Goal: Task Accomplishment & Management: Manage account settings

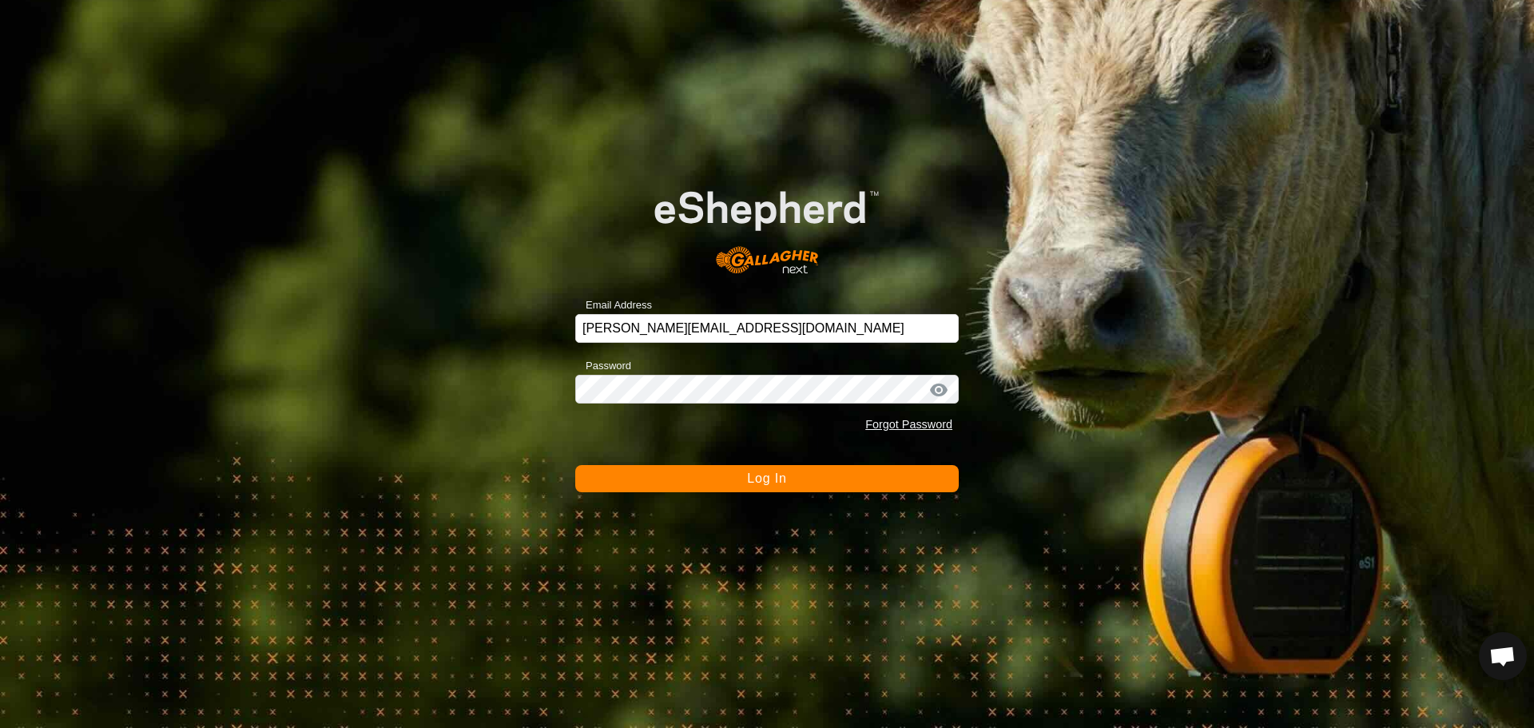
click at [769, 478] on span "Log In" at bounding box center [766, 478] width 39 height 14
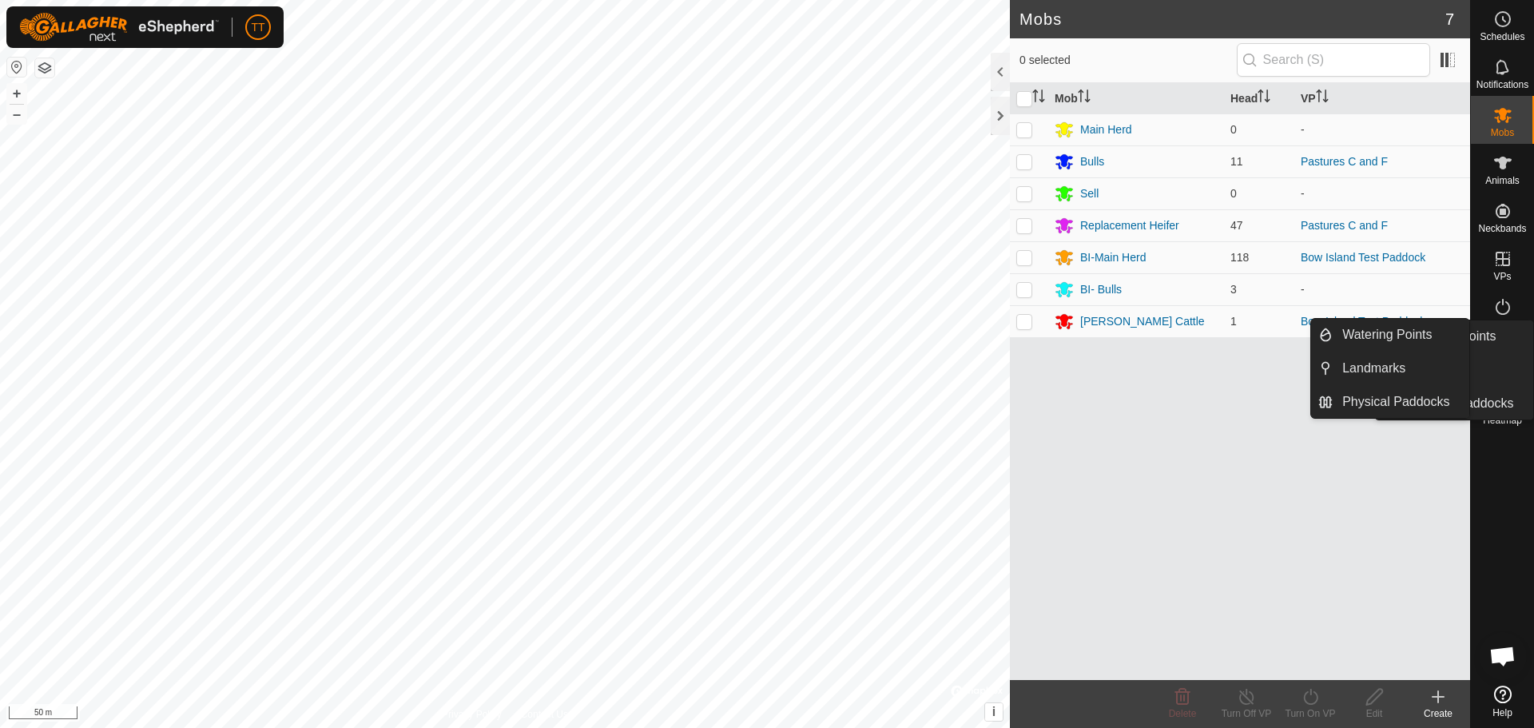
drag, startPoint x: 1505, startPoint y: 352, endPoint x: 1480, endPoint y: 363, distance: 26.9
click at [1505, 352] on icon at bounding box center [1502, 354] width 19 height 19
click at [1389, 410] on link "Physical Paddocks" at bounding box center [1401, 402] width 137 height 32
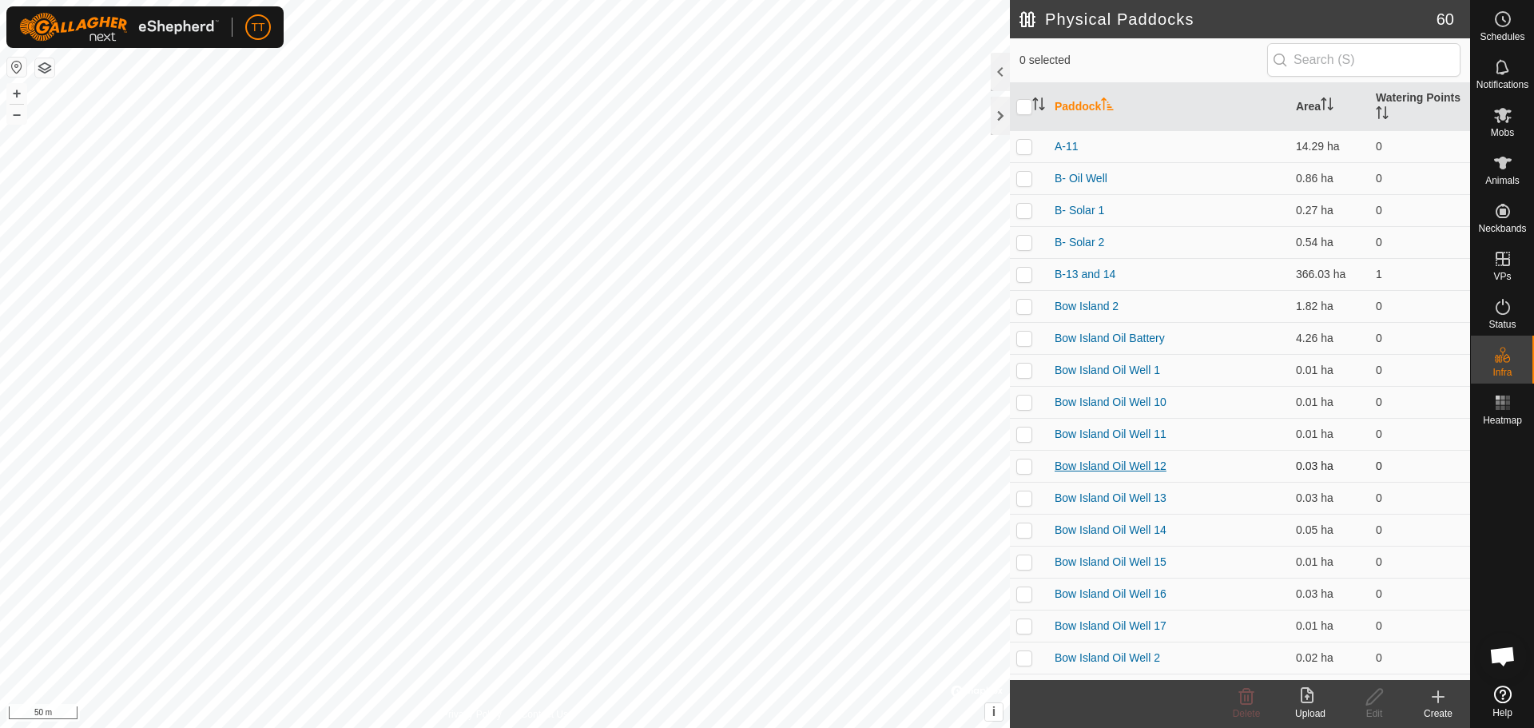
drag, startPoint x: 1198, startPoint y: 463, endPoint x: 1059, endPoint y: 463, distance: 138.2
click at [1059, 463] on td "Bow Island Oil Well 12" at bounding box center [1168, 466] width 241 height 32
click at [1449, 715] on div "Create" at bounding box center [1438, 713] width 64 height 14
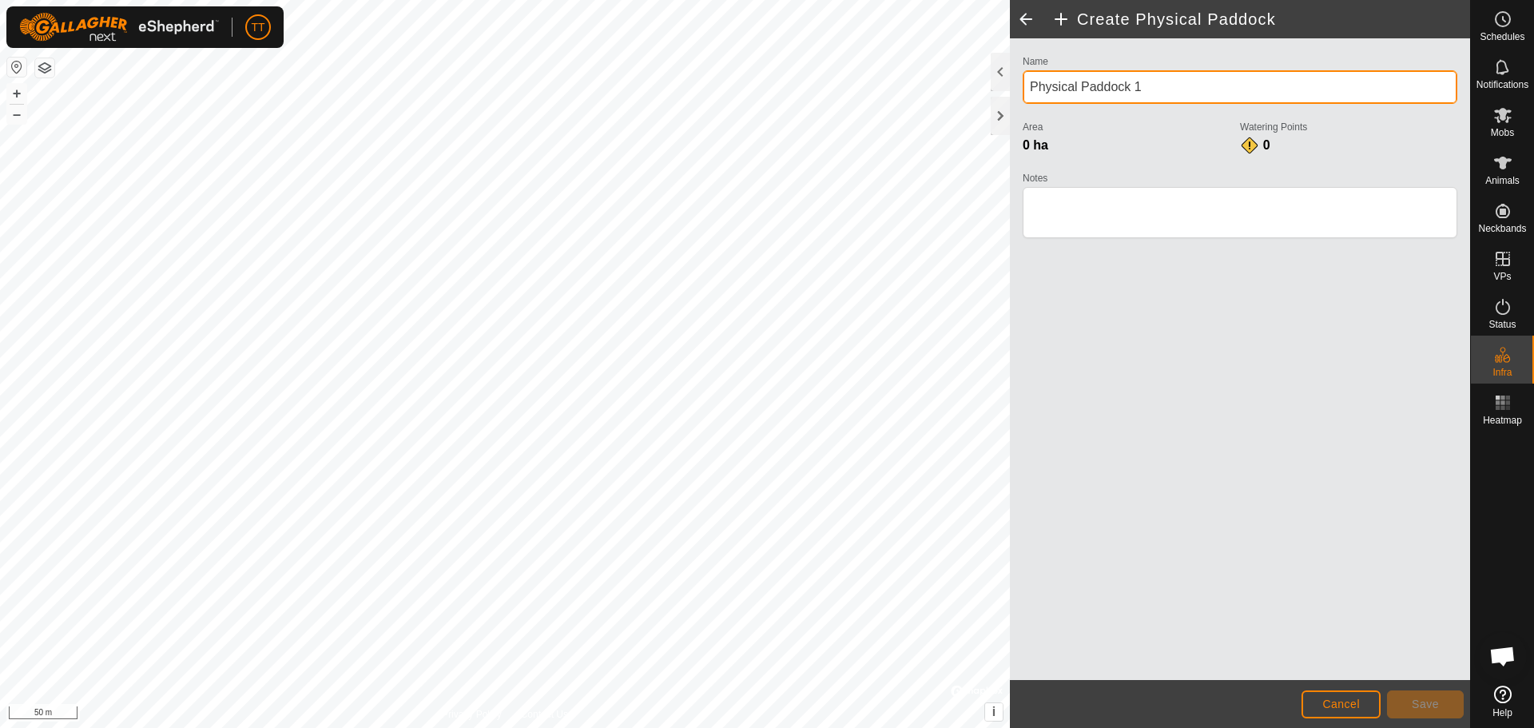
click at [1146, 89] on input "Physical Paddock 1" at bounding box center [1240, 87] width 435 height 34
click at [1023, 90] on input "Physical Paddock 1" at bounding box center [1240, 87] width 435 height 34
paste input "ow Island Oil Well 12"
click at [1031, 89] on input "ow Island Oil Well 12" at bounding box center [1240, 87] width 435 height 34
click at [1150, 89] on input "Bow Island Oil Well 12" at bounding box center [1240, 87] width 435 height 34
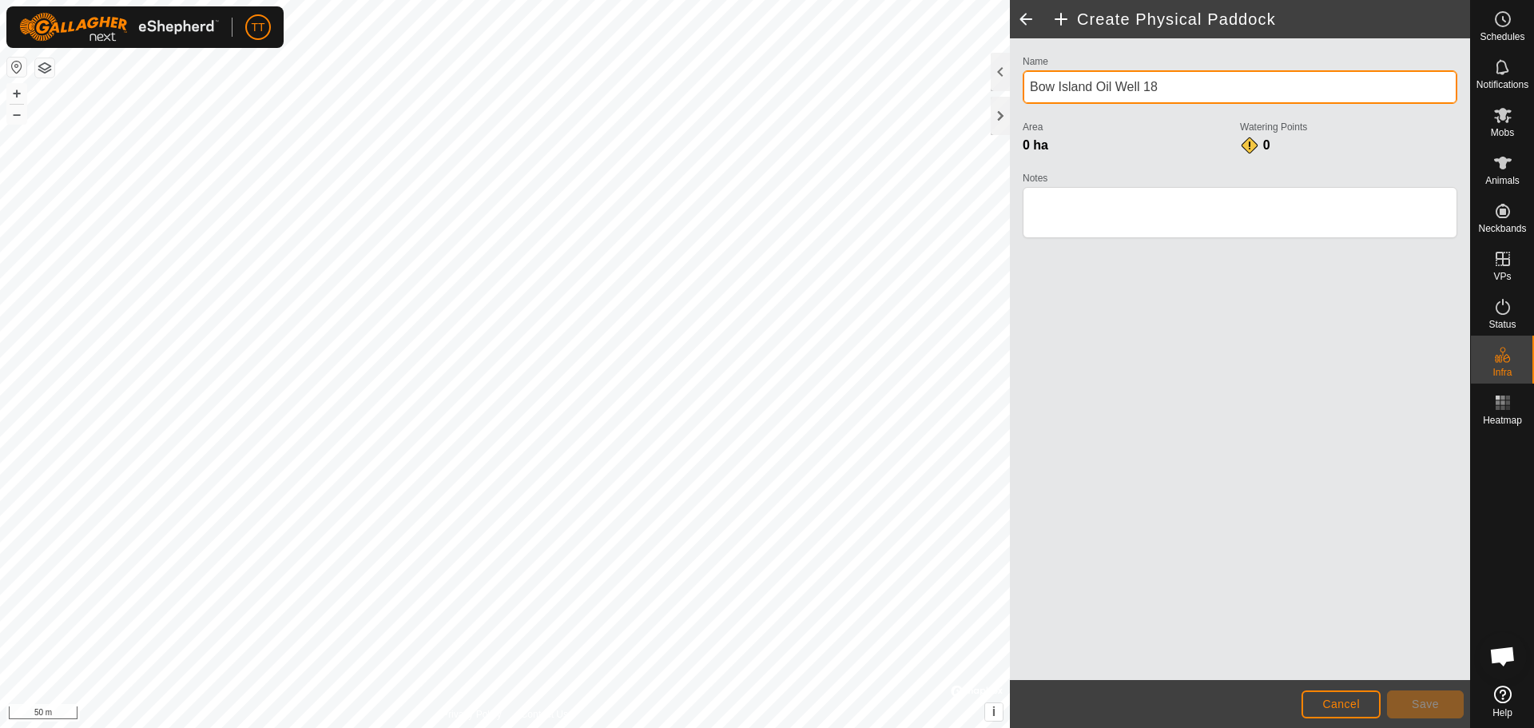
drag, startPoint x: 1146, startPoint y: 89, endPoint x: 1024, endPoint y: 90, distance: 122.2
click at [1024, 90] on input "Bow Island Oil Well 18" at bounding box center [1240, 87] width 435 height 34
type input "Bow Island Oil Well 18"
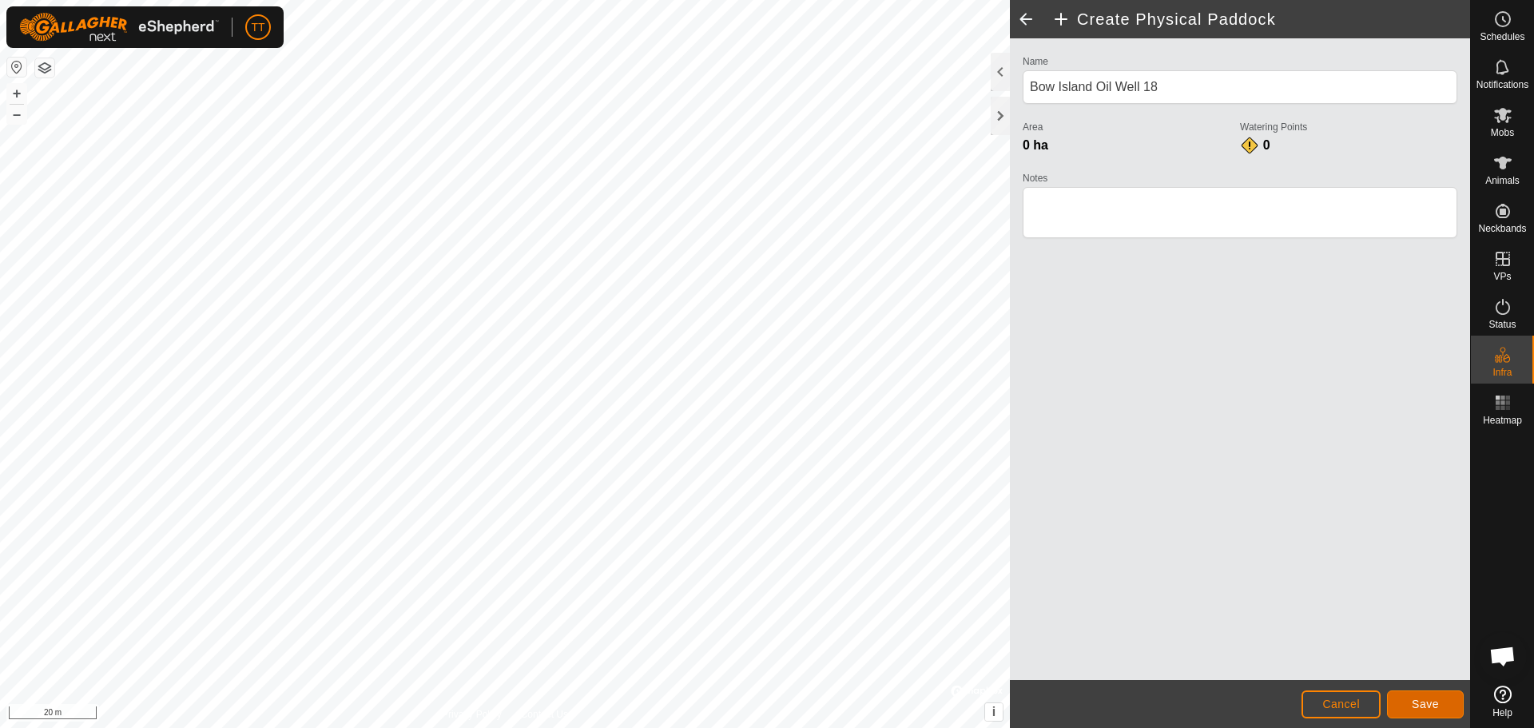
click at [1437, 713] on button "Save" at bounding box center [1425, 704] width 77 height 28
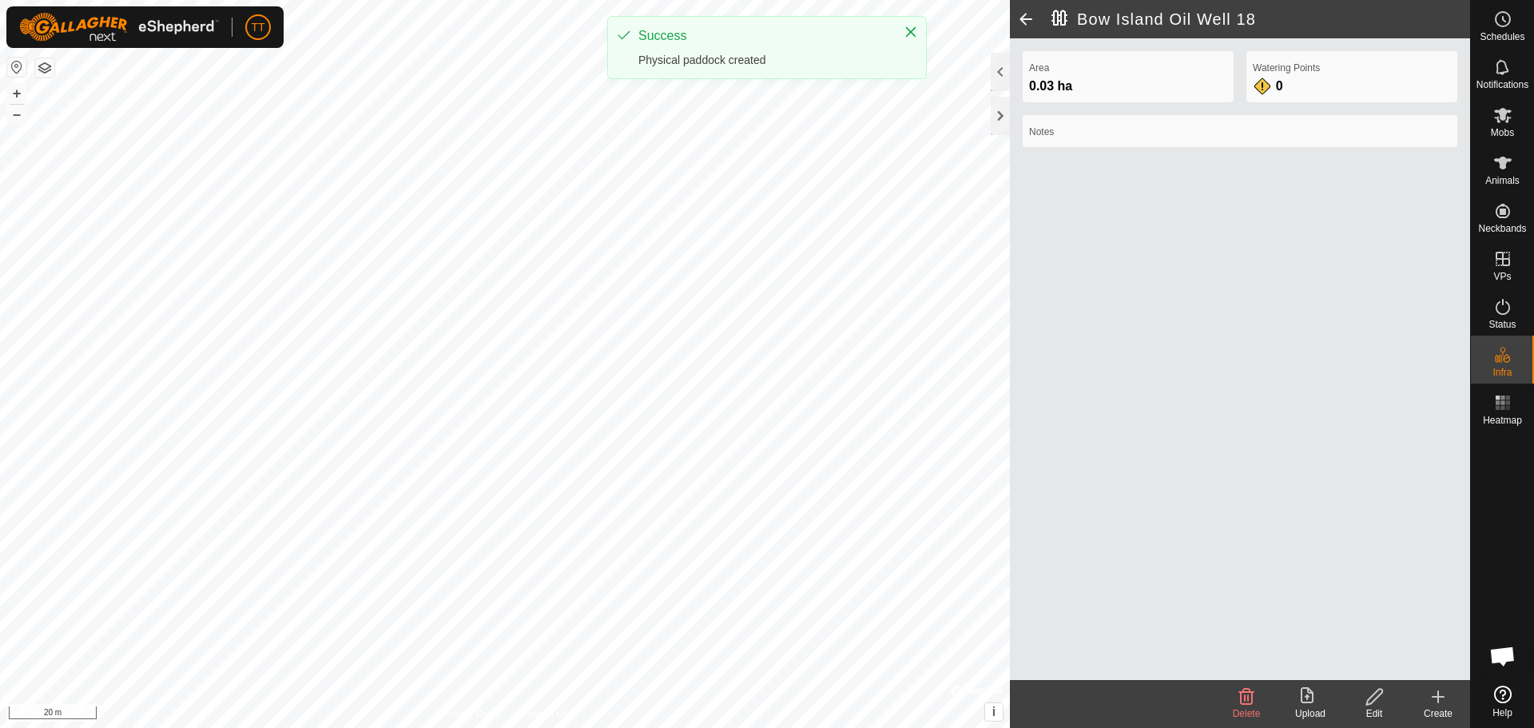
click at [1432, 701] on icon at bounding box center [1437, 696] width 19 height 19
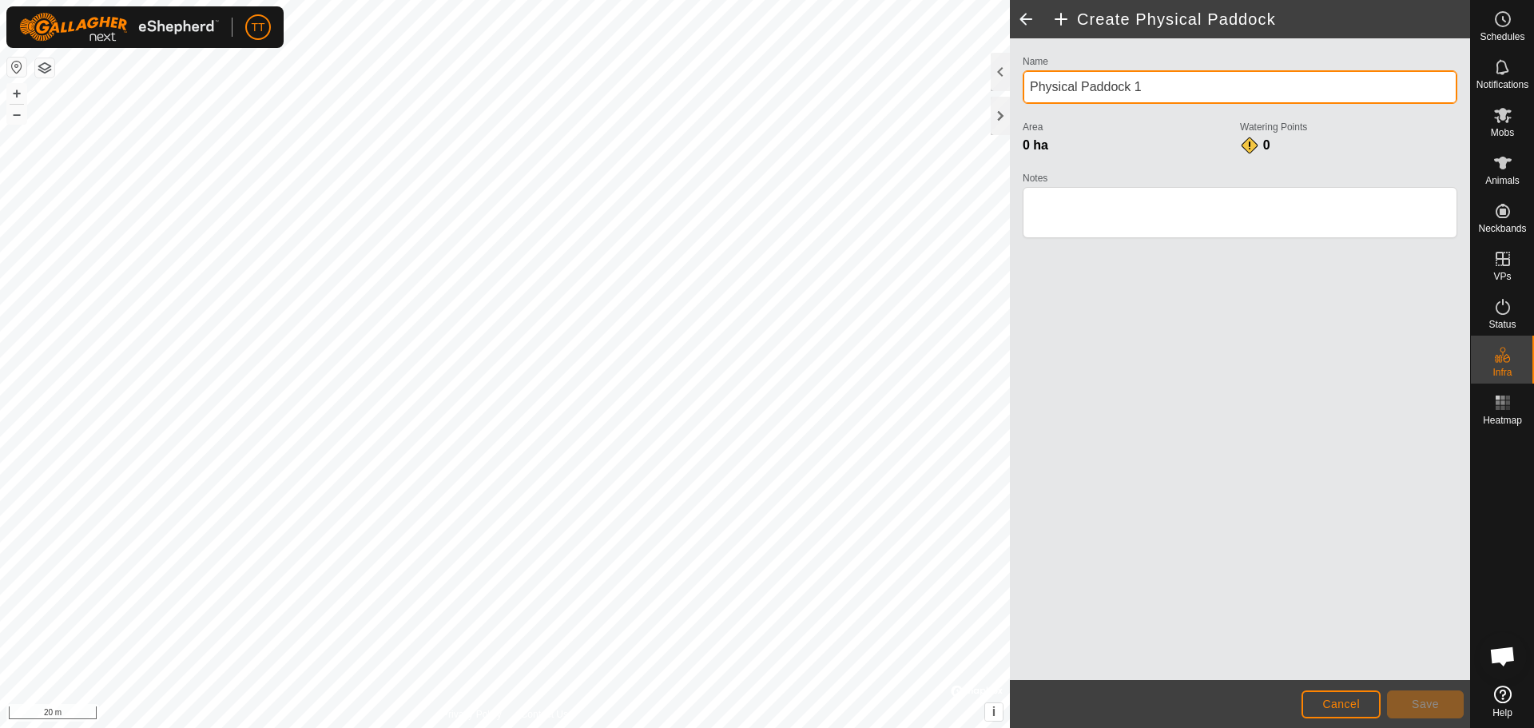
click at [986, 89] on div "Create Physical Paddock Name Physical Paddock 1 Area 0 ha Watering Points 0 Not…" at bounding box center [735, 364] width 1470 height 728
paste input "Bow Island Oil Well"
type input "Bow Island Oil Well 19"
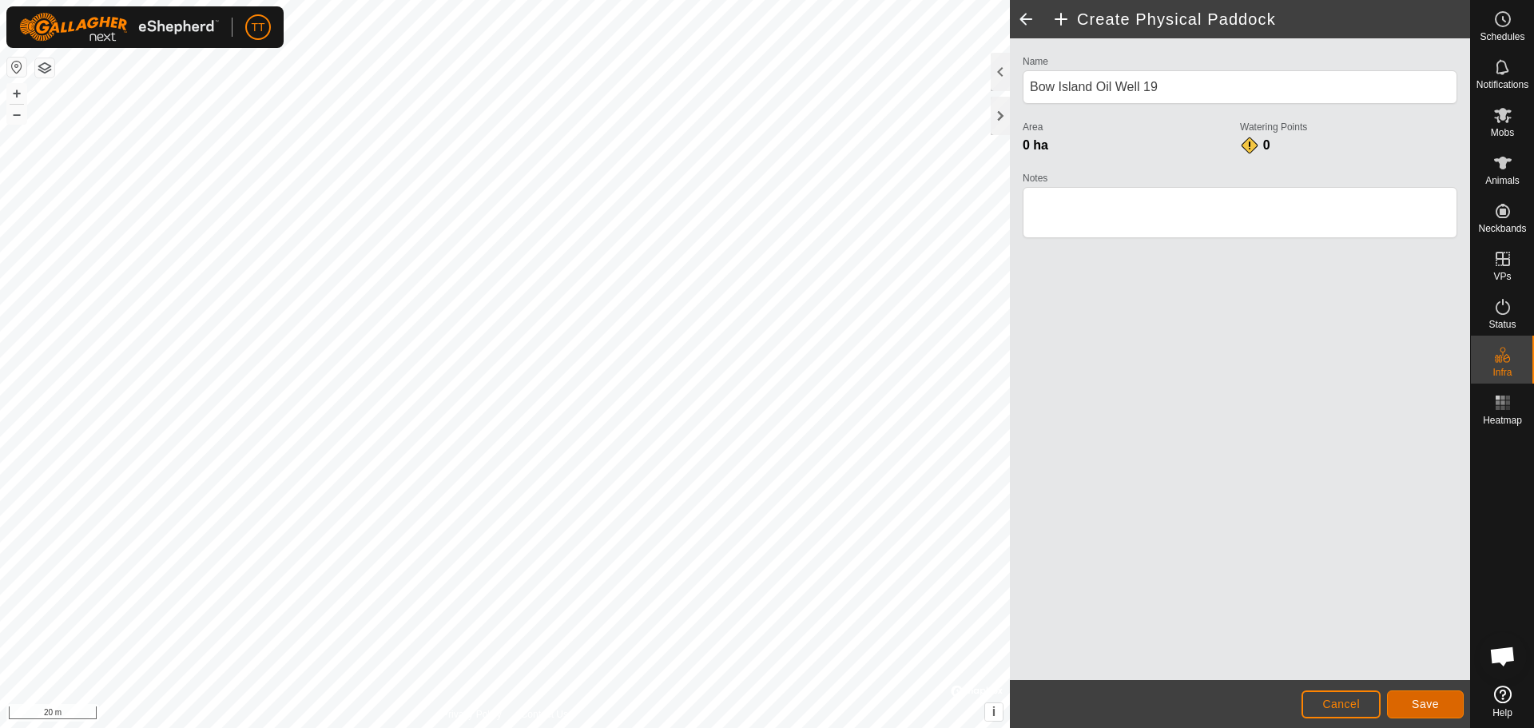
click at [1398, 698] on button "Save" at bounding box center [1425, 704] width 77 height 28
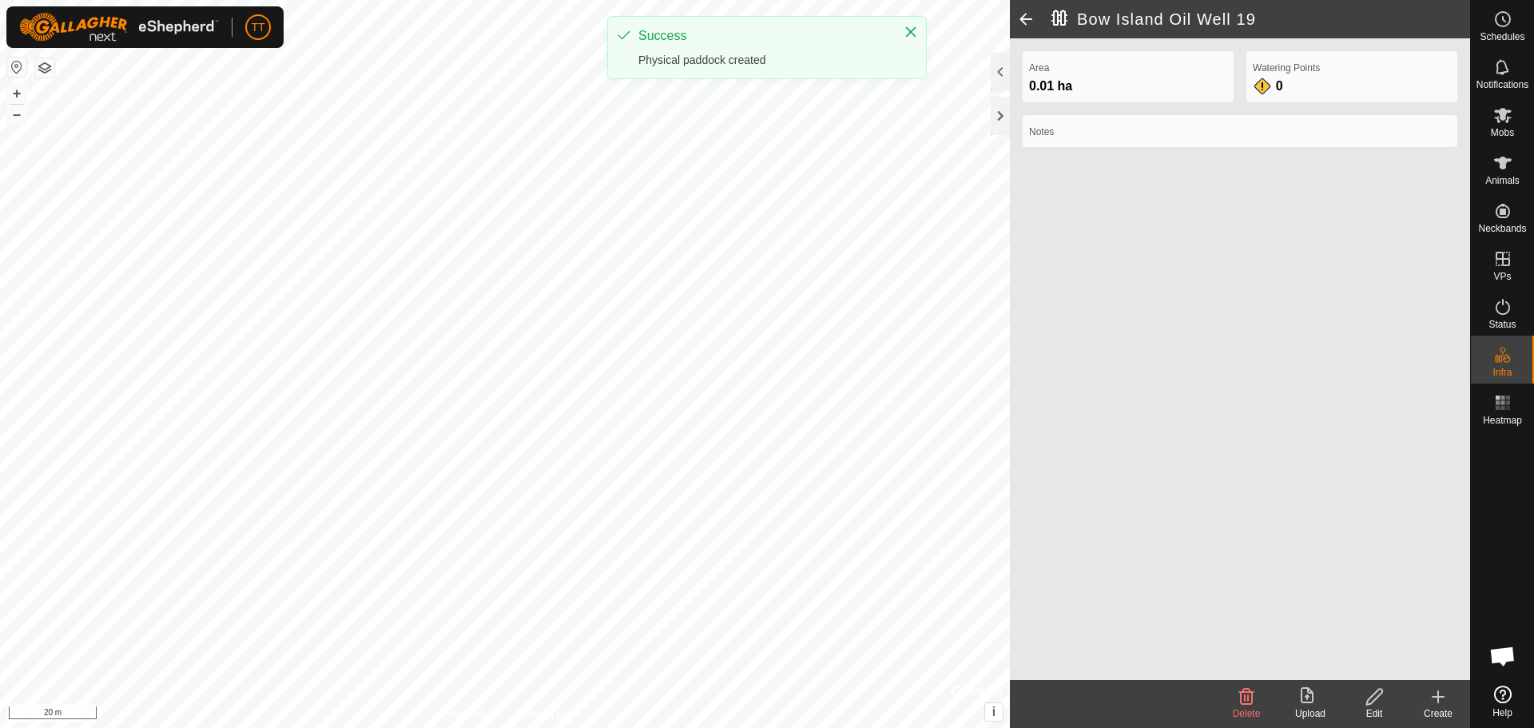
click at [1431, 703] on icon at bounding box center [1437, 696] width 19 height 19
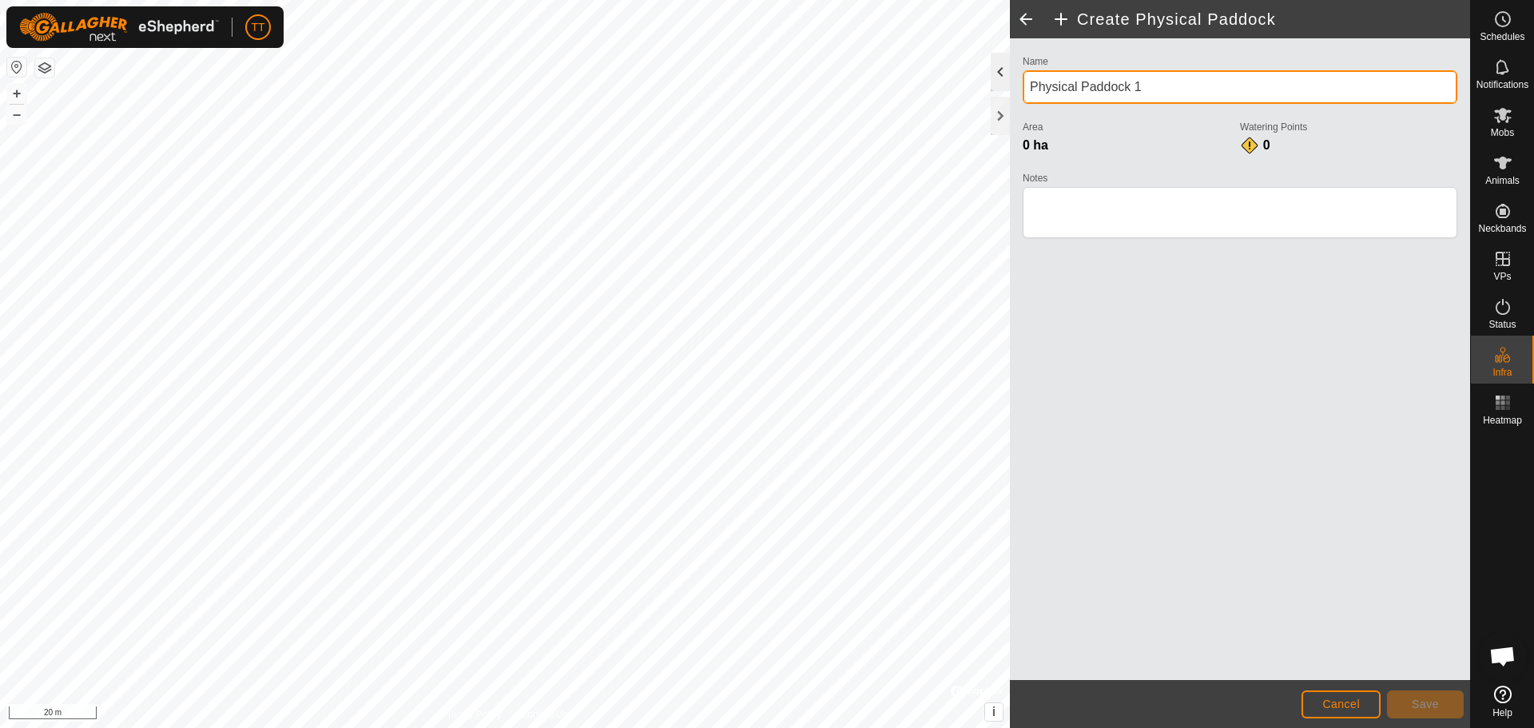
click at [987, 71] on div "Create Physical Paddock Name Physical Paddock 1 Area 0 ha Watering Points 0 Not…" at bounding box center [735, 364] width 1470 height 728
paste input "Bow Island Oil Well"
type input "Bow Island Oil Well 20"
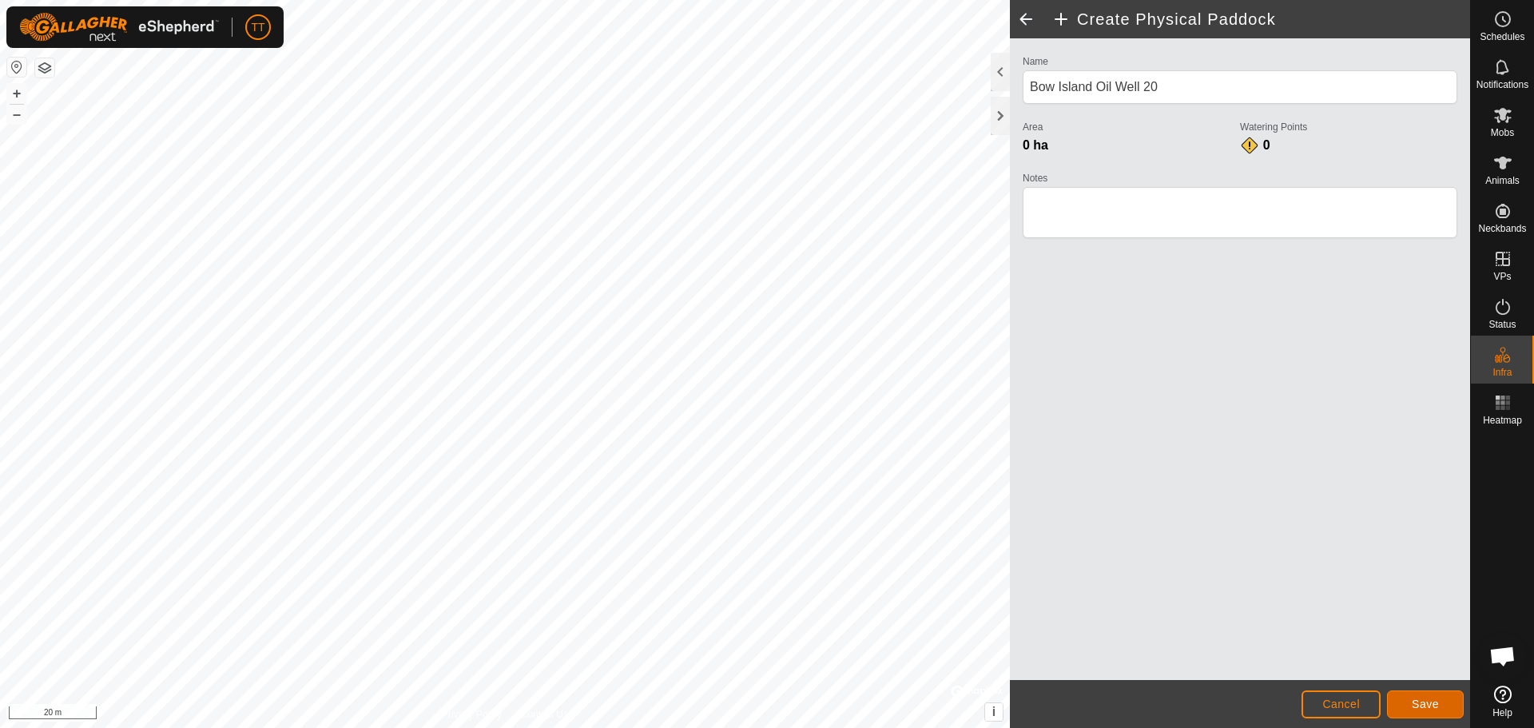
click at [1432, 711] on button "Save" at bounding box center [1425, 704] width 77 height 28
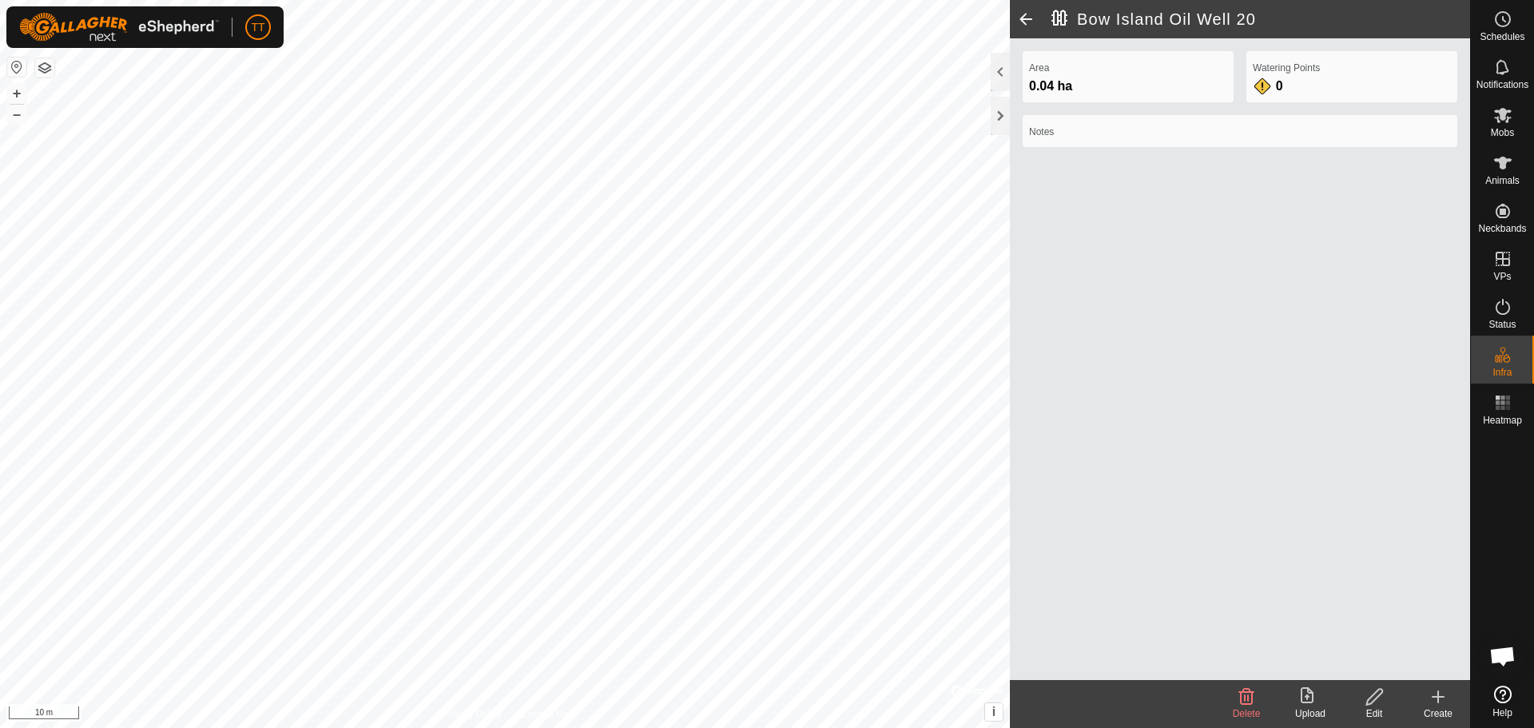
click at [1445, 700] on icon at bounding box center [1437, 696] width 19 height 19
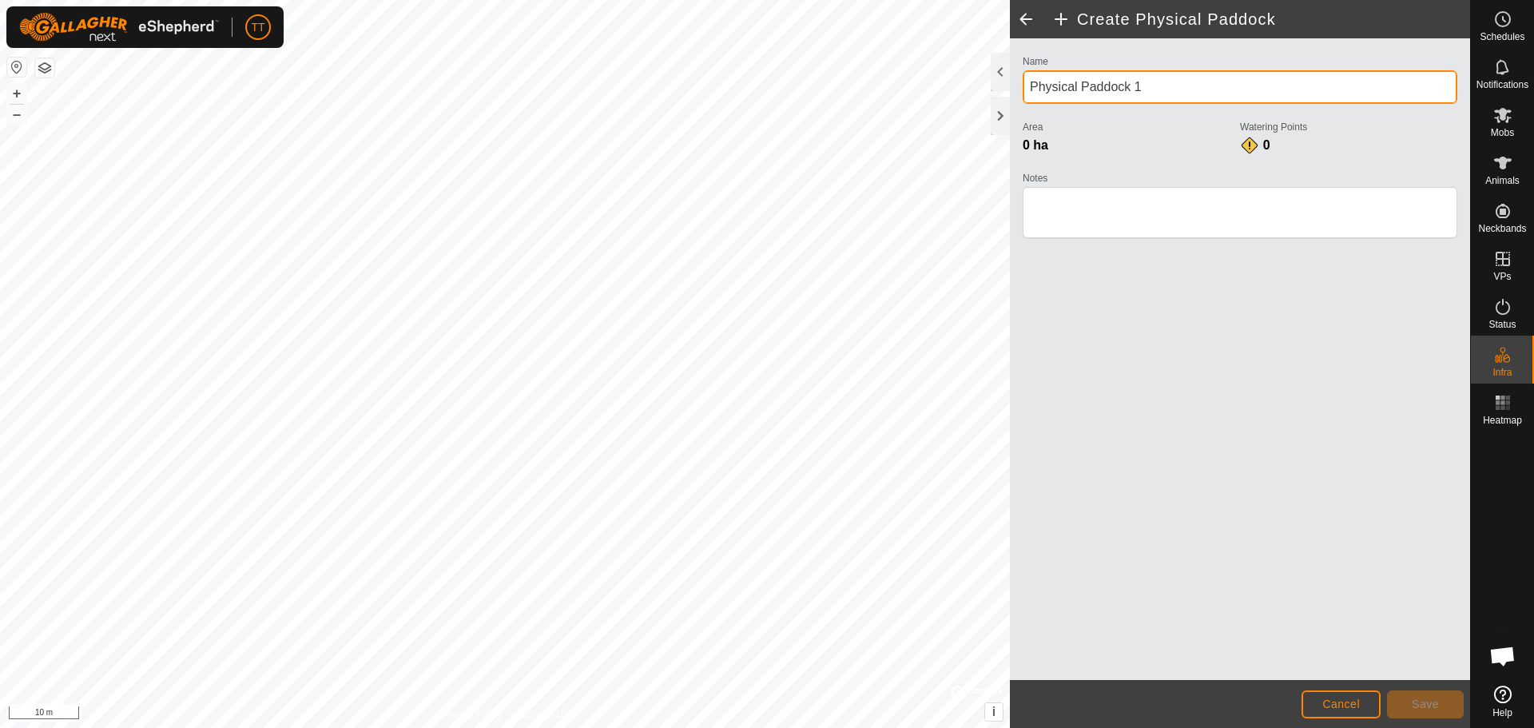
drag, startPoint x: 1160, startPoint y: 84, endPoint x: 1021, endPoint y: 92, distance: 139.2
click at [1021, 92] on div "Name Physical Paddock 1 Area 0 ha Watering Points 0 Notes" at bounding box center [1239, 153] width 447 height 205
paste input "Bow Island Oil Well"
type input "Bow Island Oil Well 21"
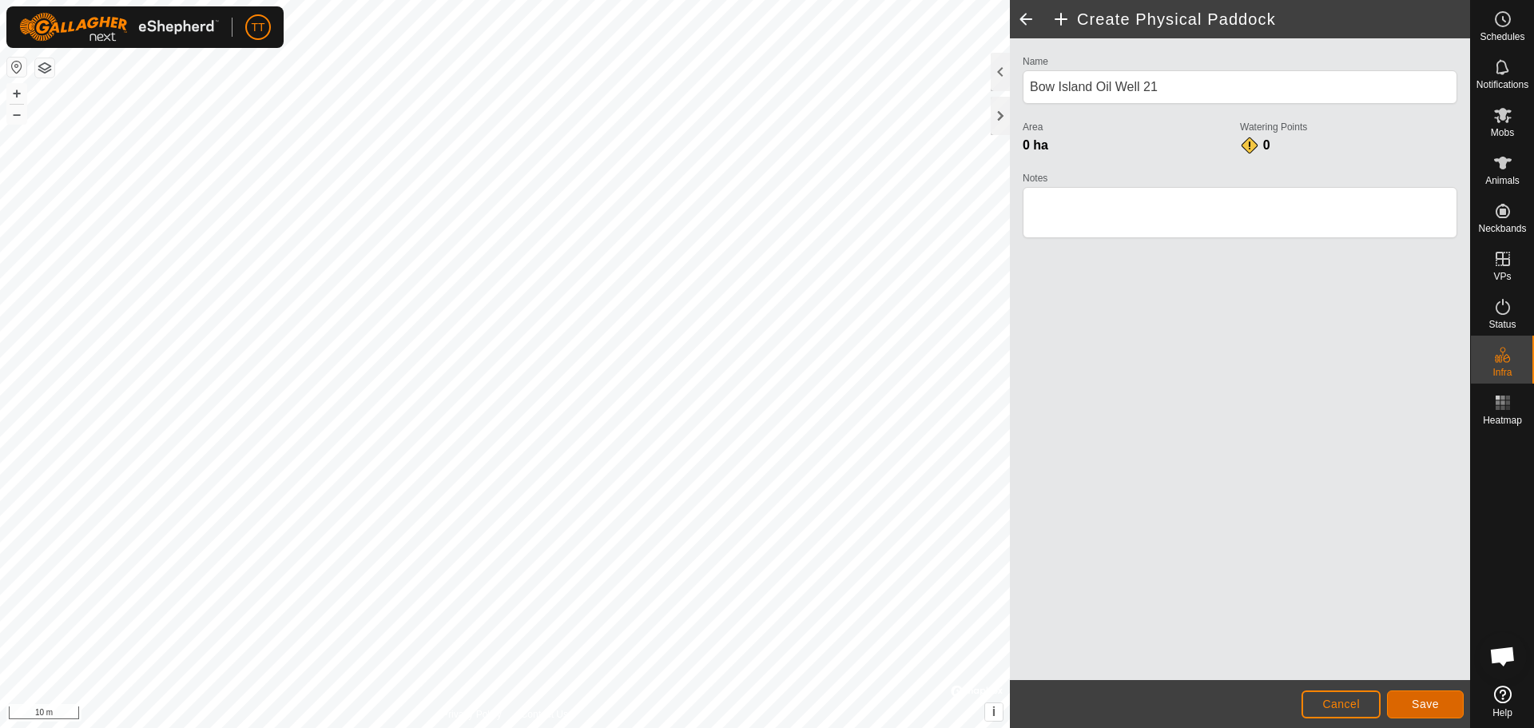
click at [1420, 701] on span "Save" at bounding box center [1425, 703] width 27 height 13
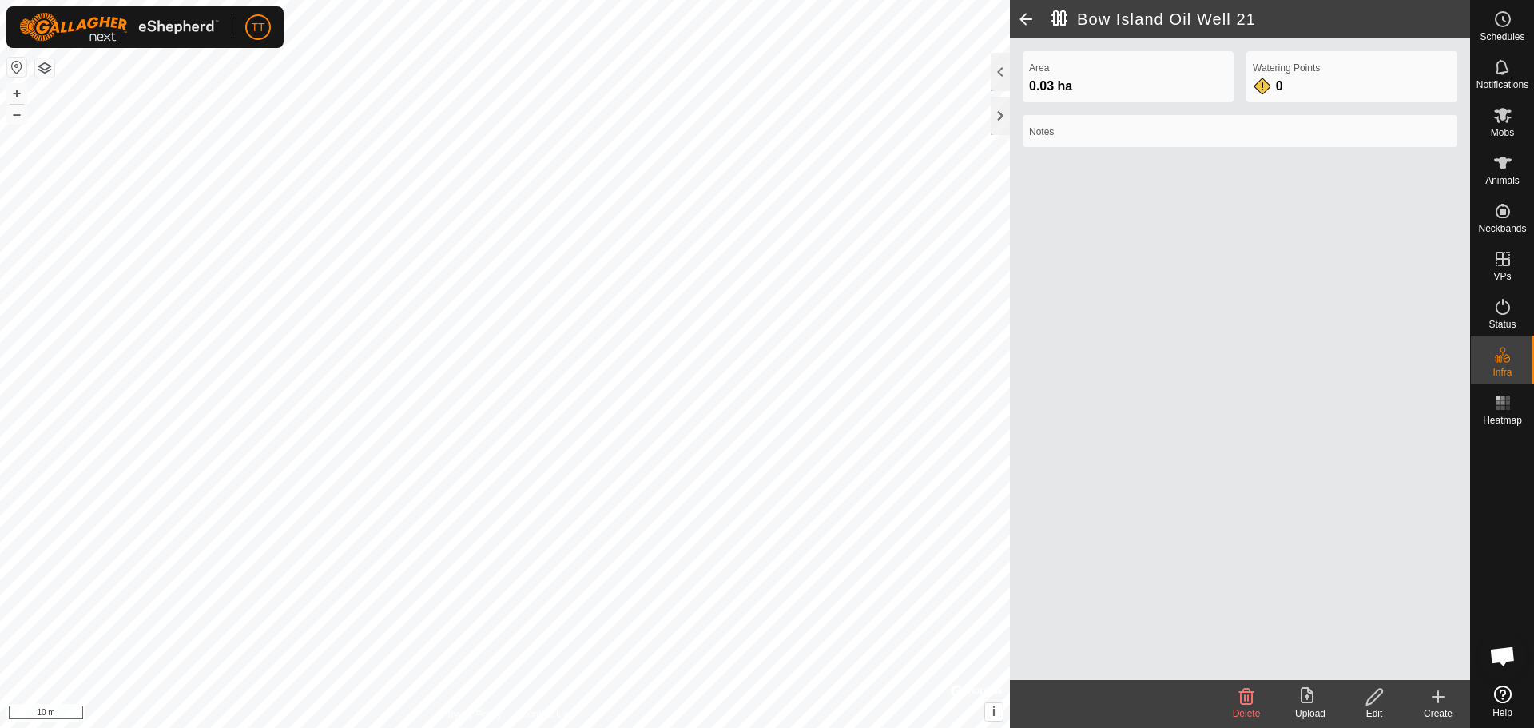
click at [1436, 694] on icon at bounding box center [1437, 696] width 19 height 19
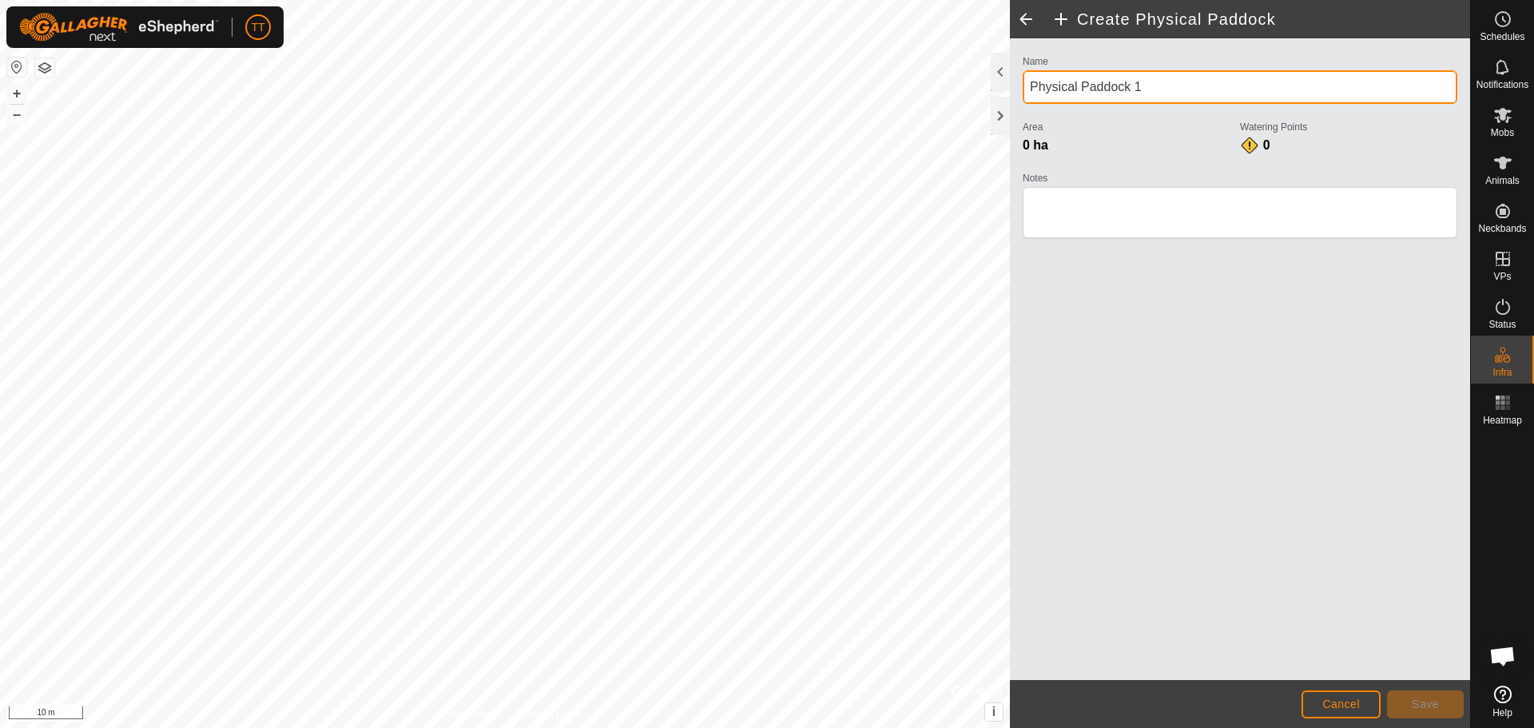
click at [1168, 82] on input "Physical Paddock 1" at bounding box center [1240, 87] width 435 height 34
drag, startPoint x: 1102, startPoint y: 84, endPoint x: 1015, endPoint y: 85, distance: 87.1
click at [1015, 85] on div "Name Physical Paddock 1 Area 0 ha Watering Points 0 Notes" at bounding box center [1240, 359] width 460 height 642
paste input "Bow Island Oil Well"
type input "Bow Island Oil Well 22"
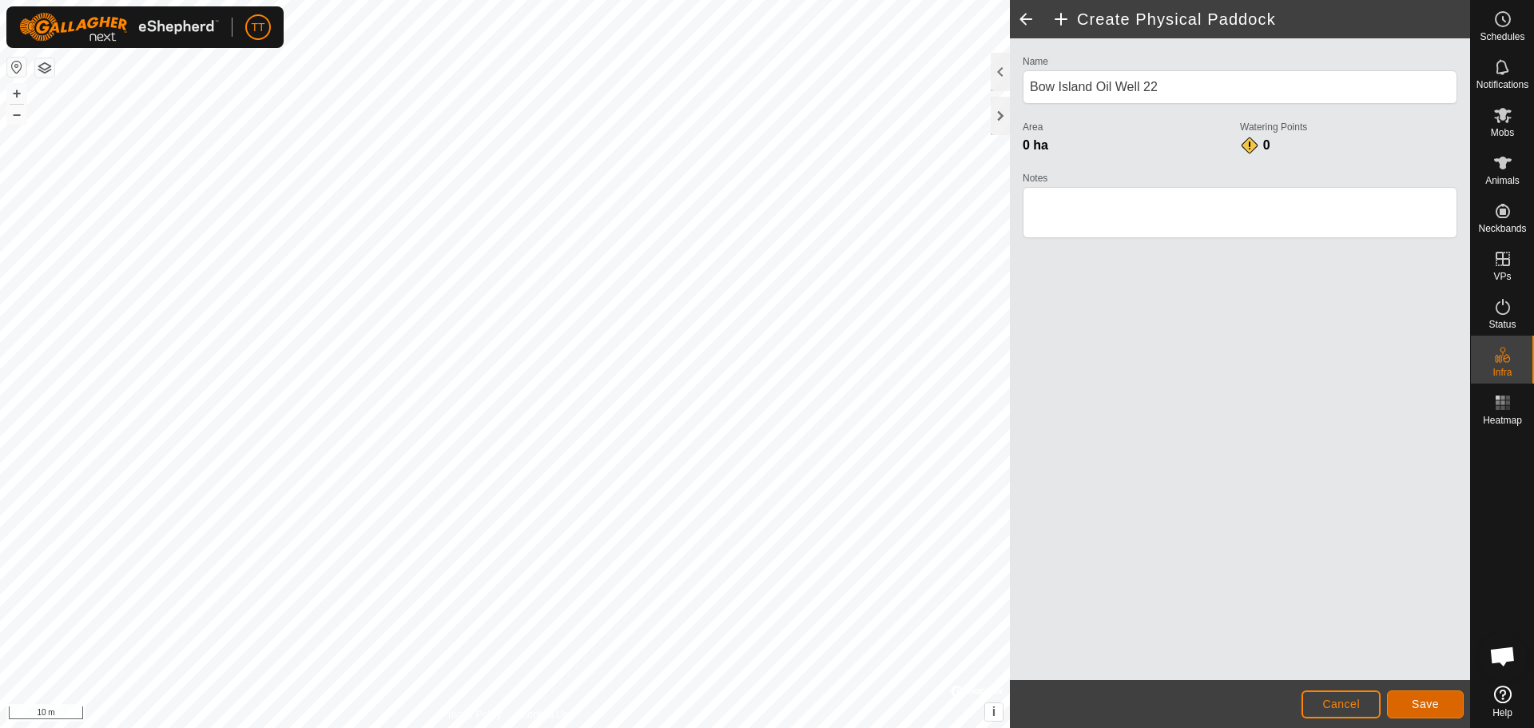
click at [1427, 713] on button "Save" at bounding box center [1425, 704] width 77 height 28
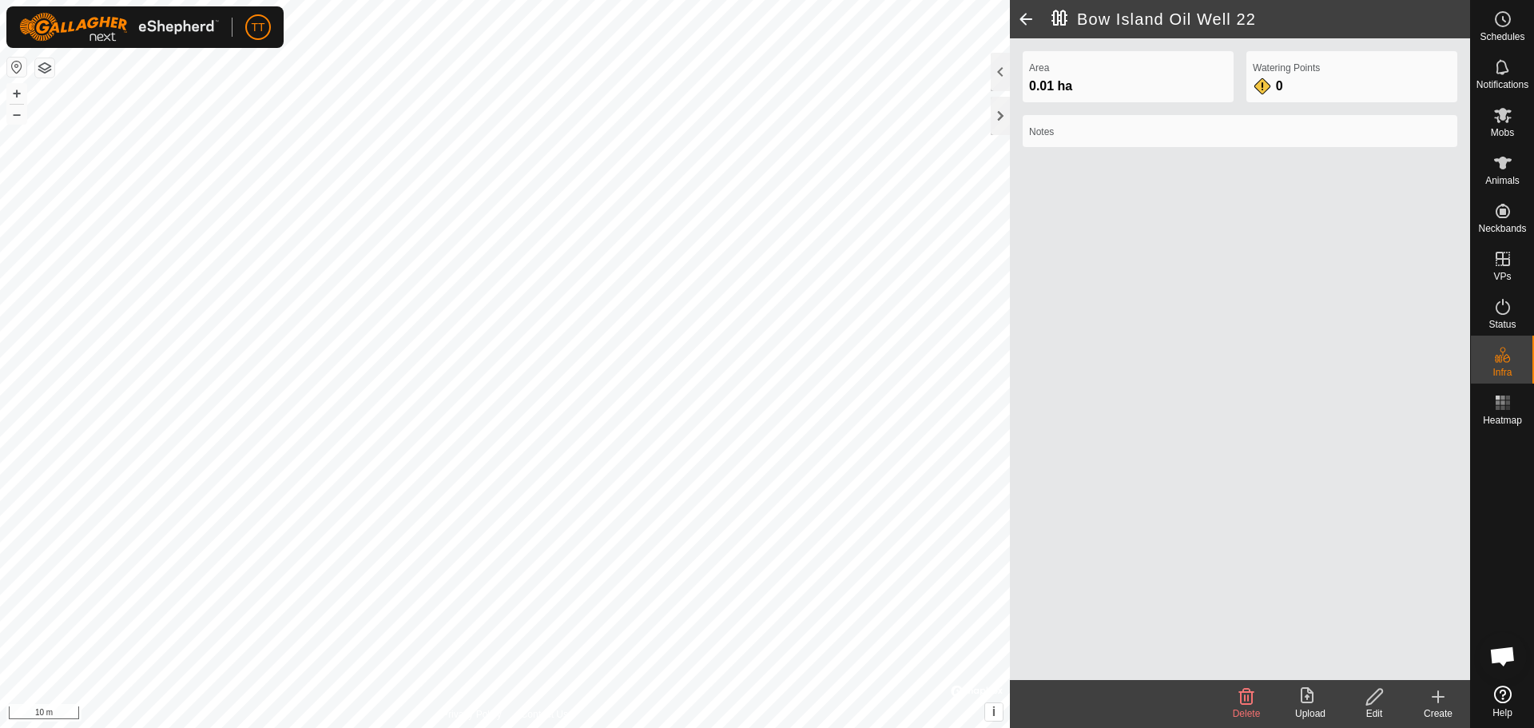
click at [1443, 703] on icon at bounding box center [1437, 696] width 19 height 19
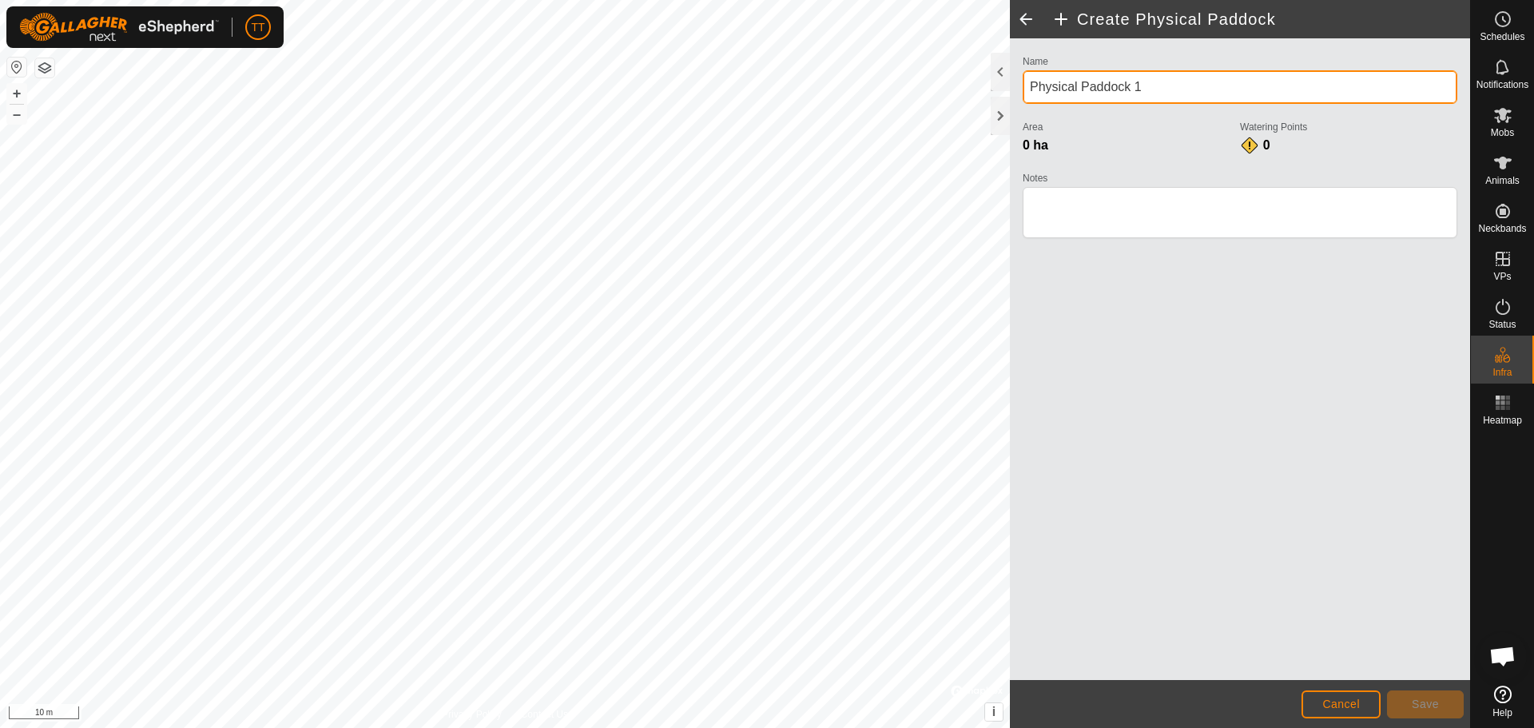
click at [1026, 92] on input "Physical Paddock 1" at bounding box center [1240, 87] width 435 height 34
type input "Bow Island Oil Well 23"
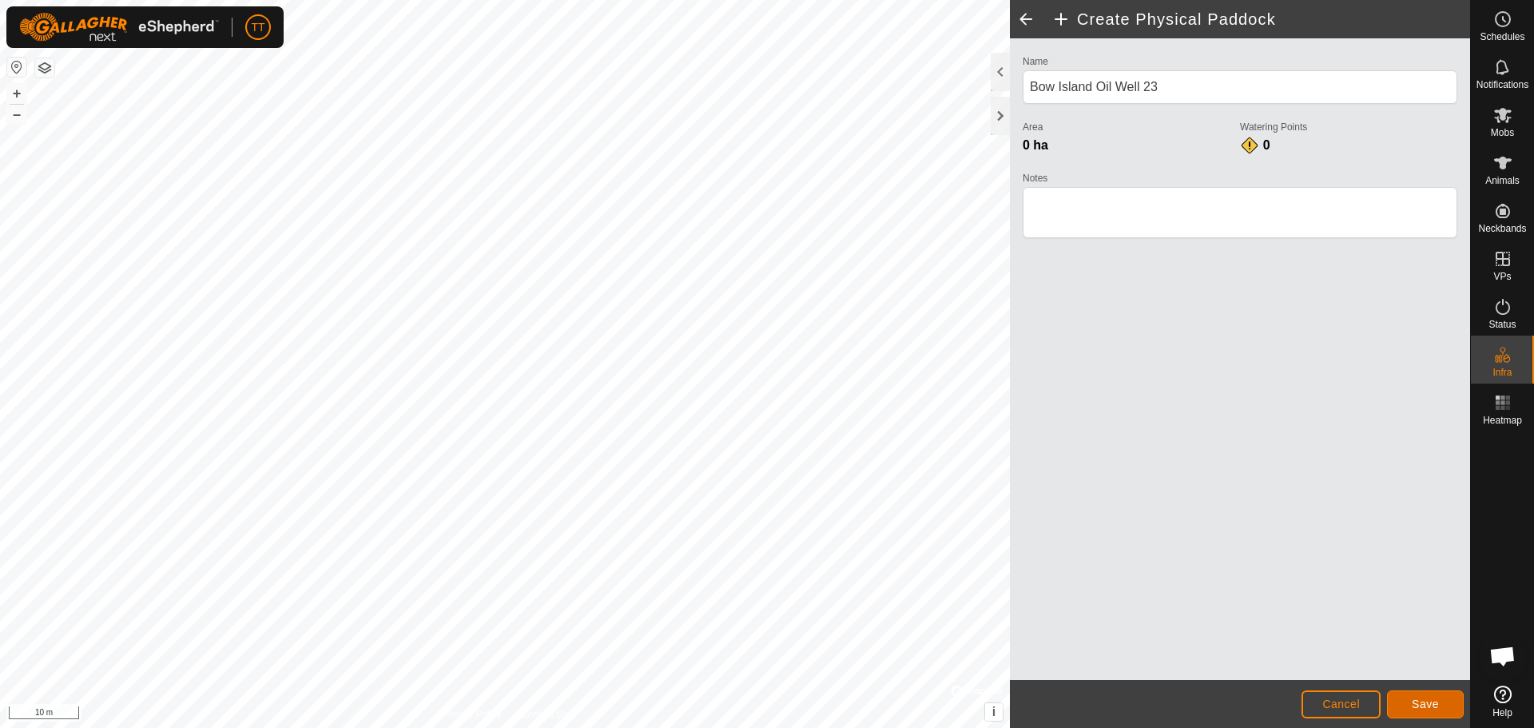
click at [1424, 698] on span "Save" at bounding box center [1425, 703] width 27 height 13
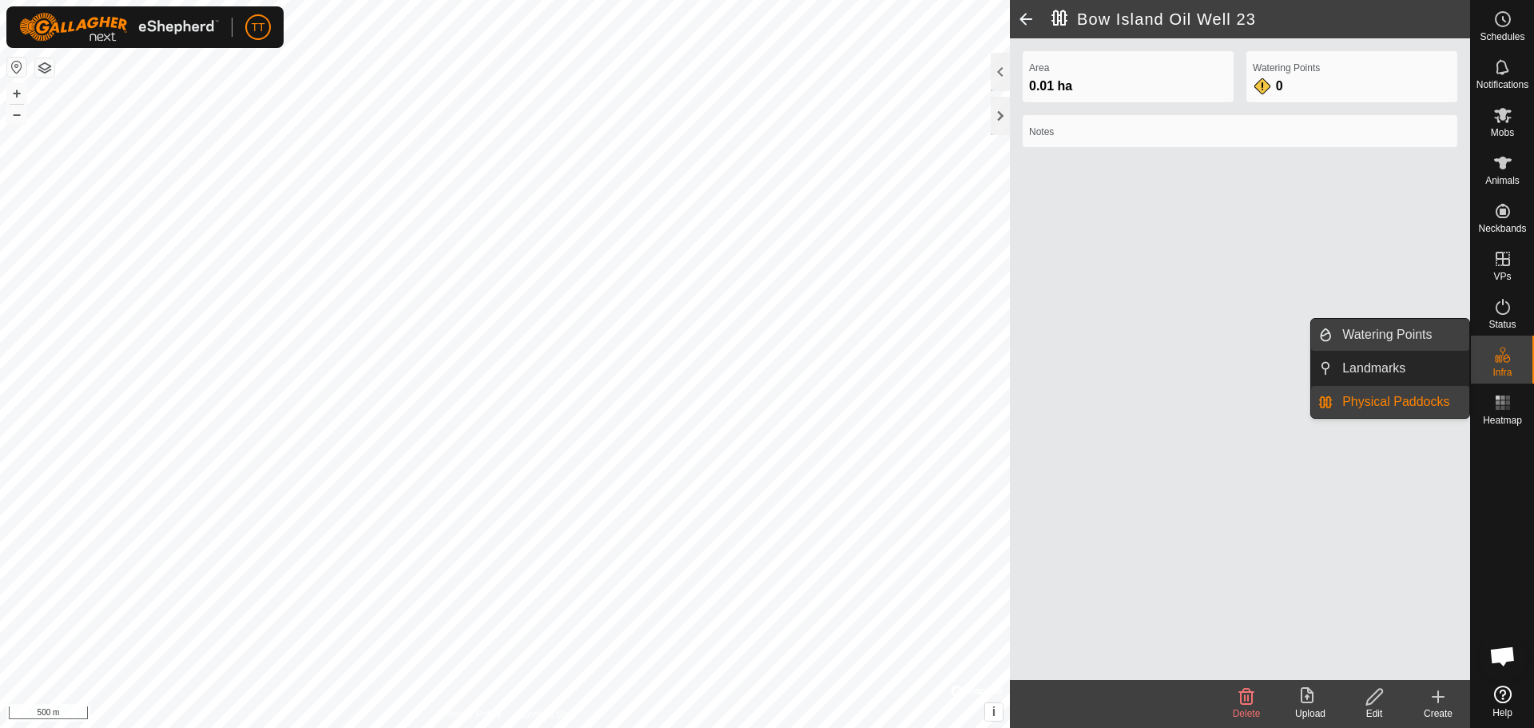
click at [1437, 340] on link "Watering Points" at bounding box center [1401, 335] width 137 height 32
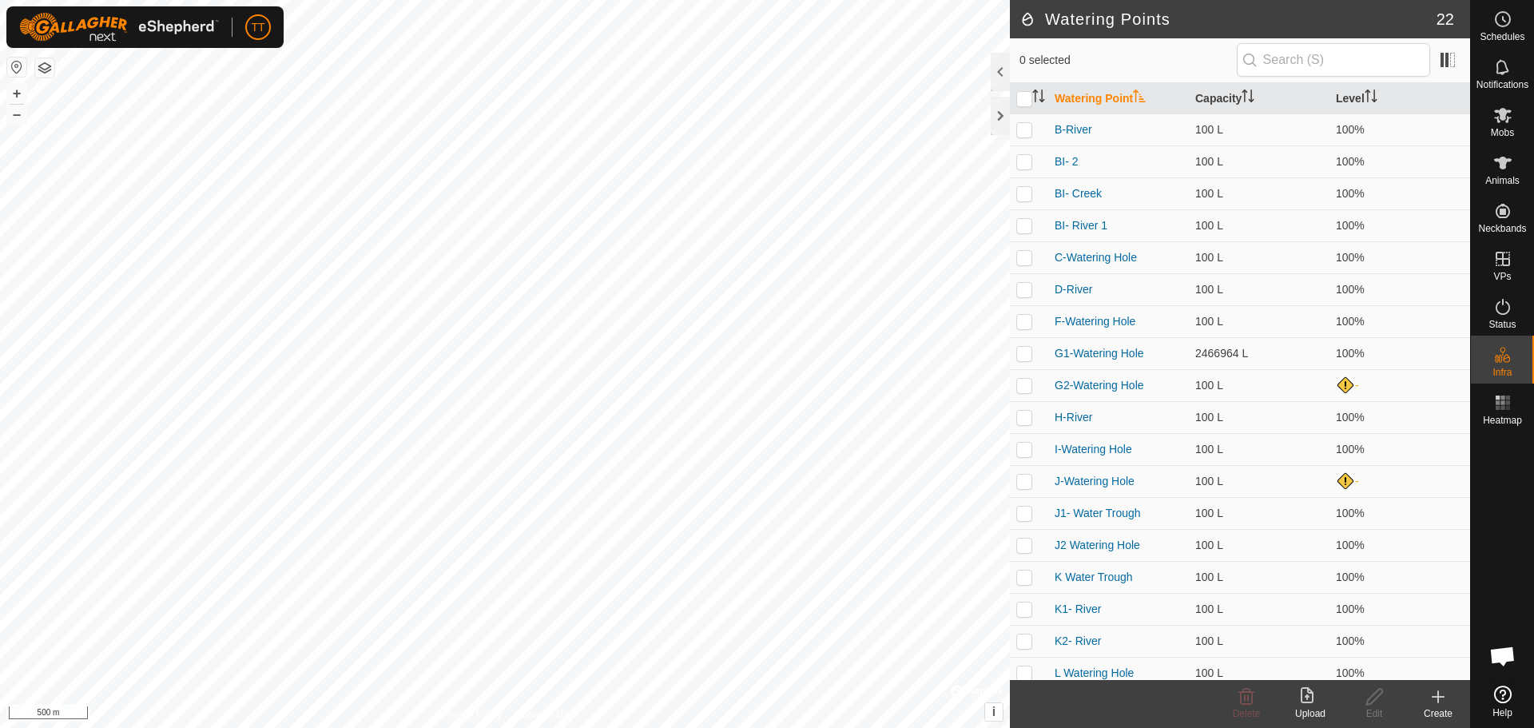
click at [1452, 713] on div "Create" at bounding box center [1438, 713] width 64 height 14
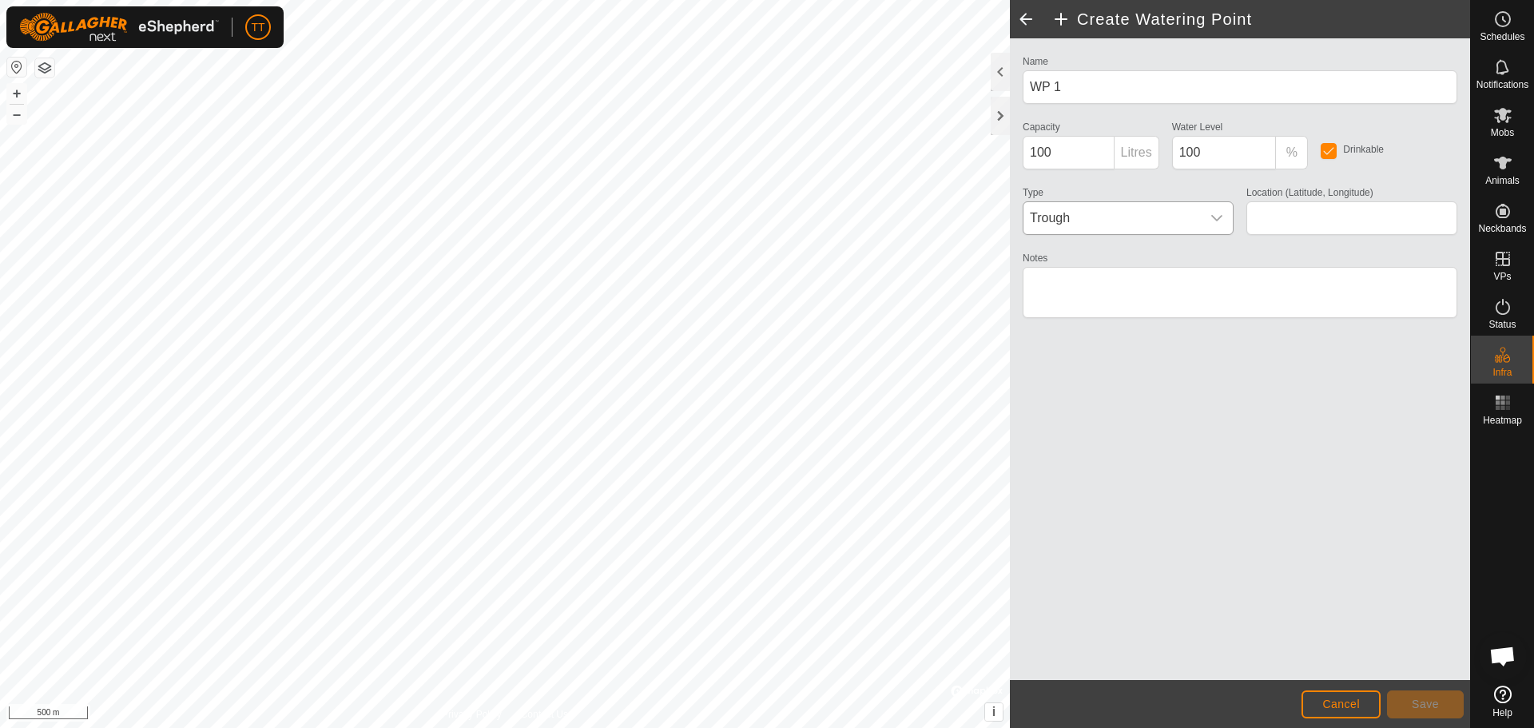
click at [1140, 221] on span "Trough" at bounding box center [1111, 218] width 177 height 32
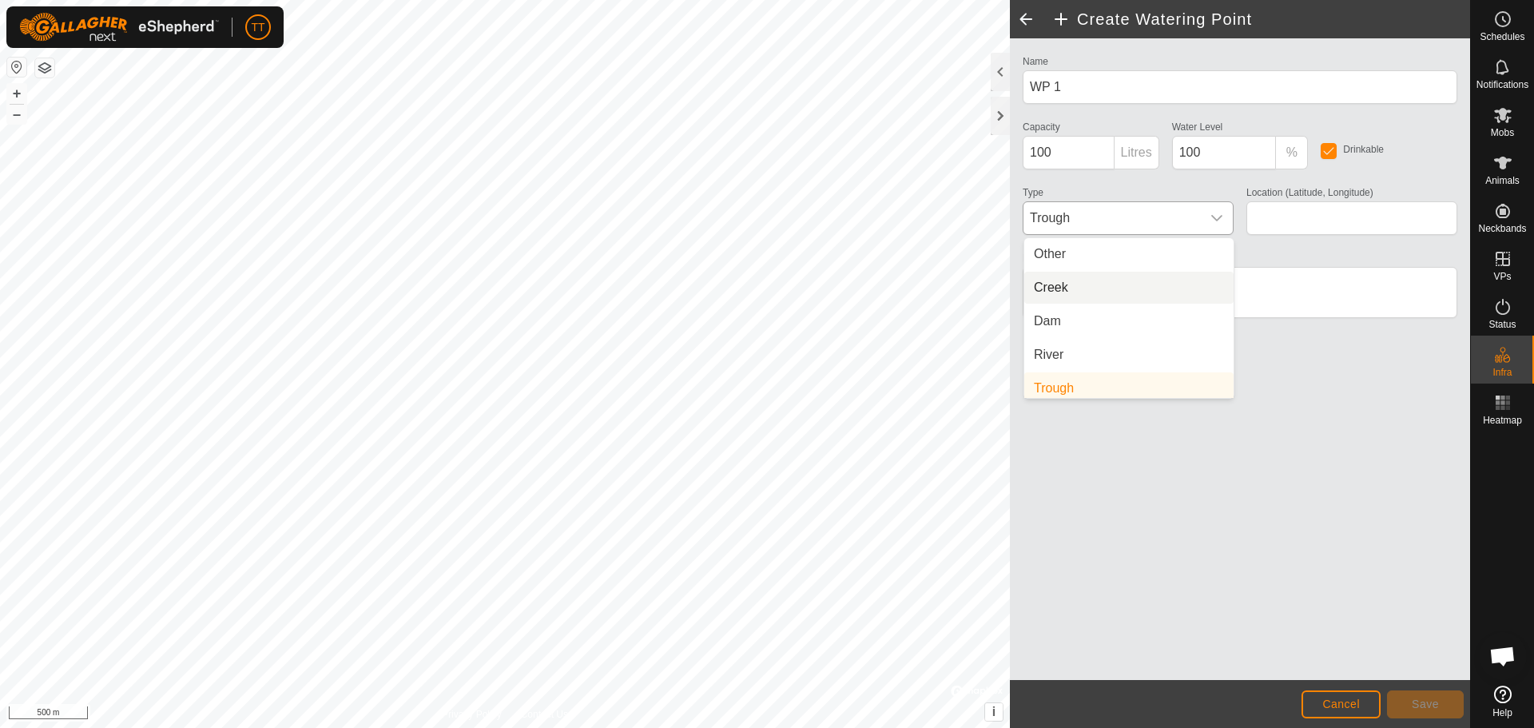
scroll to position [6, 0]
click at [1124, 283] on li "Creek" at bounding box center [1128, 281] width 209 height 32
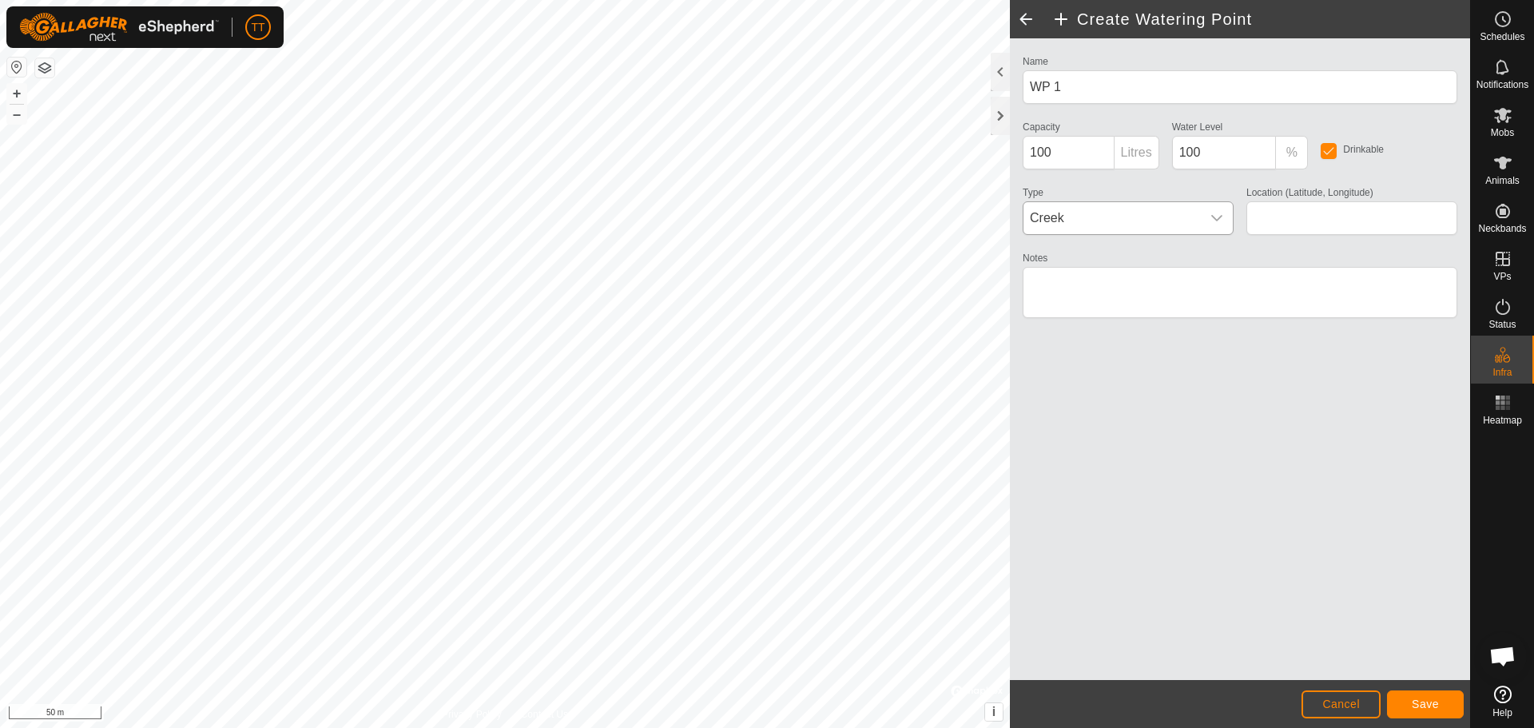
type input "49.941263, -111.424878"
click at [1218, 215] on icon "dropdown trigger" at bounding box center [1216, 218] width 13 height 13
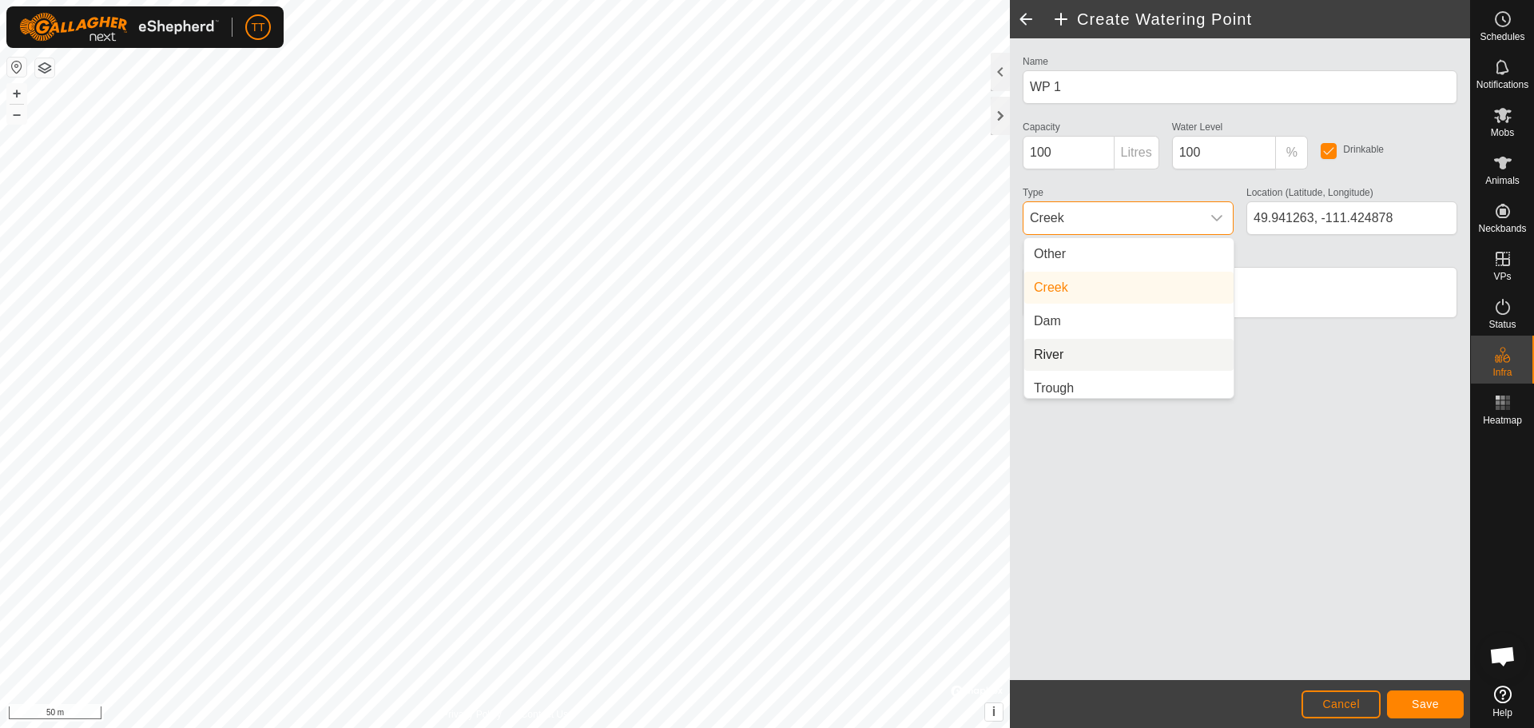
click at [1108, 360] on li "River" at bounding box center [1128, 355] width 209 height 32
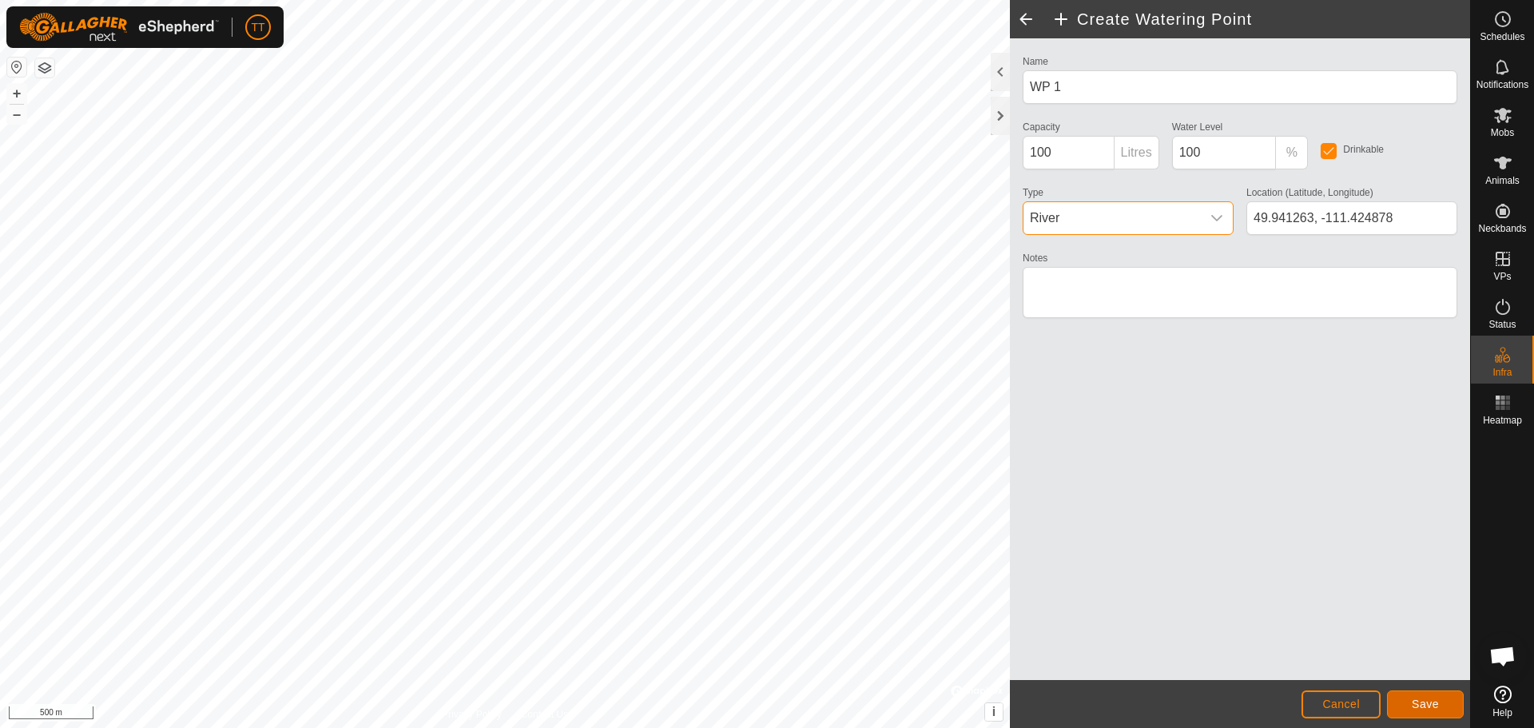
click at [1426, 698] on span "Save" at bounding box center [1425, 703] width 27 height 13
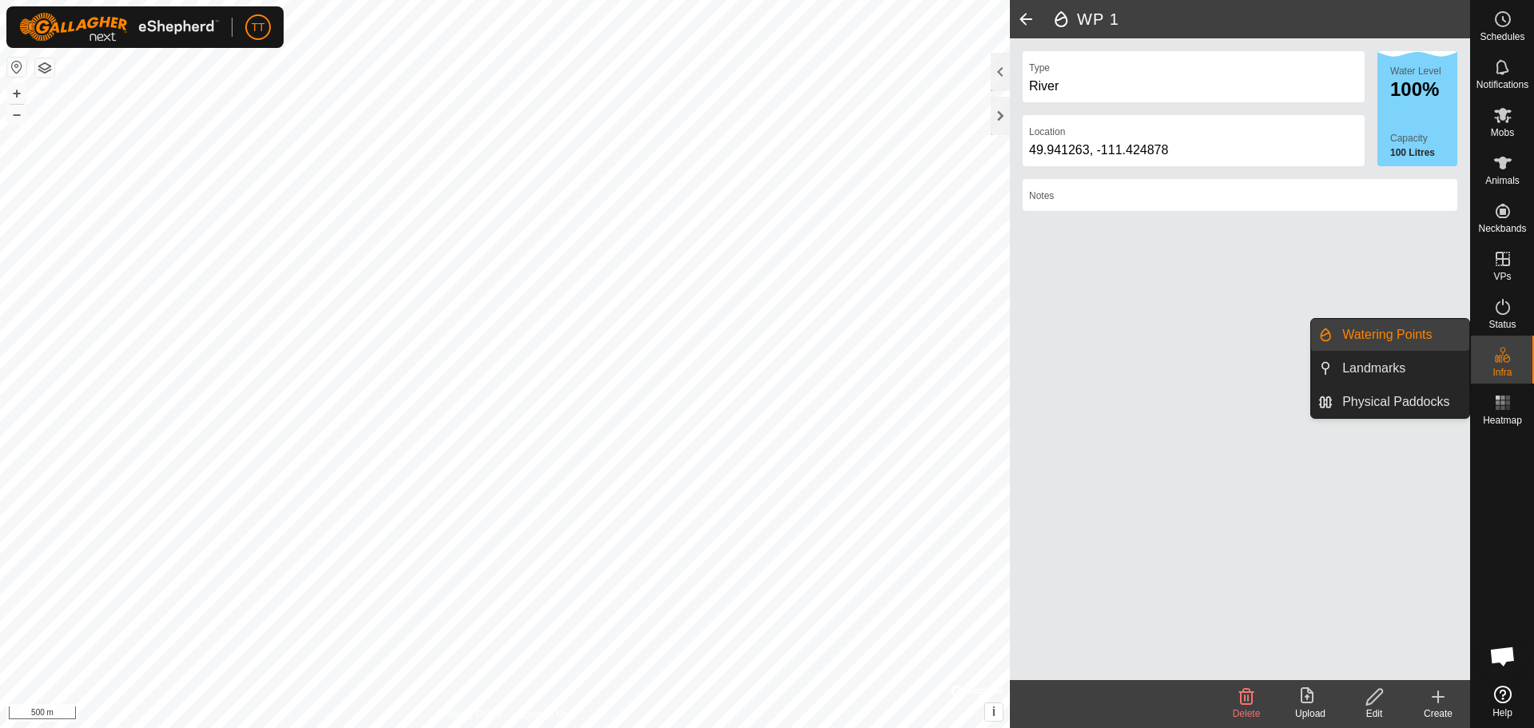
click at [1414, 344] on link "Watering Points" at bounding box center [1401, 335] width 137 height 32
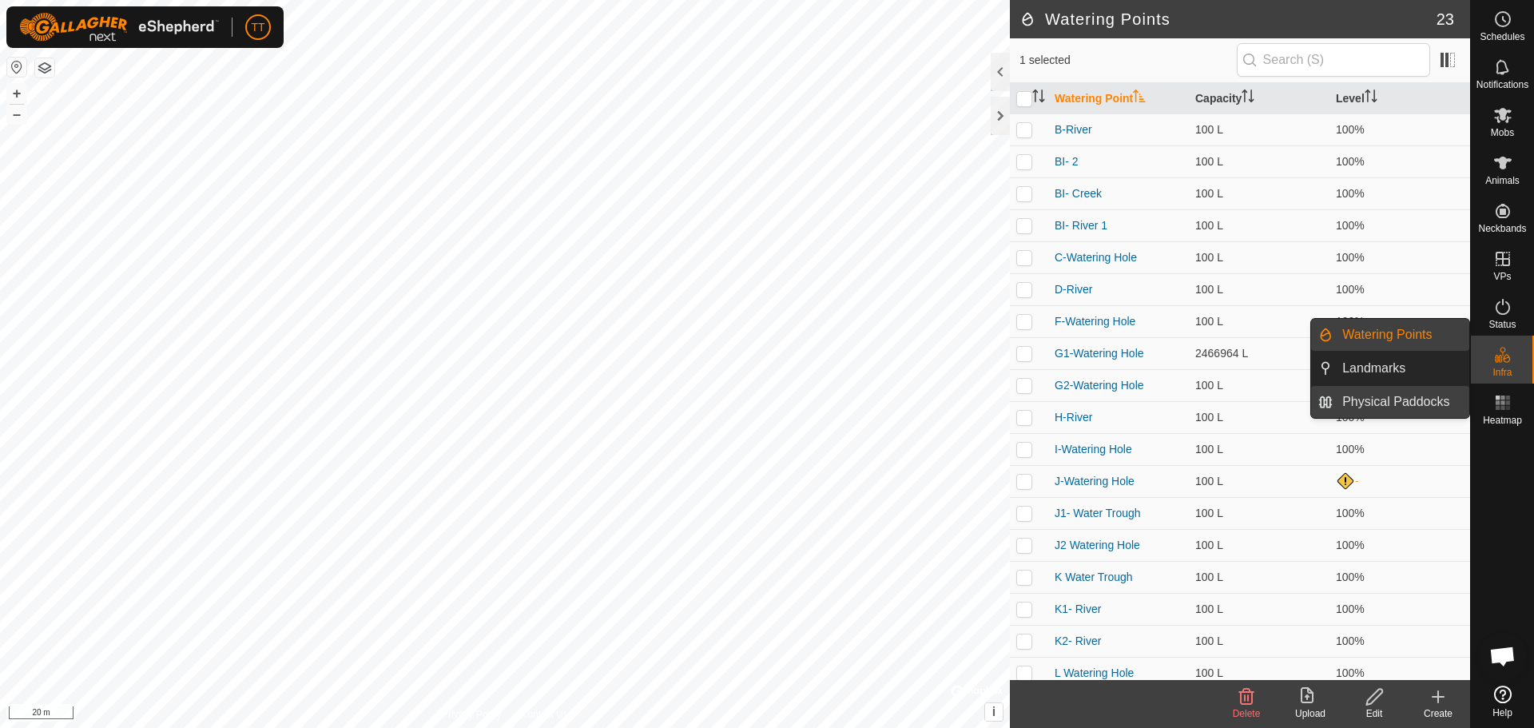
click at [1376, 401] on link "Physical Paddocks" at bounding box center [1401, 402] width 137 height 32
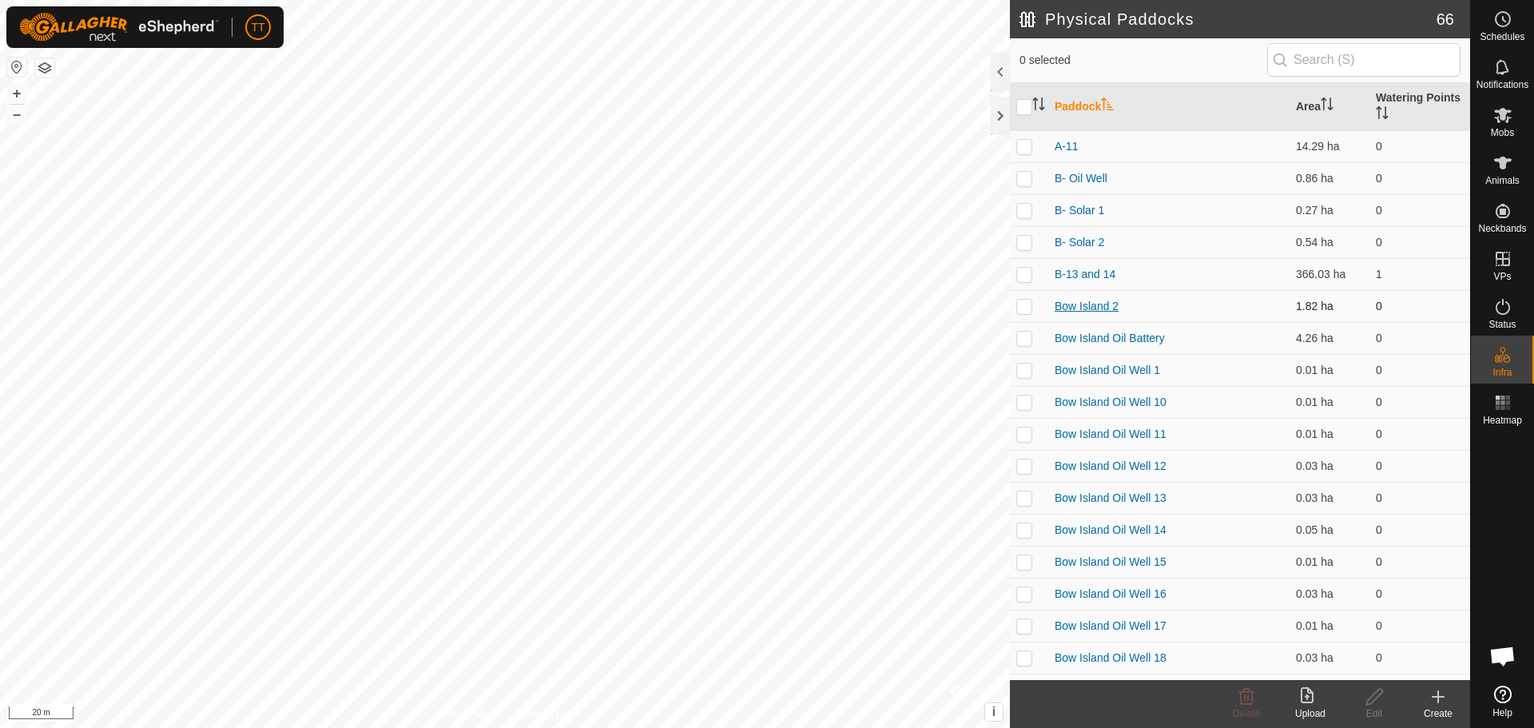
click at [1077, 303] on link "Bow Island 2" at bounding box center [1087, 306] width 64 height 13
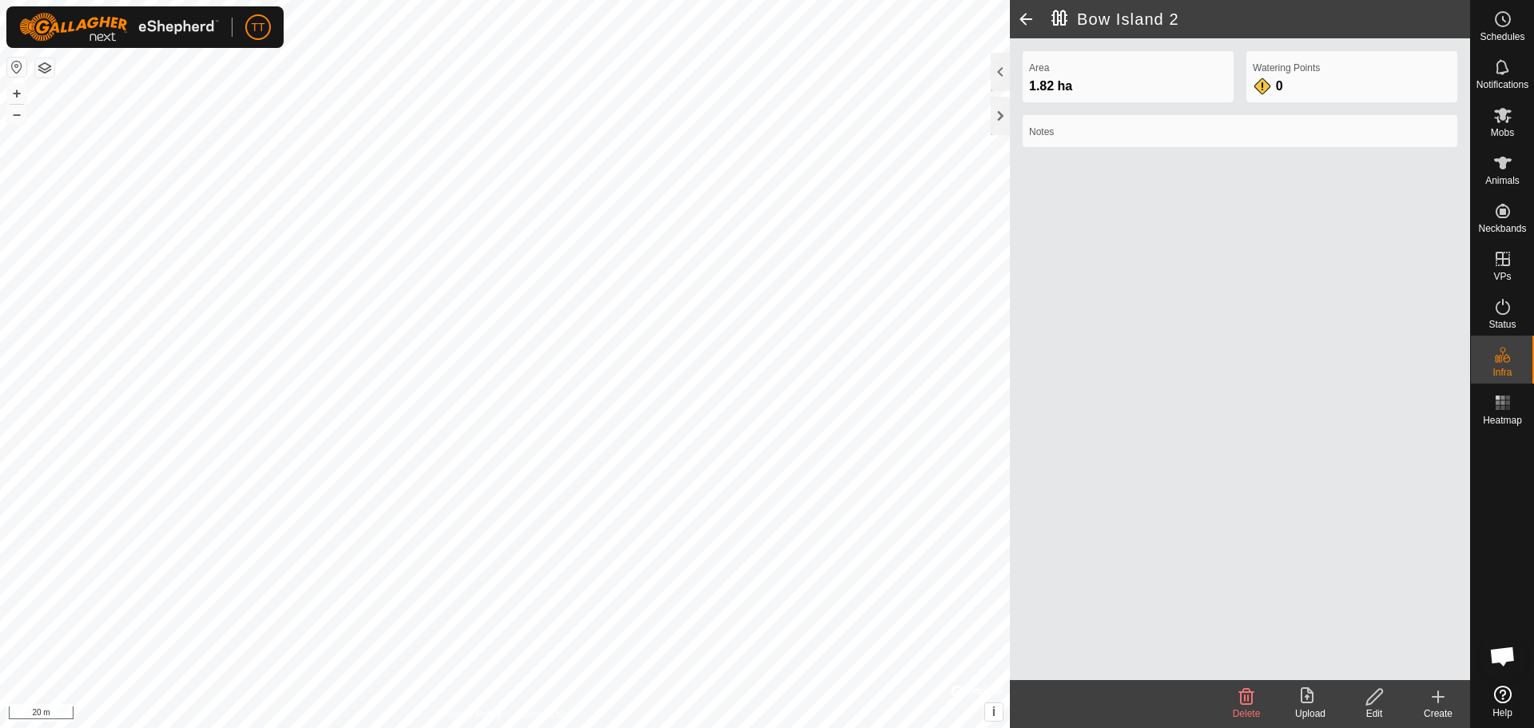
click at [1020, 26] on span at bounding box center [1026, 19] width 32 height 38
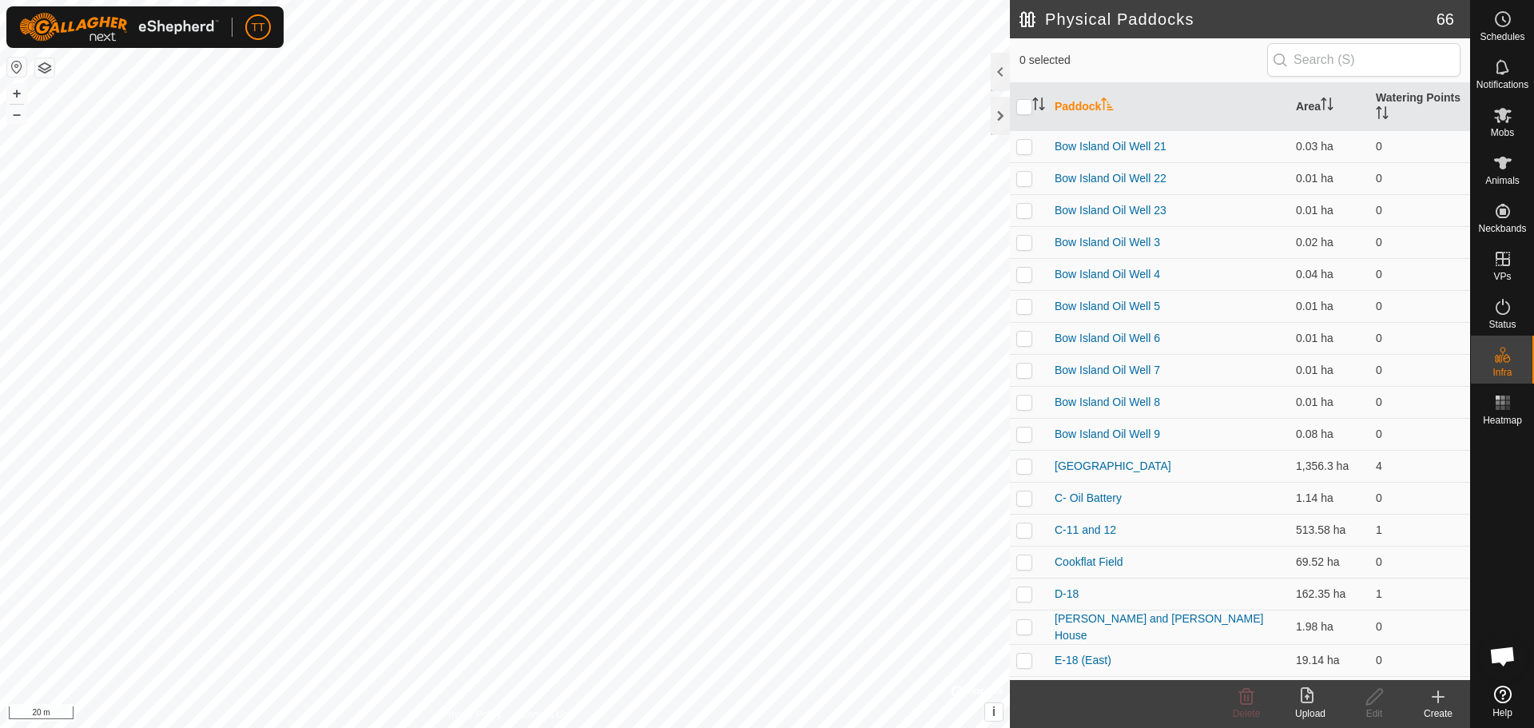
scroll to position [719, 0]
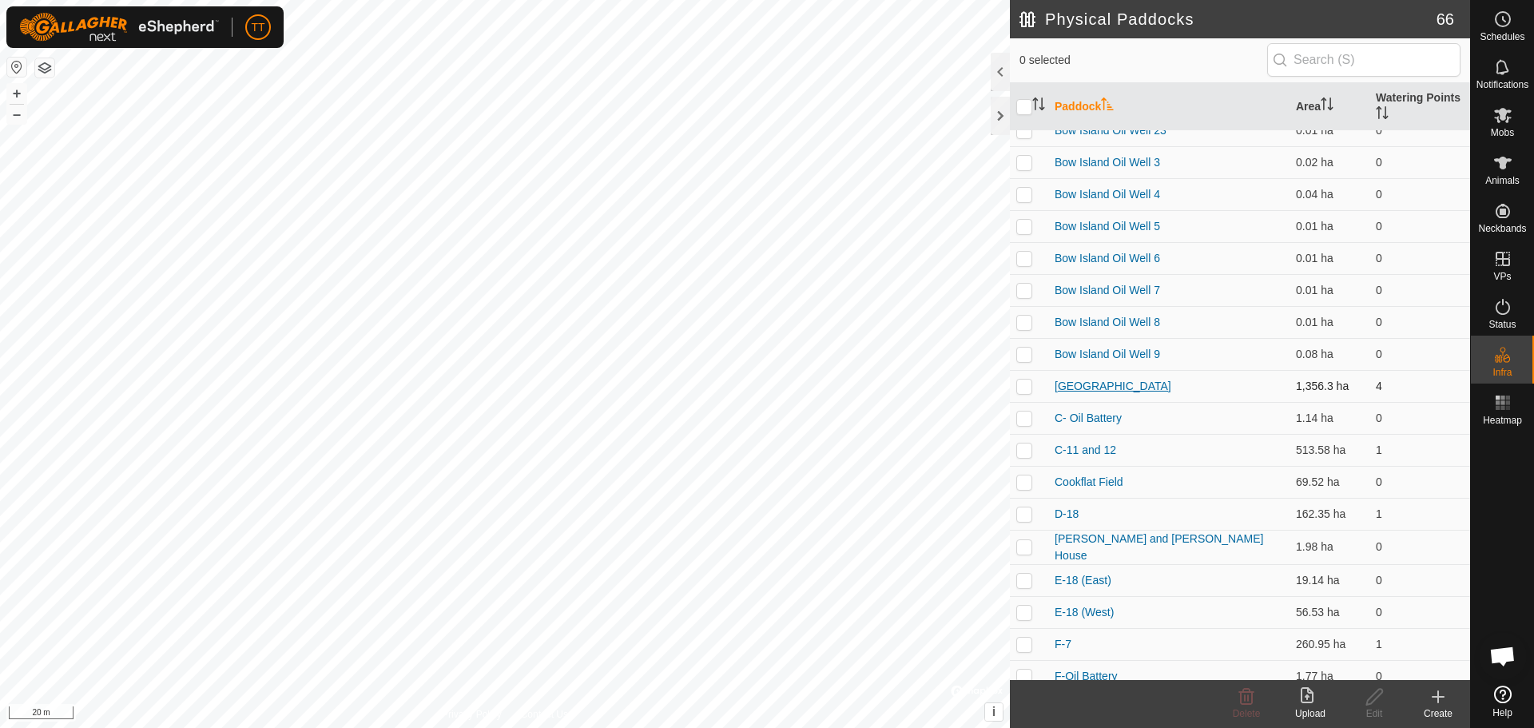
click at [1135, 387] on link "[GEOGRAPHIC_DATA]" at bounding box center [1113, 385] width 117 height 13
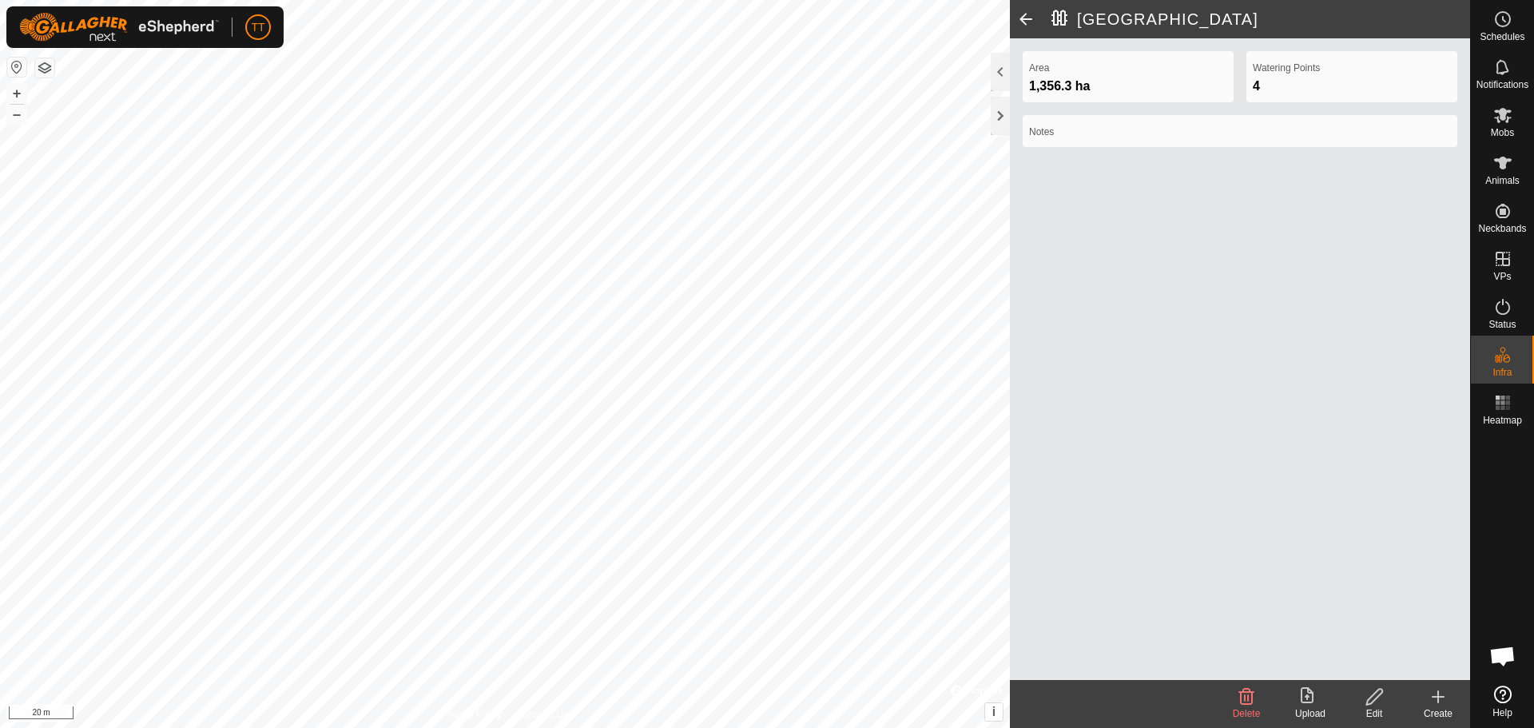
click at [1385, 697] on edit-svg-icon at bounding box center [1374, 696] width 64 height 19
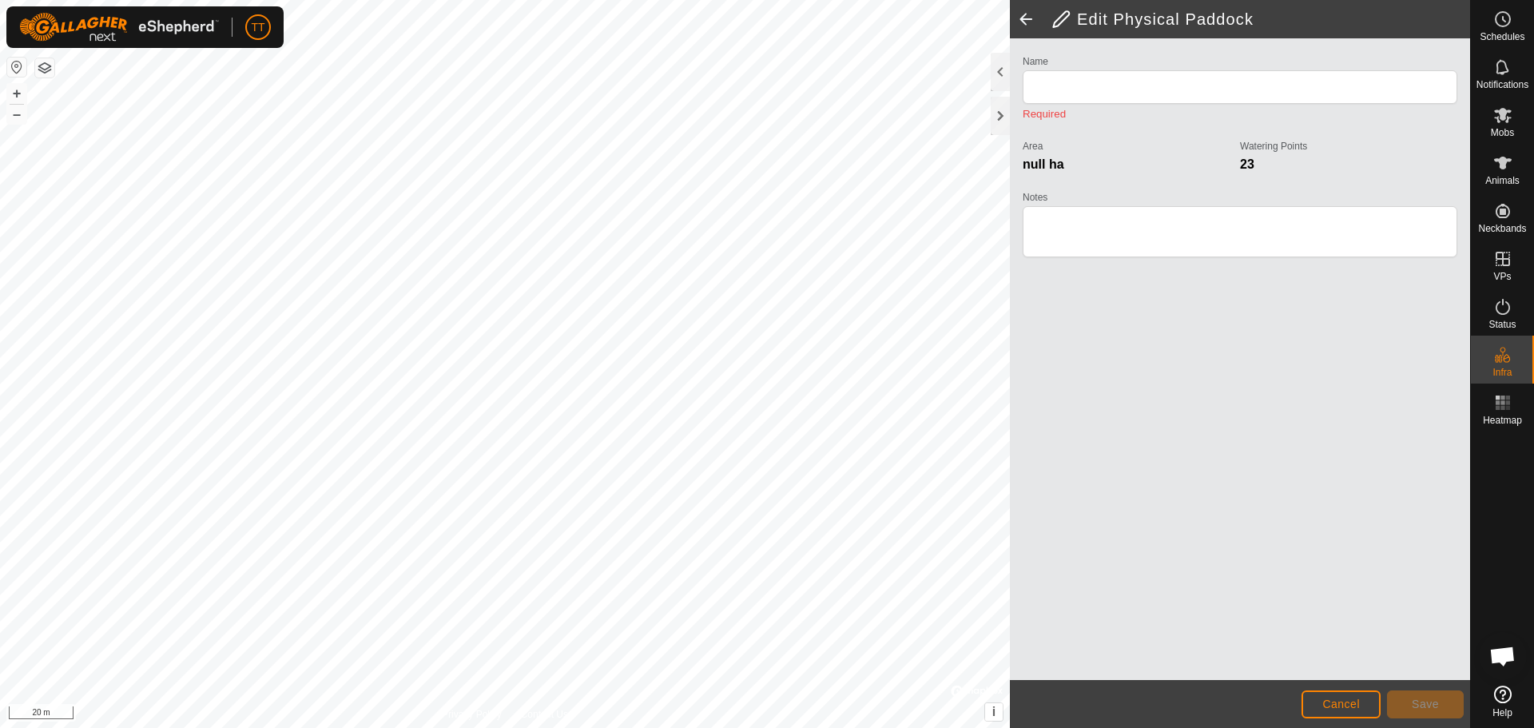
type input "[GEOGRAPHIC_DATA]"
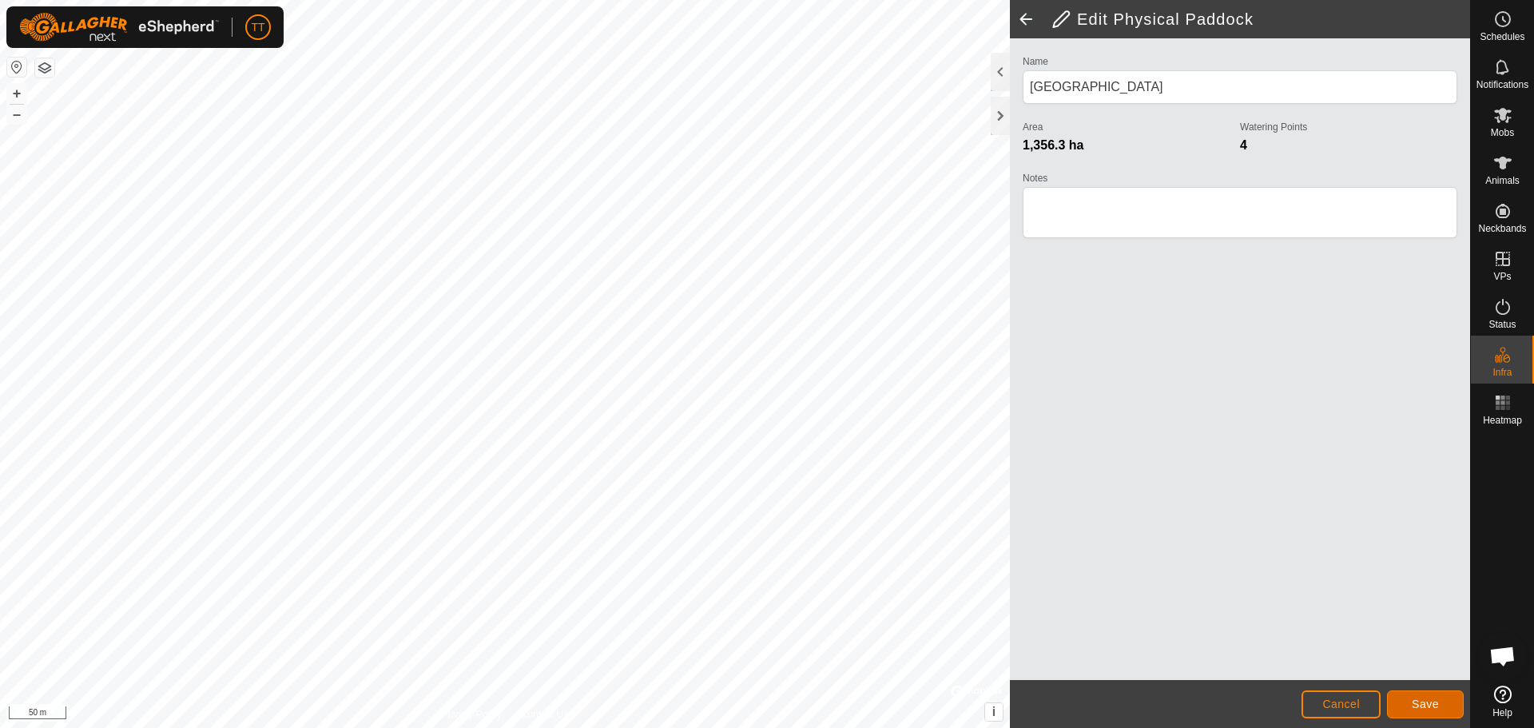
click at [1432, 705] on span "Save" at bounding box center [1425, 703] width 27 height 13
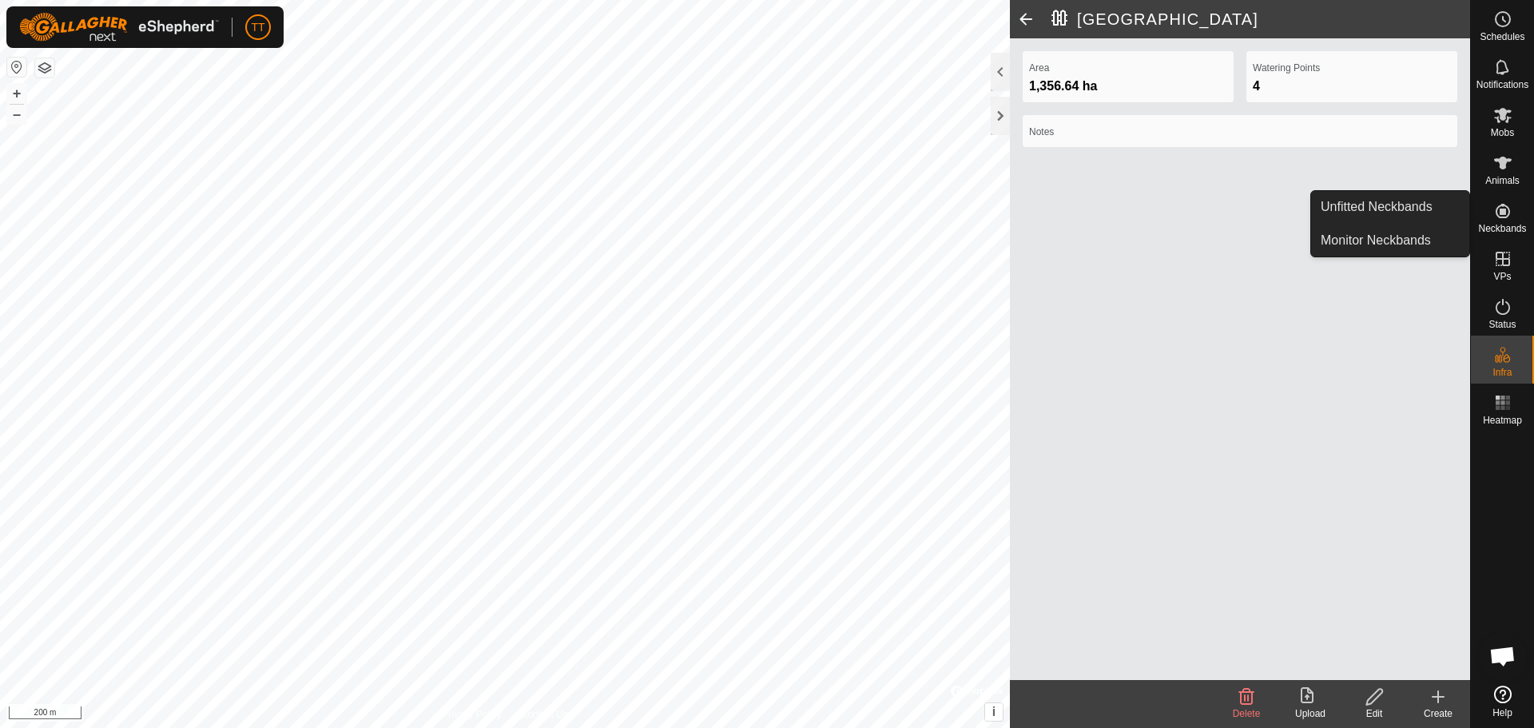
click at [1025, 13] on span at bounding box center [1026, 19] width 32 height 38
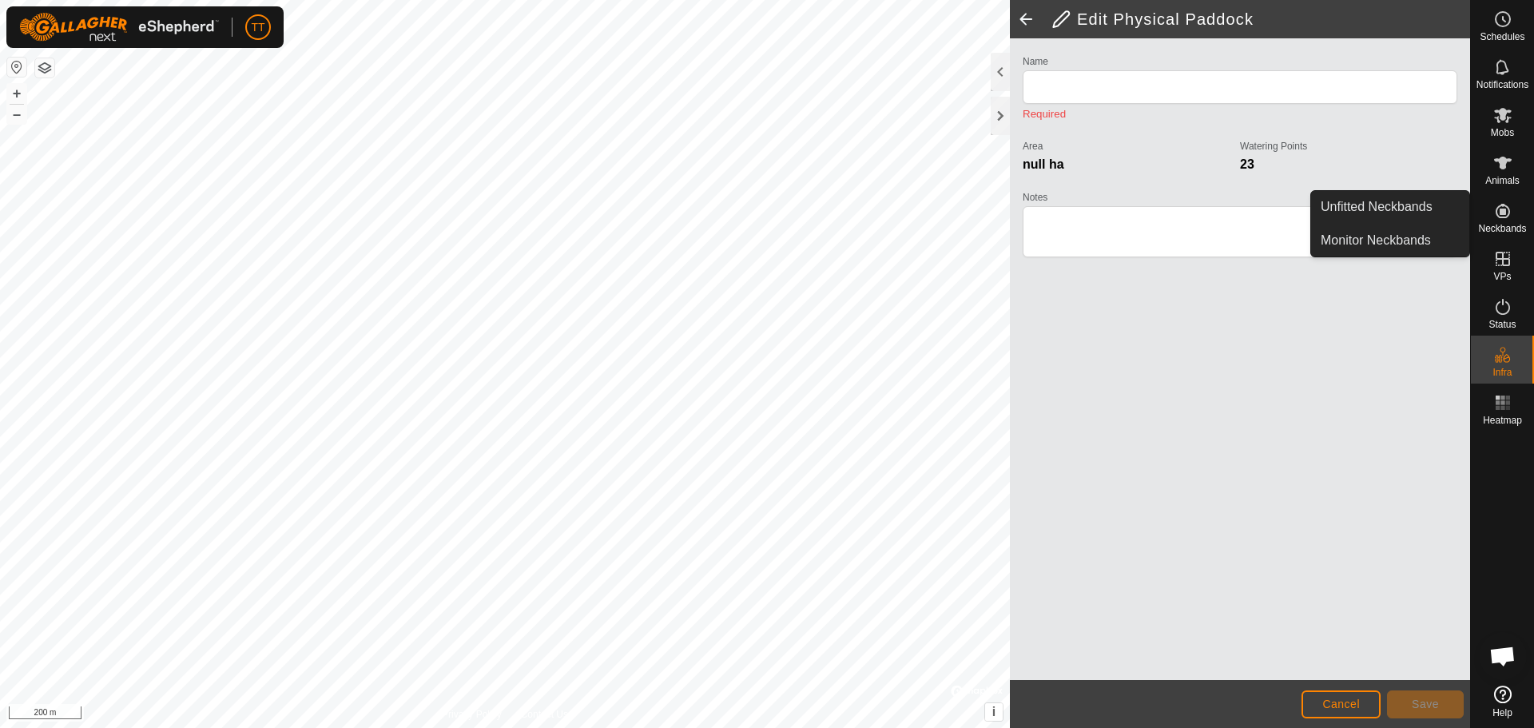
click at [1028, 21] on span at bounding box center [1026, 19] width 32 height 38
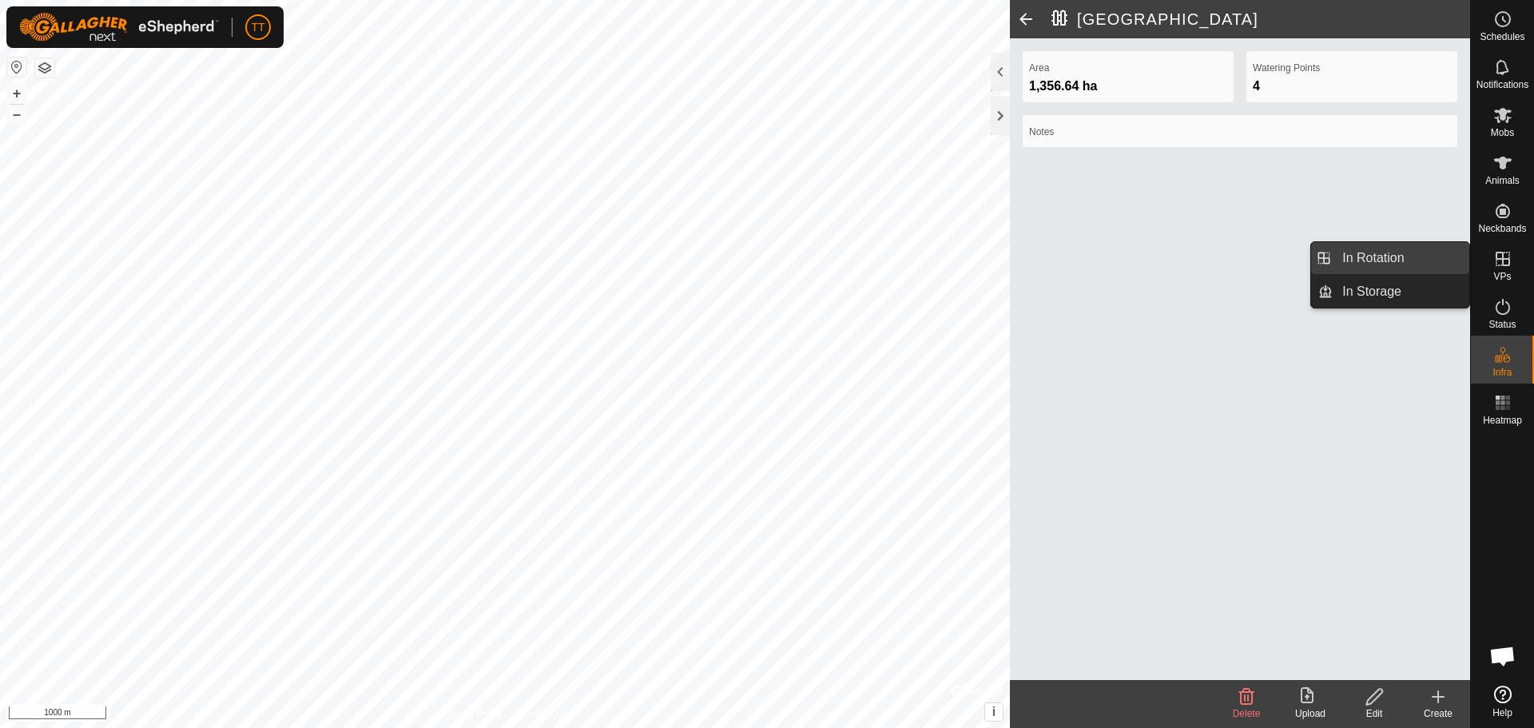
click at [1429, 265] on link "In Rotation" at bounding box center [1401, 258] width 137 height 32
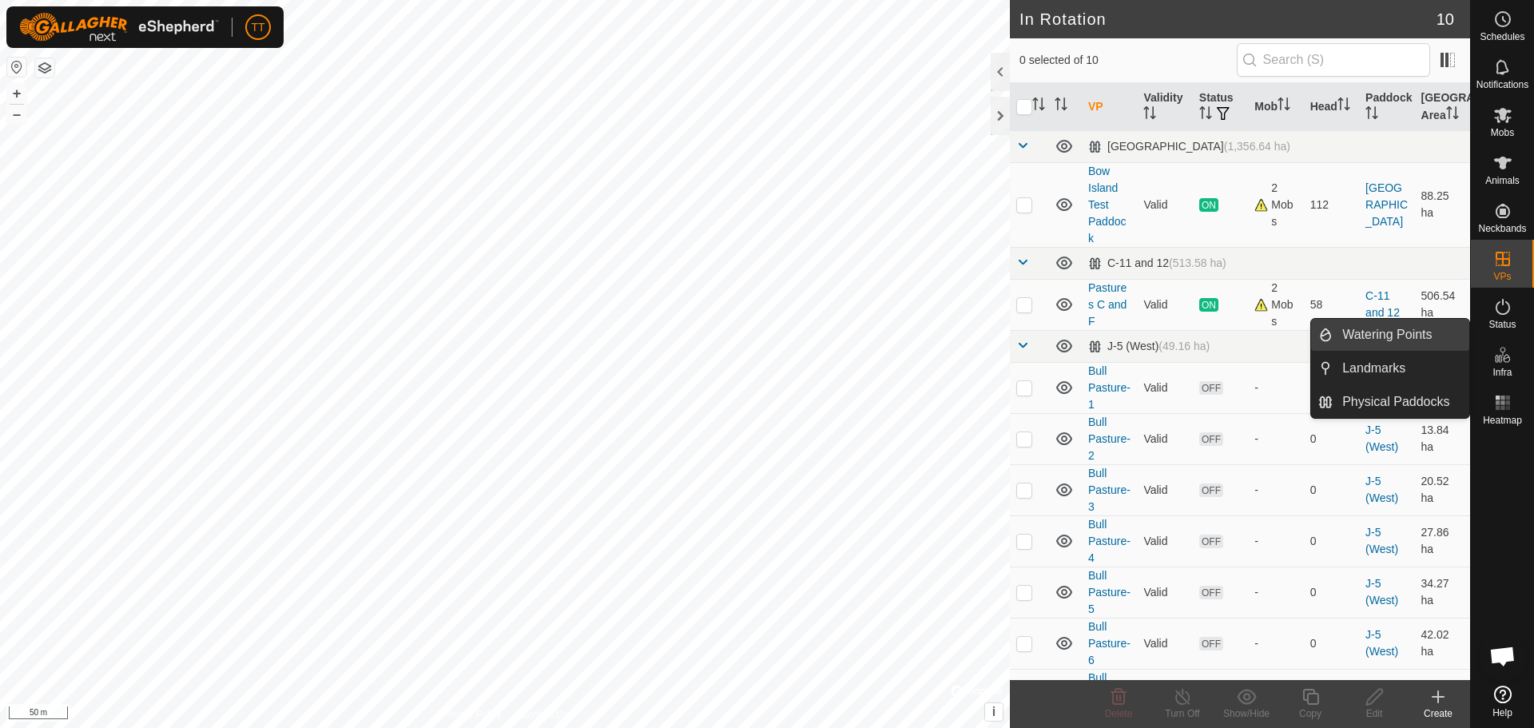
click at [1411, 336] on link "Watering Points" at bounding box center [1401, 335] width 137 height 32
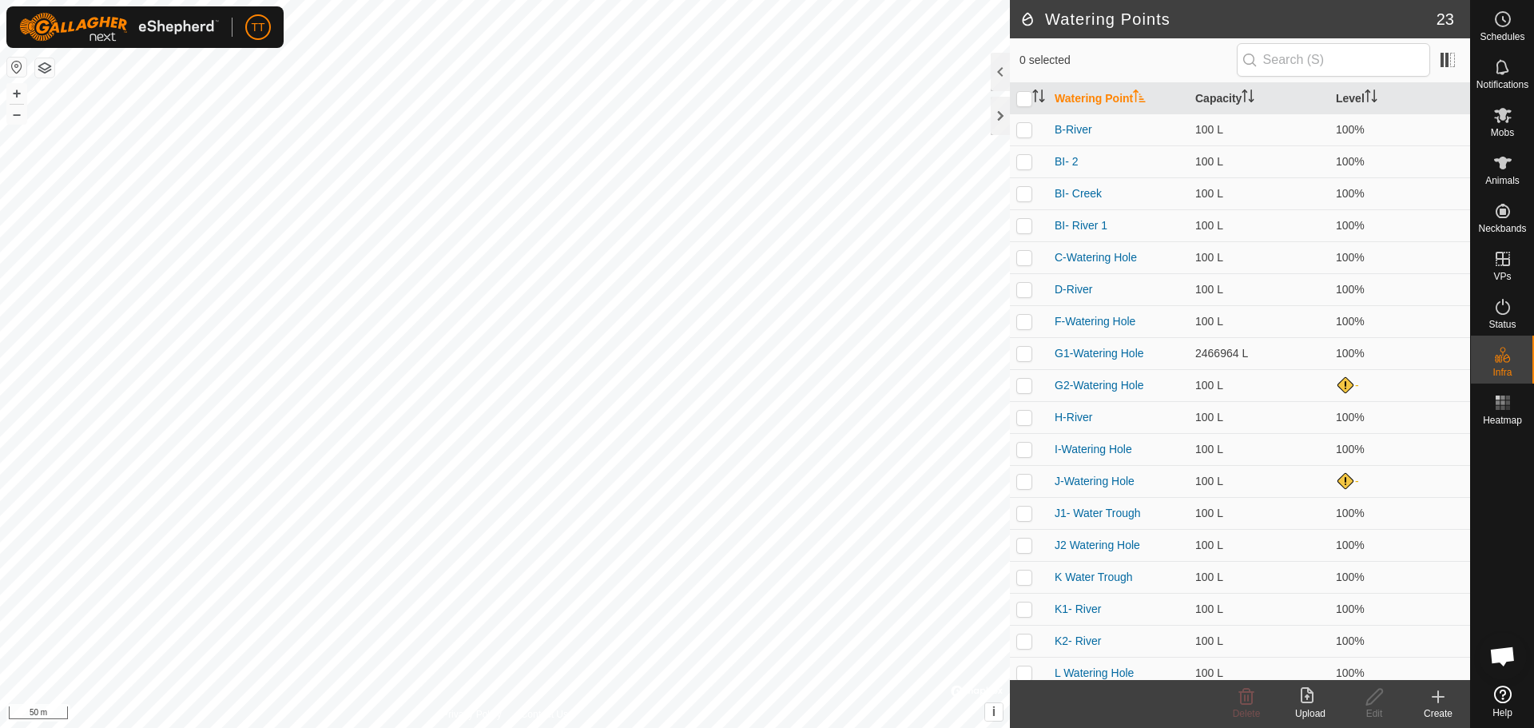
click at [1444, 705] on icon at bounding box center [1437, 696] width 19 height 19
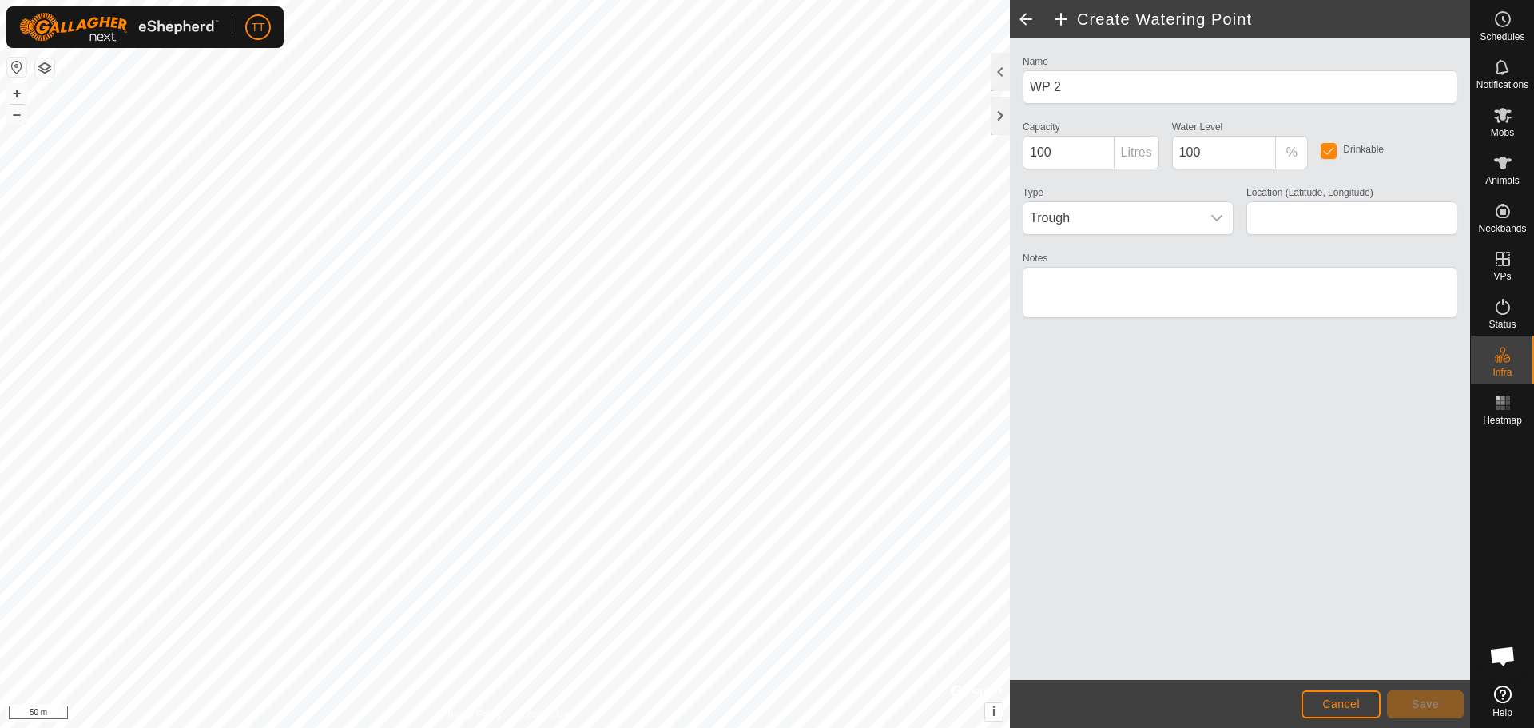
type input "49.928181, -111.413594"
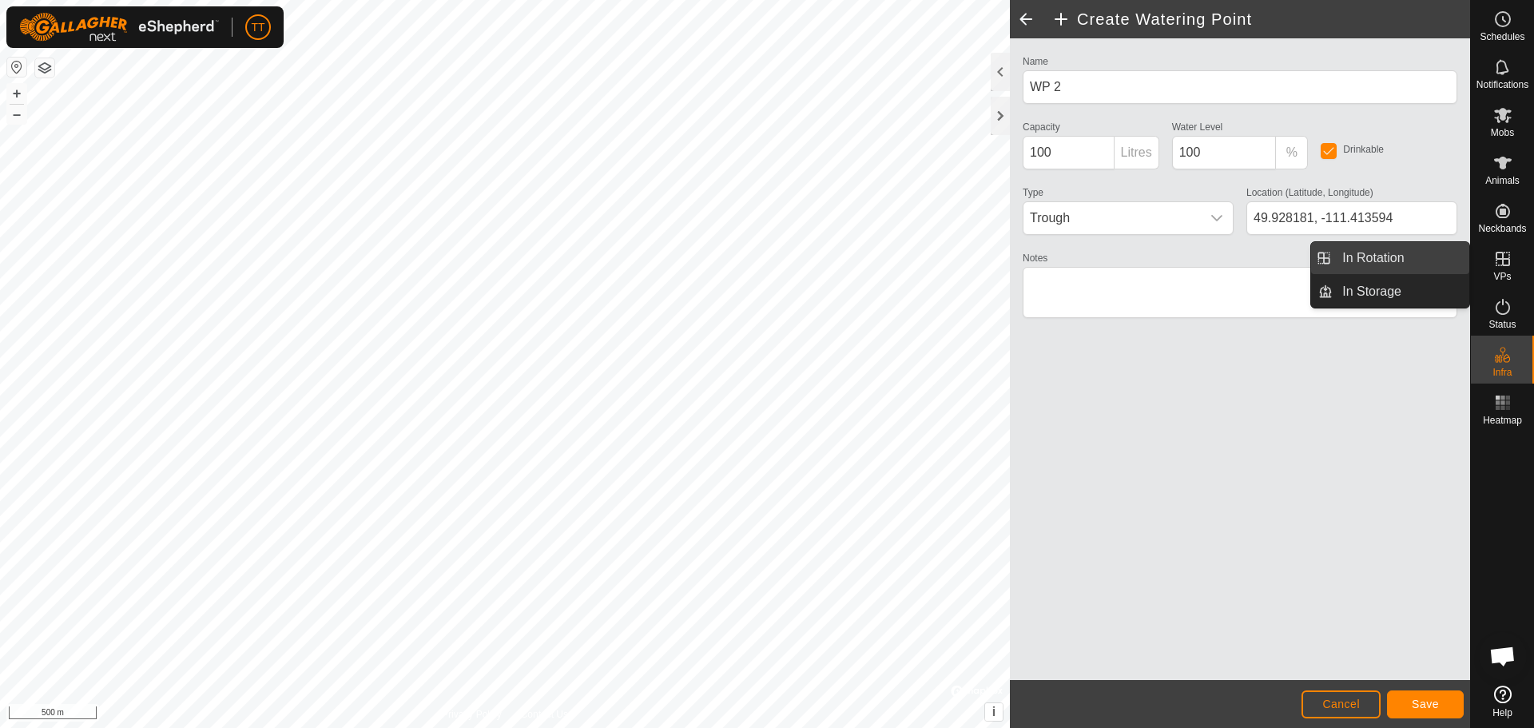
click at [1431, 270] on link "In Rotation" at bounding box center [1401, 258] width 137 height 32
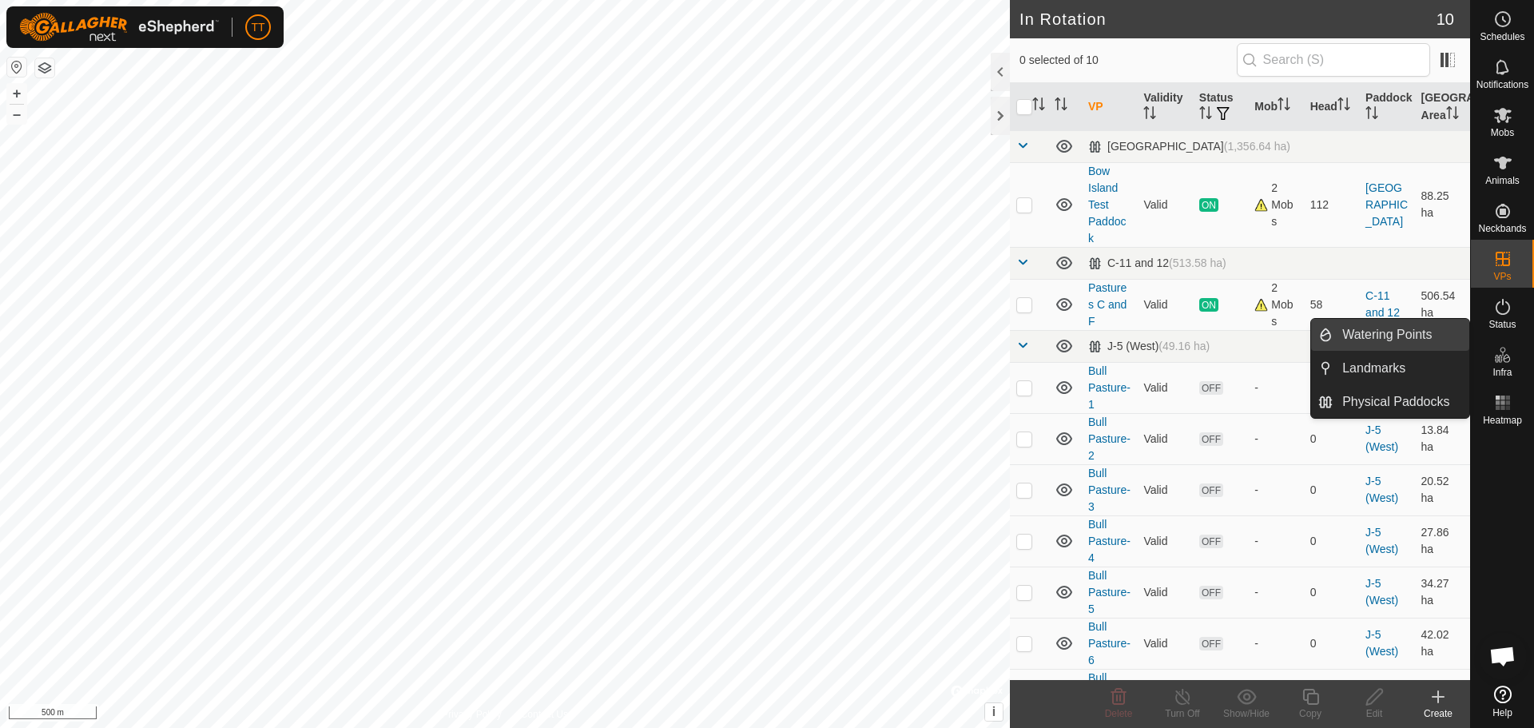
click at [1414, 345] on link "Watering Points" at bounding box center [1401, 335] width 137 height 32
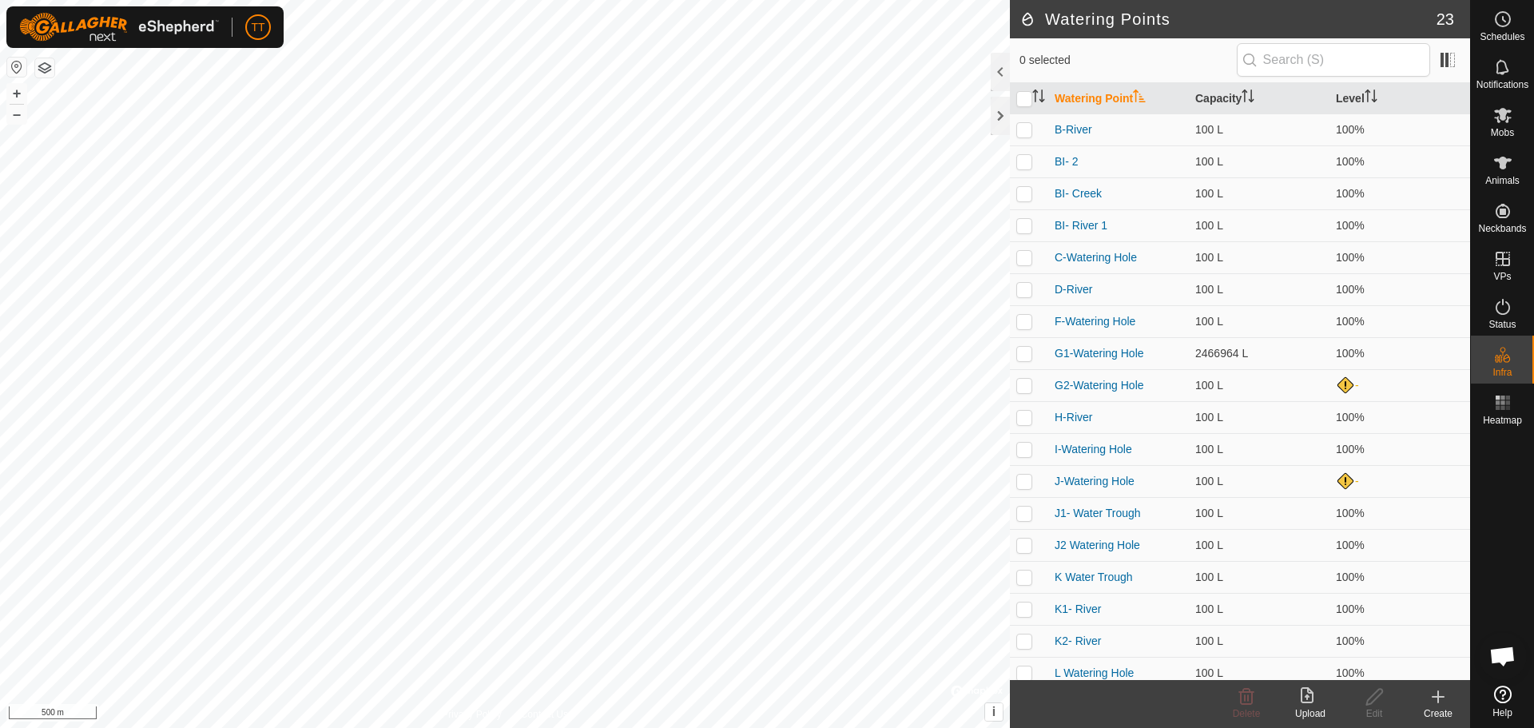
click at [1437, 705] on icon at bounding box center [1437, 696] width 19 height 19
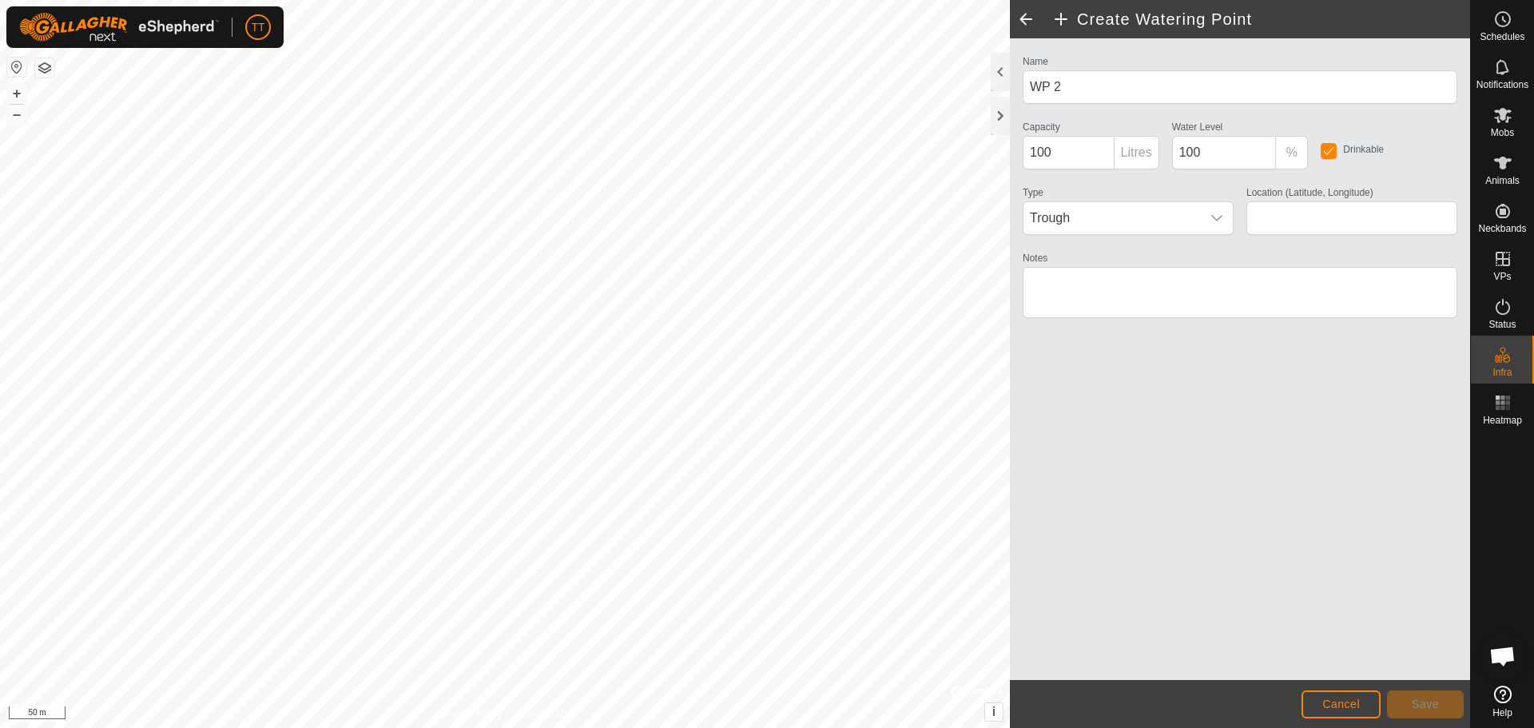
click at [1423, 697] on span "Save" at bounding box center [1425, 703] width 27 height 13
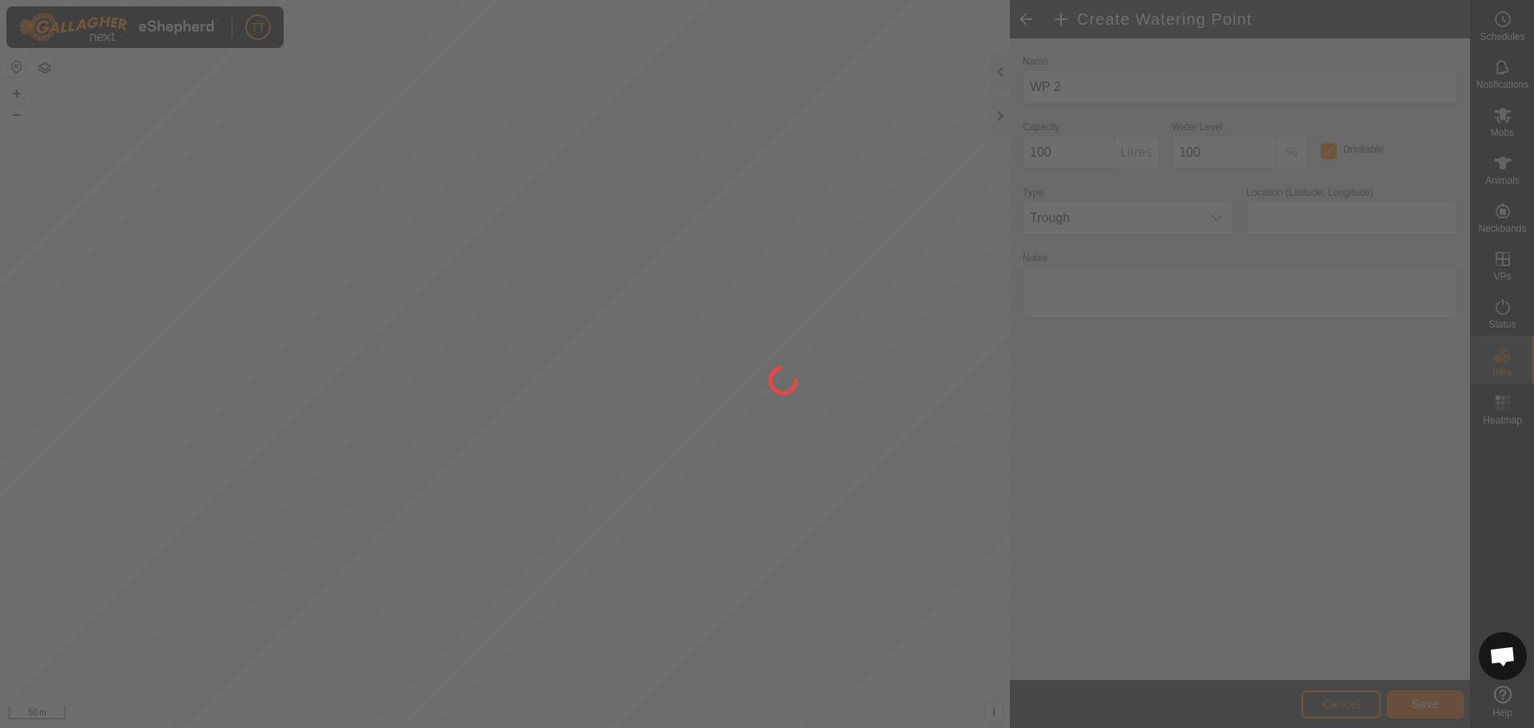
type input "49.928156, -111.413573"
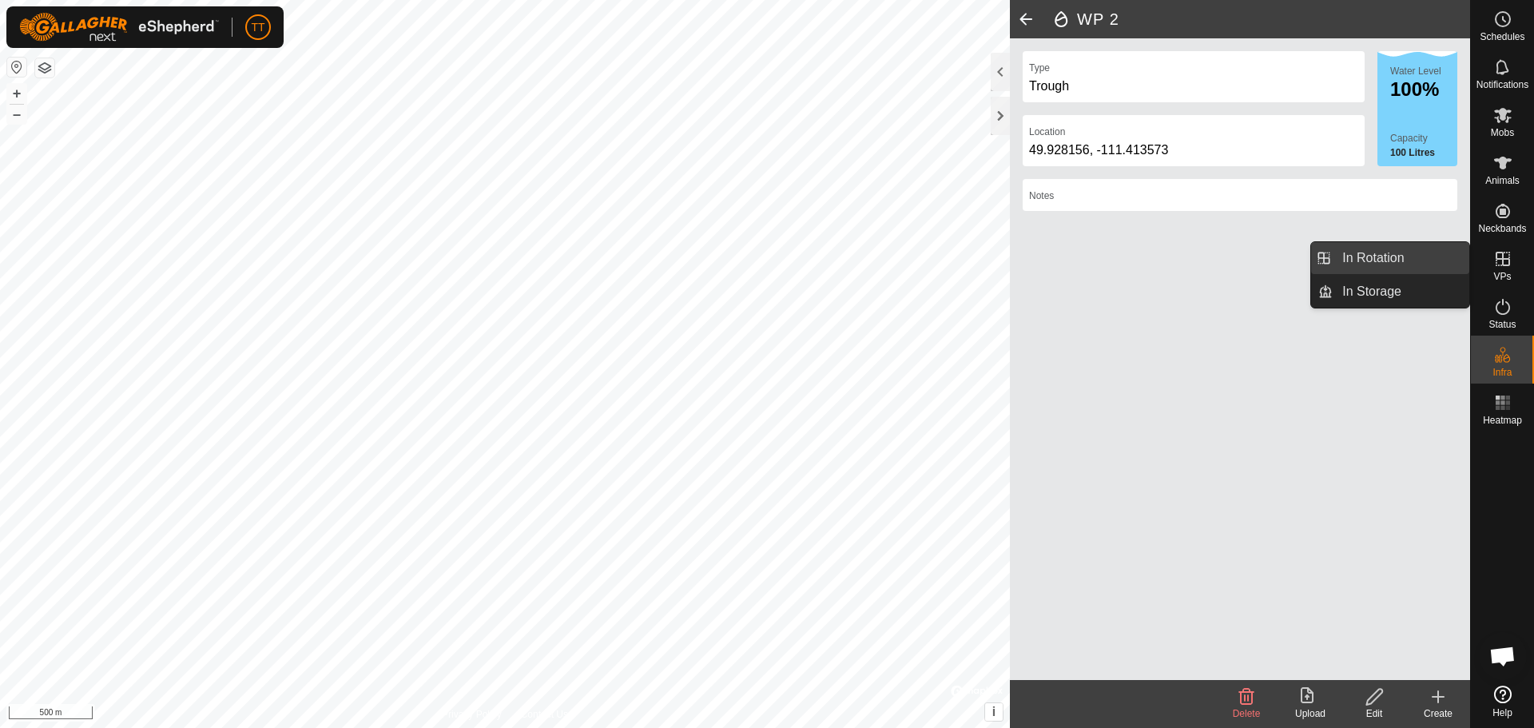
click at [1391, 264] on link "In Rotation" at bounding box center [1401, 258] width 137 height 32
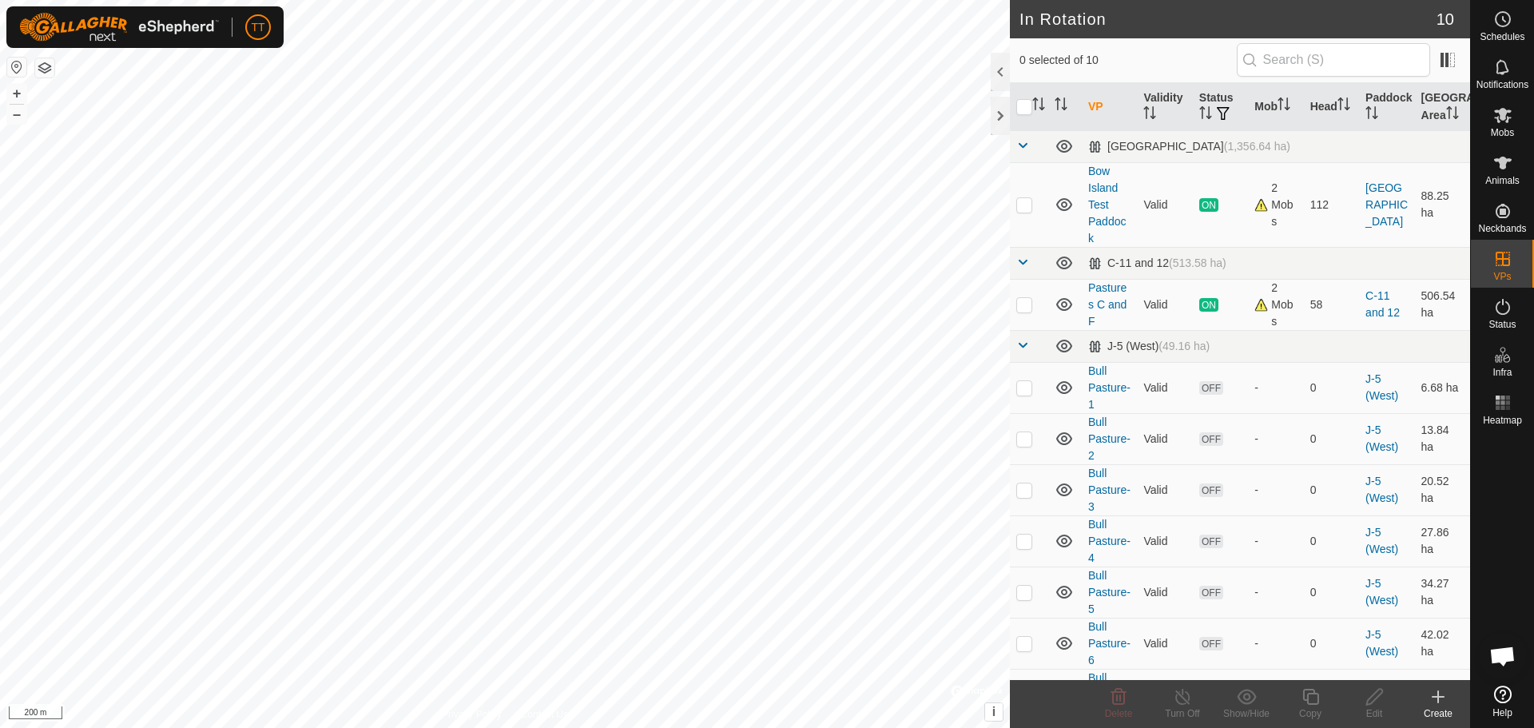
click at [1432, 705] on icon at bounding box center [1437, 696] width 19 height 19
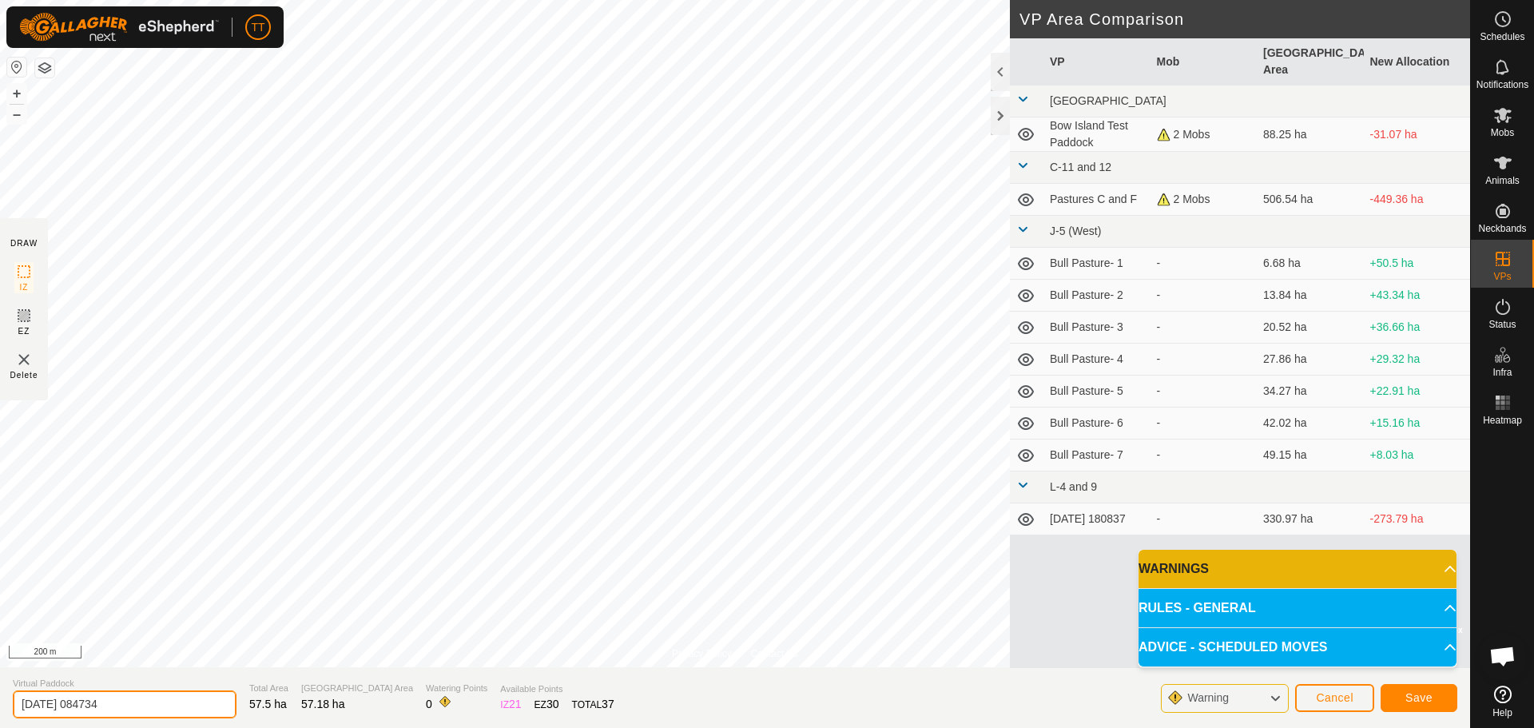
drag, startPoint x: -19, startPoint y: 708, endPoint x: 7, endPoint y: 685, distance: 35.1
click at [7, 685] on section "Virtual Paddock 2025-09-25 084734 Total Area 57.5 ha Grazing Area 57.18 ha Wate…" at bounding box center [735, 697] width 1470 height 61
type input "[GEOGRAPHIC_DATA]"
click at [1410, 697] on span "Save" at bounding box center [1418, 697] width 27 height 13
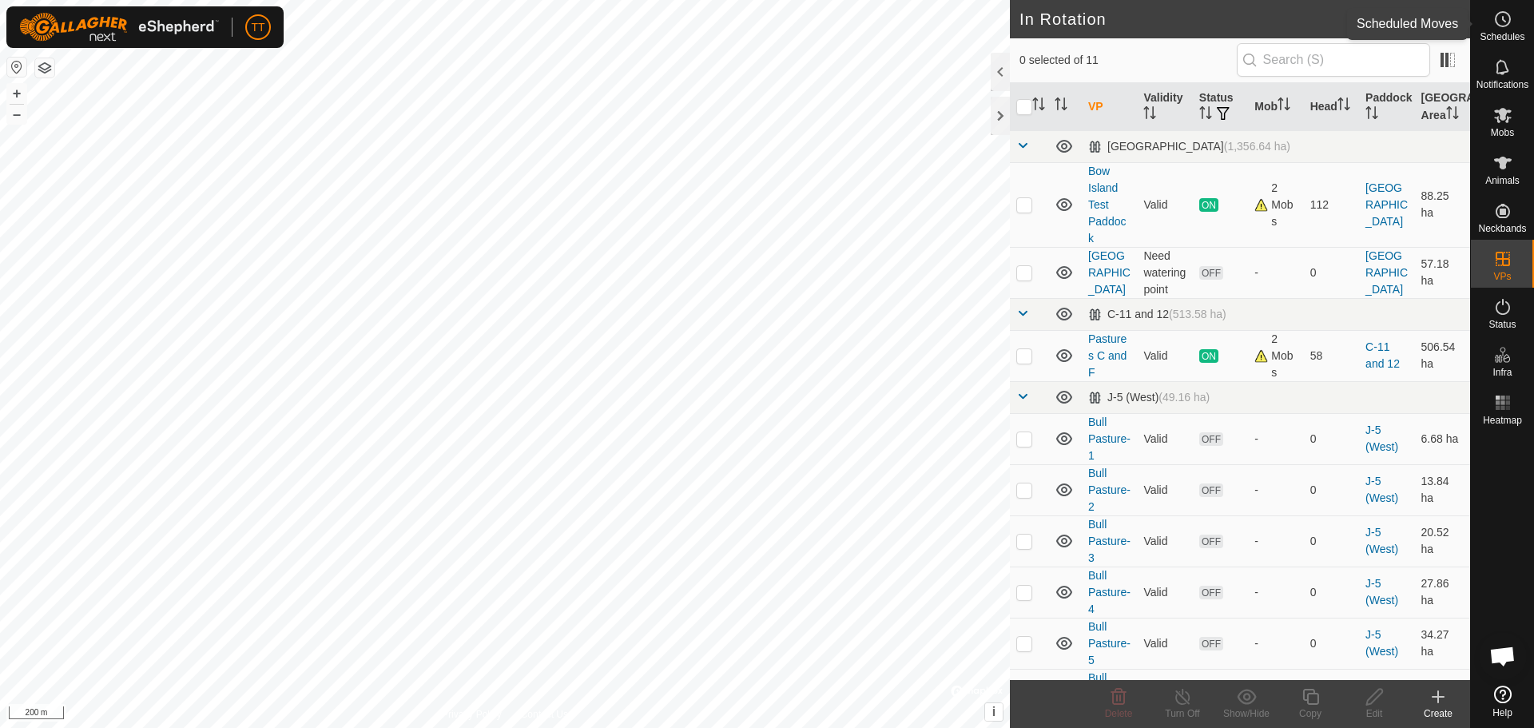
click at [1500, 21] on icon at bounding box center [1502, 19] width 19 height 19
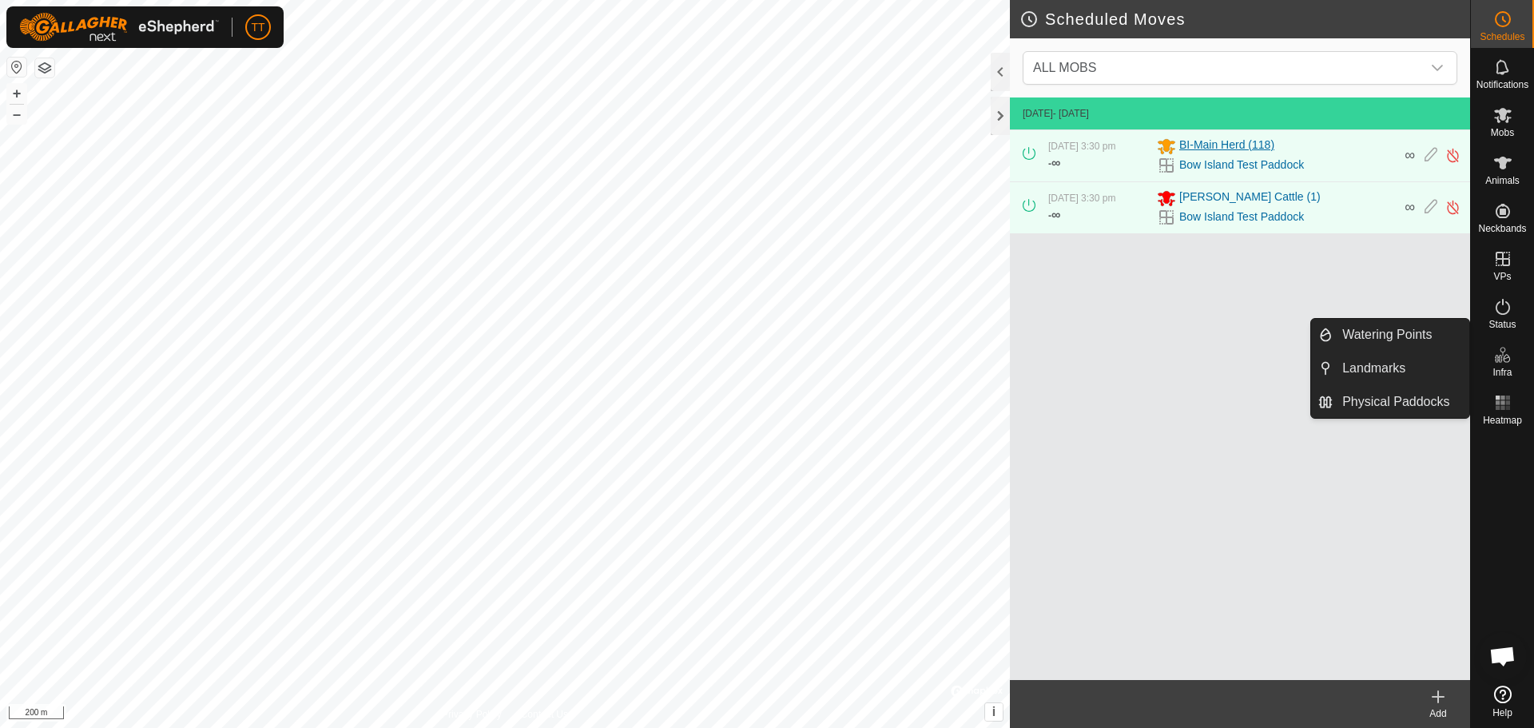
click at [1210, 147] on span "BI-Main Herd (118)" at bounding box center [1226, 146] width 95 height 19
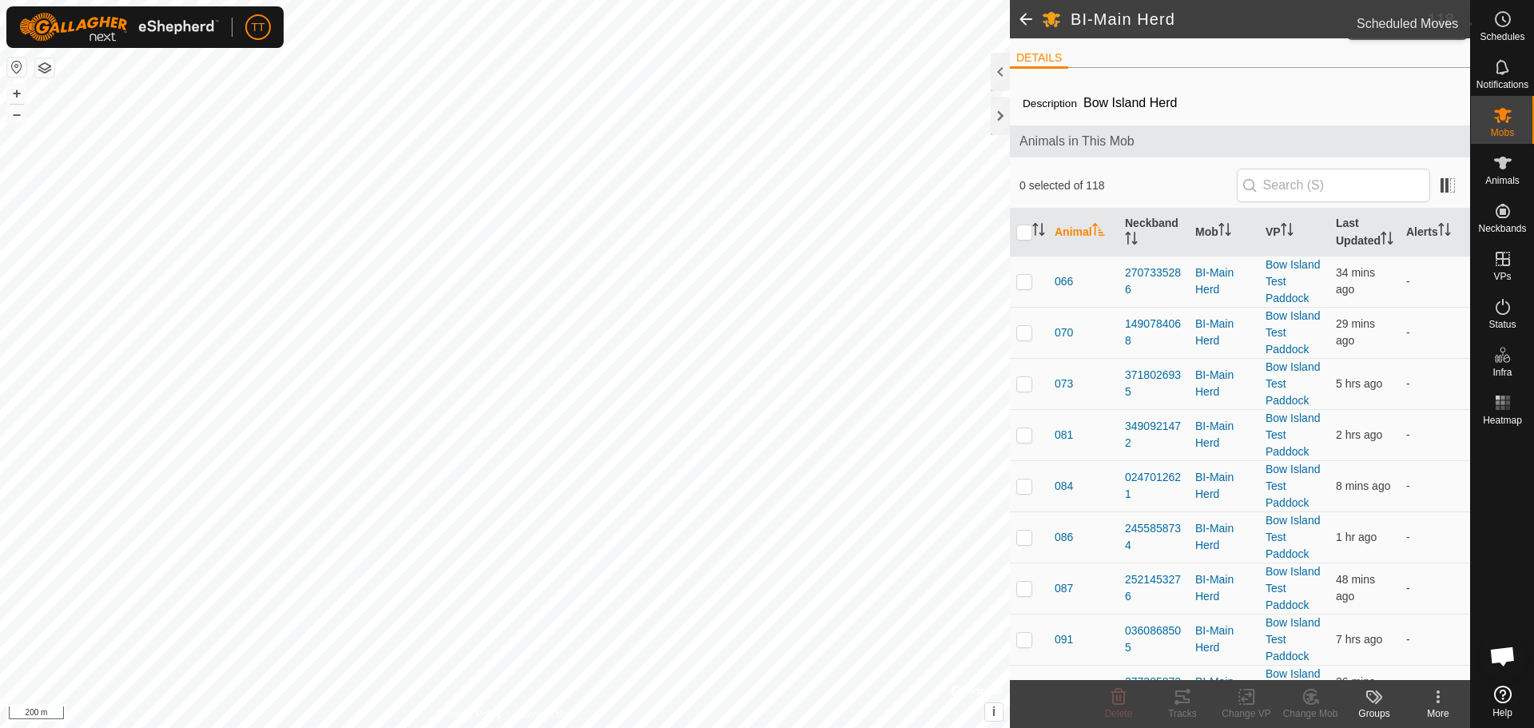
click at [1515, 28] on es-schedule-vp-svg-icon at bounding box center [1502, 19] width 29 height 26
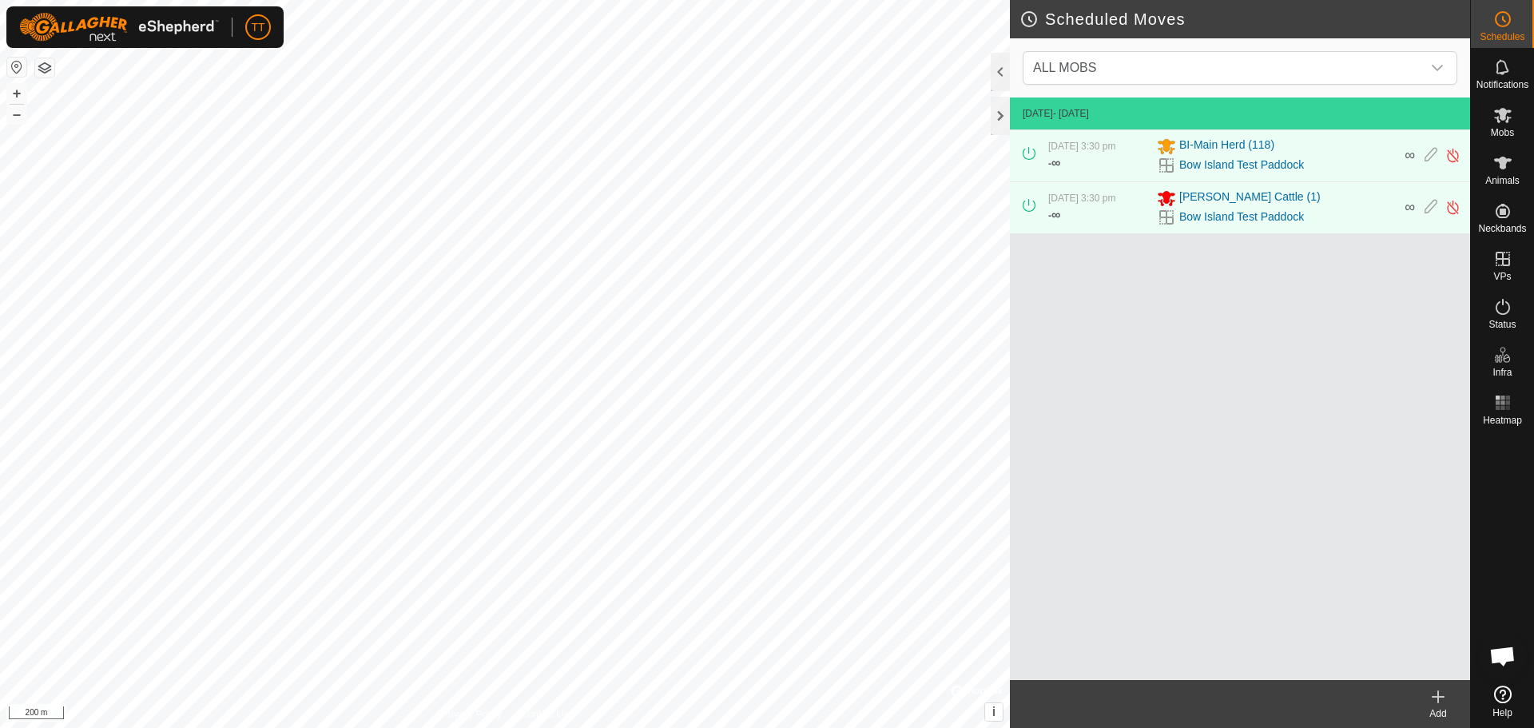
click at [1441, 709] on div "Add" at bounding box center [1438, 713] width 64 height 14
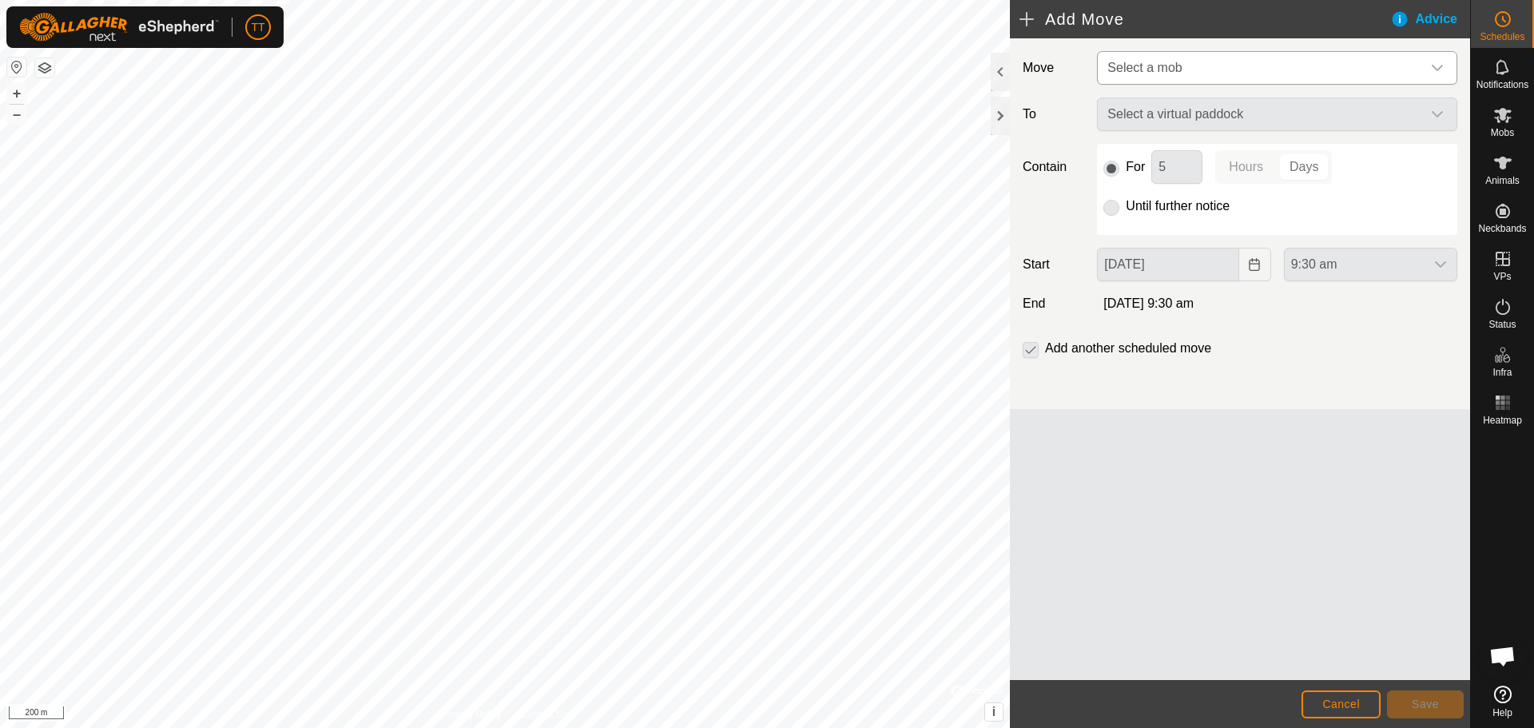
drag, startPoint x: 1242, startPoint y: 64, endPoint x: 1226, endPoint y: 84, distance: 25.6
click at [1241, 66] on span "Select a mob" at bounding box center [1261, 68] width 320 height 32
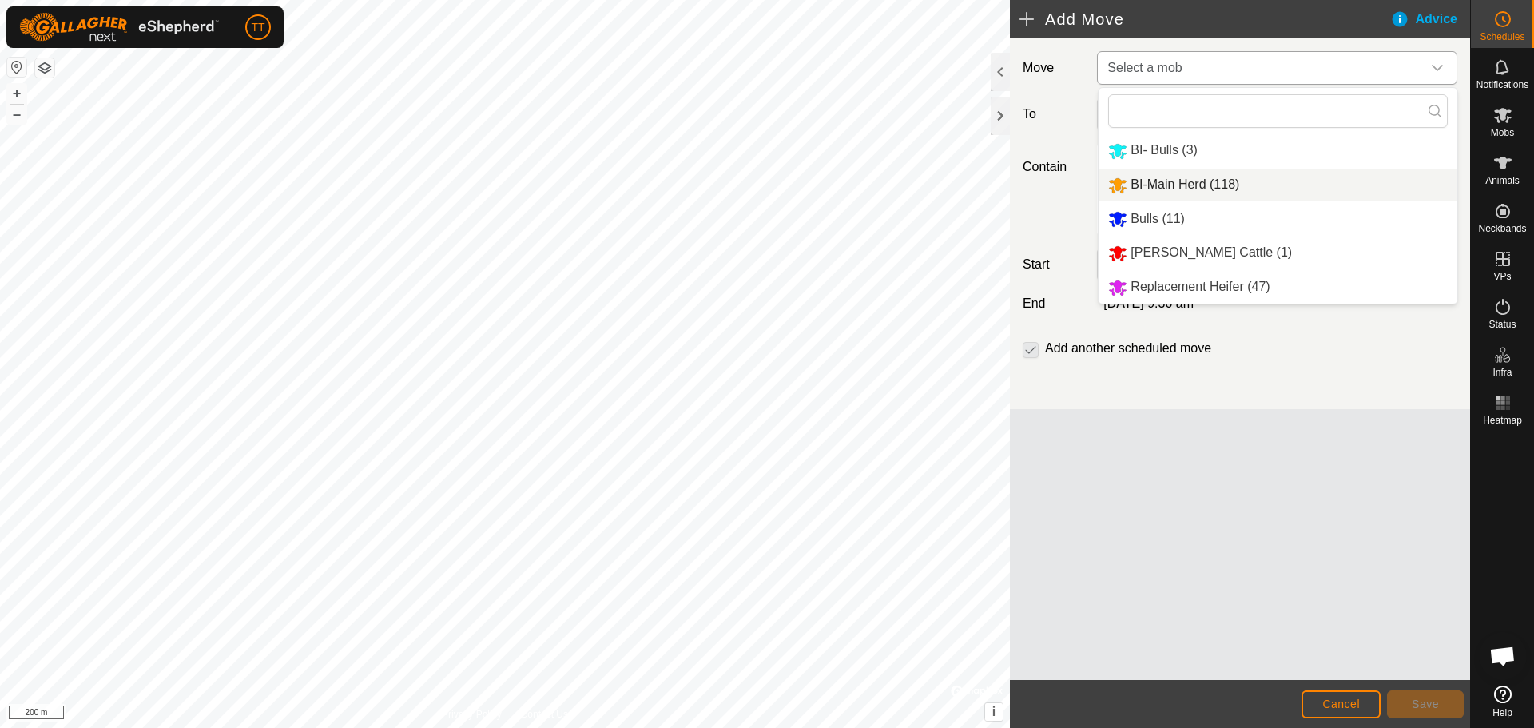
click at [1207, 188] on li "BI-Main Herd (118)" at bounding box center [1278, 185] width 359 height 33
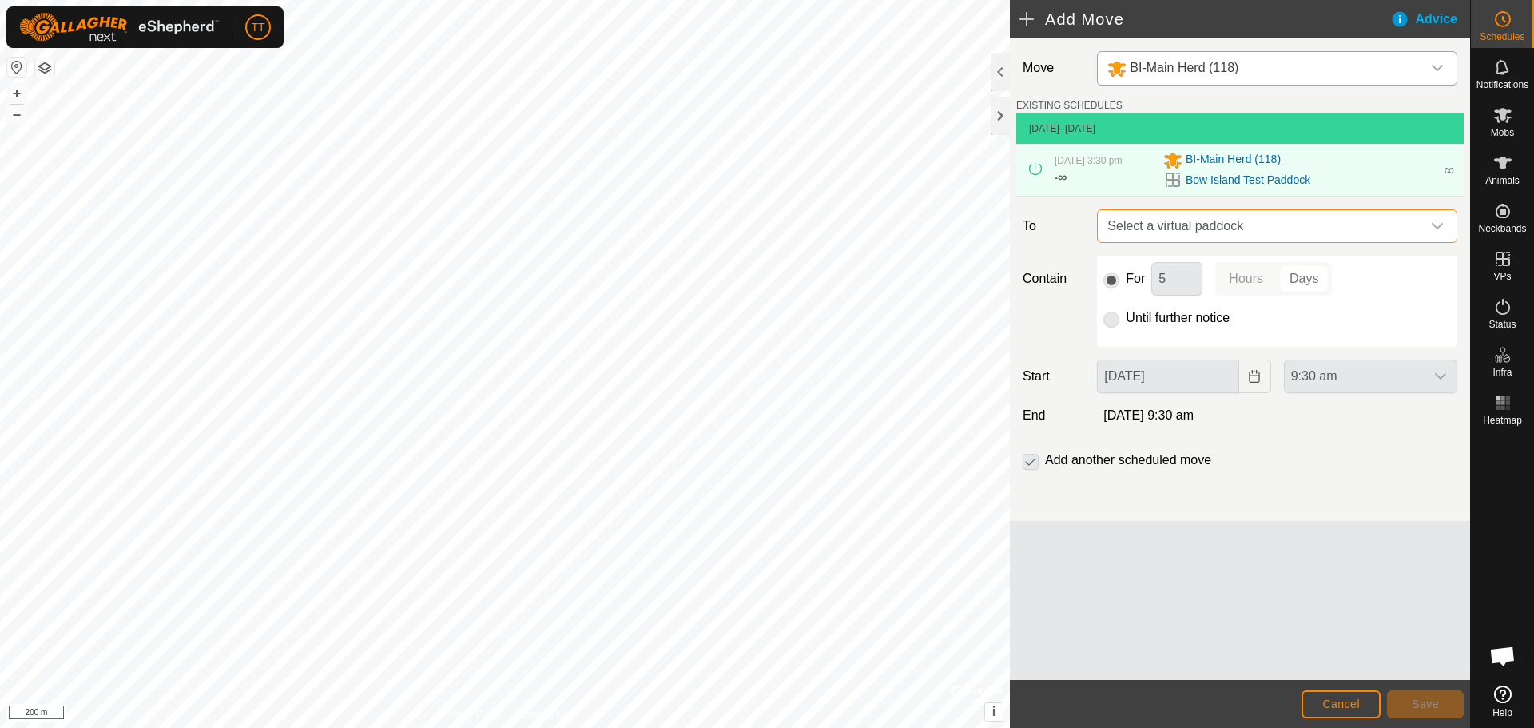
drag, startPoint x: 1180, startPoint y: 217, endPoint x: 1186, endPoint y: 328, distance: 110.4
click at [1180, 217] on span "Select a virtual paddock" at bounding box center [1261, 226] width 320 height 32
click at [1182, 224] on span "Select a virtual paddock" at bounding box center [1261, 226] width 320 height 32
click at [1339, 695] on button "Cancel" at bounding box center [1340, 704] width 79 height 28
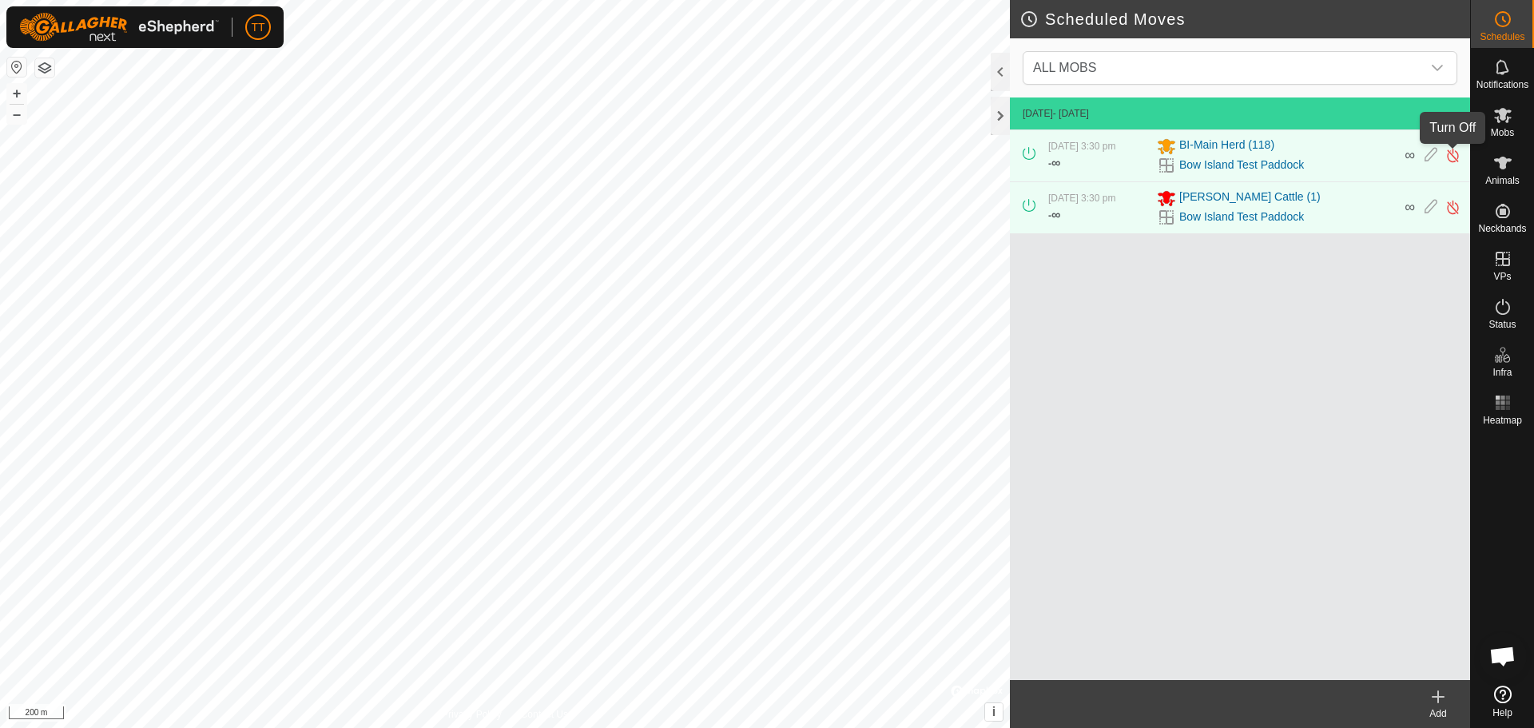
click at [1448, 157] on img at bounding box center [1452, 155] width 15 height 17
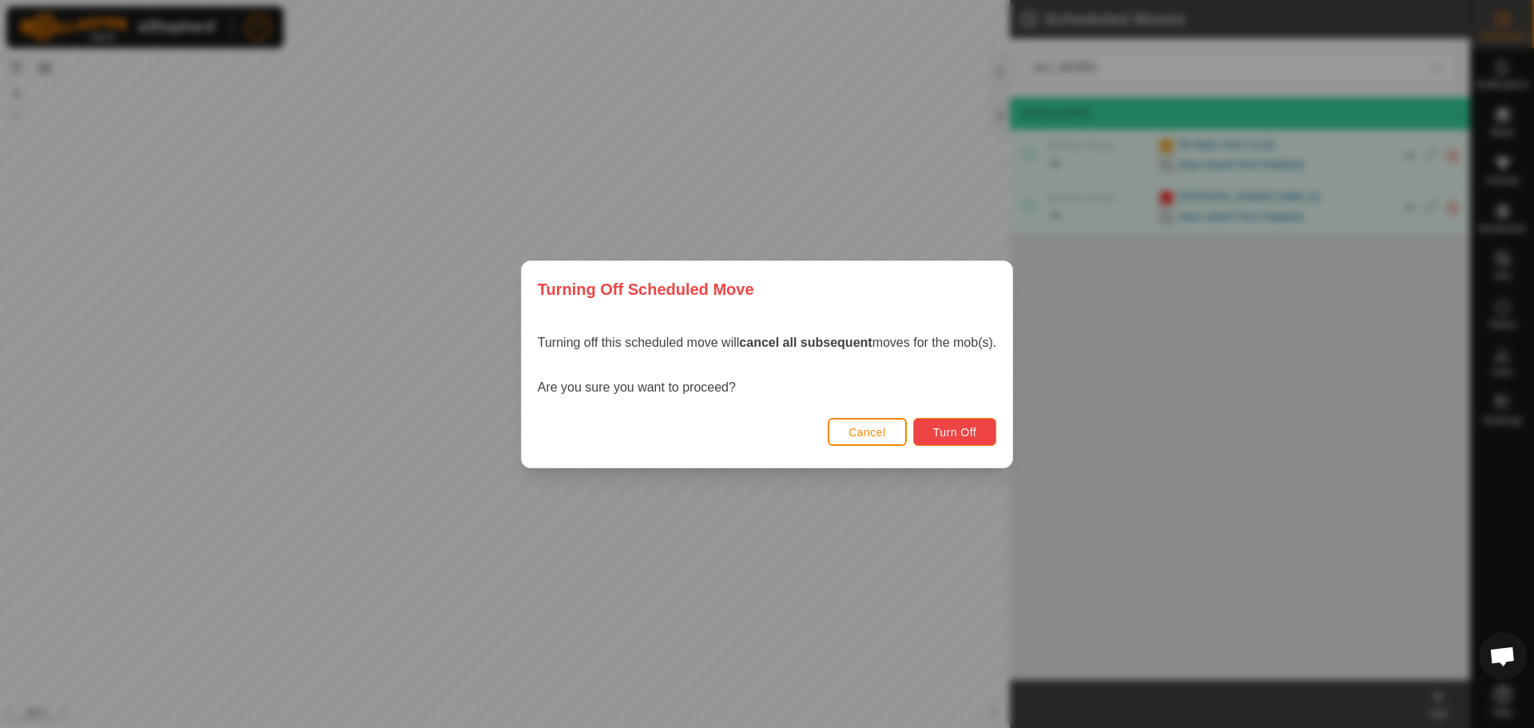
click at [975, 435] on span "Turn Off" at bounding box center [955, 432] width 44 height 13
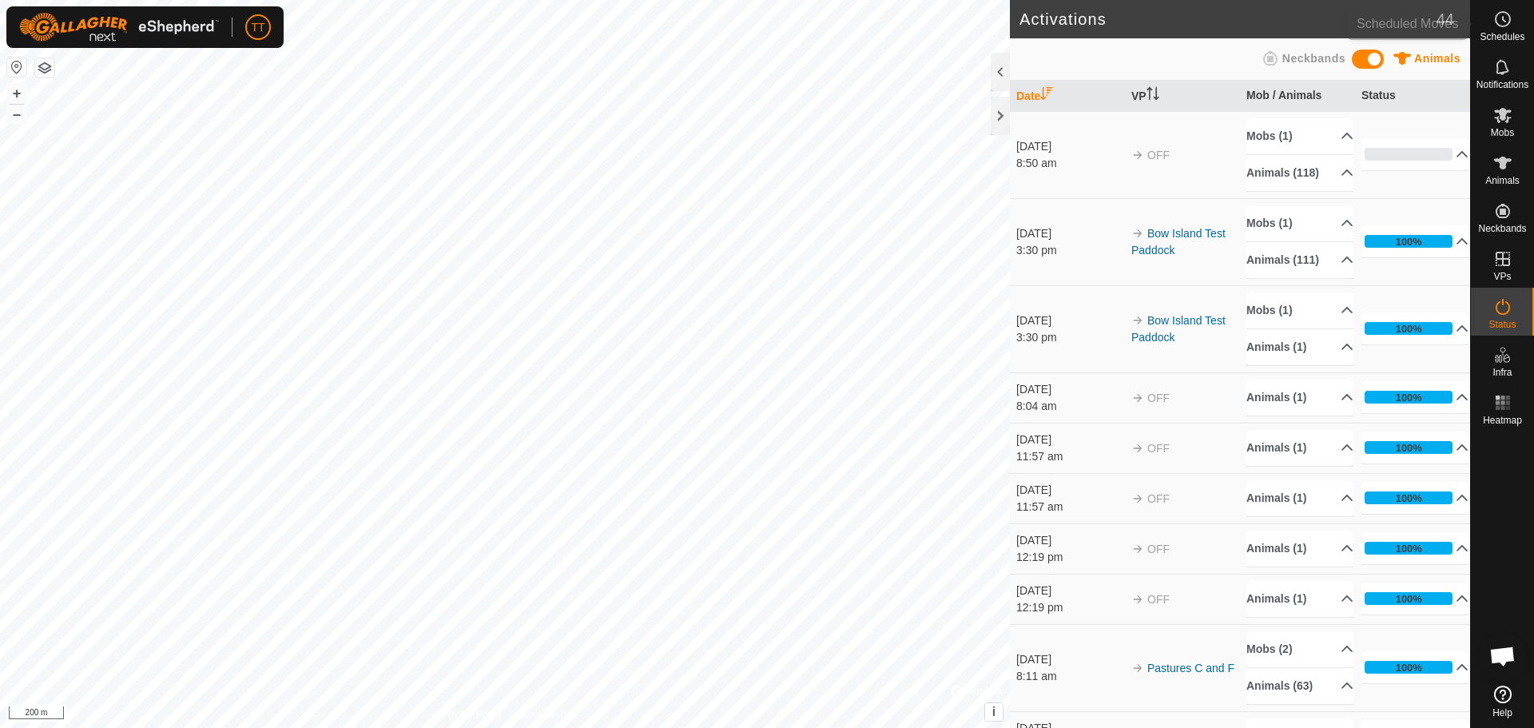
click at [1504, 24] on icon at bounding box center [1502, 19] width 19 height 19
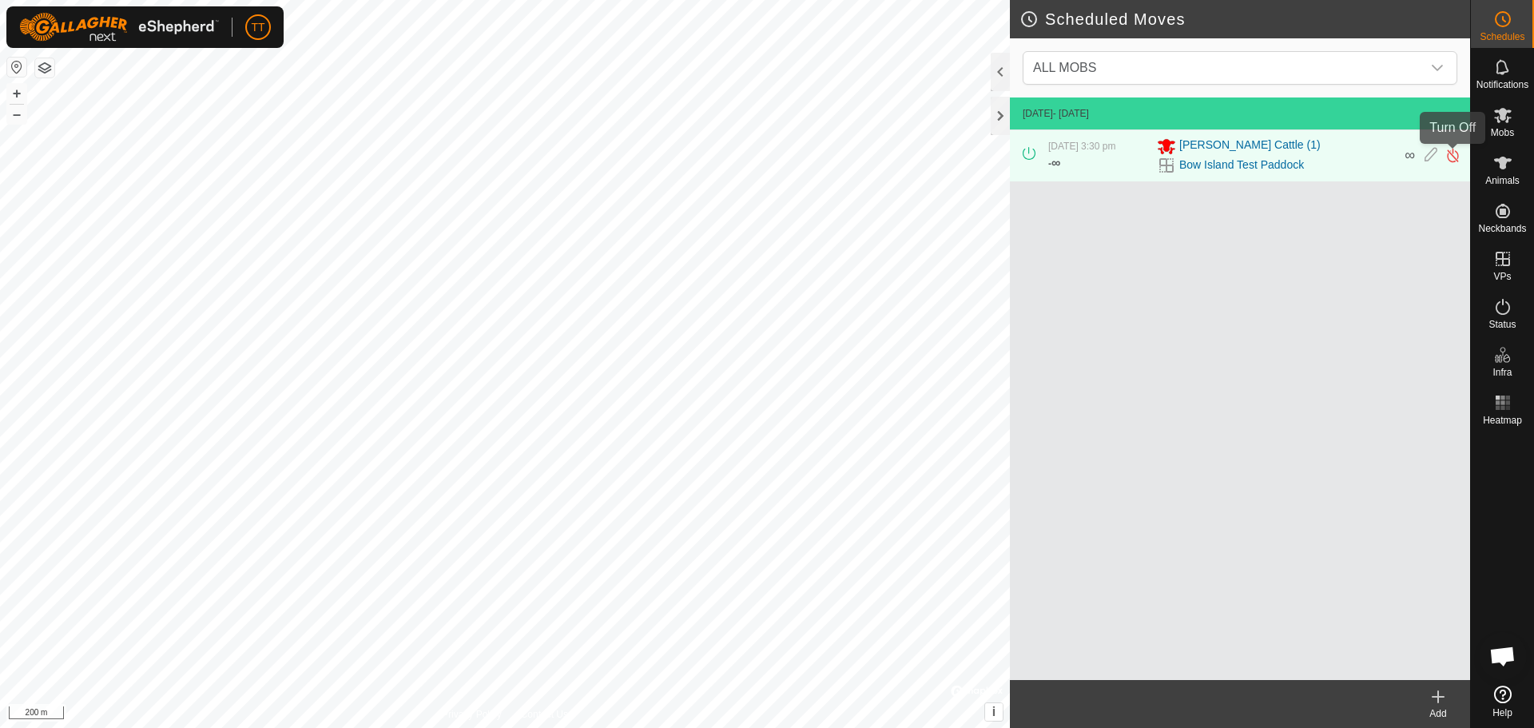
click at [1452, 158] on img at bounding box center [1452, 155] width 15 height 17
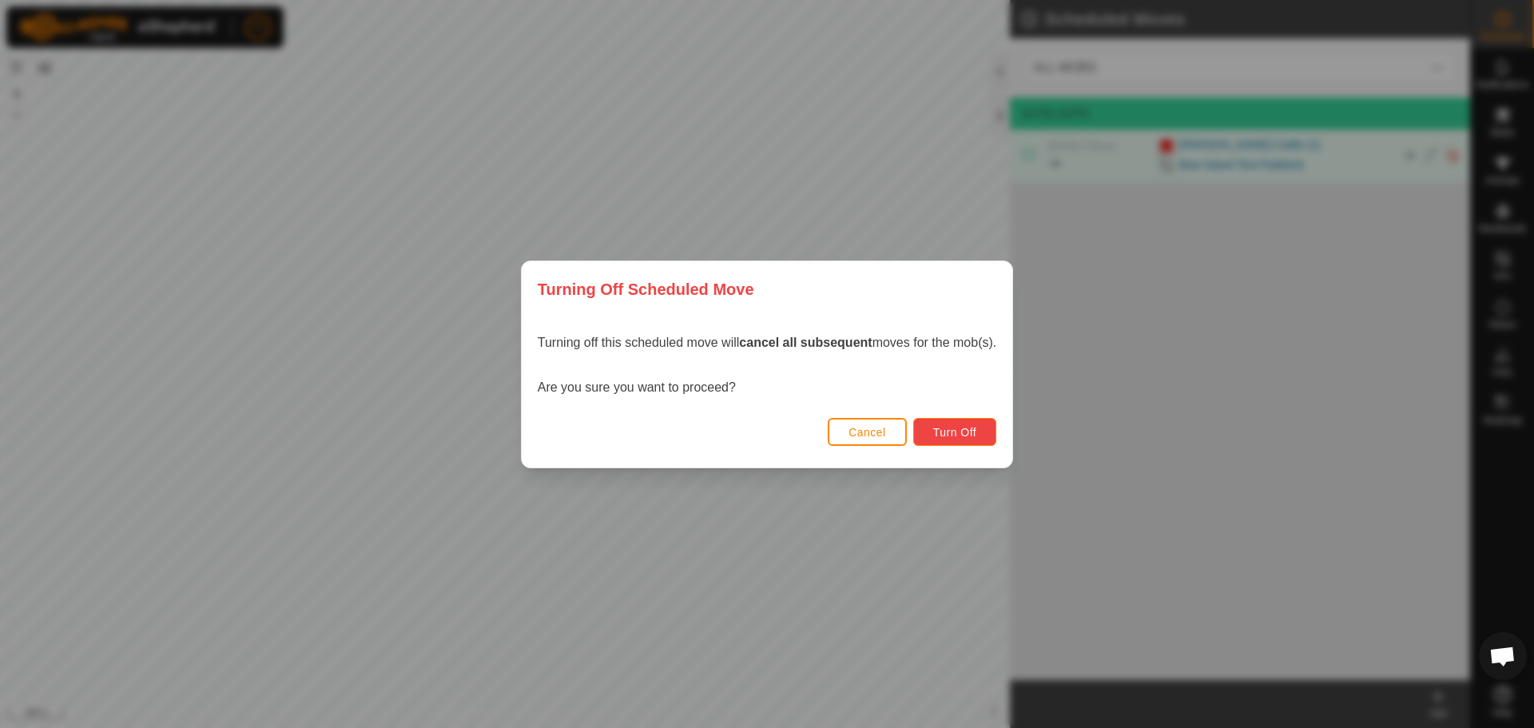
click at [953, 426] on span "Turn Off" at bounding box center [955, 432] width 44 height 13
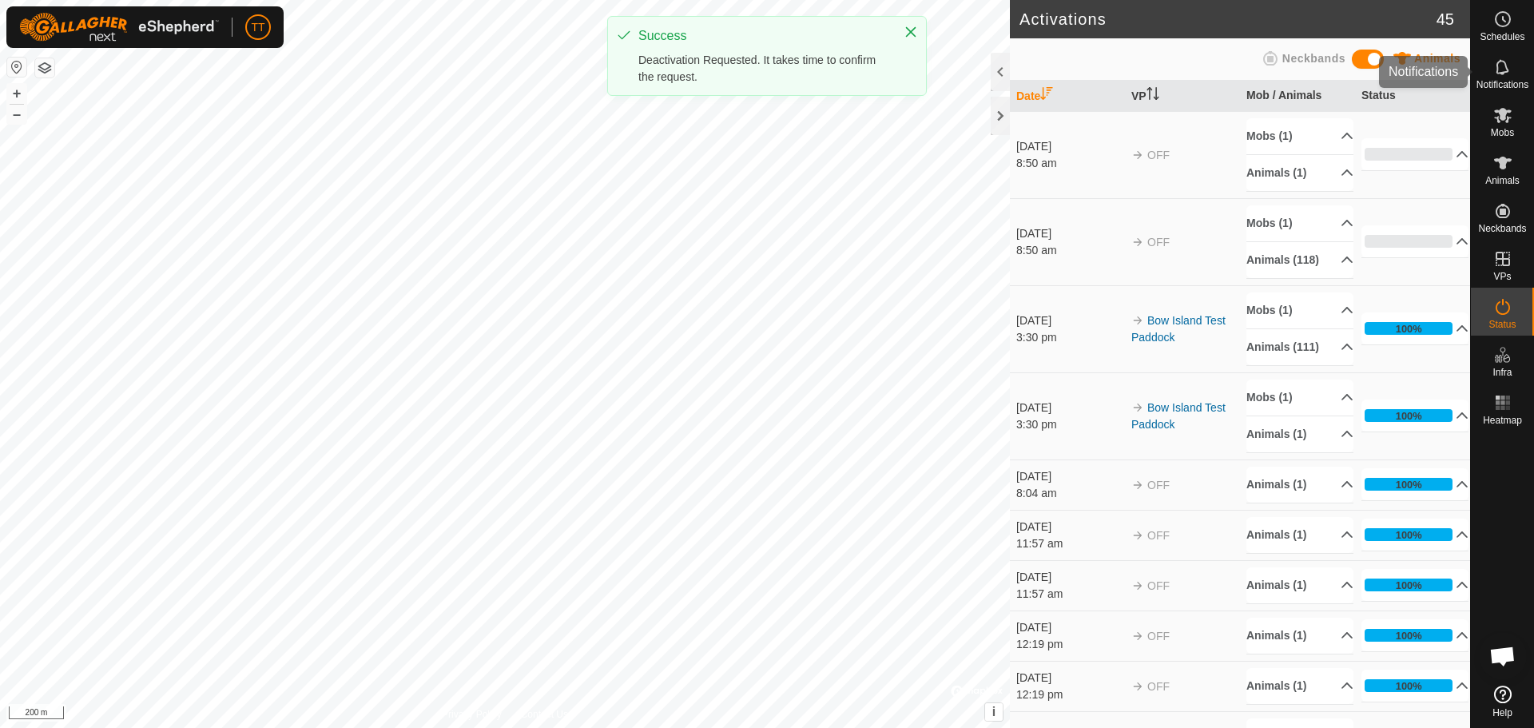
click at [1512, 30] on es-schedule-vp-svg-icon at bounding box center [1502, 19] width 29 height 26
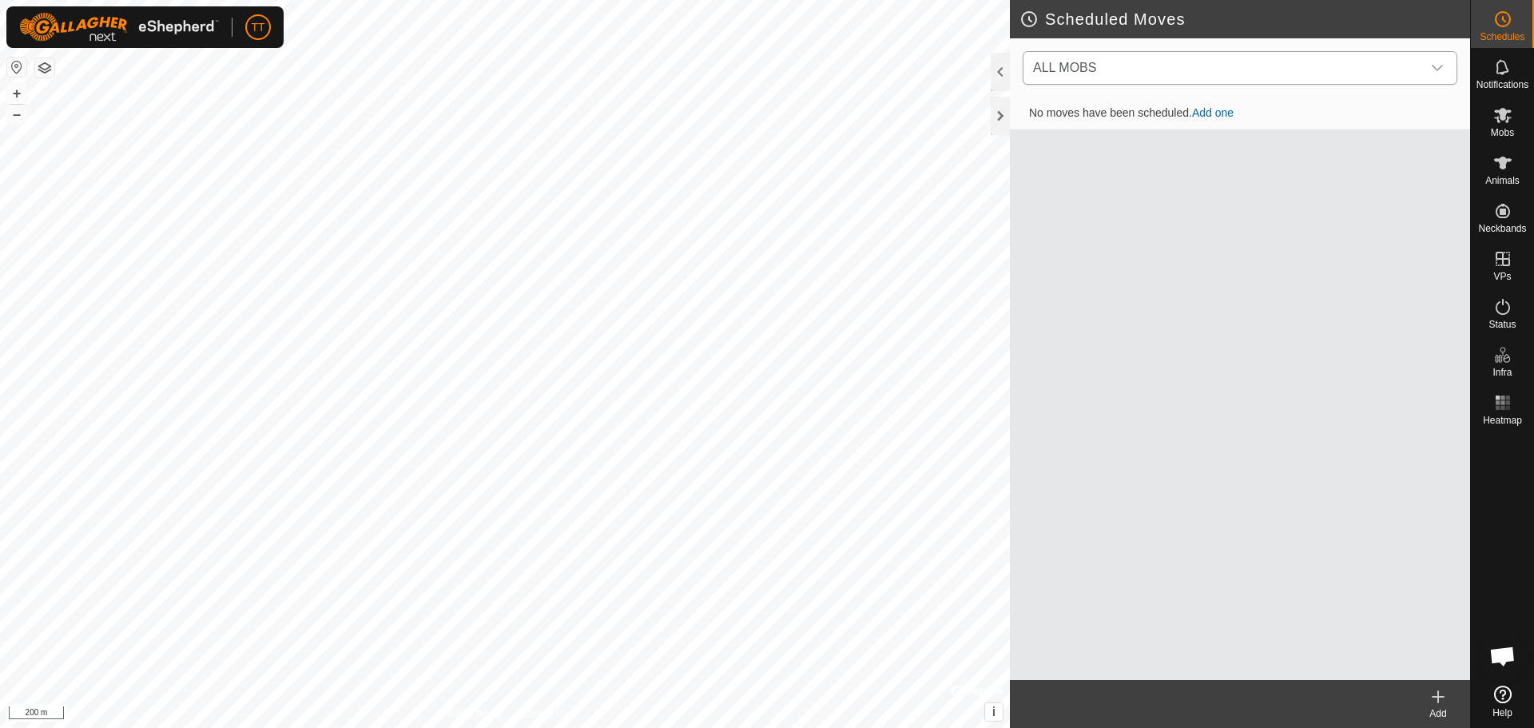
click at [1335, 65] on span "ALL MOBS" at bounding box center [1224, 68] width 395 height 32
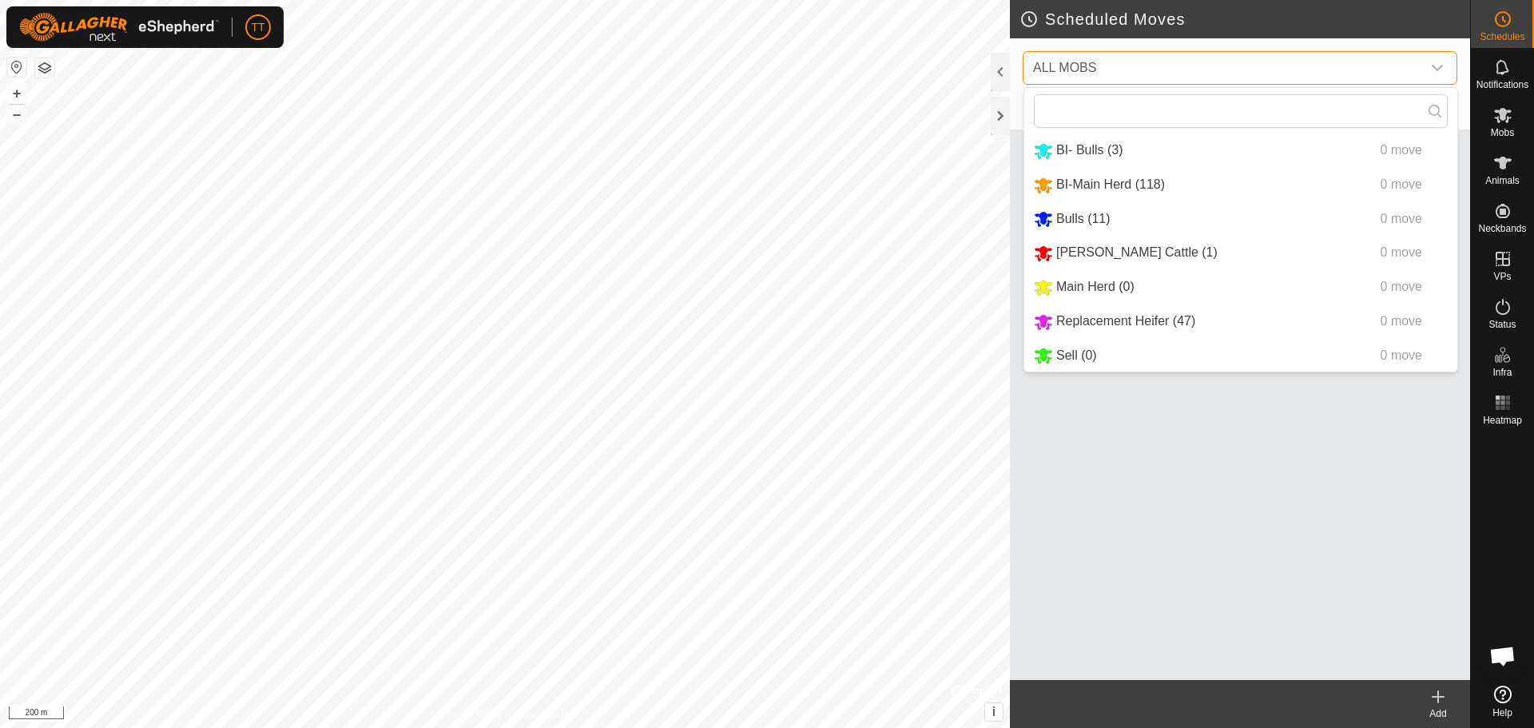
click at [1335, 65] on span "ALL MOBS" at bounding box center [1224, 68] width 395 height 32
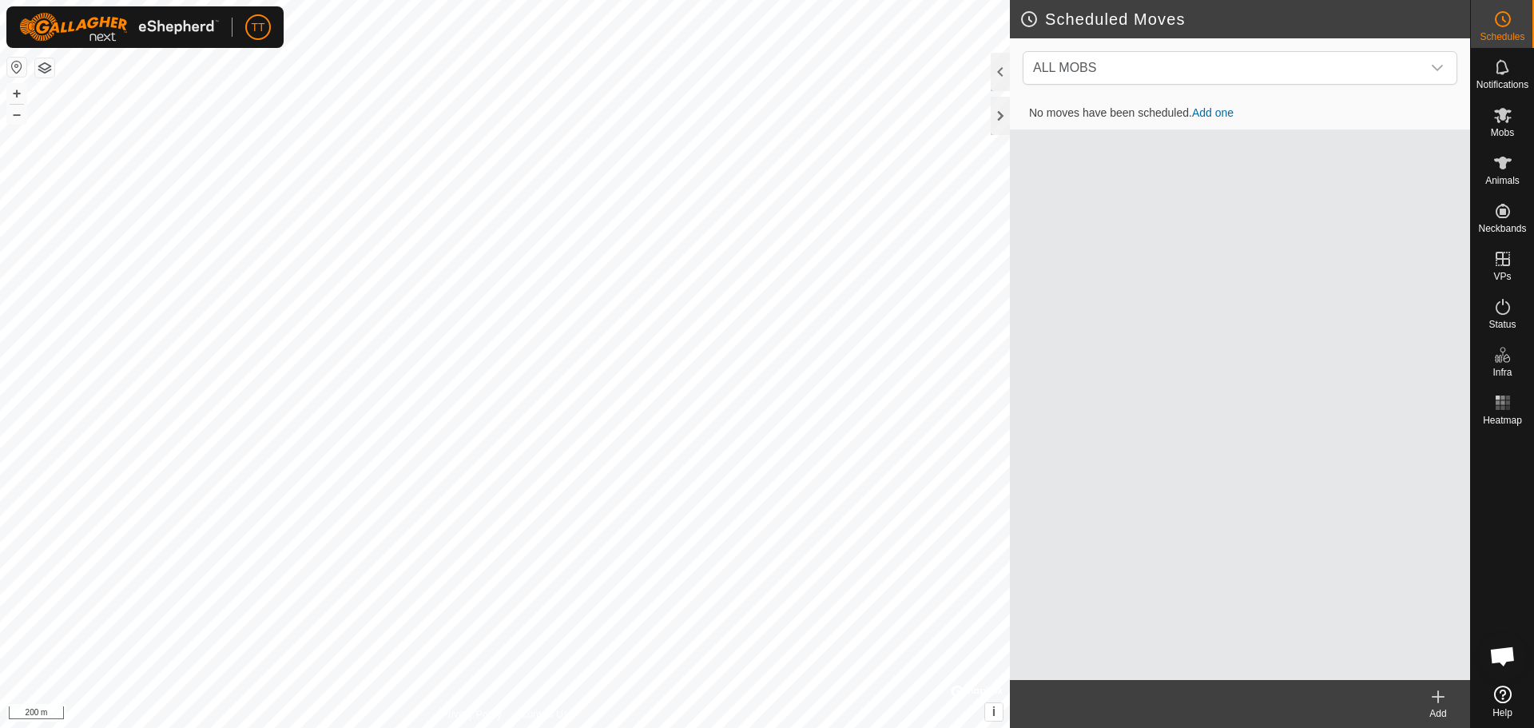
click at [1444, 705] on icon at bounding box center [1437, 696] width 19 height 19
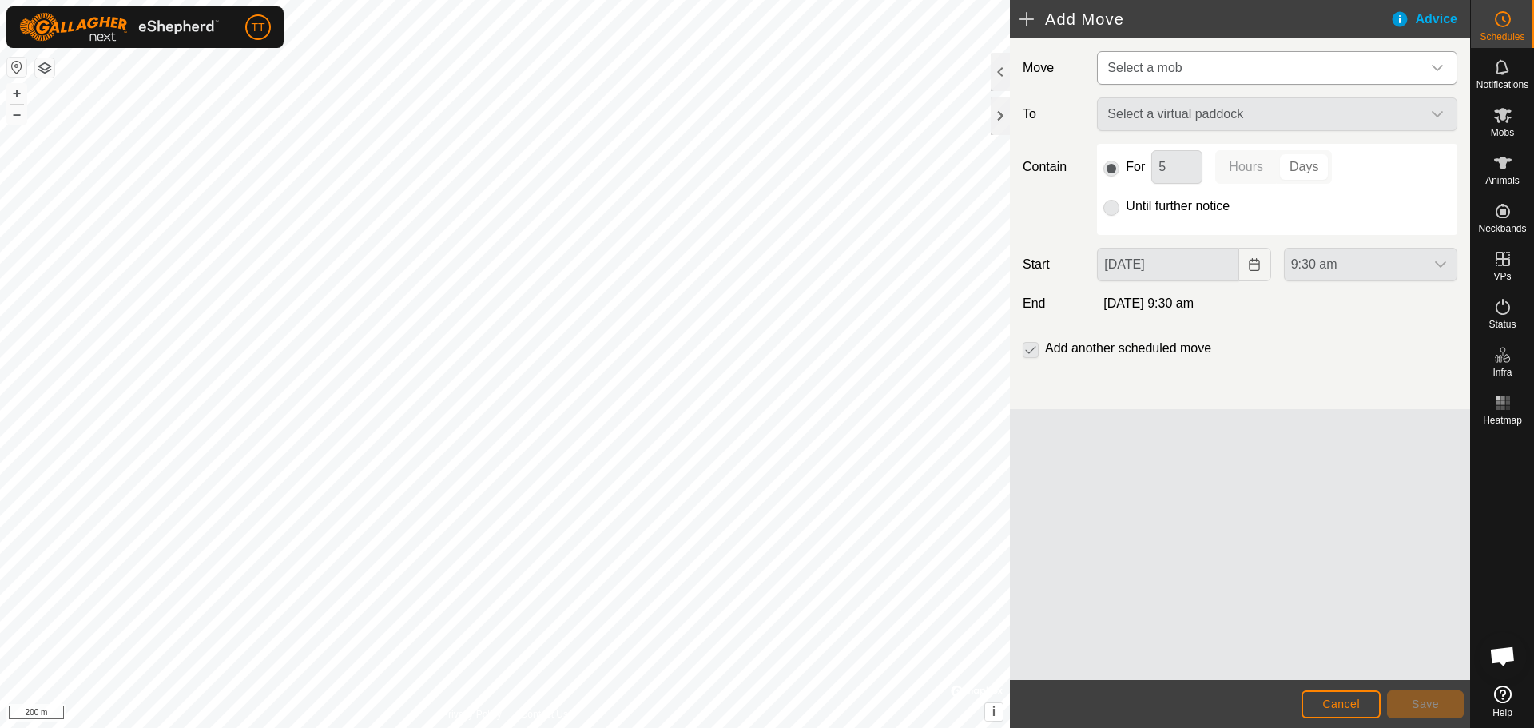
click at [1255, 61] on span "Select a mob" at bounding box center [1261, 68] width 320 height 32
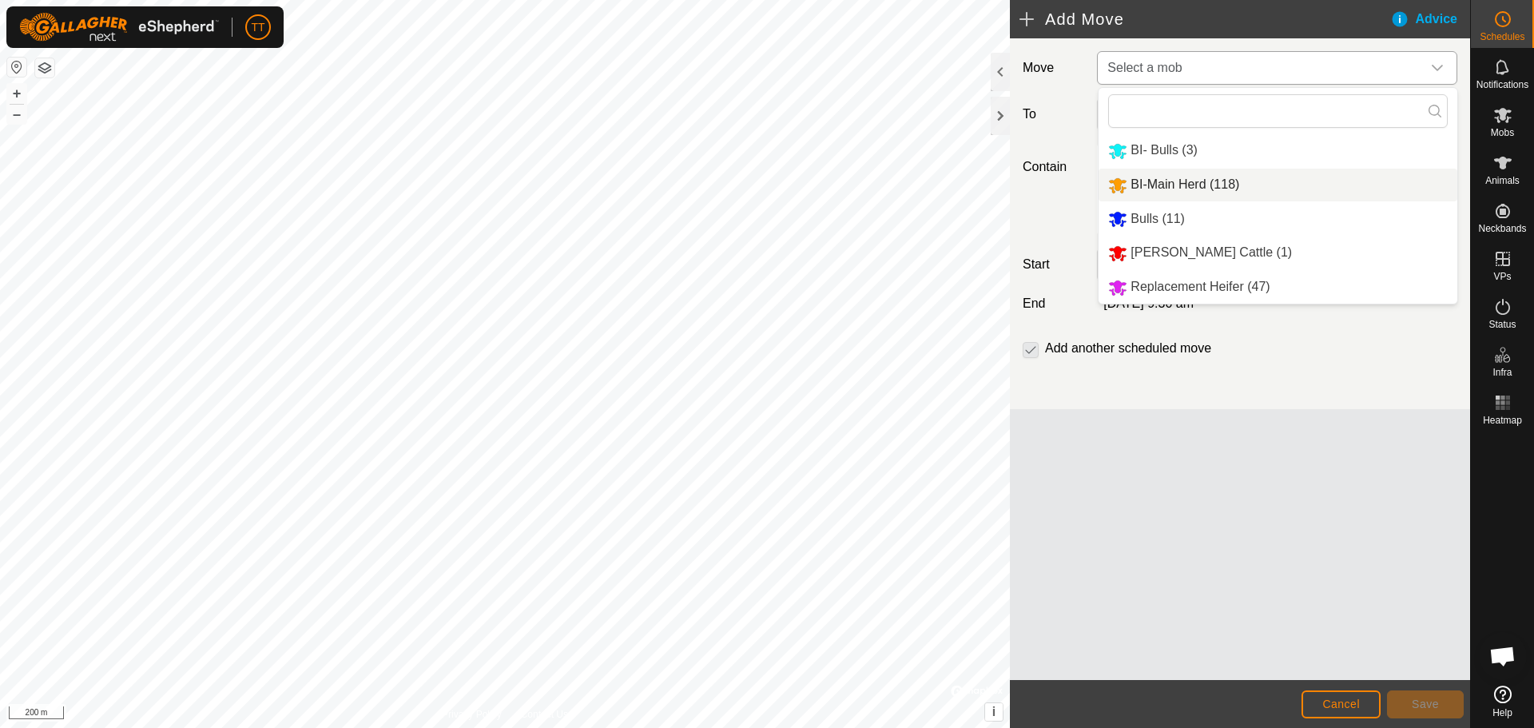
click at [1224, 178] on li "BI-Main Herd (118)" at bounding box center [1278, 185] width 359 height 33
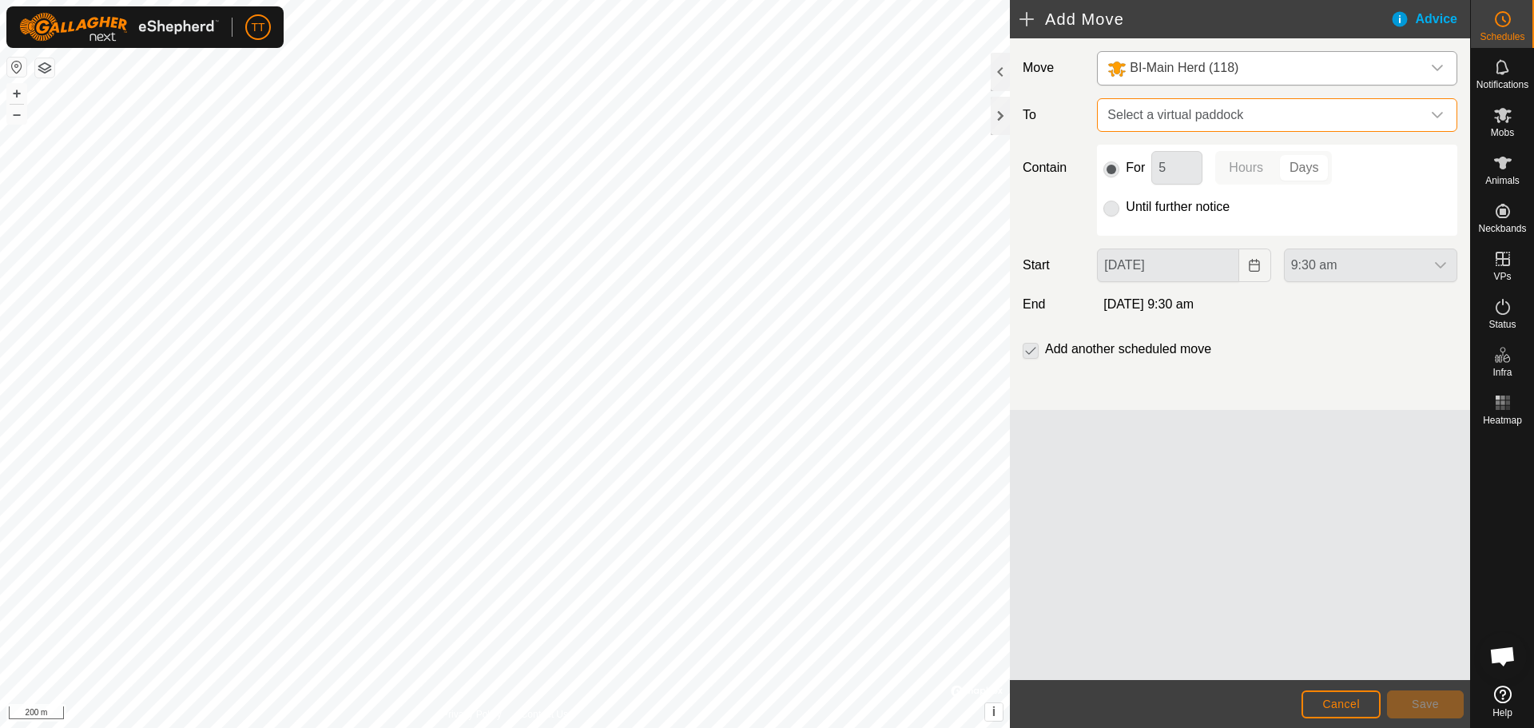
click at [1257, 120] on span "Select a virtual paddock" at bounding box center [1261, 115] width 320 height 32
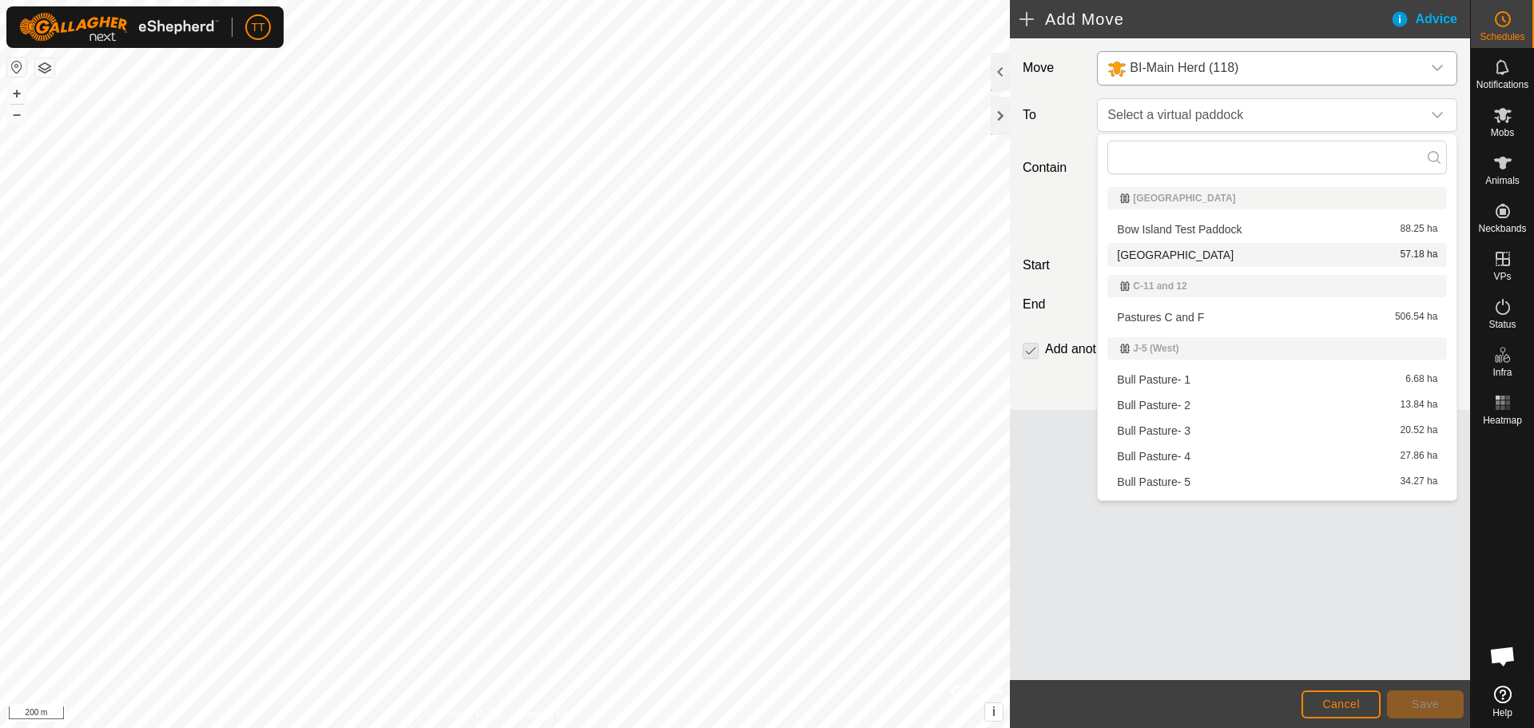
click at [1231, 256] on div "South East Paddock 57.18 ha" at bounding box center [1277, 254] width 320 height 11
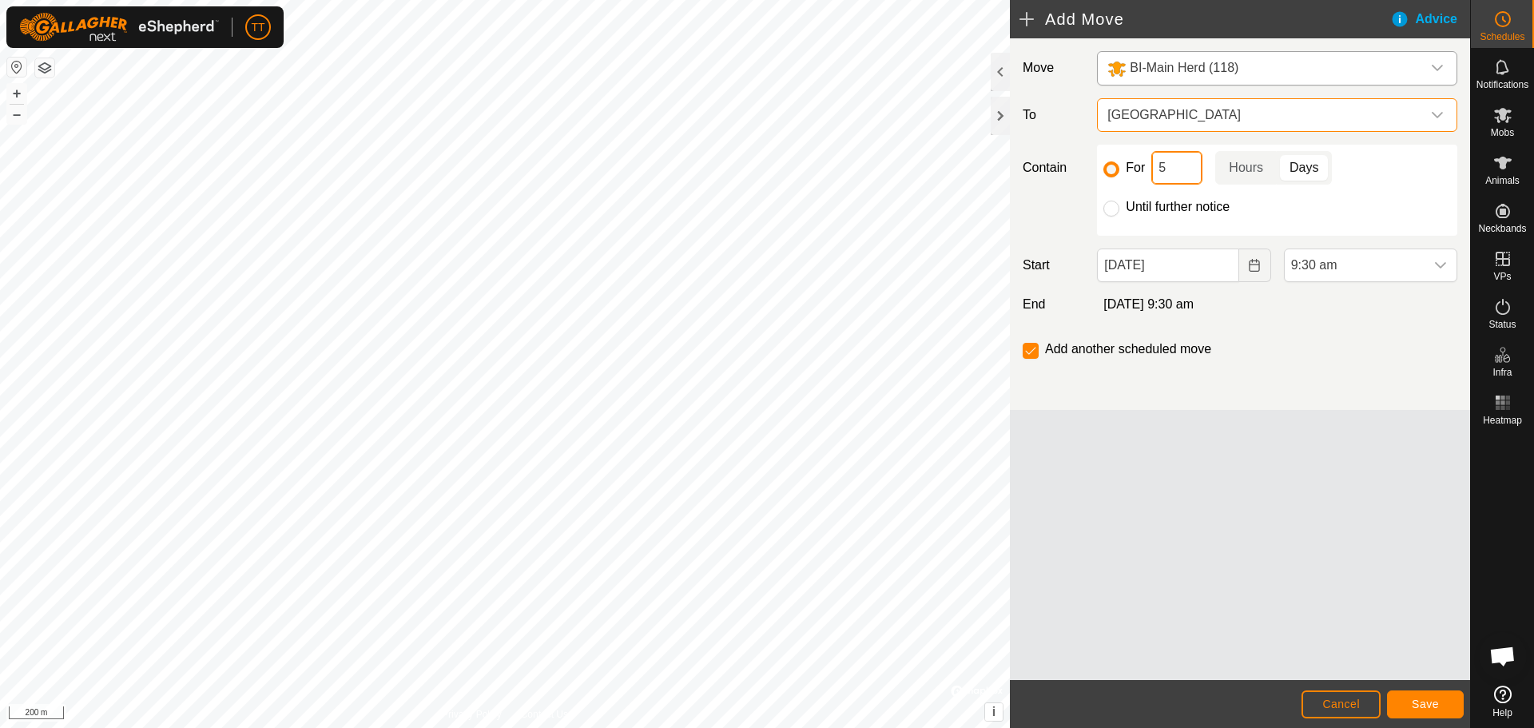
drag, startPoint x: 1166, startPoint y: 167, endPoint x: 1151, endPoint y: 169, distance: 14.5
click at [1153, 169] on input "5" at bounding box center [1176, 168] width 51 height 34
type input "7"
click at [1288, 350] on div "Add another scheduled move" at bounding box center [1239, 356] width 447 height 32
click at [1418, 703] on span "Save" at bounding box center [1425, 703] width 27 height 13
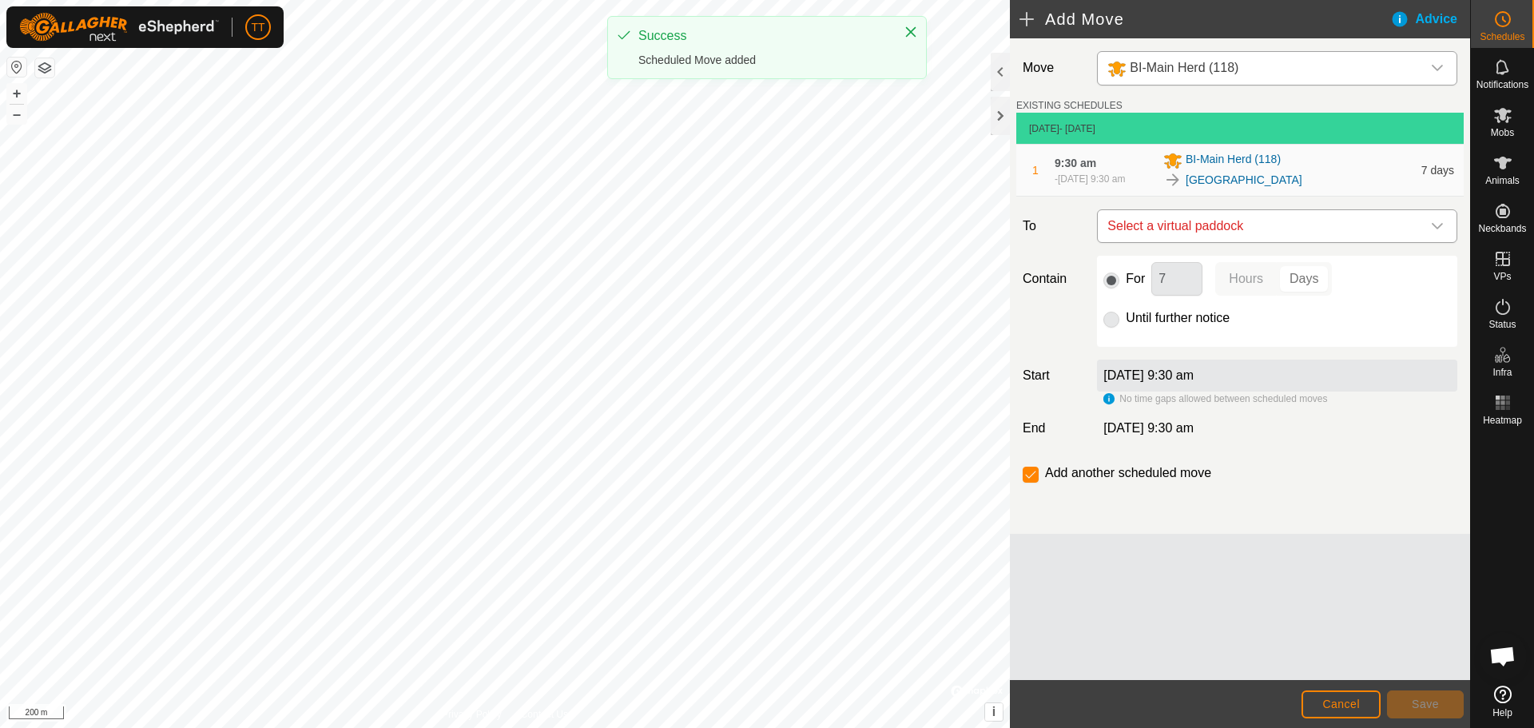
click at [1241, 223] on span "Select a virtual paddock" at bounding box center [1261, 226] width 320 height 32
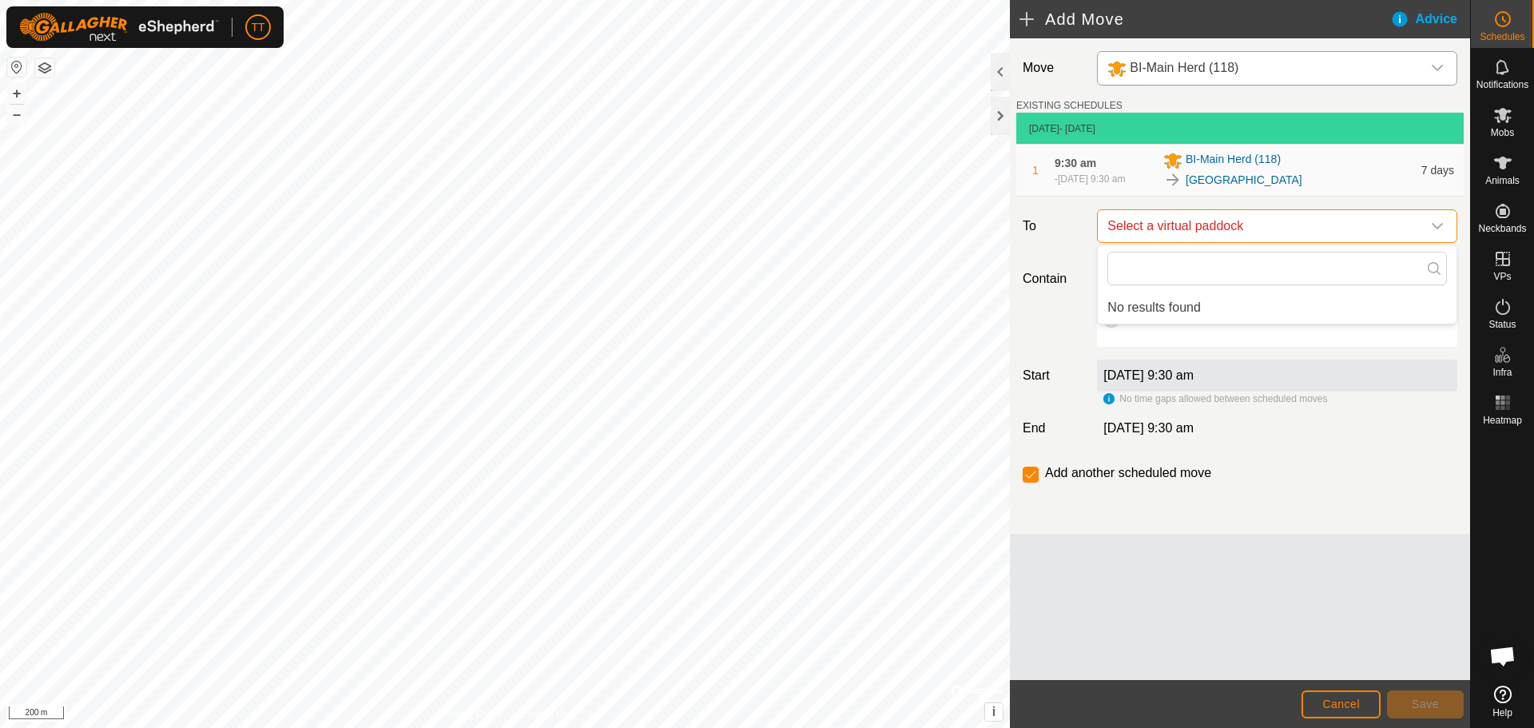
click at [1241, 223] on span "Select a virtual paddock" at bounding box center [1261, 226] width 320 height 32
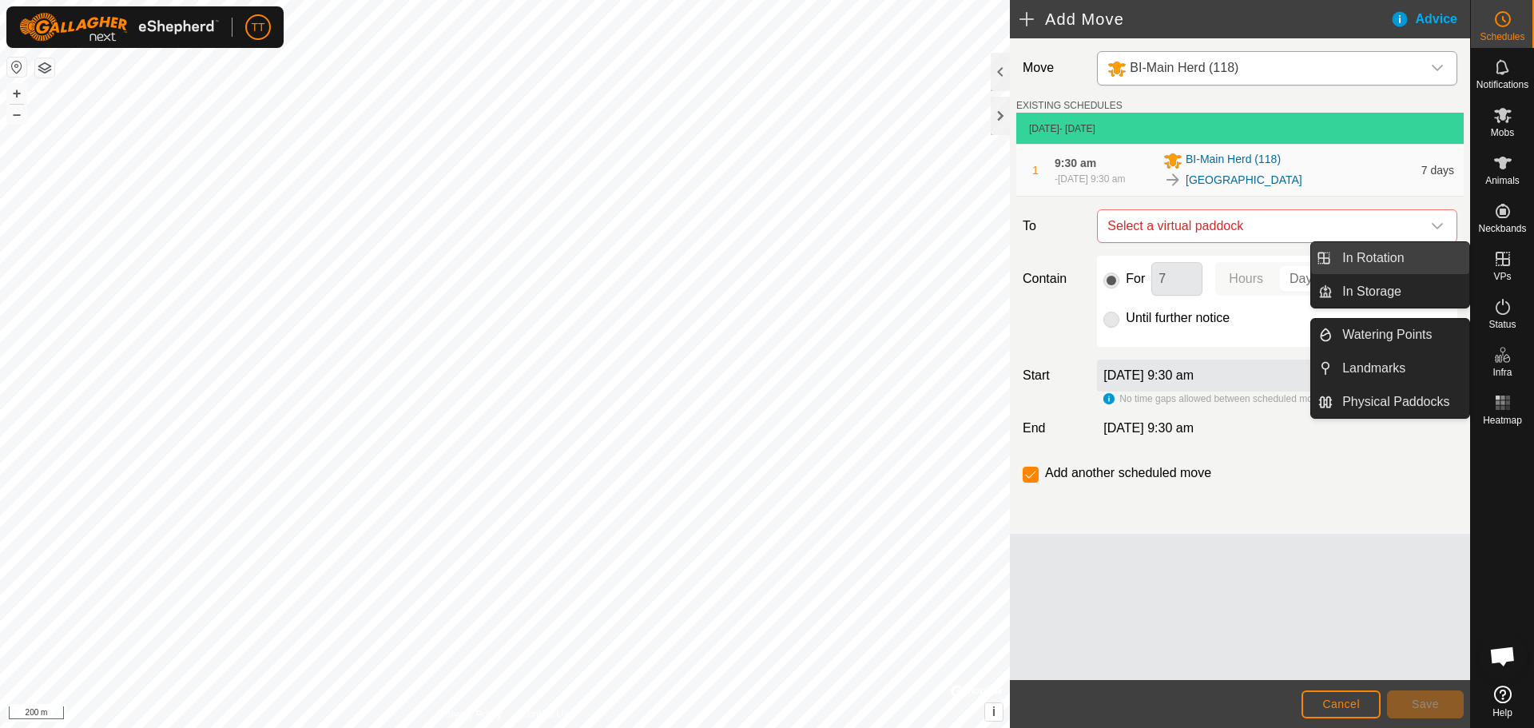
click at [1420, 262] on link "In Rotation" at bounding box center [1401, 258] width 137 height 32
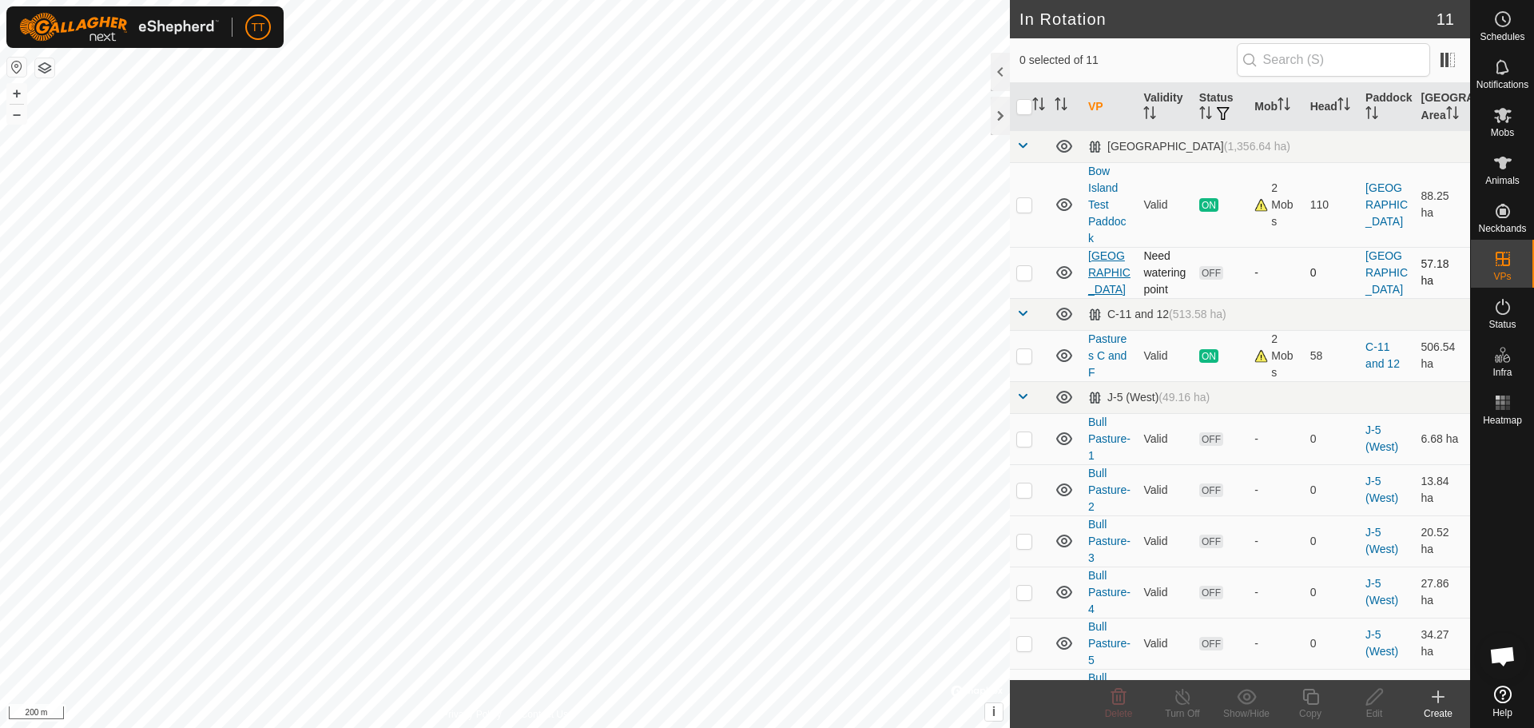
click at [1095, 289] on link "[GEOGRAPHIC_DATA]" at bounding box center [1109, 272] width 42 height 46
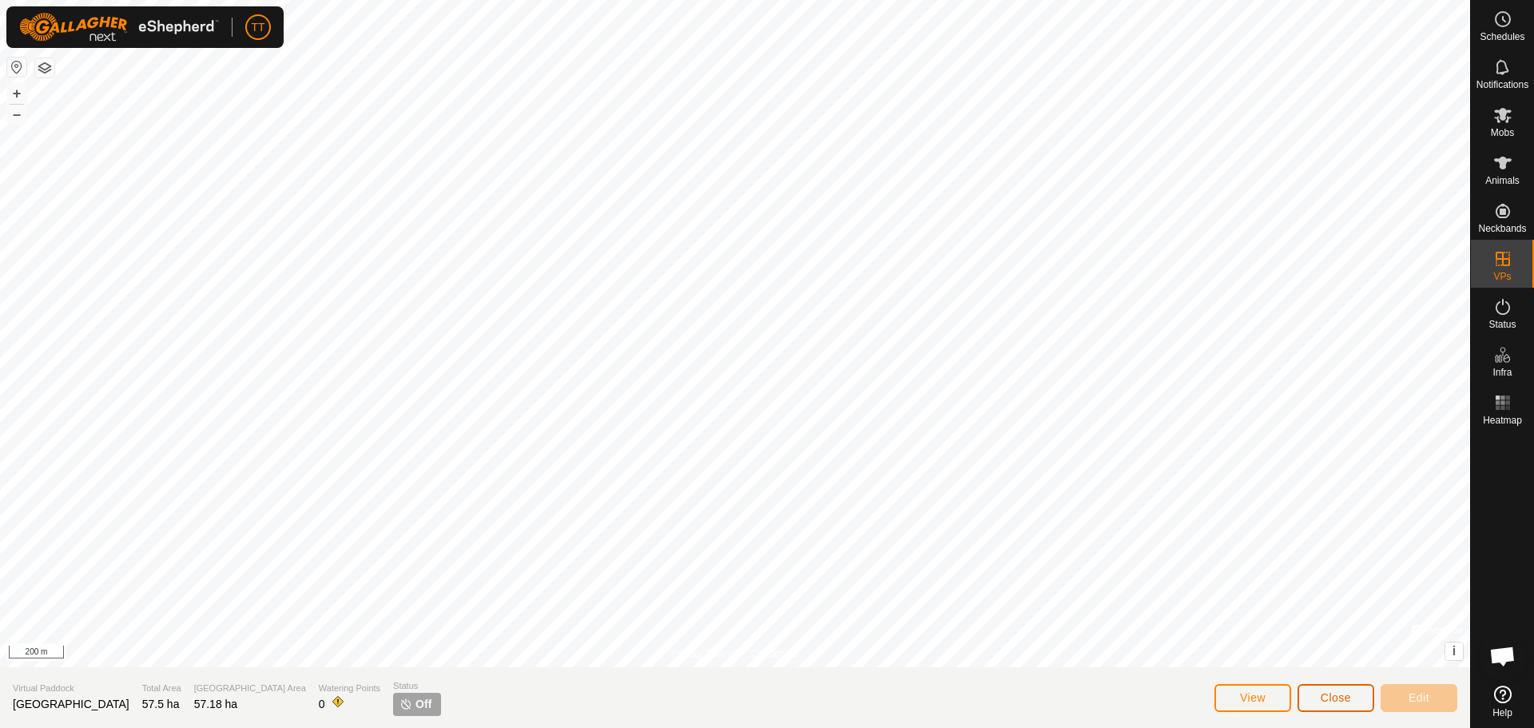
click at [1330, 705] on button "Close" at bounding box center [1335, 698] width 77 height 28
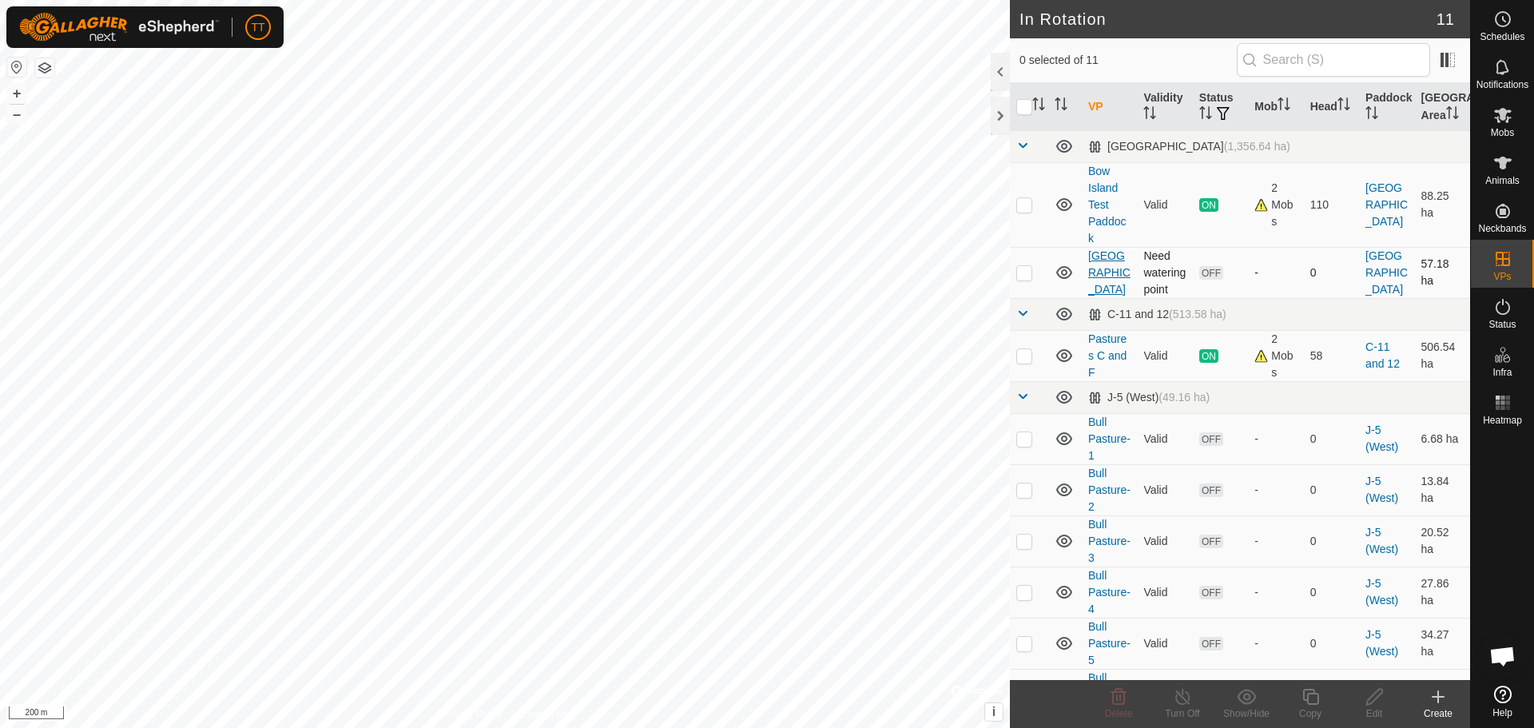
click at [1102, 273] on link "[GEOGRAPHIC_DATA]" at bounding box center [1109, 272] width 42 height 46
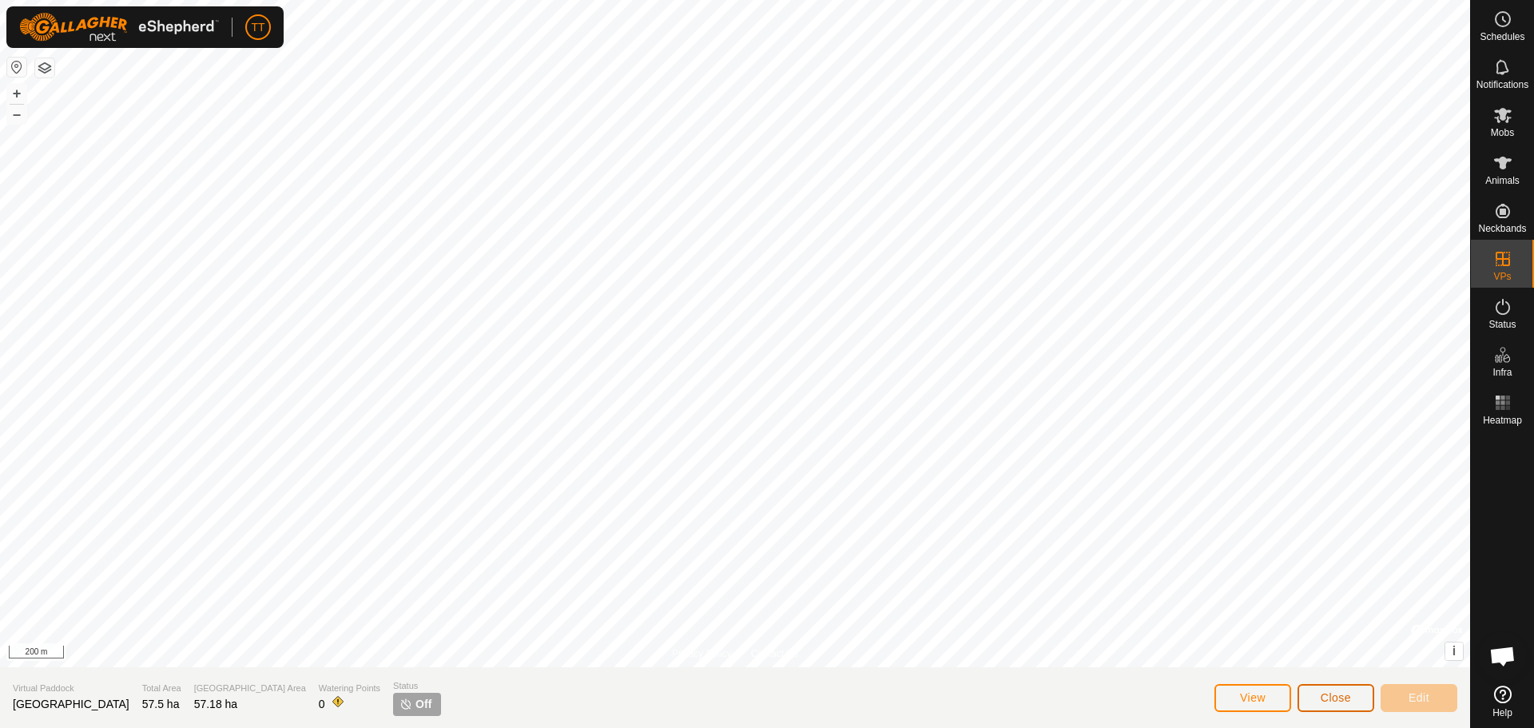
click at [1346, 706] on button "Close" at bounding box center [1335, 698] width 77 height 28
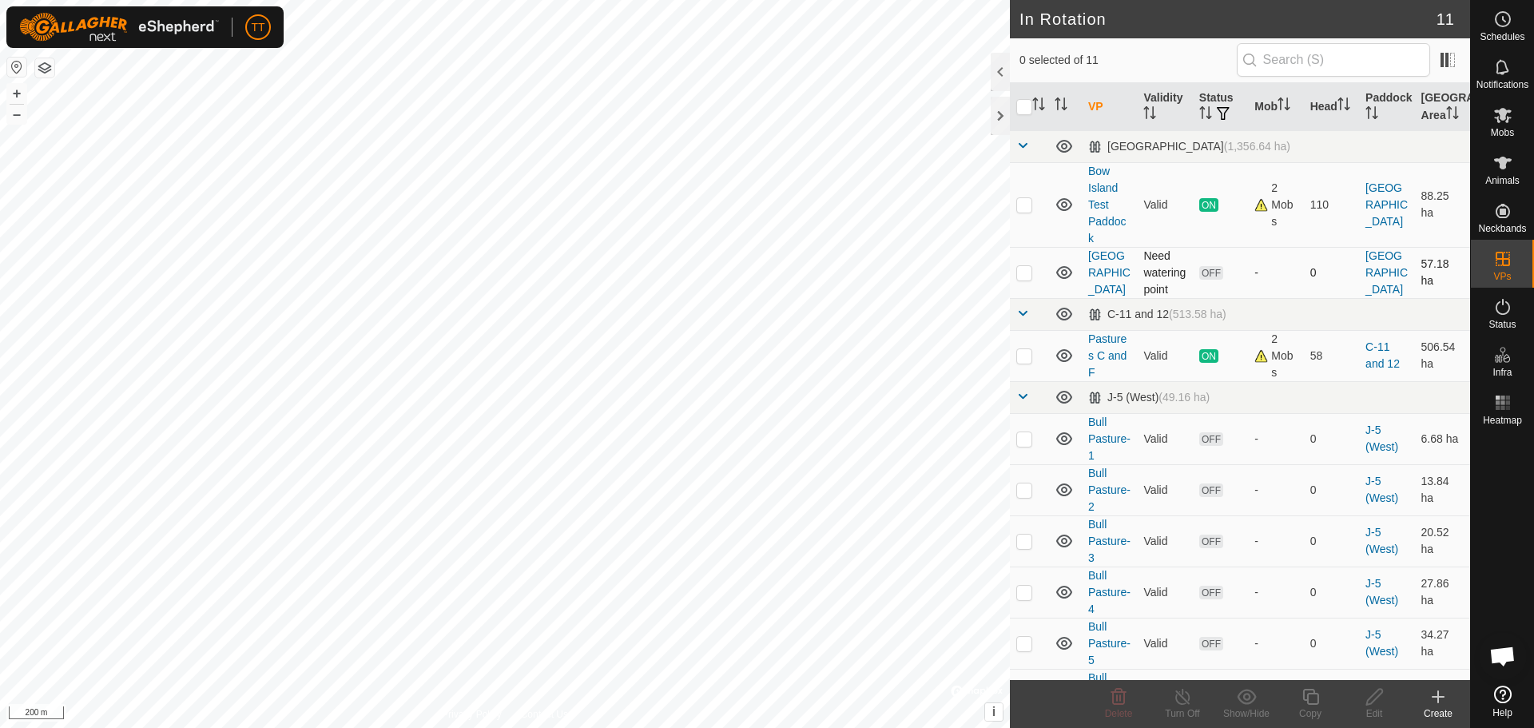
click at [1019, 279] on p-checkbox at bounding box center [1024, 272] width 16 height 13
checkbox input "true"
click at [1316, 697] on icon at bounding box center [1311, 696] width 20 height 19
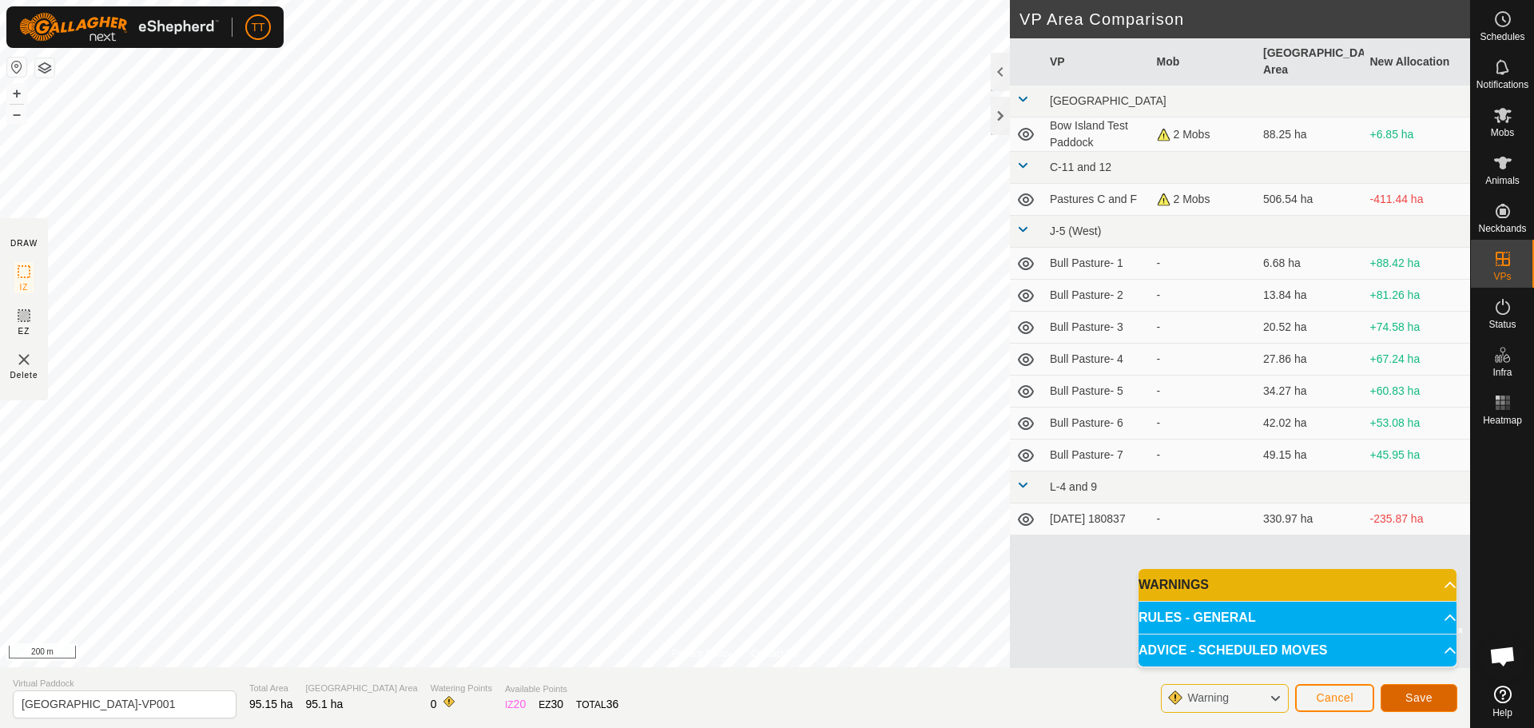
click at [1436, 697] on button "Save" at bounding box center [1419, 698] width 77 height 28
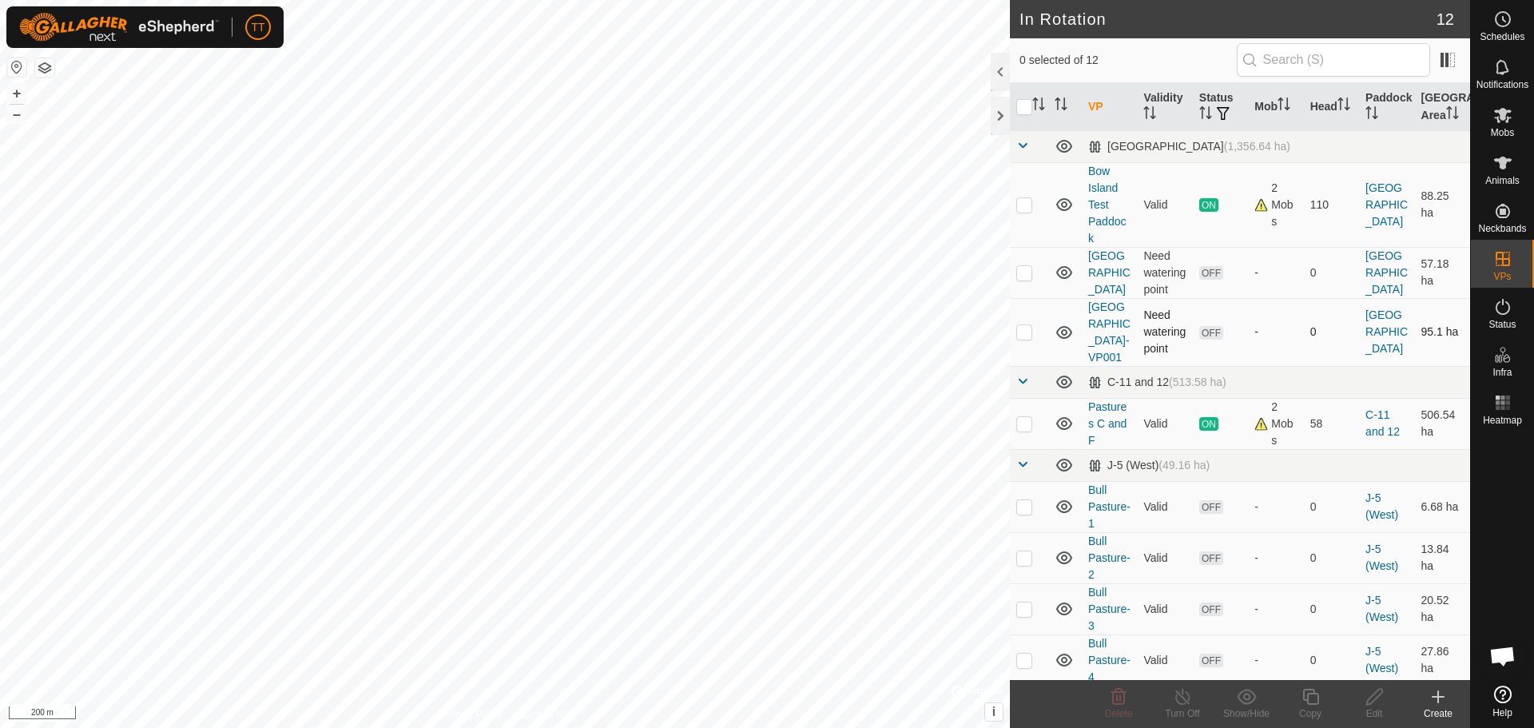
click at [1030, 338] on p-checkbox at bounding box center [1024, 331] width 16 height 13
checkbox input "true"
click at [1307, 697] on icon at bounding box center [1310, 697] width 16 height 16
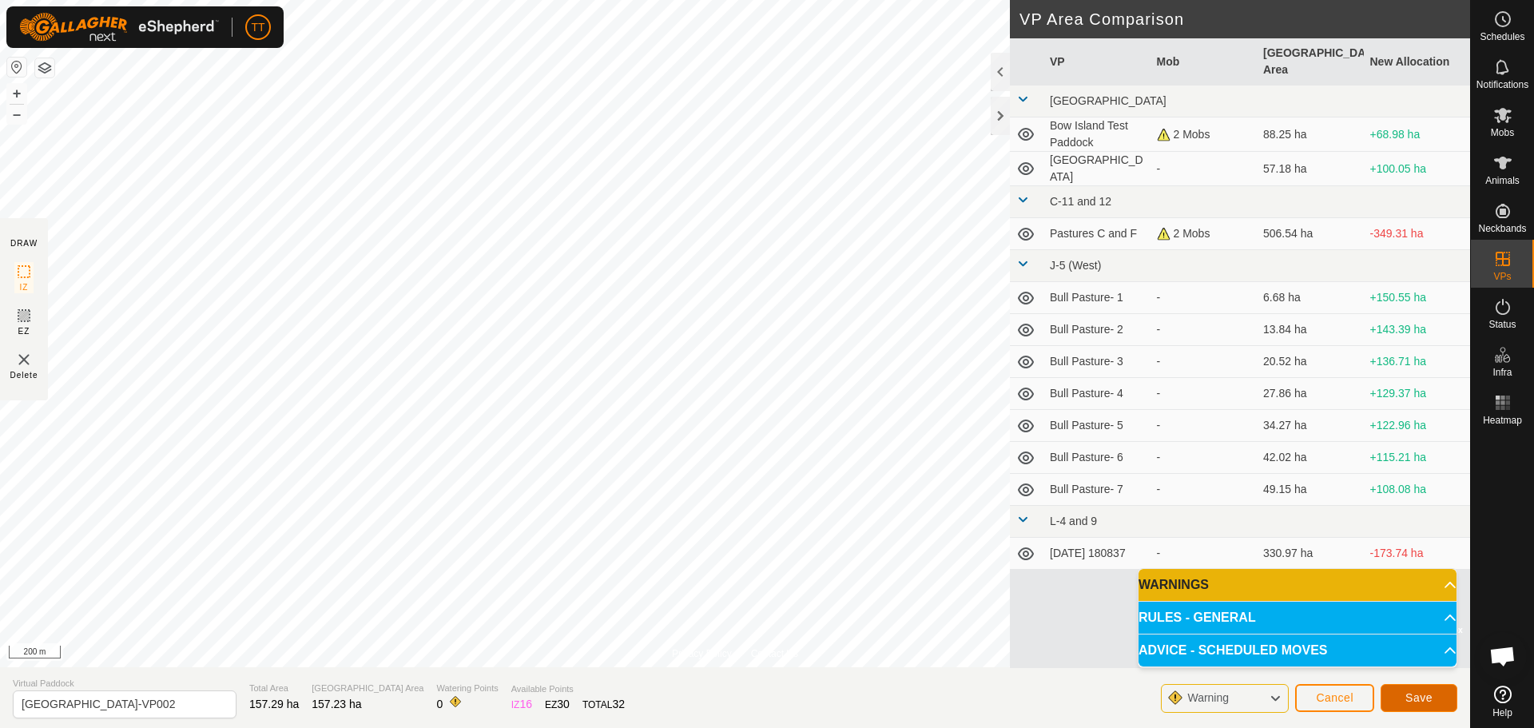
click at [1428, 696] on span "Save" at bounding box center [1418, 697] width 27 height 13
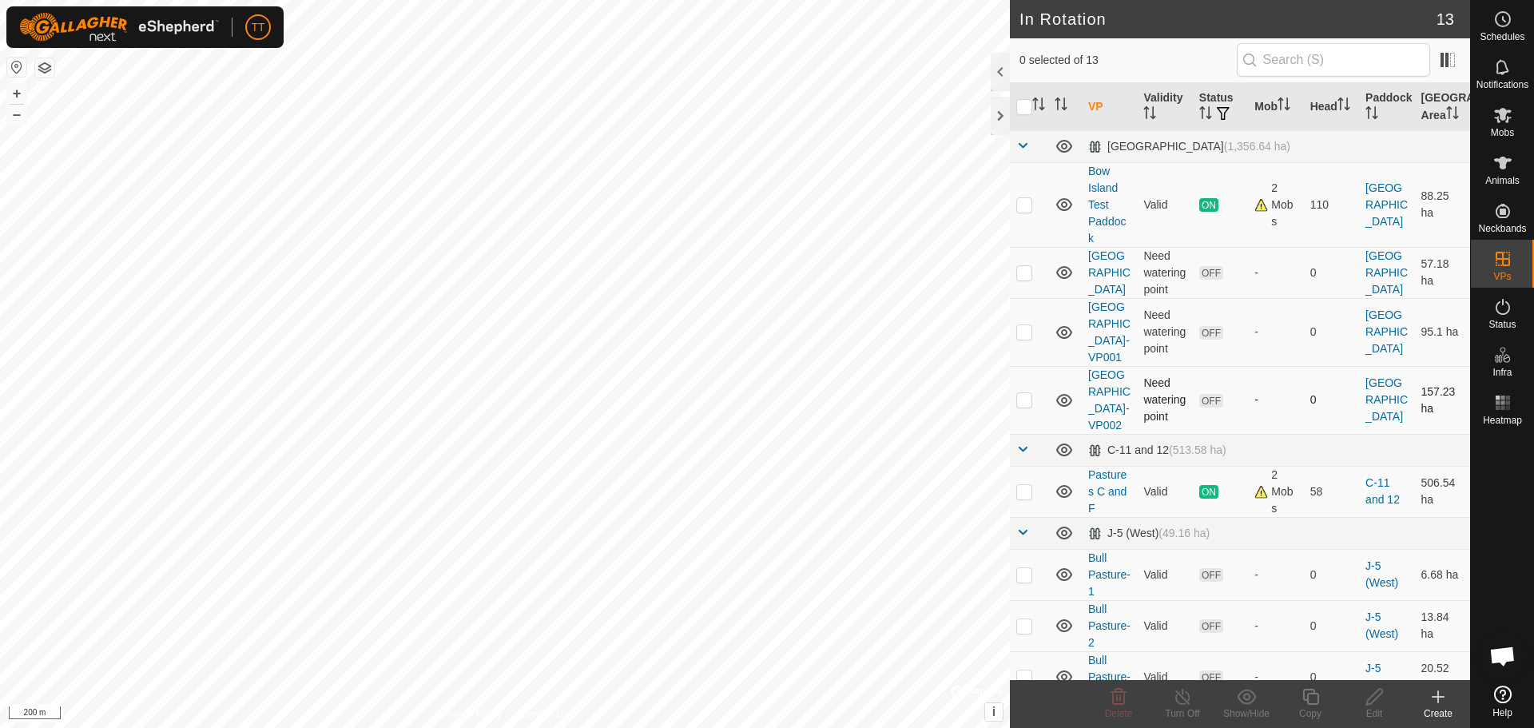
drag, startPoint x: 1029, startPoint y: 446, endPoint x: 1055, endPoint y: 452, distance: 26.4
click at [1029, 406] on p-checkbox at bounding box center [1024, 399] width 16 height 13
checkbox input "true"
click at [1314, 701] on icon at bounding box center [1311, 696] width 20 height 19
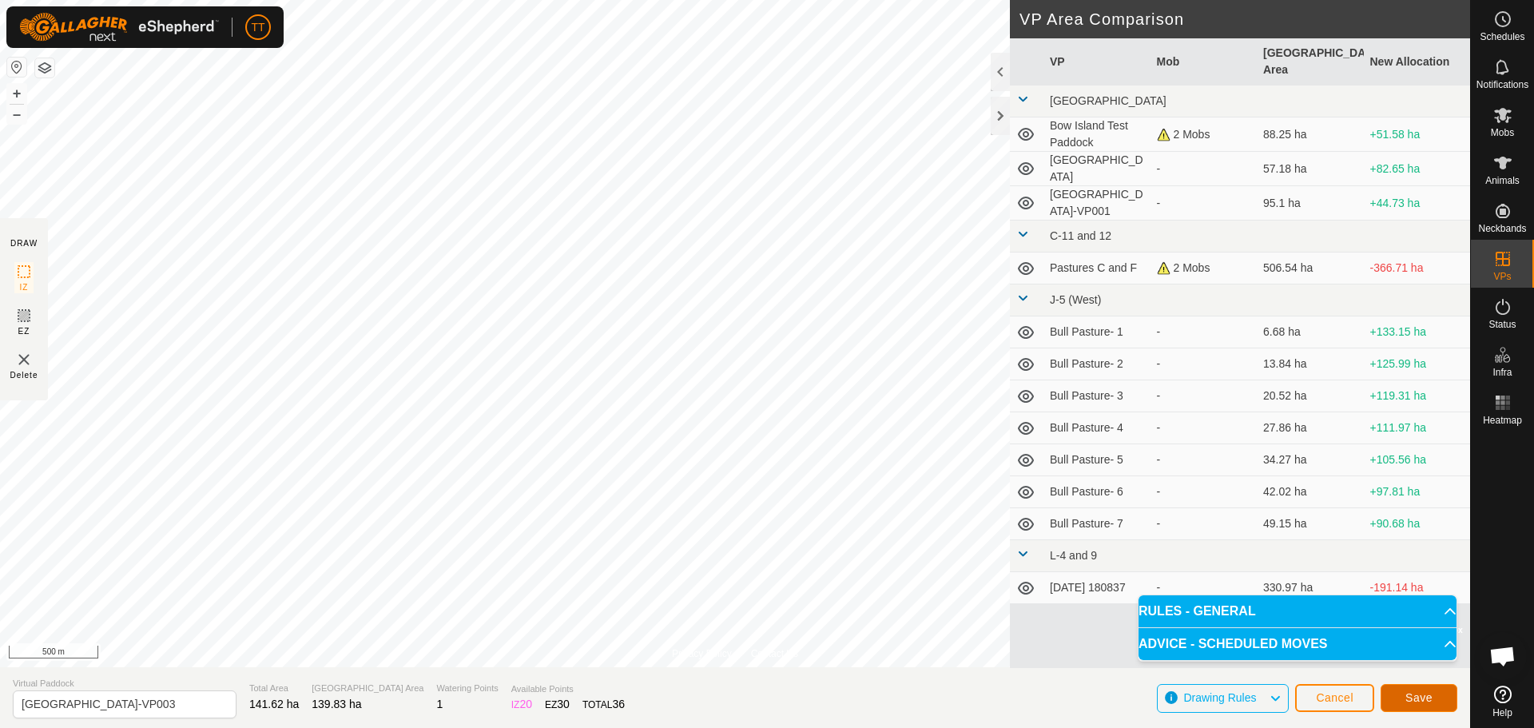
click at [1445, 699] on button "Save" at bounding box center [1419, 698] width 77 height 28
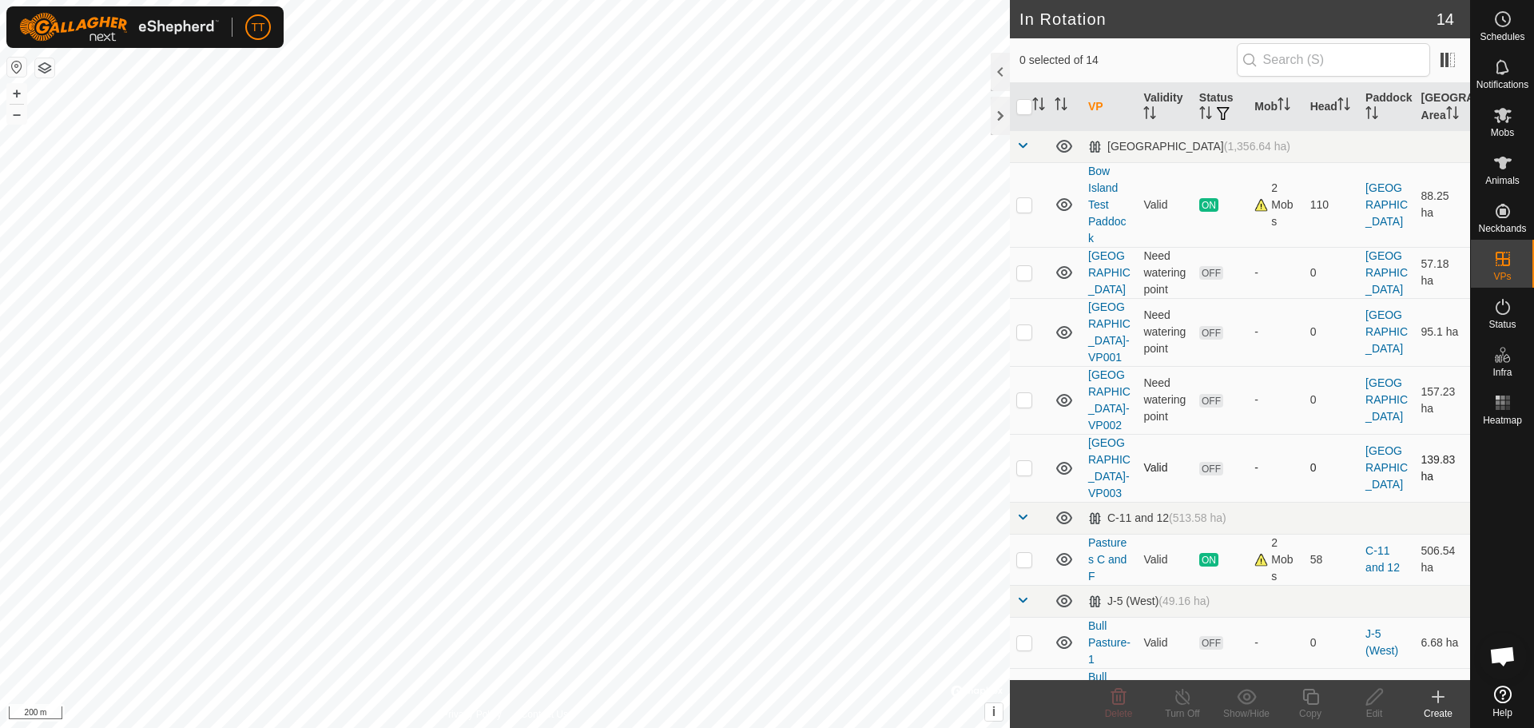
drag, startPoint x: 1021, startPoint y: 522, endPoint x: 1075, endPoint y: 566, distance: 68.7
click at [1021, 474] on p-checkbox at bounding box center [1024, 467] width 16 height 13
checkbox input "true"
click at [1317, 690] on icon at bounding box center [1311, 696] width 20 height 19
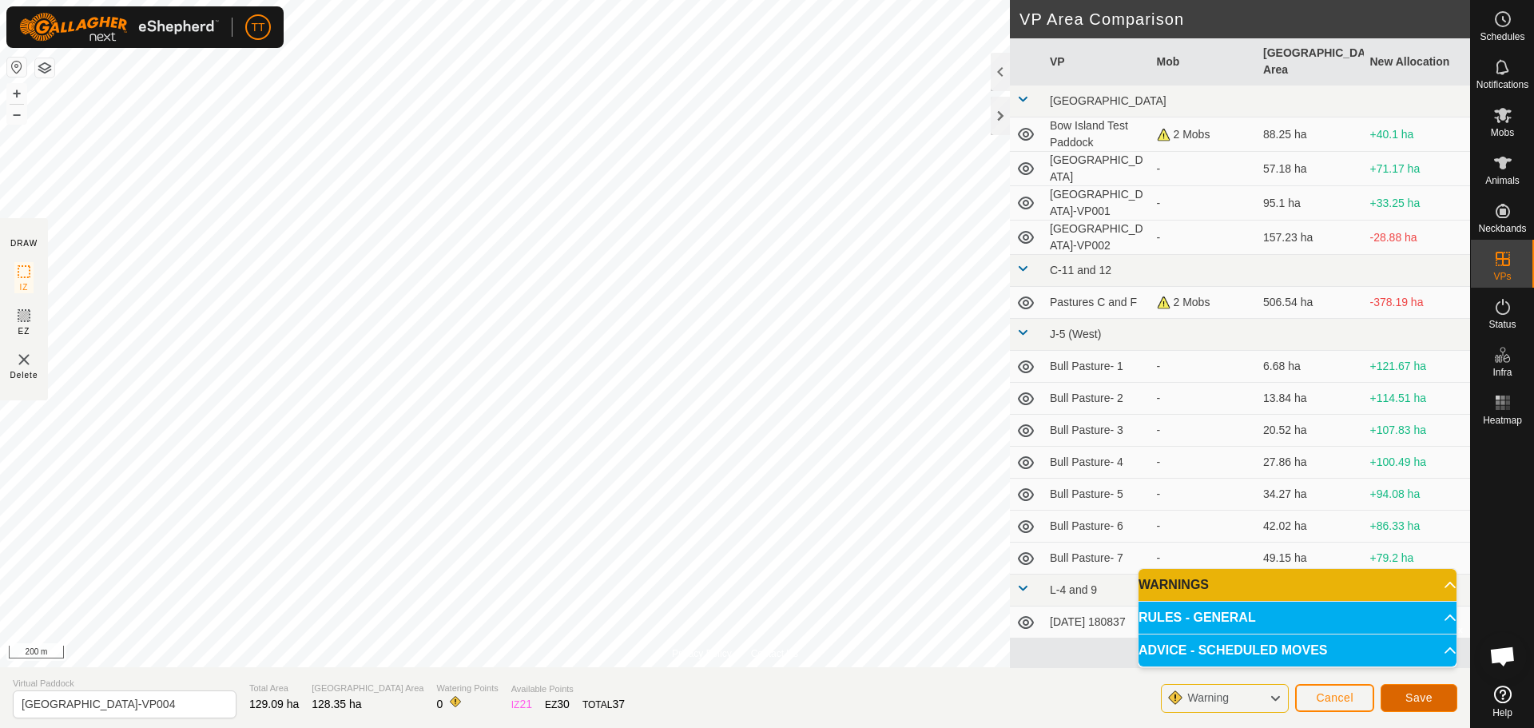
click at [1414, 697] on span "Save" at bounding box center [1418, 697] width 27 height 13
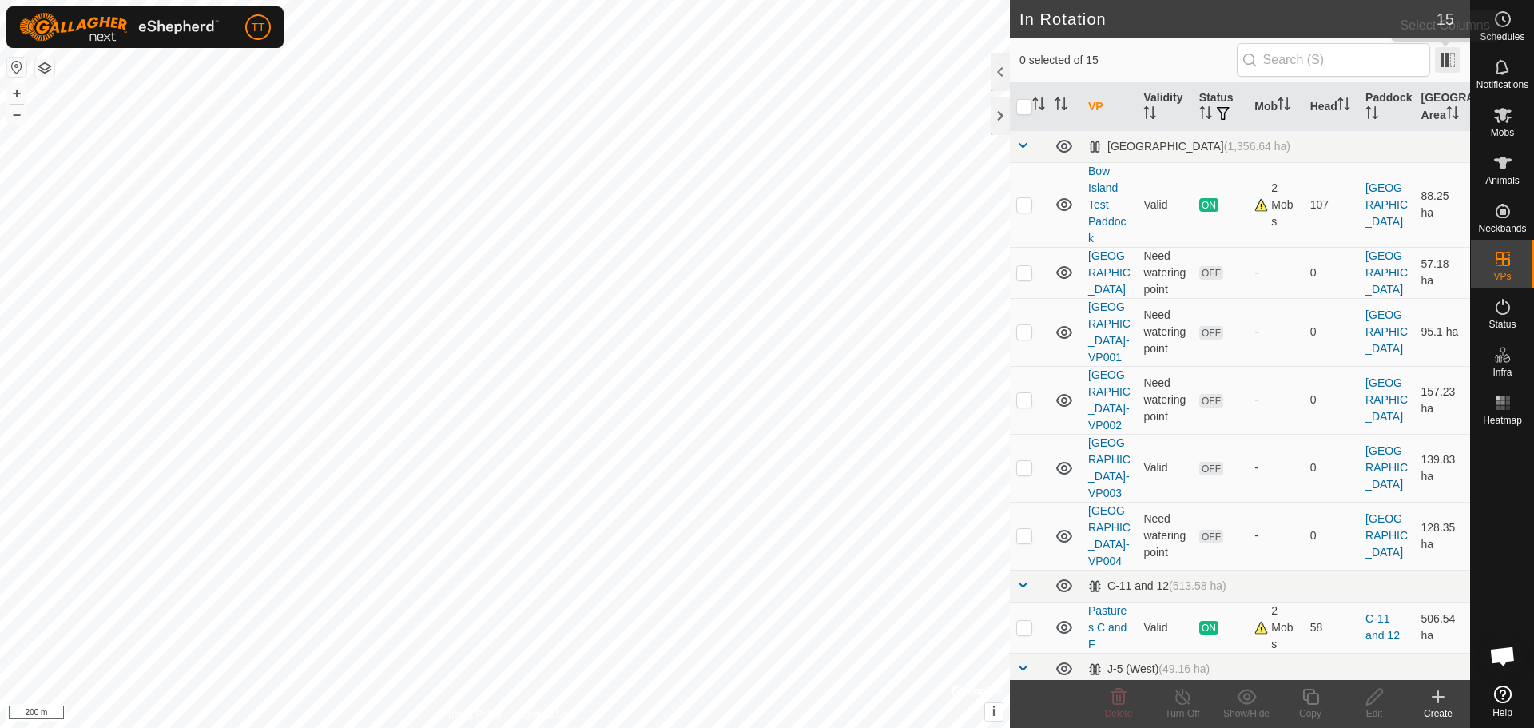
click at [1458, 60] on span at bounding box center [1448, 60] width 26 height 26
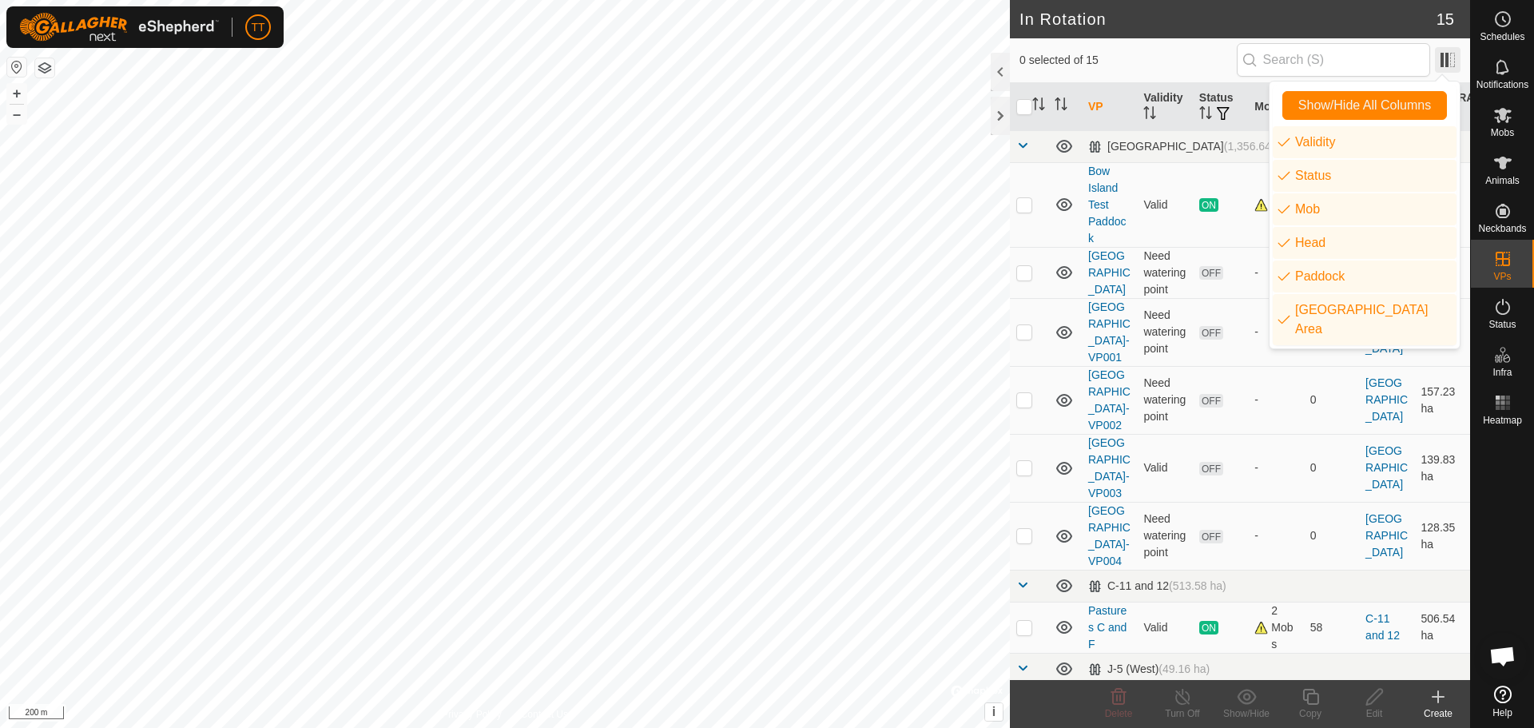
click at [1452, 58] on span at bounding box center [1448, 60] width 26 height 26
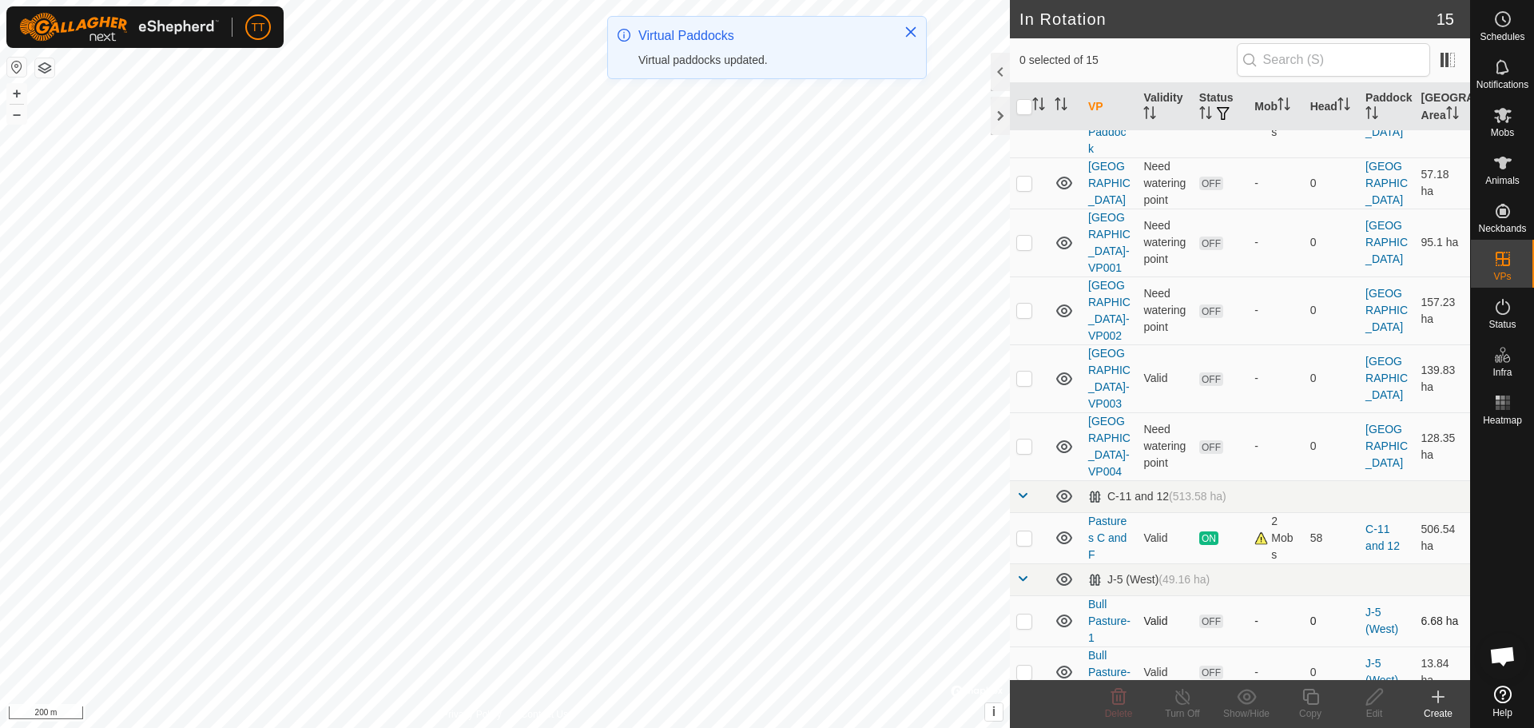
scroll to position [320, 0]
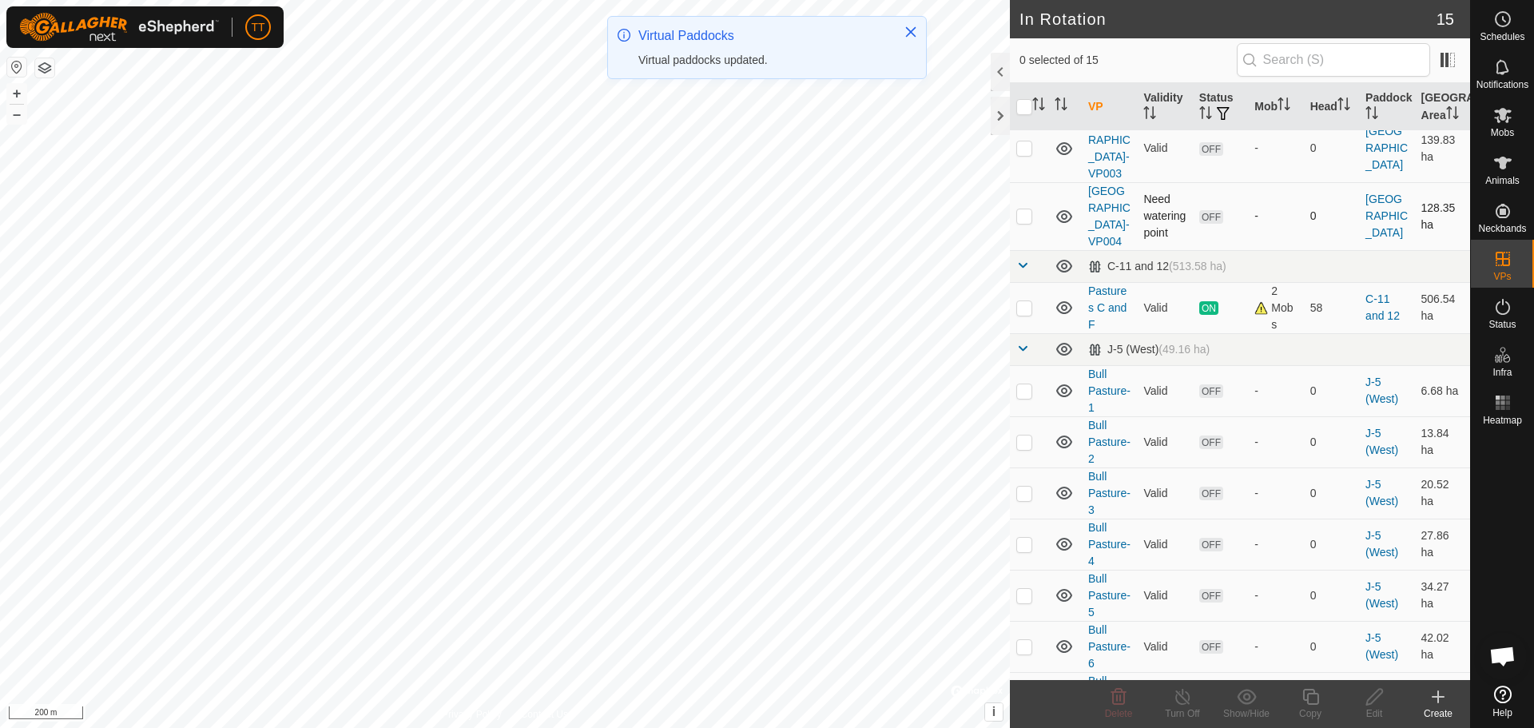
click at [1025, 222] on p-checkbox at bounding box center [1024, 215] width 16 height 13
checkbox input "true"
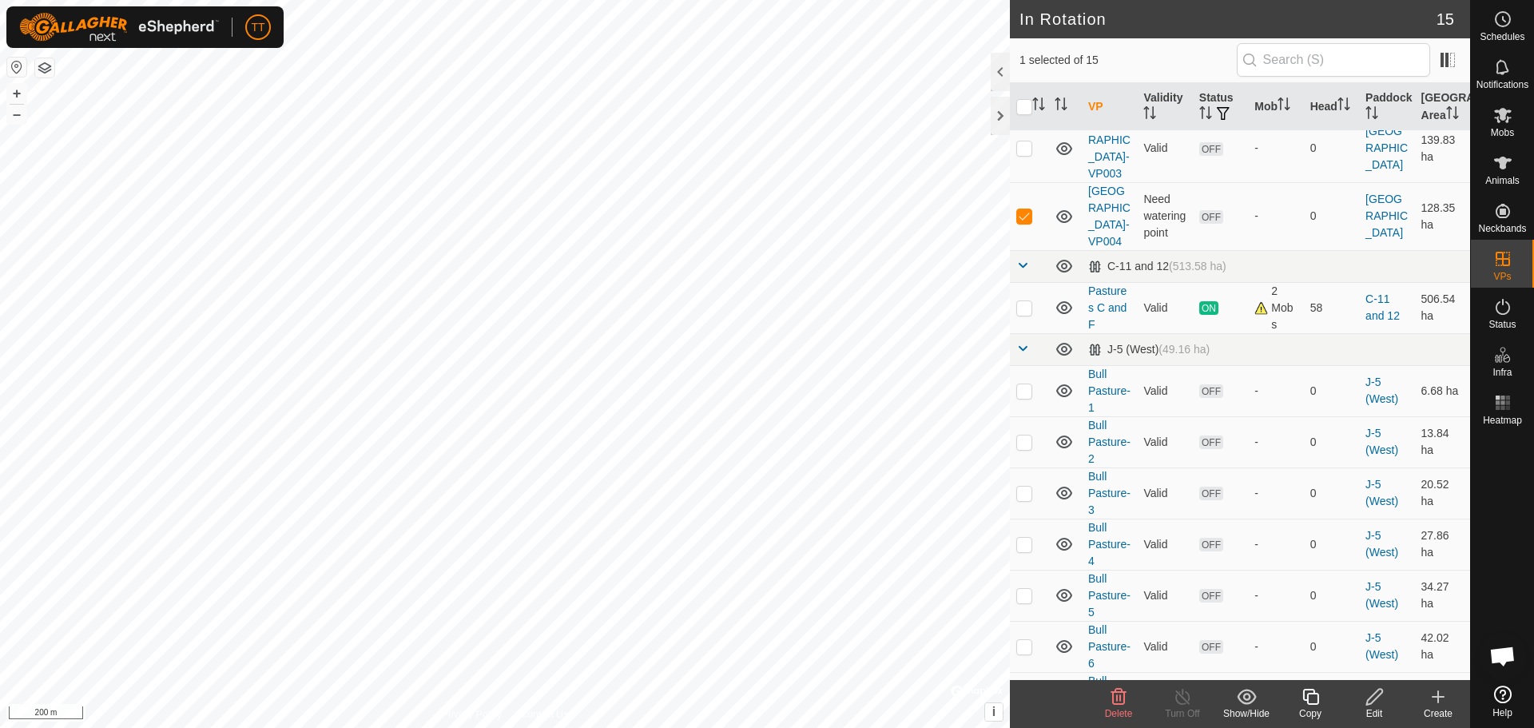
click at [1371, 703] on icon at bounding box center [1374, 697] width 16 height 16
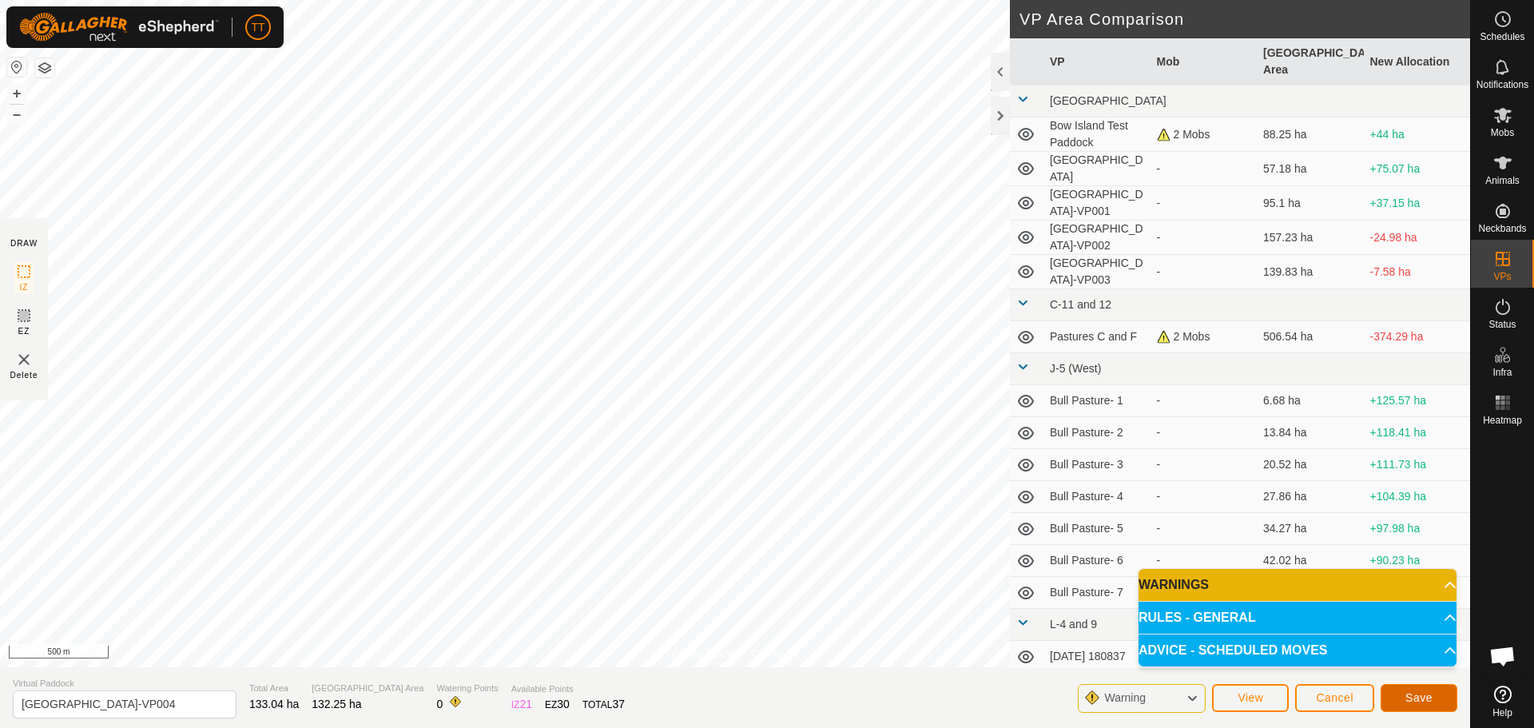
click at [1425, 692] on span "Save" at bounding box center [1418, 697] width 27 height 13
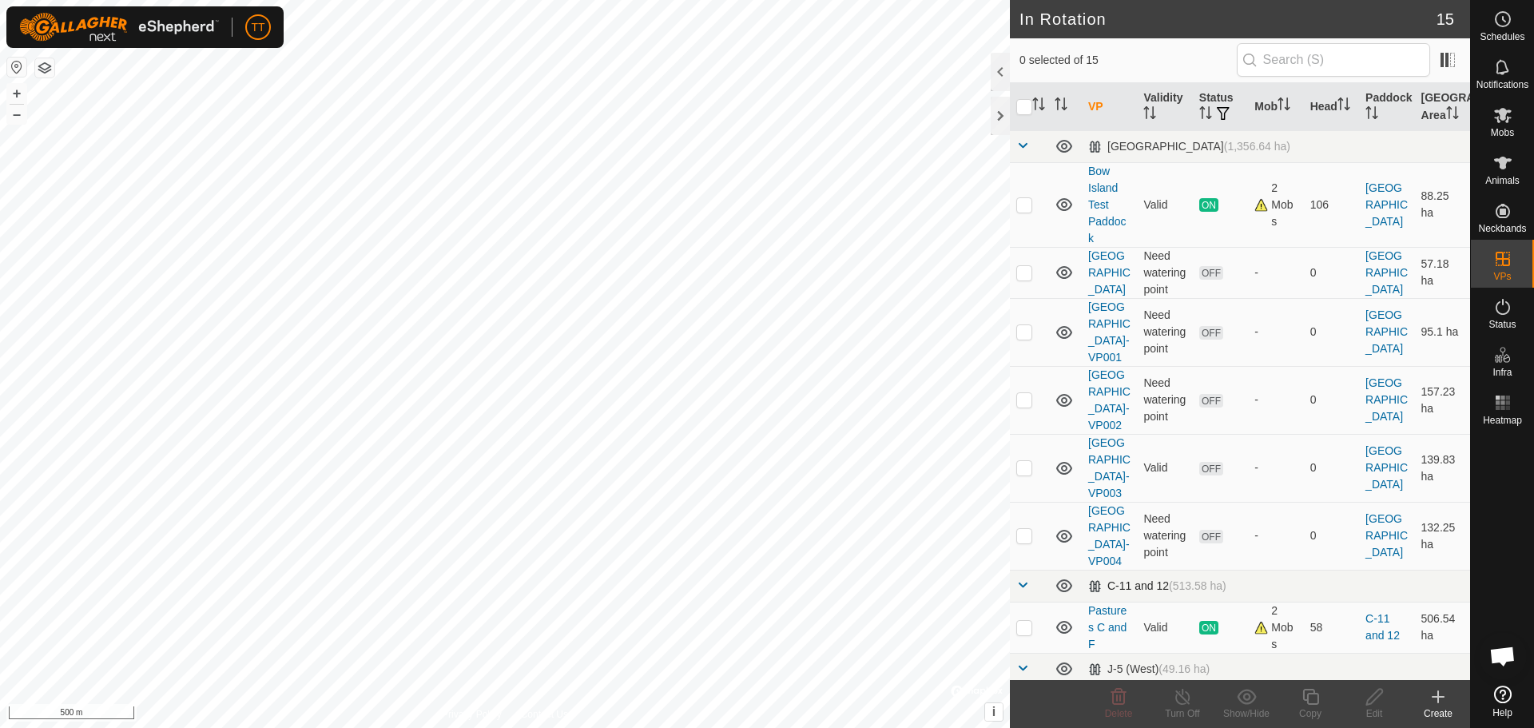
drag, startPoint x: 1021, startPoint y: 609, endPoint x: 1178, endPoint y: 666, distance: 167.6
click at [1021, 542] on p-checkbox at bounding box center [1024, 535] width 16 height 13
checkbox input "true"
click at [1310, 705] on icon at bounding box center [1310, 697] width 16 height 16
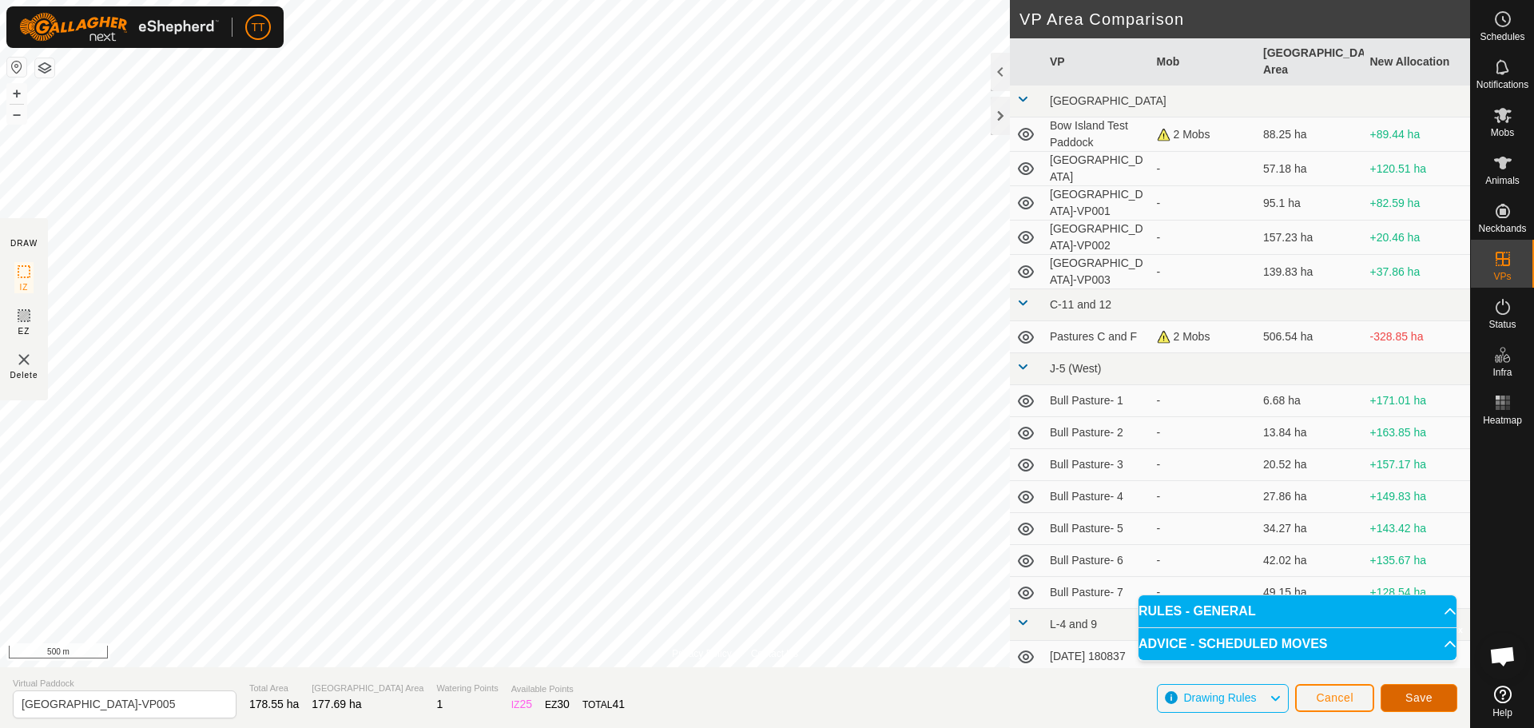
click at [1425, 698] on span "Save" at bounding box center [1418, 697] width 27 height 13
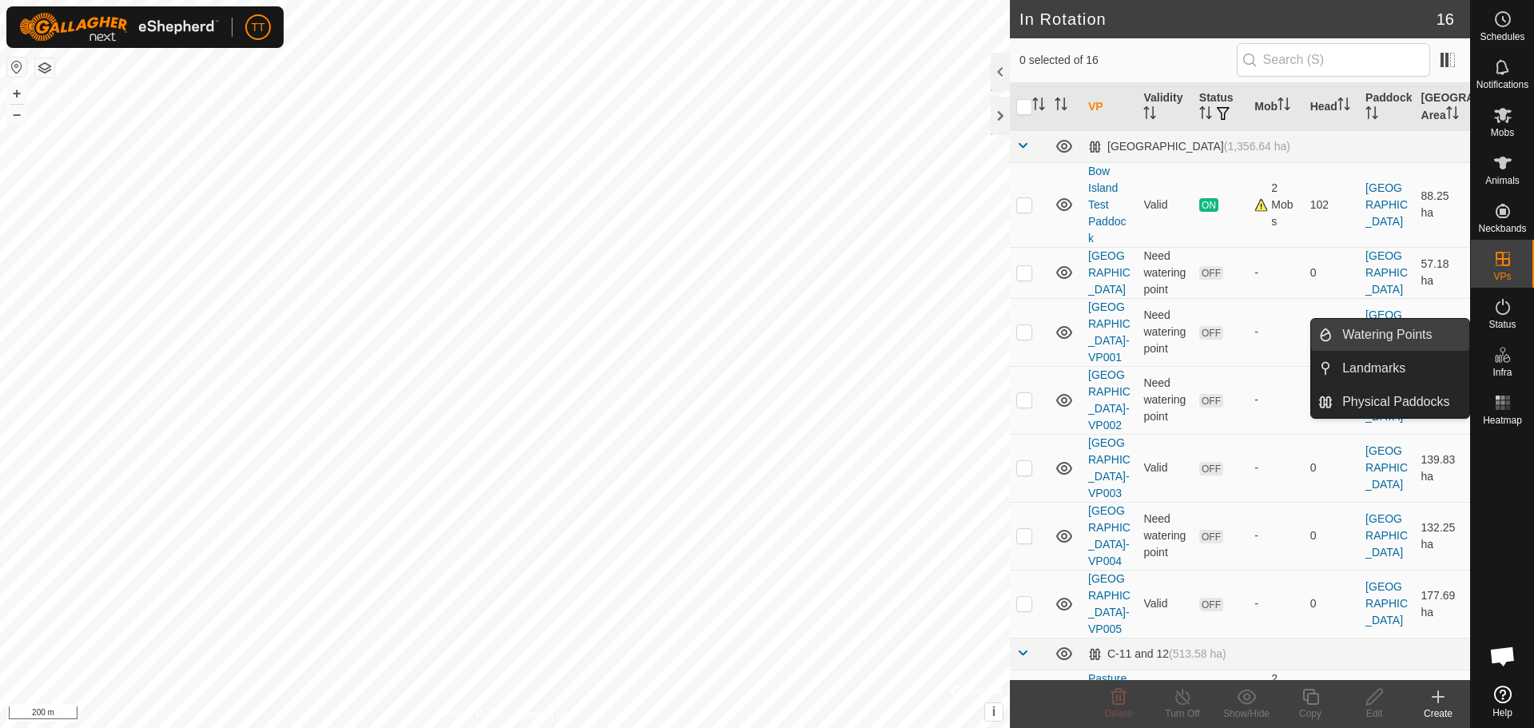
click at [1404, 334] on link "Watering Points" at bounding box center [1401, 335] width 137 height 32
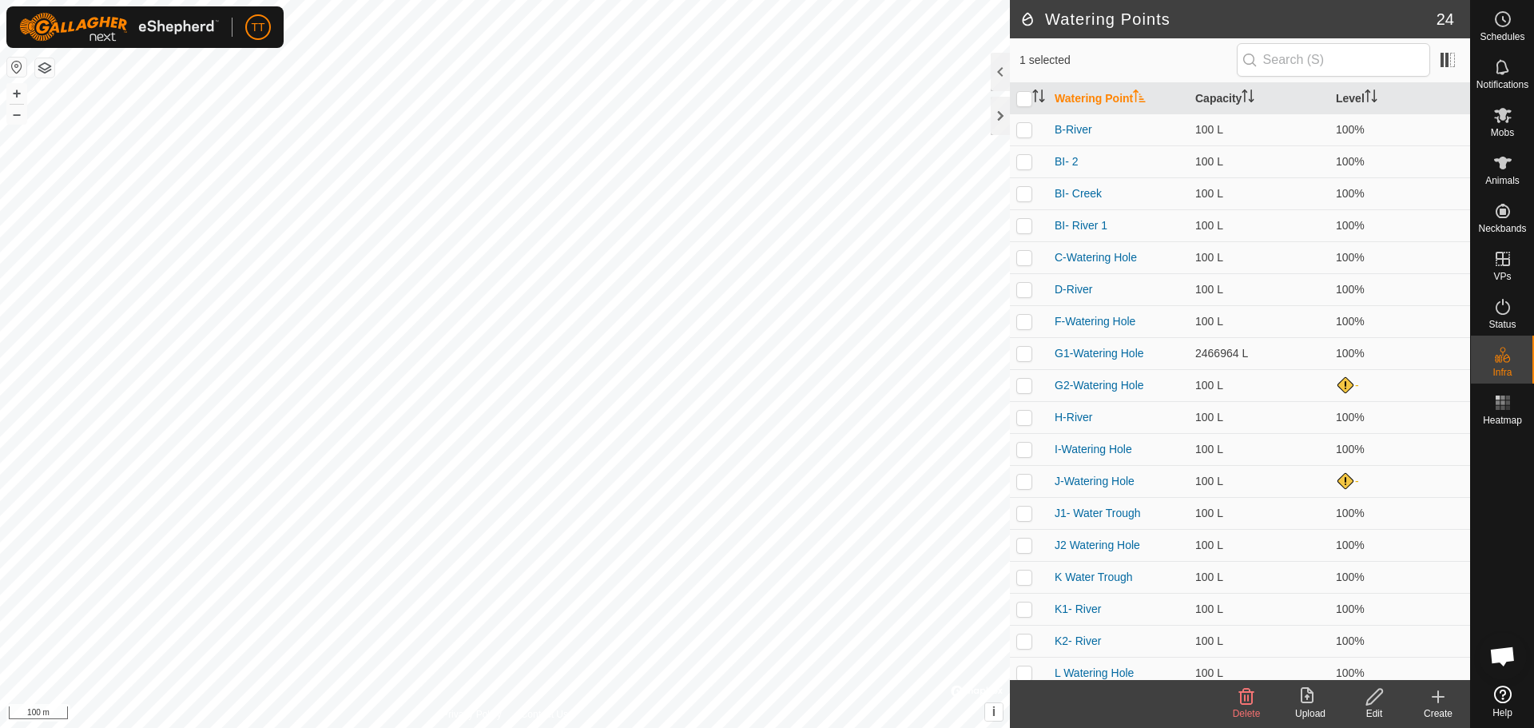
click at [1440, 697] on icon at bounding box center [1437, 697] width 11 height 0
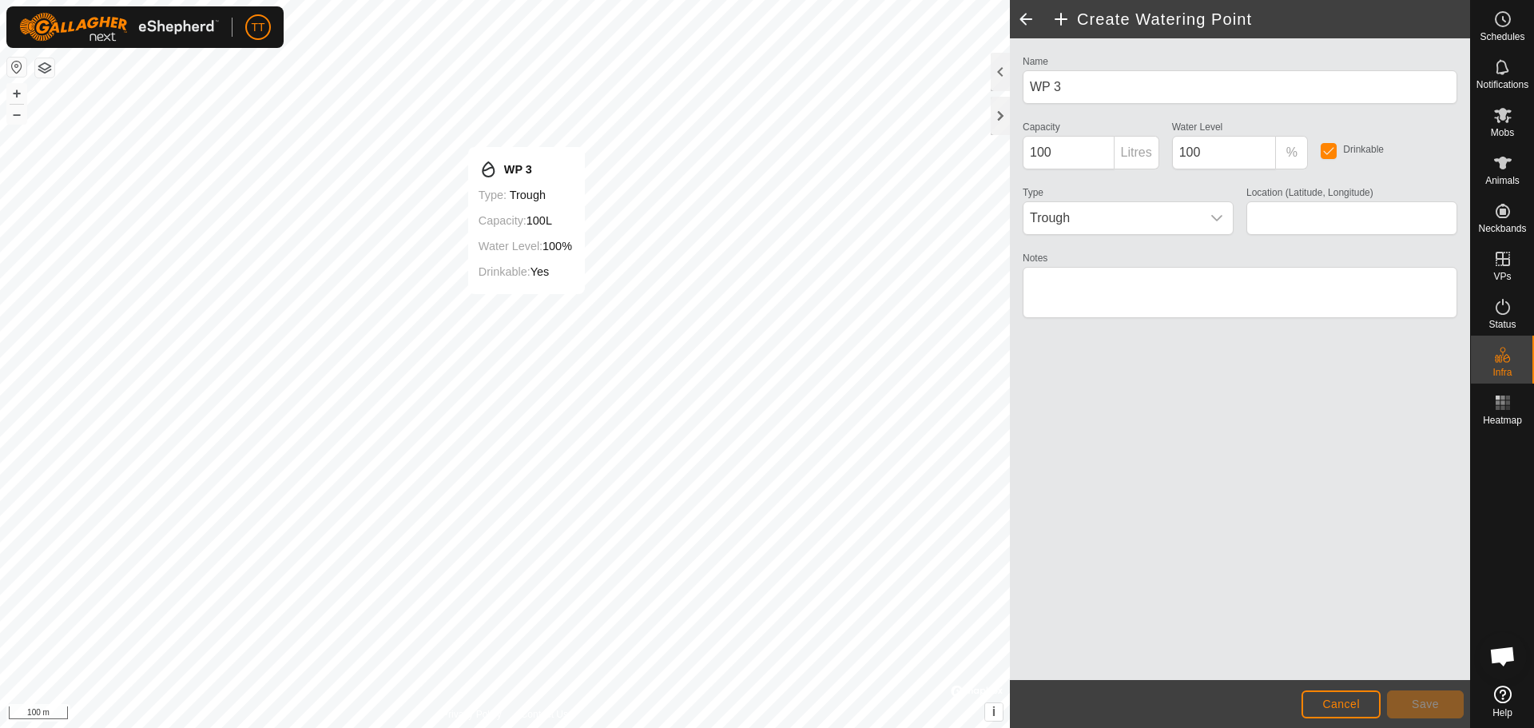
click at [1429, 694] on button "Save" at bounding box center [1425, 704] width 77 height 28
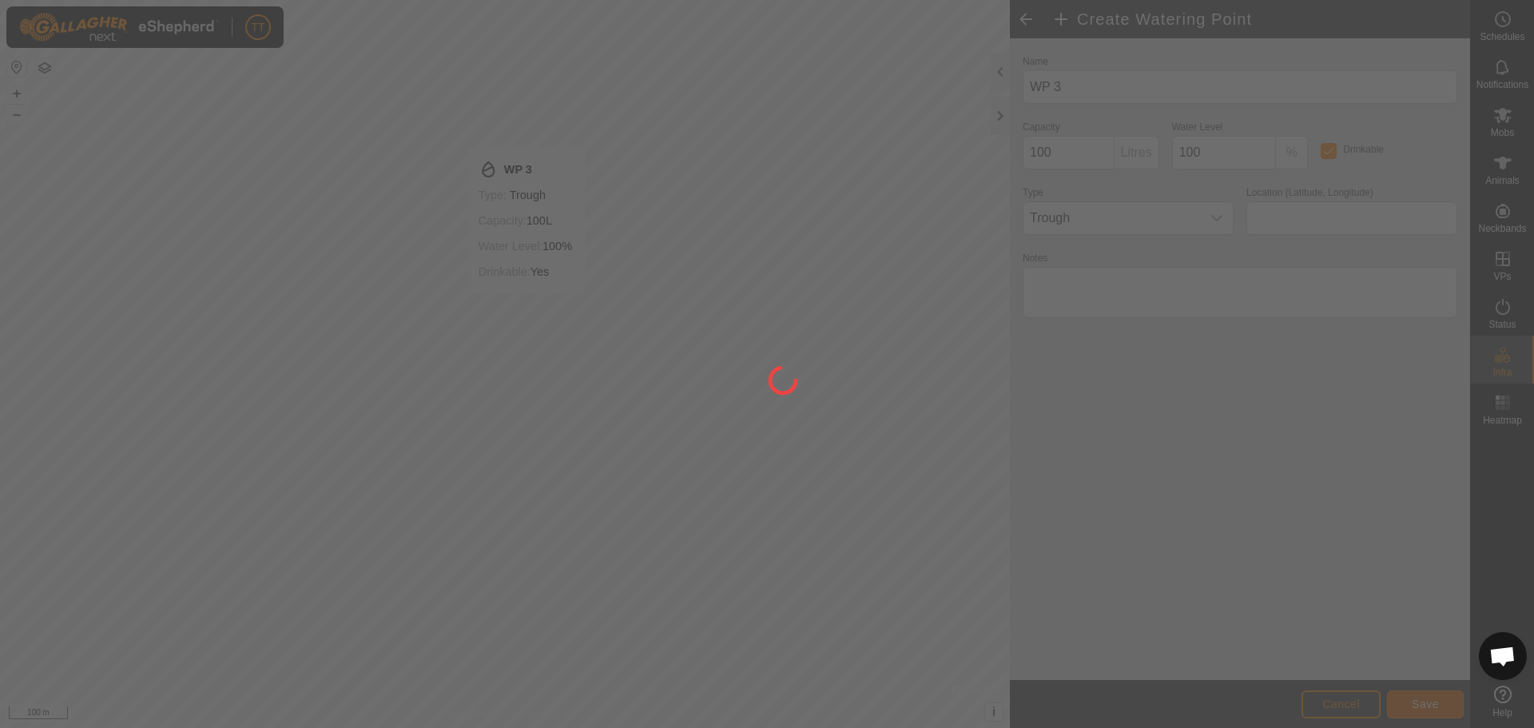
type input "49.955617, -111.389900"
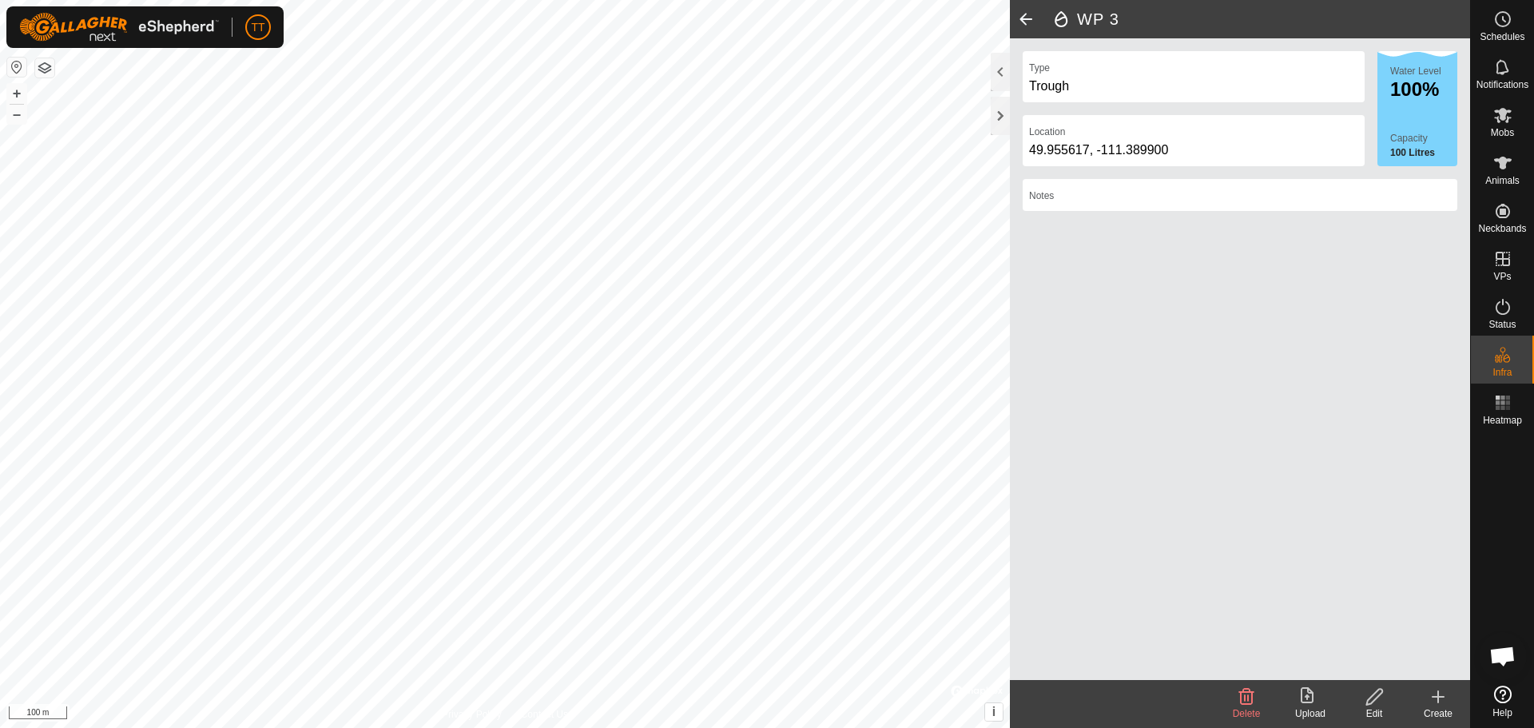
click at [1440, 707] on div "Create" at bounding box center [1438, 713] width 64 height 14
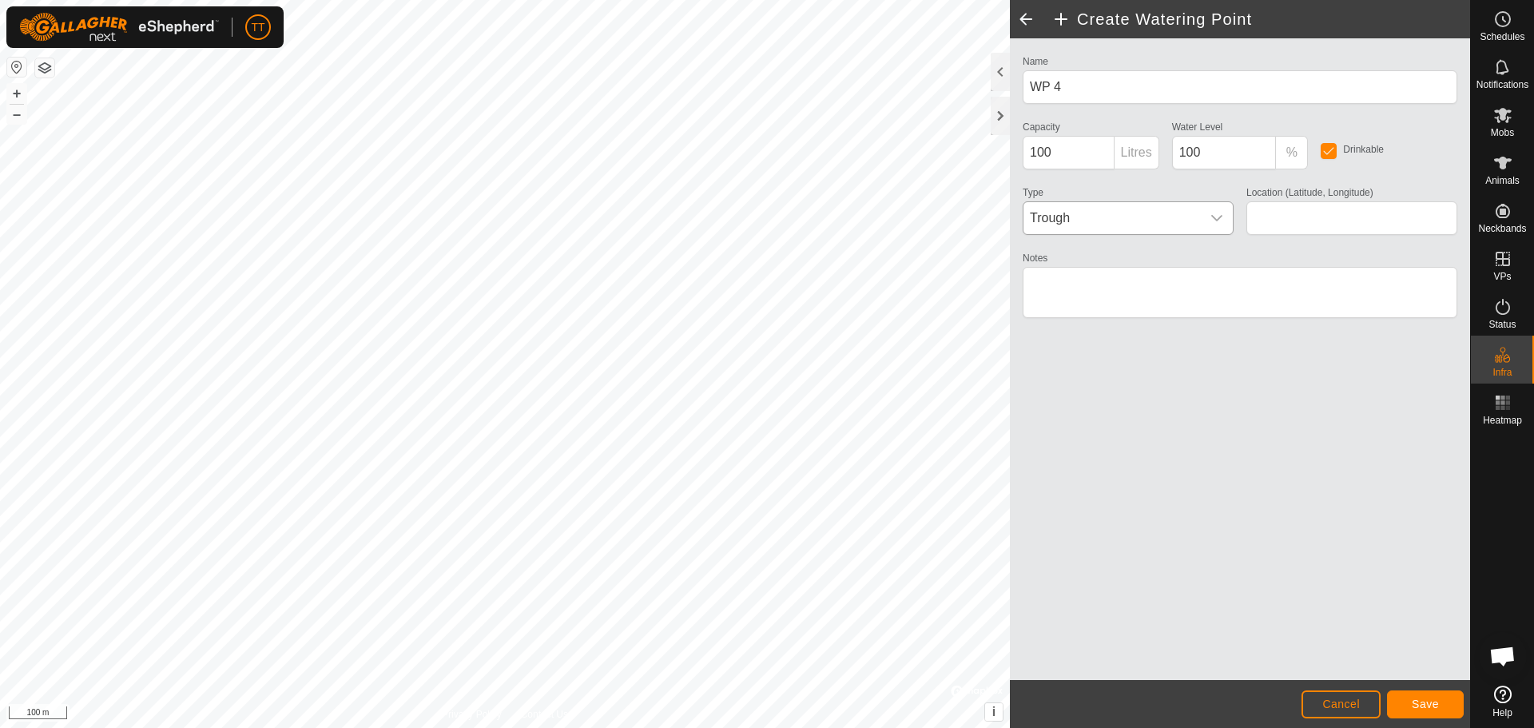
type input "49.952056, -111.389651"
click at [1218, 216] on icon "dropdown trigger" at bounding box center [1216, 218] width 13 height 13
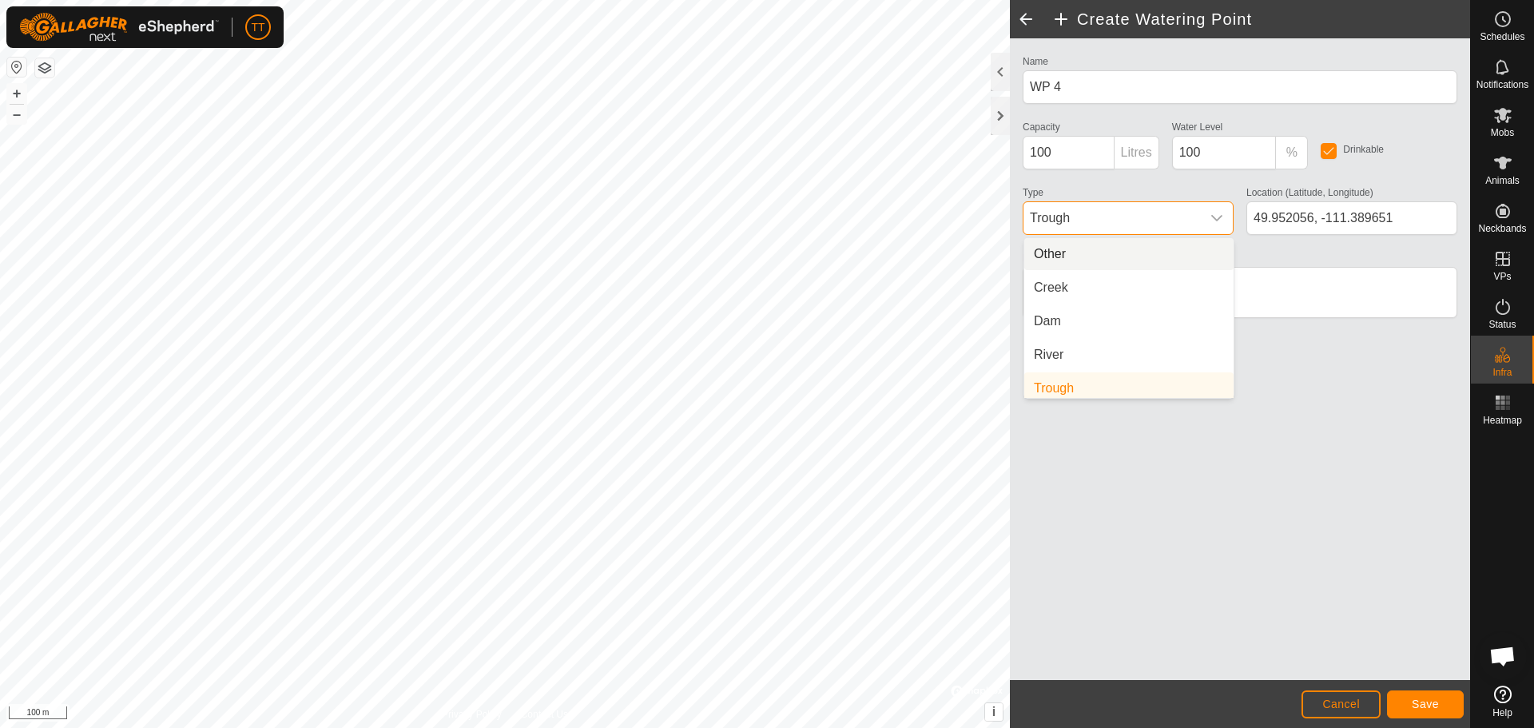
scroll to position [6, 0]
click at [1126, 276] on li "Creek" at bounding box center [1128, 281] width 209 height 32
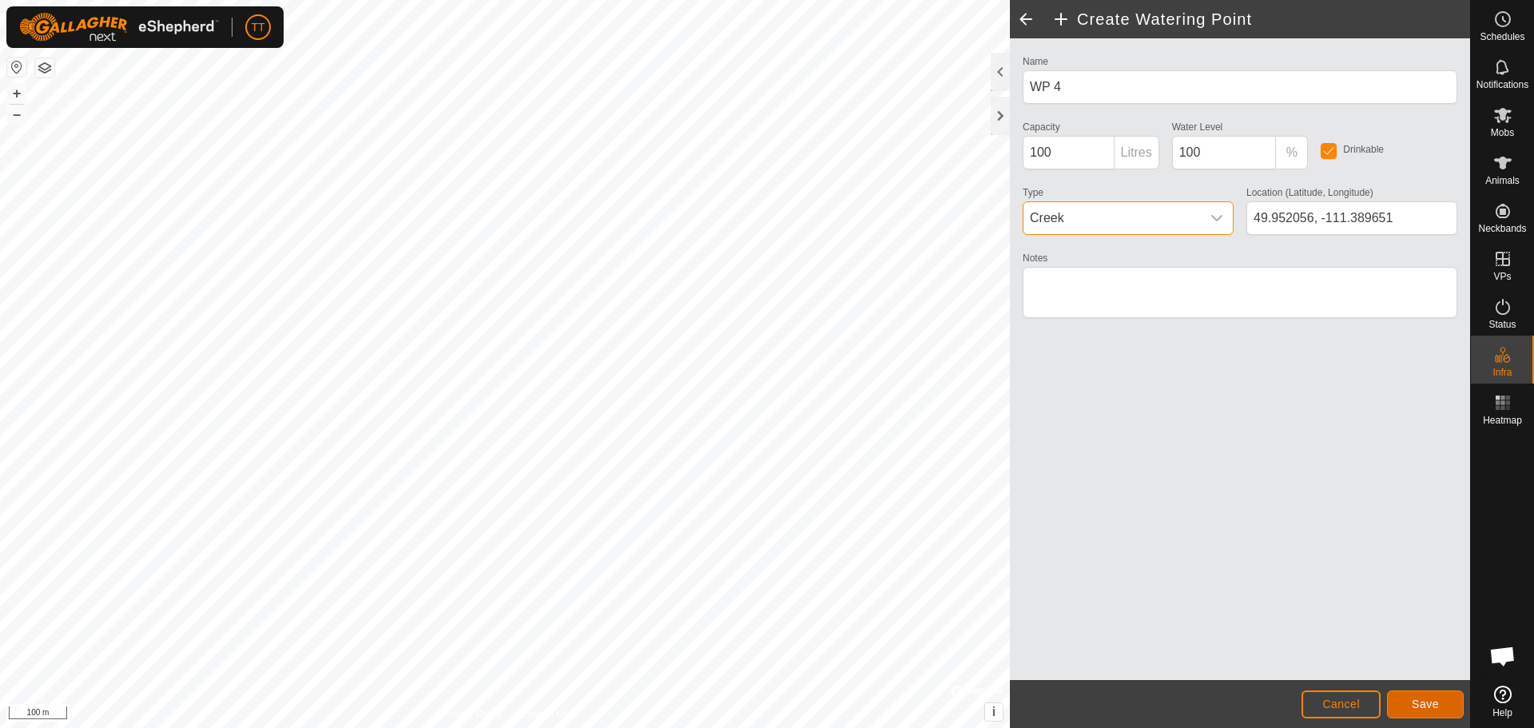
click at [1434, 707] on span "Save" at bounding box center [1425, 703] width 27 height 13
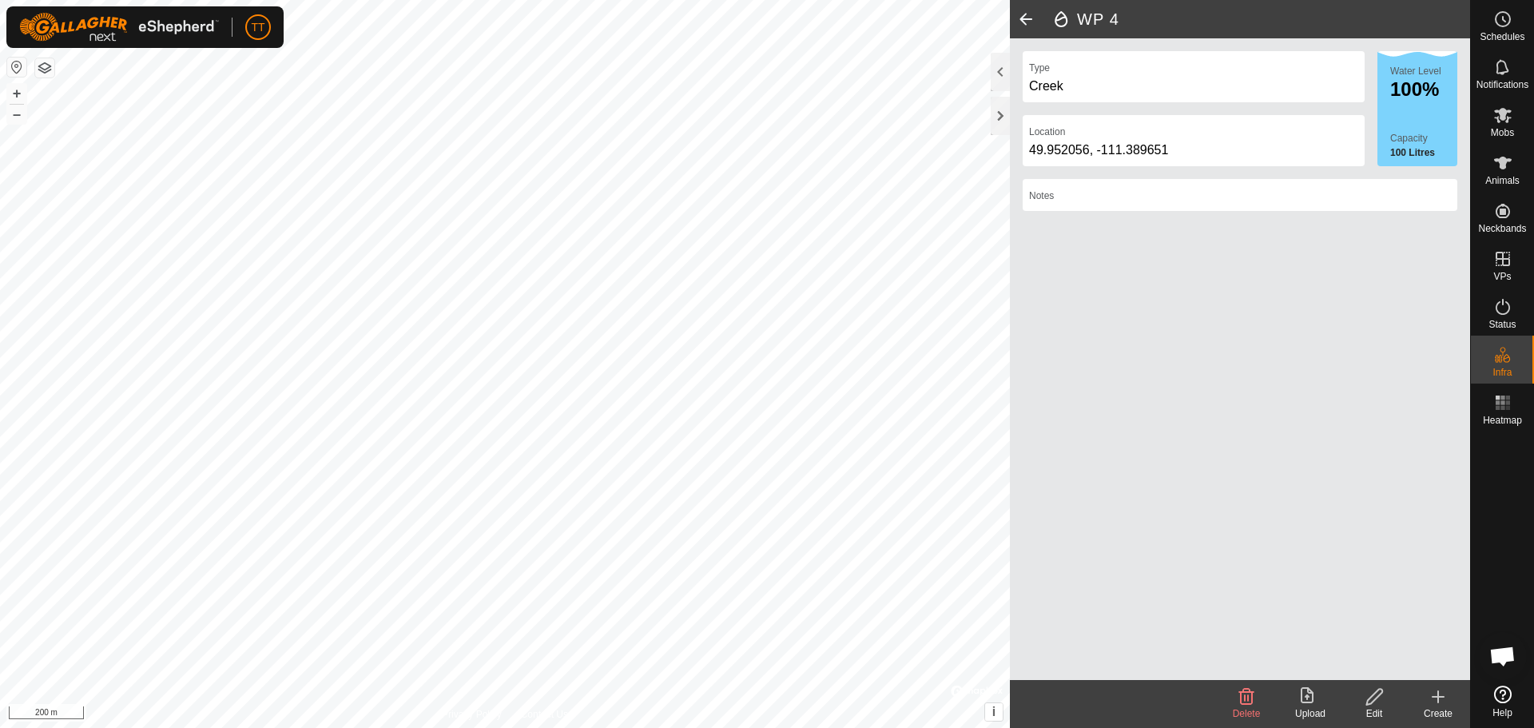
click at [1436, 695] on icon at bounding box center [1437, 696] width 19 height 19
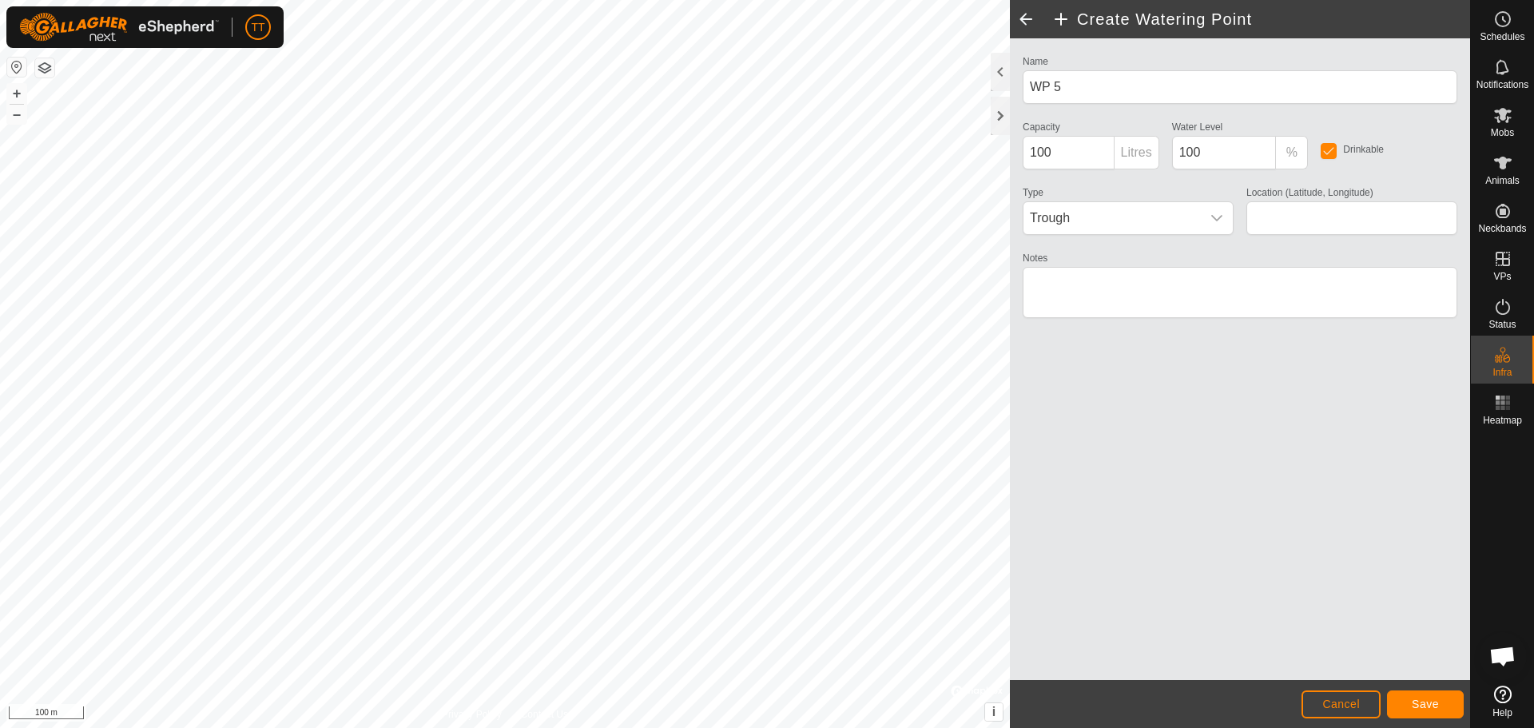
type input "49.922326, -111.399464"
click at [1201, 226] on div "dropdown trigger" at bounding box center [1217, 218] width 32 height 32
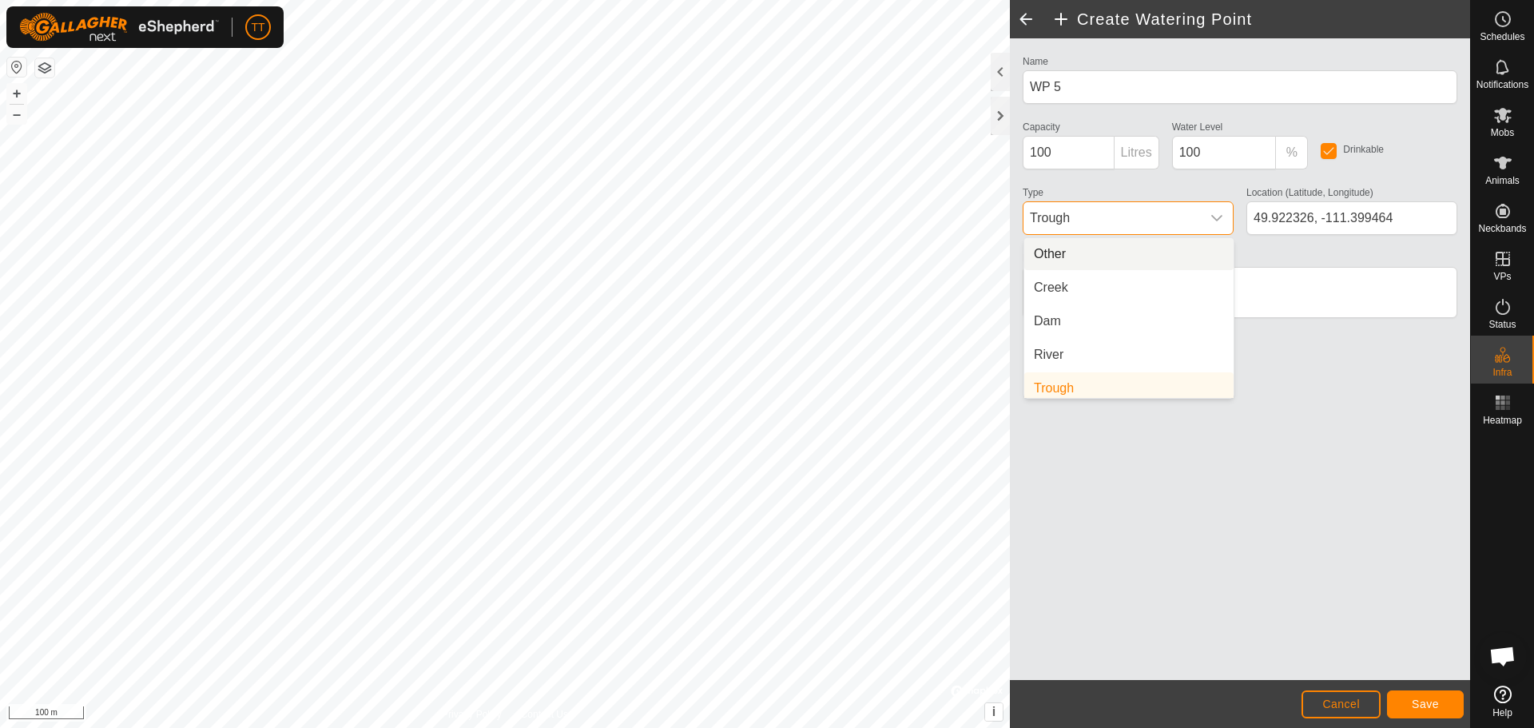
scroll to position [6, 0]
click at [1104, 289] on li "Creek" at bounding box center [1128, 281] width 209 height 32
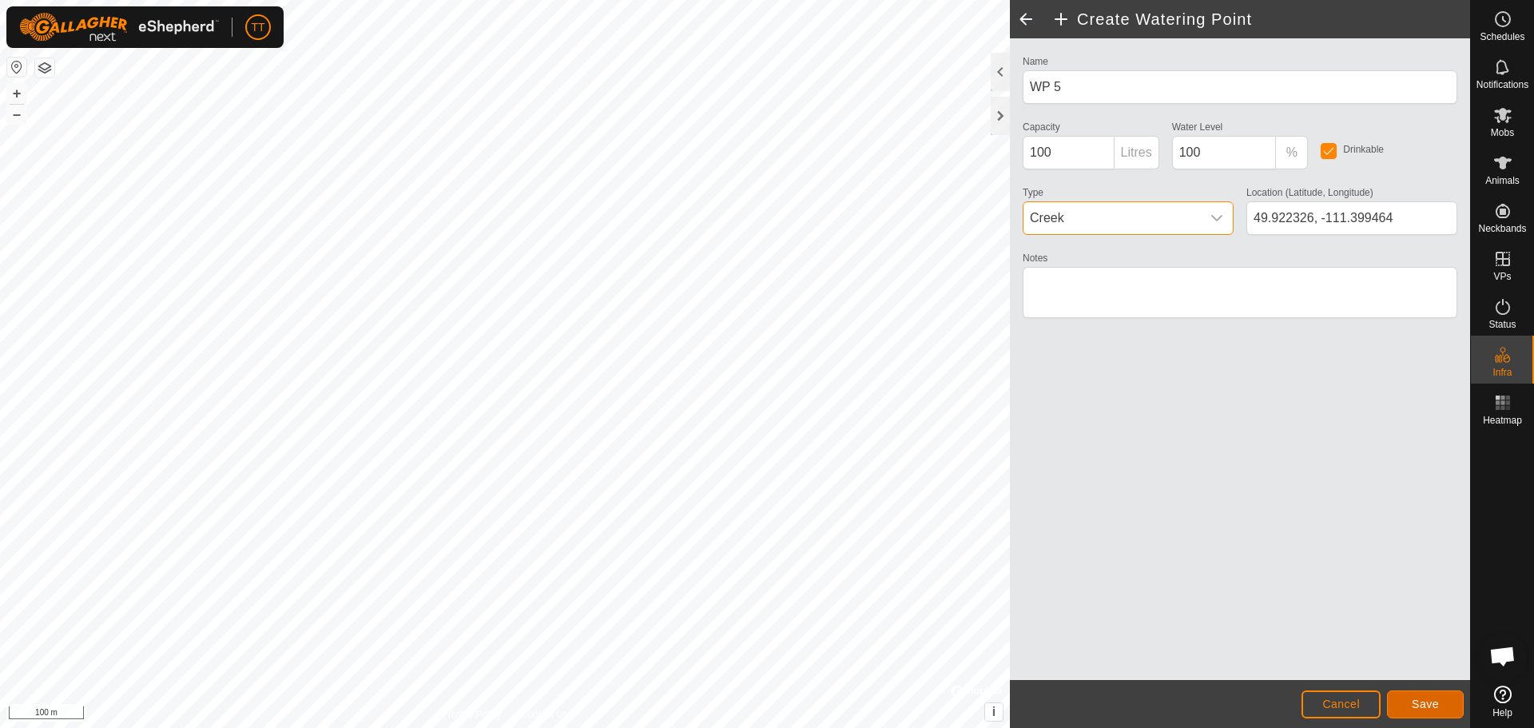
click at [1444, 703] on button "Save" at bounding box center [1425, 704] width 77 height 28
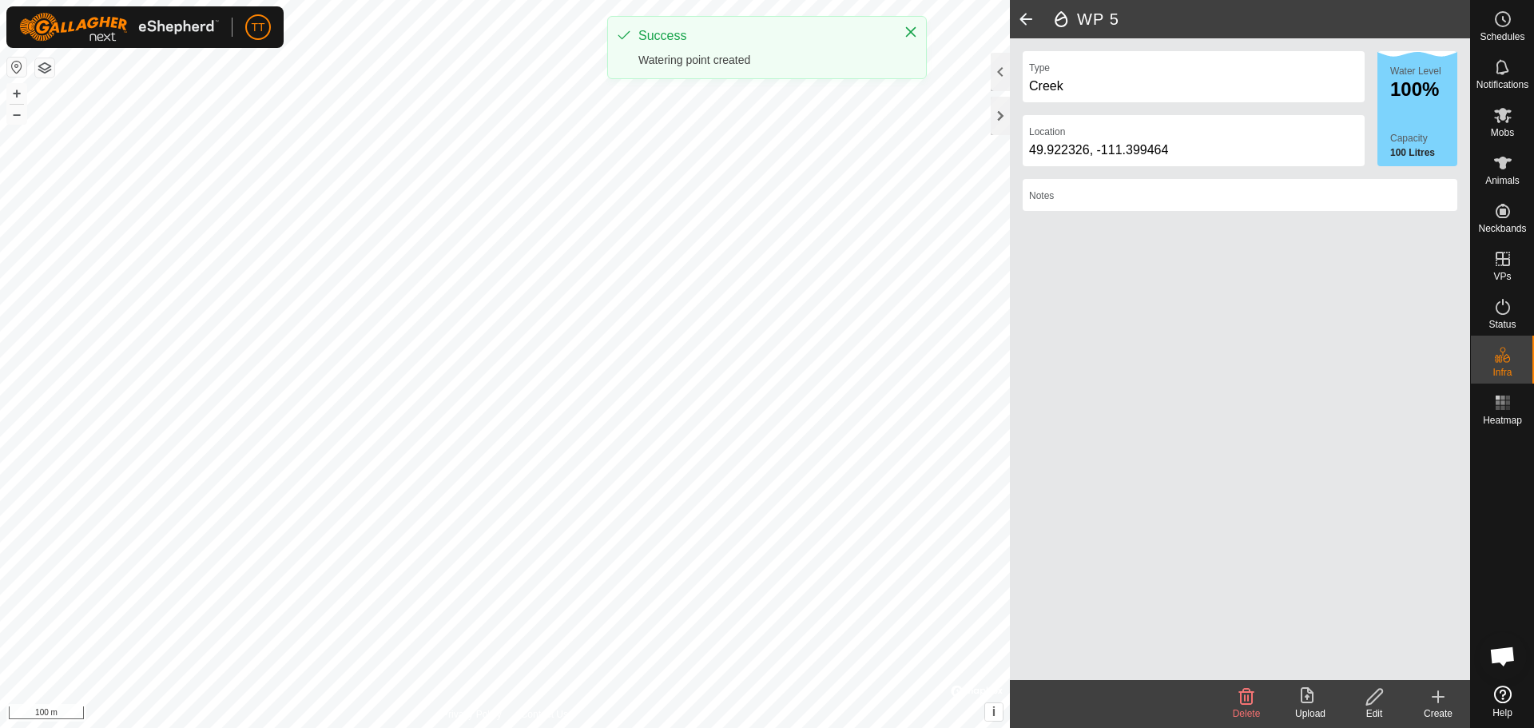
click at [1448, 698] on create-svg-icon at bounding box center [1438, 696] width 64 height 19
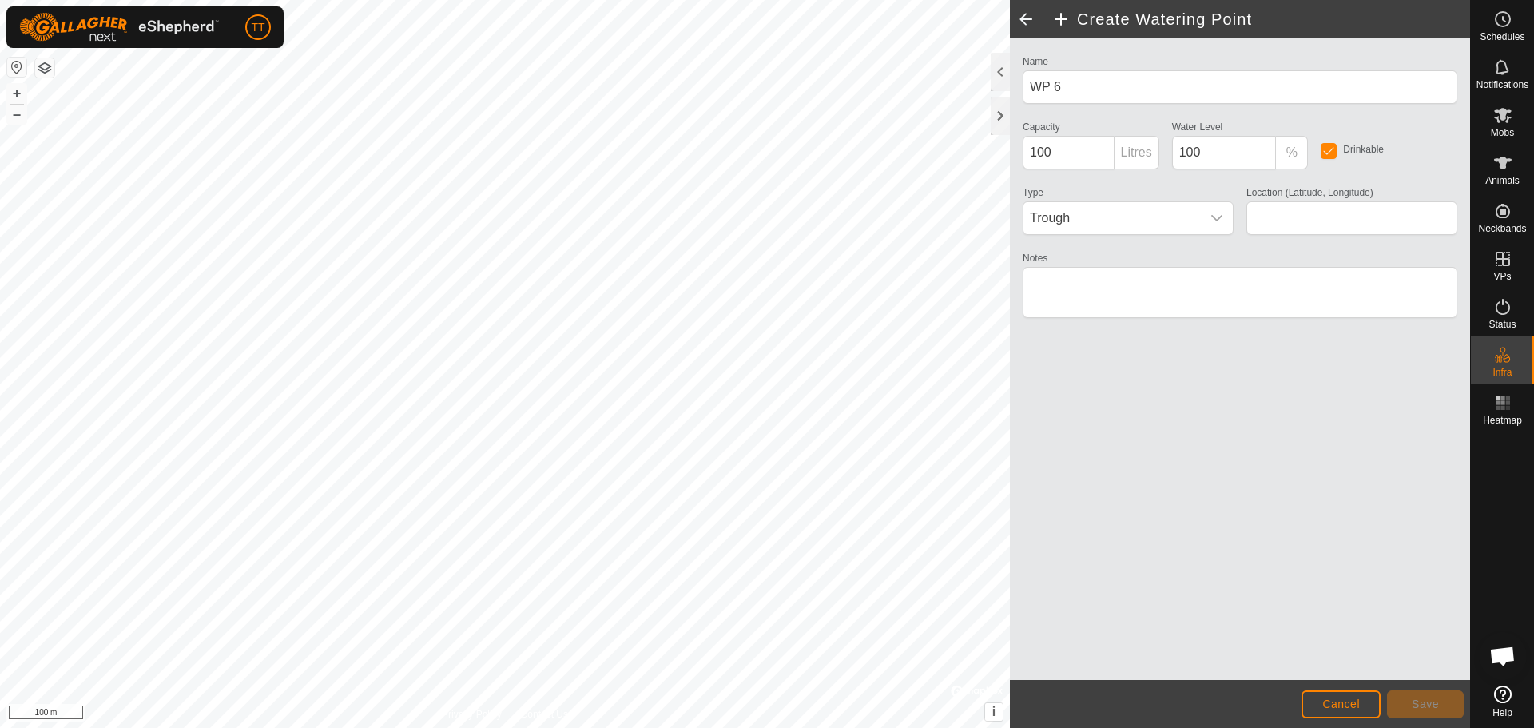
click at [1421, 706] on span "Save" at bounding box center [1425, 703] width 27 height 13
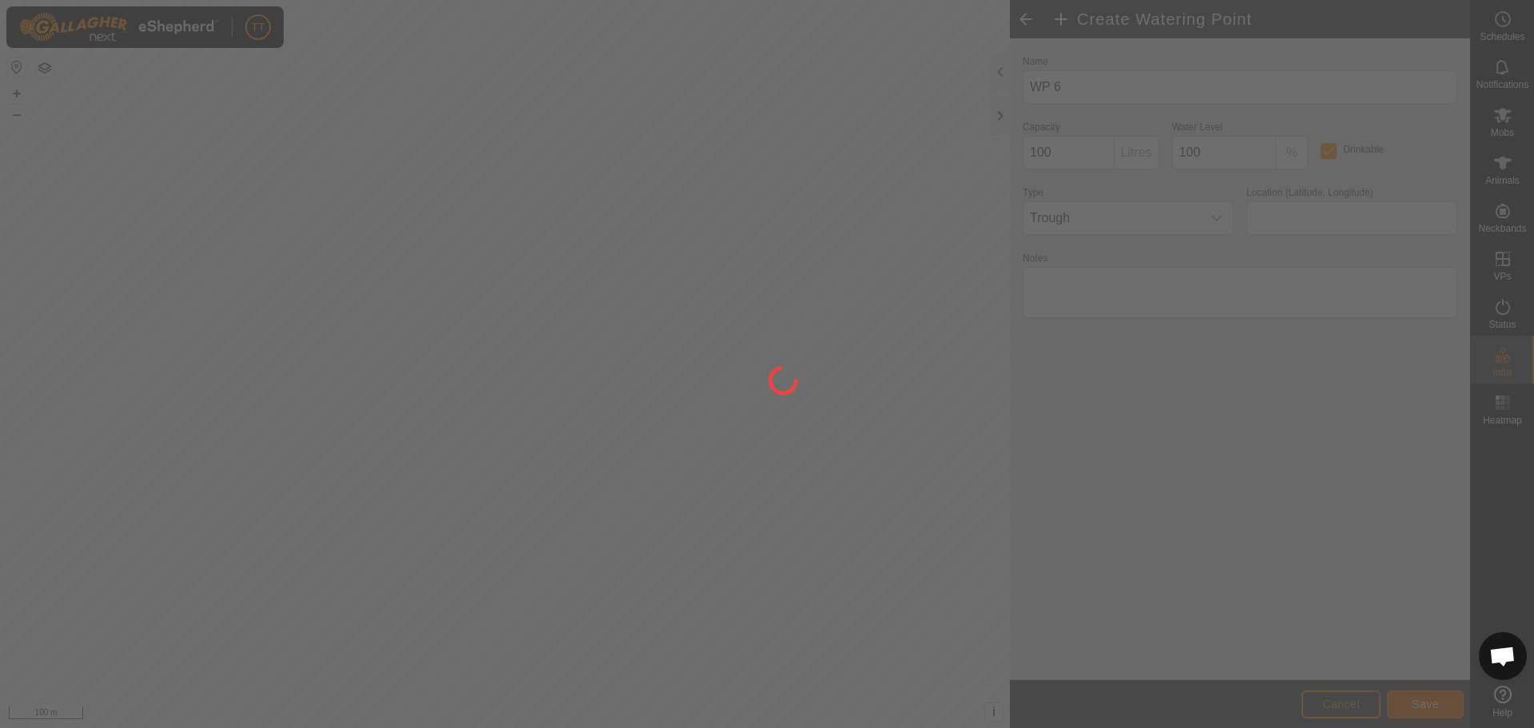
type input "49.923592, -111.405975"
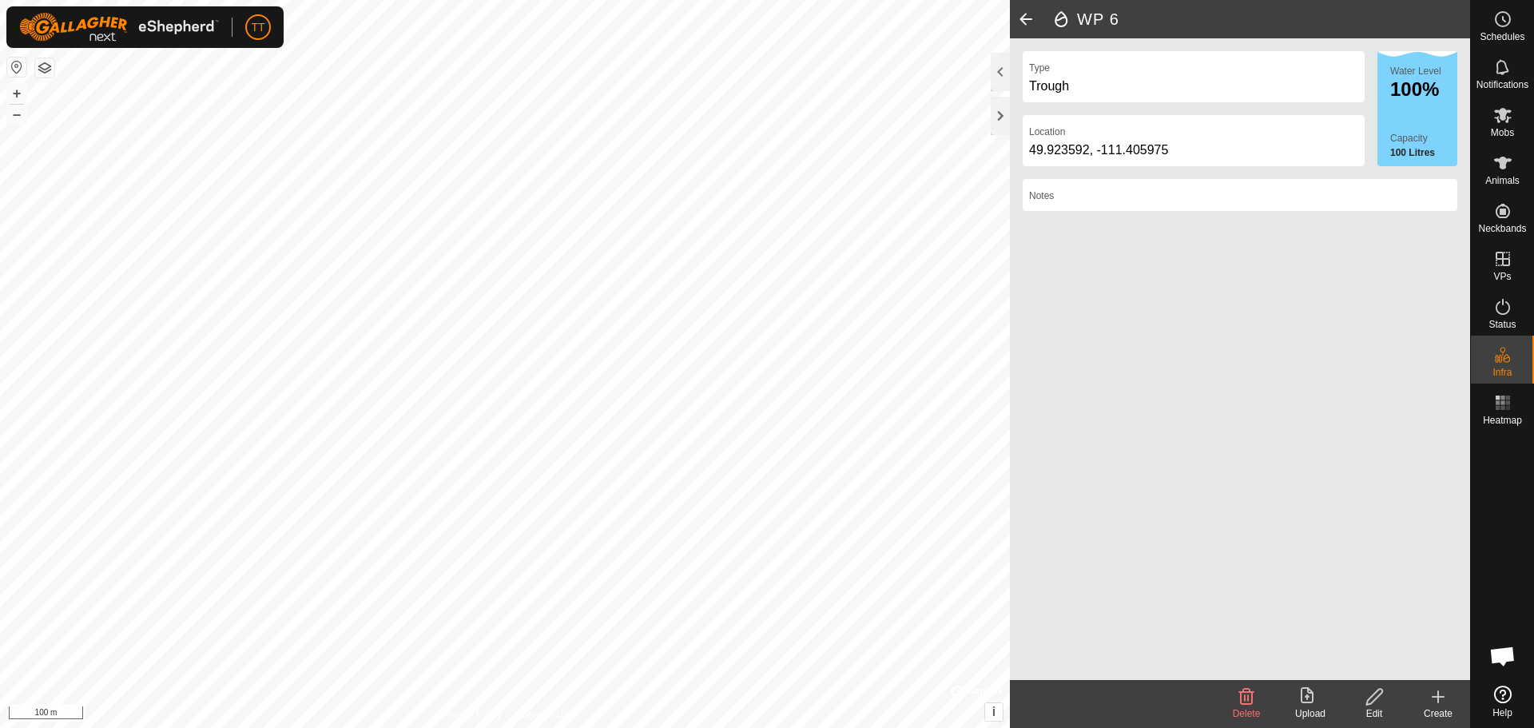
click at [1383, 707] on div "Edit" at bounding box center [1374, 713] width 64 height 14
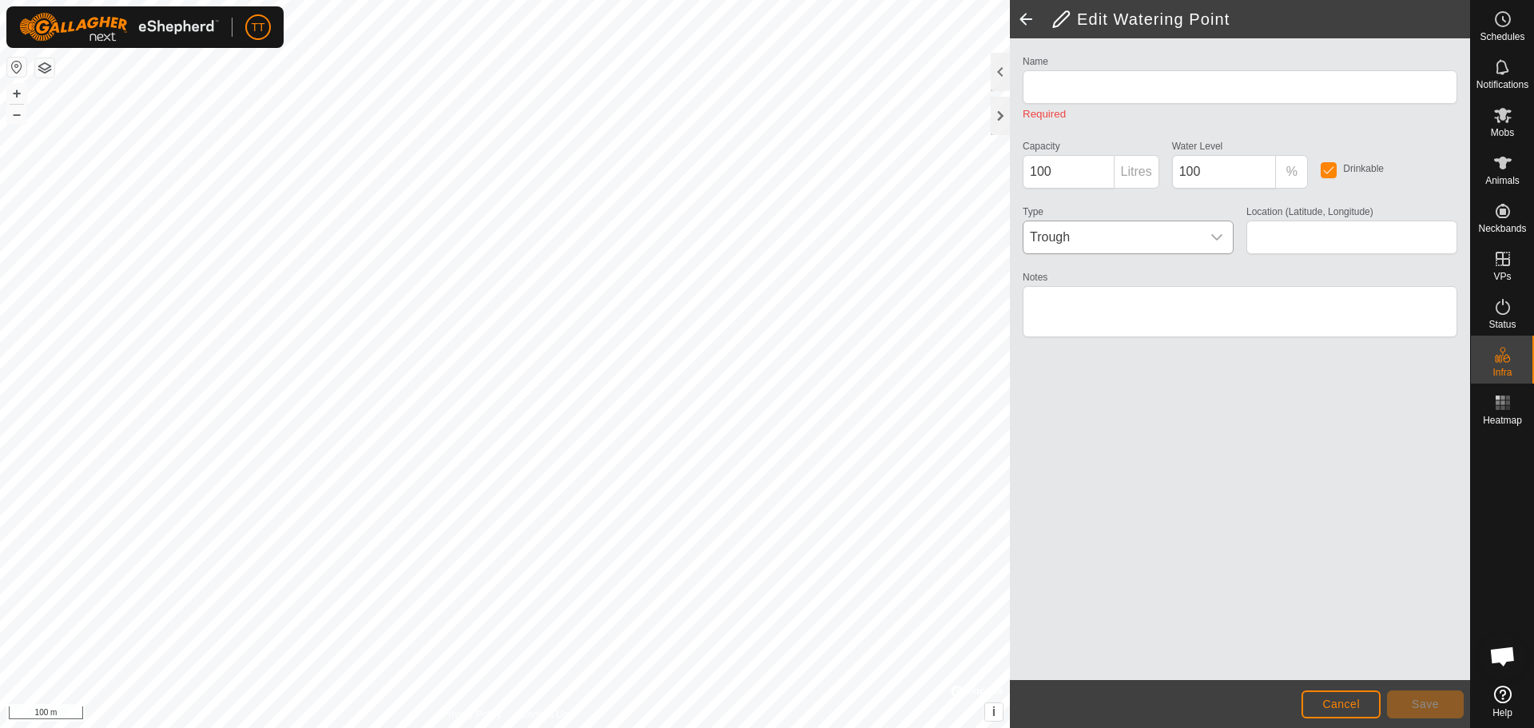
click at [1212, 244] on div "dropdown trigger" at bounding box center [1217, 237] width 32 height 32
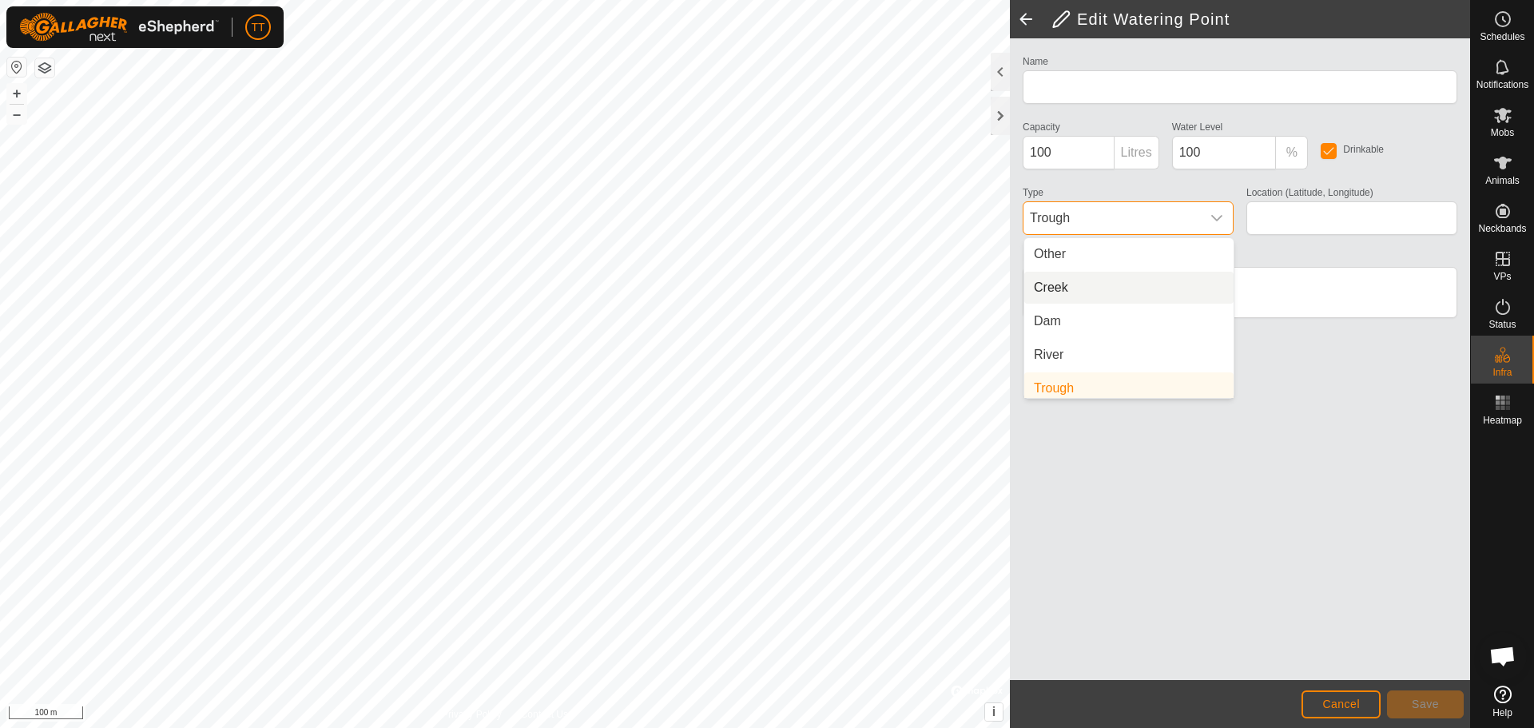
type input "WP 6"
type input "49.923592, -111.405975"
click at [1139, 280] on li "Creek" at bounding box center [1128, 288] width 209 height 32
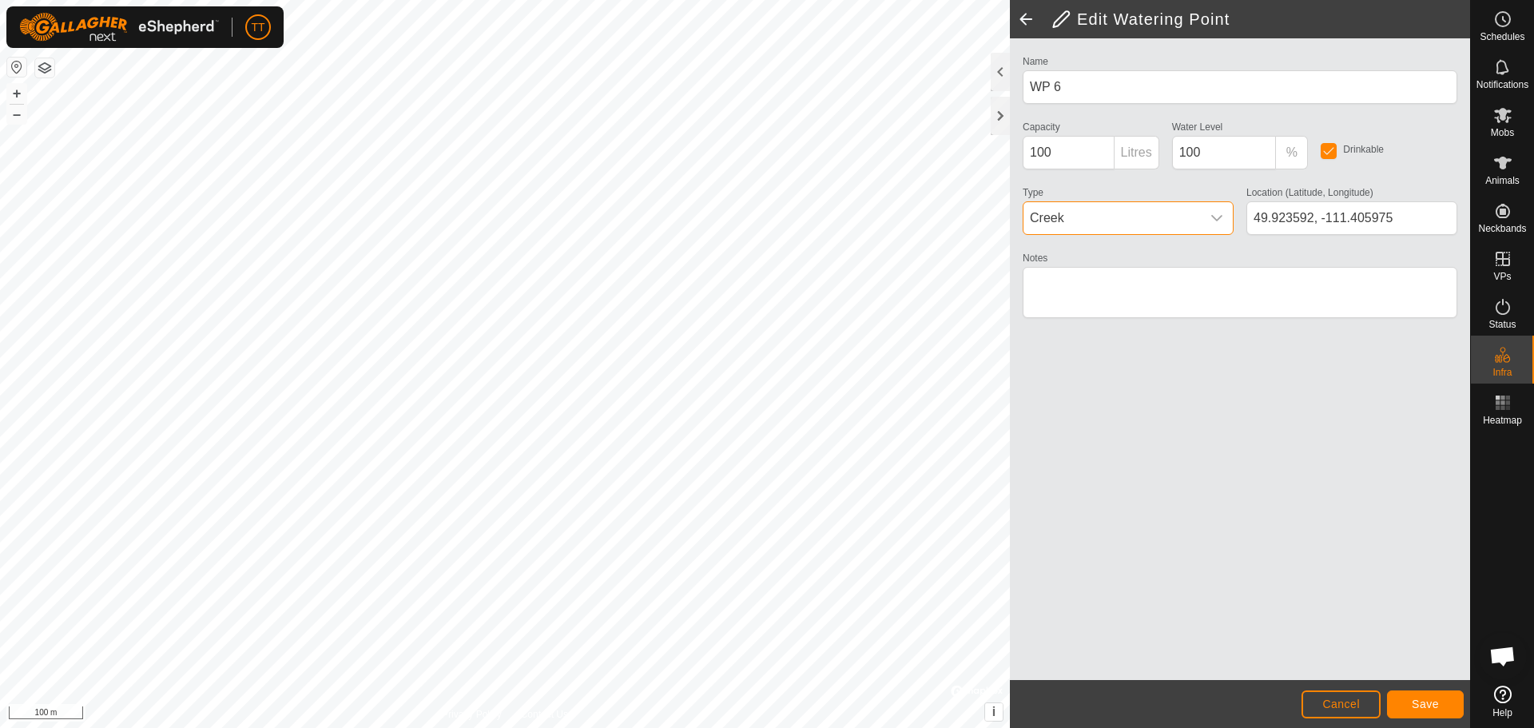
scroll to position [6, 0]
click at [1433, 713] on button "Save" at bounding box center [1425, 704] width 77 height 28
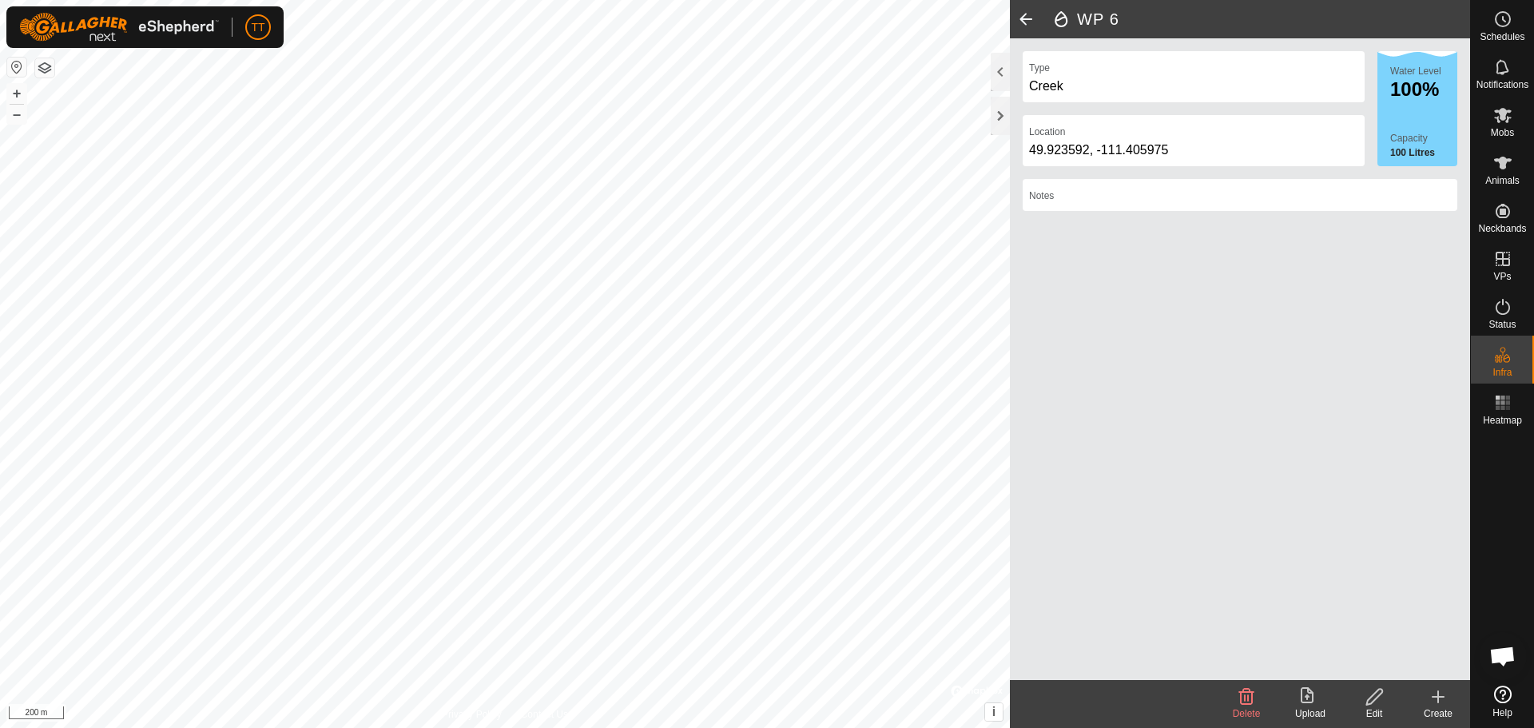
click at [1435, 703] on icon at bounding box center [1437, 696] width 19 height 19
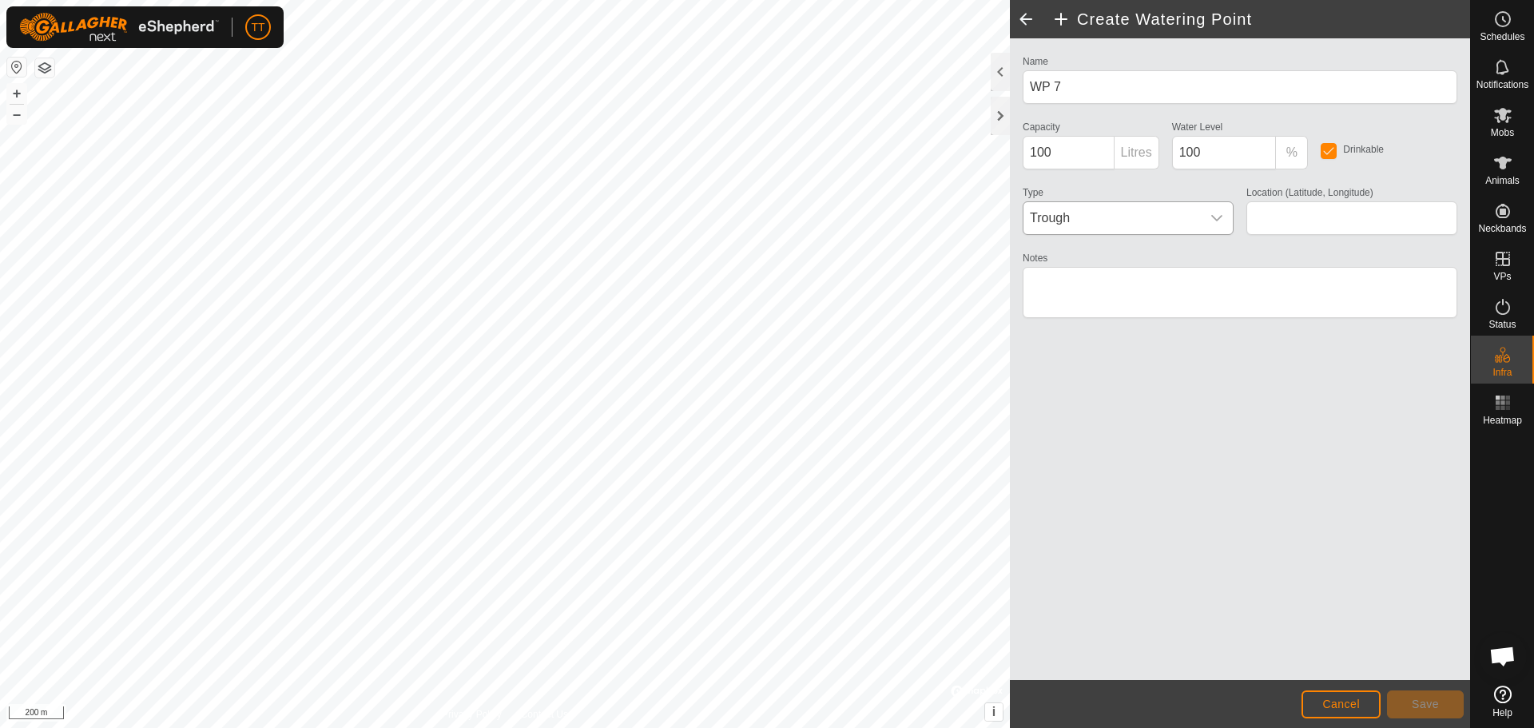
click at [1216, 221] on icon "dropdown trigger" at bounding box center [1216, 218] width 13 height 13
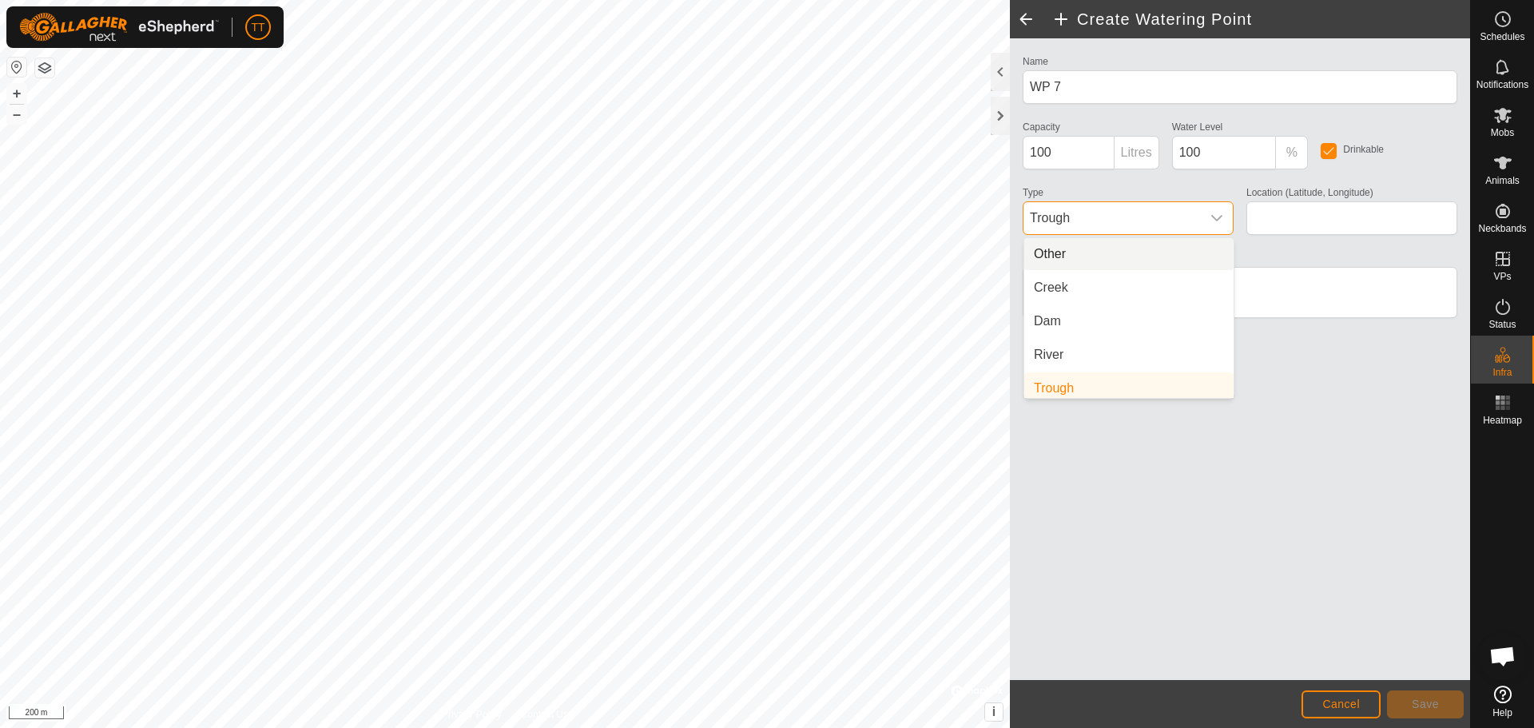
click at [1118, 372] on li "Trough" at bounding box center [1128, 388] width 209 height 32
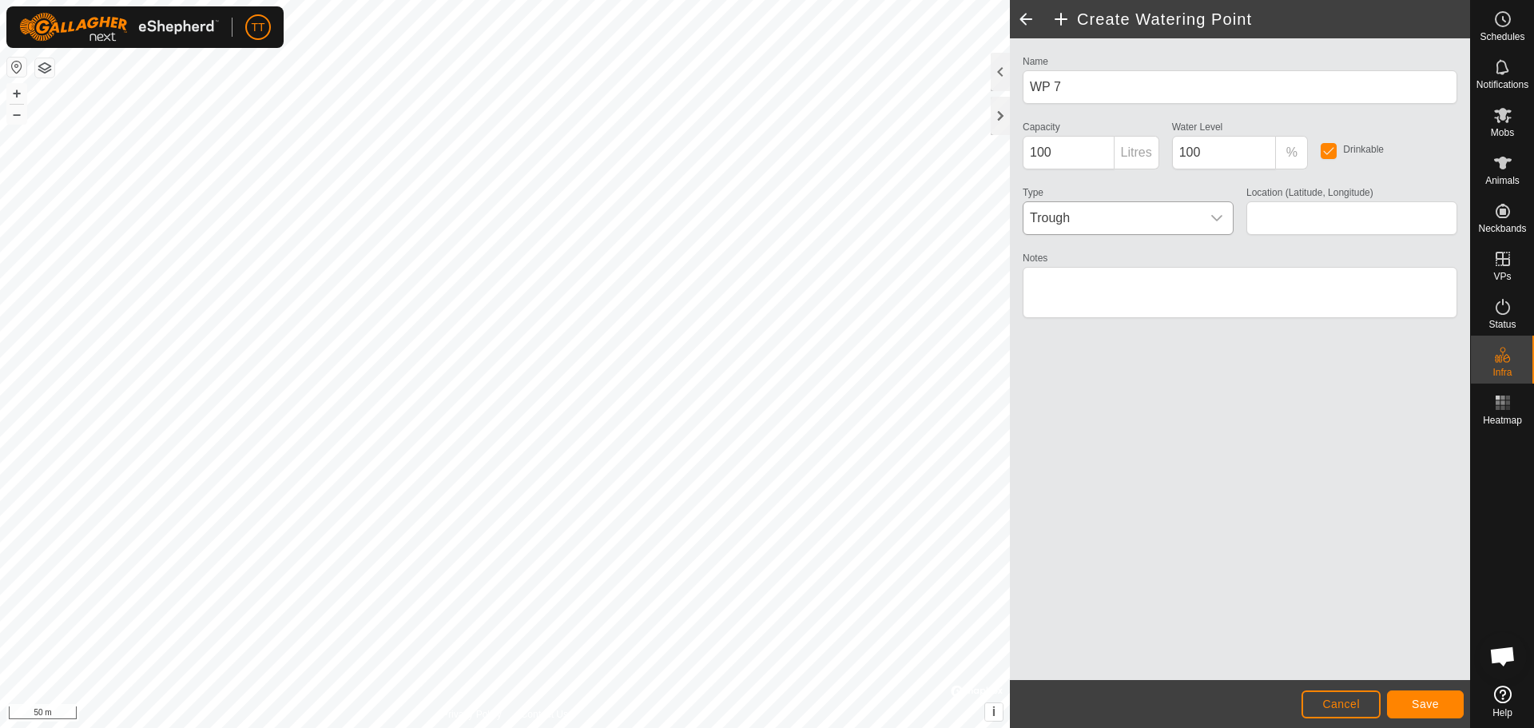
type input "49.935686, -111.422638"
click at [1222, 221] on icon "dropdown trigger" at bounding box center [1216, 218] width 13 height 13
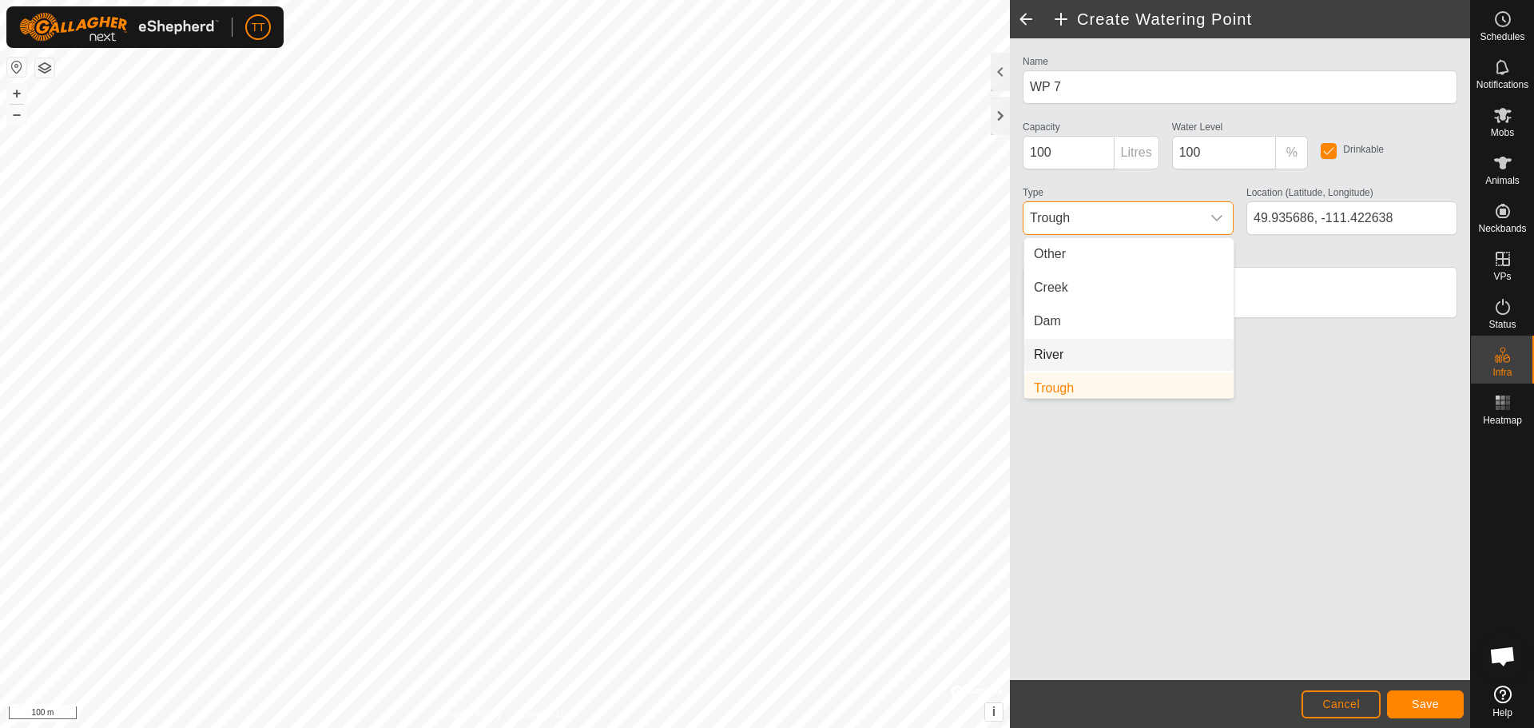
click at [1110, 357] on li "River" at bounding box center [1128, 355] width 209 height 32
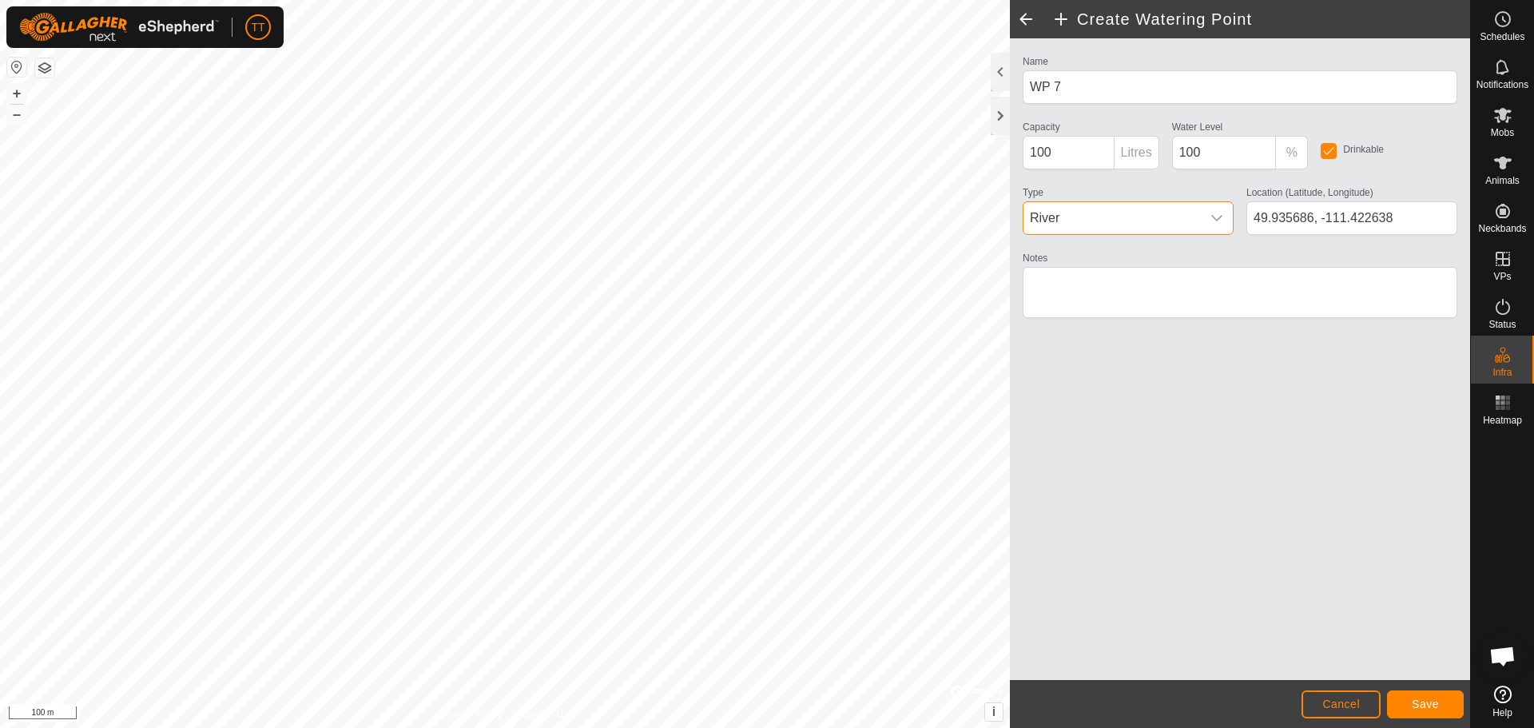
scroll to position [6, 0]
click at [1426, 703] on span "Save" at bounding box center [1425, 703] width 27 height 13
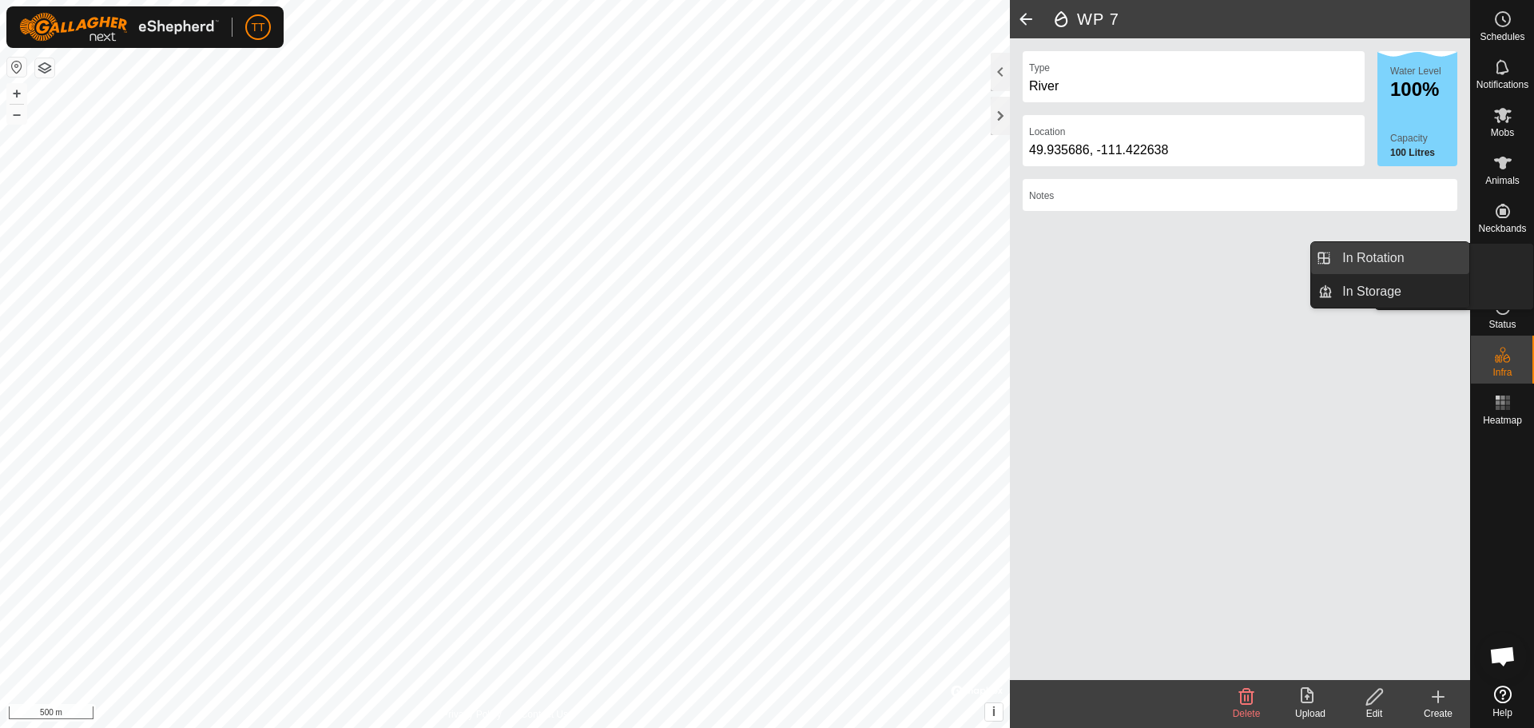
drag, startPoint x: 1507, startPoint y: 260, endPoint x: 1397, endPoint y: 249, distance: 110.0
click at [1507, 260] on icon at bounding box center [1502, 258] width 19 height 19
click at [1393, 260] on link "In Rotation" at bounding box center [1401, 258] width 137 height 32
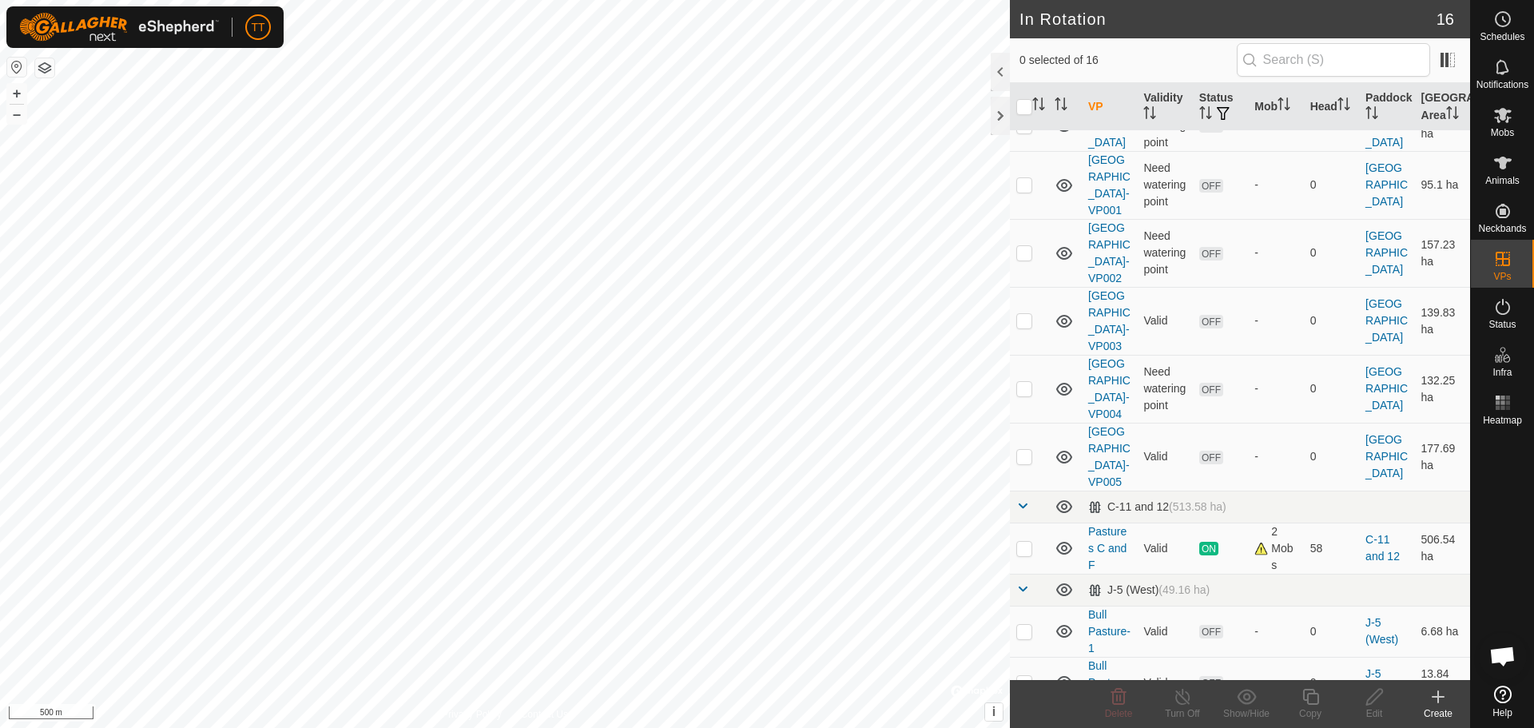
scroll to position [399, 0]
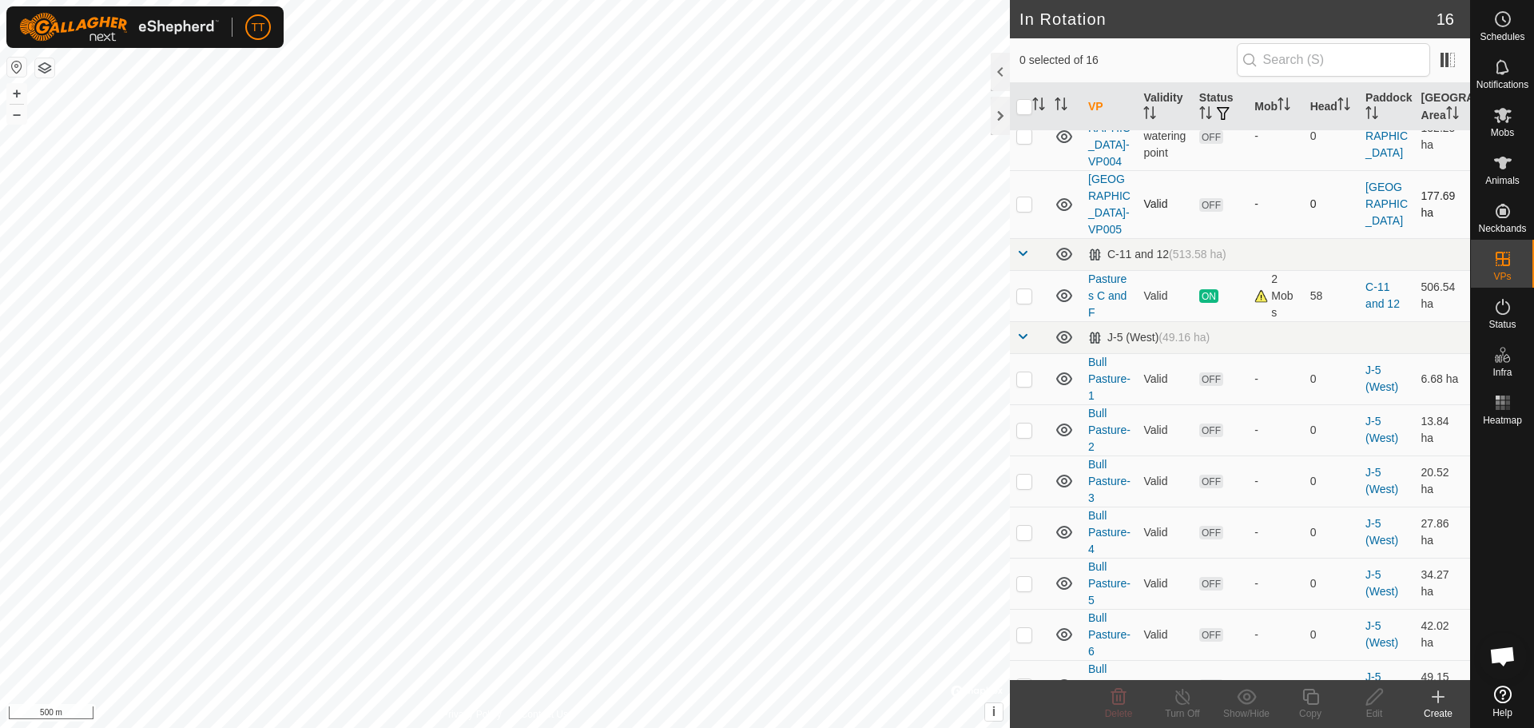
click at [1021, 210] on p-checkbox at bounding box center [1024, 203] width 16 height 13
checkbox input "true"
click at [1311, 699] on icon at bounding box center [1311, 696] width 20 height 19
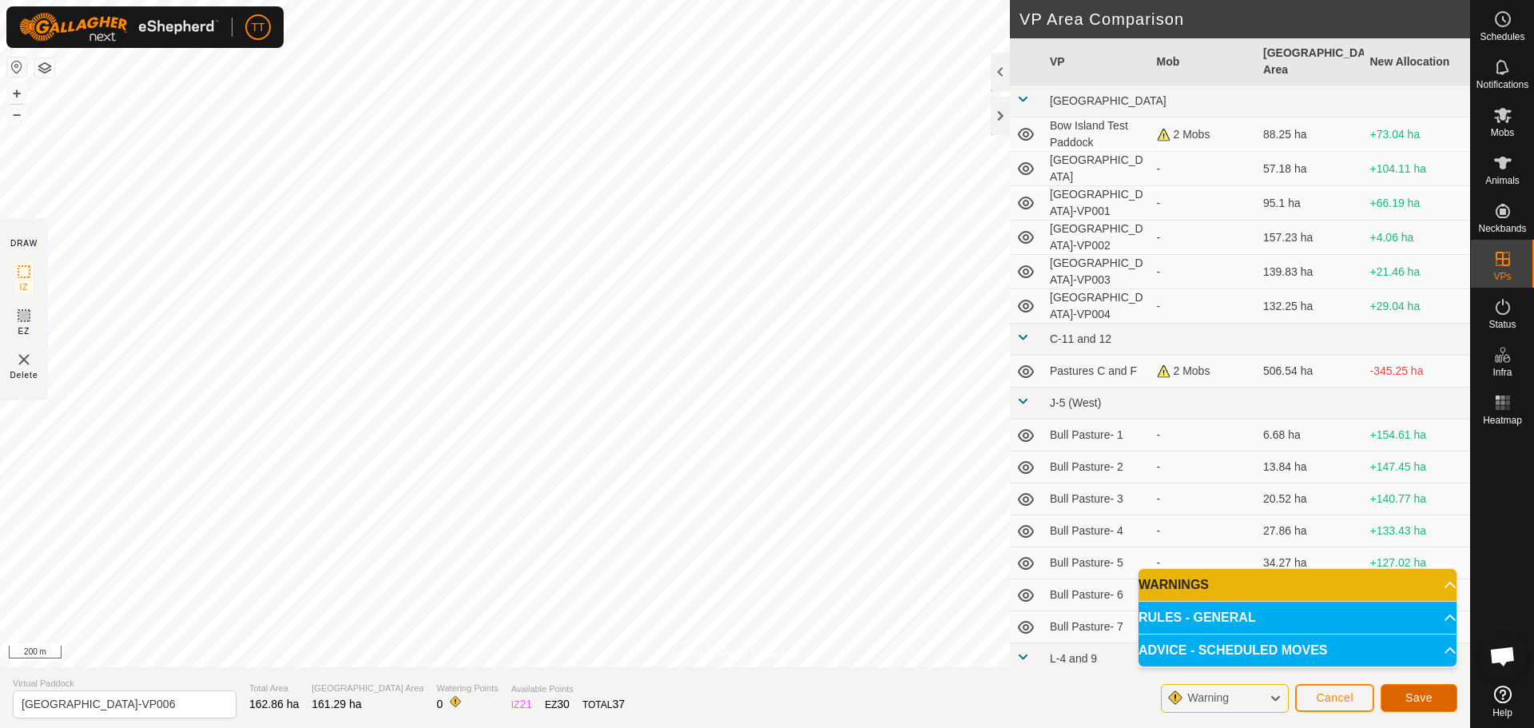
click at [1409, 701] on span "Save" at bounding box center [1418, 697] width 27 height 13
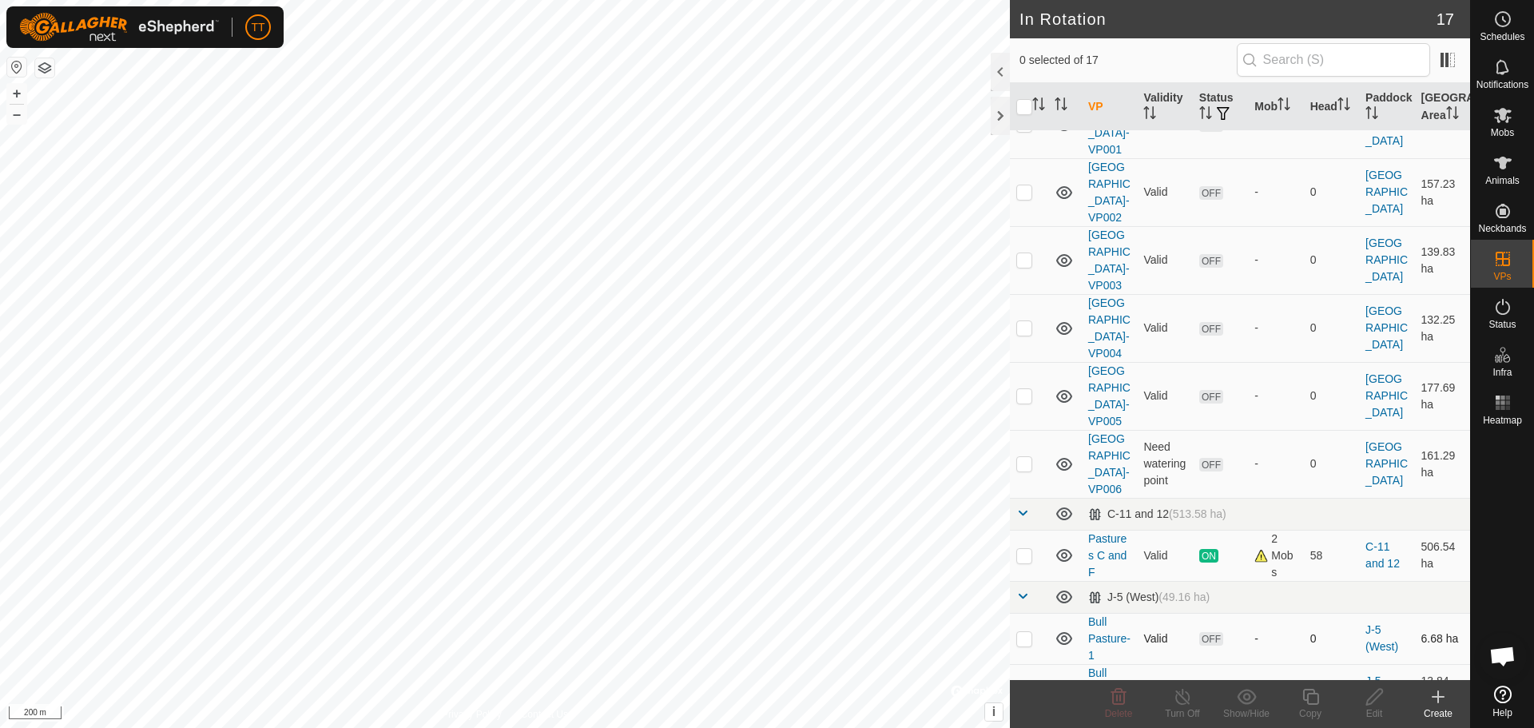
scroll to position [399, 0]
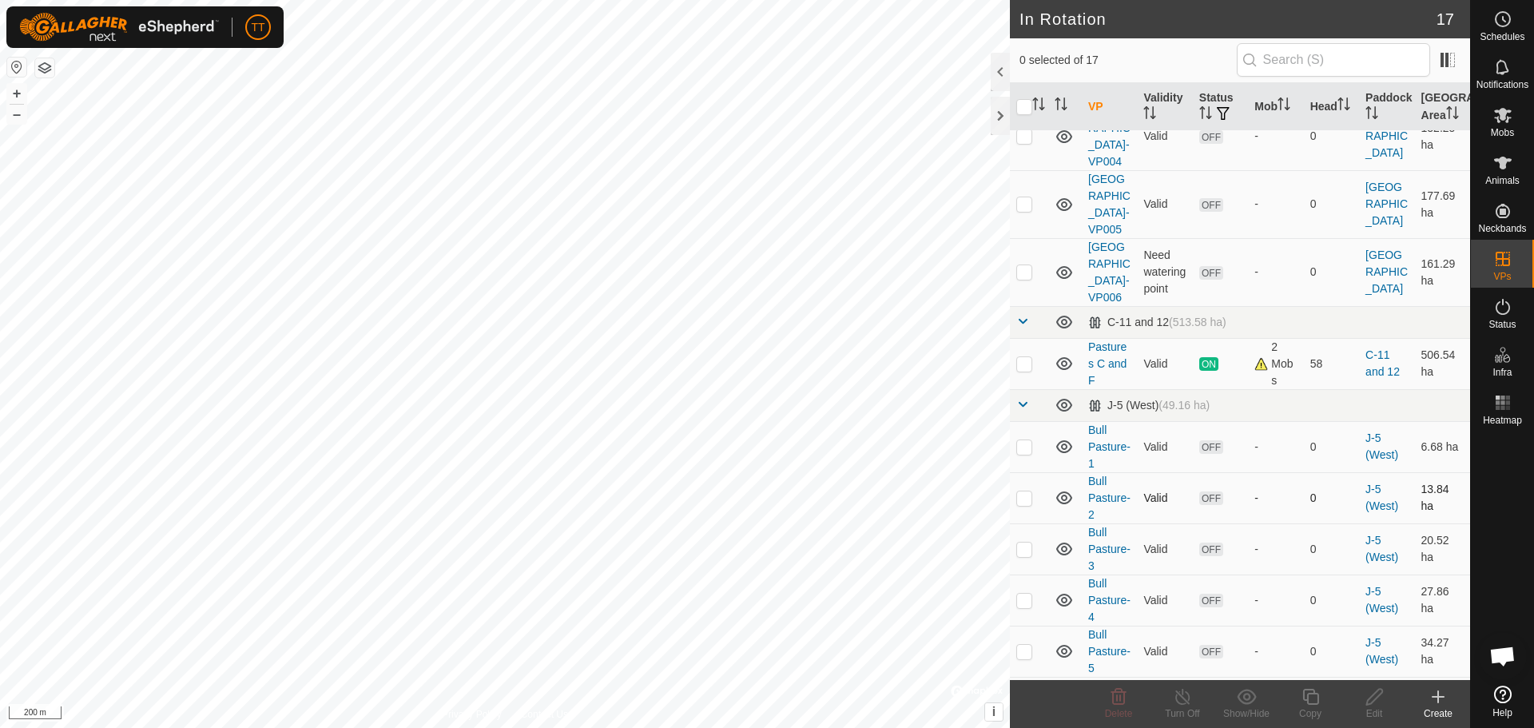
drag, startPoint x: 1024, startPoint y: 382, endPoint x: 1382, endPoint y: 633, distance: 437.1
click at [1024, 278] on p-checkbox at bounding box center [1024, 271] width 16 height 13
checkbox input "true"
click at [1307, 702] on icon at bounding box center [1310, 697] width 16 height 16
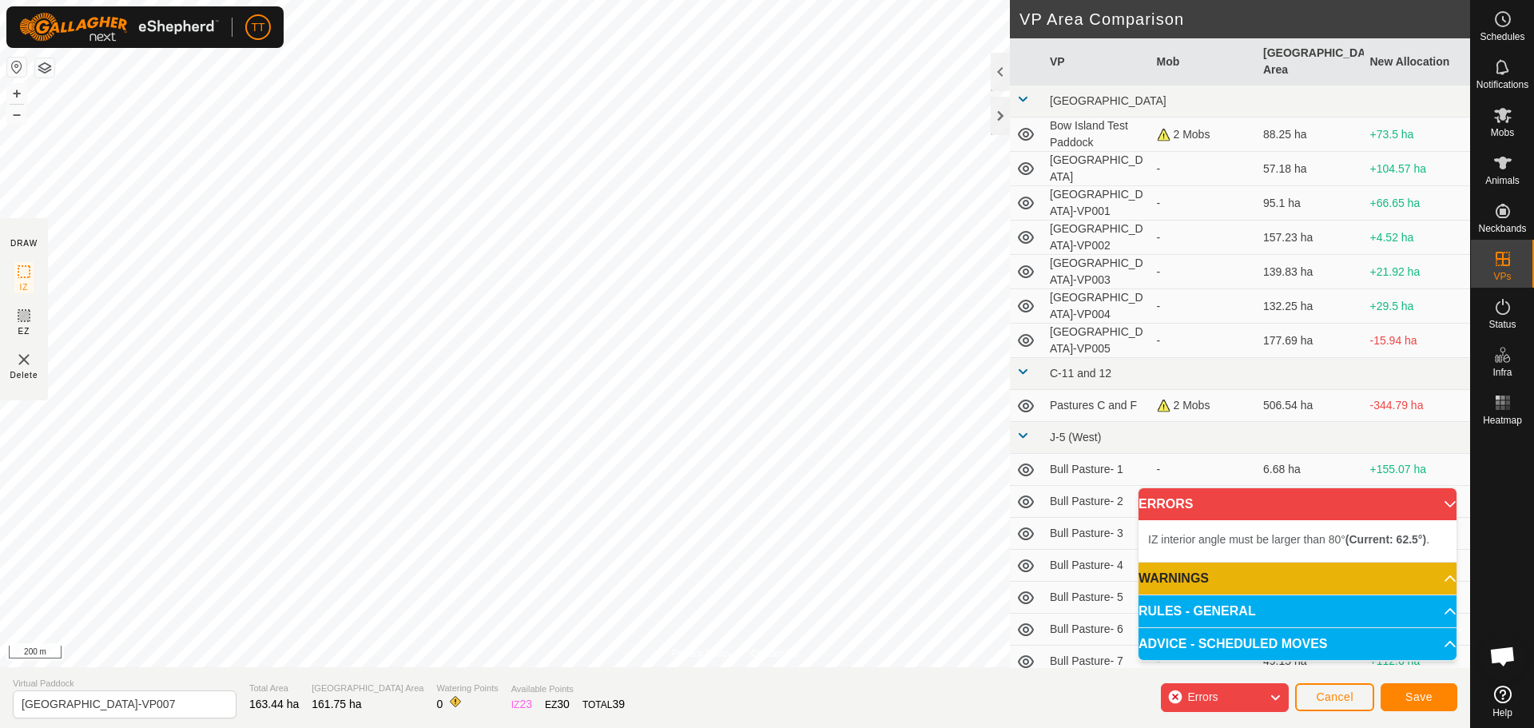
click at [955, 469] on div "TT Schedules Notifications Mobs Animals Neckbands VPs Status Infra Heatmap Help…" at bounding box center [767, 364] width 1534 height 728
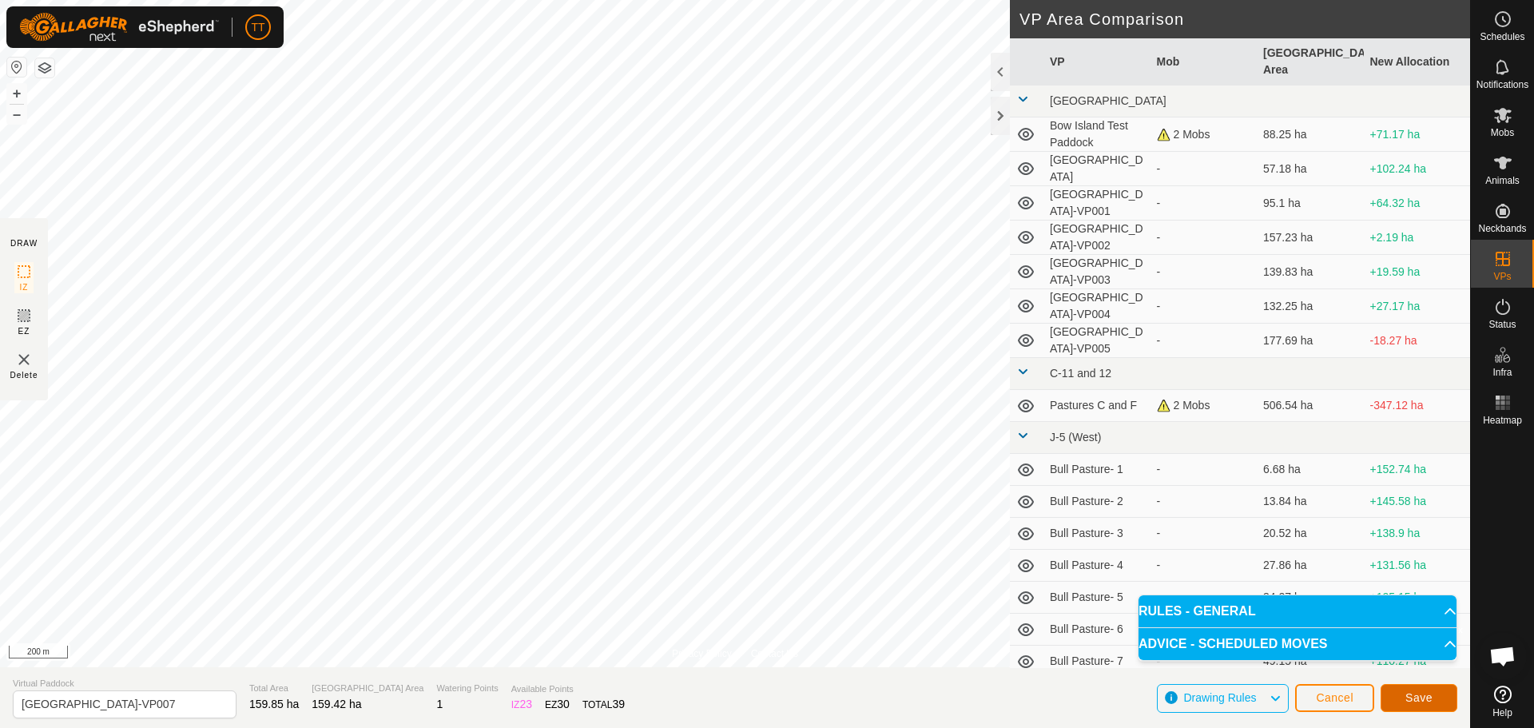
click at [1422, 697] on span "Save" at bounding box center [1418, 697] width 27 height 13
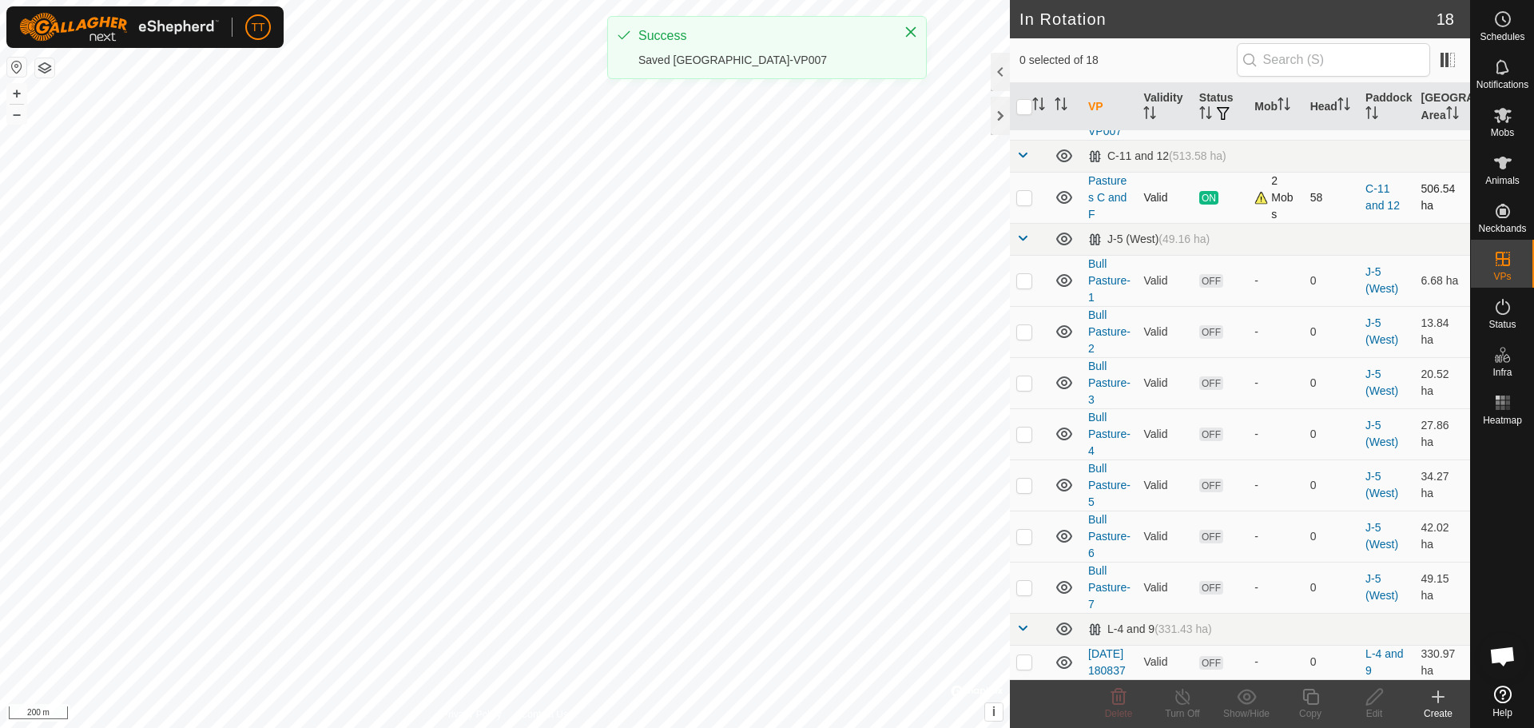
scroll to position [625, 0]
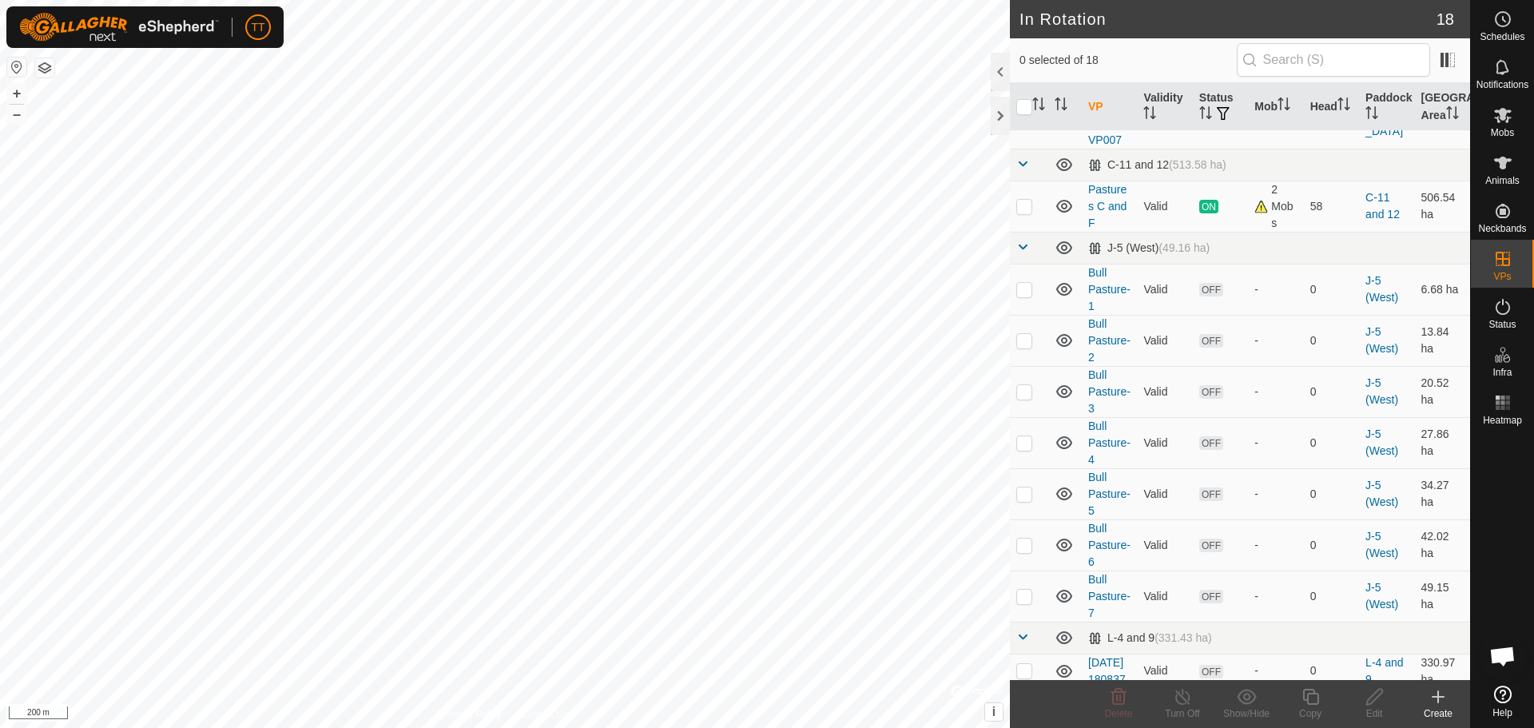
click at [1024, 121] on p-checkbox at bounding box center [1024, 114] width 16 height 13
checkbox input "true"
click at [1306, 703] on icon at bounding box center [1311, 696] width 20 height 19
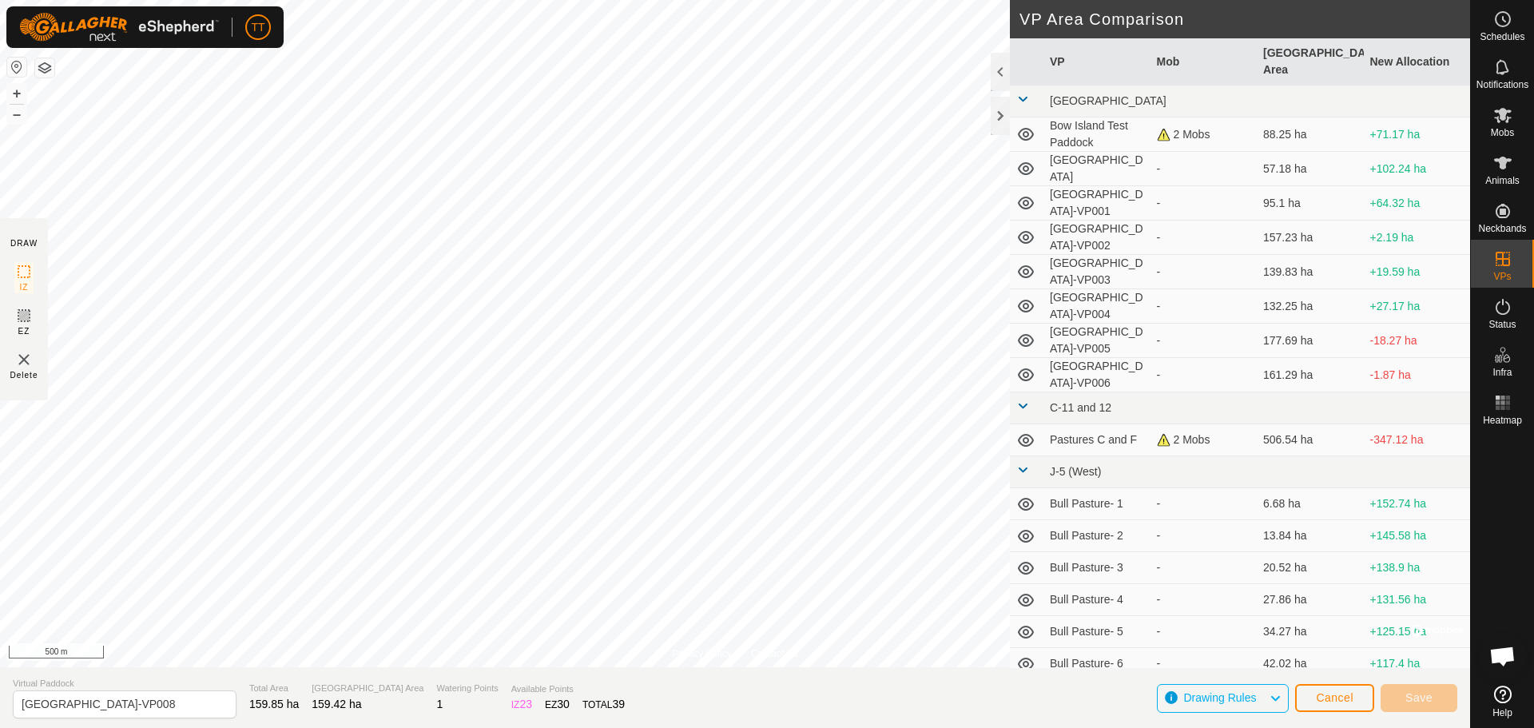
click at [540, 727] on html "TT Schedules Notifications Mobs Animals Neckbands VPs Status Infra Heatmap Help…" at bounding box center [767, 364] width 1534 height 728
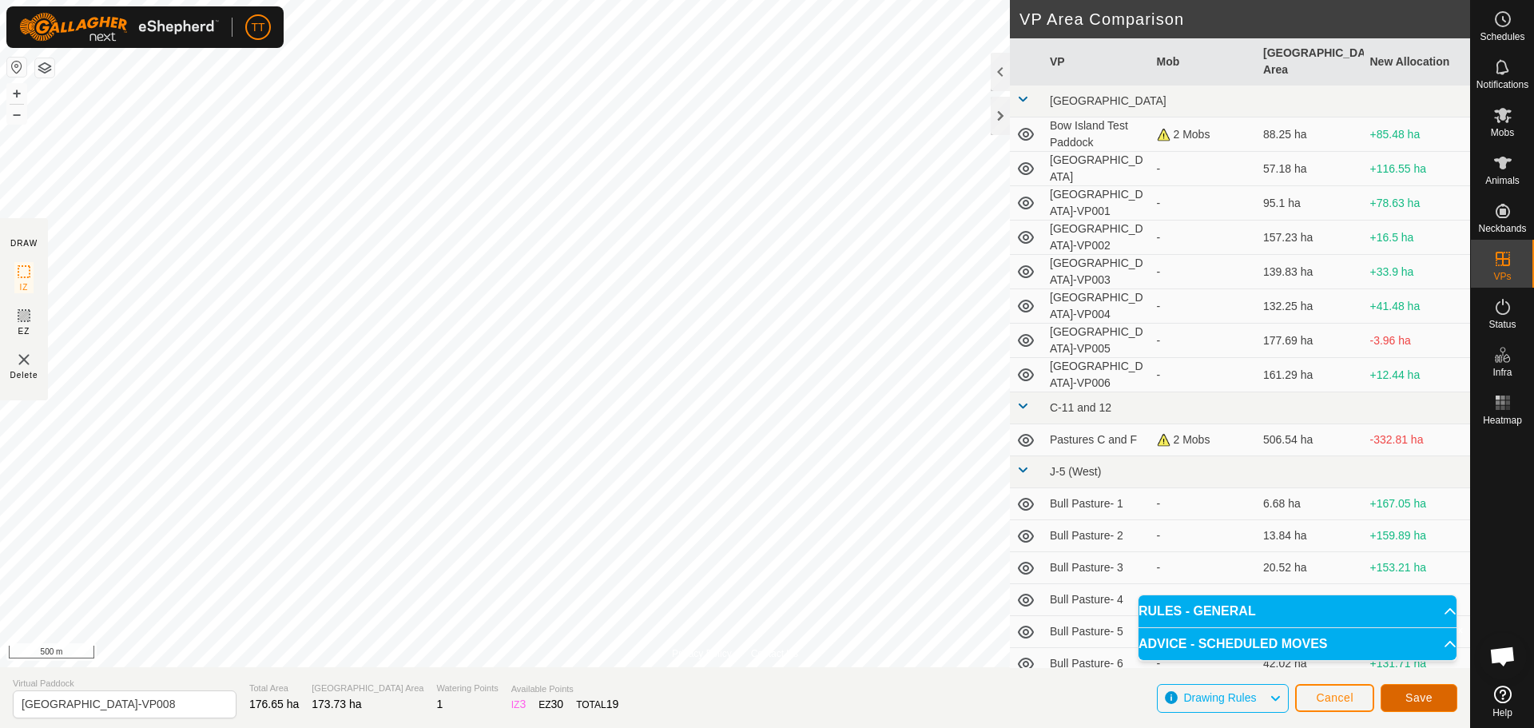
click at [1407, 699] on span "Save" at bounding box center [1418, 697] width 27 height 13
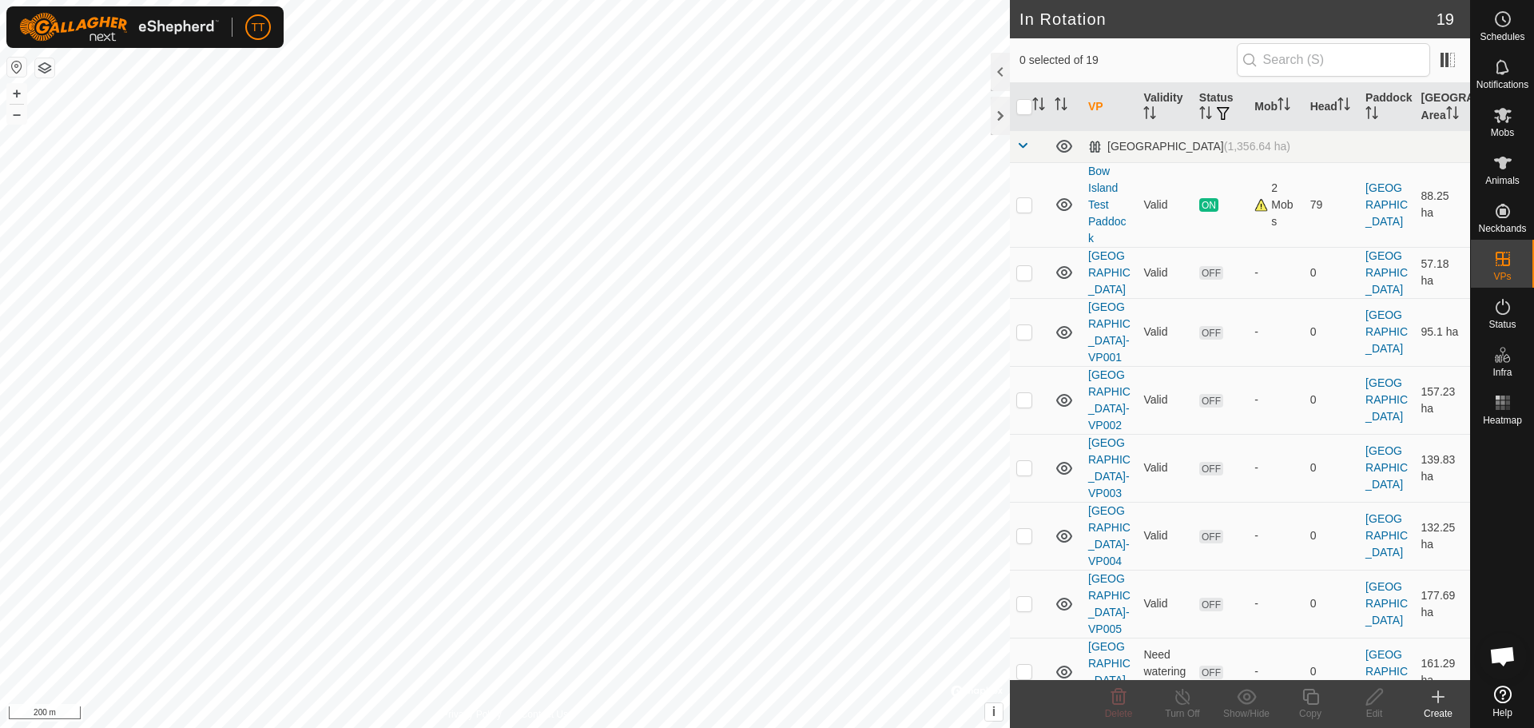
click at [1446, 701] on icon at bounding box center [1437, 696] width 19 height 19
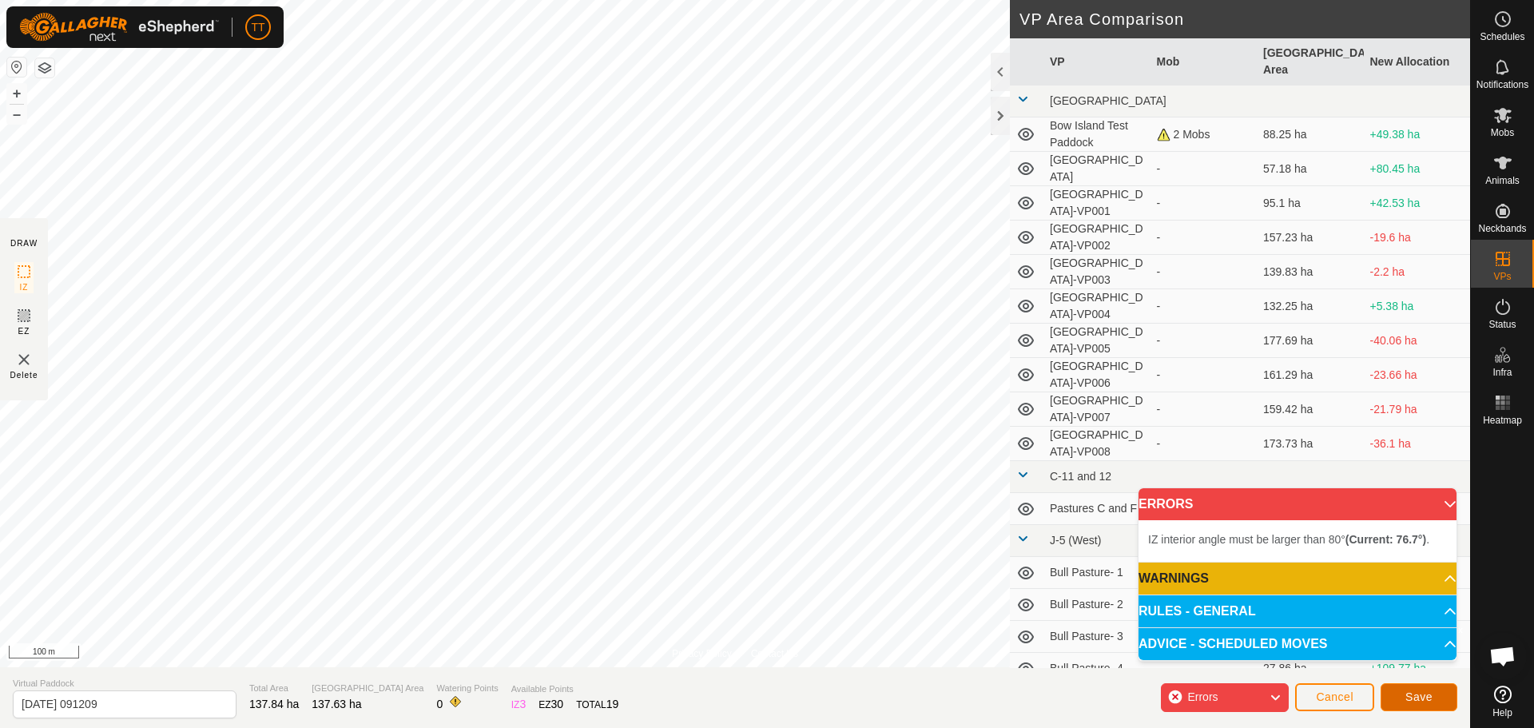
click at [1429, 693] on span "Save" at bounding box center [1418, 696] width 27 height 13
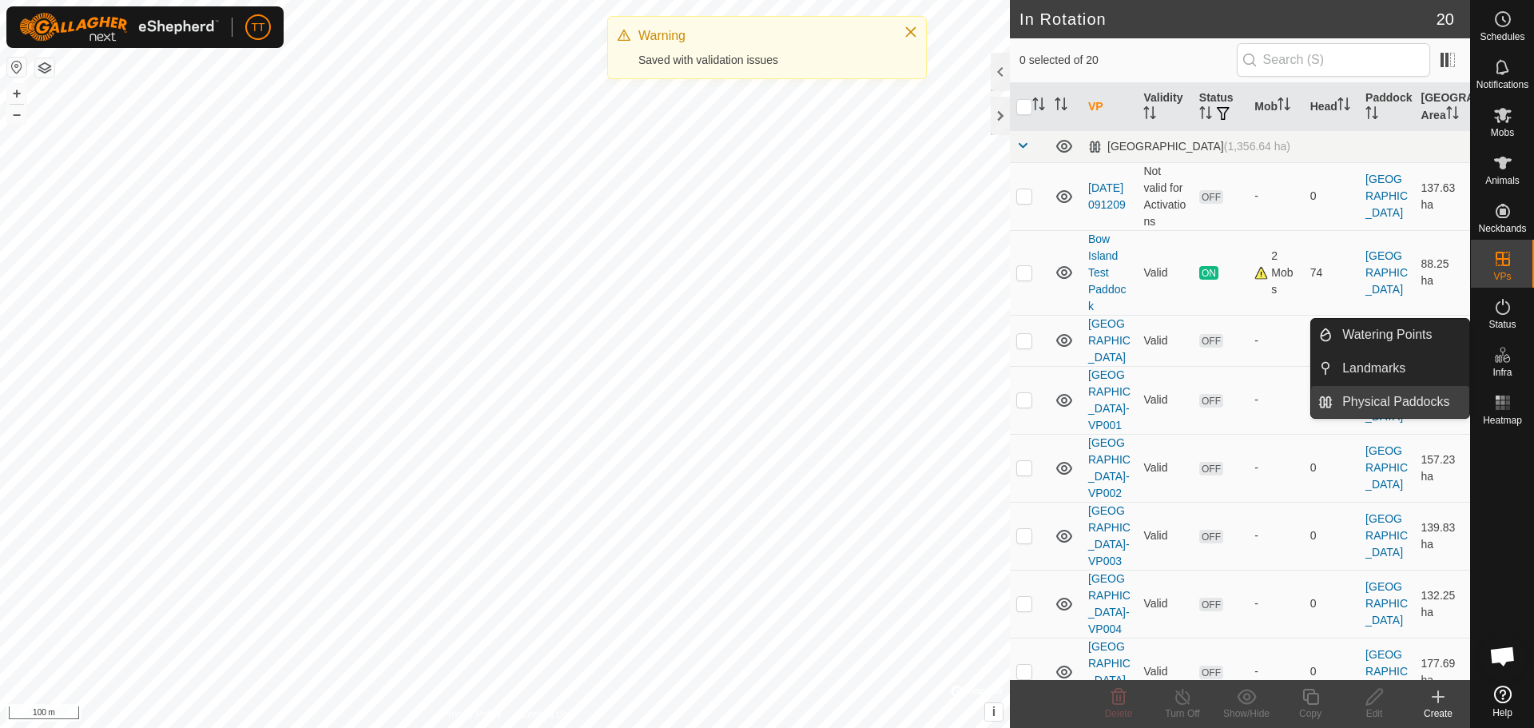
click at [1416, 407] on link "Physical Paddocks" at bounding box center [1401, 402] width 137 height 32
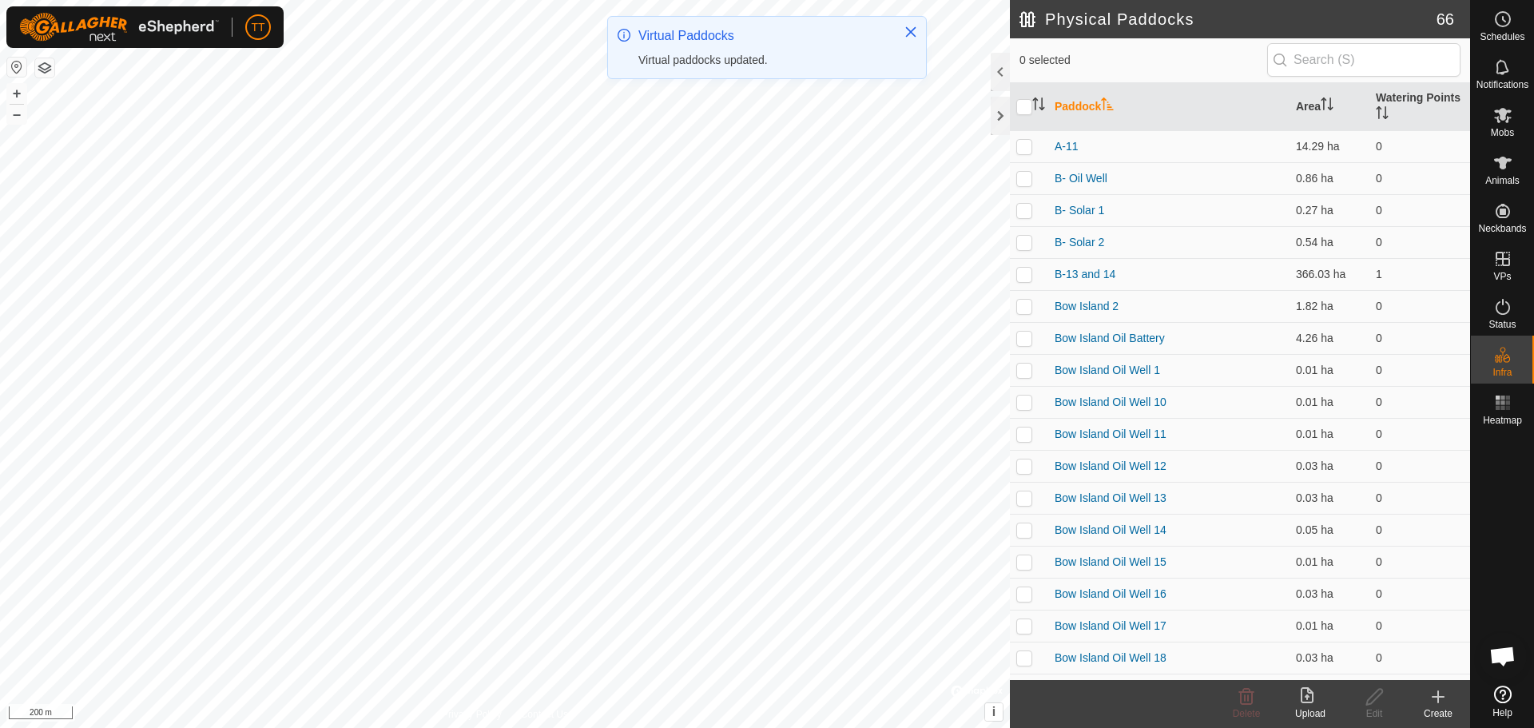
click at [1438, 701] on icon at bounding box center [1438, 696] width 0 height 11
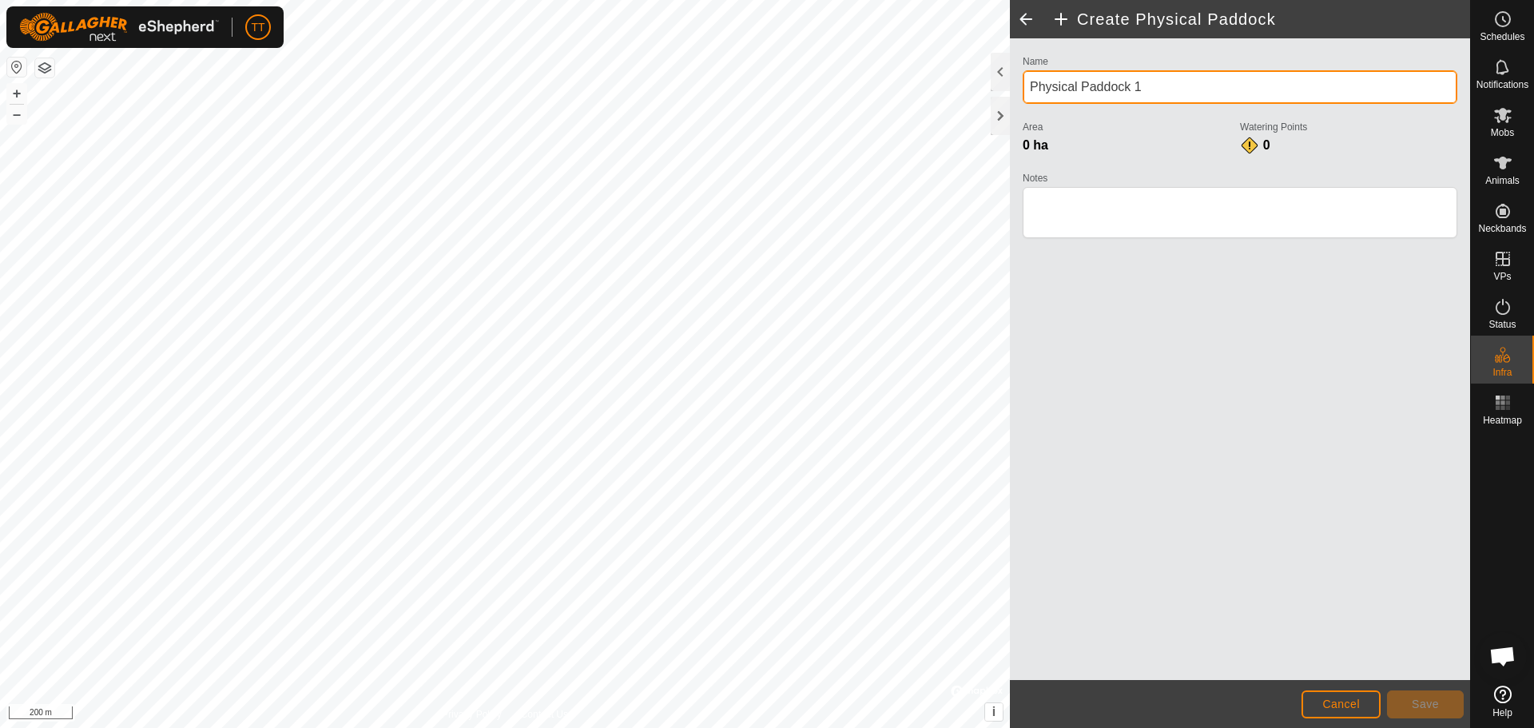
click at [1150, 93] on input "Physical Paddock 1" at bounding box center [1240, 87] width 435 height 34
click at [1023, 83] on input "Physical Paddock 1" at bounding box center [1240, 87] width 435 height 34
type input "Bow Island Big Field"
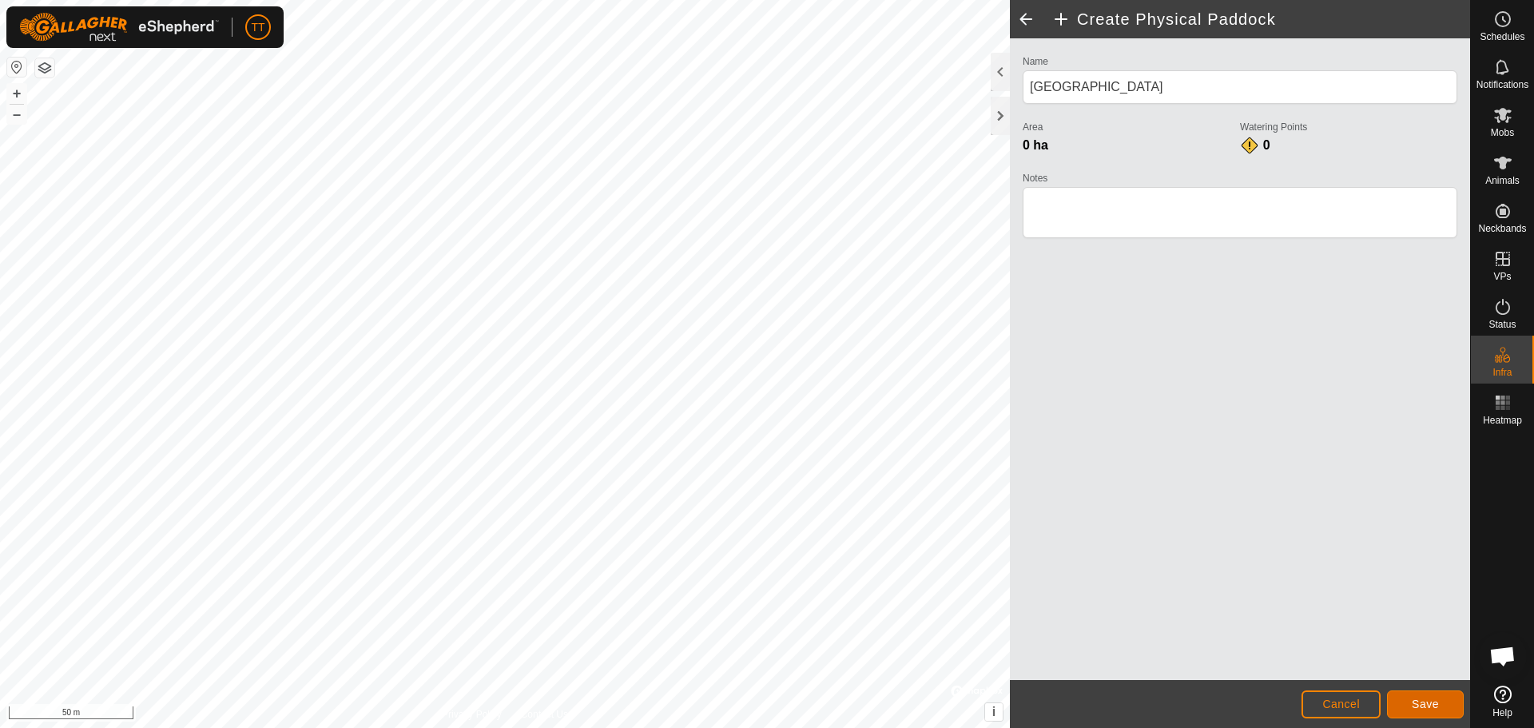
click at [1419, 706] on span "Save" at bounding box center [1425, 703] width 27 height 13
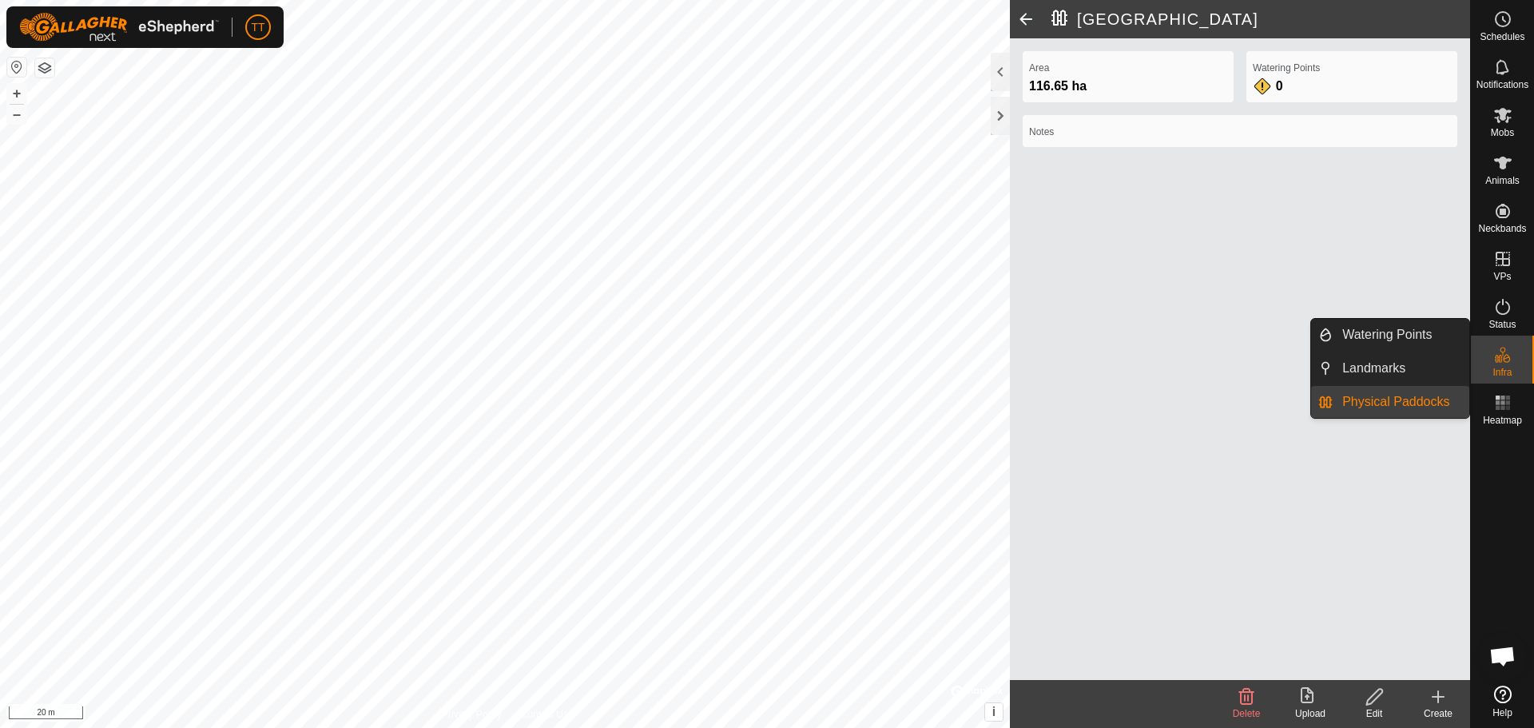
click at [1406, 393] on link "Physical Paddocks" at bounding box center [1401, 402] width 137 height 32
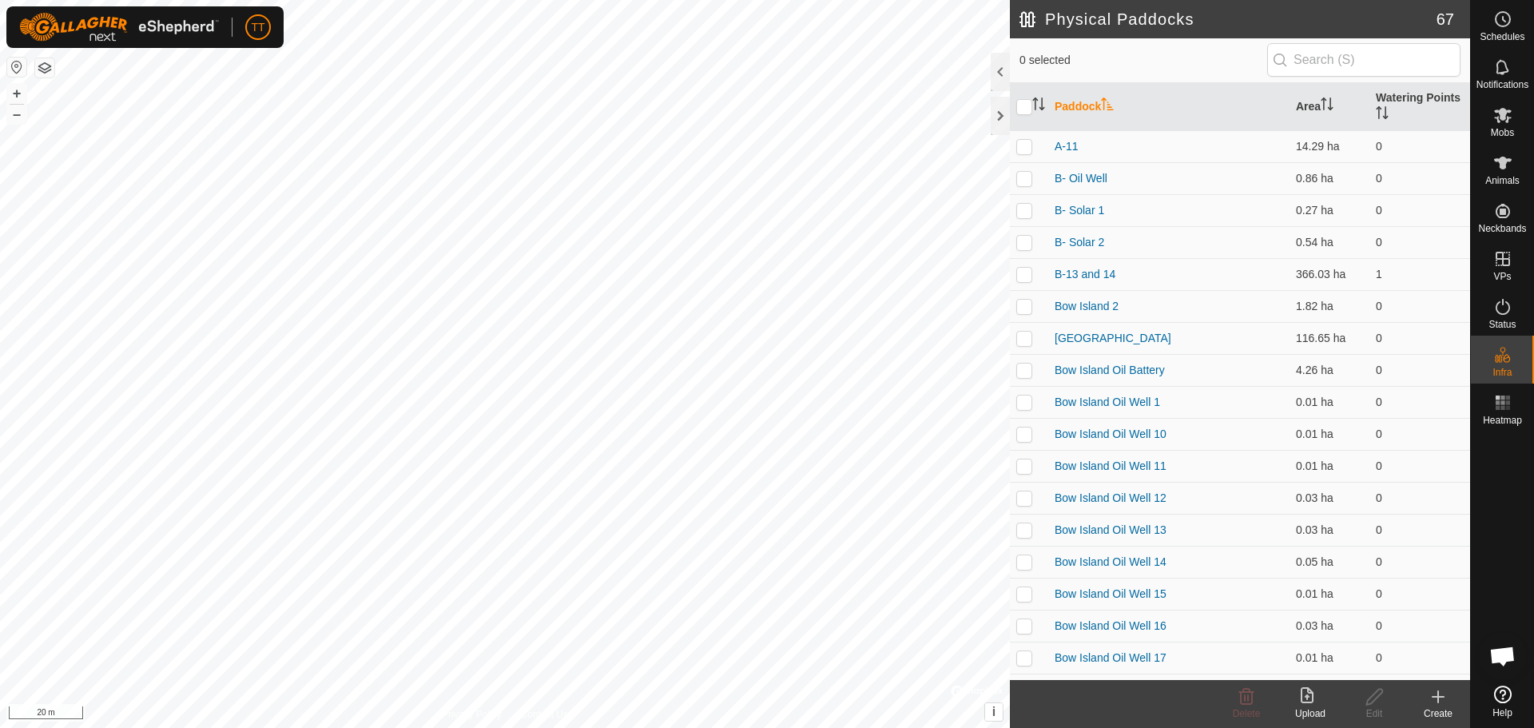
click at [1437, 703] on icon at bounding box center [1437, 696] width 19 height 19
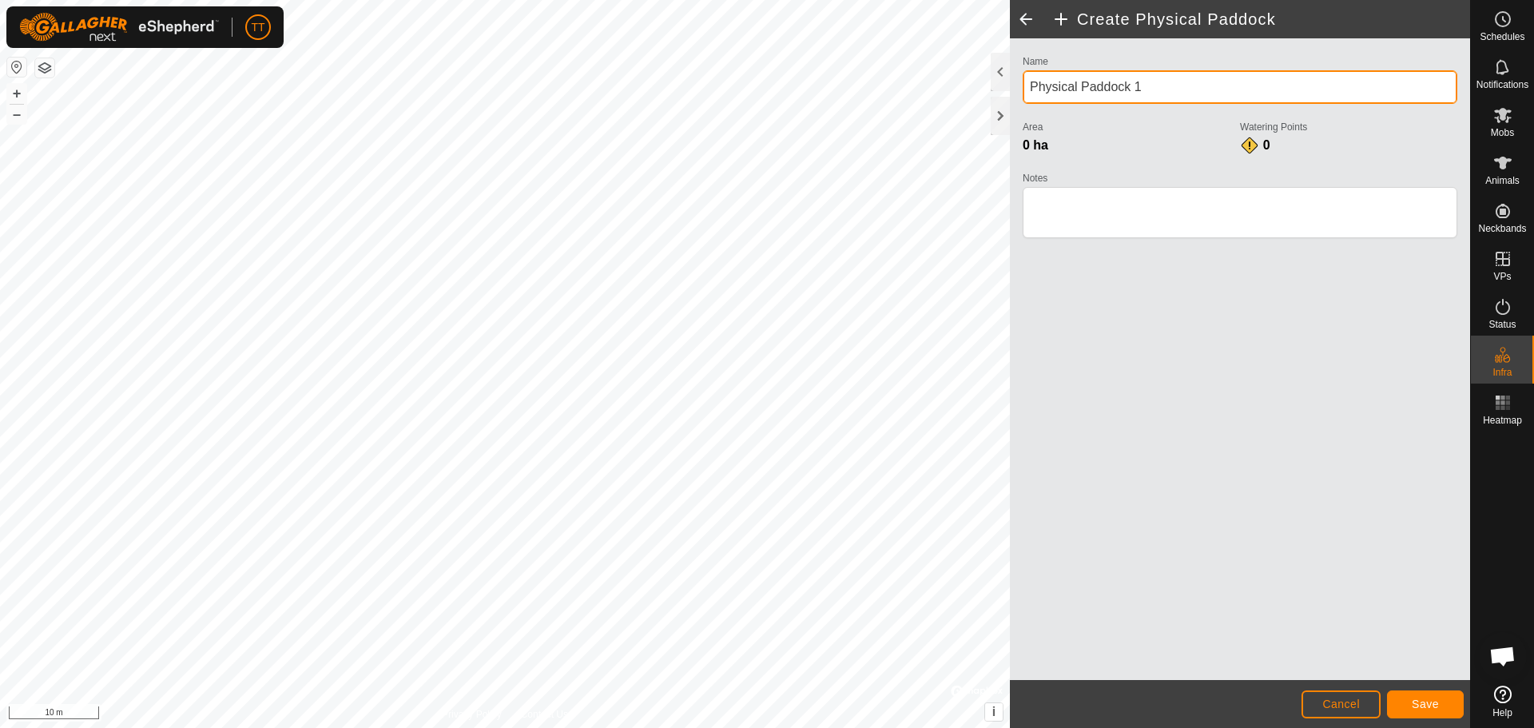
click at [1013, 85] on div "Name Physical Paddock 1 Area 0 ha Watering Points 0 Notes" at bounding box center [1240, 359] width 460 height 642
type input "Random Fence"
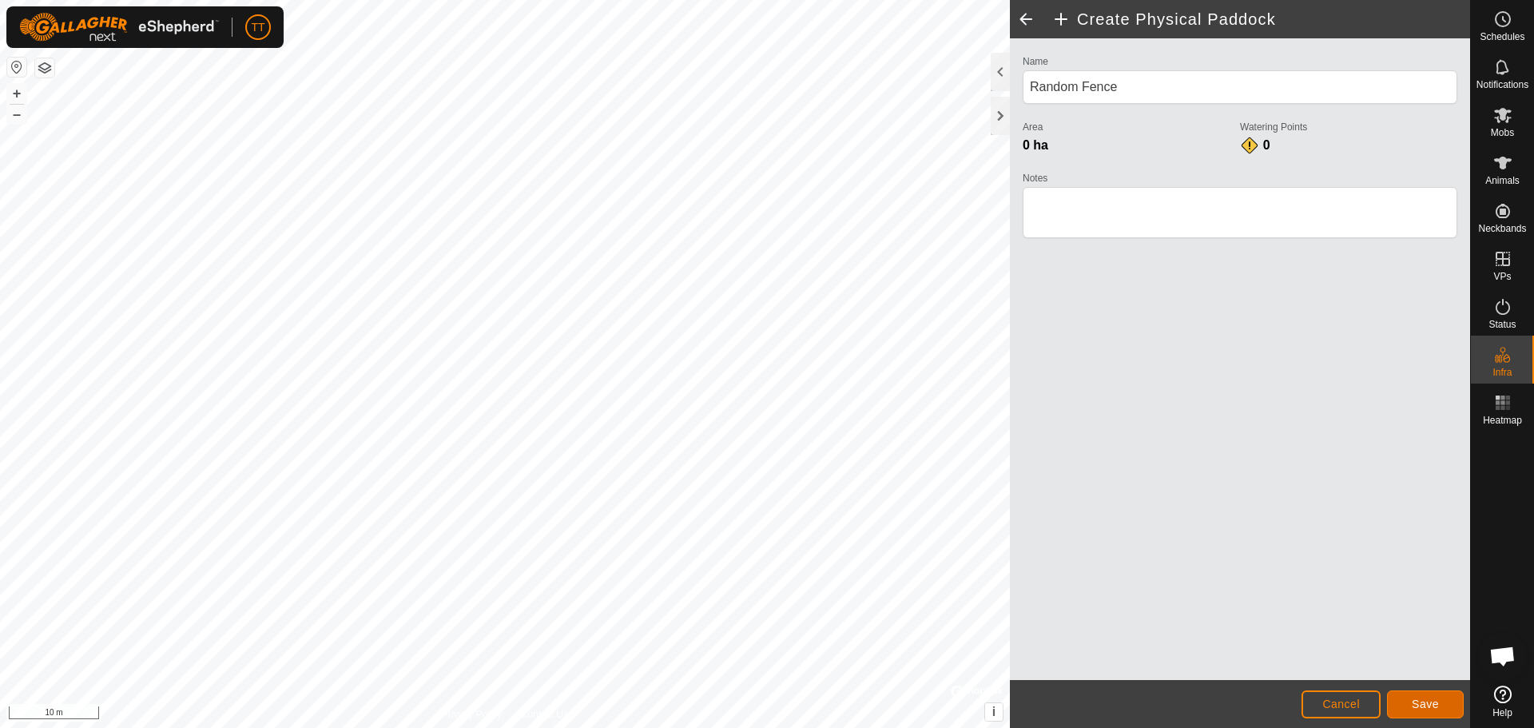
click at [1428, 701] on span "Save" at bounding box center [1425, 703] width 27 height 13
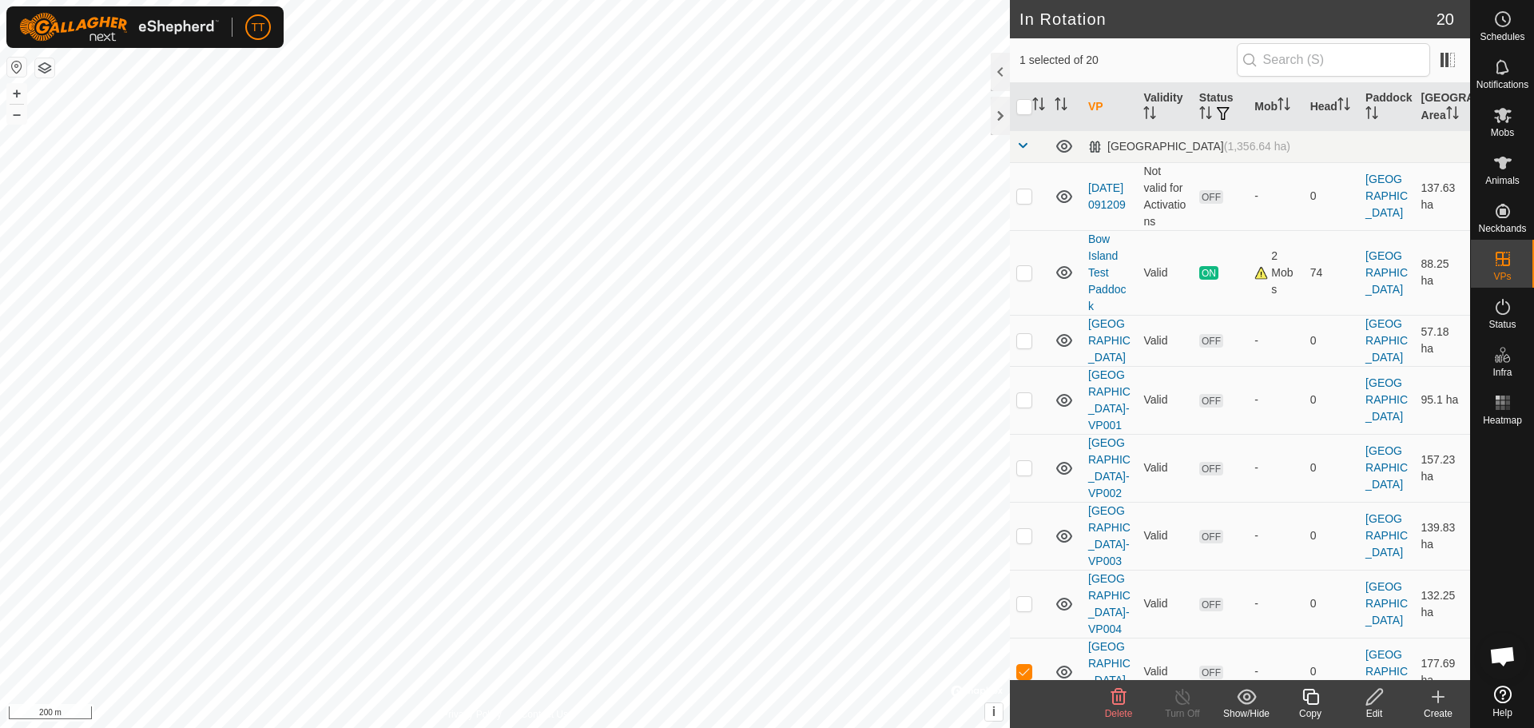
checkbox input "true"
checkbox input "false"
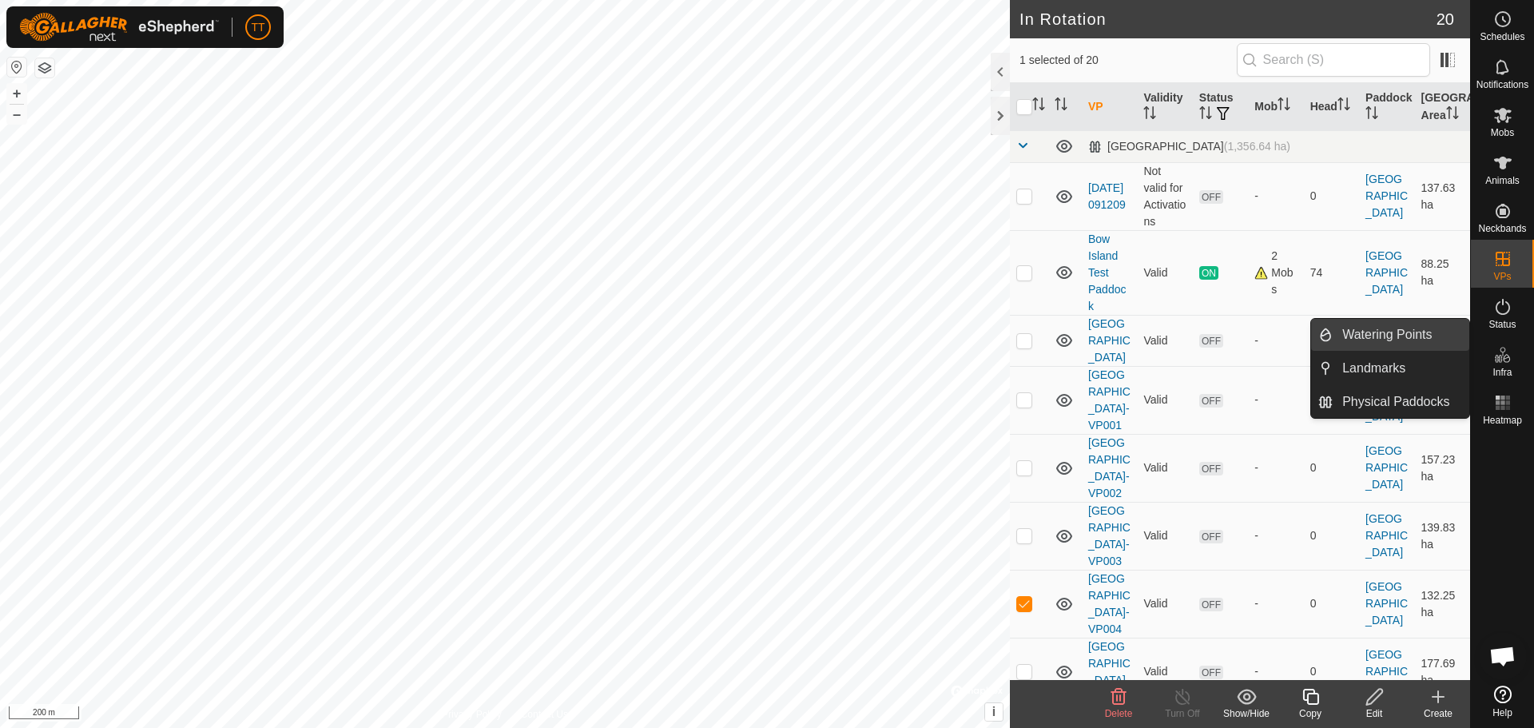
drag, startPoint x: 1404, startPoint y: 338, endPoint x: 1393, endPoint y: 341, distance: 11.6
click at [1404, 338] on link "Watering Points" at bounding box center [1401, 335] width 137 height 32
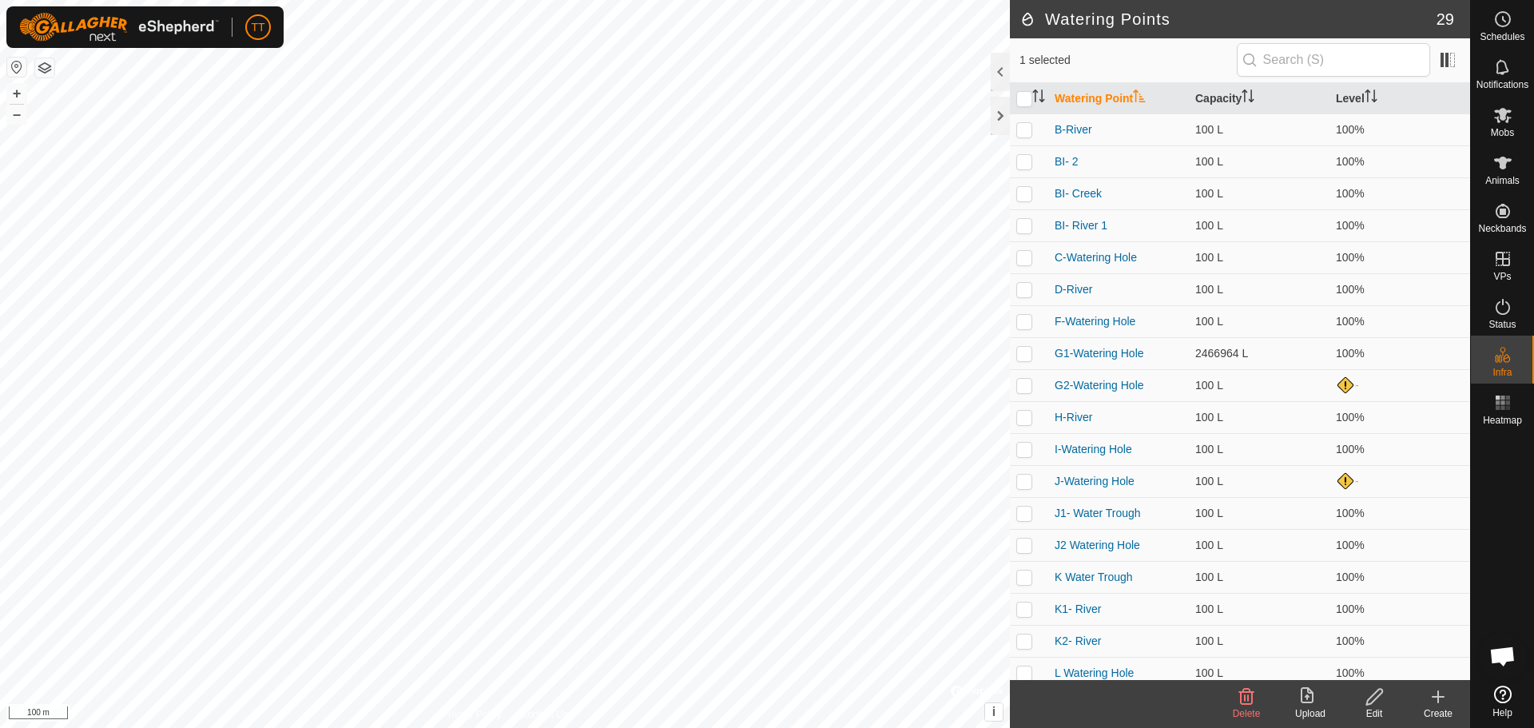
click at [1445, 702] on icon at bounding box center [1437, 696] width 19 height 19
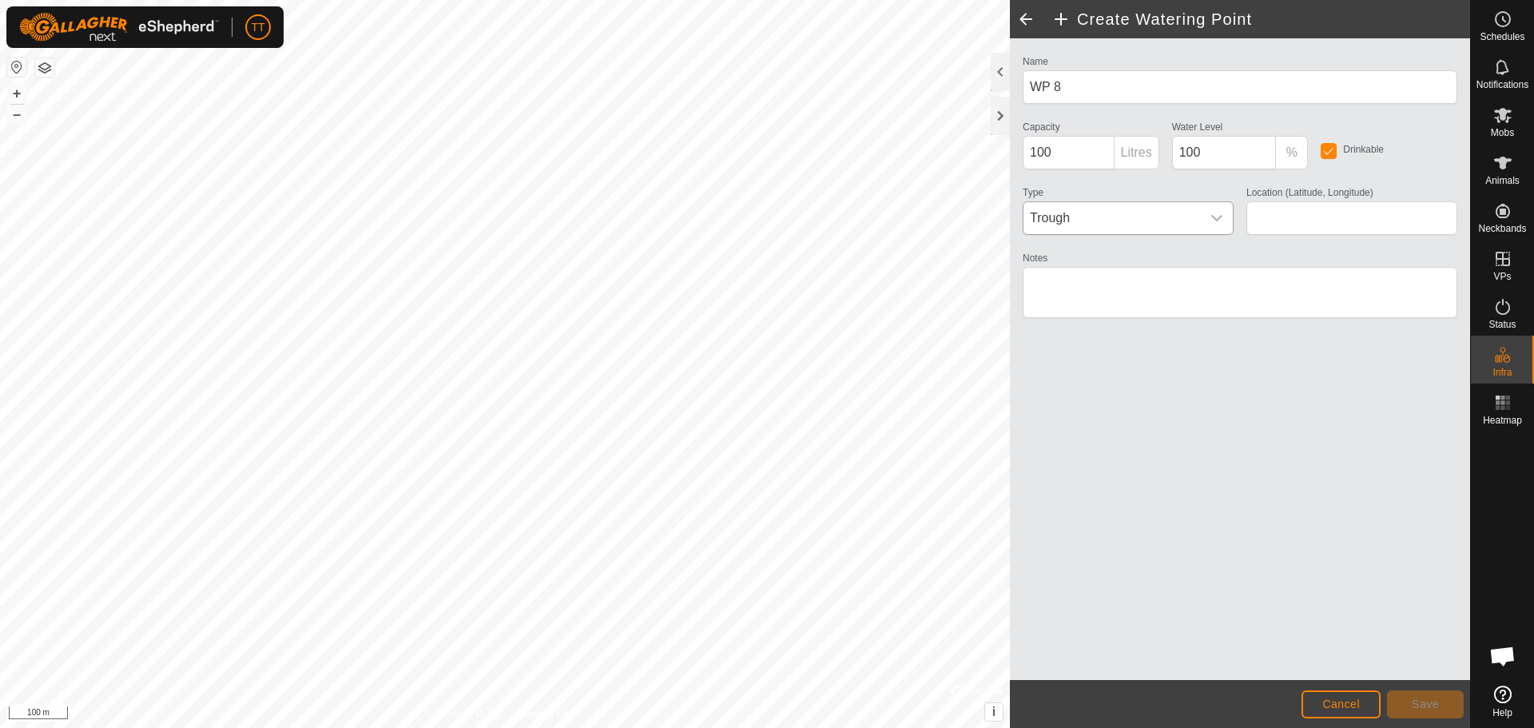
click at [1217, 217] on icon "dropdown trigger" at bounding box center [1216, 218] width 13 height 13
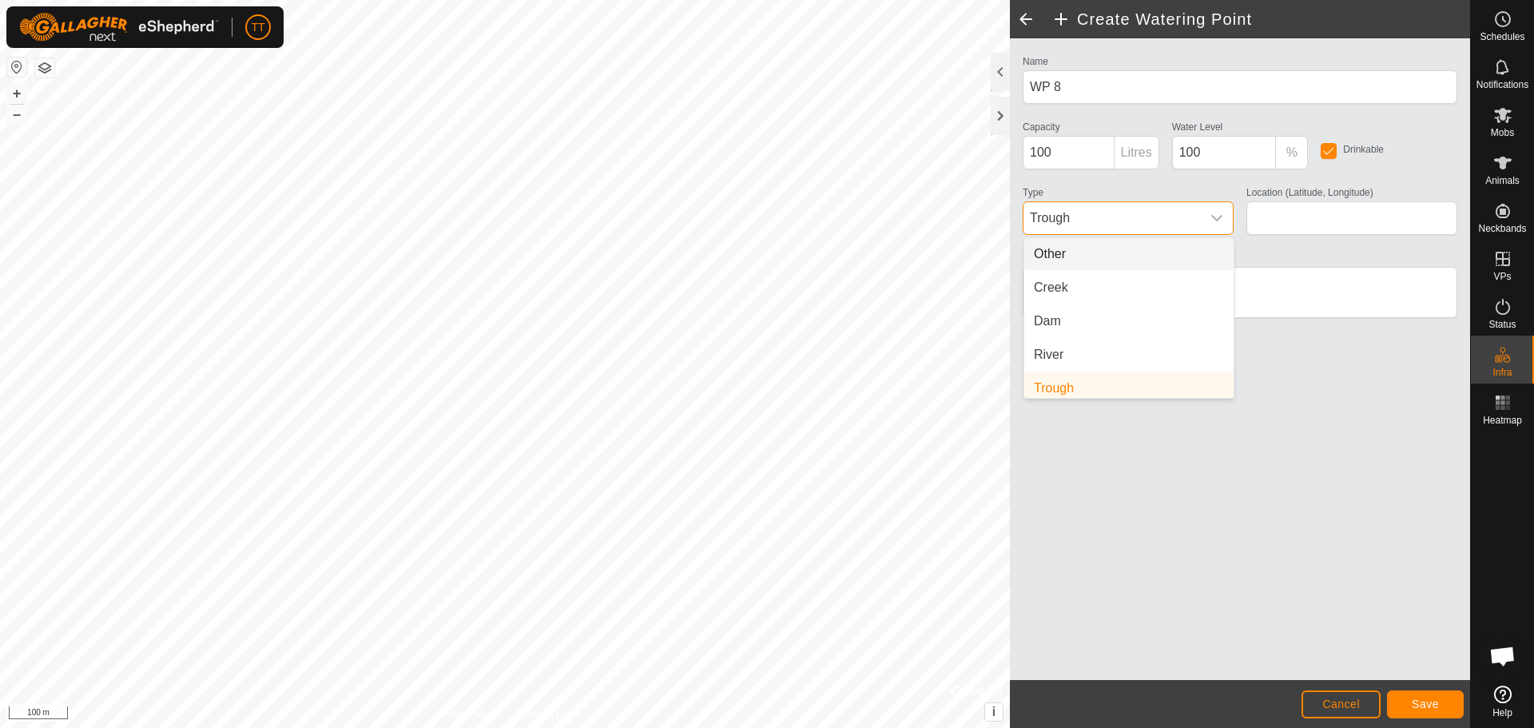
type input "49.949535, -111.417828"
click at [1136, 372] on li "Trough" at bounding box center [1128, 388] width 209 height 32
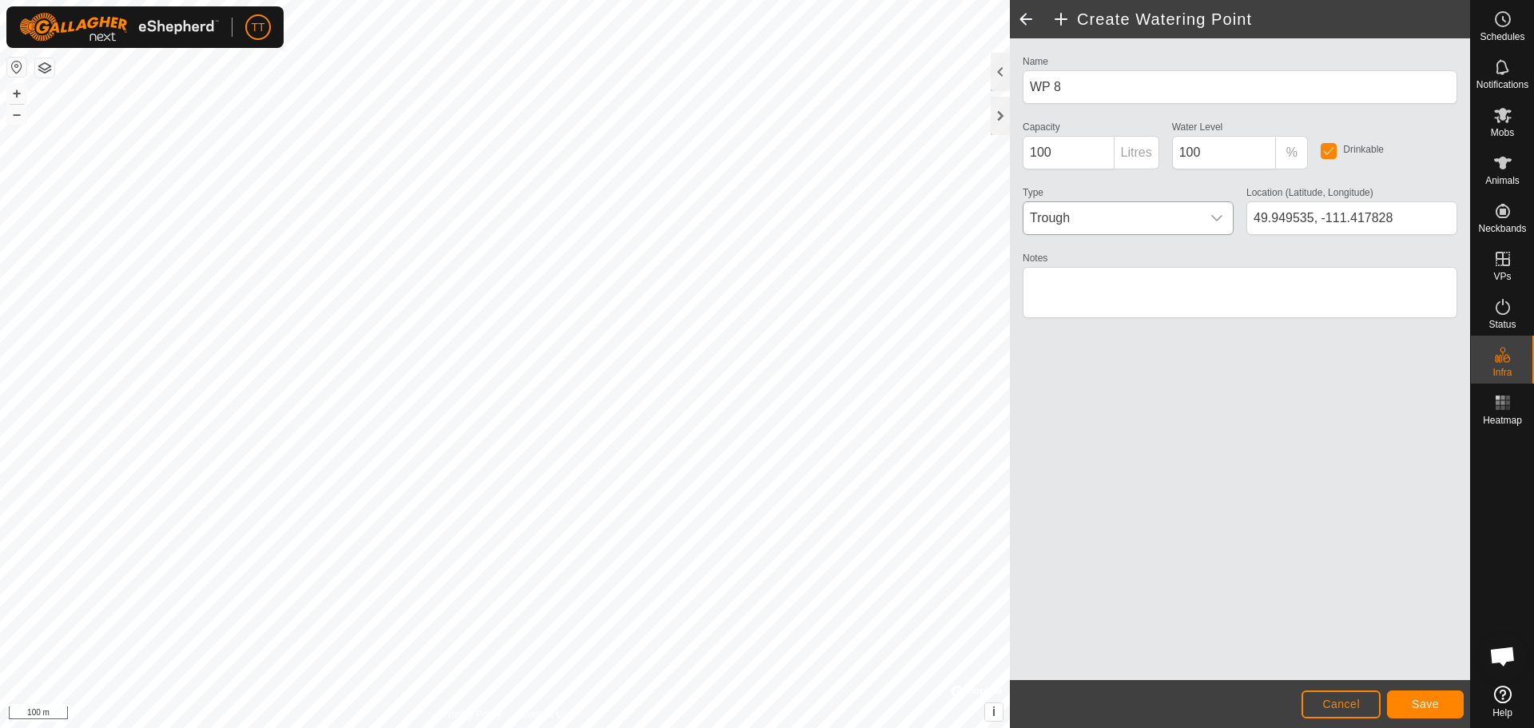
click at [1218, 217] on icon "dropdown trigger" at bounding box center [1216, 218] width 13 height 13
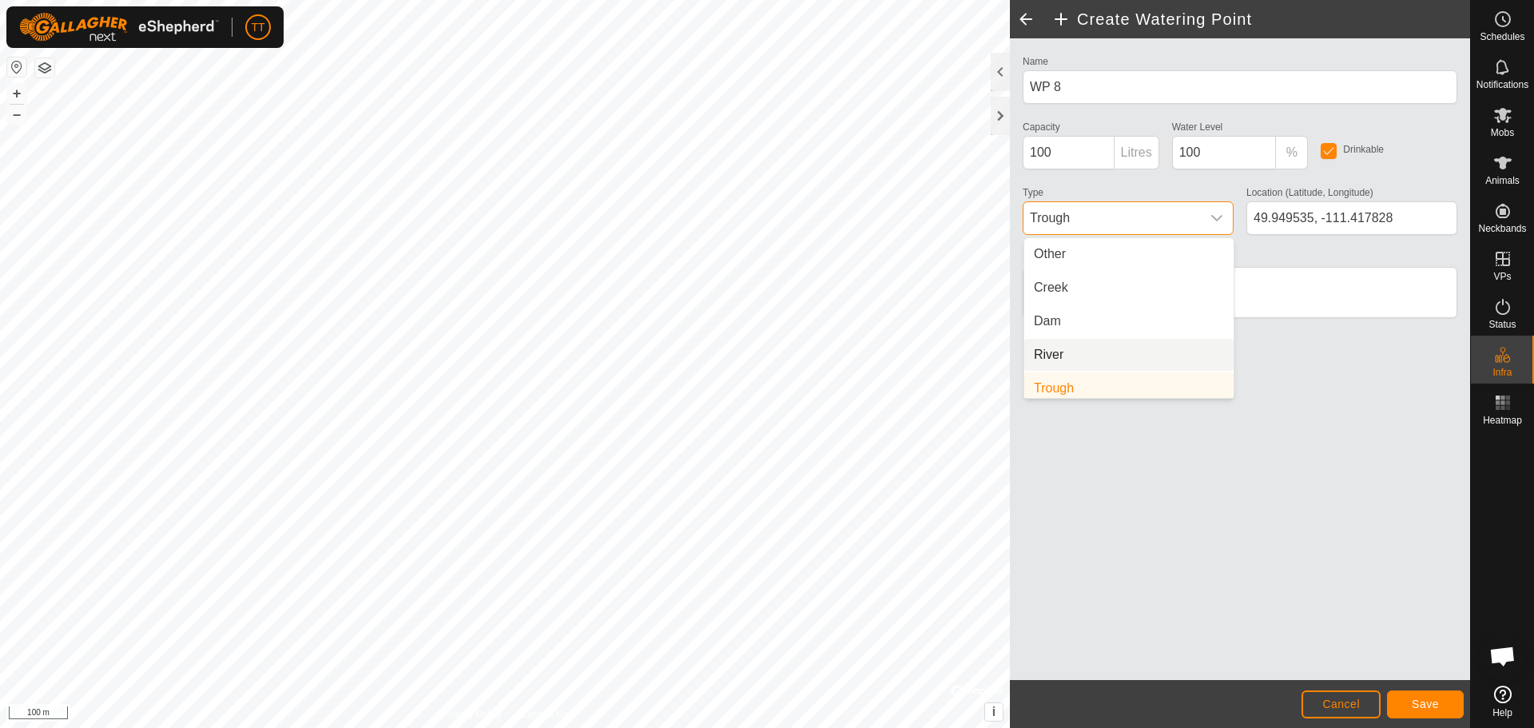
click at [1063, 353] on li "River" at bounding box center [1128, 355] width 209 height 32
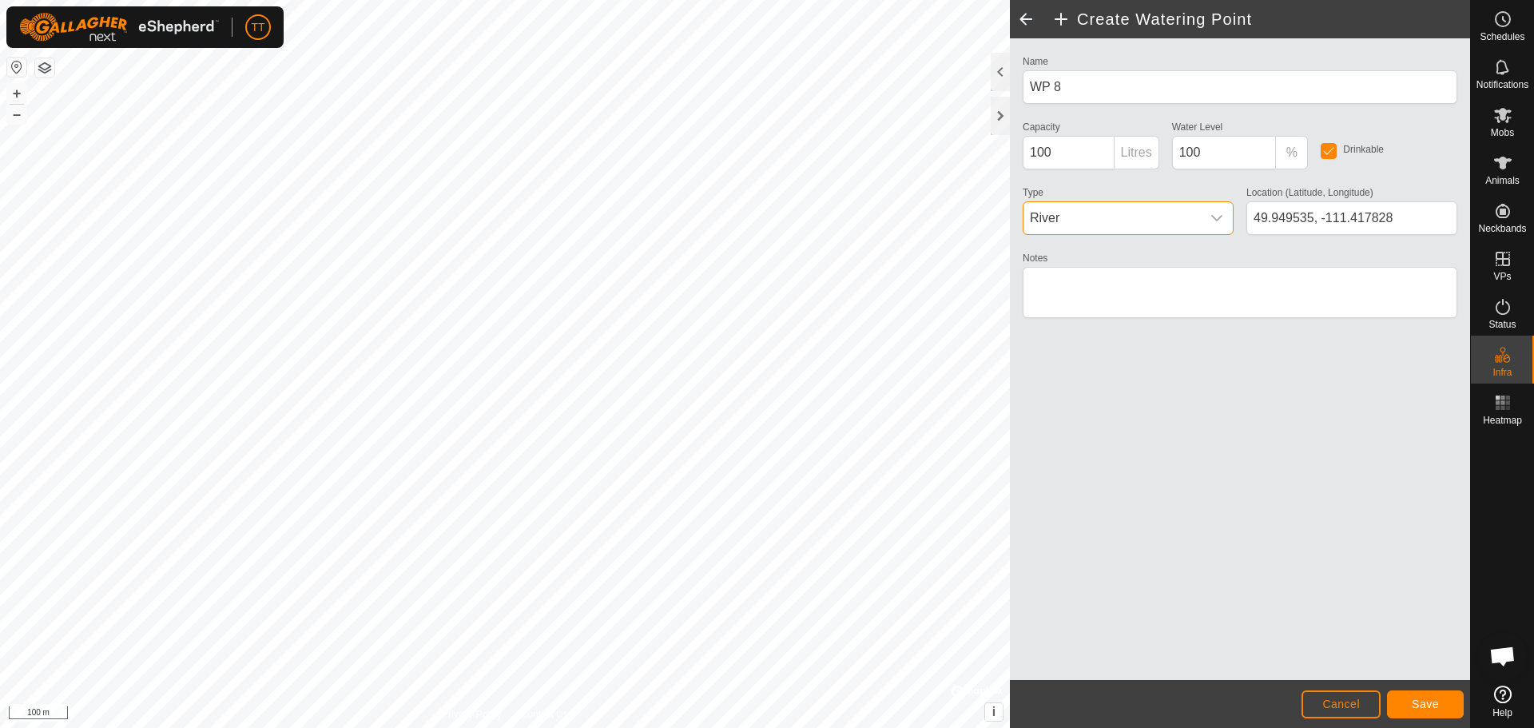
scroll to position [6, 0]
click at [1423, 706] on span "Save" at bounding box center [1425, 703] width 27 height 13
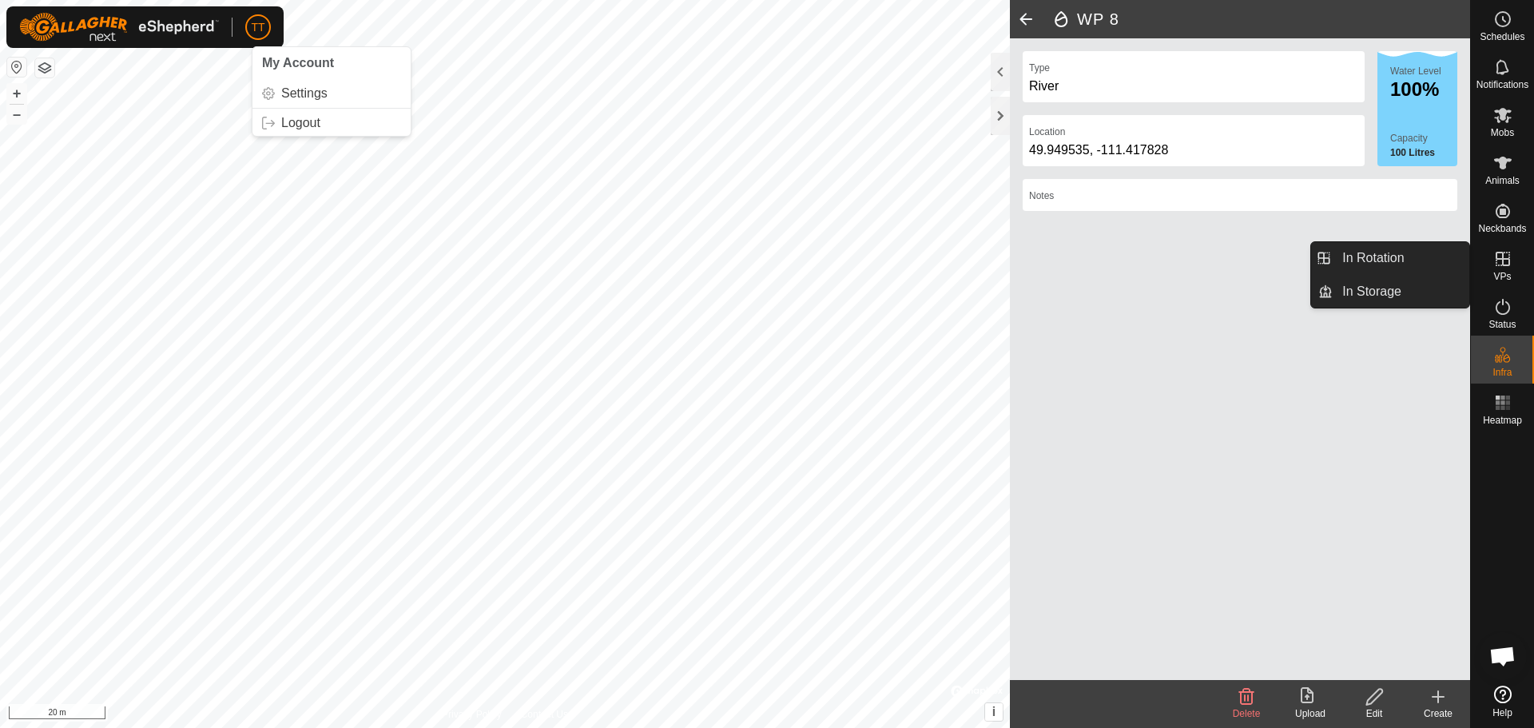
drag, startPoint x: 1493, startPoint y: 284, endPoint x: 1425, endPoint y: 260, distance: 72.0
click at [1501, 256] on icon at bounding box center [1502, 258] width 19 height 19
click at [1404, 267] on link "In Rotation" at bounding box center [1401, 258] width 137 height 32
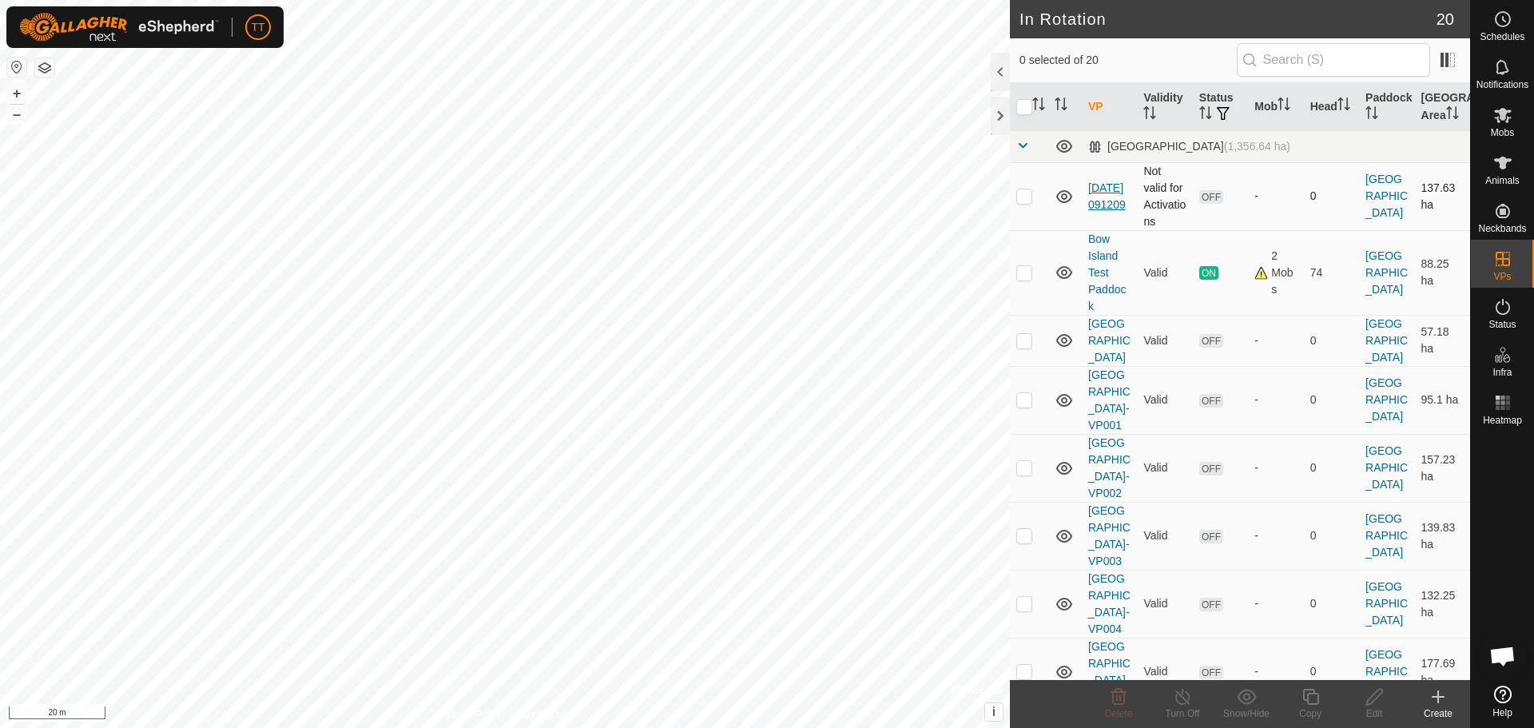
click at [1106, 191] on link "2025-09-25 091209" at bounding box center [1107, 196] width 38 height 30
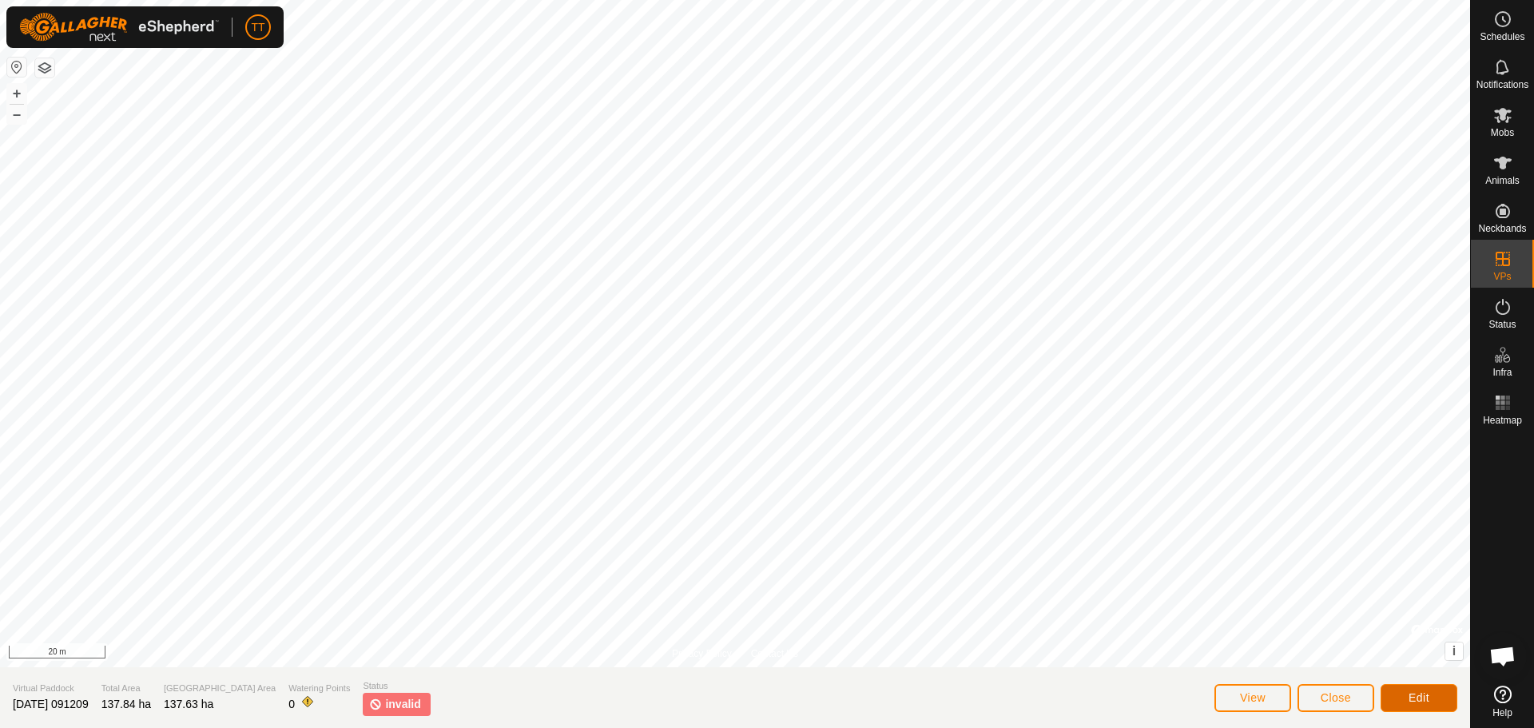
click at [1416, 700] on span "Edit" at bounding box center [1418, 697] width 21 height 13
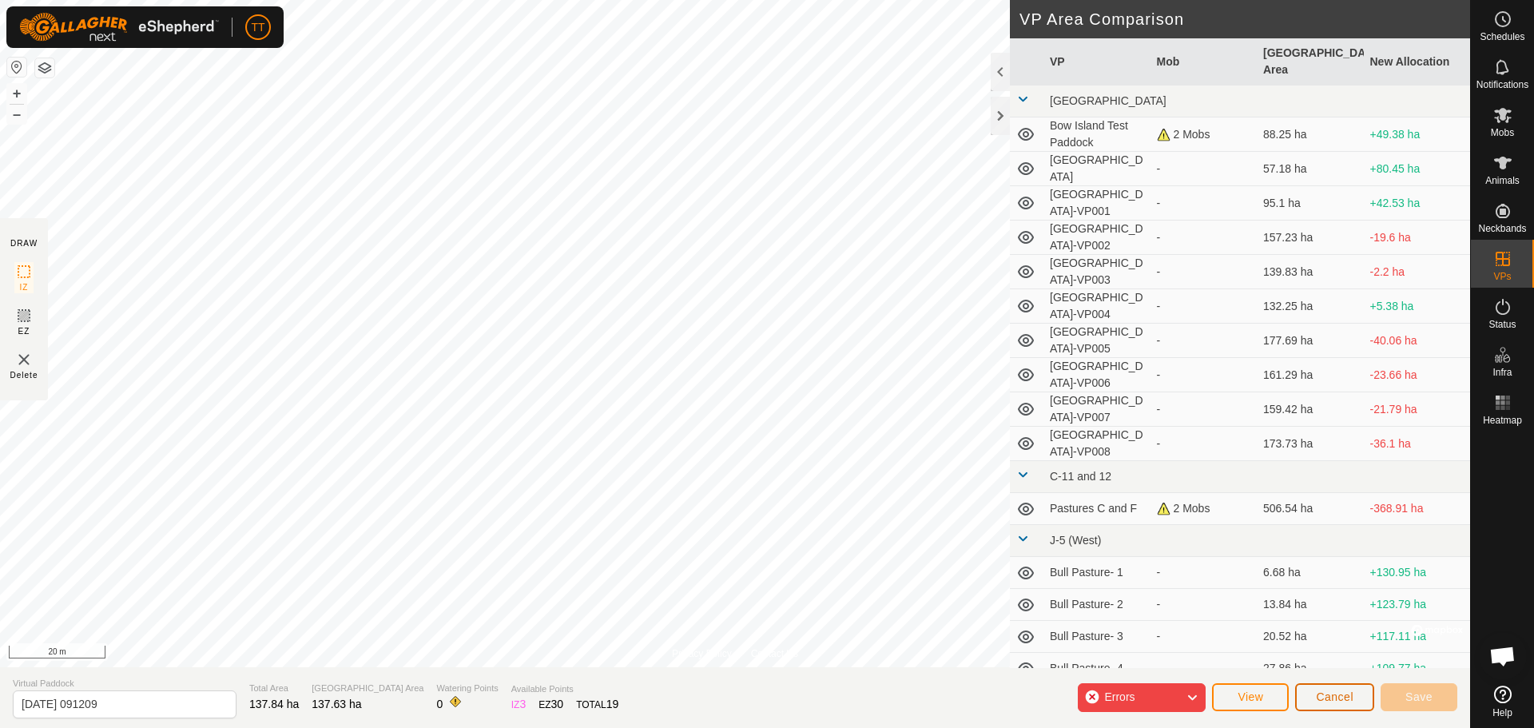
click at [1339, 698] on span "Cancel" at bounding box center [1335, 696] width 38 height 13
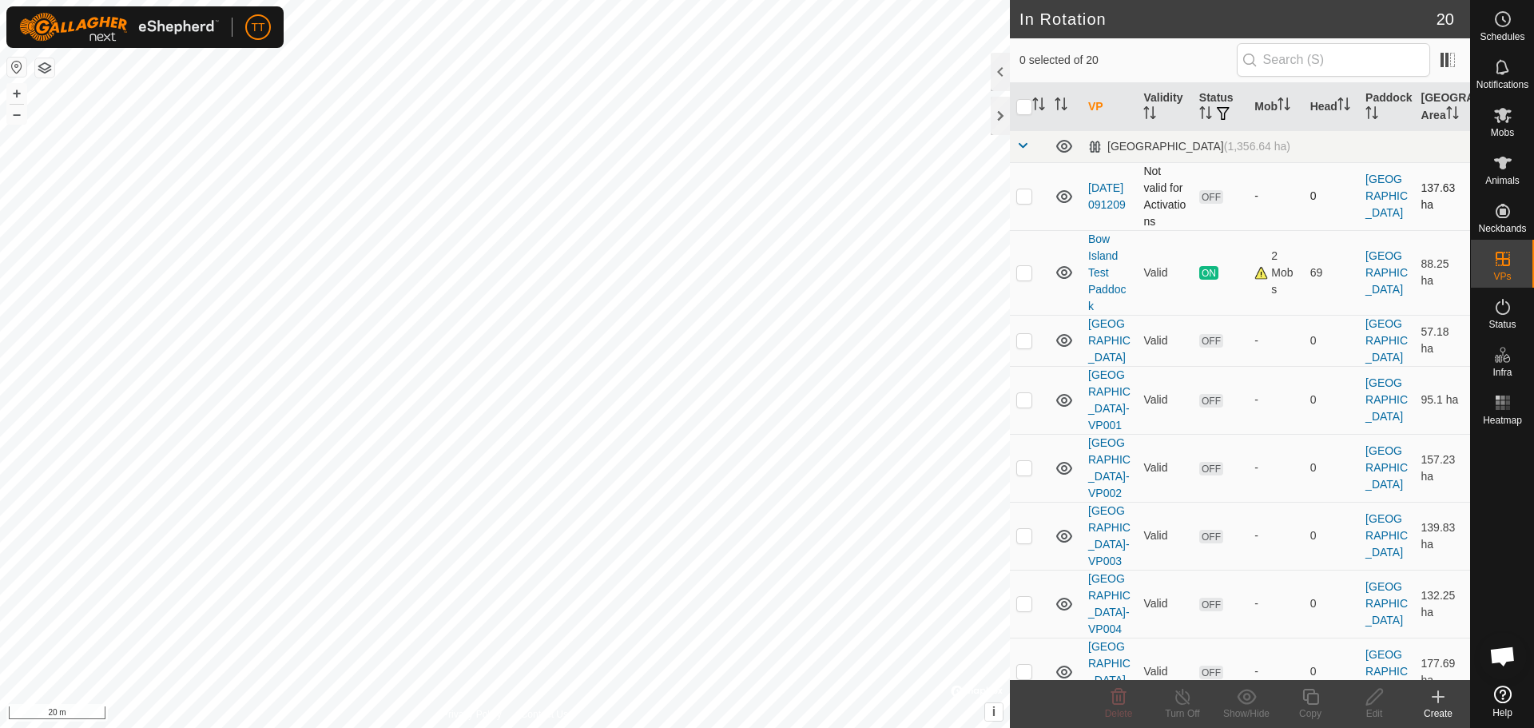
click at [1025, 203] on td at bounding box center [1029, 196] width 38 height 68
click at [1119, 697] on icon at bounding box center [1118, 697] width 15 height 16
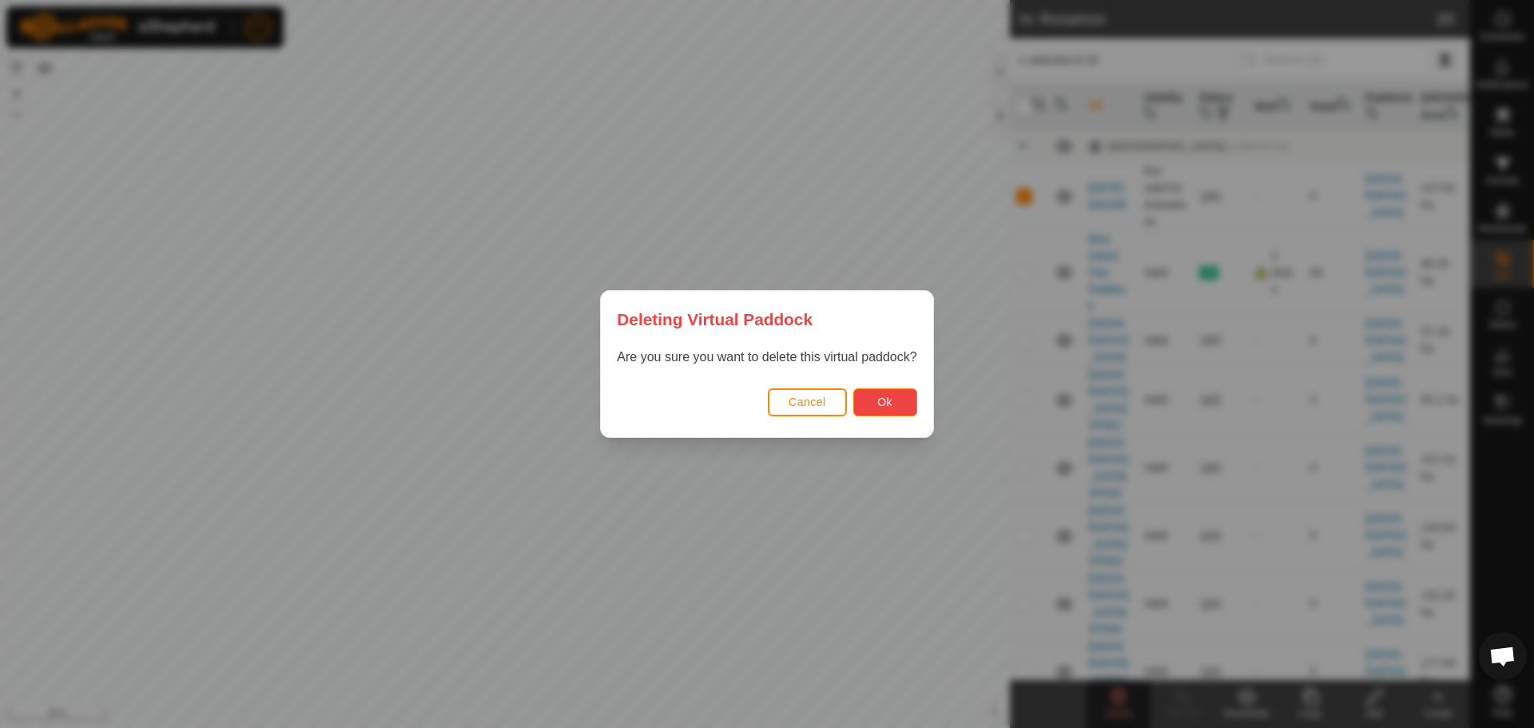
click at [895, 406] on button "Ok" at bounding box center [885, 402] width 64 height 28
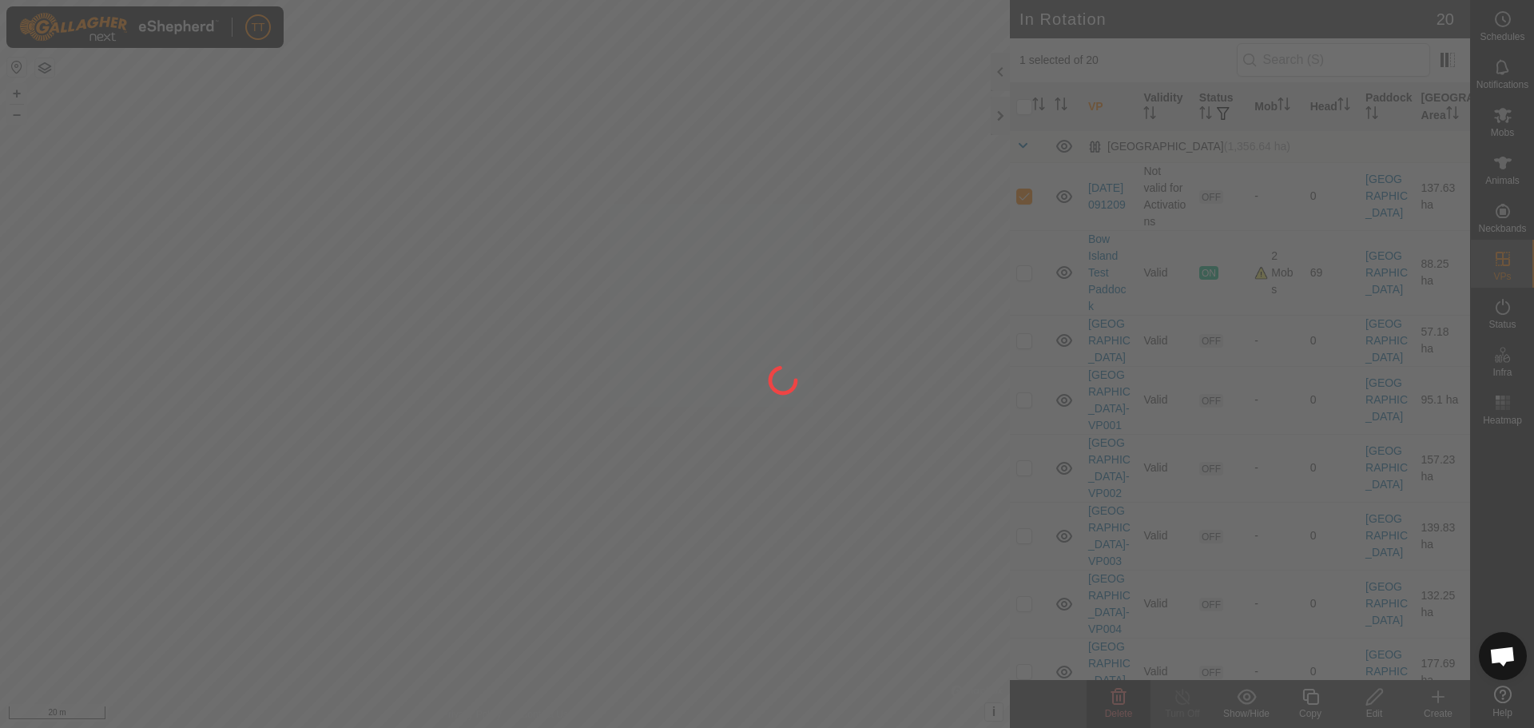
checkbox input "false"
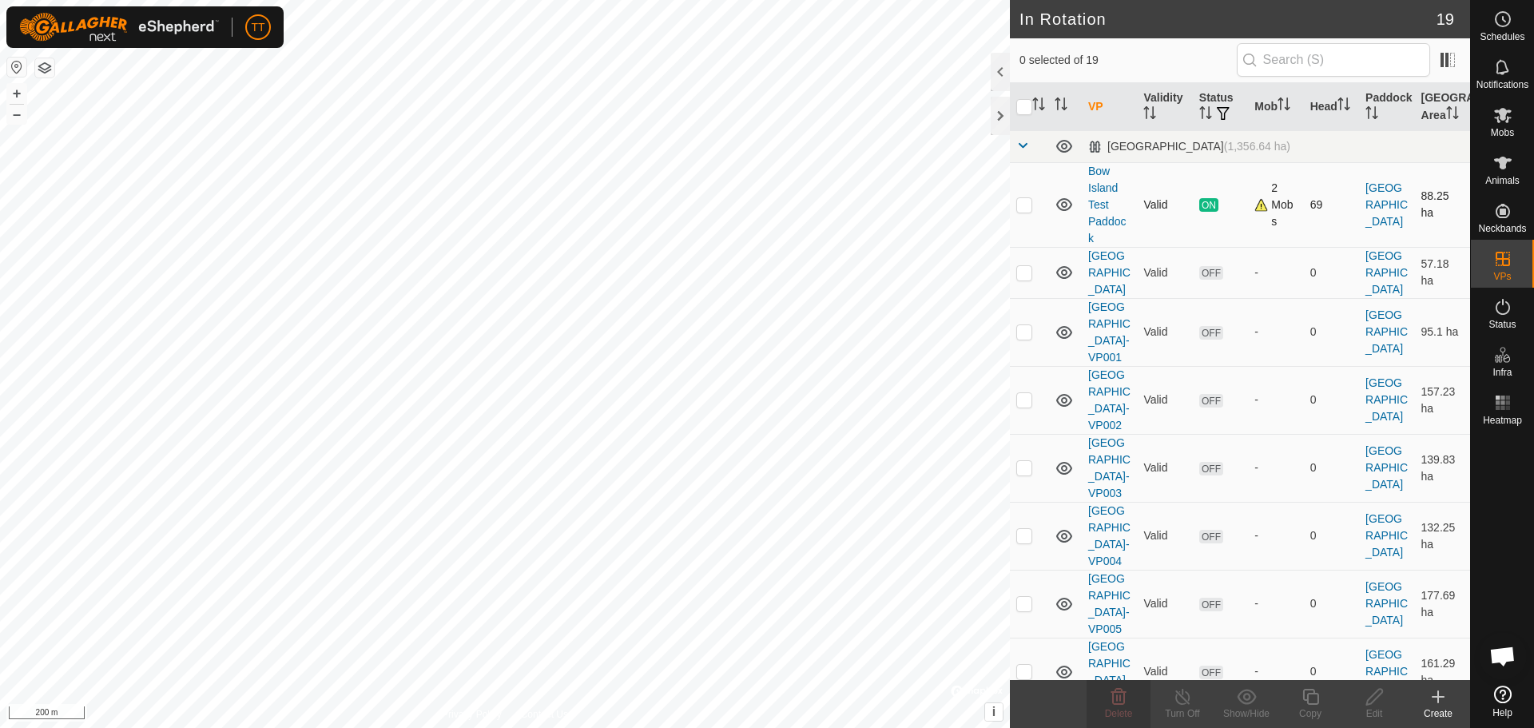
click at [1103, 194] on td "Bow Island Test Paddock" at bounding box center [1109, 204] width 55 height 85
click at [1100, 189] on link "Bow Island Test Paddock" at bounding box center [1107, 205] width 38 height 80
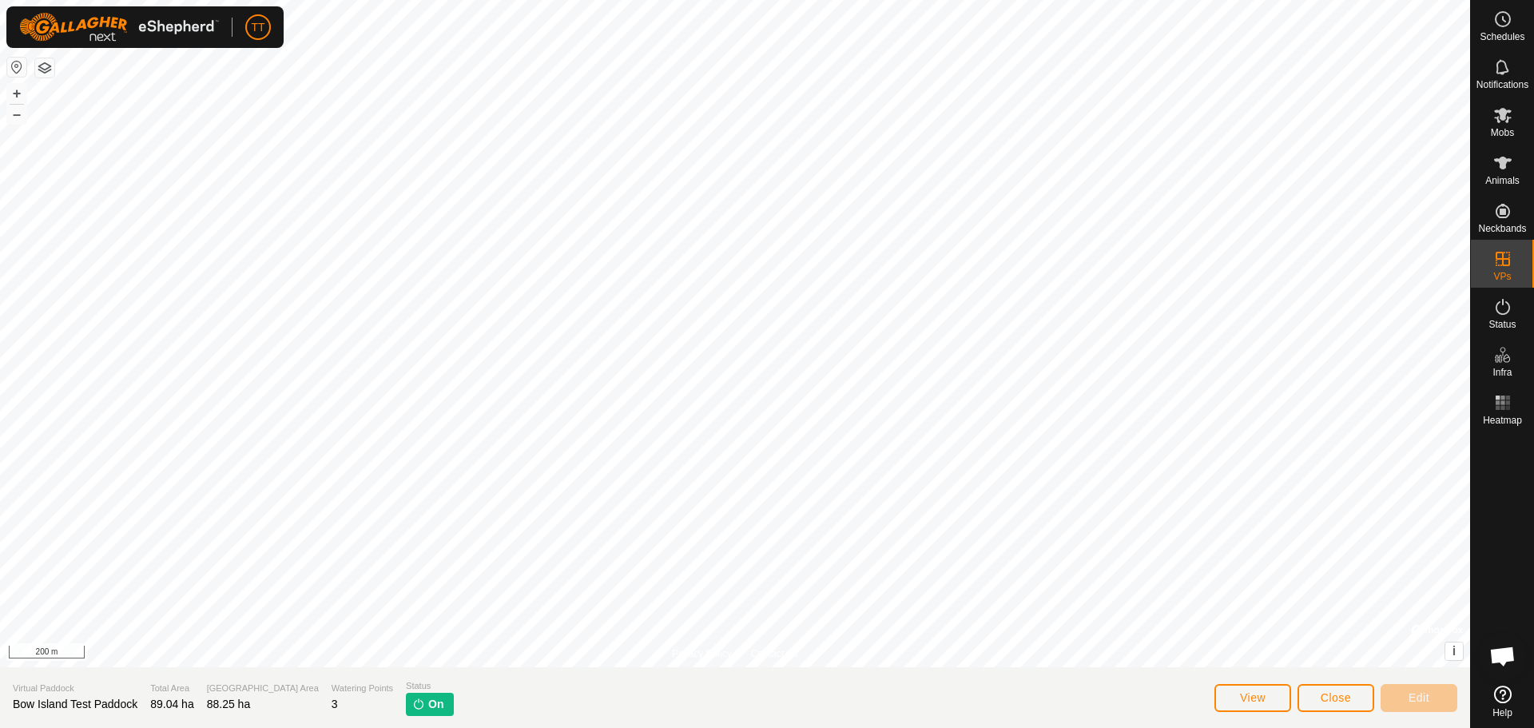
click at [428, 705] on span "On" at bounding box center [435, 704] width 15 height 17
click at [1341, 700] on span "Close" at bounding box center [1336, 697] width 30 height 13
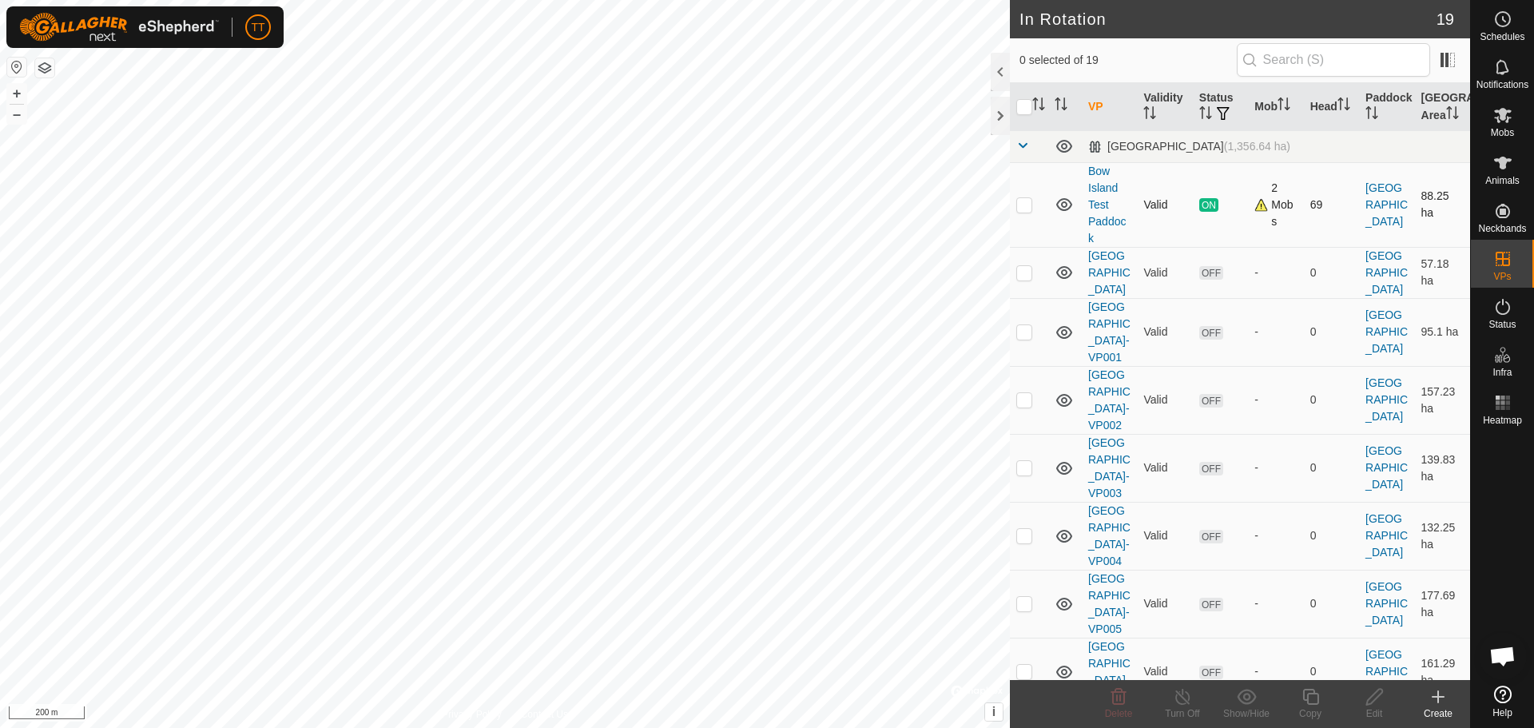
click at [1027, 209] on p-checkbox at bounding box center [1024, 204] width 16 height 13
checkbox input "true"
click at [1190, 701] on icon at bounding box center [1183, 696] width 20 height 19
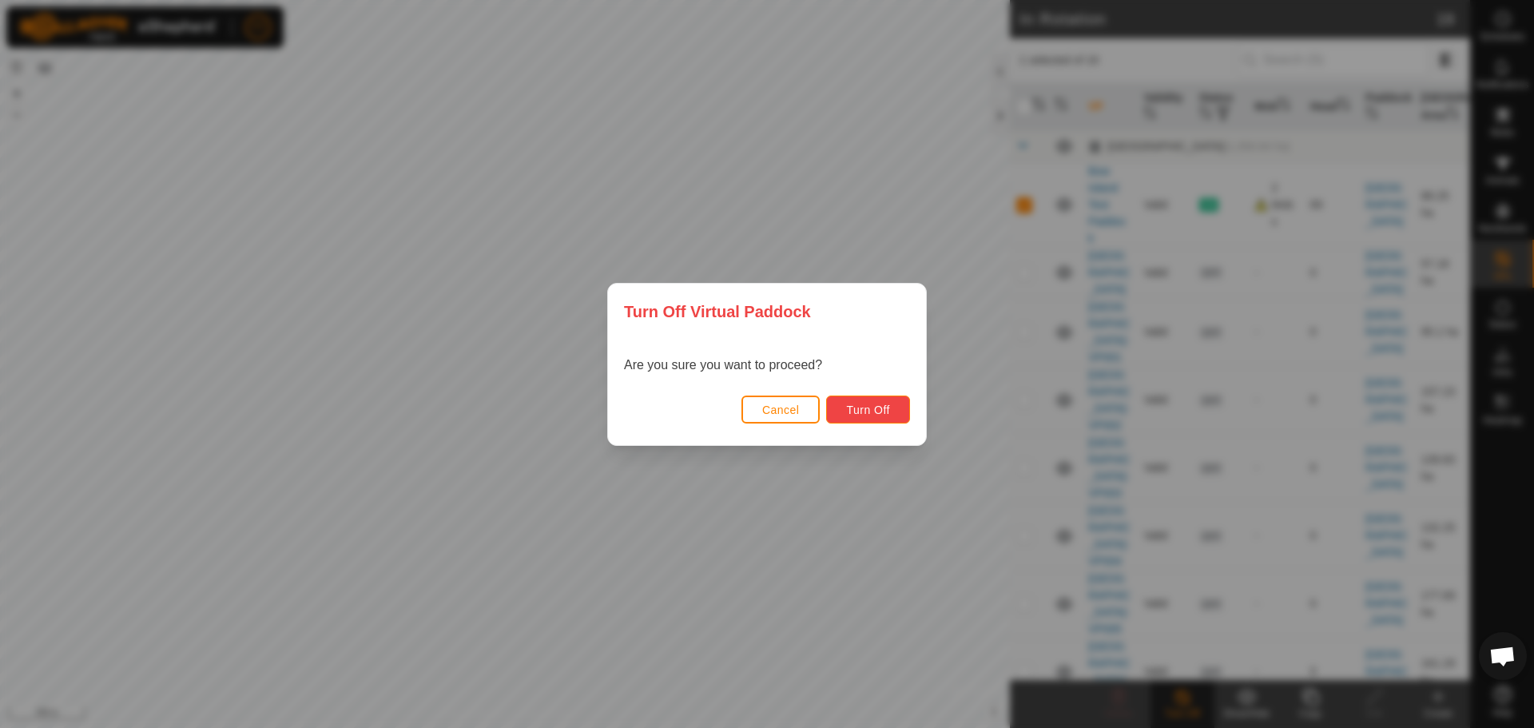
click at [880, 398] on button "Turn Off" at bounding box center [868, 409] width 84 height 28
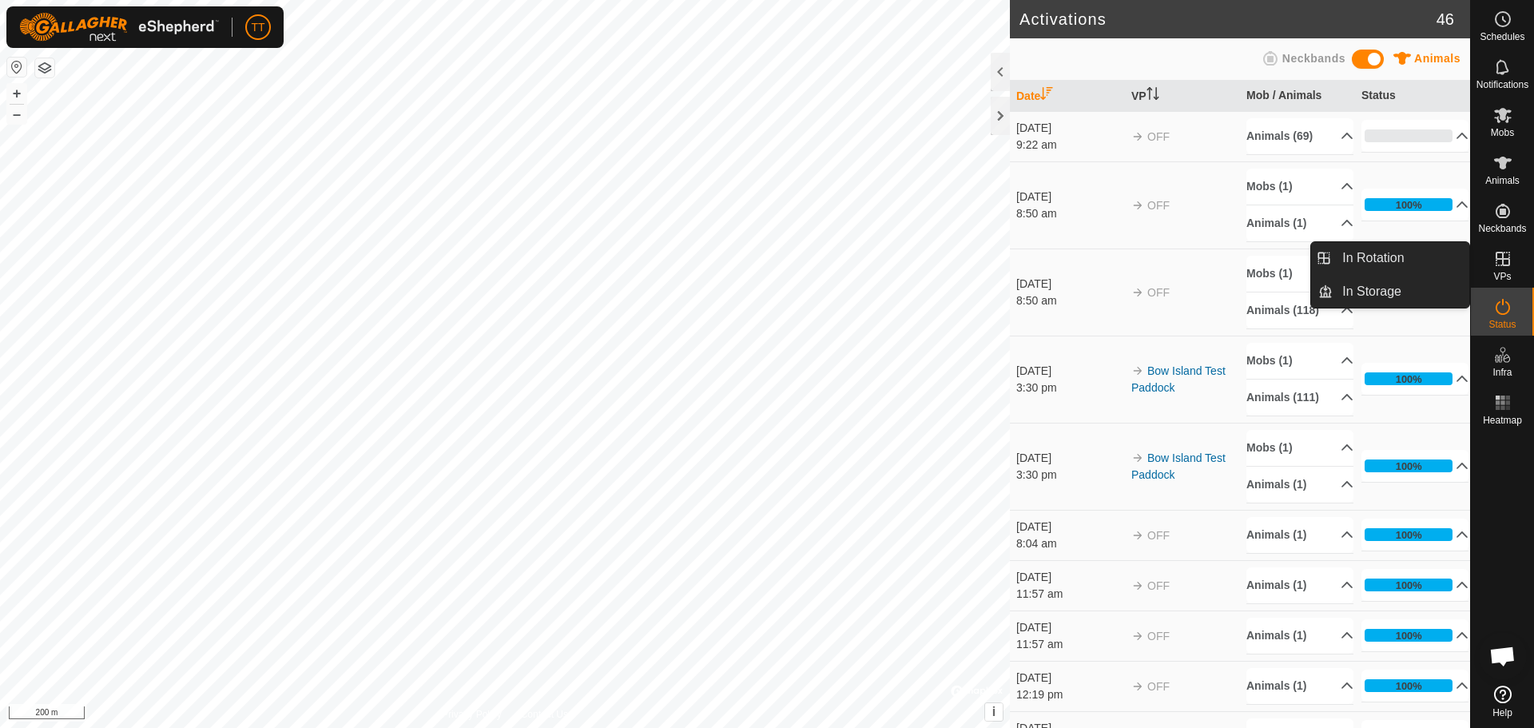
click at [1512, 266] on icon at bounding box center [1502, 258] width 19 height 19
click at [1407, 256] on link "In Rotation" at bounding box center [1401, 258] width 137 height 32
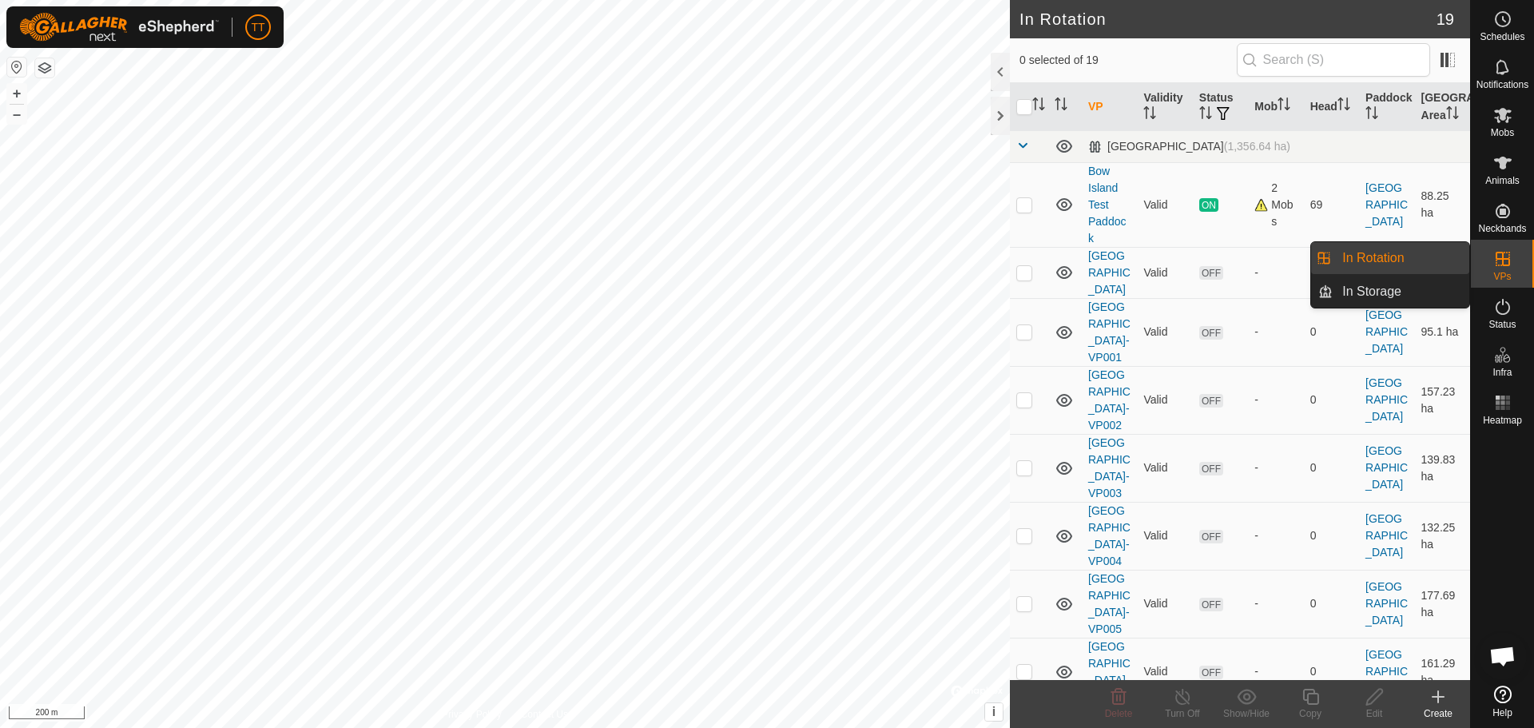
click at [1405, 256] on link "In Rotation" at bounding box center [1401, 258] width 137 height 32
click at [1371, 260] on link "In Rotation" at bounding box center [1401, 258] width 137 height 32
click at [1357, 261] on link "In Rotation" at bounding box center [1401, 258] width 137 height 32
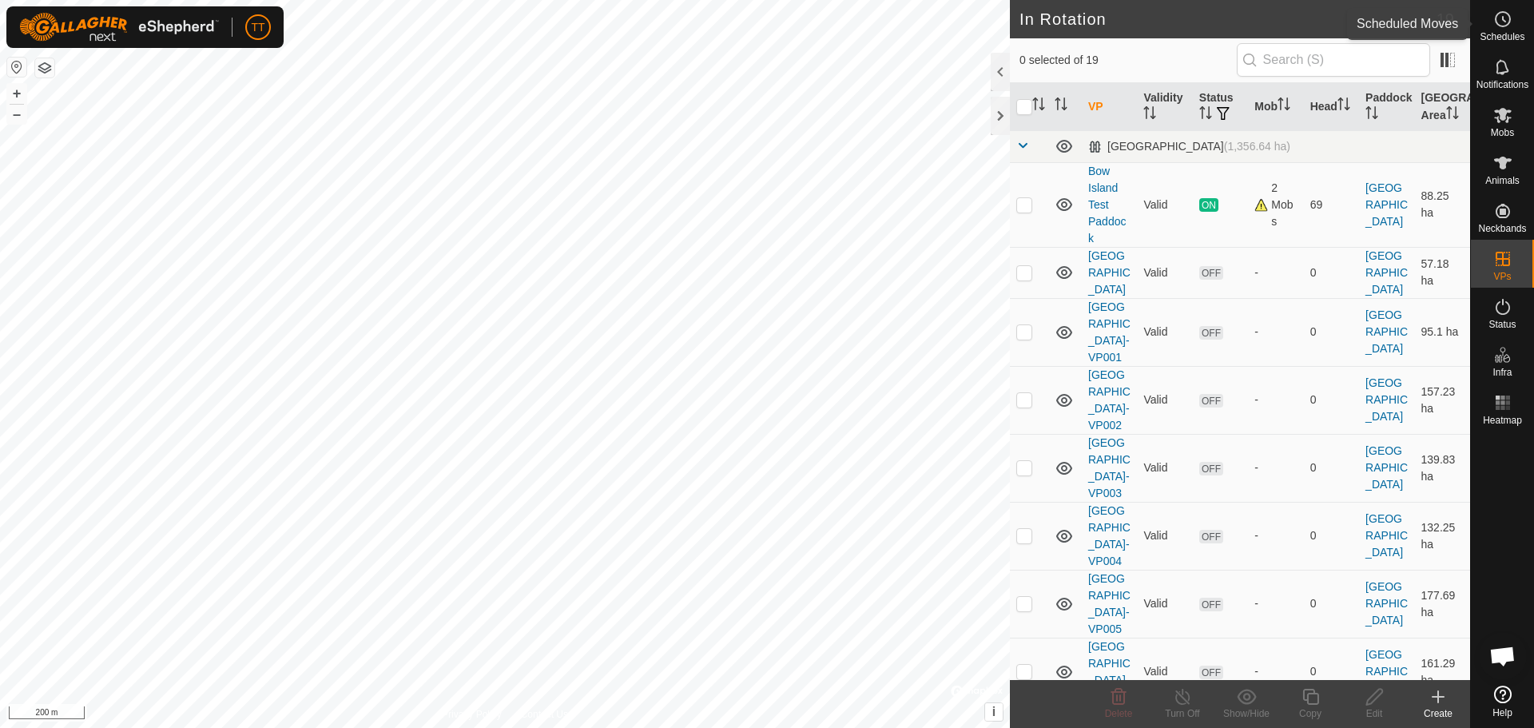
click at [1500, 18] on icon at bounding box center [1502, 19] width 19 height 19
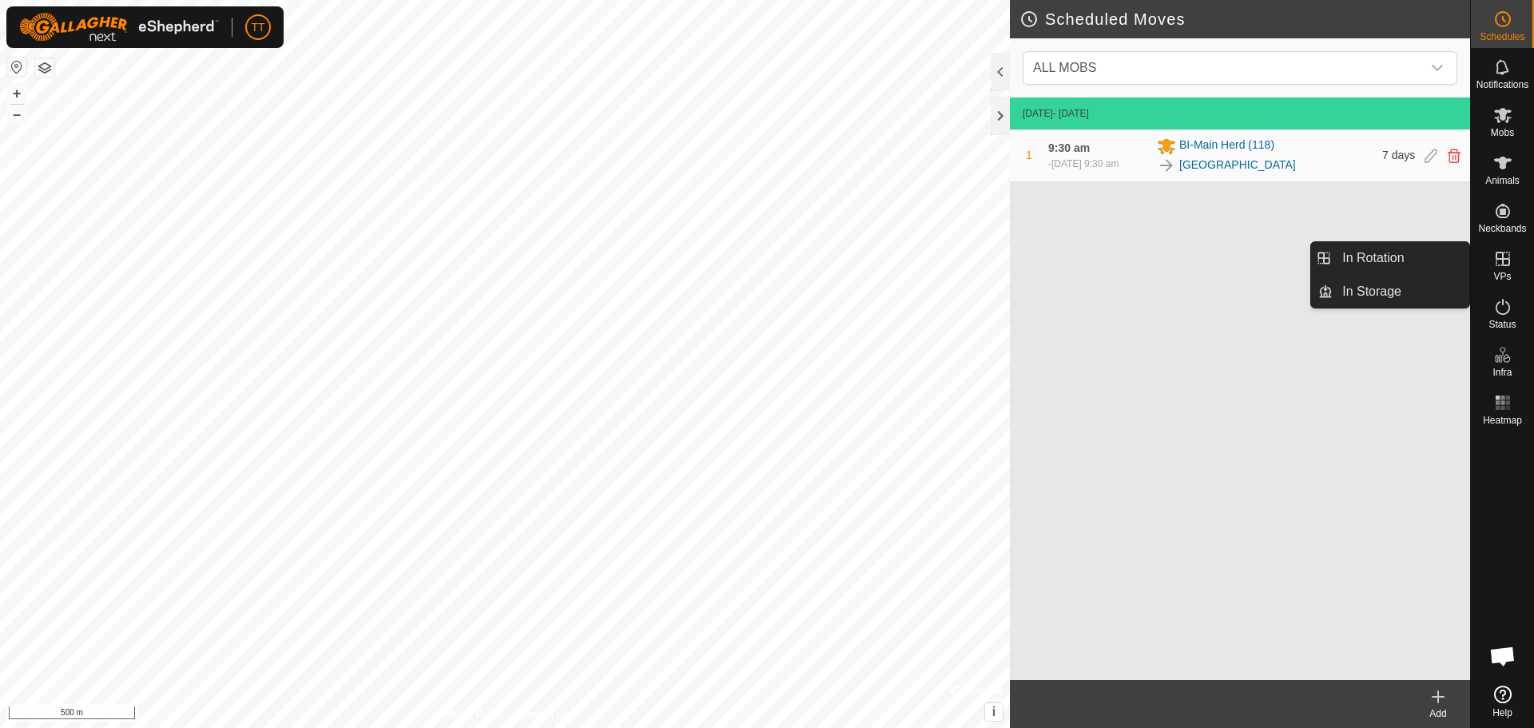
click at [1440, 259] on link "In Rotation" at bounding box center [1401, 258] width 137 height 32
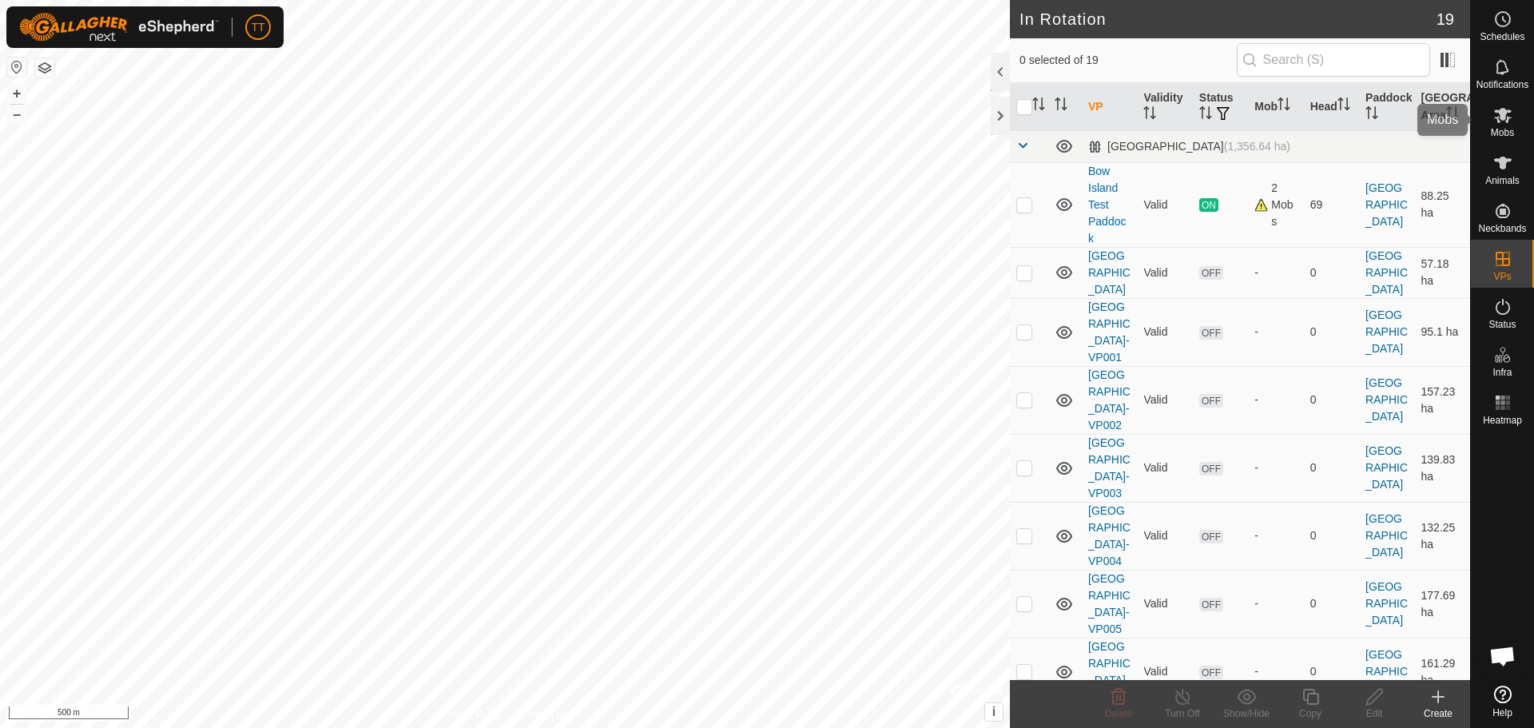
click at [1508, 130] on span "Mobs" at bounding box center [1502, 133] width 23 height 10
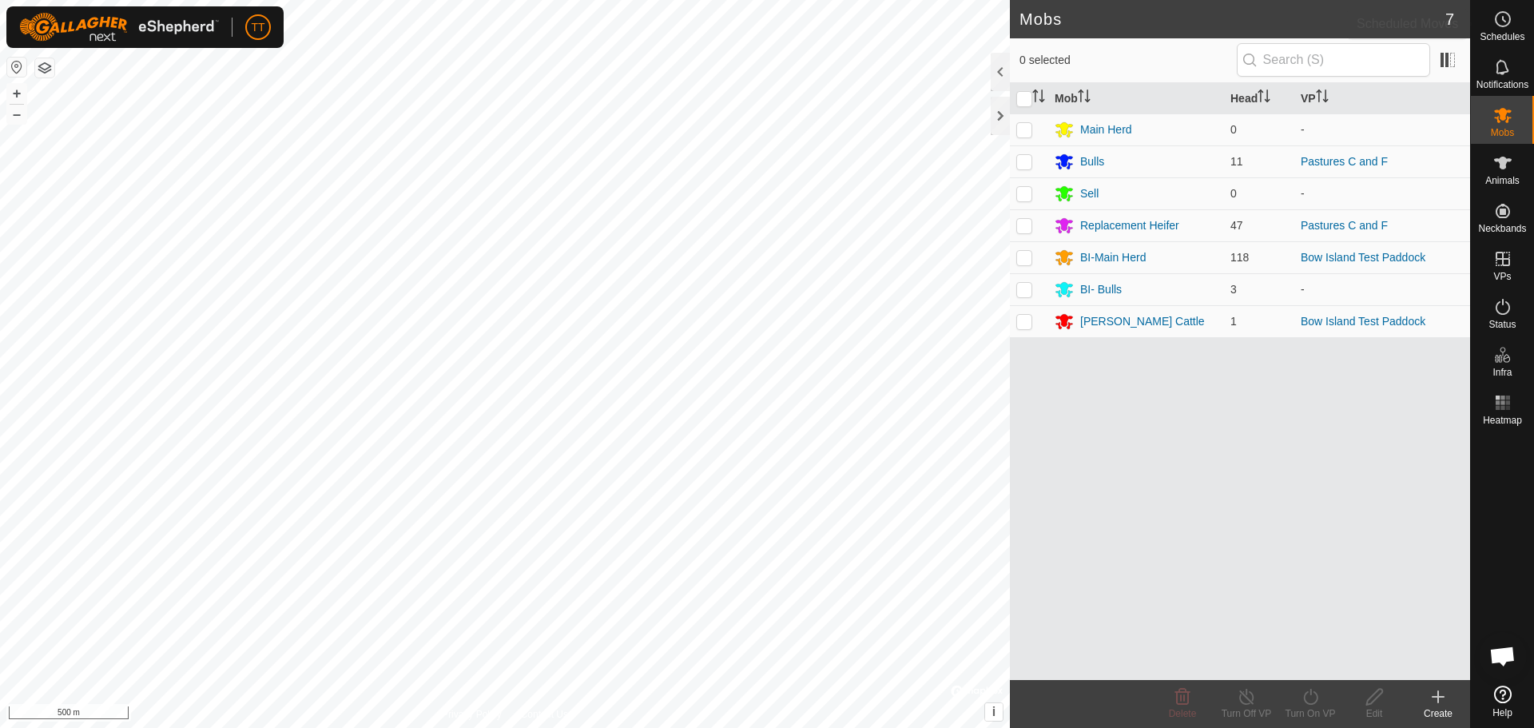
click at [1520, 22] on div "Schedules" at bounding box center [1502, 24] width 63 height 48
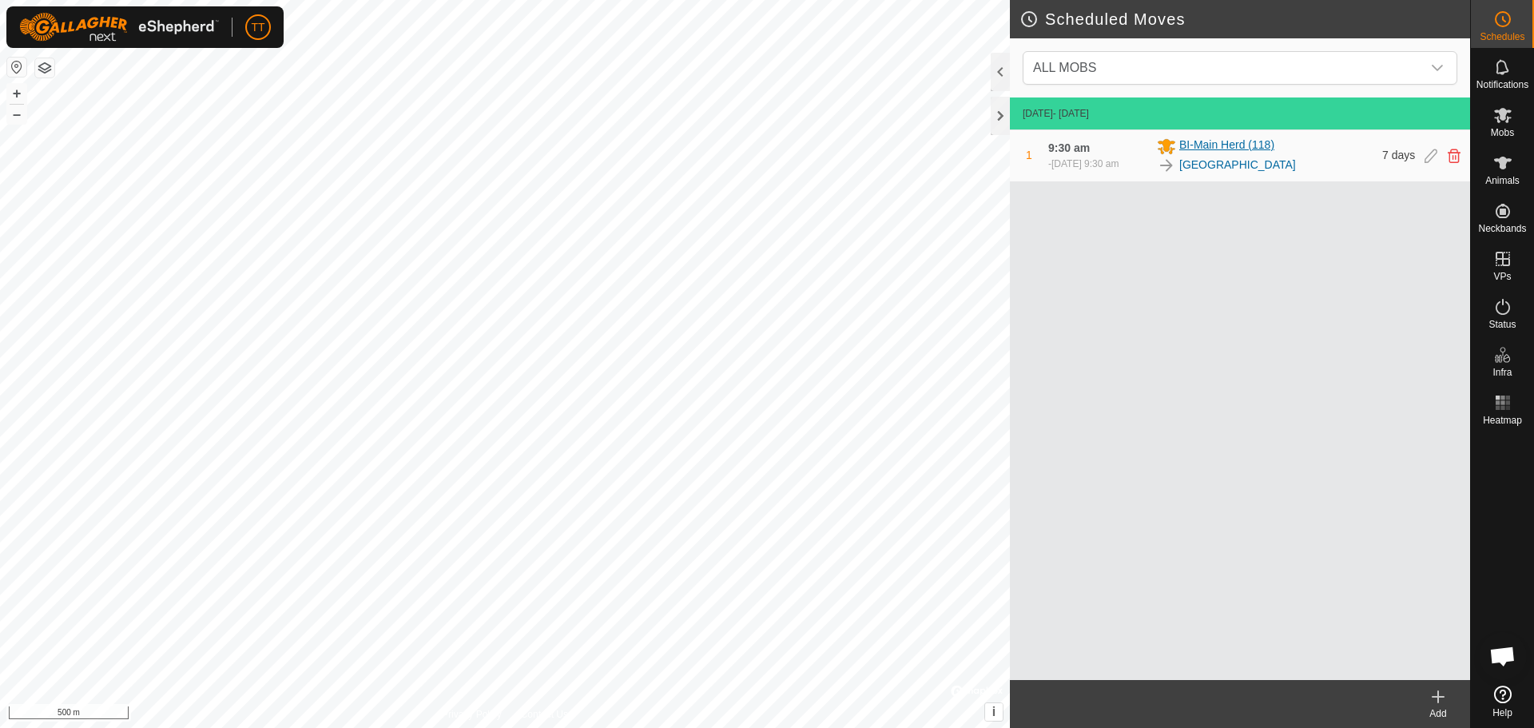
click at [1300, 144] on div "BI-Main Herd (118)" at bounding box center [1265, 146] width 216 height 19
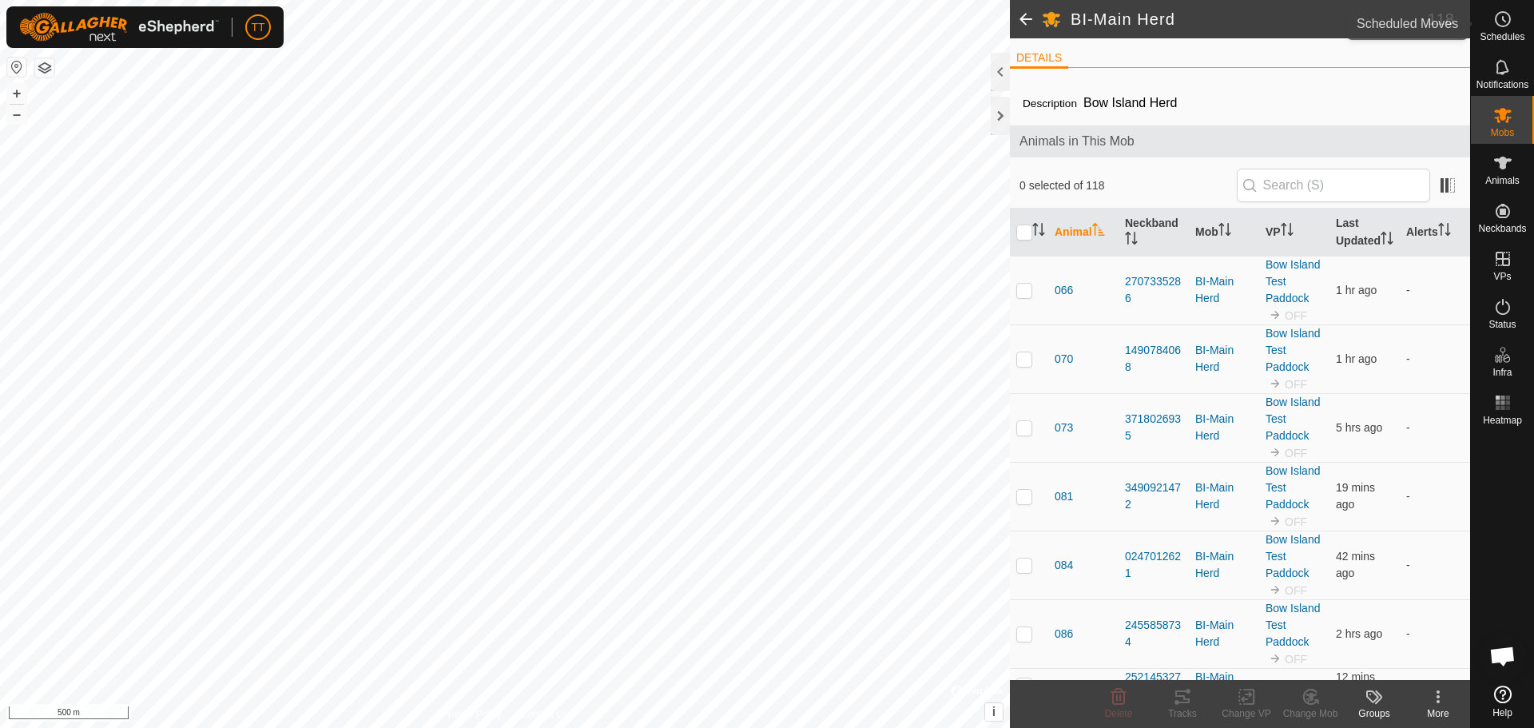
click at [1503, 26] on circle at bounding box center [1503, 19] width 14 height 14
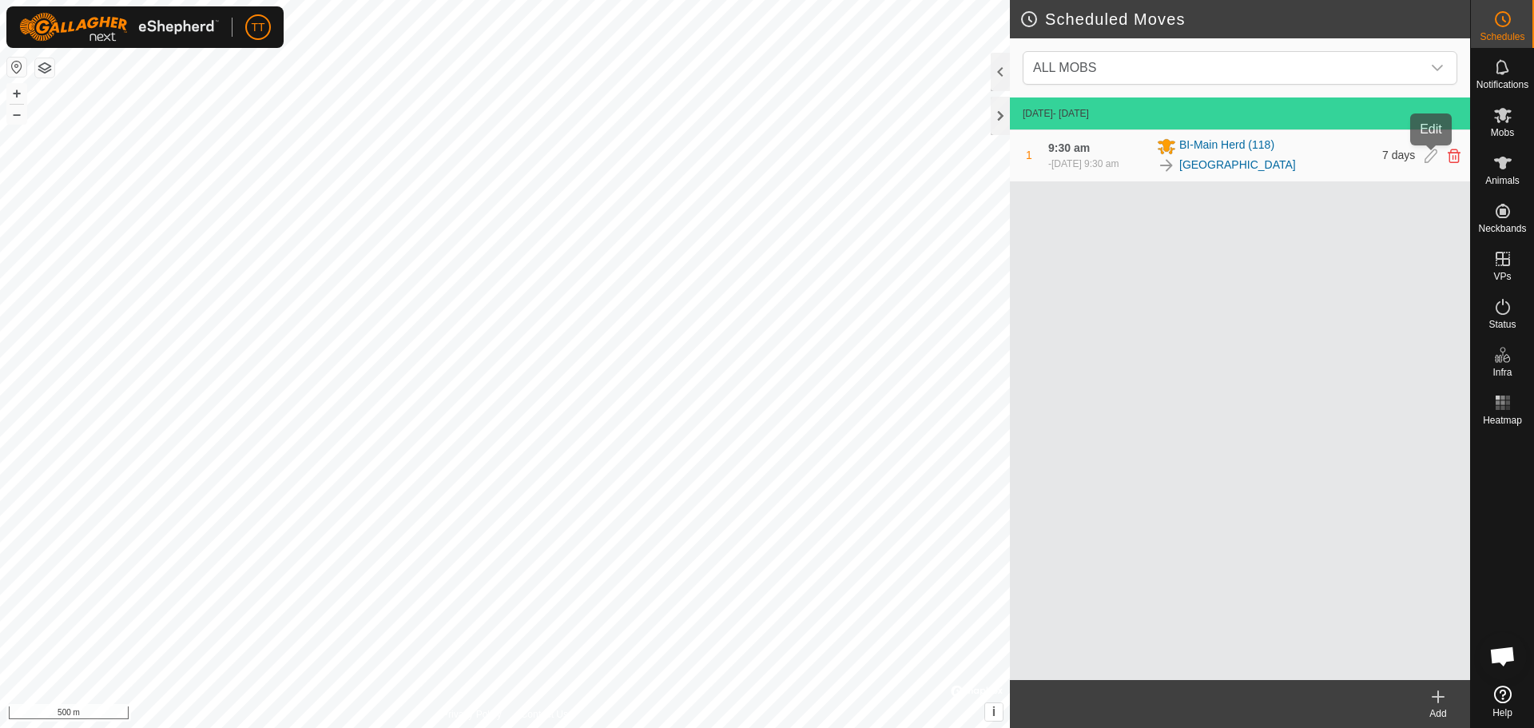
click at [1432, 155] on icon at bounding box center [1430, 156] width 13 height 14
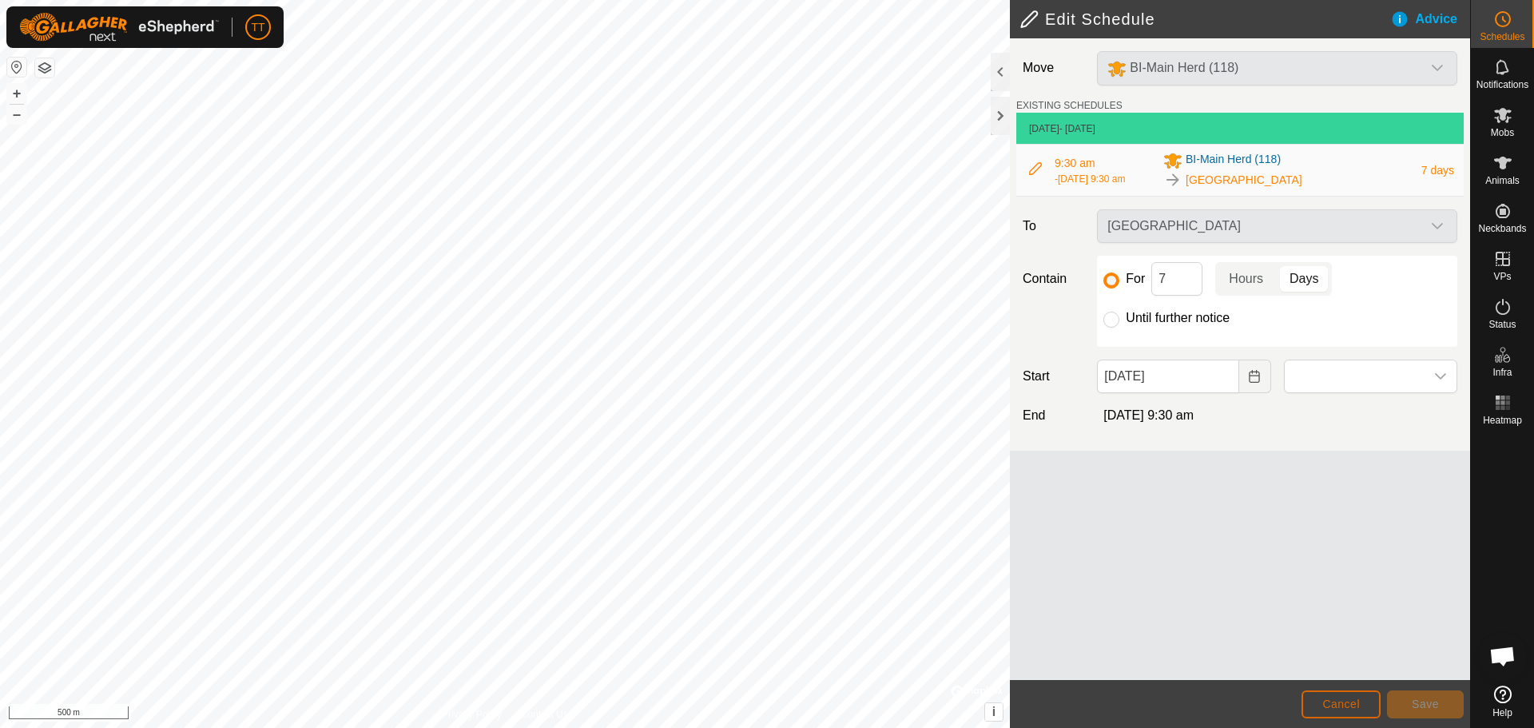
click at [1333, 701] on span "Cancel" at bounding box center [1341, 703] width 38 height 13
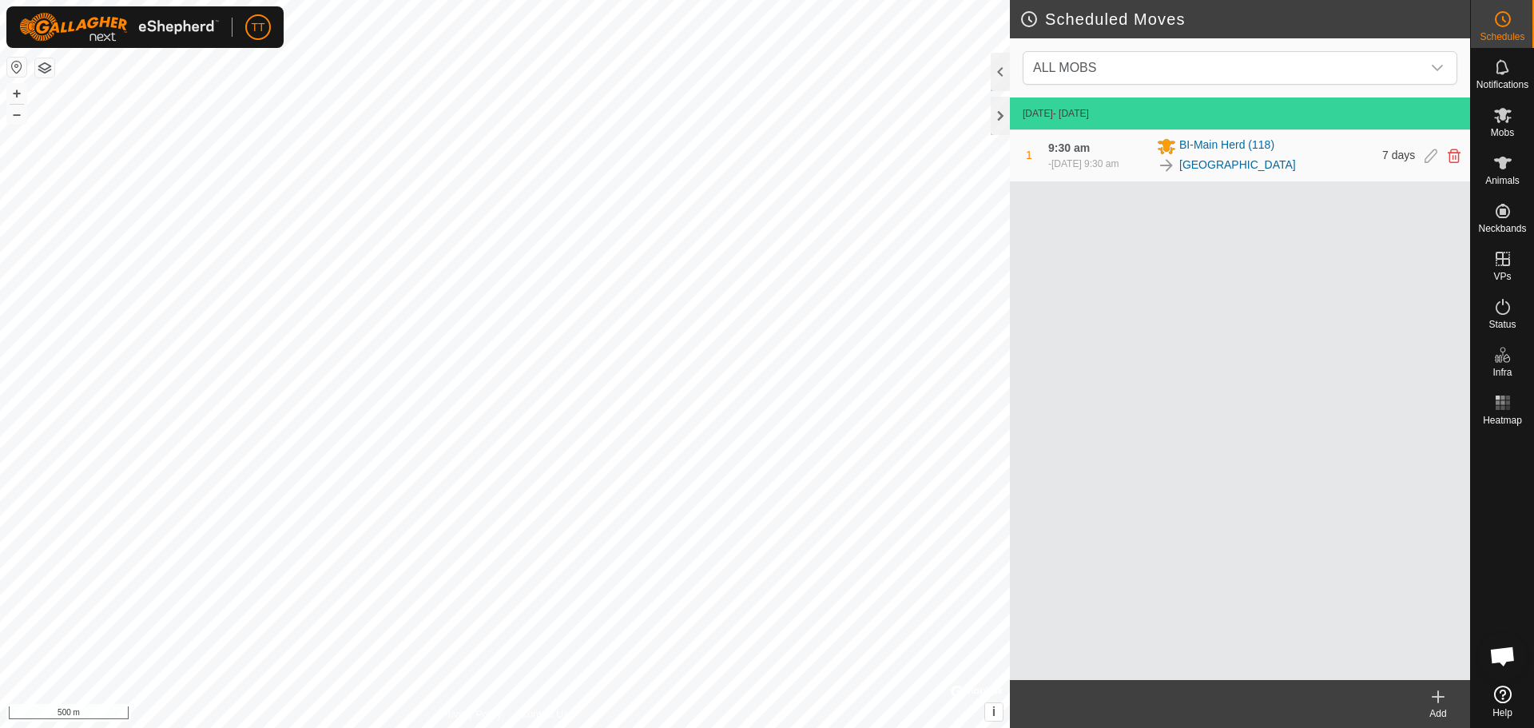
click at [1458, 157] on icon at bounding box center [1454, 156] width 13 height 14
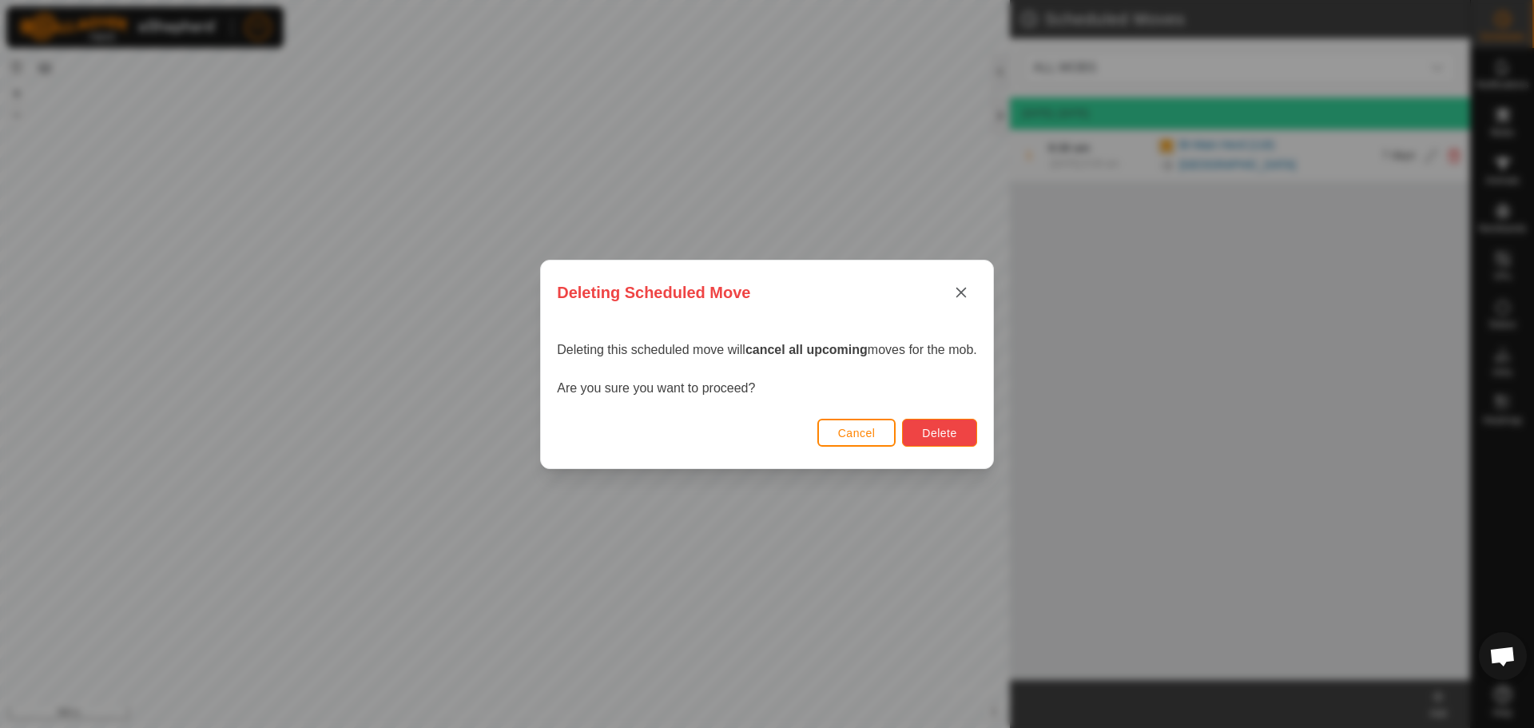
click at [961, 435] on button "Delete" at bounding box center [939, 433] width 74 height 28
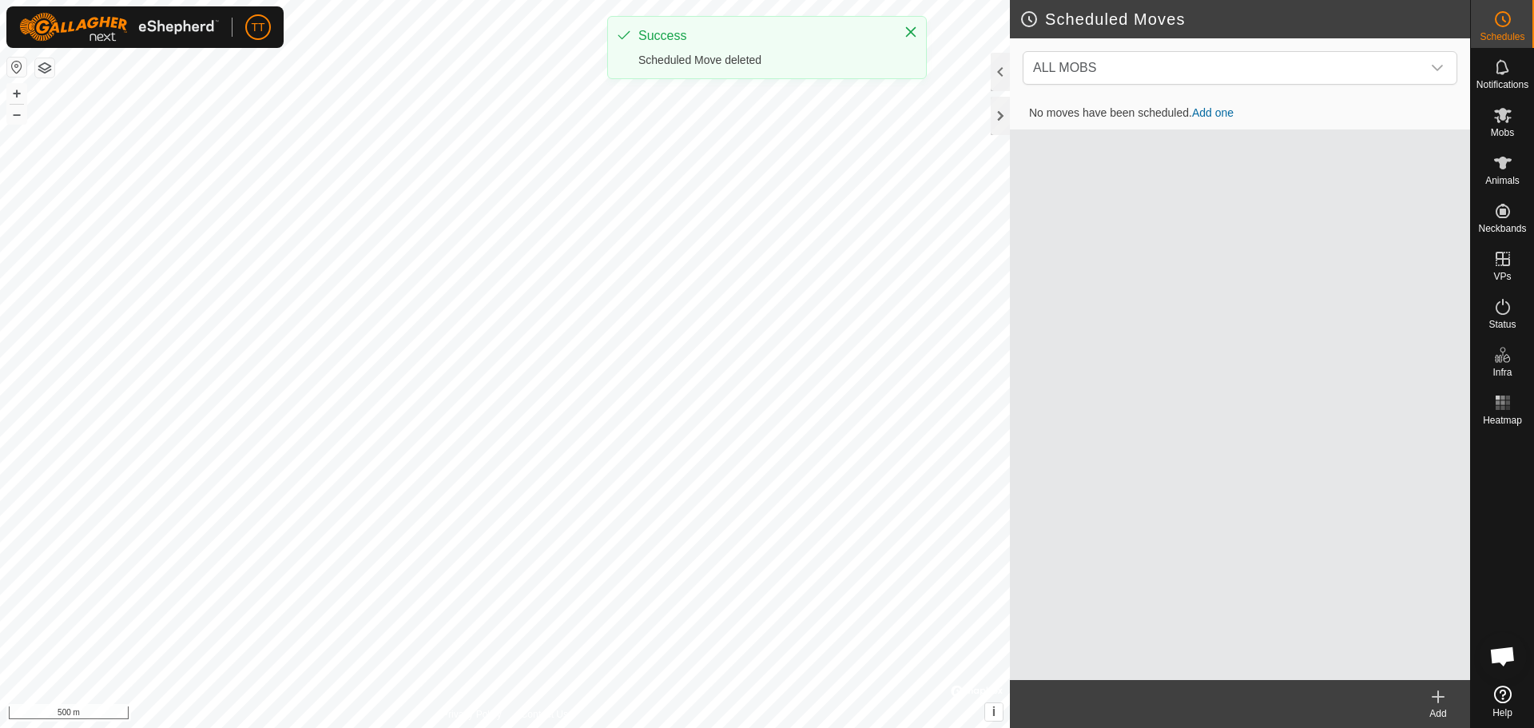
click at [1438, 685] on div "Add" at bounding box center [1438, 704] width 64 height 48
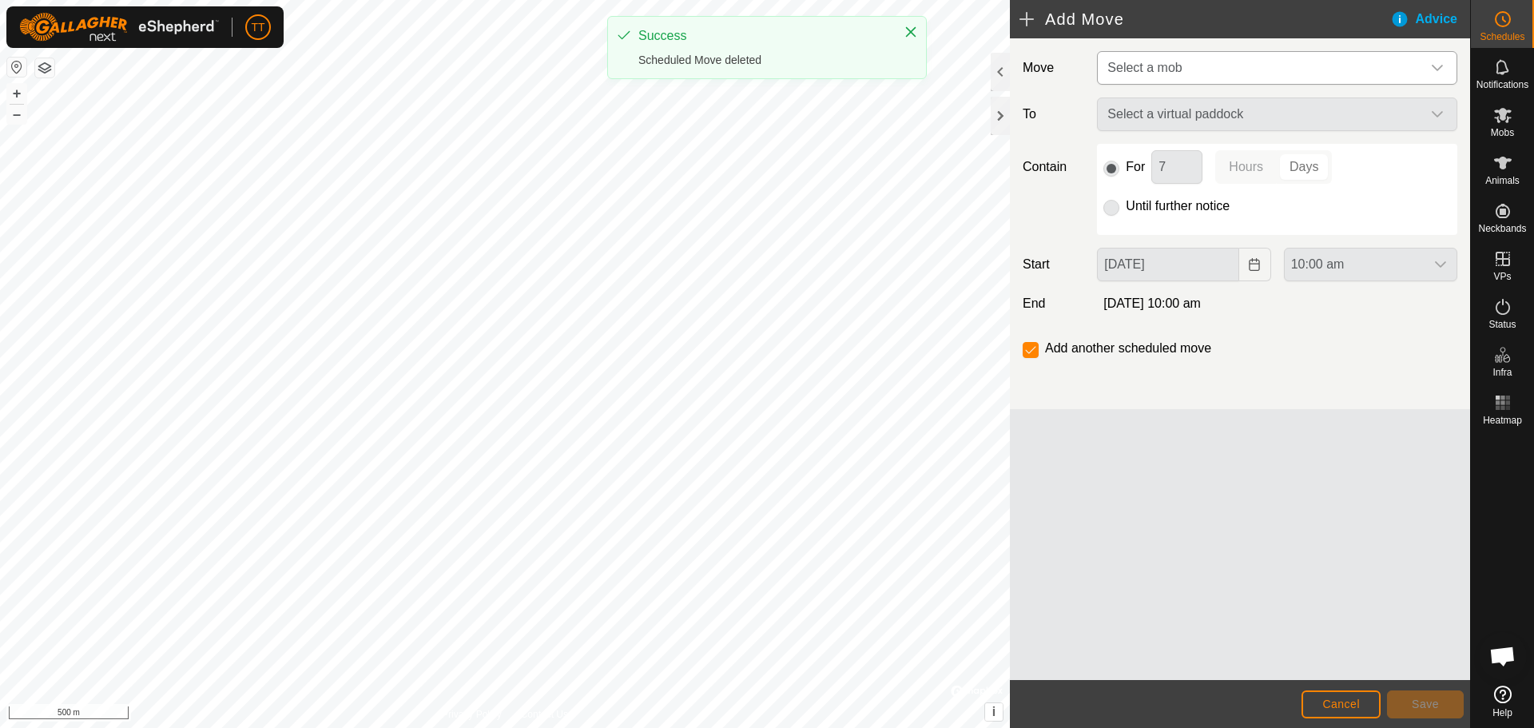
click at [1186, 67] on span "Select a mob" at bounding box center [1261, 68] width 320 height 32
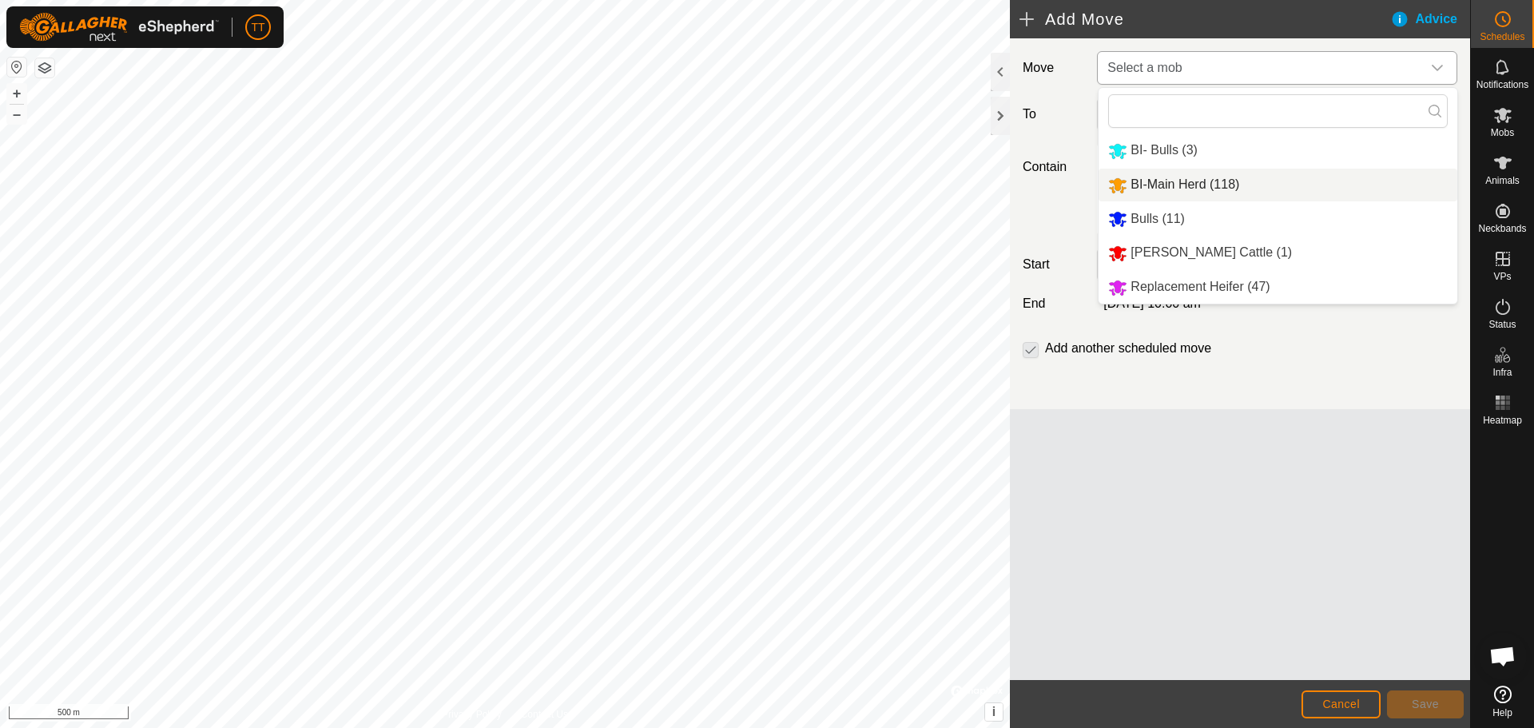
click at [1204, 184] on li "BI-Main Herd (118)" at bounding box center [1278, 185] width 359 height 33
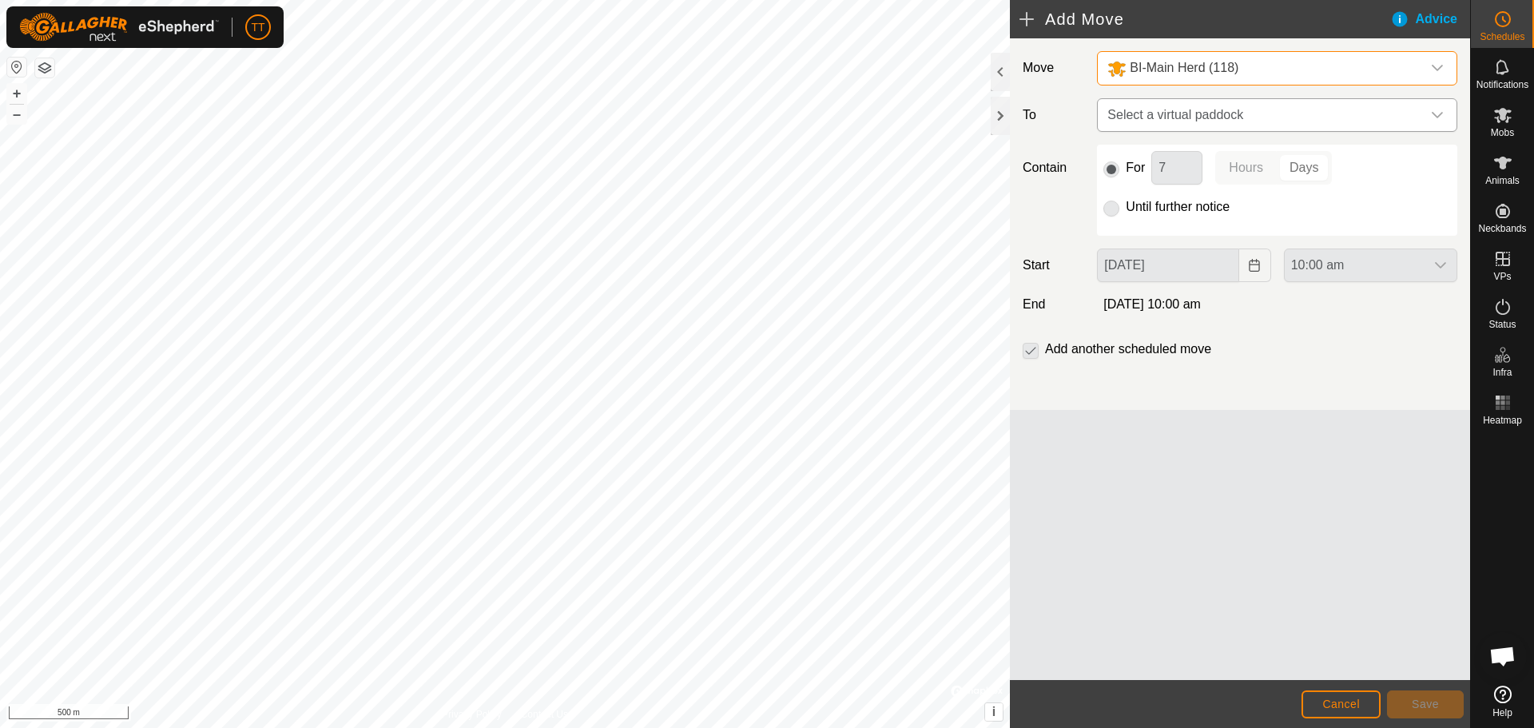
click at [1243, 120] on span "Select a virtual paddock" at bounding box center [1261, 115] width 320 height 32
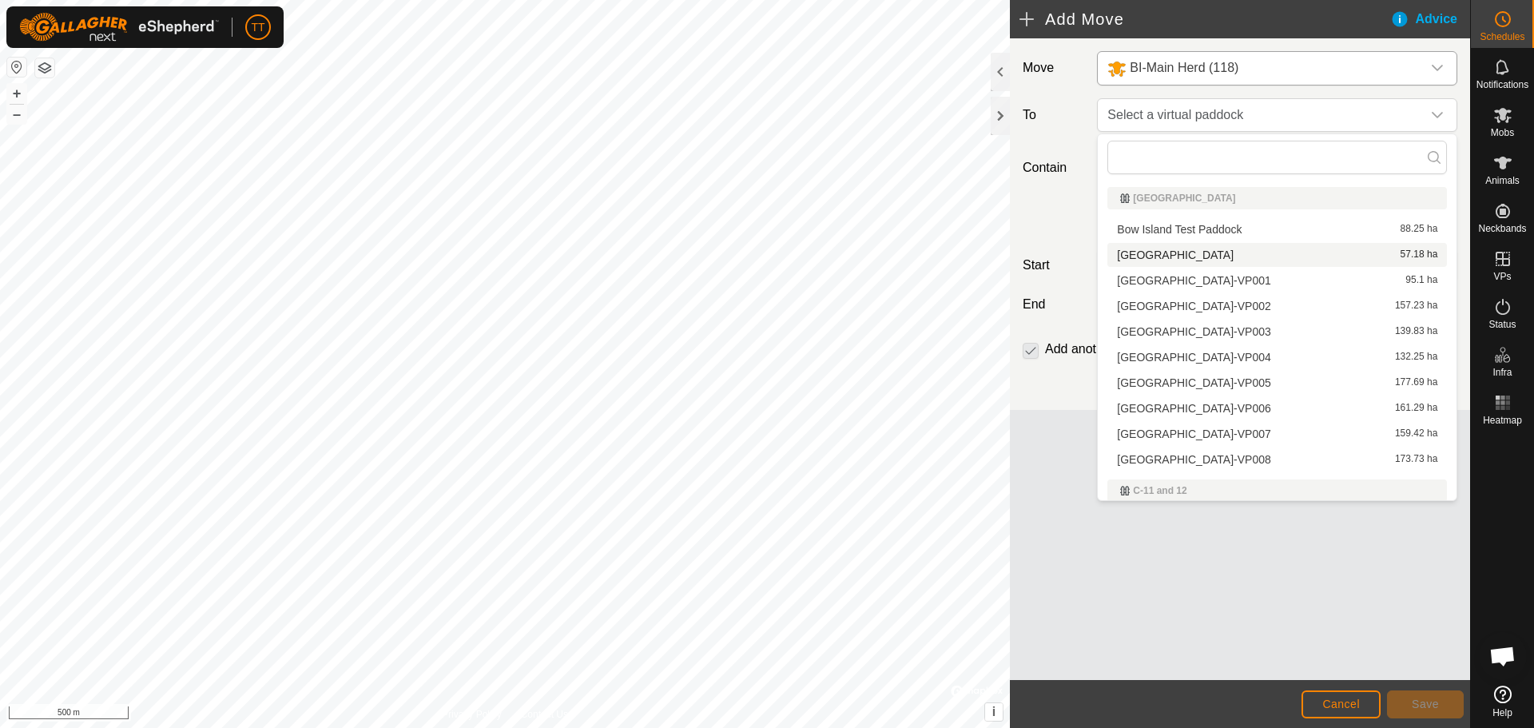
click at [1280, 255] on div "South East Paddock 57.18 ha" at bounding box center [1277, 254] width 320 height 11
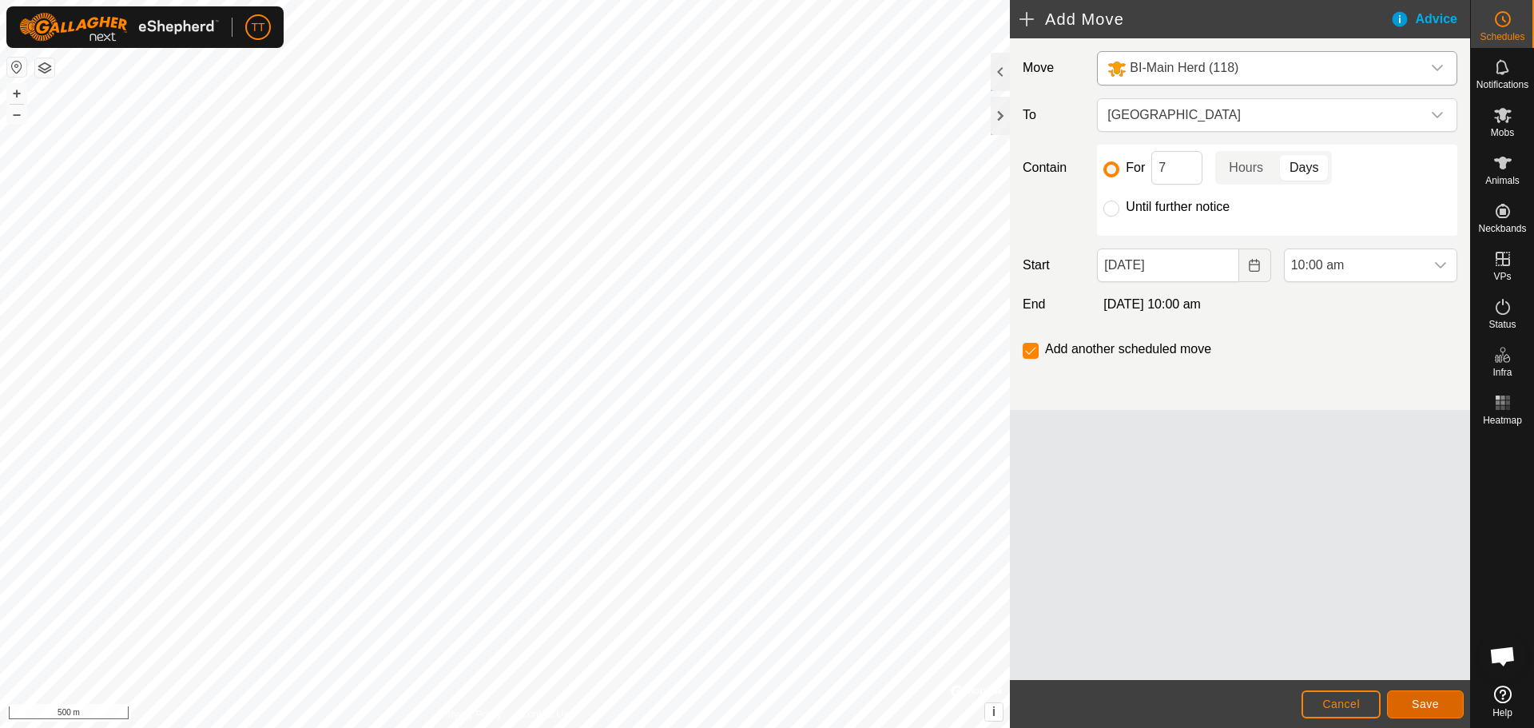
click at [1439, 704] on button "Save" at bounding box center [1425, 704] width 77 height 28
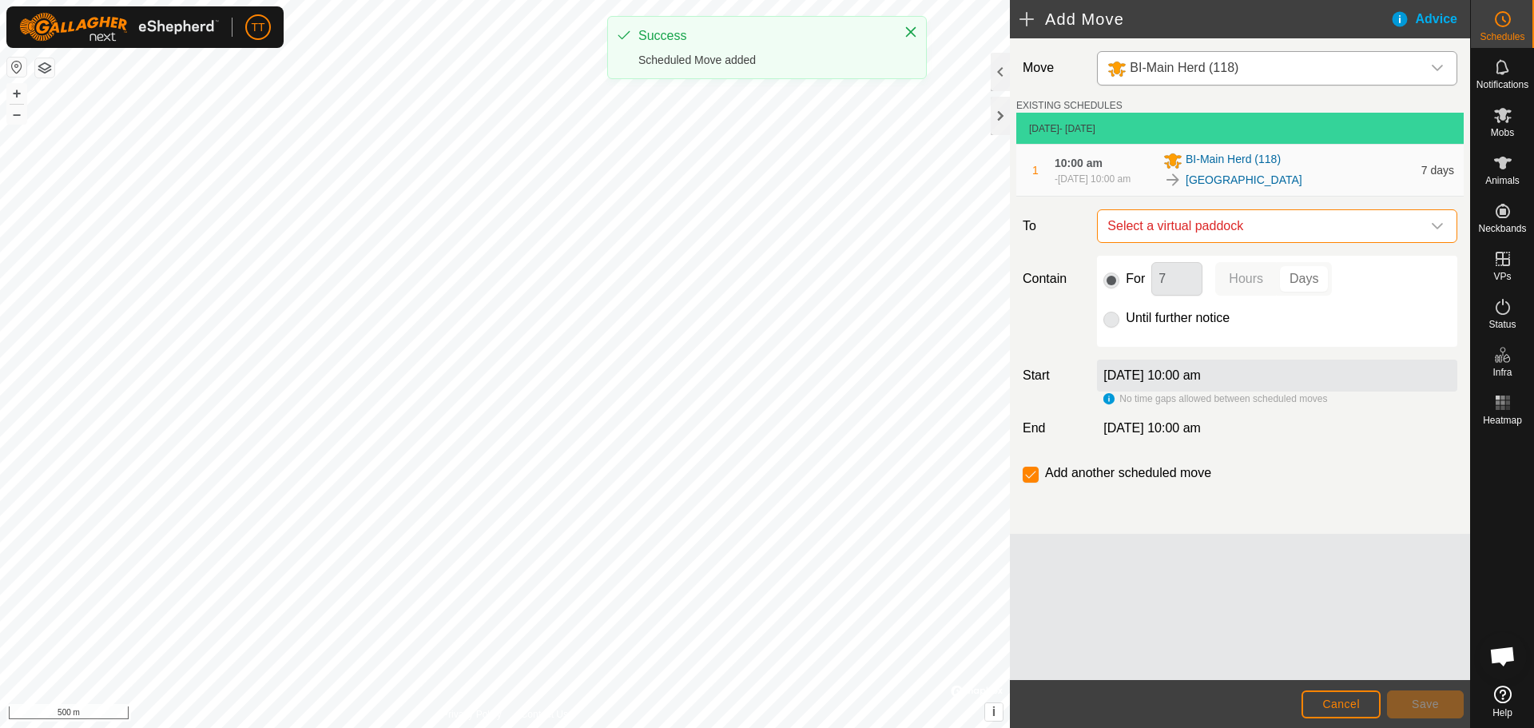
click at [1220, 229] on span "Select a virtual paddock" at bounding box center [1261, 226] width 320 height 32
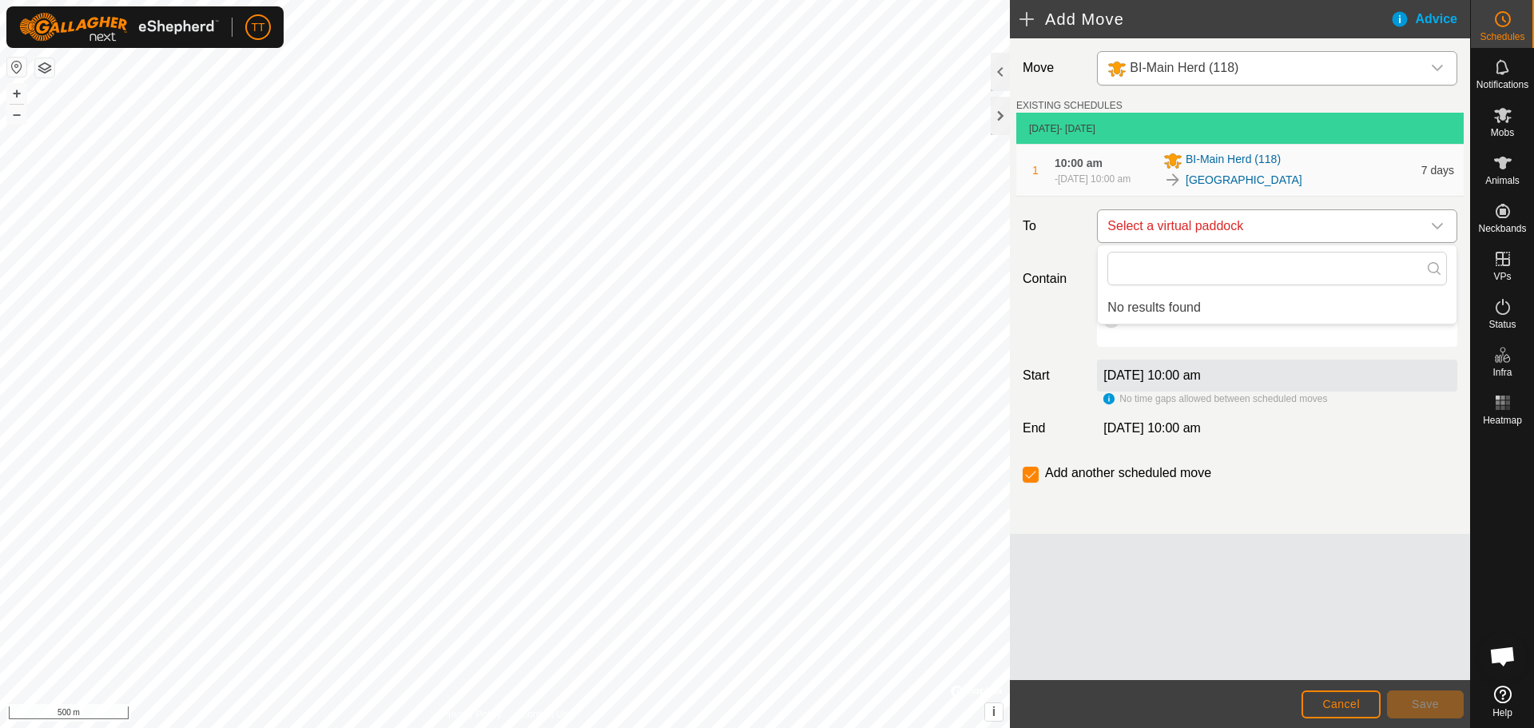
click at [1222, 229] on span "Select a virtual paddock" at bounding box center [1261, 226] width 320 height 32
click at [1360, 229] on span "Select a virtual paddock" at bounding box center [1261, 226] width 320 height 32
click at [1240, 225] on span "Select a virtual paddock" at bounding box center [1261, 226] width 320 height 32
click at [1152, 232] on span "Select a virtual paddock" at bounding box center [1261, 226] width 320 height 32
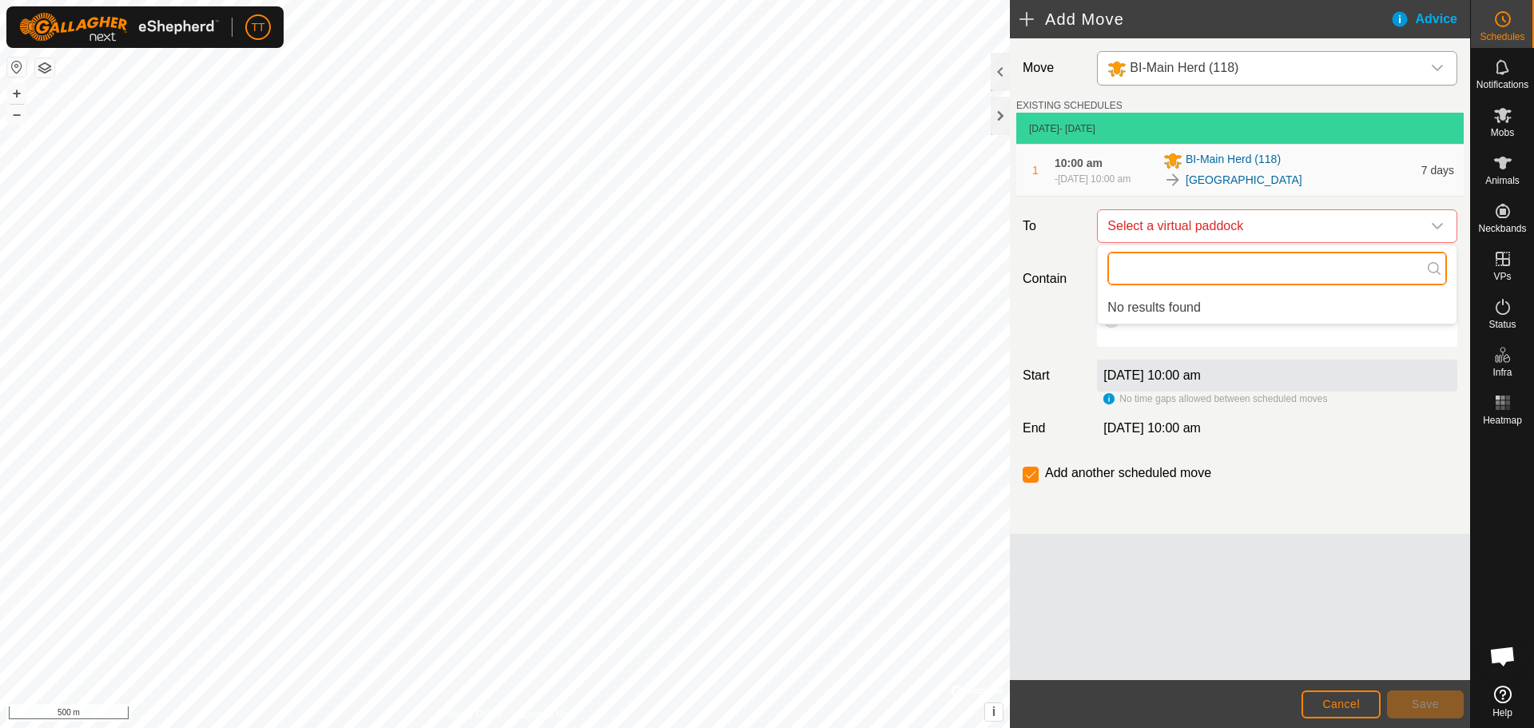
click at [1166, 272] on input "text" at bounding box center [1277, 269] width 340 height 34
type input "South"
click at [1063, 314] on div "Contain For 7 Hours Days Until further notice" at bounding box center [1239, 301] width 447 height 91
drag, startPoint x: 1336, startPoint y: 258, endPoint x: 1440, endPoint y: 274, distance: 105.1
click at [1339, 260] on input "South" at bounding box center [1277, 269] width 340 height 34
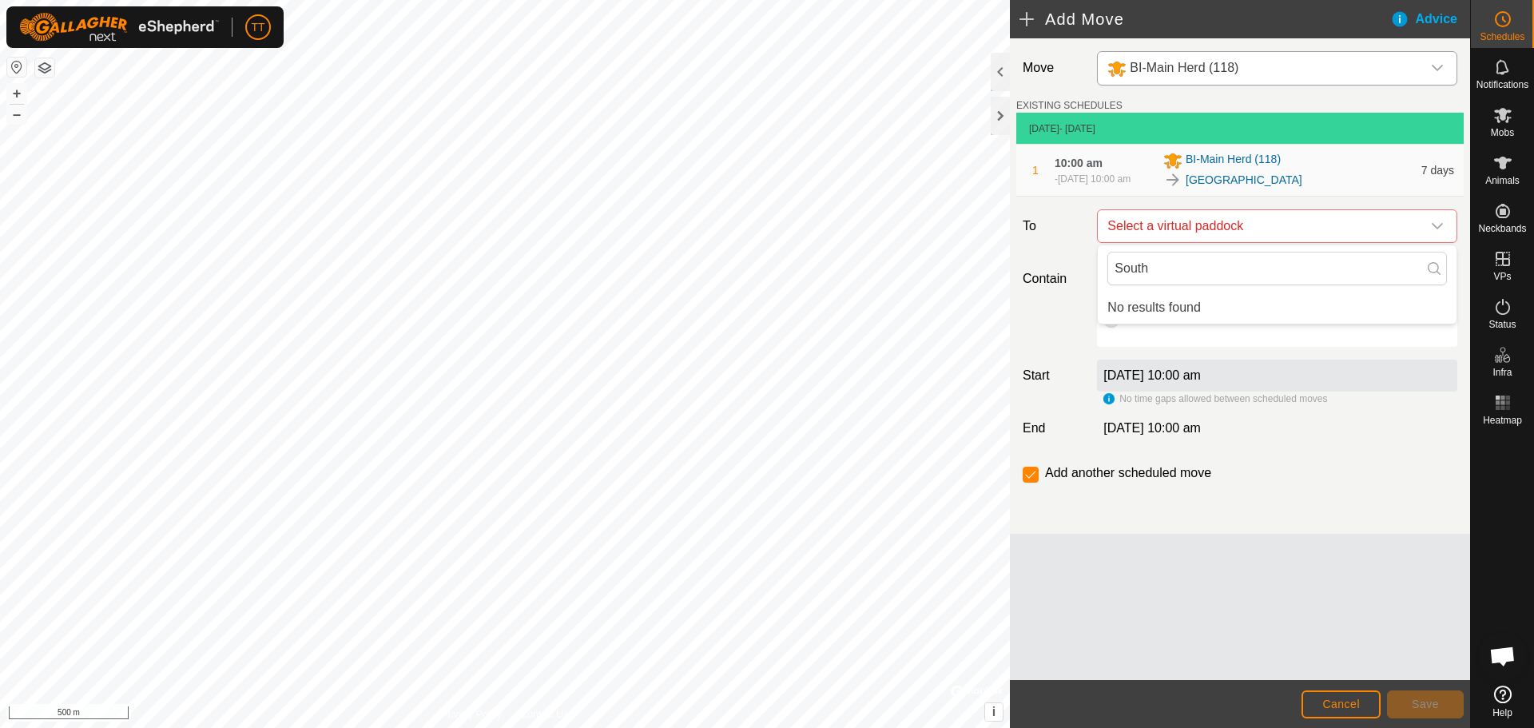
click at [1440, 274] on icon at bounding box center [1434, 268] width 13 height 13
click at [1334, 549] on div "Move BI-Main Herd (118) EXISTING SCHEDULES 25 Sept 2025 - Today 1 10:00 am - 2 …" at bounding box center [1240, 359] width 460 height 642
click at [1436, 217] on div "dropdown trigger" at bounding box center [1437, 226] width 32 height 32
click at [1444, 225] on div "dropdown trigger" at bounding box center [1437, 226] width 32 height 32
click at [1307, 629] on div "Move BI-Main Herd (118) EXISTING SCHEDULES 25 Sept 2025 - Today 1 10:00 am - 2 …" at bounding box center [1240, 359] width 460 height 642
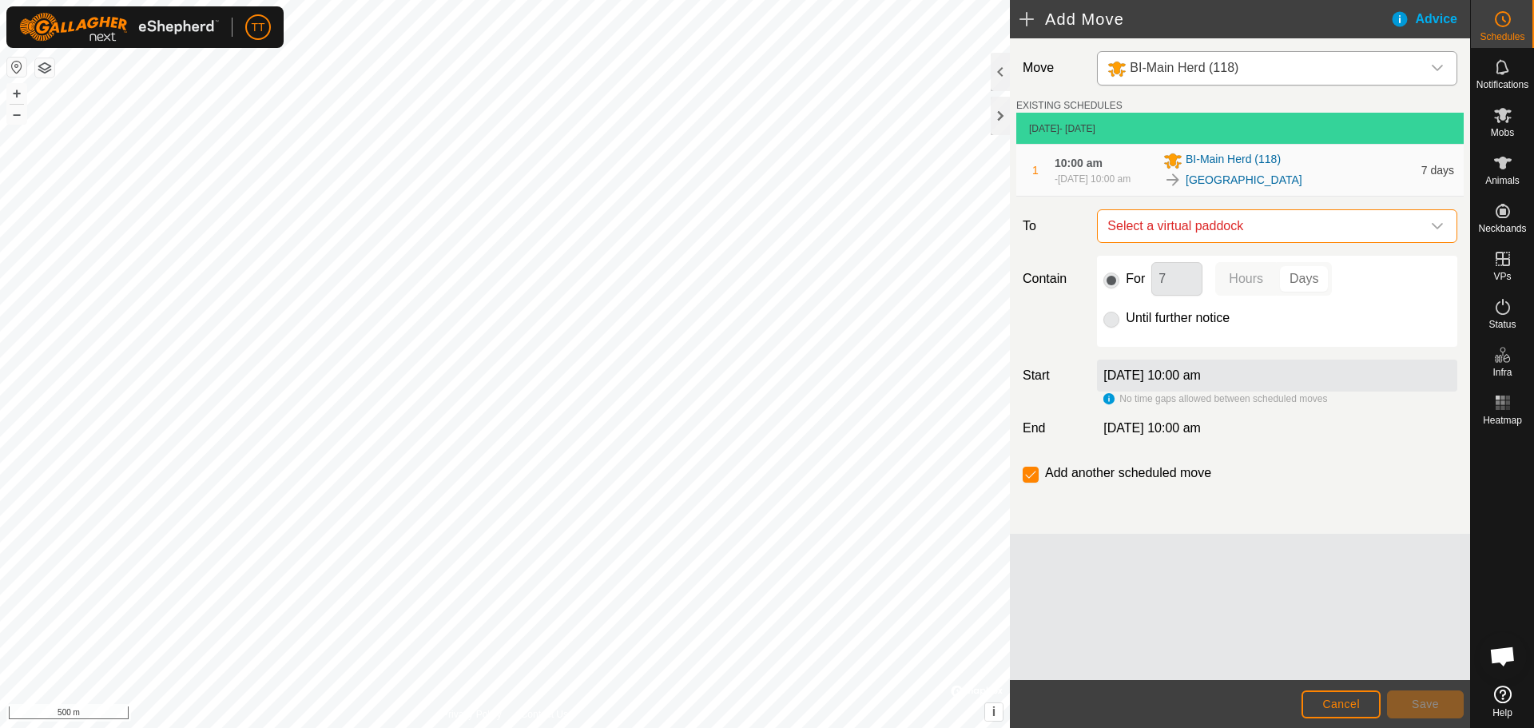
click at [1186, 224] on span "Select a virtual paddock" at bounding box center [1261, 226] width 320 height 32
click at [1208, 574] on div "Move BI-Main Herd (118) EXISTING SCHEDULES 25 Sept 2025 - Today 1 10:00 am - 2 …" at bounding box center [1240, 359] width 460 height 642
click at [1136, 374] on label "2 Oct 2025, 10:00 am" at bounding box center [1151, 375] width 97 height 14
click at [1031, 478] on input "checkbox" at bounding box center [1031, 475] width 16 height 16
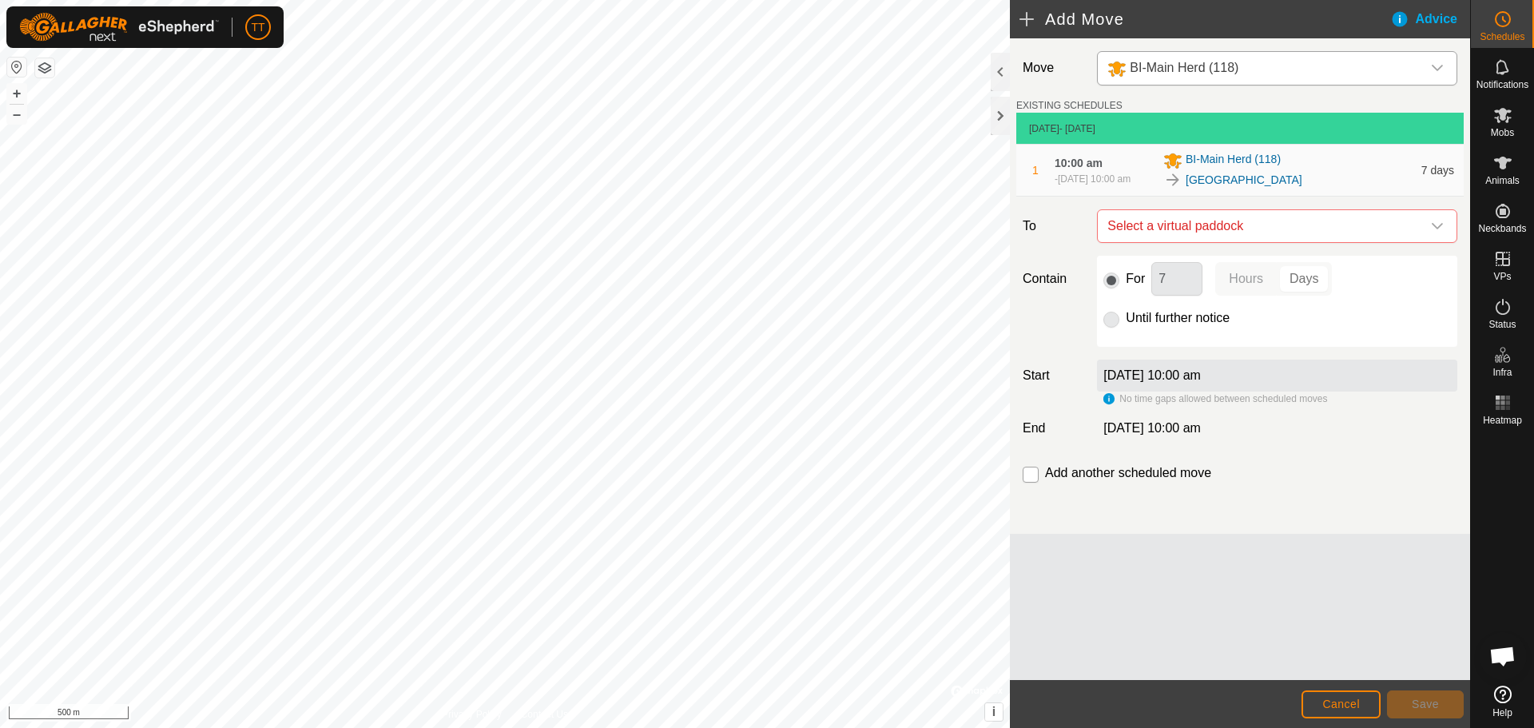
checkbox input "true"
click at [1438, 228] on icon "dropdown trigger" at bounding box center [1437, 226] width 11 height 6
click at [1433, 225] on icon "dropdown trigger" at bounding box center [1437, 226] width 11 height 6
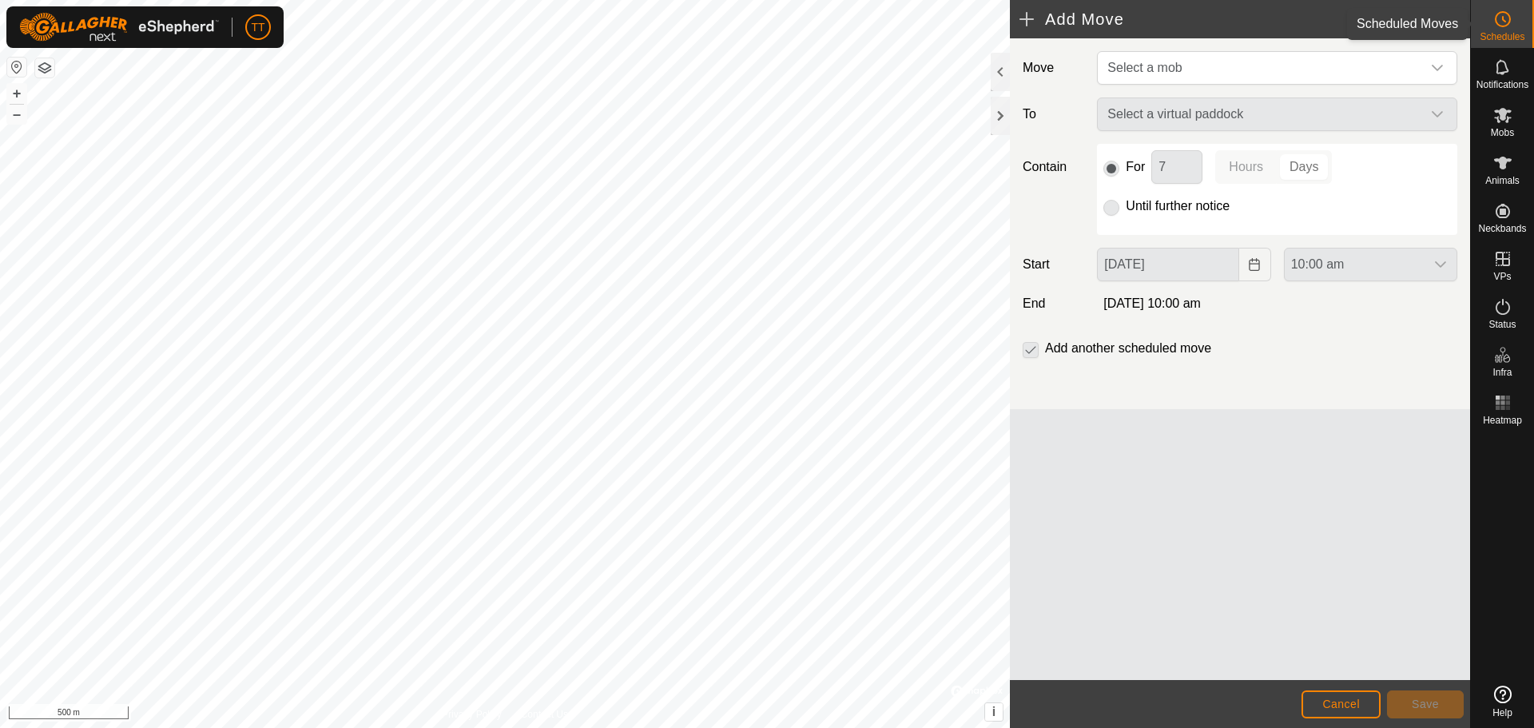
click at [1514, 23] on es-schedule-vp-svg-icon at bounding box center [1502, 19] width 29 height 26
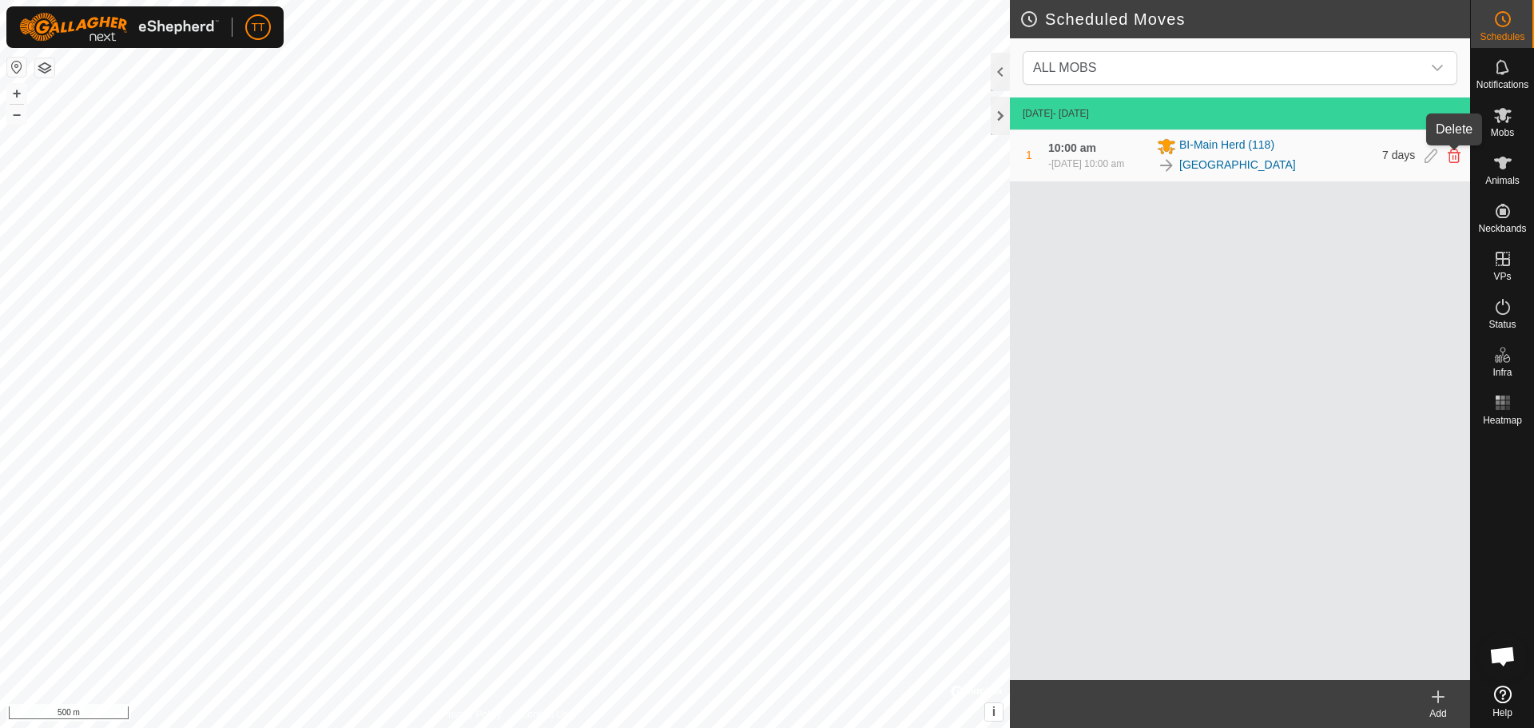
click at [1452, 161] on icon at bounding box center [1454, 156] width 13 height 14
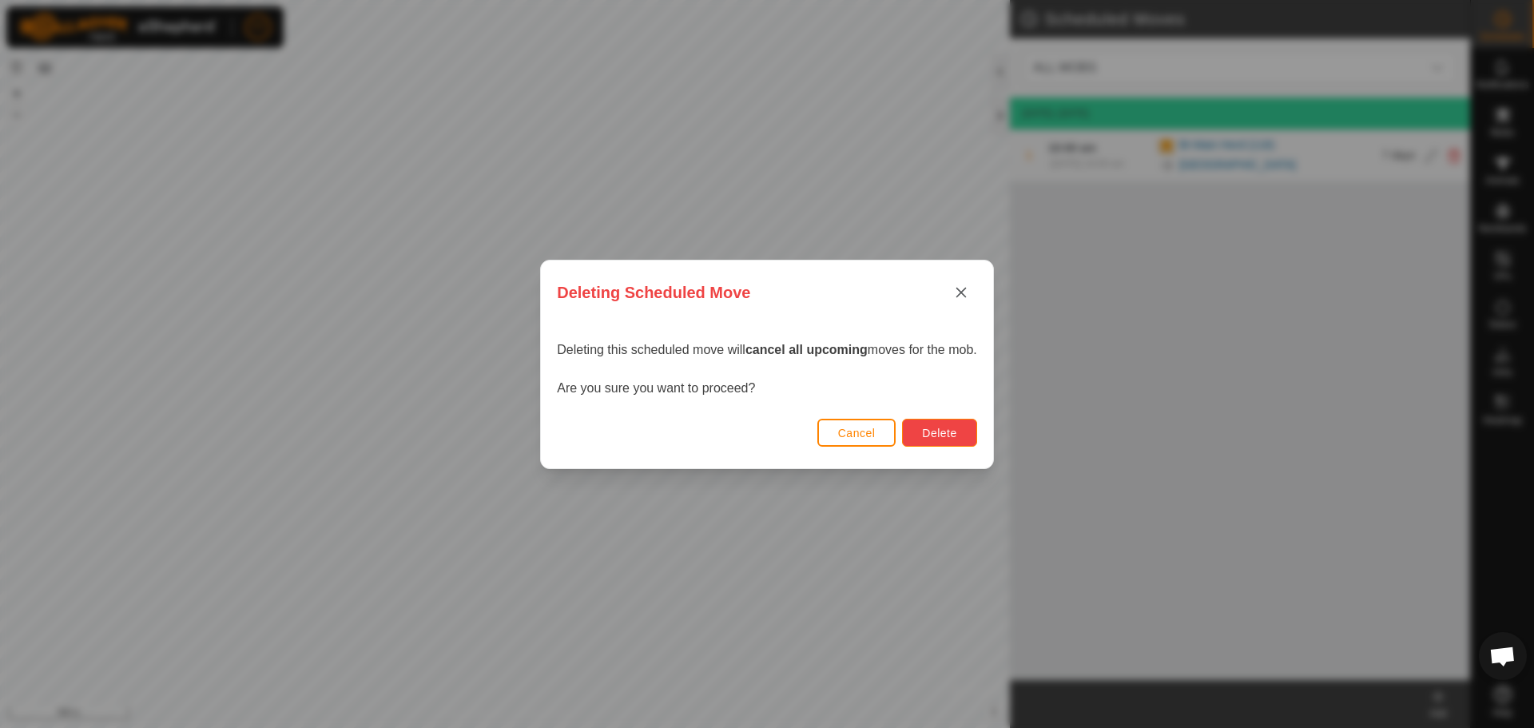
click at [950, 435] on span "Delete" at bounding box center [939, 433] width 34 height 13
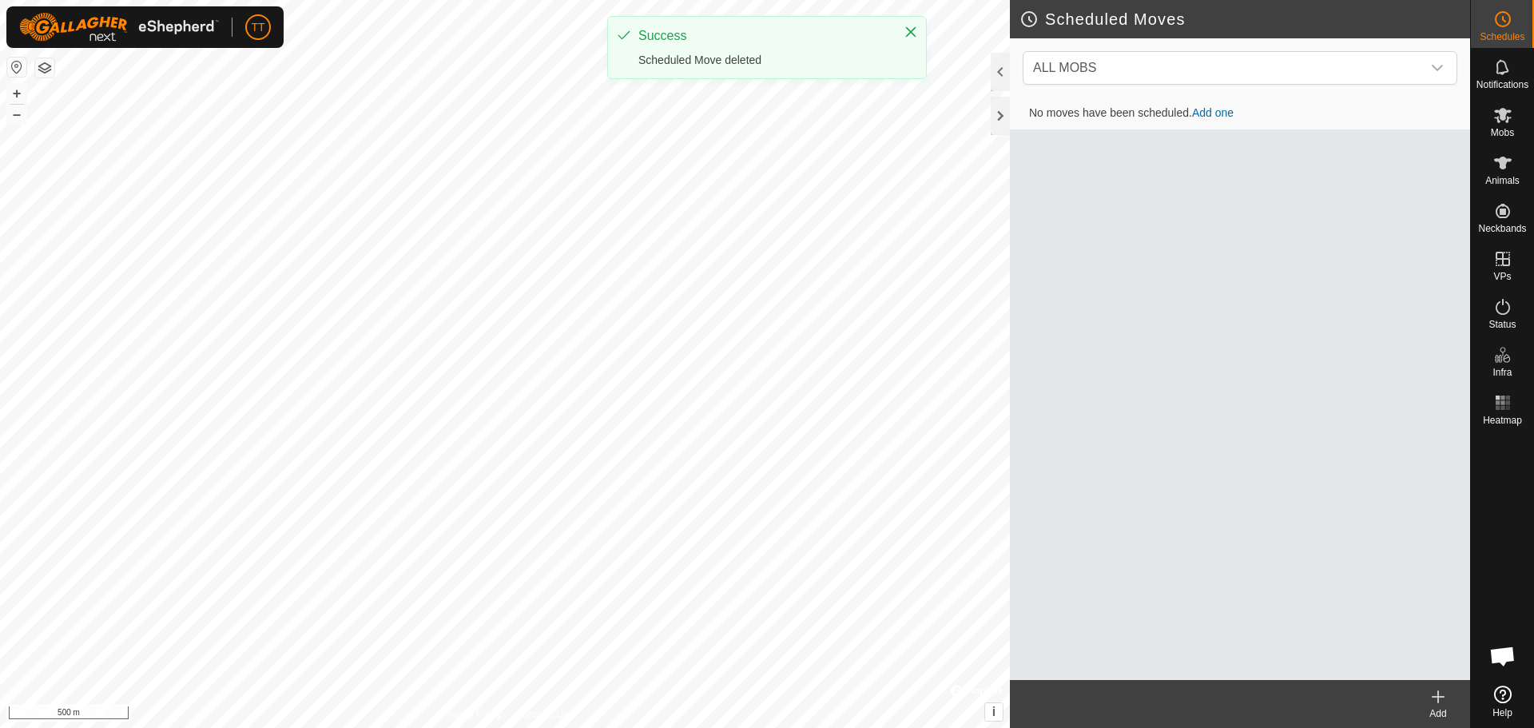
click at [1443, 691] on icon at bounding box center [1437, 696] width 19 height 19
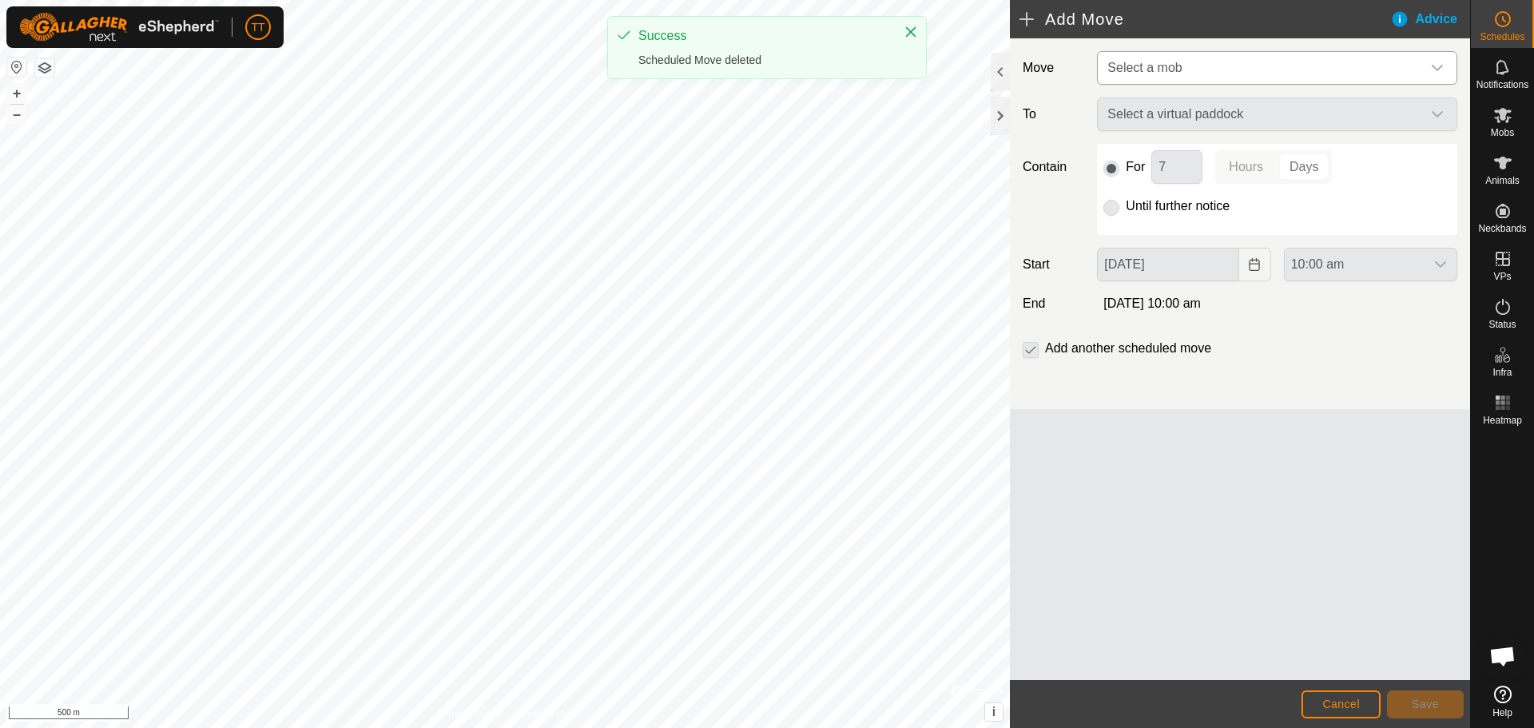
click at [1231, 72] on span "Select a mob" at bounding box center [1261, 68] width 320 height 32
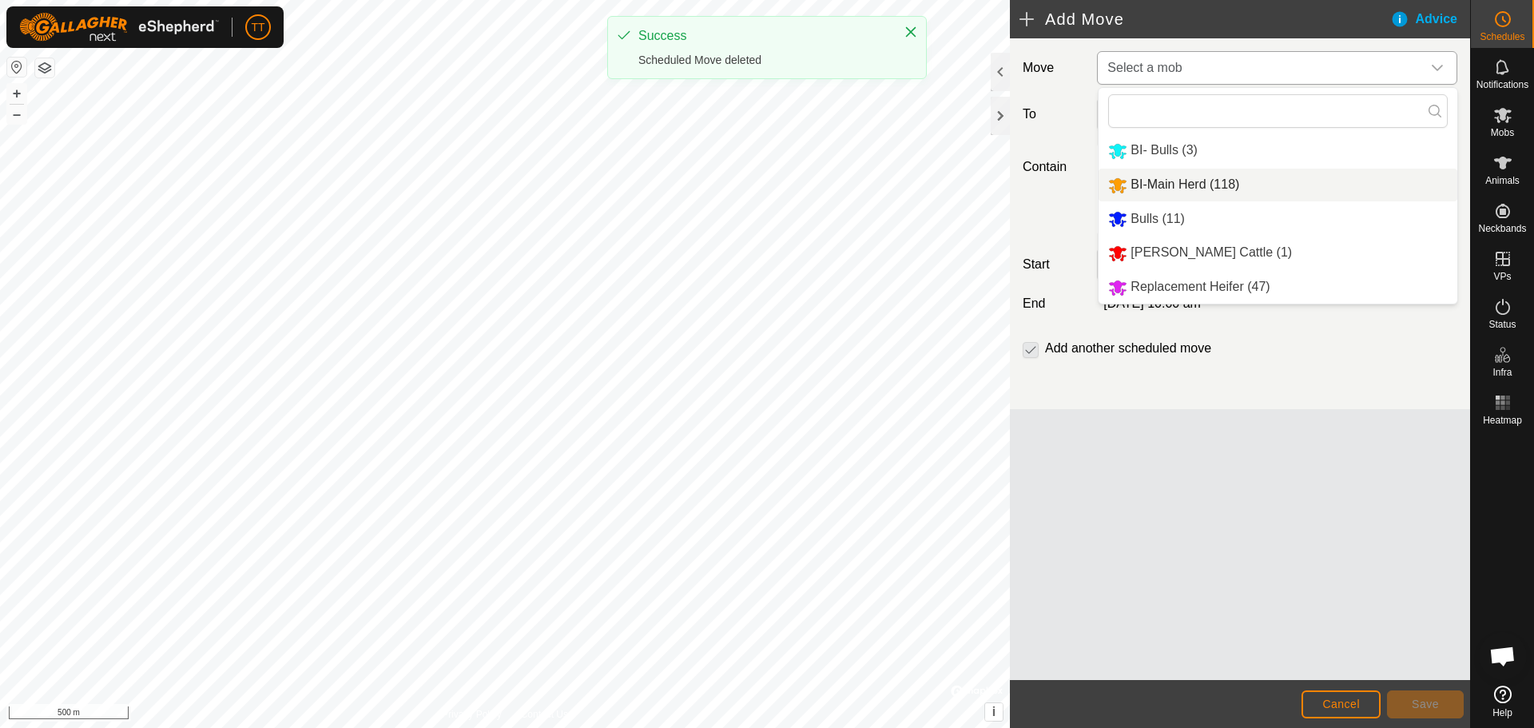
click at [1222, 176] on li "BI-Main Herd (118)" at bounding box center [1278, 185] width 359 height 33
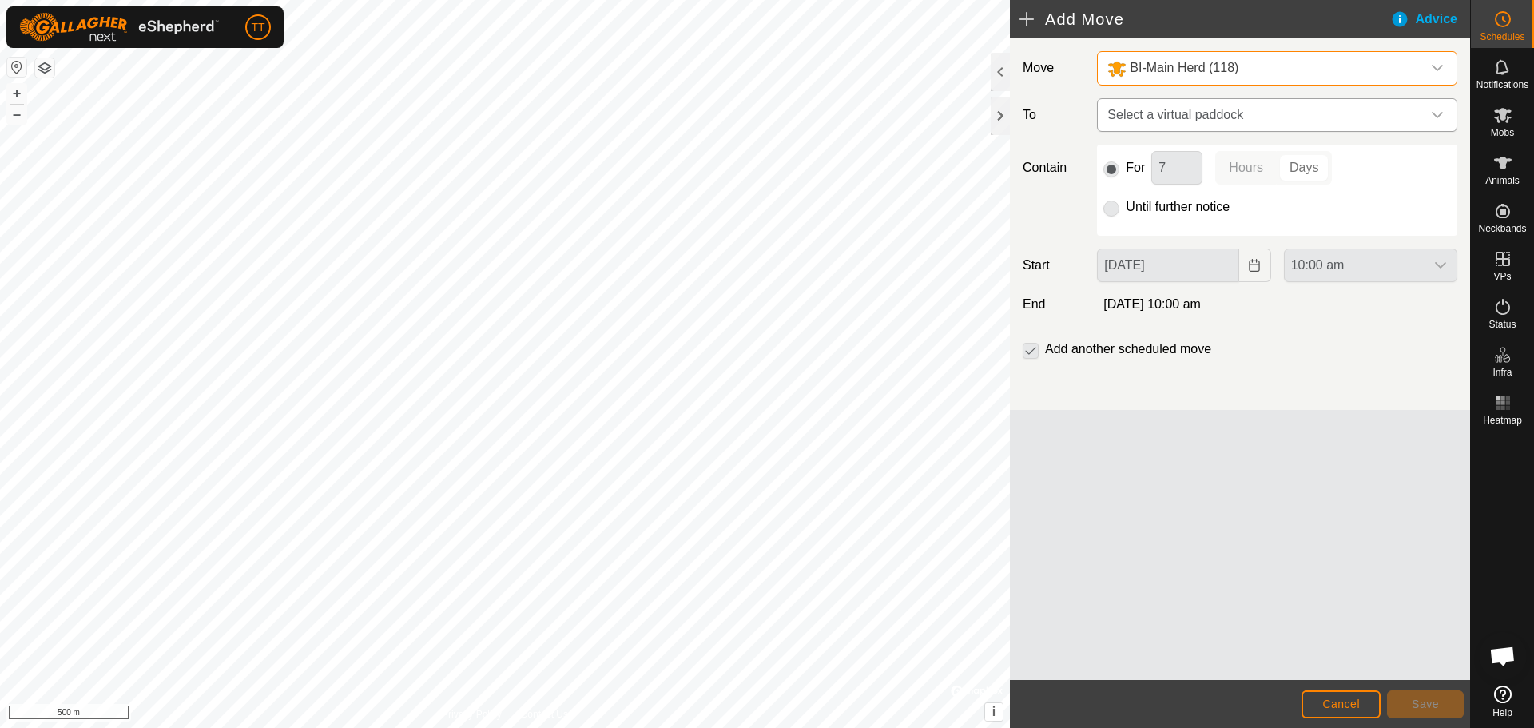
click at [1230, 118] on span "Select a virtual paddock" at bounding box center [1261, 115] width 320 height 32
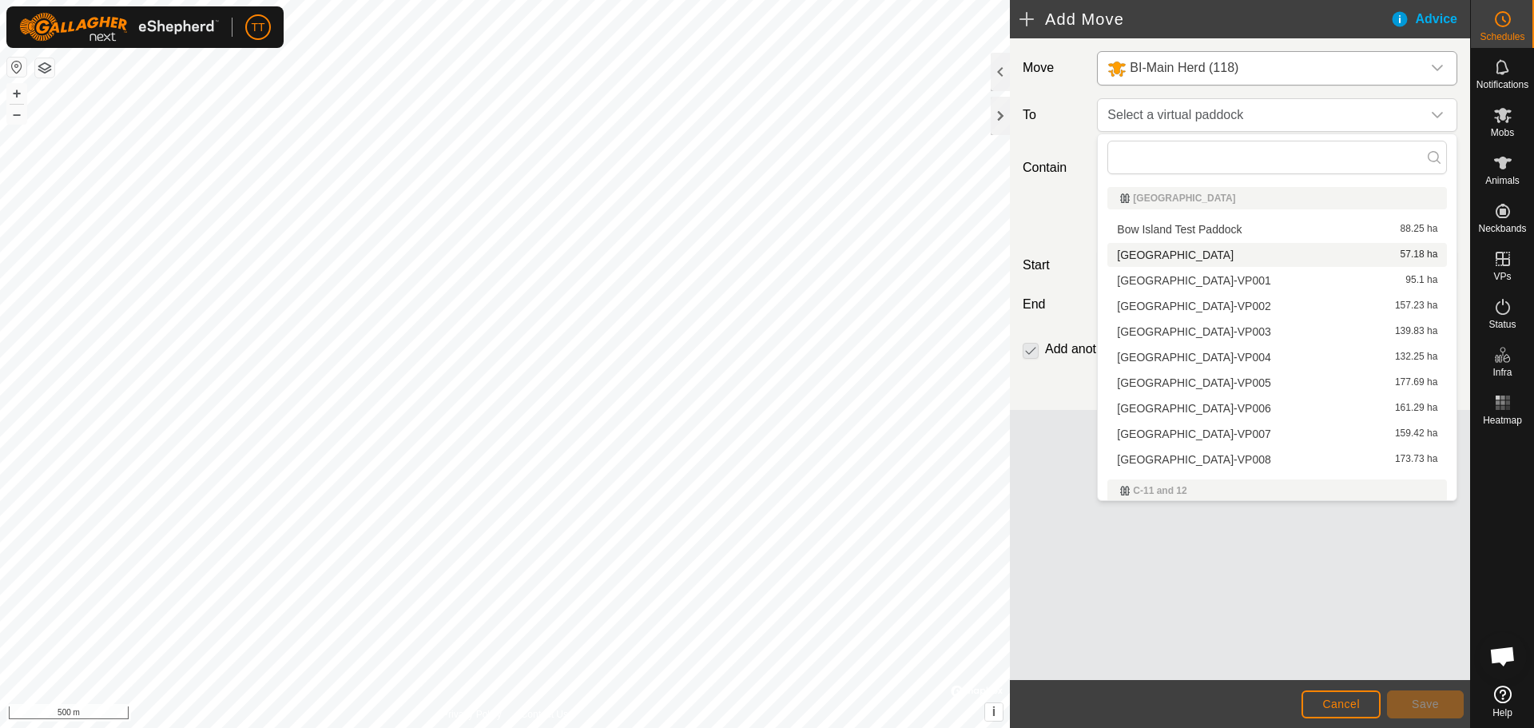
click at [1230, 254] on li "South East Paddock 57.18 ha" at bounding box center [1277, 255] width 340 height 24
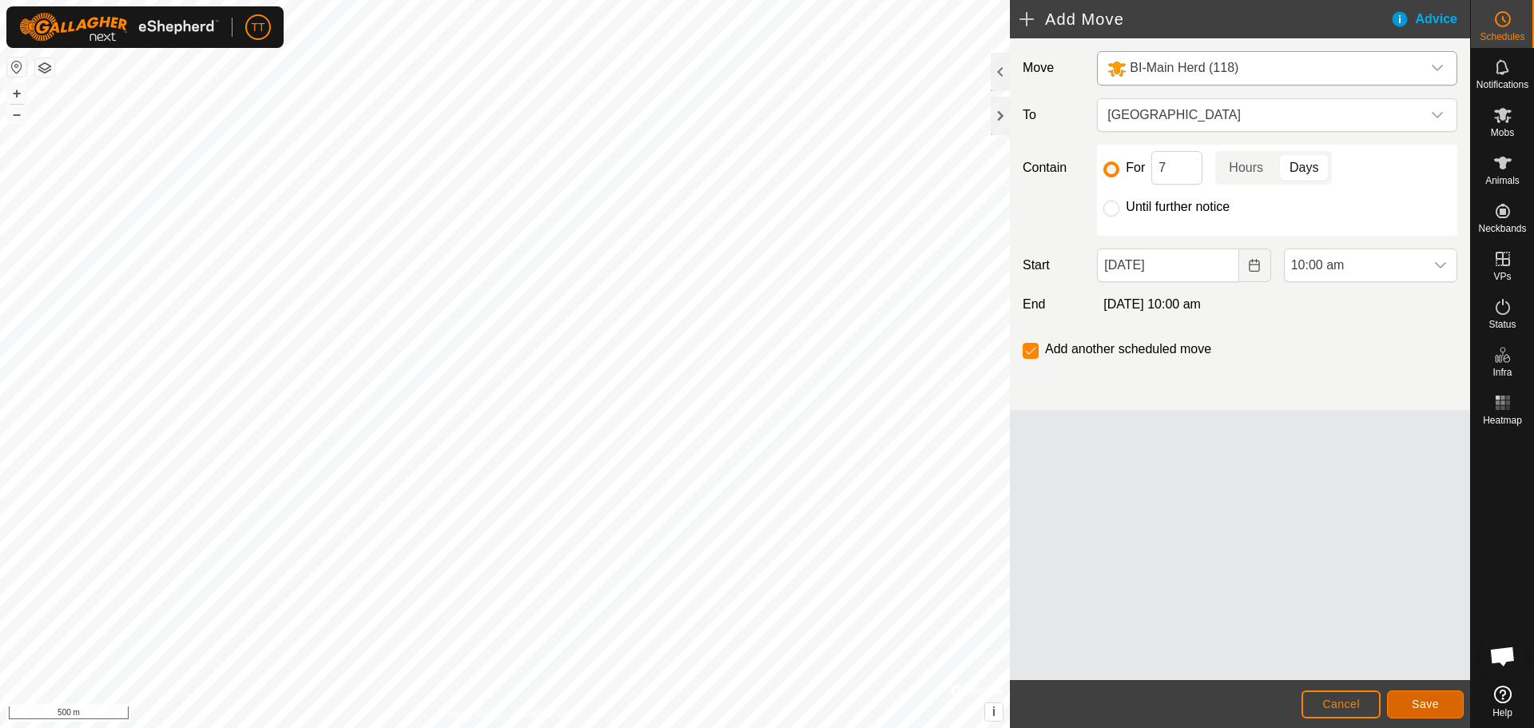
click at [1428, 707] on span "Save" at bounding box center [1425, 703] width 27 height 13
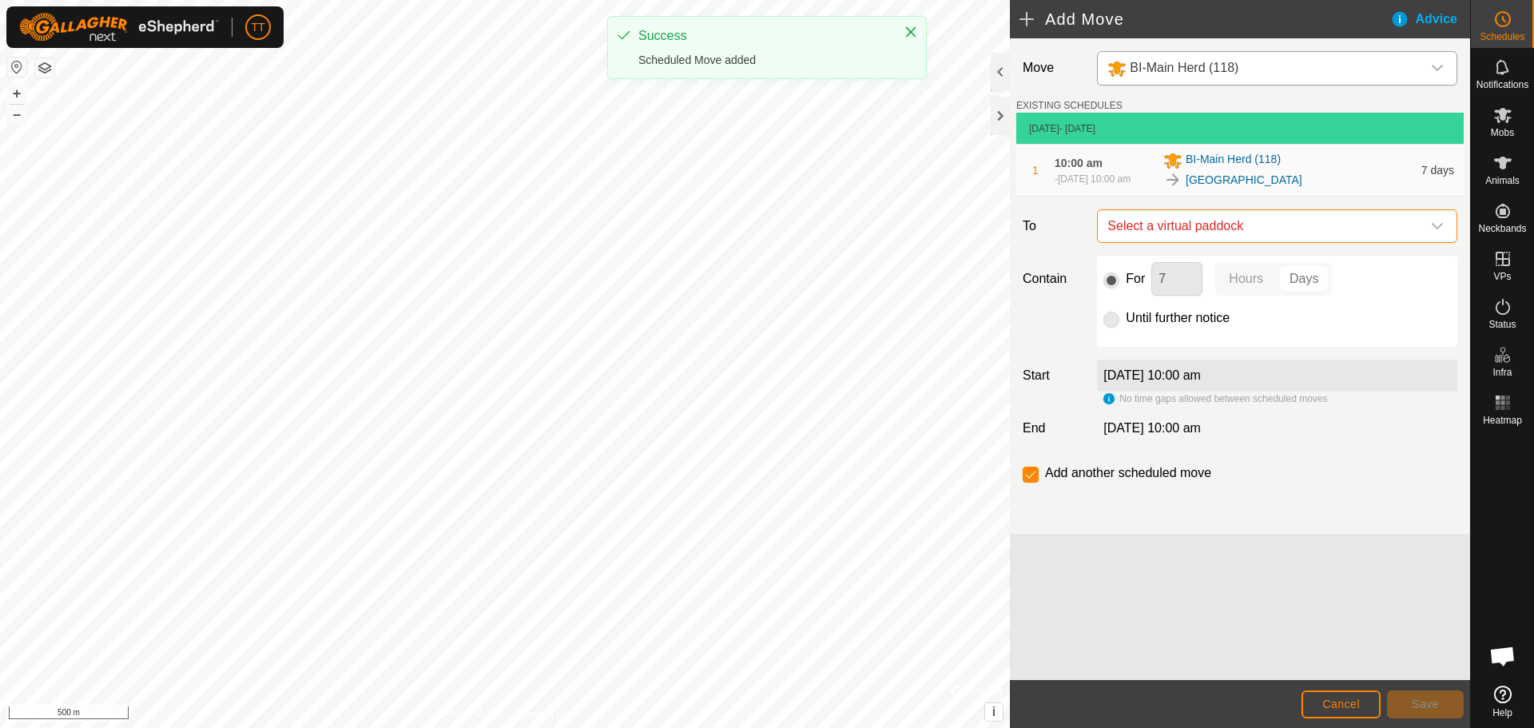
click at [1225, 228] on span "Select a virtual paddock" at bounding box center [1261, 226] width 320 height 32
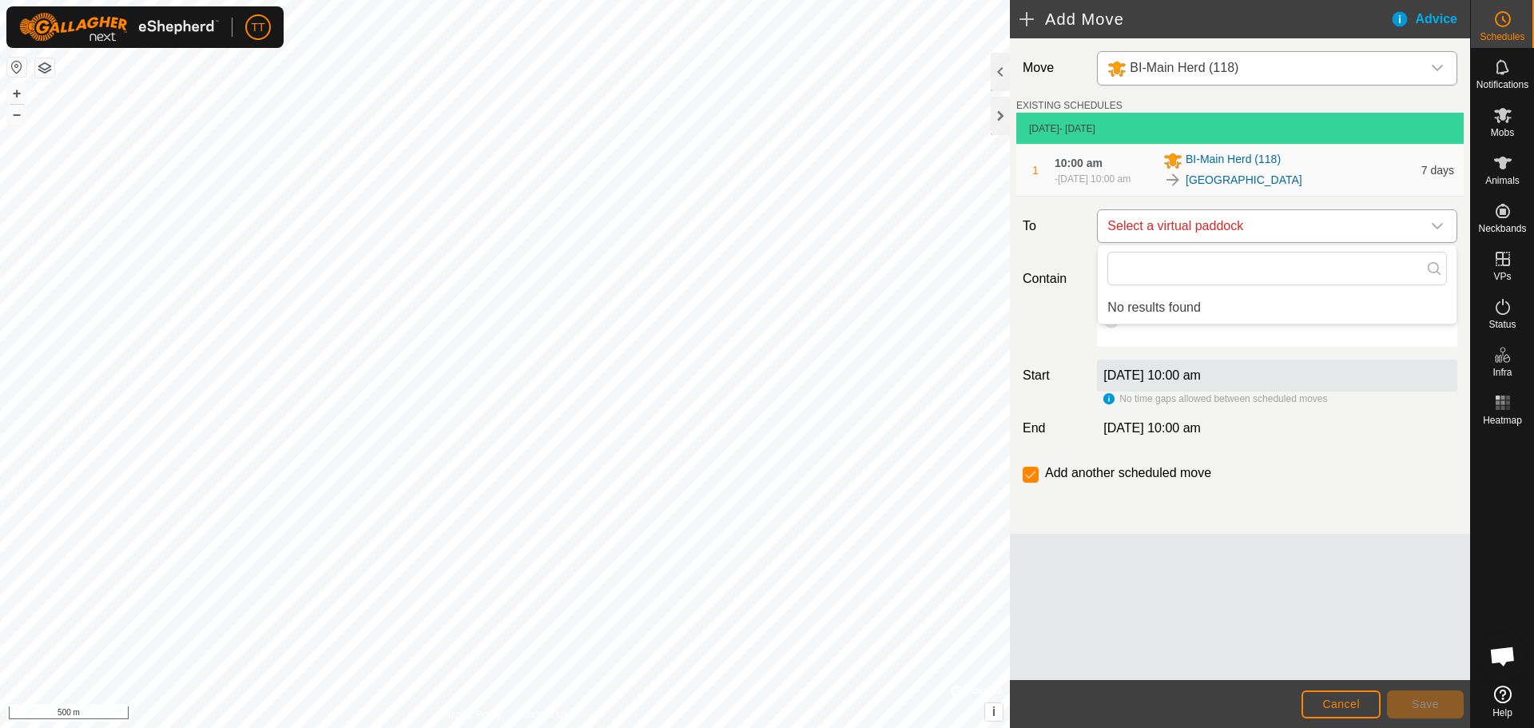
click at [1226, 228] on span "Select a virtual paddock" at bounding box center [1261, 226] width 320 height 32
click at [1347, 706] on span "Cancel" at bounding box center [1341, 703] width 38 height 13
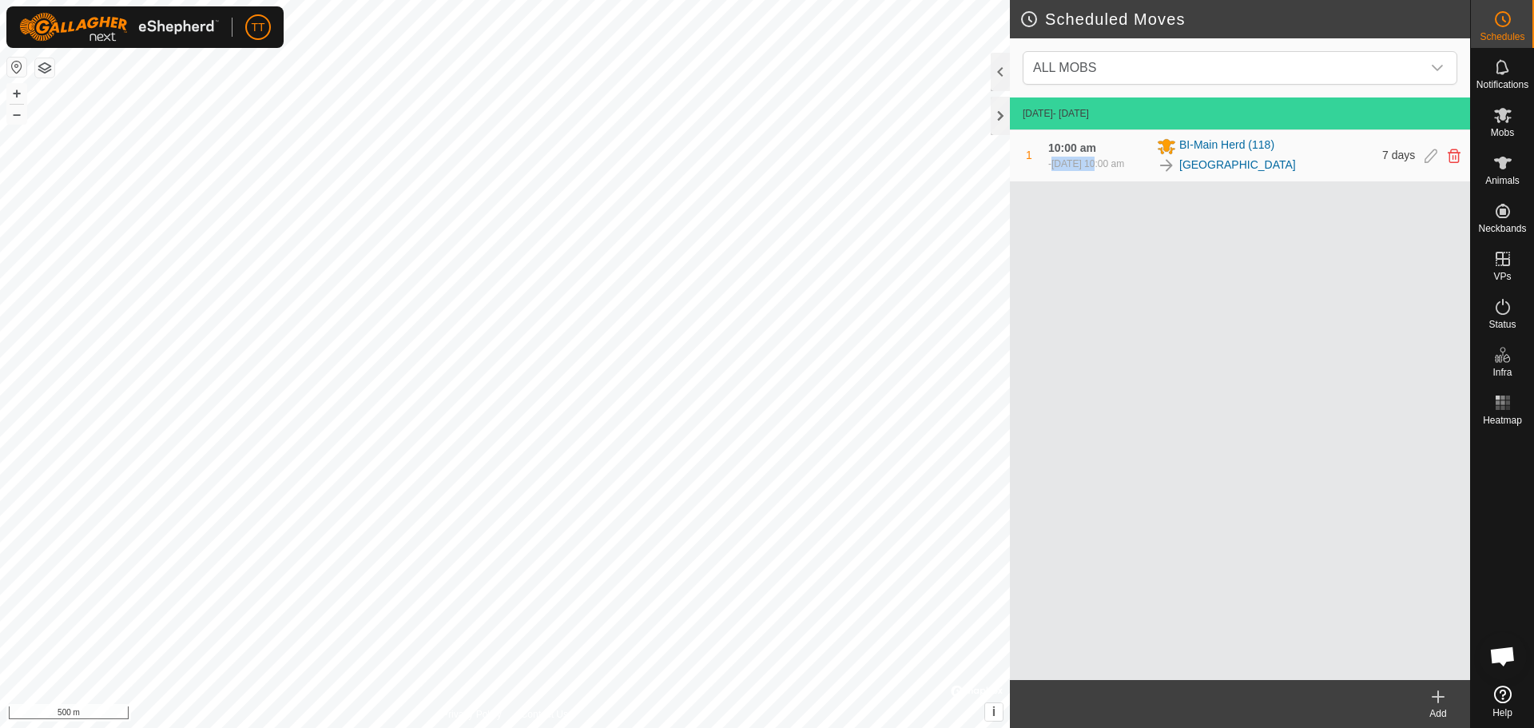
drag, startPoint x: 1053, startPoint y: 161, endPoint x: 1095, endPoint y: 165, distance: 41.7
click at [1095, 165] on div "- 2 Oct 2025, 10:00 am" at bounding box center [1086, 164] width 76 height 14
click at [1430, 154] on icon at bounding box center [1430, 156] width 13 height 14
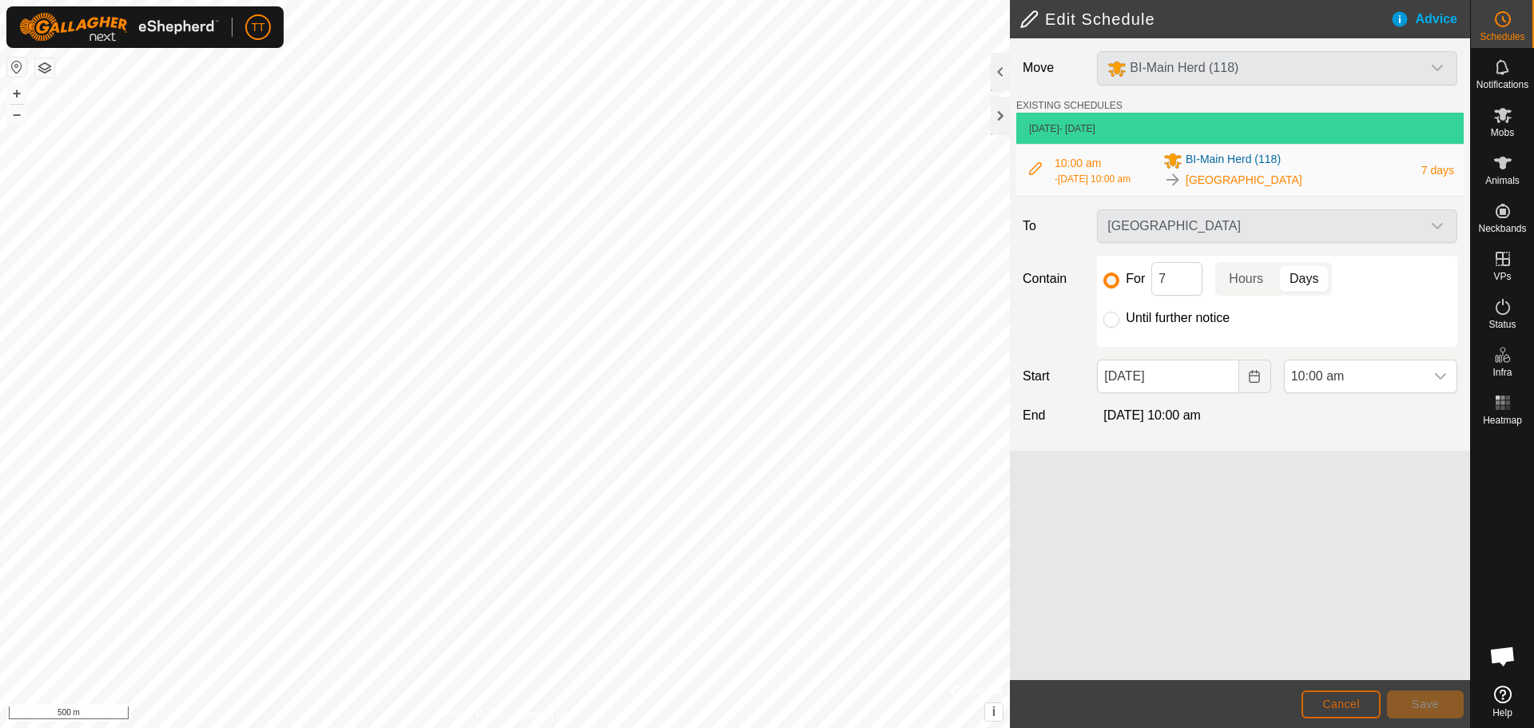
click at [1352, 704] on span "Cancel" at bounding box center [1341, 703] width 38 height 13
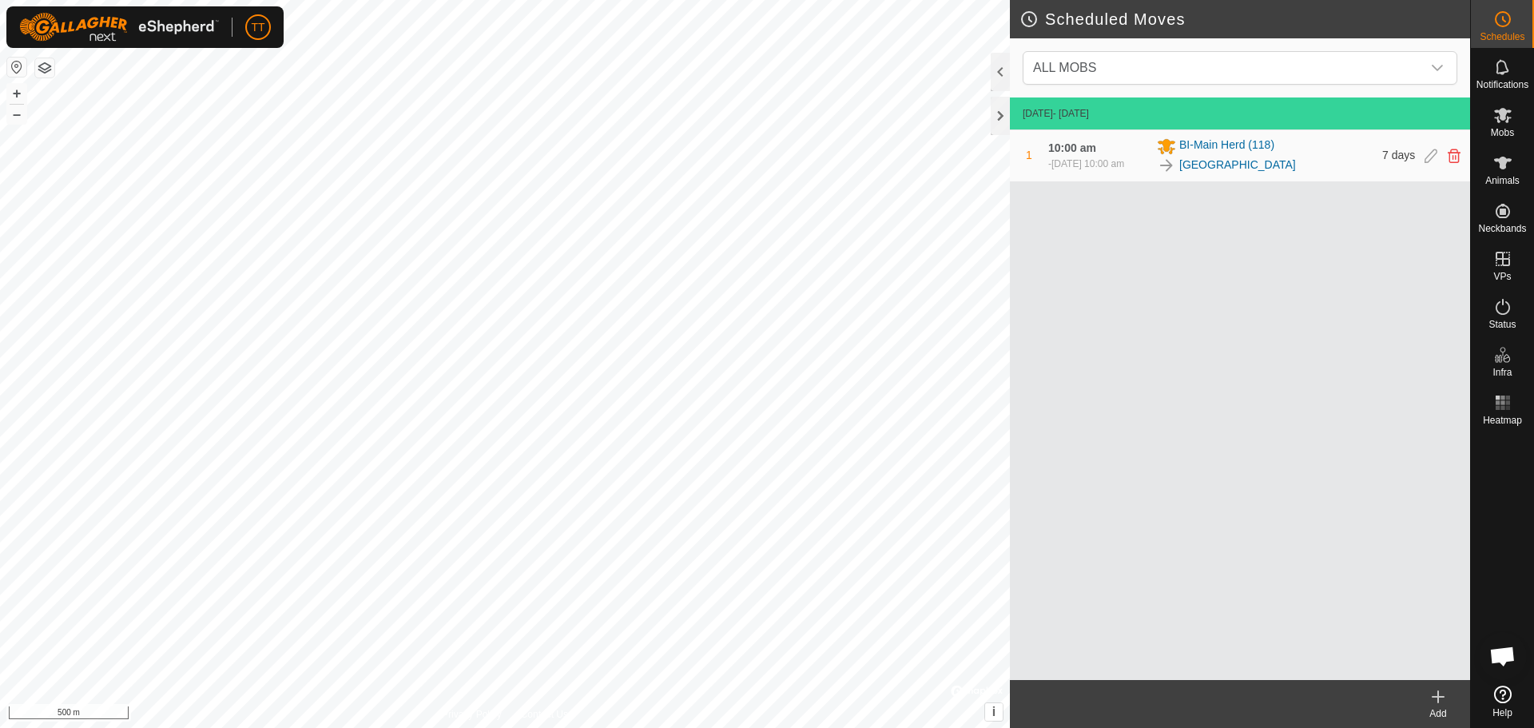
click at [1434, 698] on icon at bounding box center [1437, 696] width 19 height 19
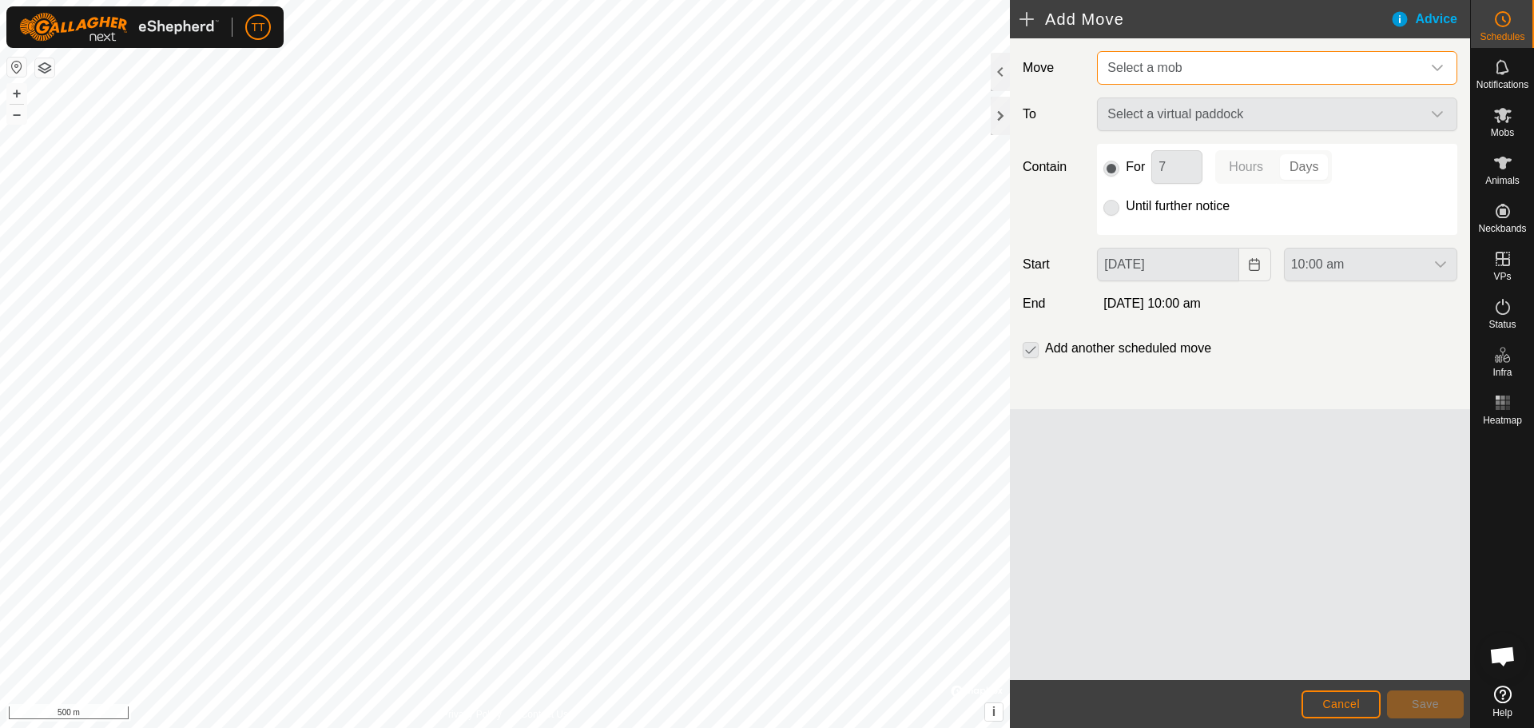
click at [1258, 61] on span "Select a mob" at bounding box center [1261, 68] width 320 height 32
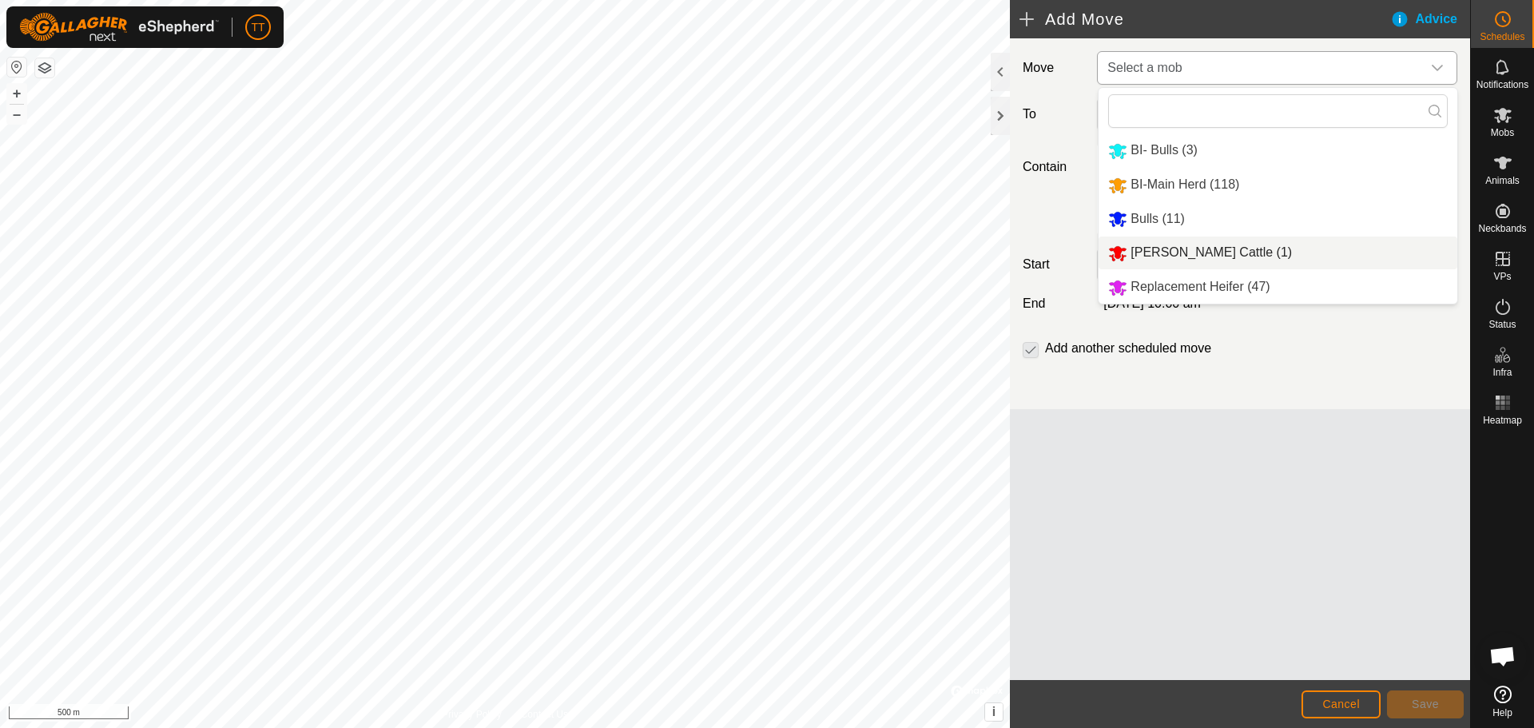
click at [1235, 248] on li "Johns Cattle (1)" at bounding box center [1278, 252] width 359 height 33
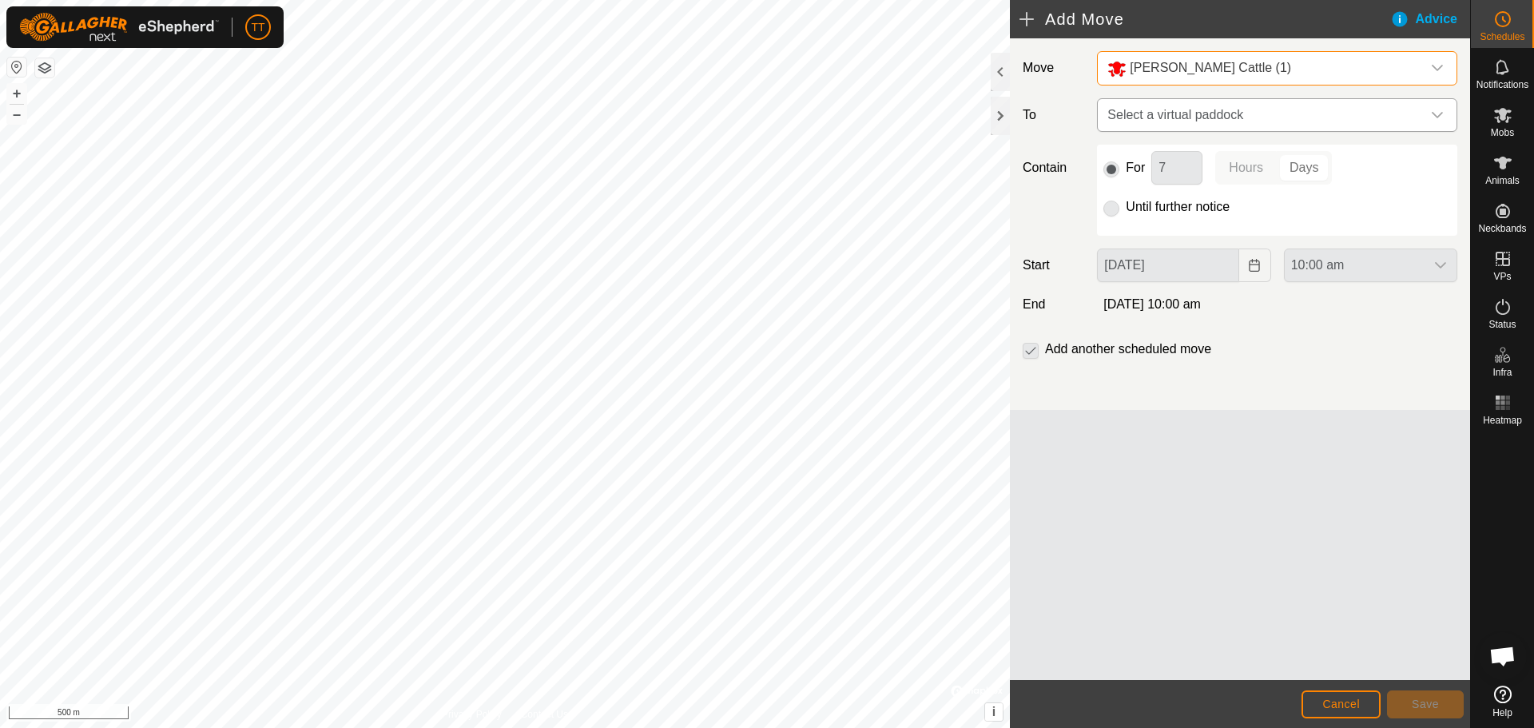
click at [1276, 112] on span "Select a virtual paddock" at bounding box center [1261, 115] width 320 height 32
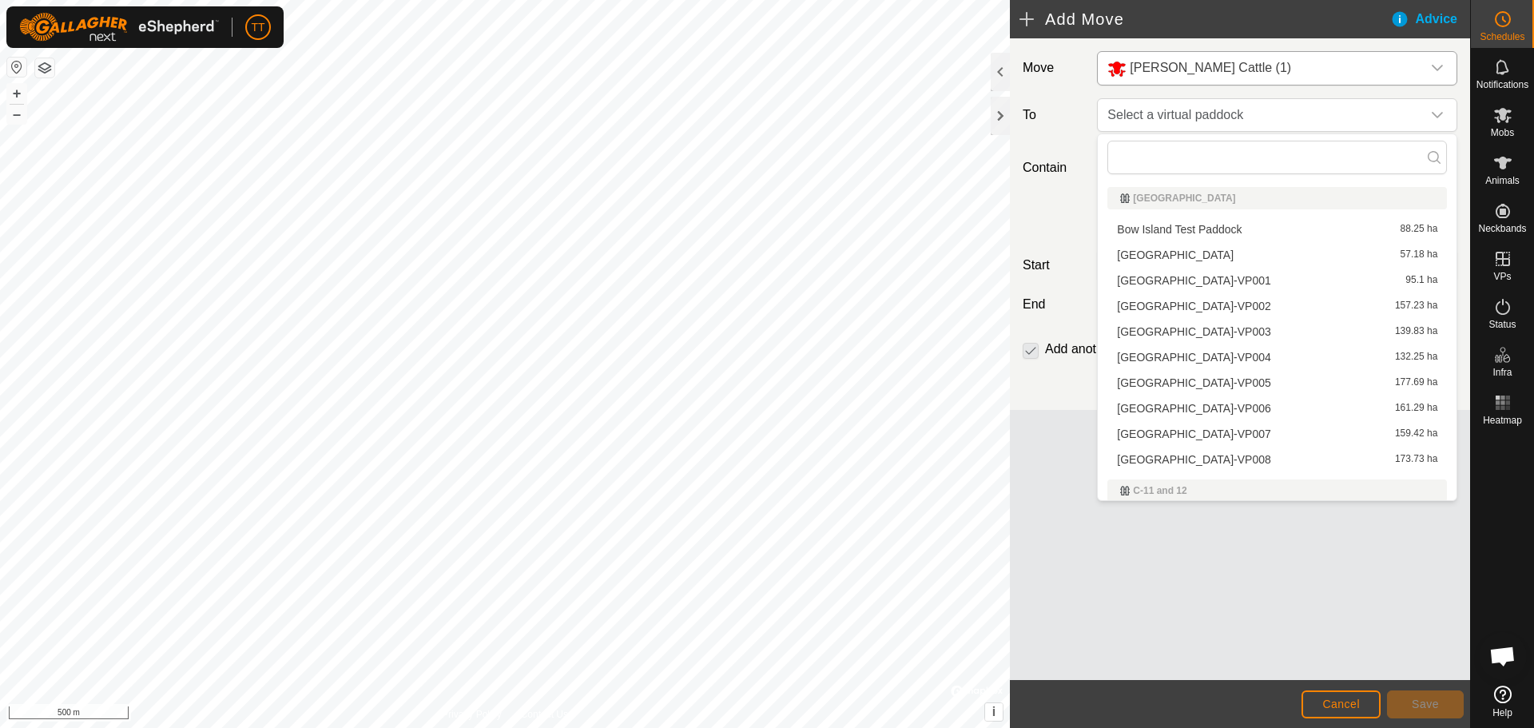
click at [1234, 259] on li "South East Paddock 57.18 ha" at bounding box center [1277, 255] width 340 height 24
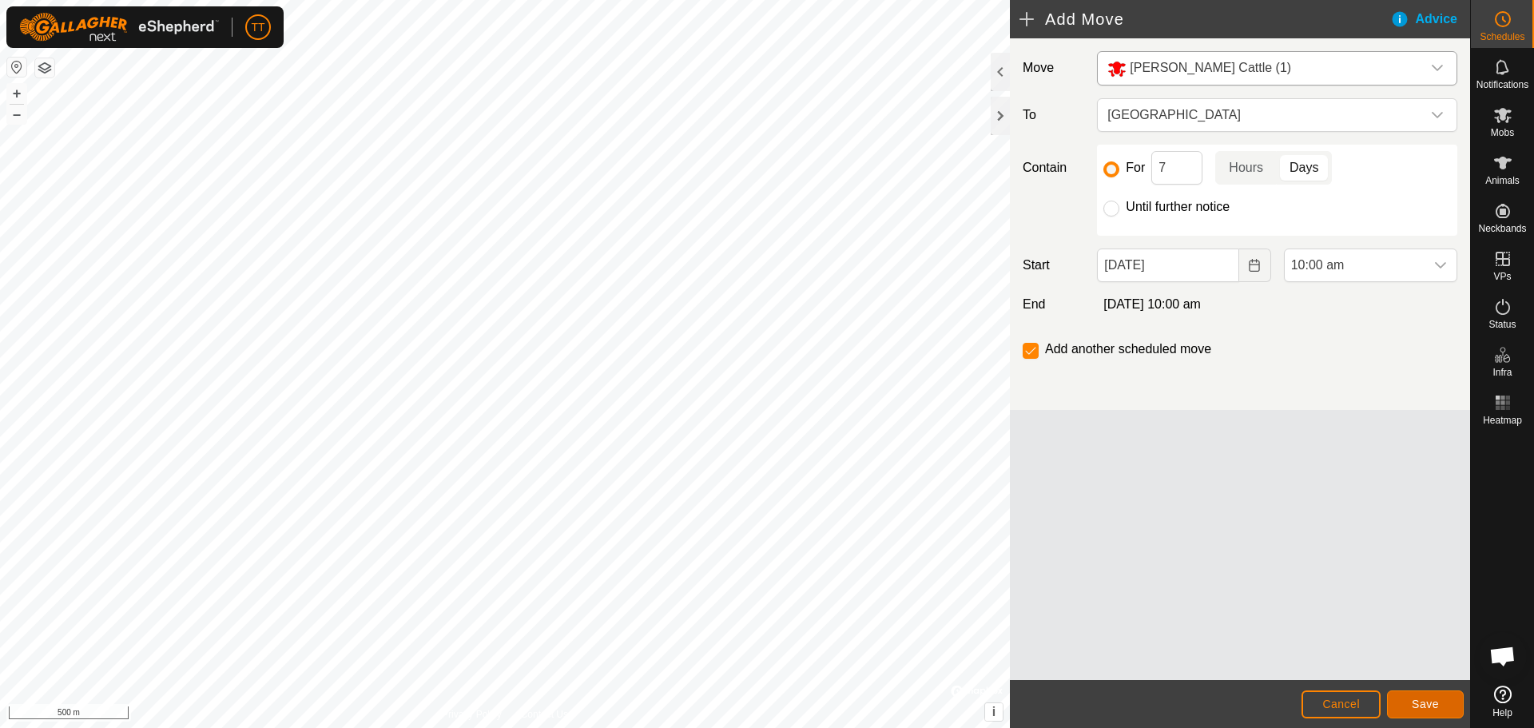
click at [1424, 701] on span "Save" at bounding box center [1425, 703] width 27 height 13
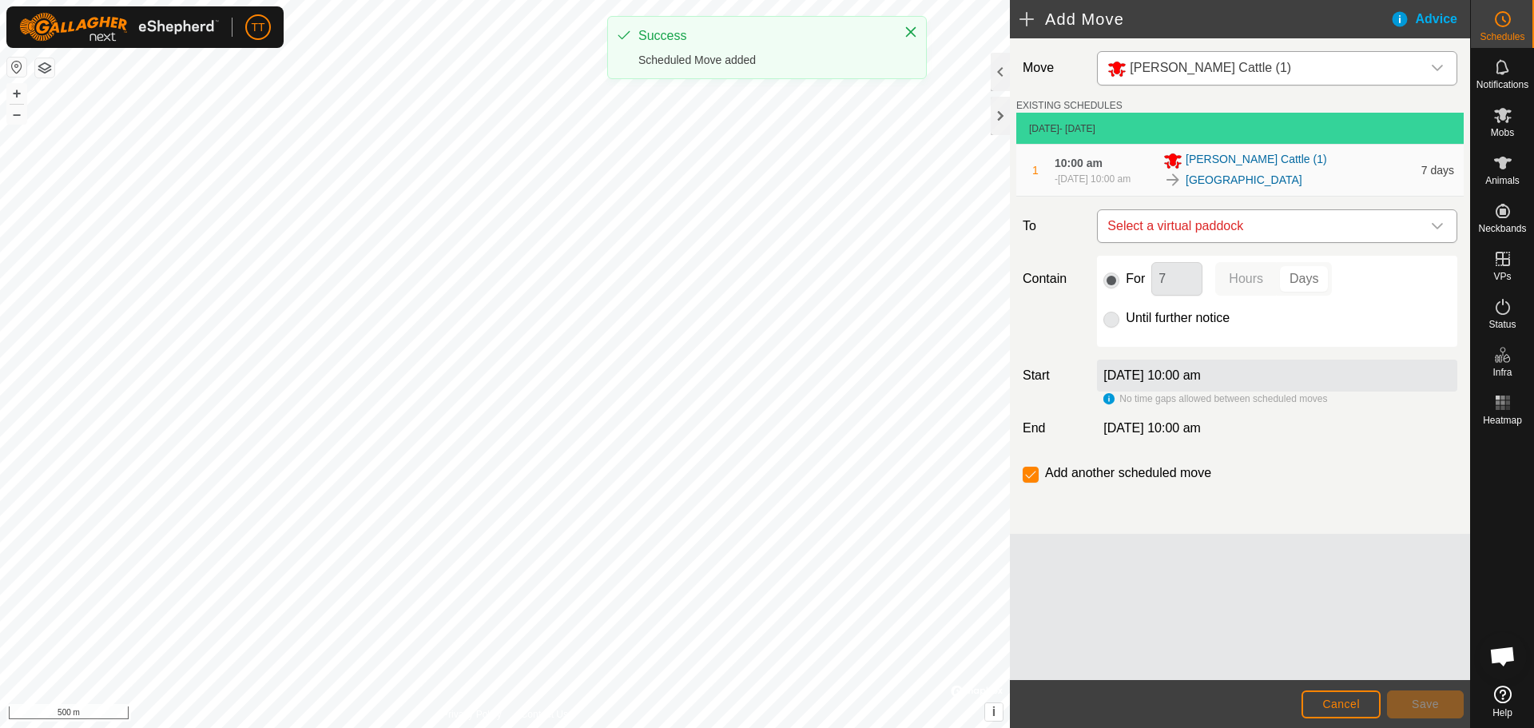
click at [1206, 222] on span "Select a virtual paddock" at bounding box center [1261, 226] width 320 height 32
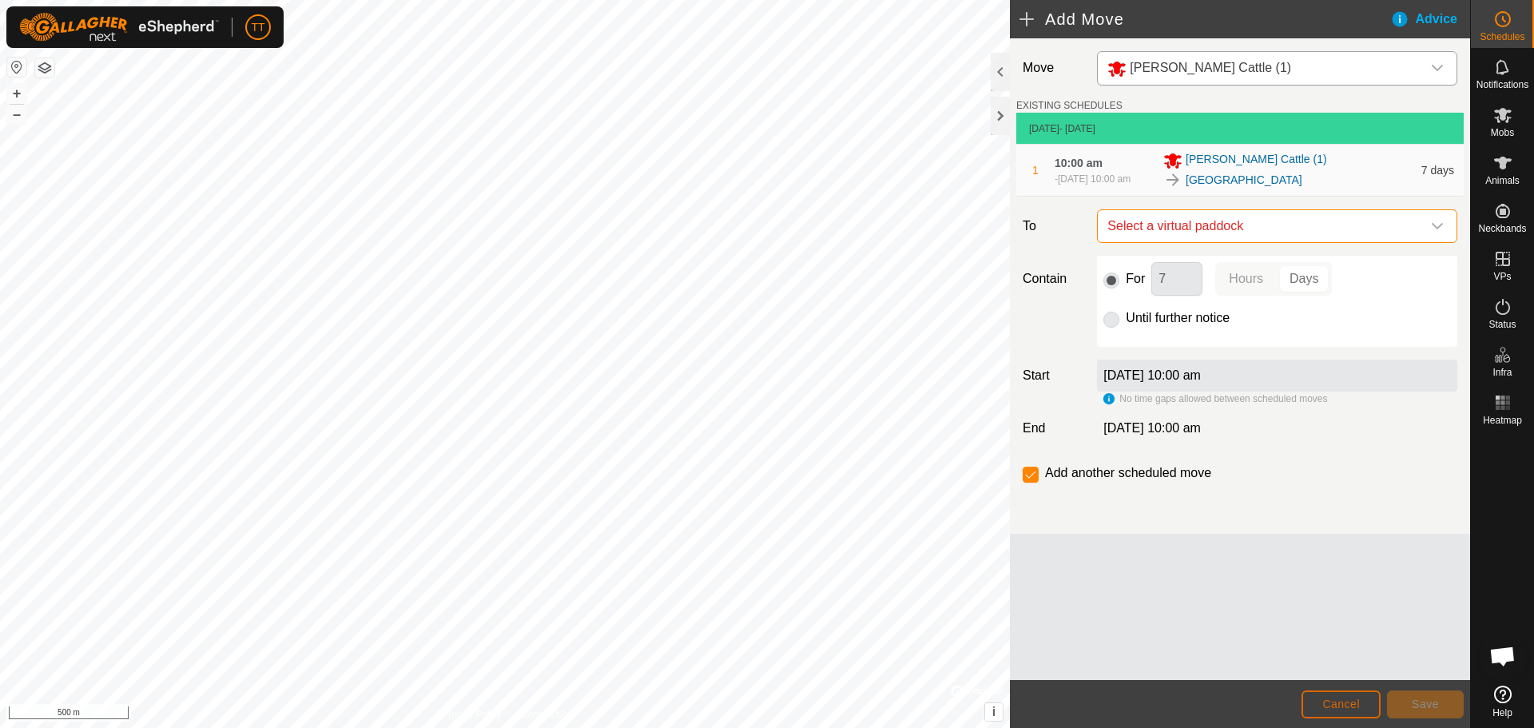
click at [1356, 701] on span "Cancel" at bounding box center [1341, 703] width 38 height 13
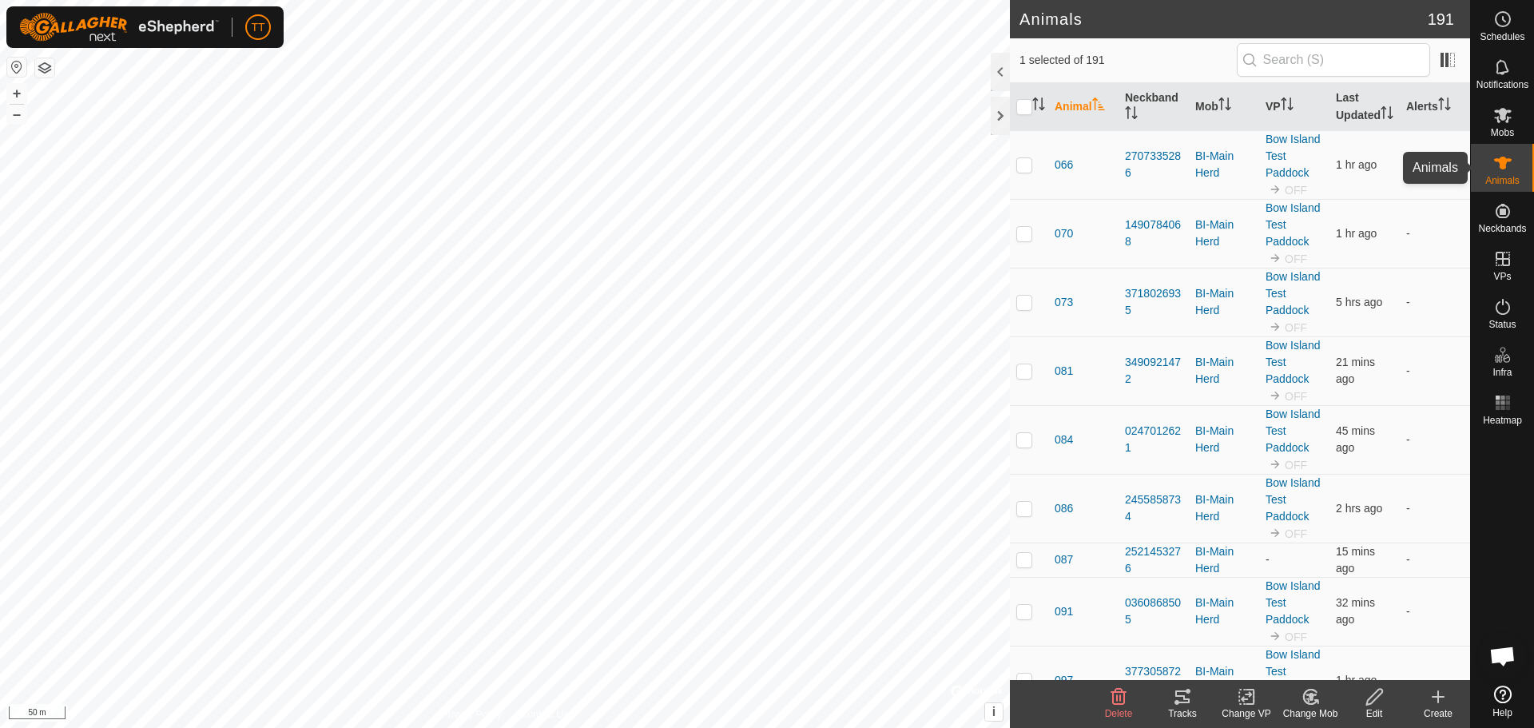
click at [1502, 166] on icon at bounding box center [1503, 163] width 18 height 13
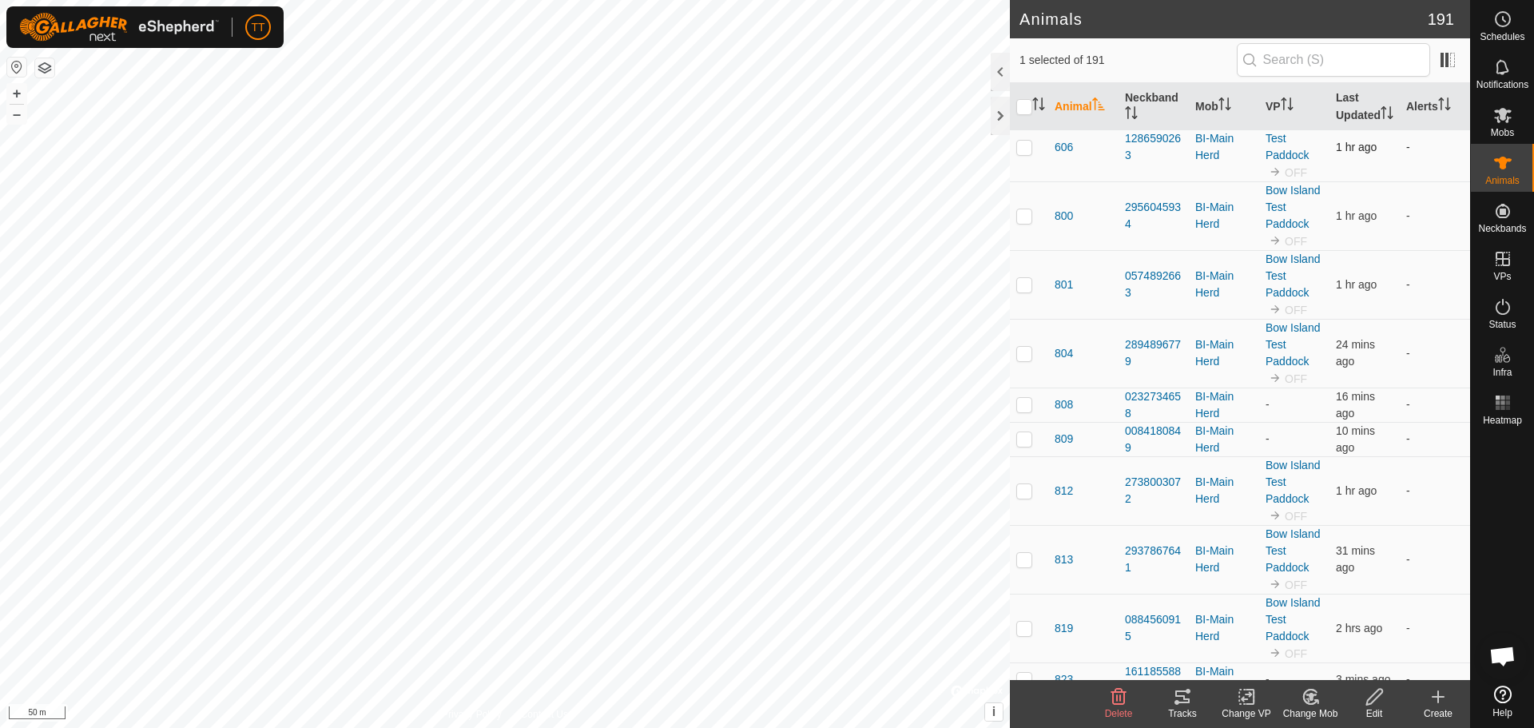
scroll to position [5273, 0]
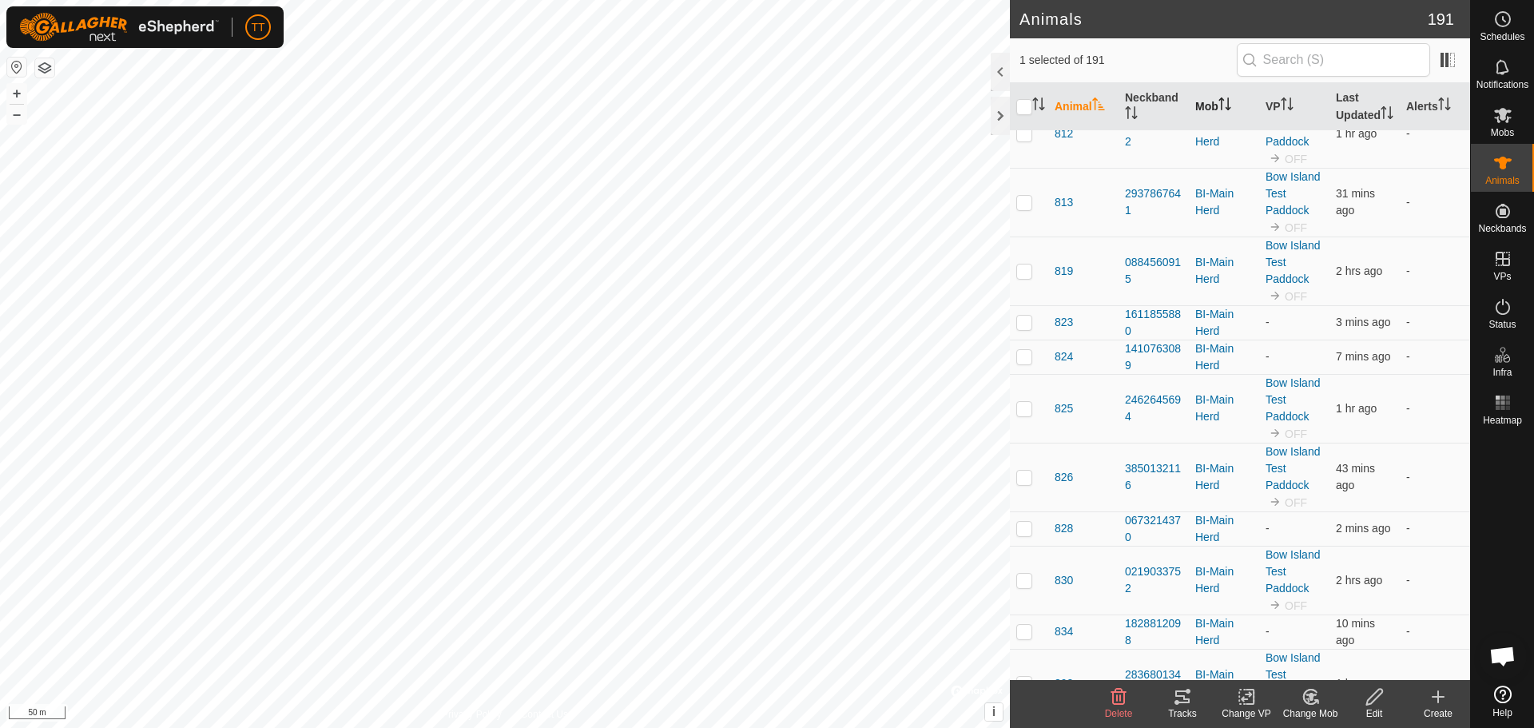
click at [1213, 111] on th "Mob" at bounding box center [1224, 107] width 70 height 48
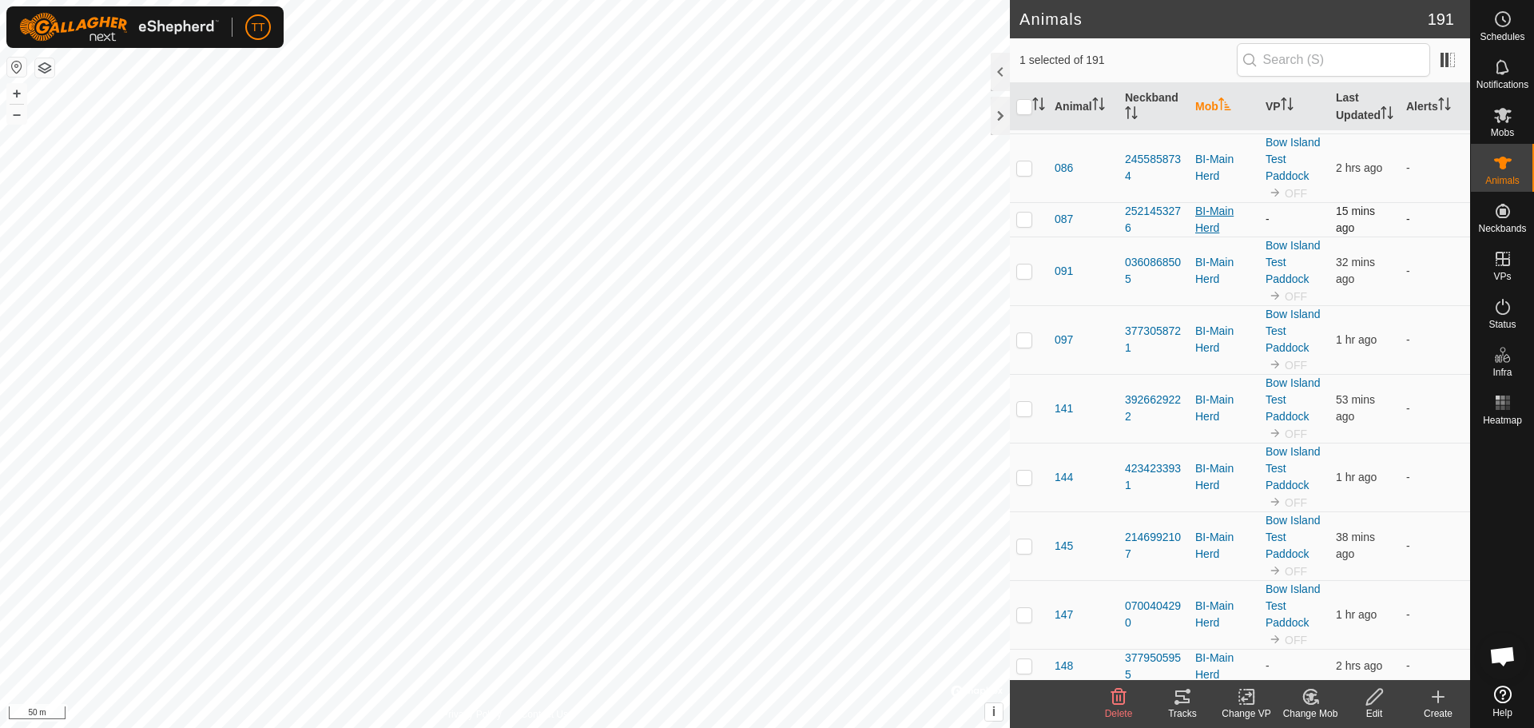
scroll to position [959, 0]
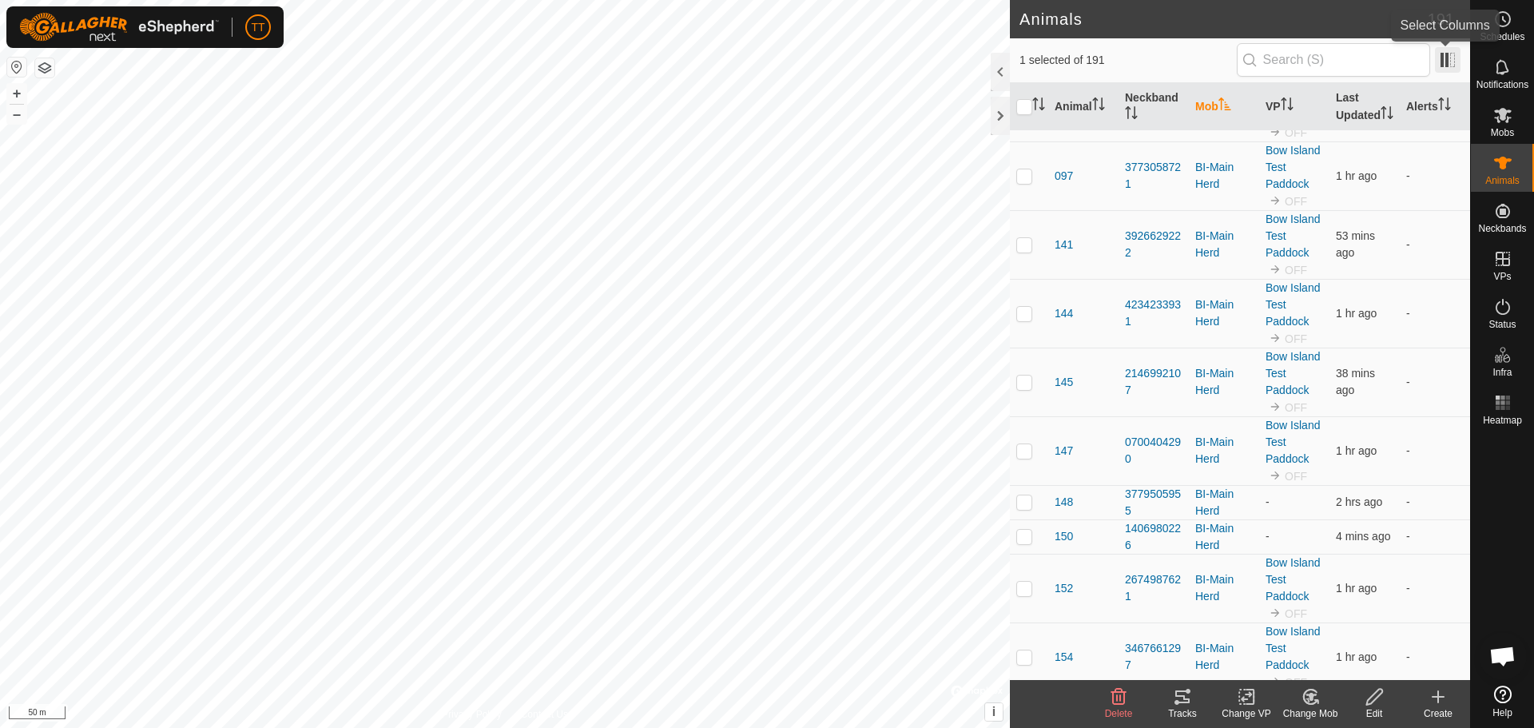
click at [1455, 56] on span at bounding box center [1448, 60] width 26 height 26
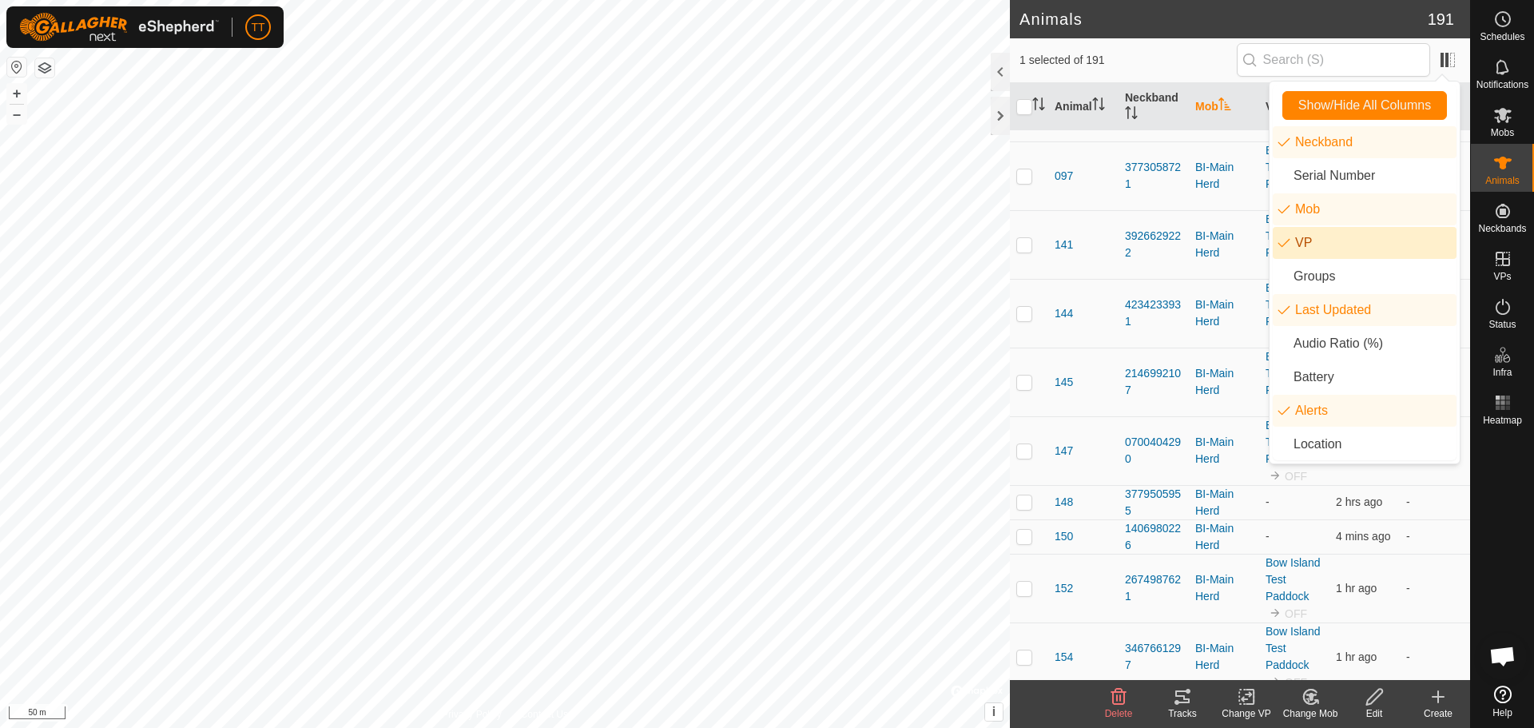
click at [1296, 236] on li "VP" at bounding box center [1365, 243] width 184 height 32
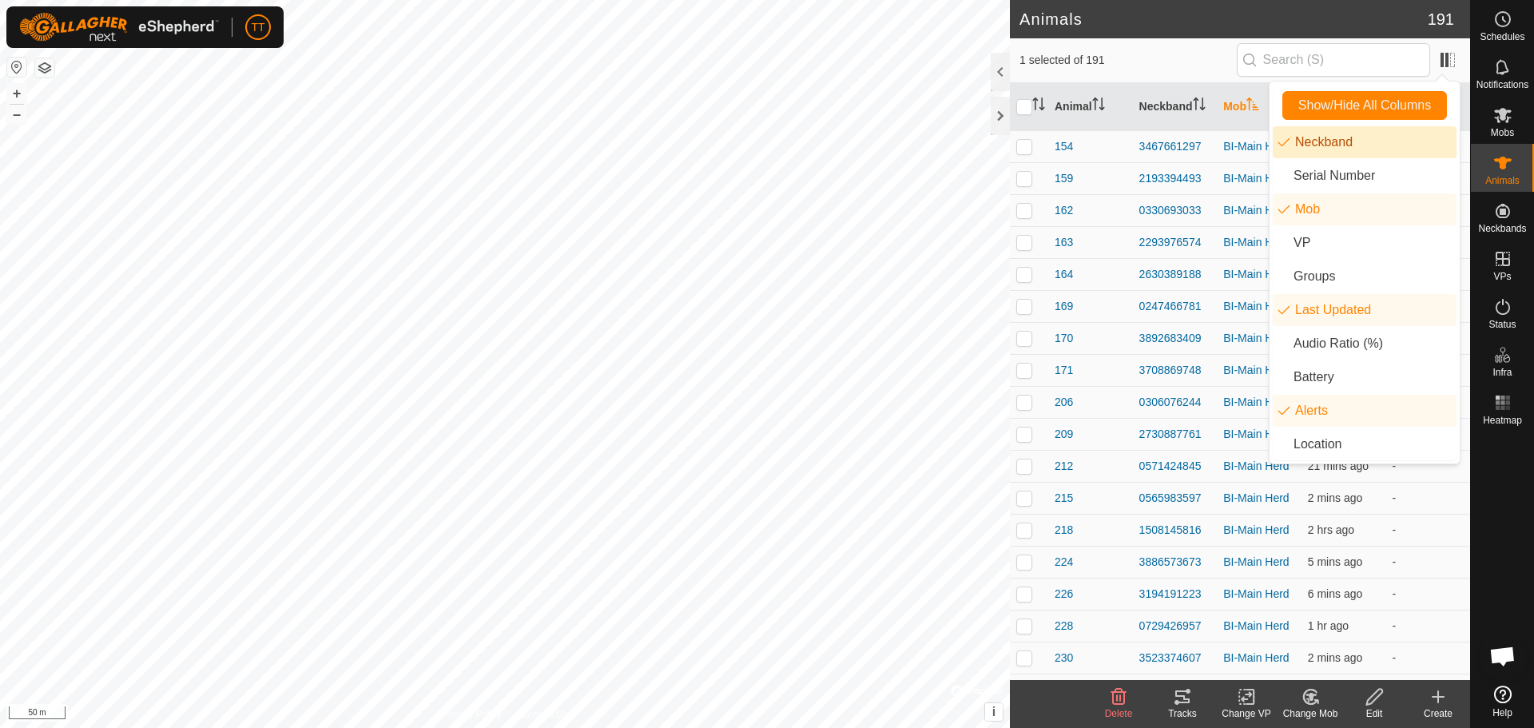
click at [1318, 145] on li "Neckband" at bounding box center [1365, 142] width 184 height 32
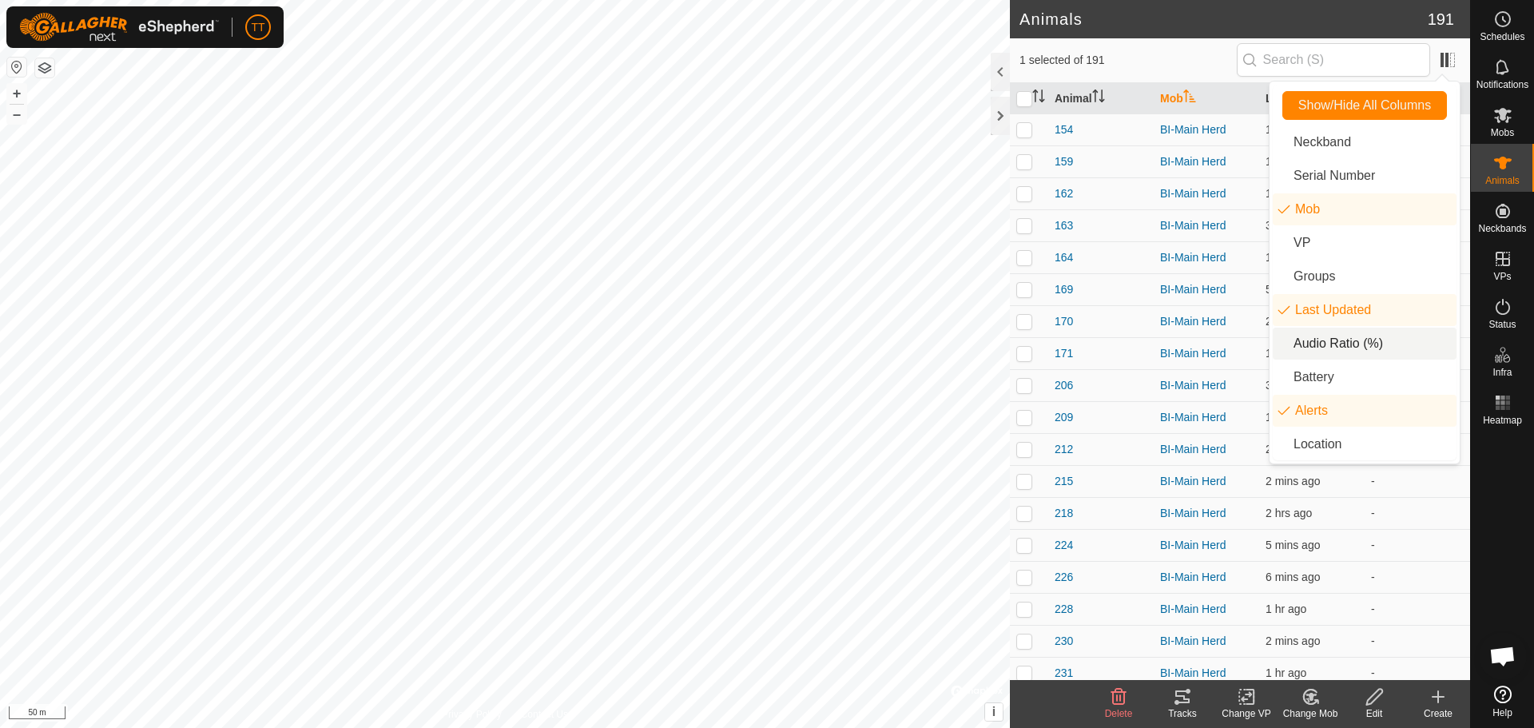
click at [1359, 346] on li "Audio Ratio (%)" at bounding box center [1365, 344] width 184 height 32
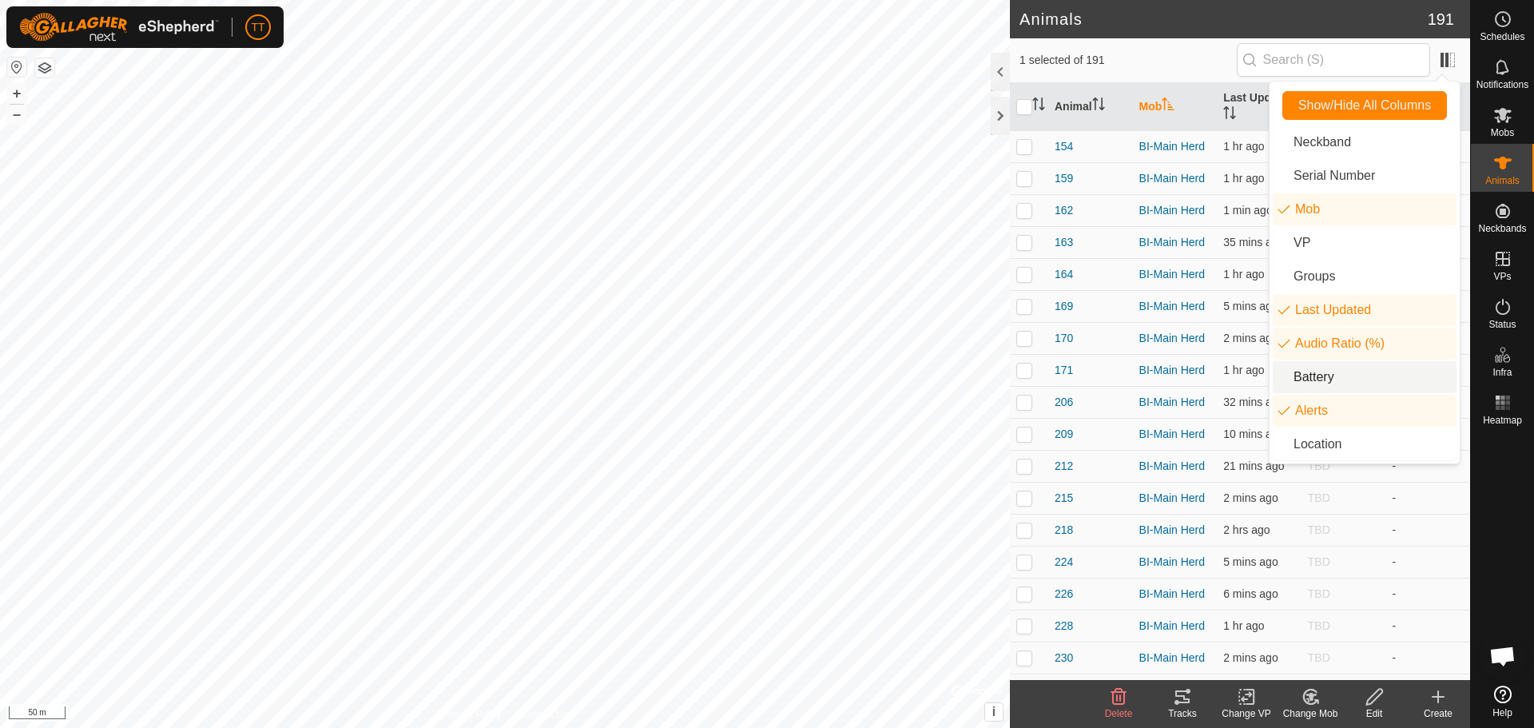
click at [1354, 375] on li "Battery" at bounding box center [1365, 377] width 184 height 32
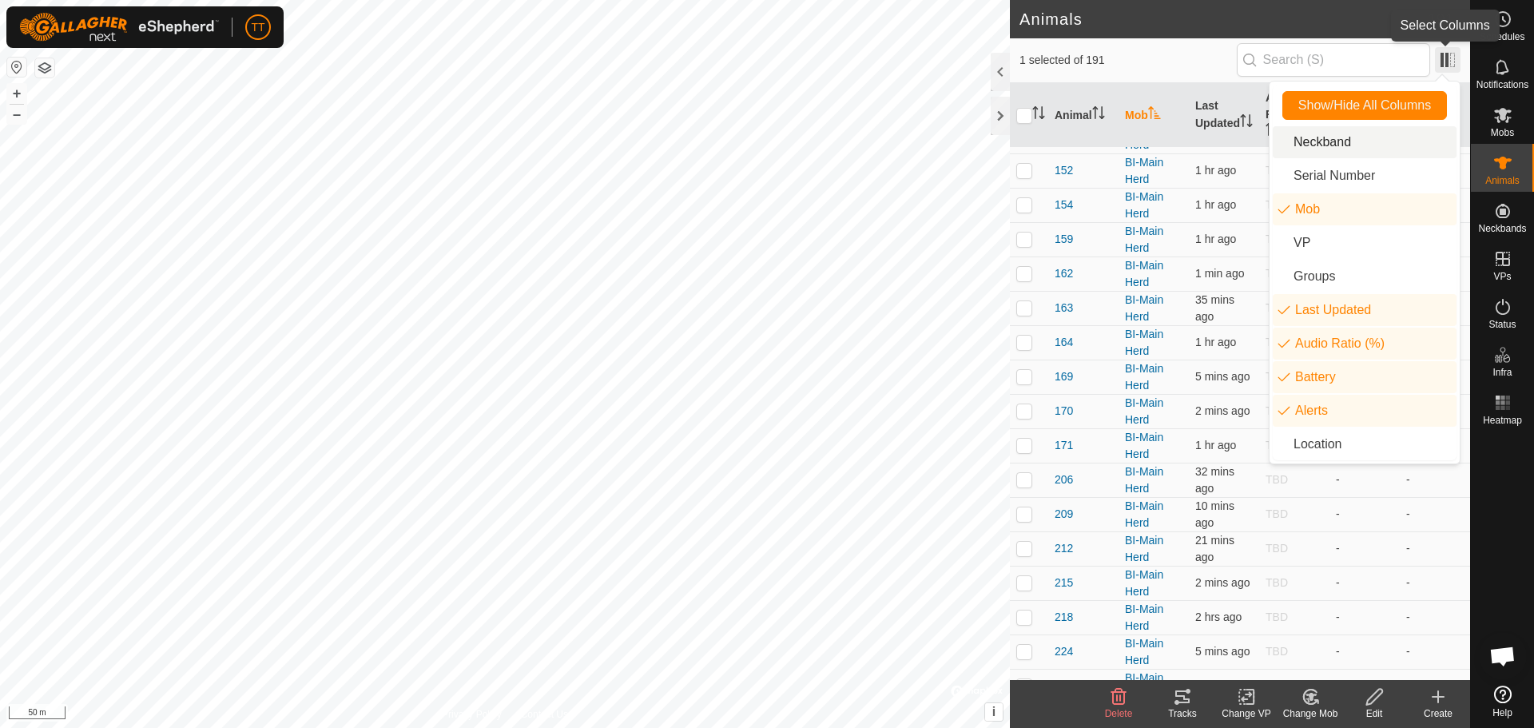
click at [1454, 50] on span at bounding box center [1448, 60] width 26 height 26
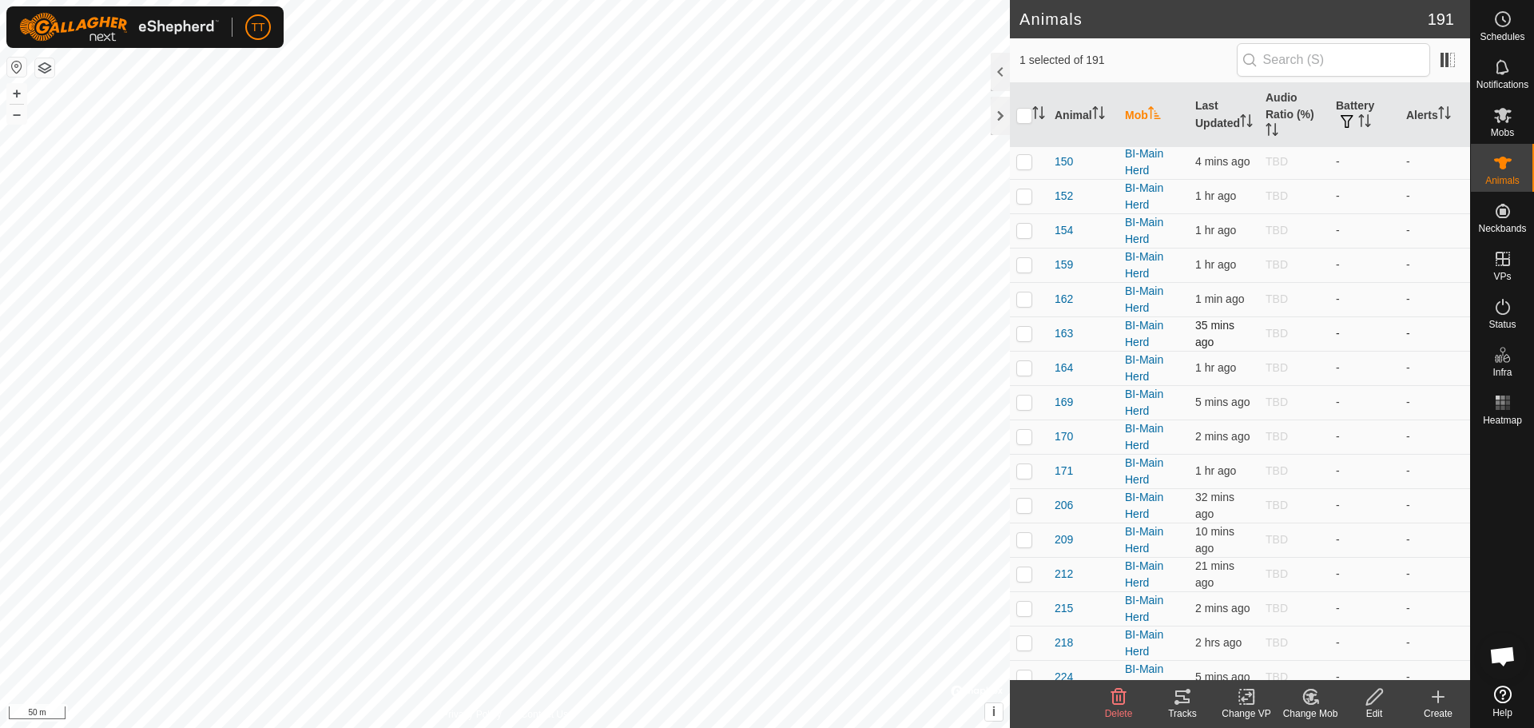
scroll to position [1039, 0]
click at [1061, 264] on span "164" at bounding box center [1064, 262] width 18 height 17
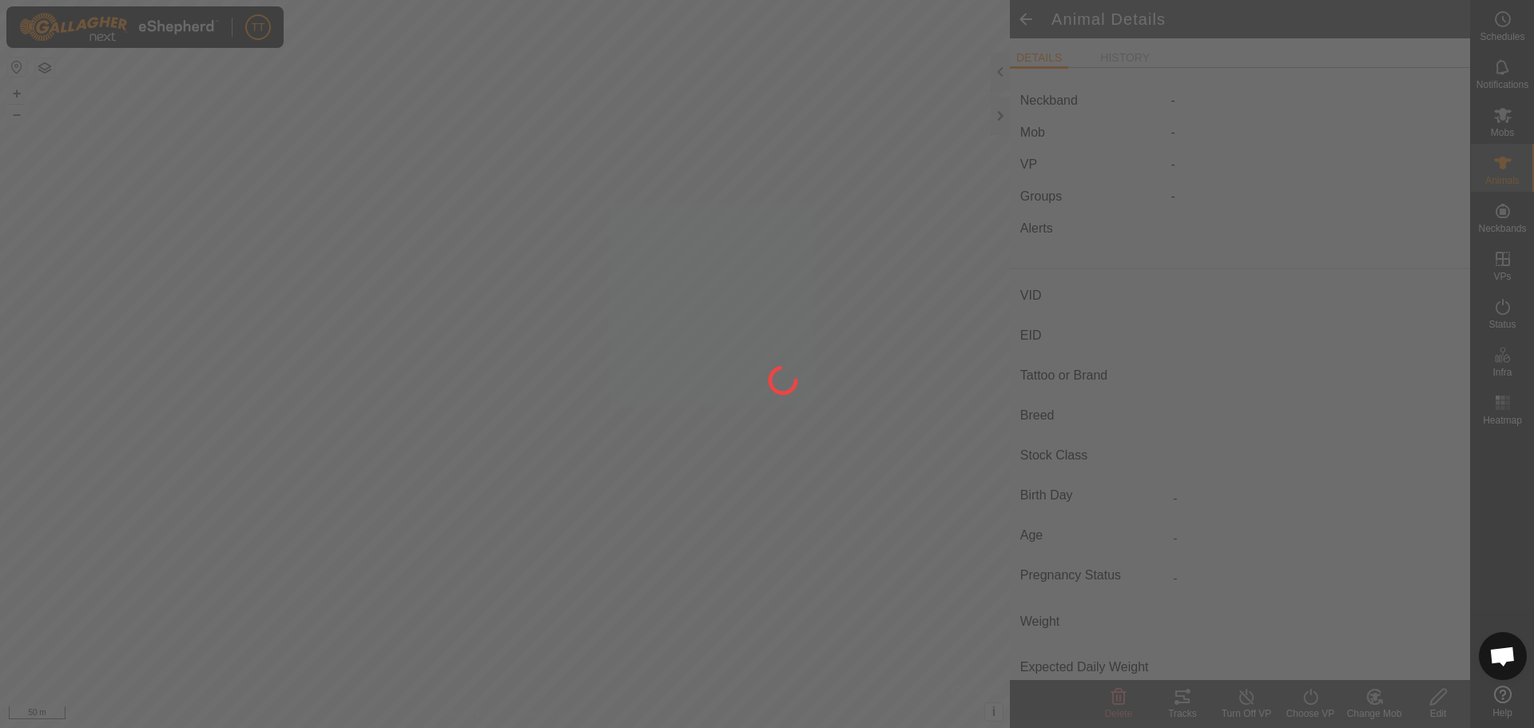
type input "164"
type input "124000190890233"
type input "Y"
type input "Mixed"
type input "Heifer"
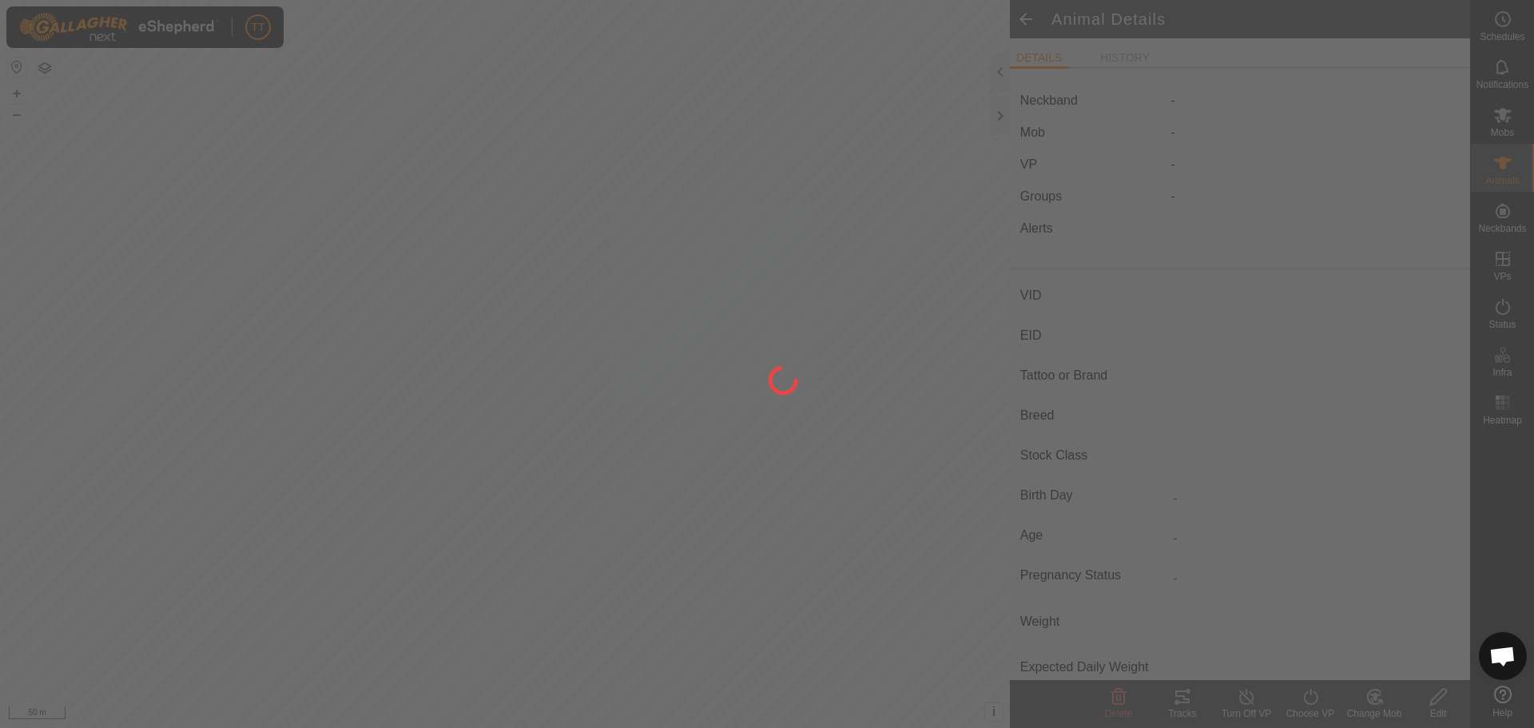
type input "0 kg"
type input "-"
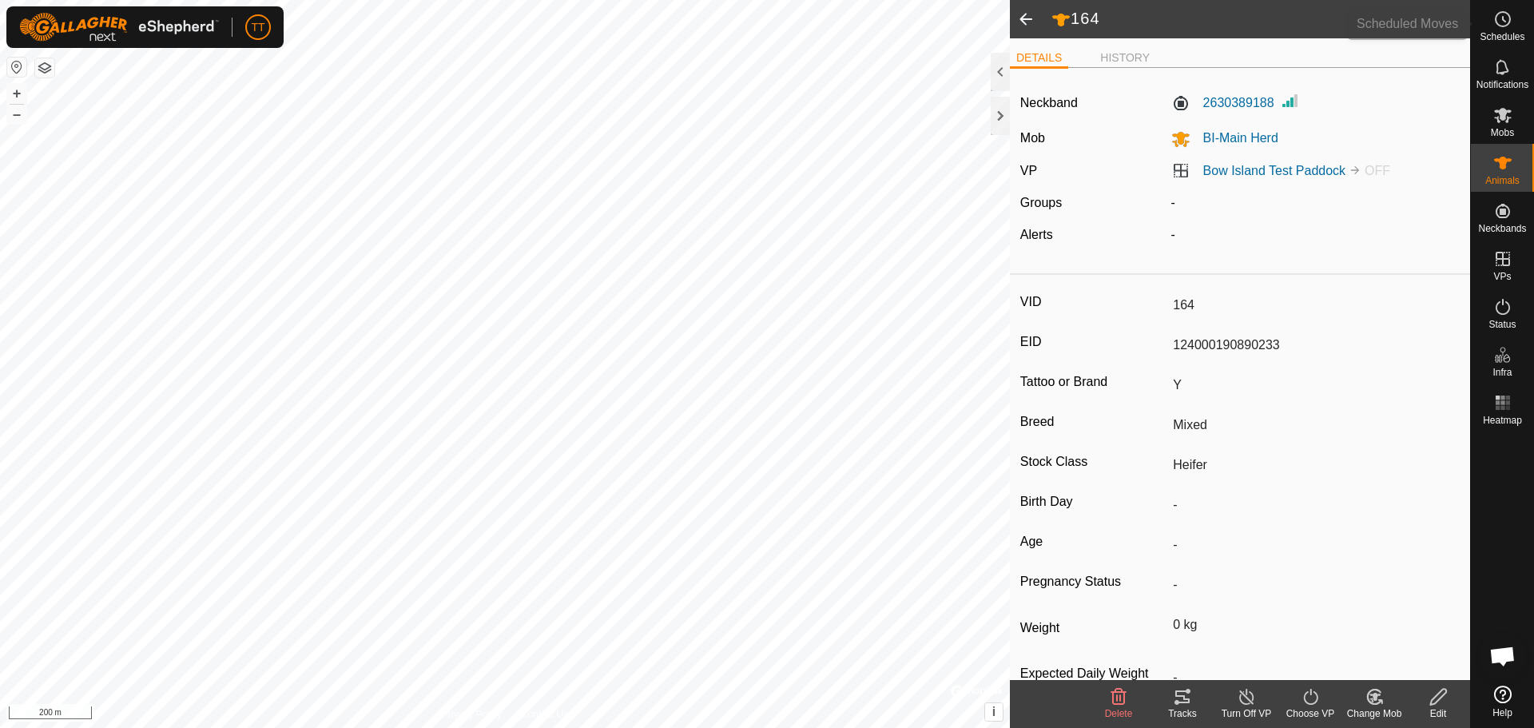
click at [1508, 20] on icon at bounding box center [1502, 19] width 19 height 19
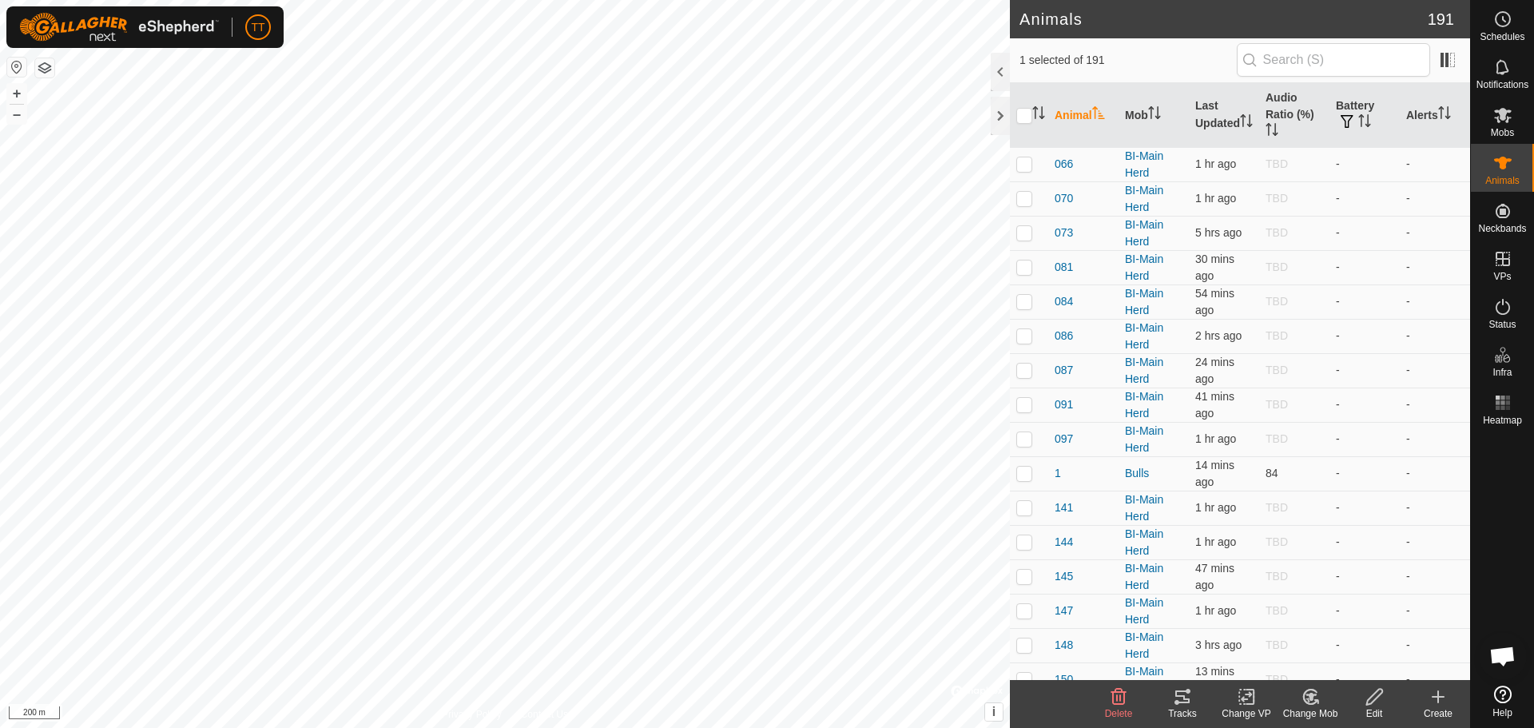
click at [1187, 693] on icon at bounding box center [1188, 691] width 5 height 5
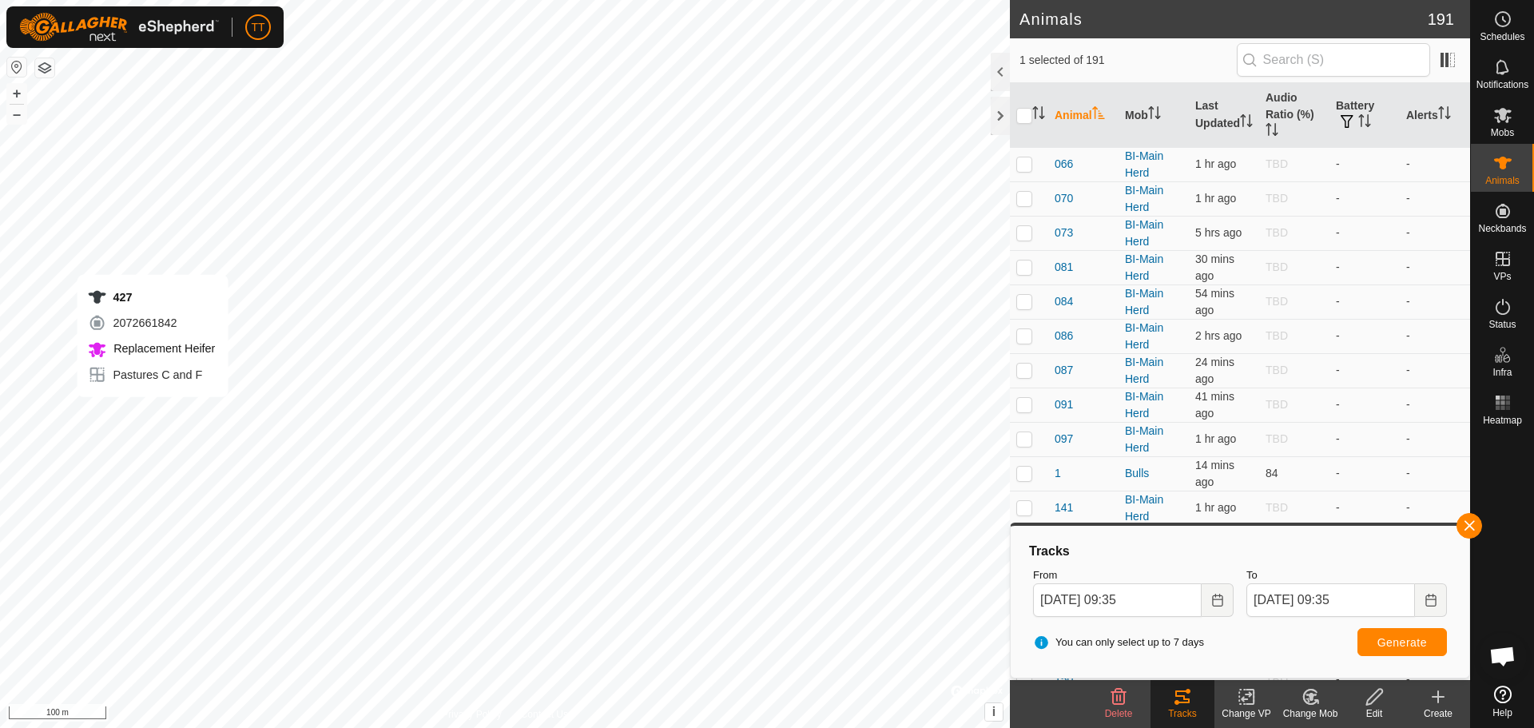
checkbox input "true"
checkbox input "false"
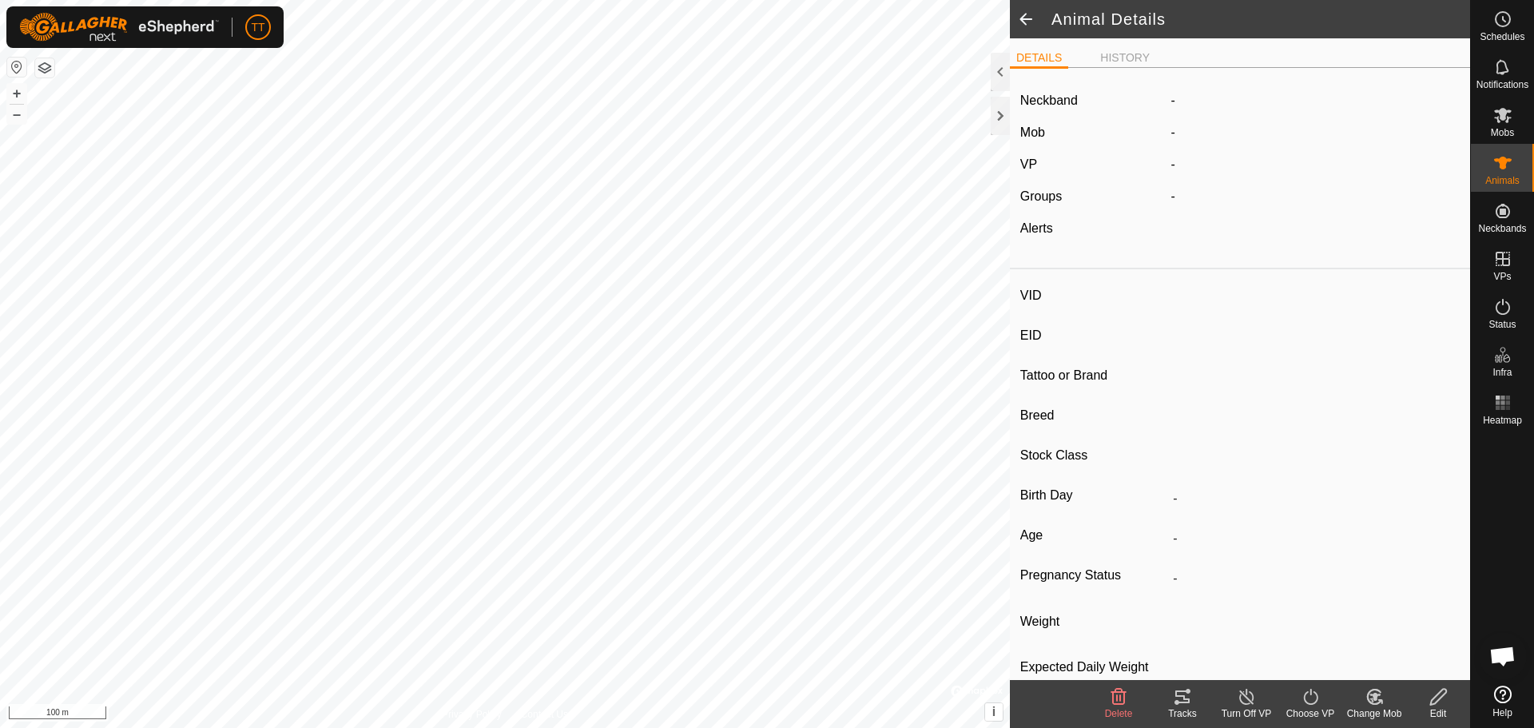
type input "427"
type input "124000179564958"
type input "-"
type input "Red Angus"
type input "Heifer"
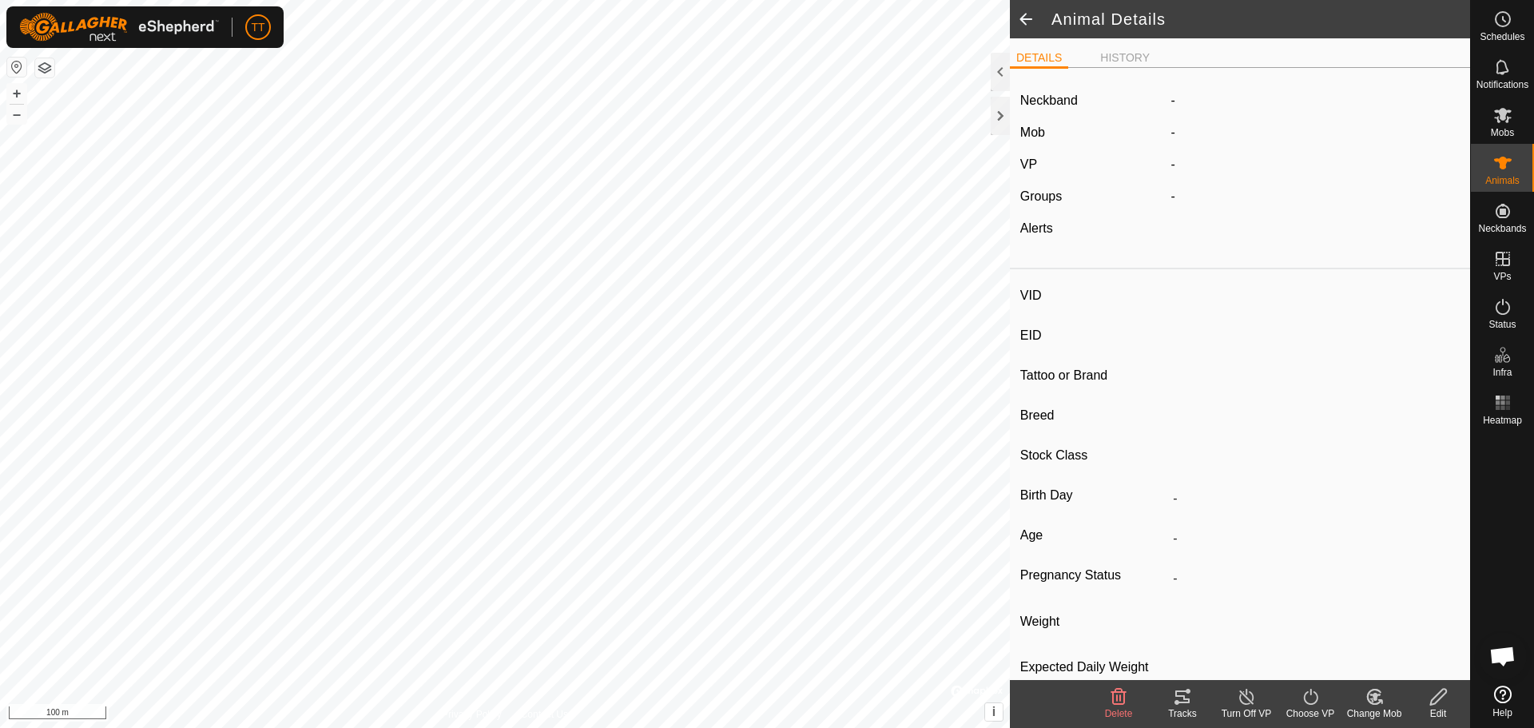
type input "01/2024"
type input "1 year 9 months"
type input "0 kg"
type input "-"
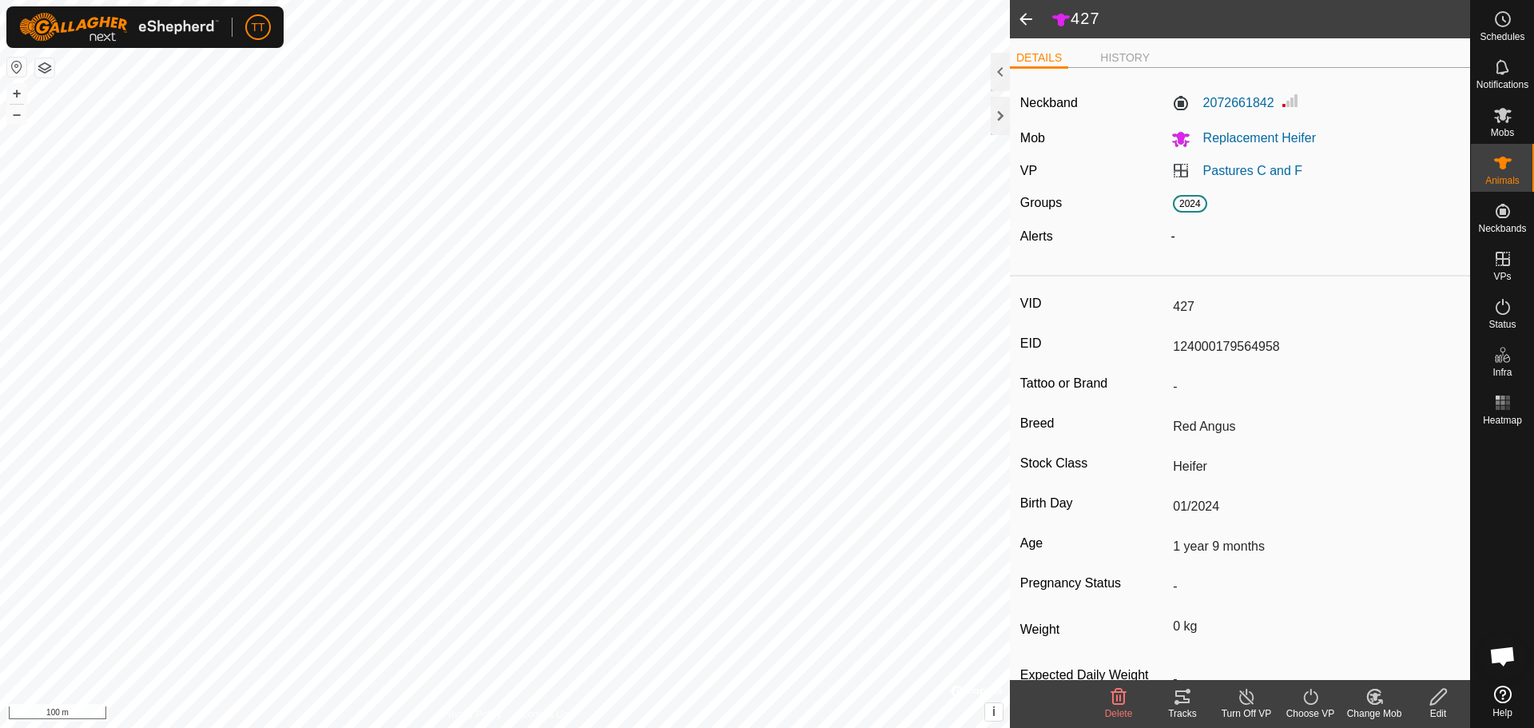
click at [1171, 702] on tracks-svg-icon at bounding box center [1182, 696] width 64 height 19
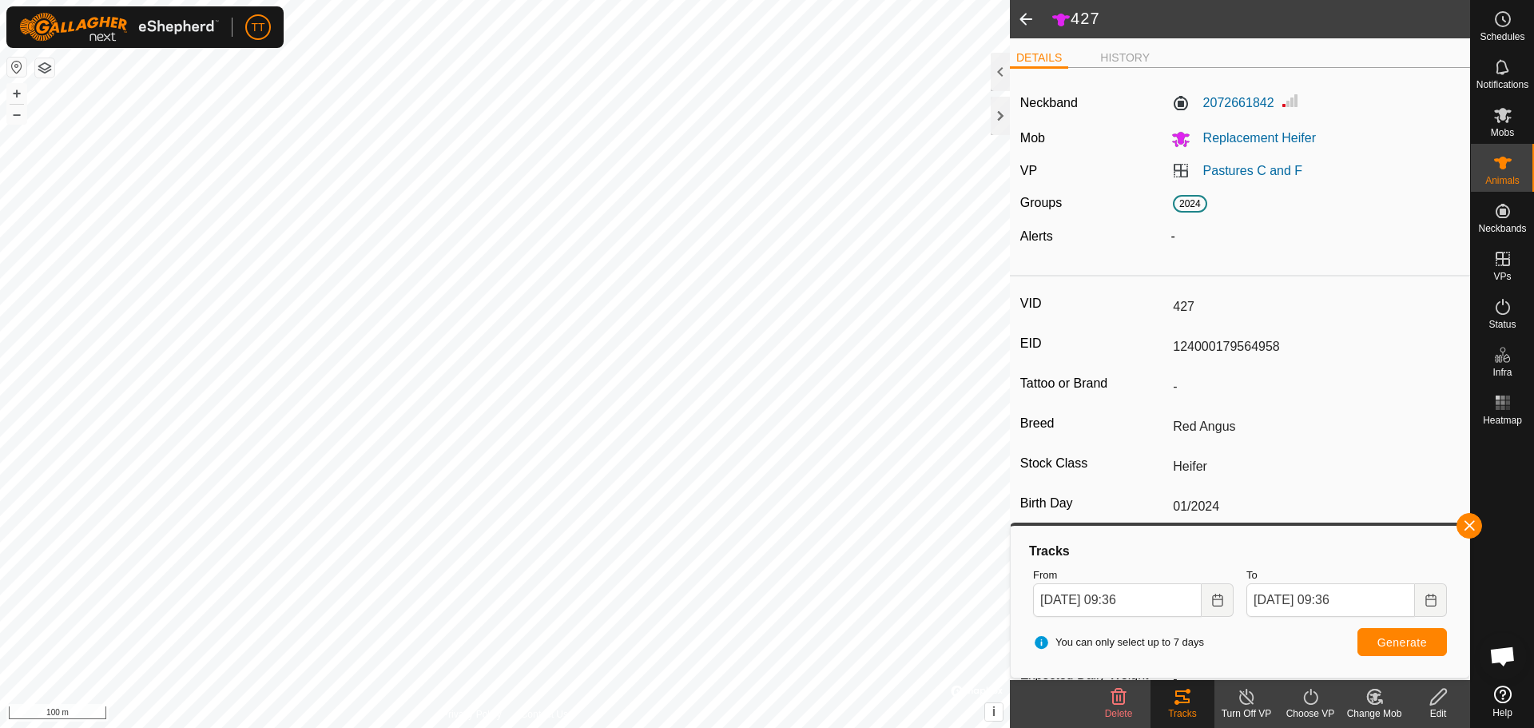
click at [1051, 495] on div "427 DETAILS HISTORY Neckband 2072661842 Mob Replacement Heifer VP Pastures C an…" at bounding box center [735, 364] width 1470 height 728
type input "-"
type input "424"
type input "124000179564953"
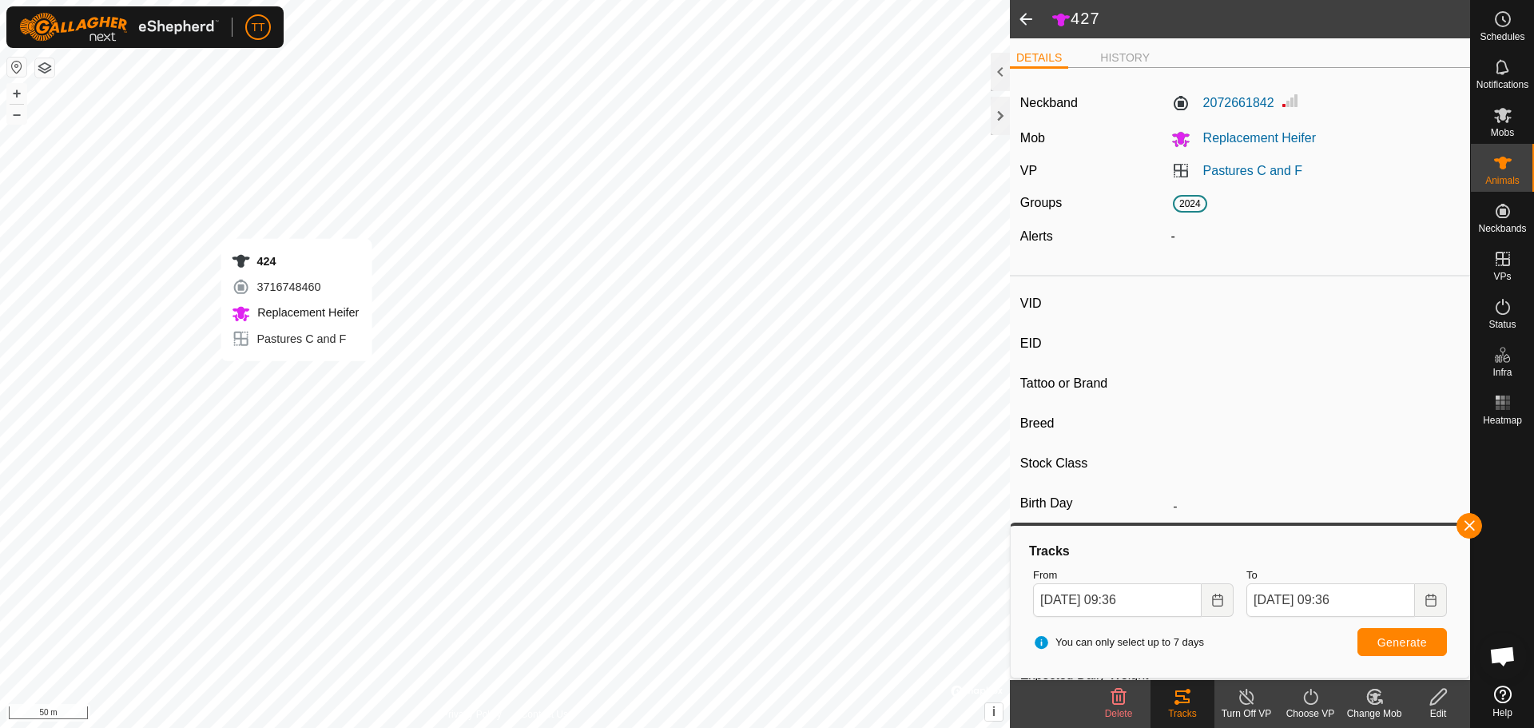
type input "-"
type input "Red Angus"
type input "Heifer"
type input "01/2024"
type input "1 year 9 months"
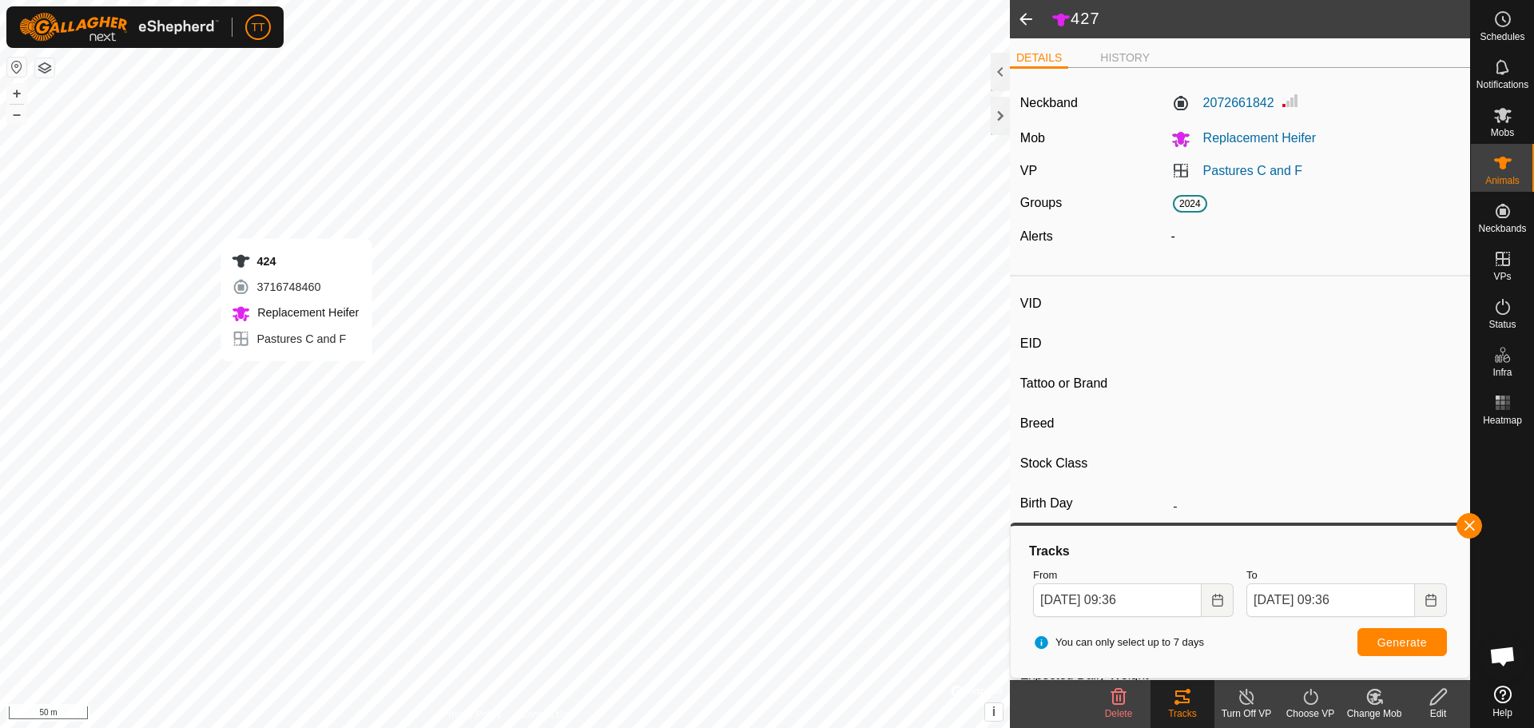
type input "0 kg"
type input "-"
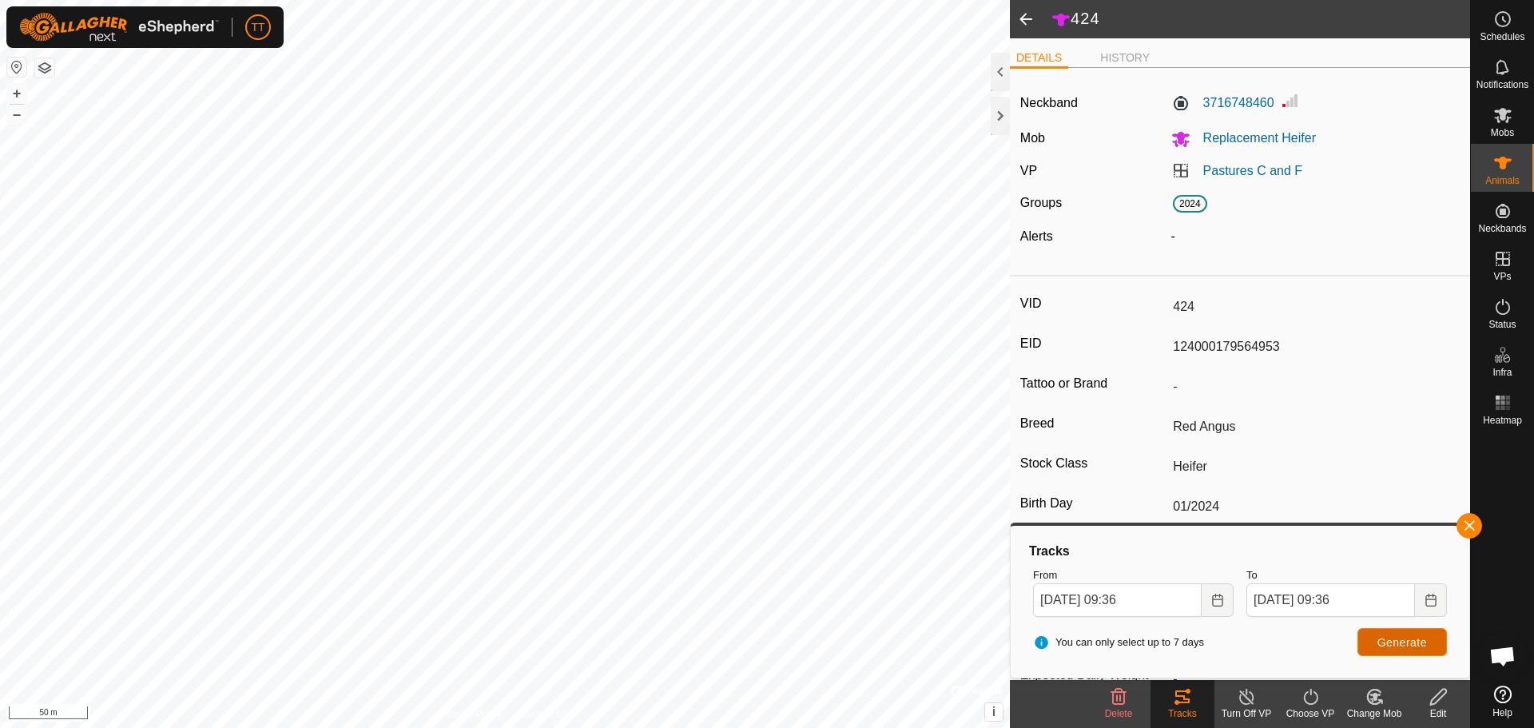
click at [1395, 642] on span "Generate" at bounding box center [1402, 642] width 50 height 13
type input "-"
type input "5"
type input "124000192476682"
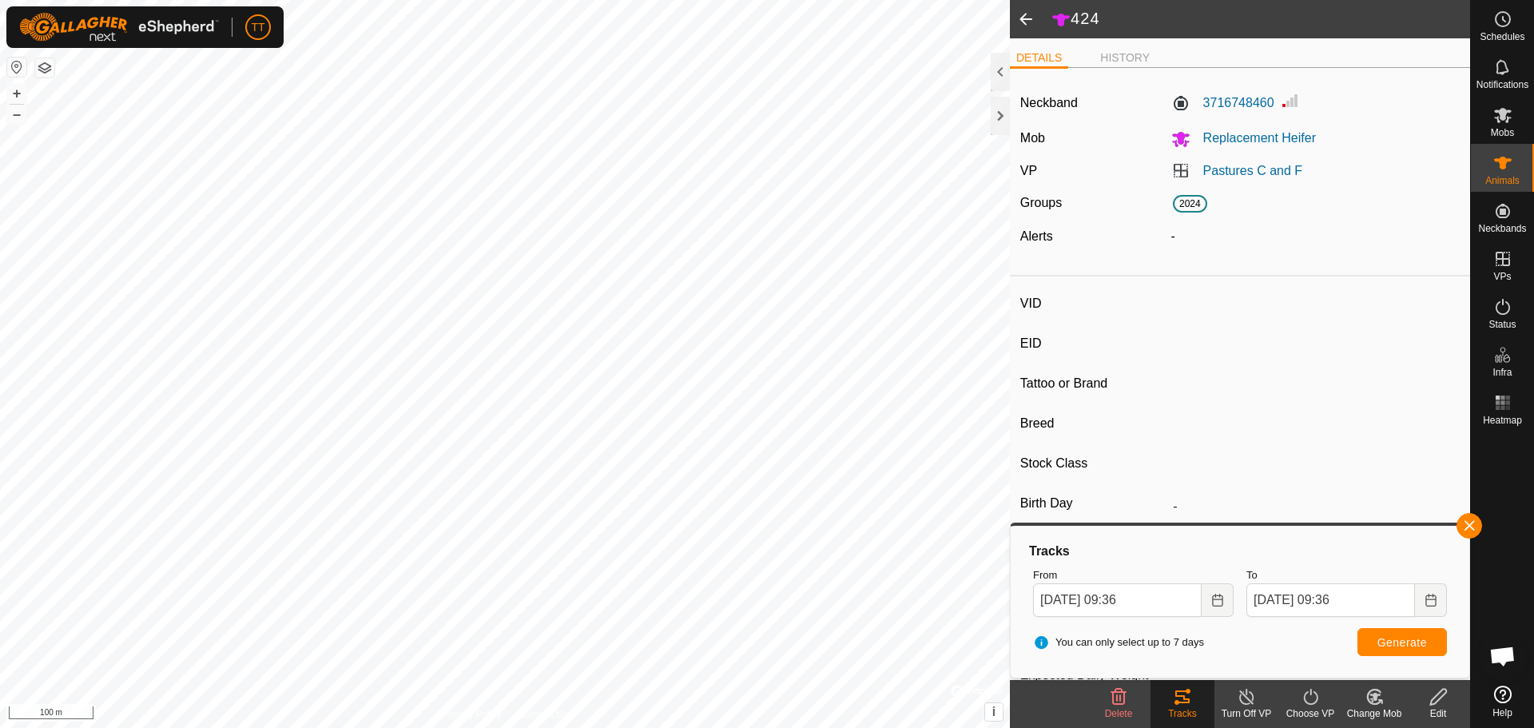
type input "77"
type input "Angus Cross"
type input "Bull"
type input "01/2021"
type input "4 years 9 months"
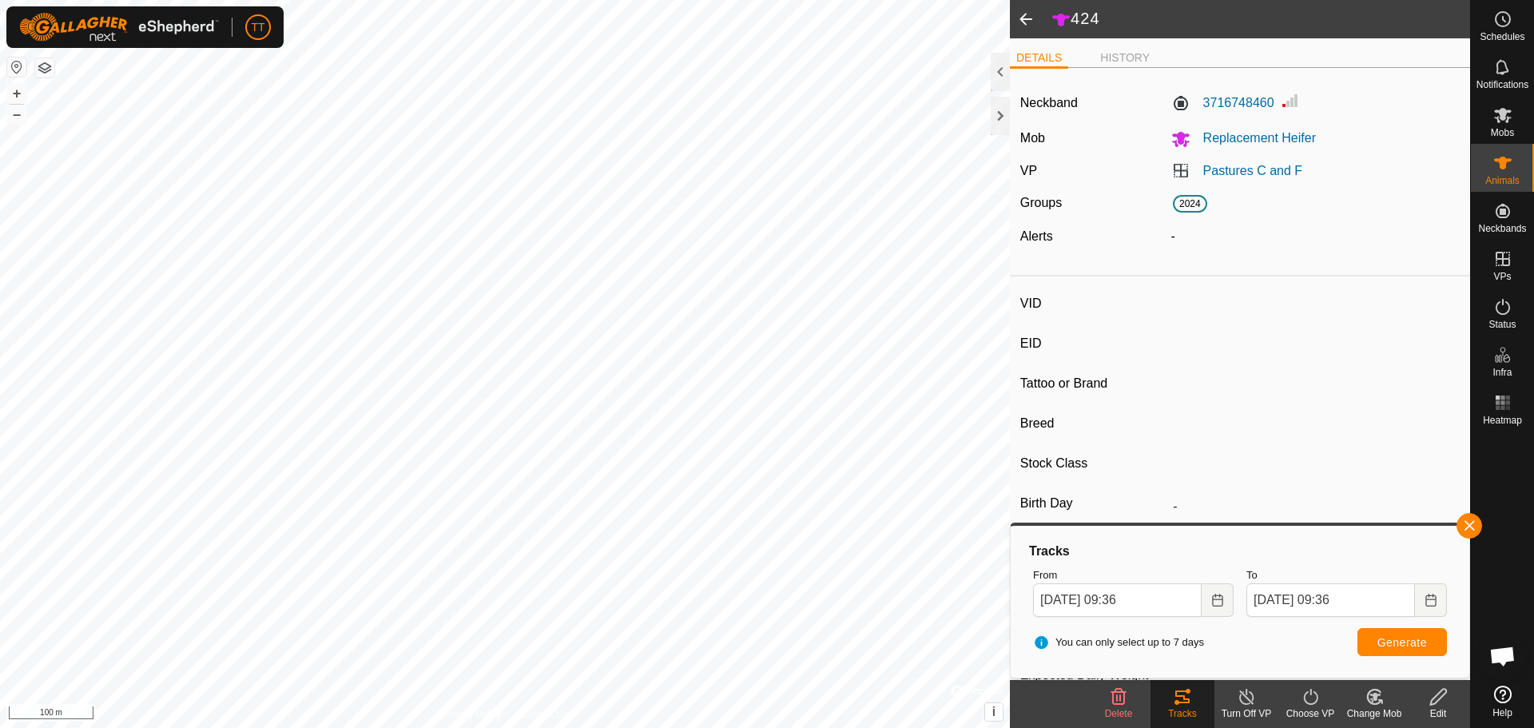
type input "0 kg"
type input "-"
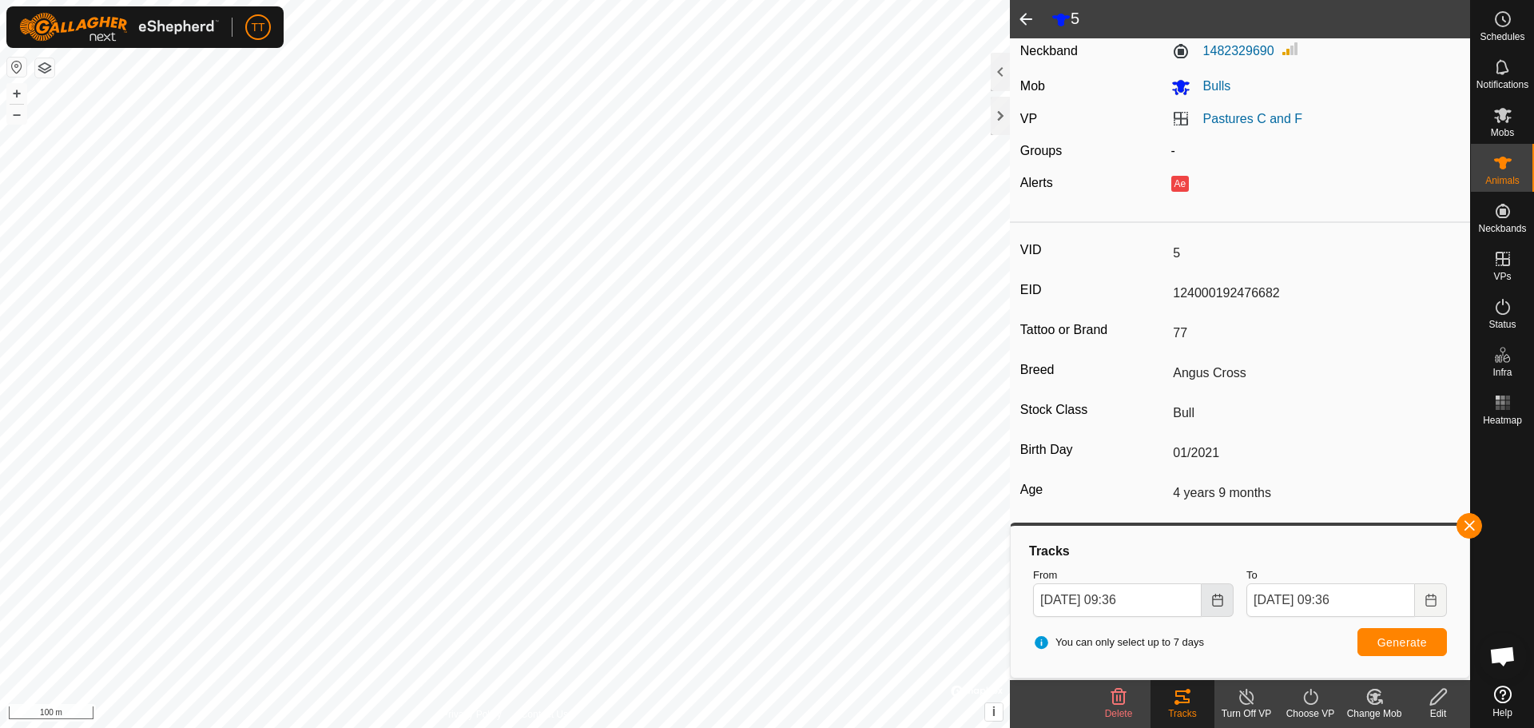
click at [1213, 595] on icon "Choose Date" at bounding box center [1217, 600] width 10 height 13
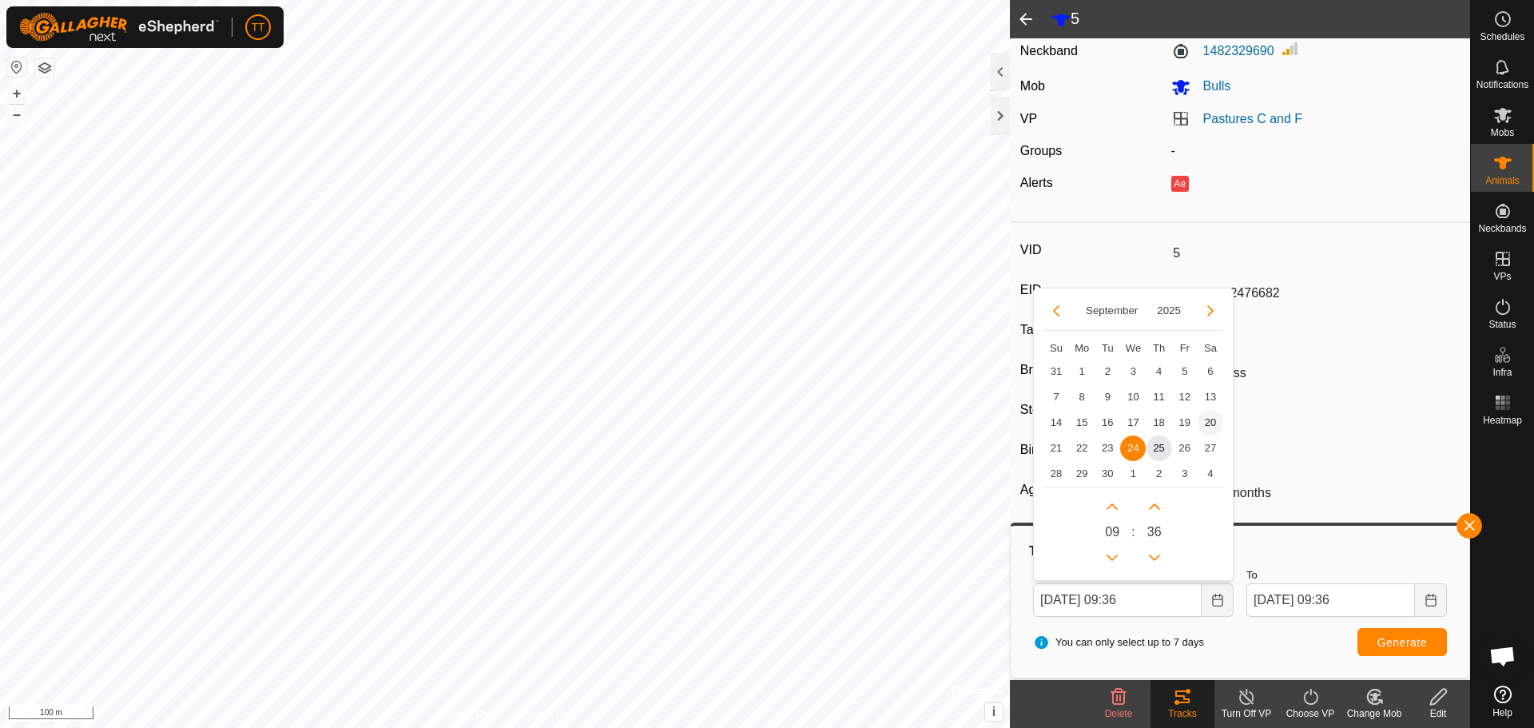
click at [1210, 418] on span "20" at bounding box center [1211, 423] width 26 height 26
type input "20 Sep, 2025 09:36"
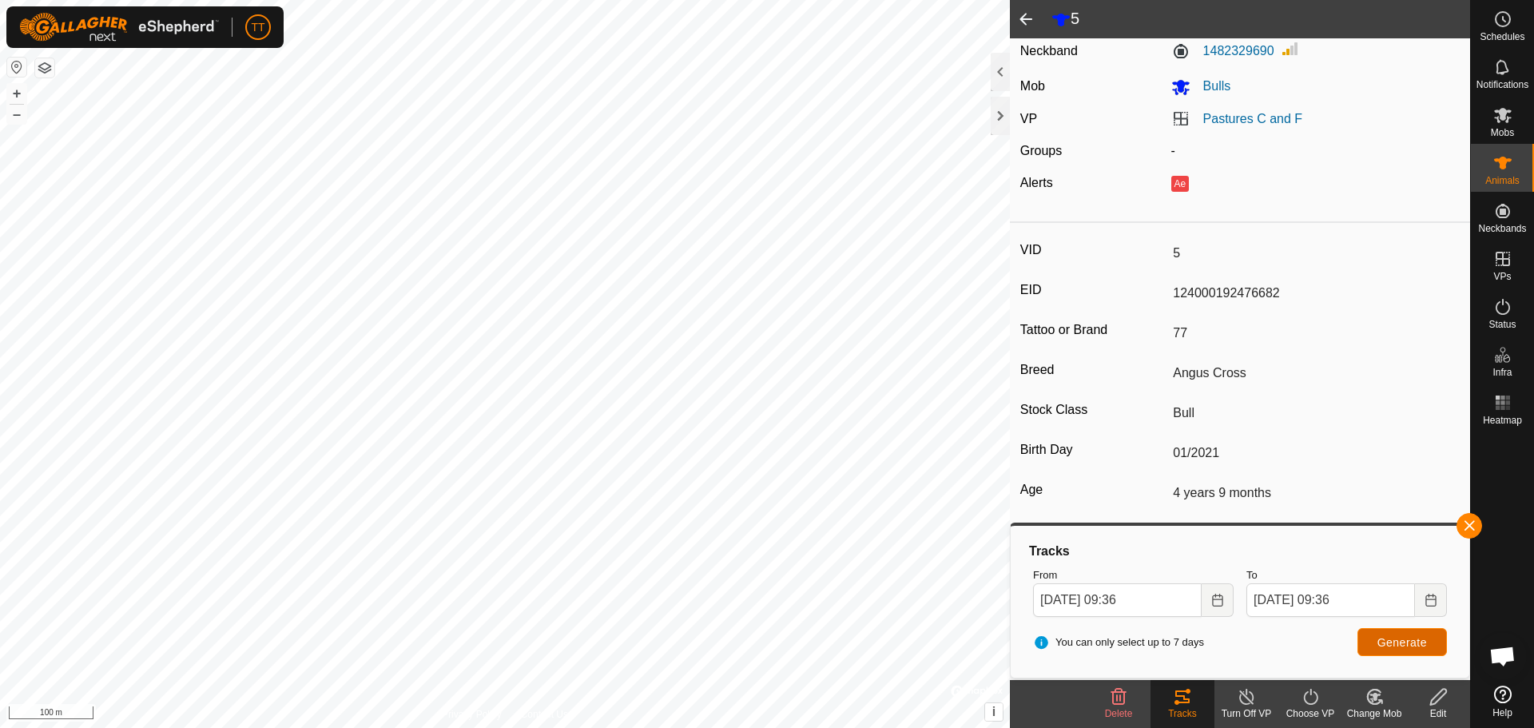
click at [1408, 642] on span "Generate" at bounding box center [1402, 642] width 50 height 13
click at [1505, 24] on icon at bounding box center [1502, 19] width 19 height 19
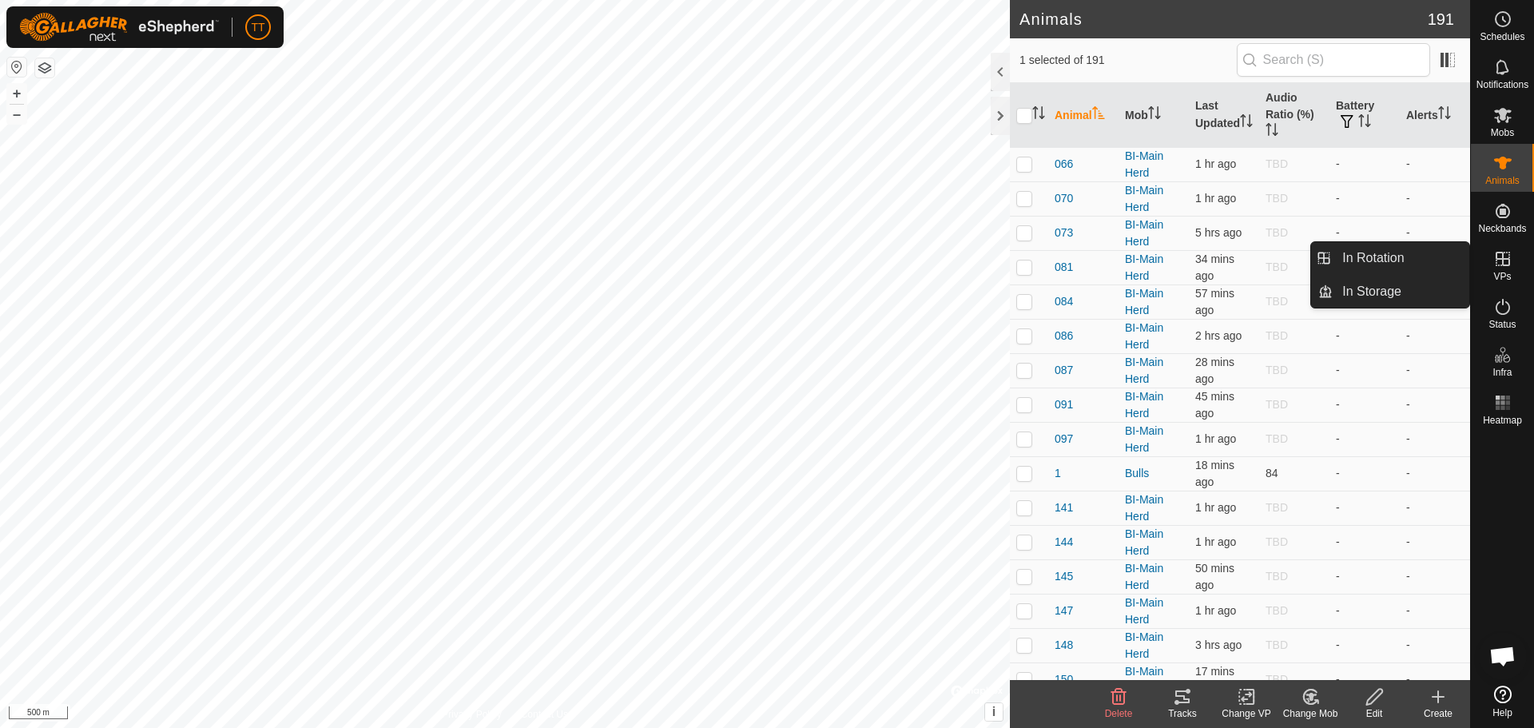
click at [1513, 266] on es-virtualpaddocks-svg-icon at bounding box center [1502, 259] width 29 height 26
click at [1499, 258] on icon at bounding box center [1503, 259] width 14 height 14
click at [1410, 262] on link "In Rotation" at bounding box center [1401, 258] width 137 height 32
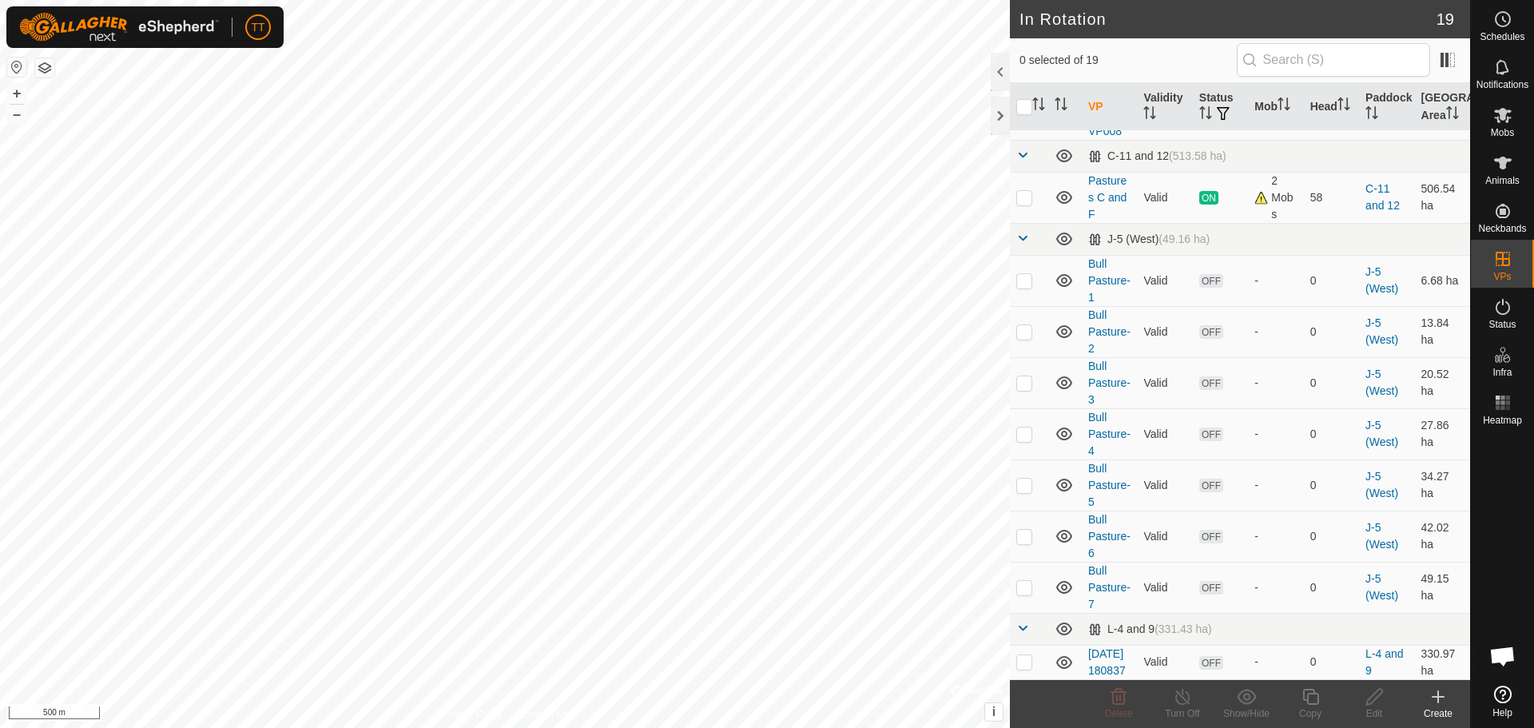
scroll to position [869, 0]
click at [1107, 174] on link "Pastures C and F" at bounding box center [1107, 197] width 38 height 46
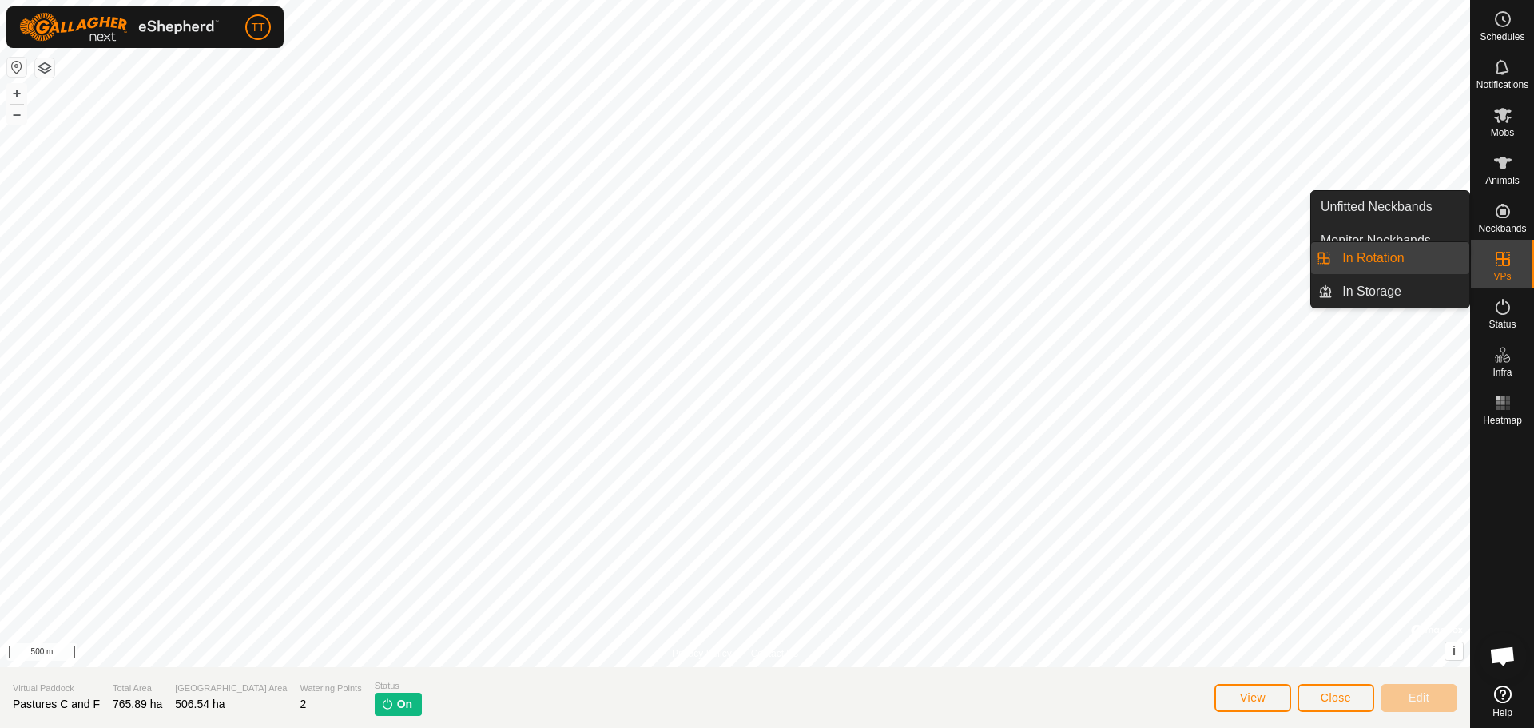
drag, startPoint x: 1458, startPoint y: 253, endPoint x: 1404, endPoint y: 255, distance: 54.3
click at [1419, 250] on link "In Rotation" at bounding box center [1401, 258] width 137 height 32
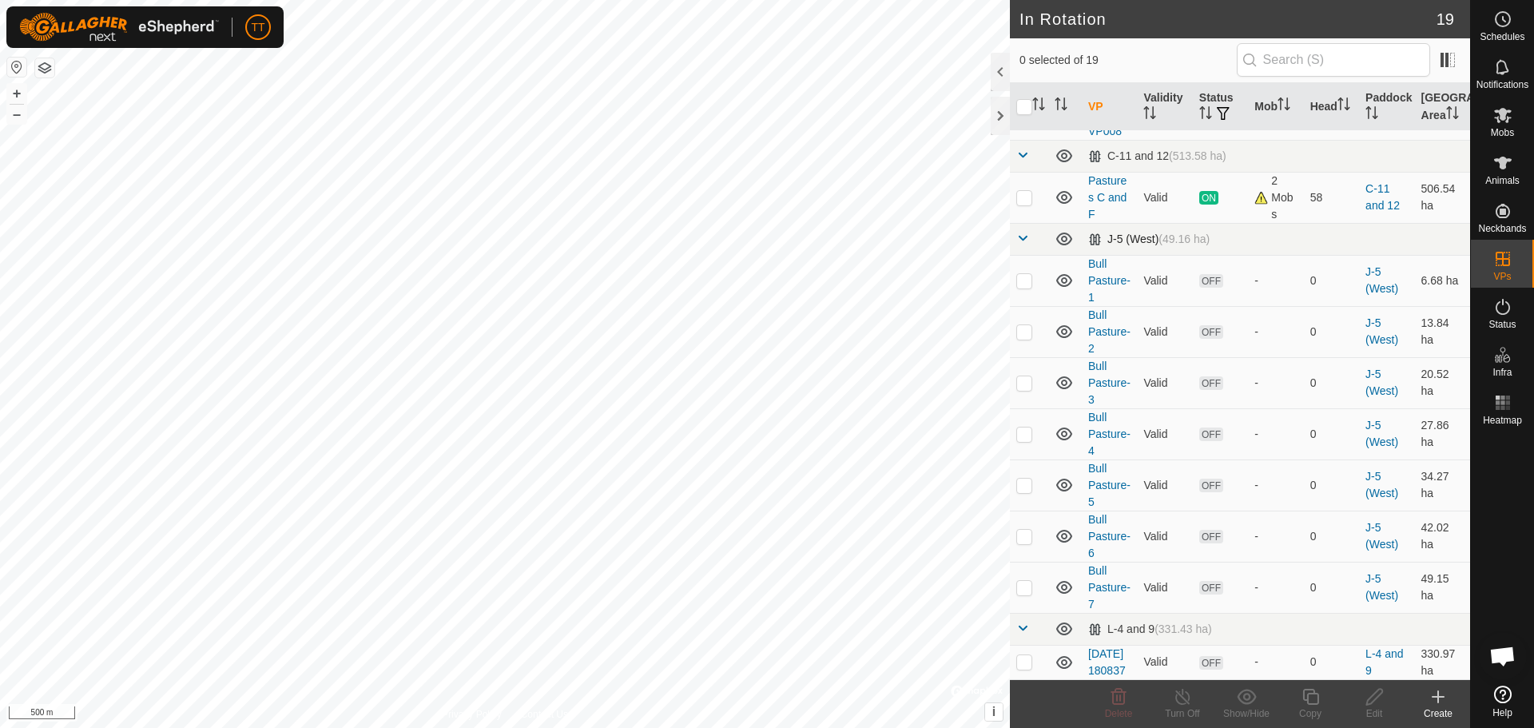
scroll to position [709, 0]
click at [1113, 221] on link "Pastures C and F" at bounding box center [1107, 197] width 38 height 46
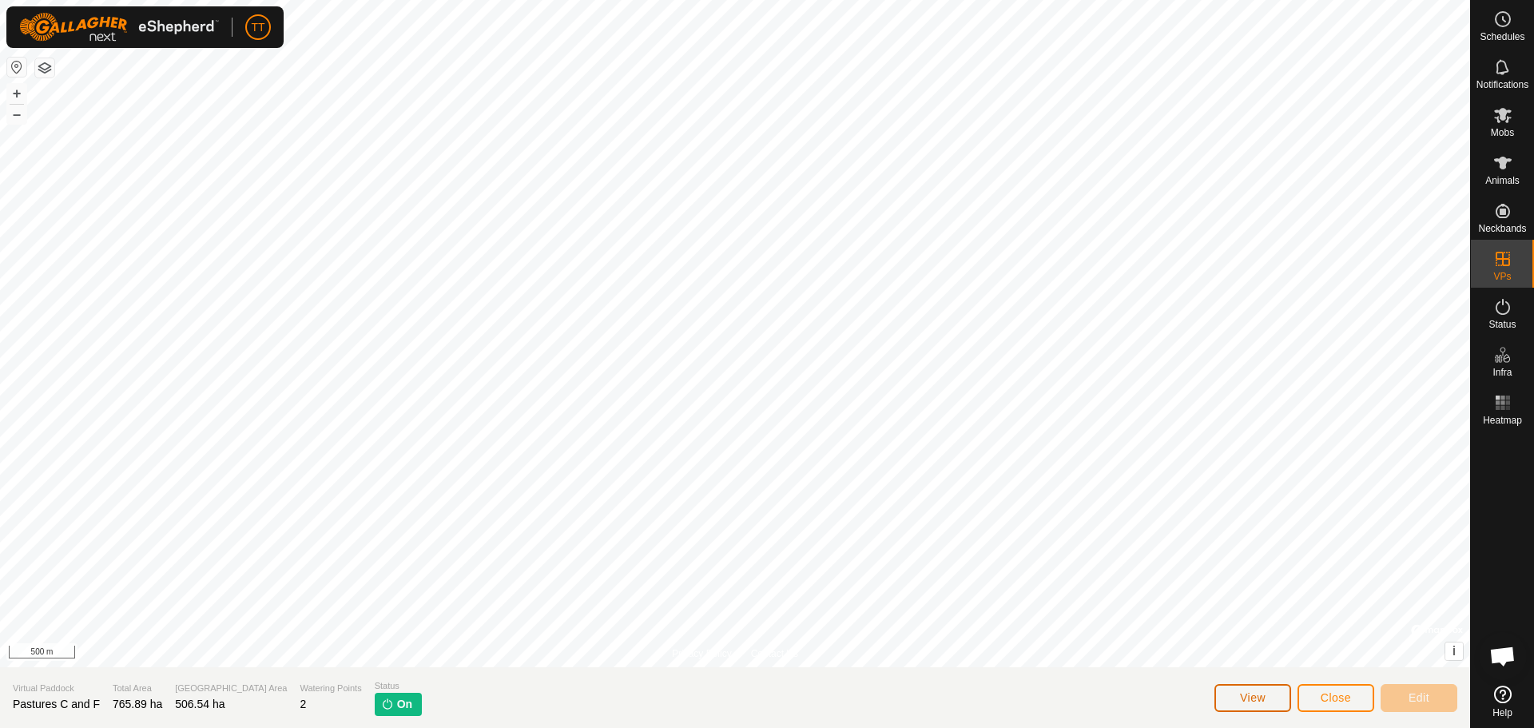
click at [1276, 704] on button "View" at bounding box center [1252, 698] width 77 height 28
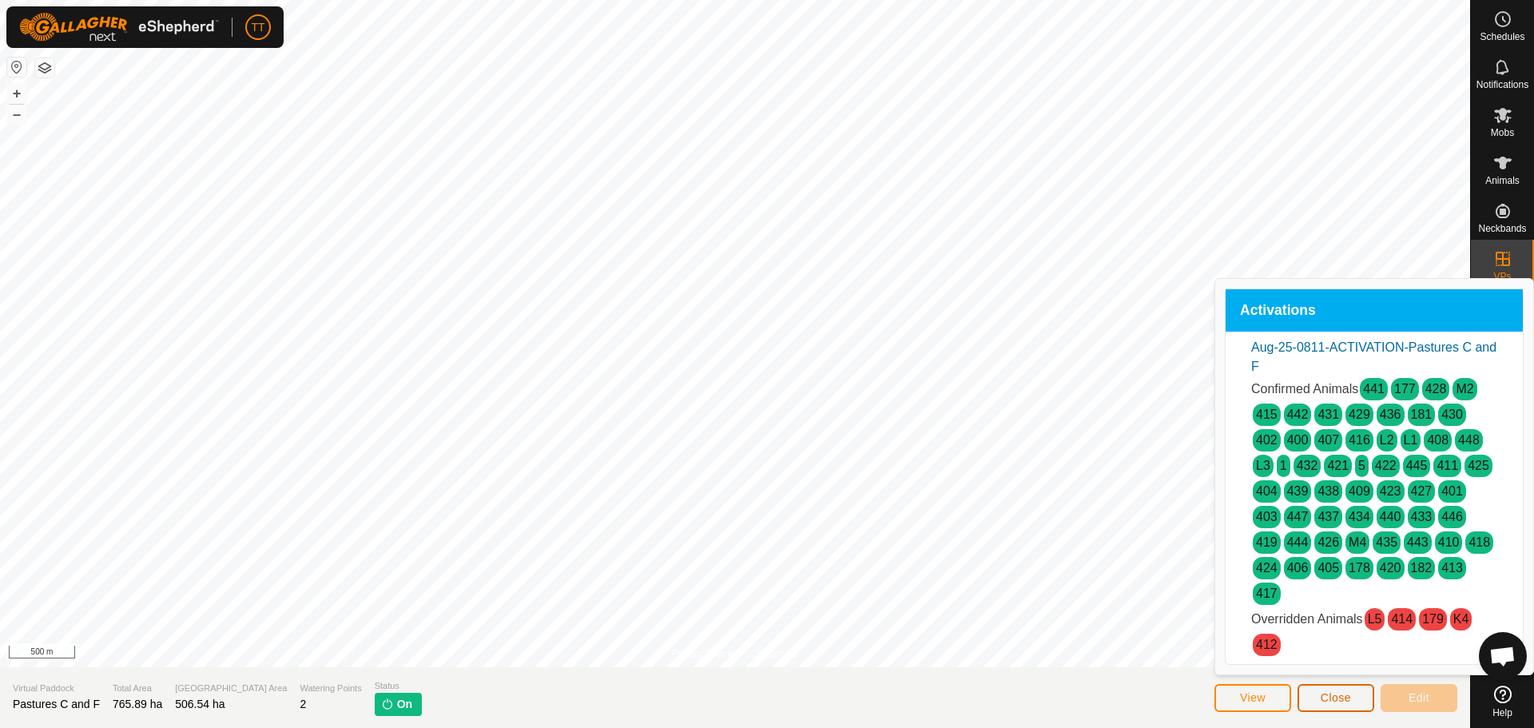
click at [1365, 699] on button "Close" at bounding box center [1335, 698] width 77 height 28
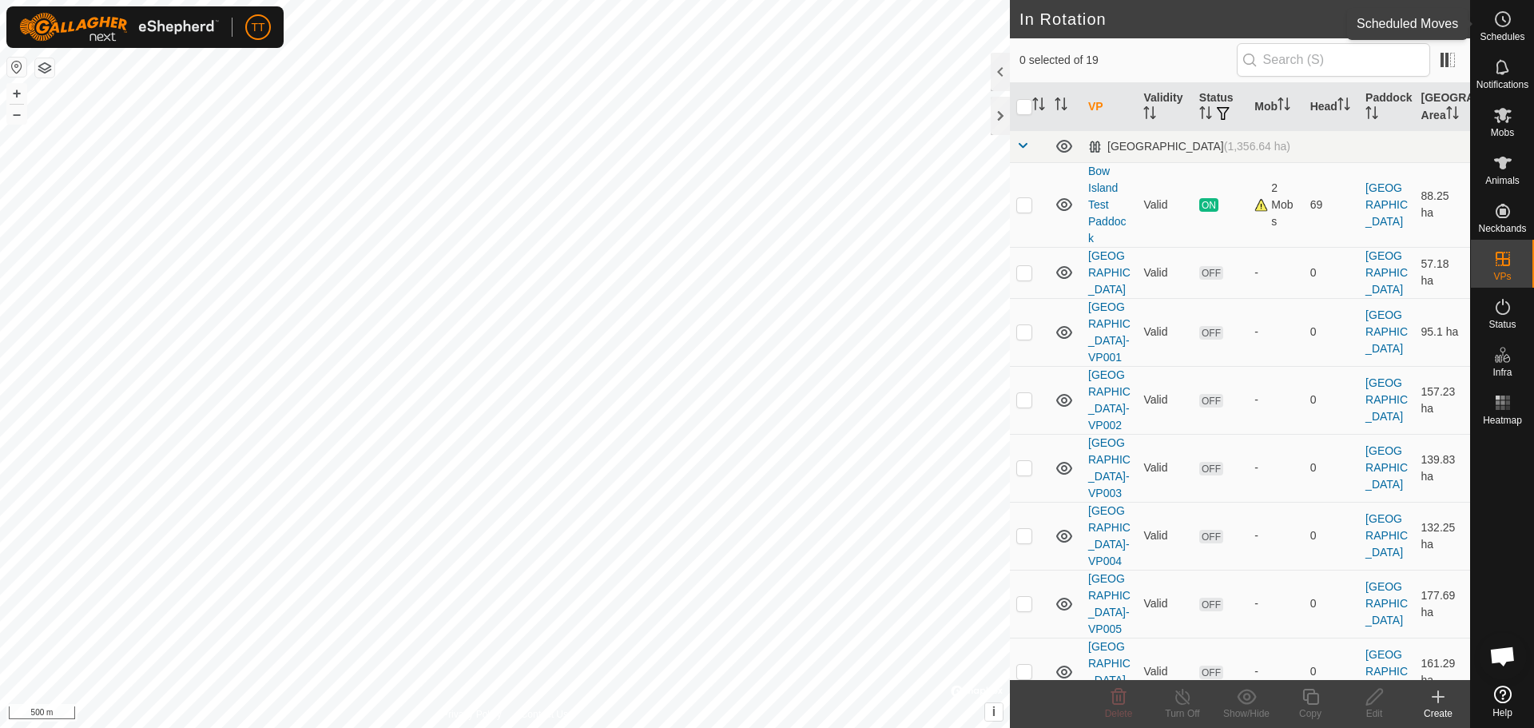
click at [1496, 14] on icon at bounding box center [1502, 19] width 19 height 19
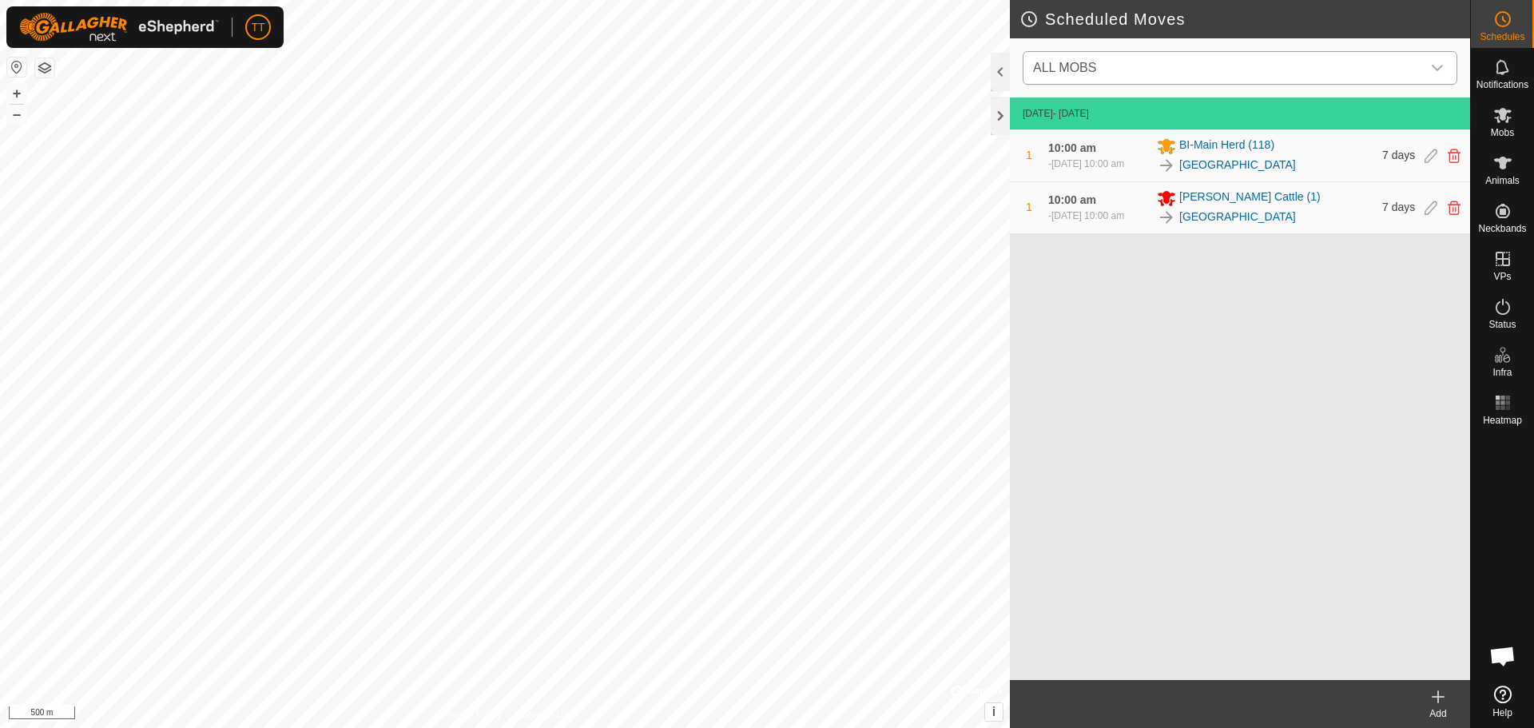
click at [1110, 66] on span "ALL MOBS" at bounding box center [1224, 68] width 395 height 32
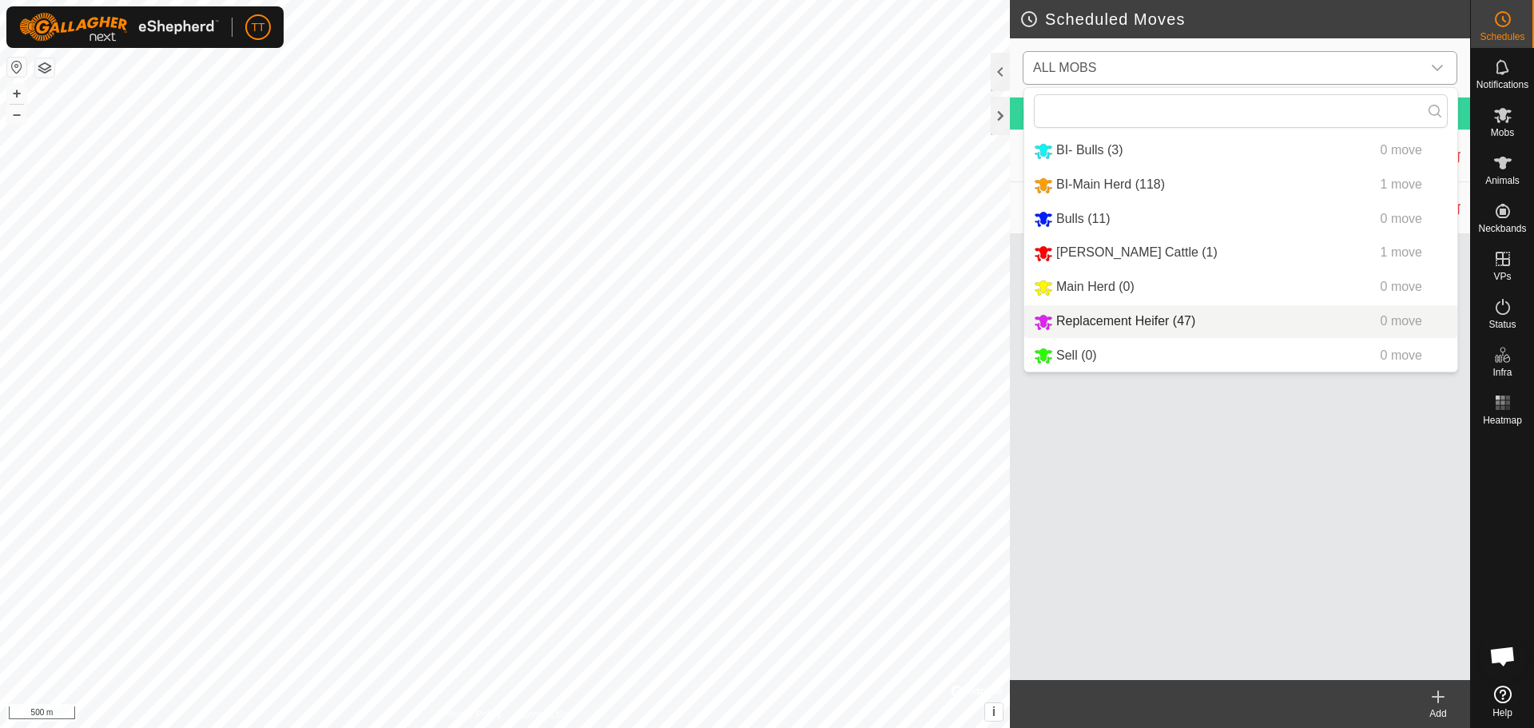
click at [1145, 324] on li "Replacement Heifer (47) 0 move" at bounding box center [1240, 321] width 433 height 33
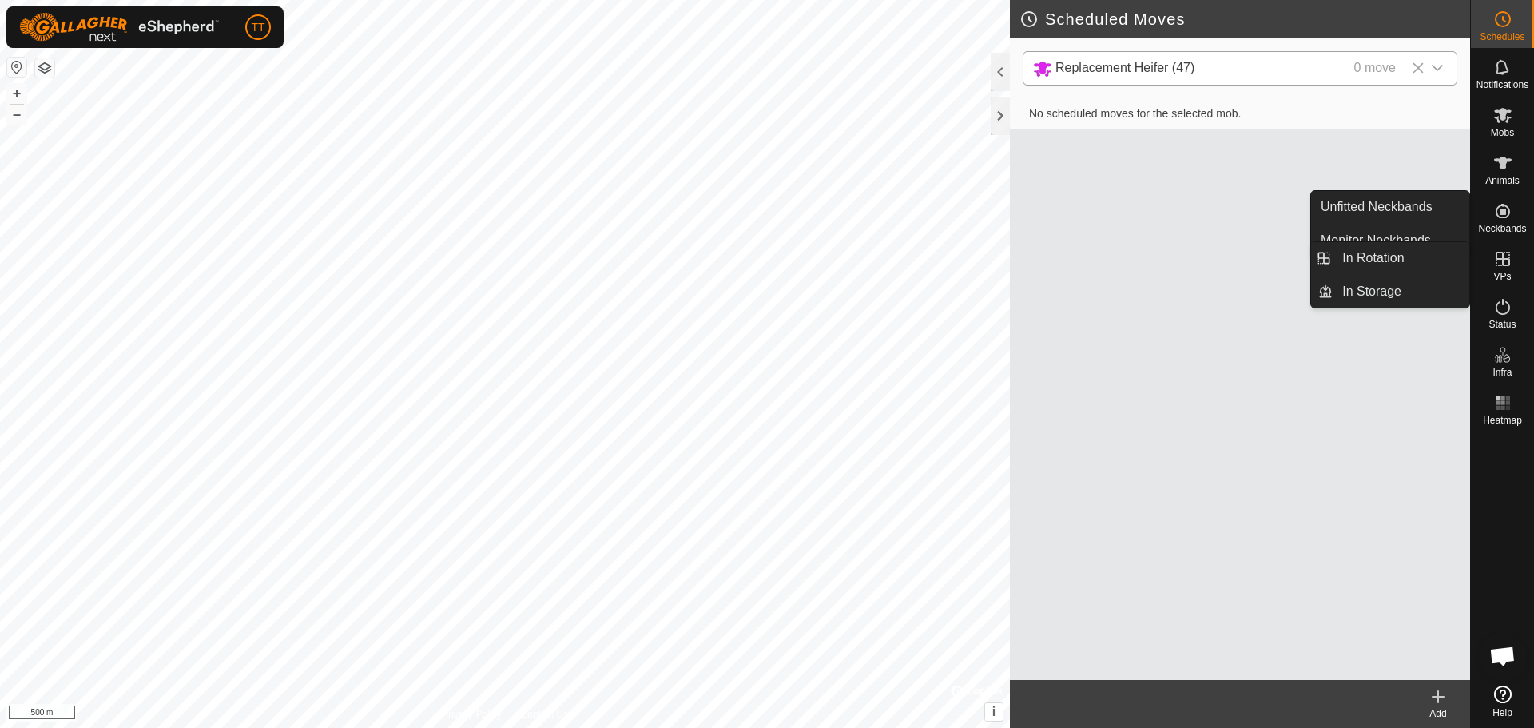
click at [1518, 262] on div "VPs" at bounding box center [1502, 264] width 63 height 48
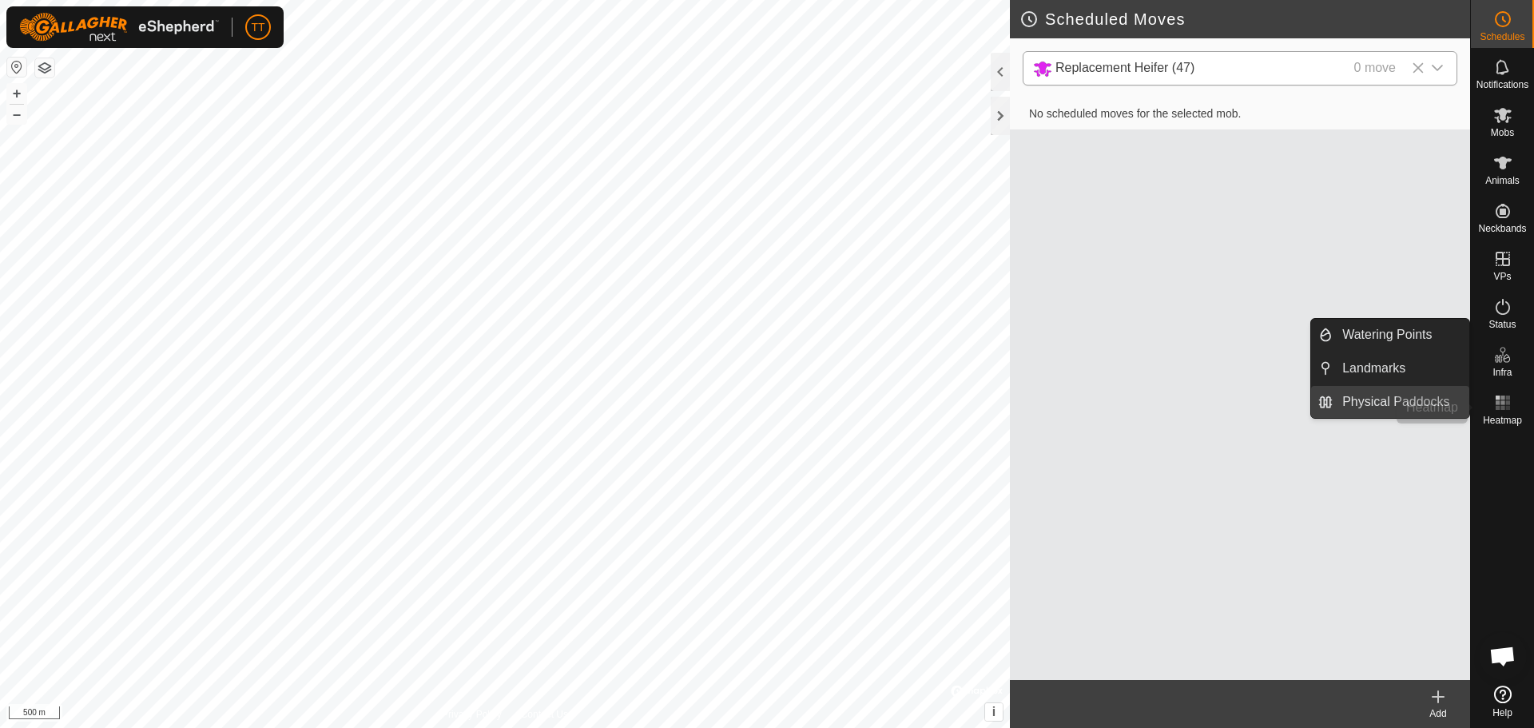
drag, startPoint x: 1504, startPoint y: 399, endPoint x: 1453, endPoint y: 399, distance: 50.3
click at [1504, 399] on rect at bounding box center [1502, 397] width 4 height 4
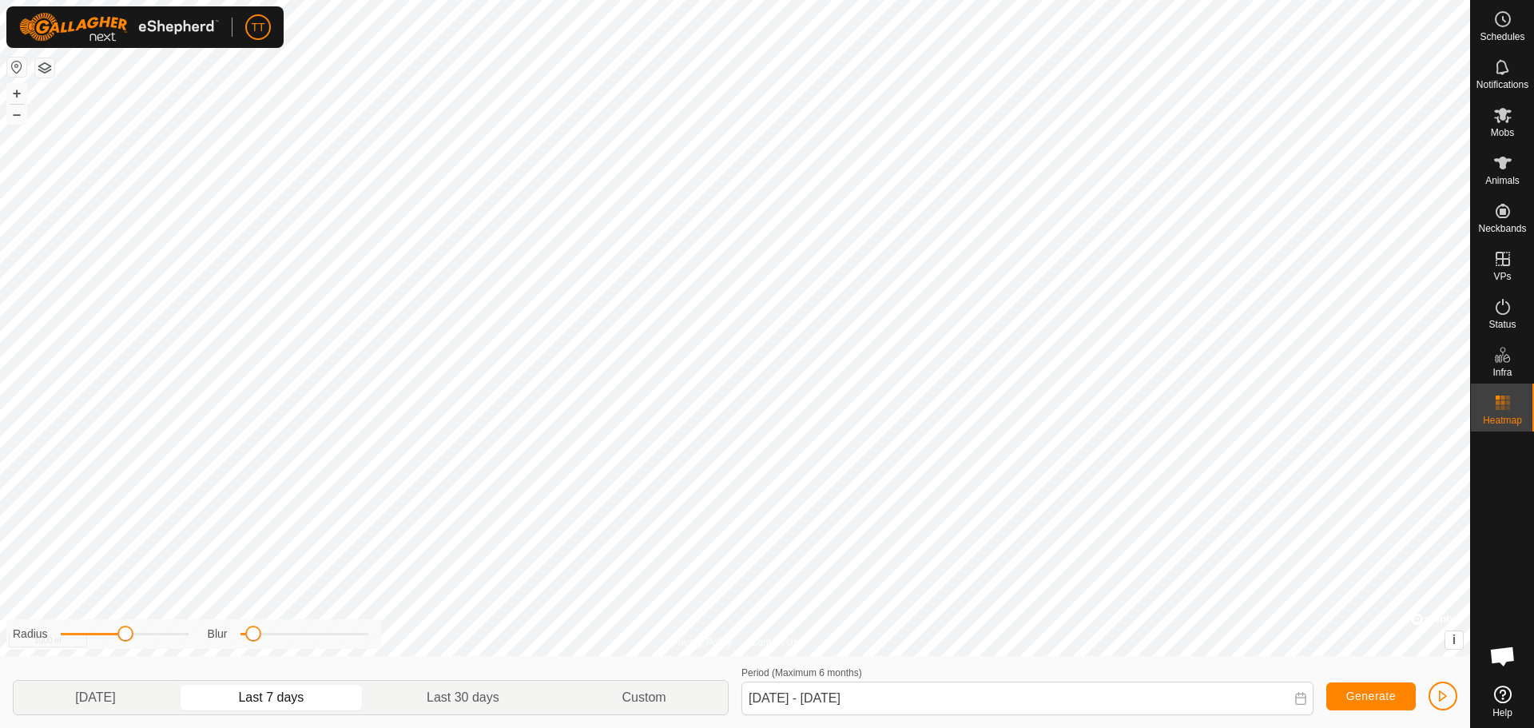
drag, startPoint x: 137, startPoint y: 636, endPoint x: 124, endPoint y: 635, distance: 13.6
click at [124, 635] on span at bounding box center [125, 634] width 16 height 16
drag, startPoint x: 130, startPoint y: 631, endPoint x: 203, endPoint y: 633, distance: 72.7
click at [203, 633] on div "Radius Blur" at bounding box center [193, 634] width 375 height 30
click at [137, 691] on p-togglebutton "Yesterday" at bounding box center [96, 698] width 164 height 34
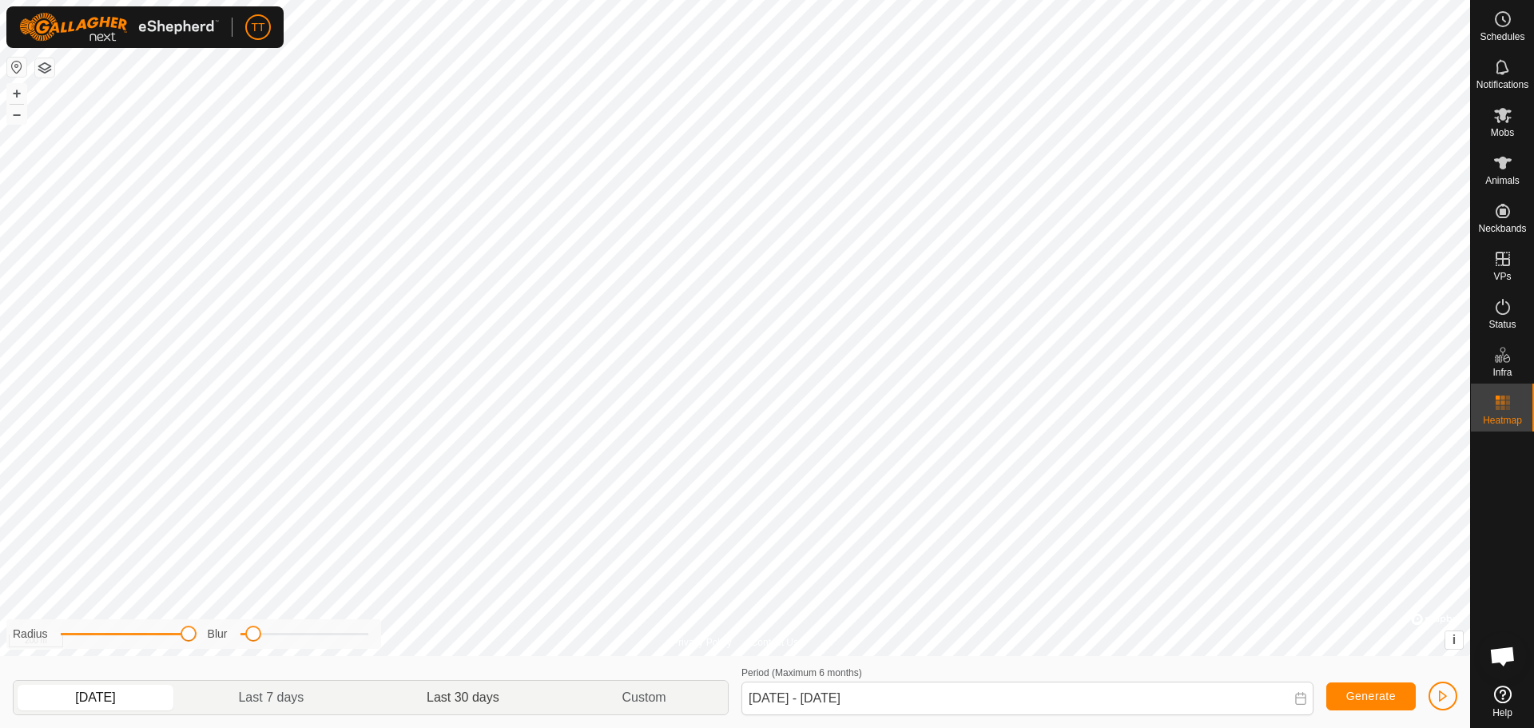
click at [498, 704] on p-togglebutton "Last 30 days" at bounding box center [463, 698] width 195 height 34
click at [300, 690] on p-togglebutton "Last 7 days" at bounding box center [271, 698] width 189 height 34
type input "18 Sep, 2025 - 24 Sep, 2025"
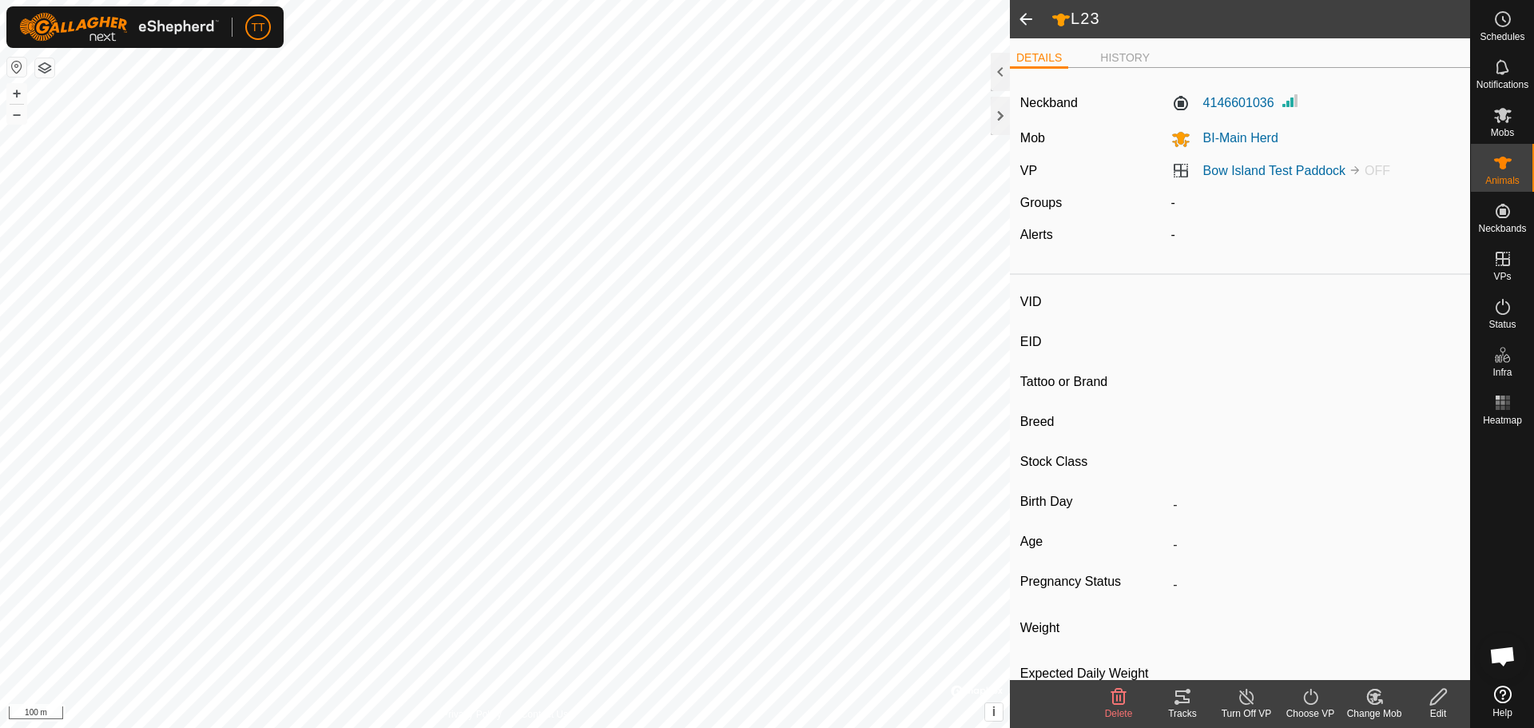
type input "L23"
type input "124000190890552"
type input "Y"
type input "Mixed"
type input "Heifer"
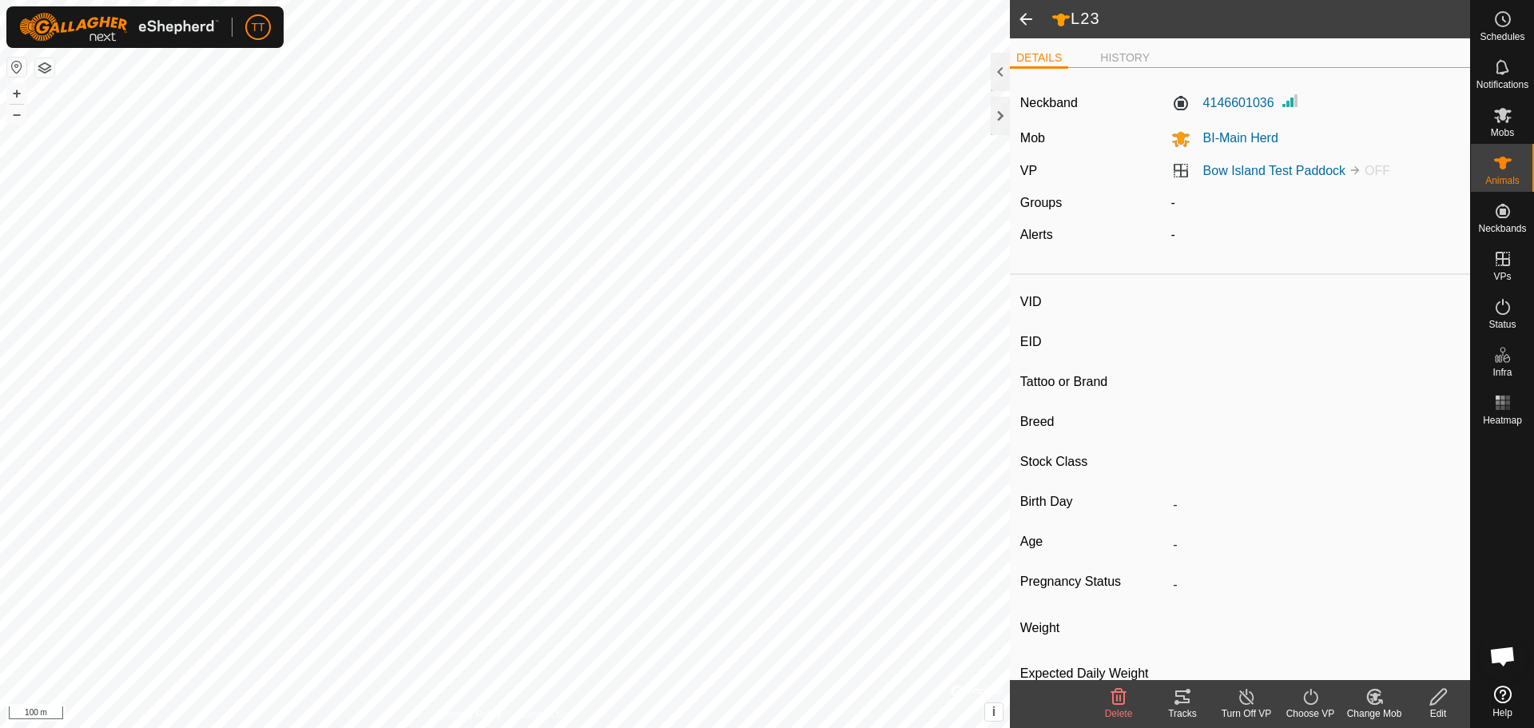
type input "01/2023"
type input "2 years 9 months"
type input "0 kg"
type input "-"
click at [1182, 693] on icon at bounding box center [1182, 696] width 19 height 19
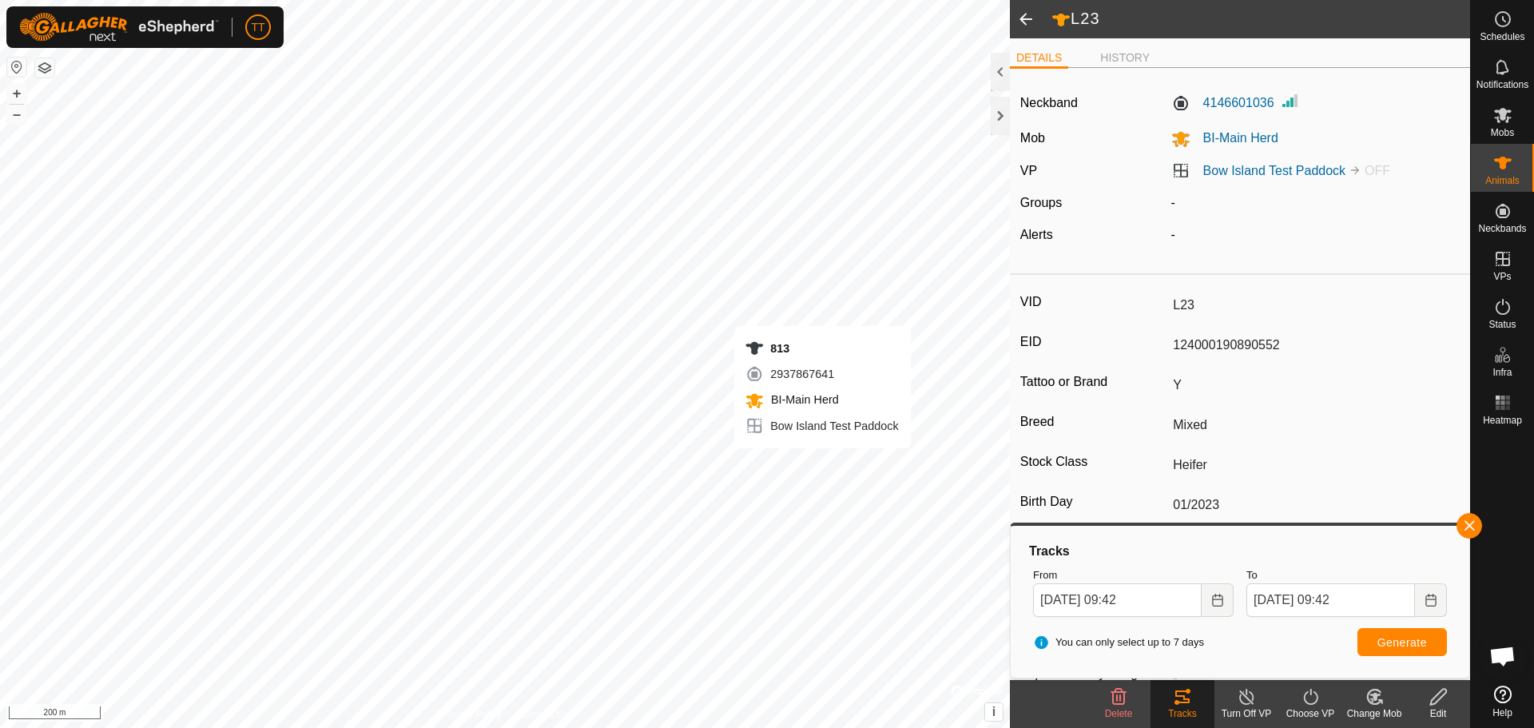
type input "-"
type input "813"
type input "124000182036129"
type input "Y"
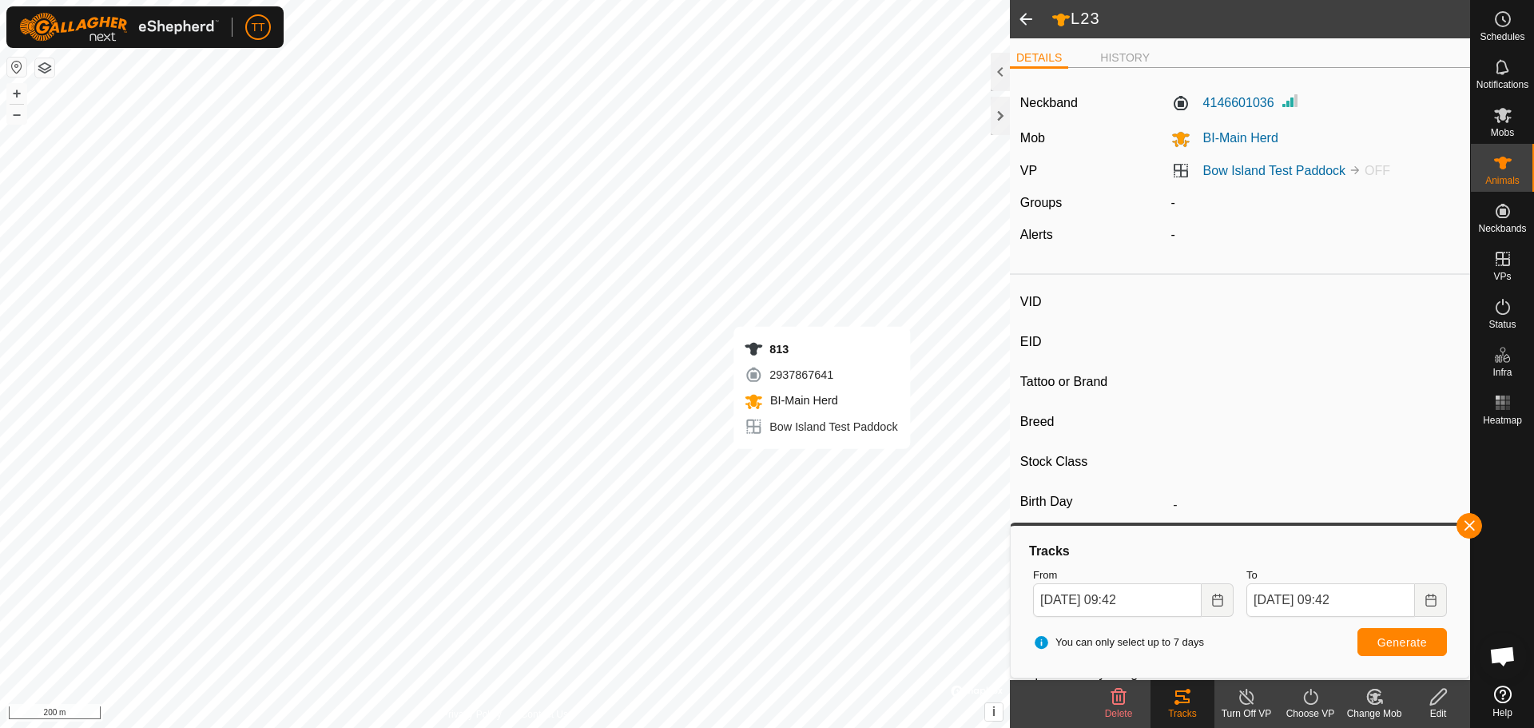
type input "Mixed"
type input "Heifer"
type input "0 kg"
type input "-"
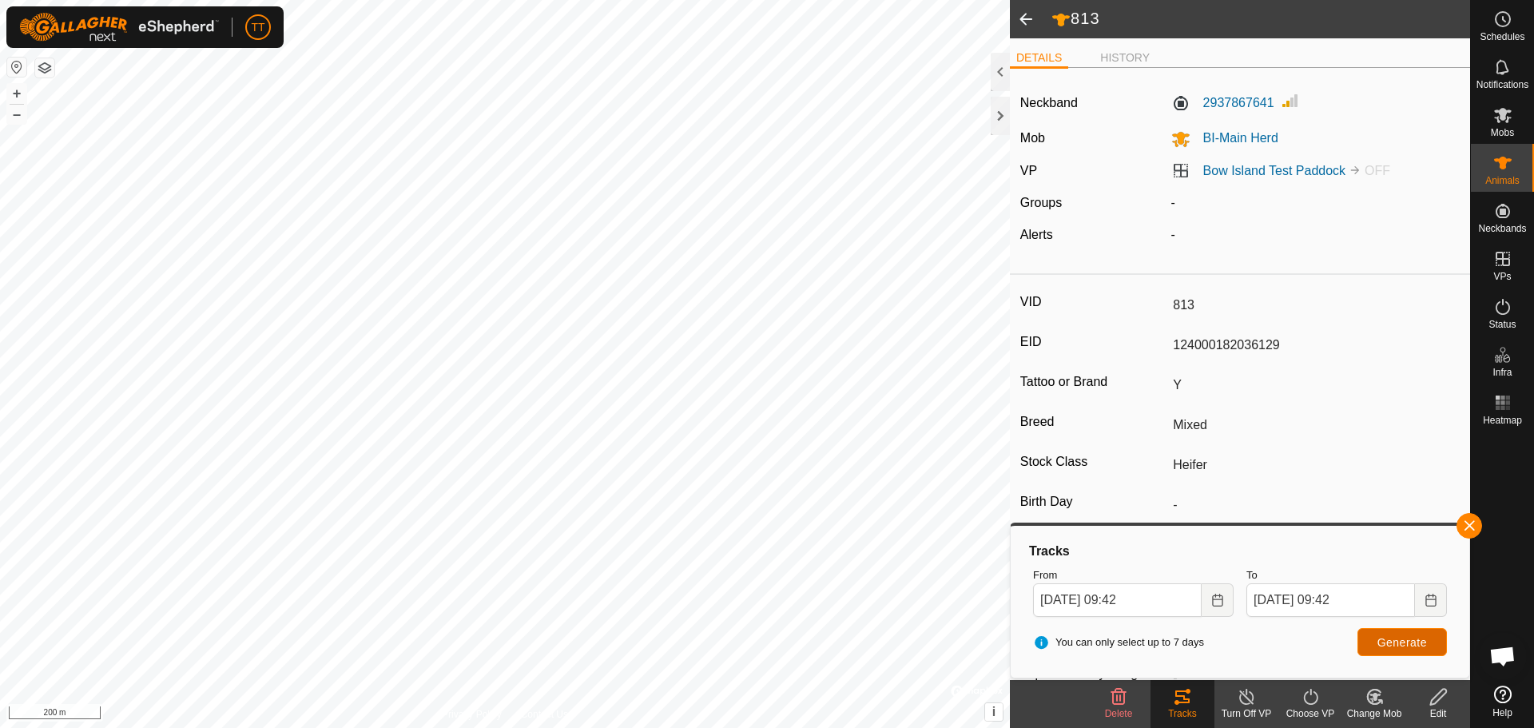
click at [1395, 636] on span "Generate" at bounding box center [1402, 642] width 50 height 13
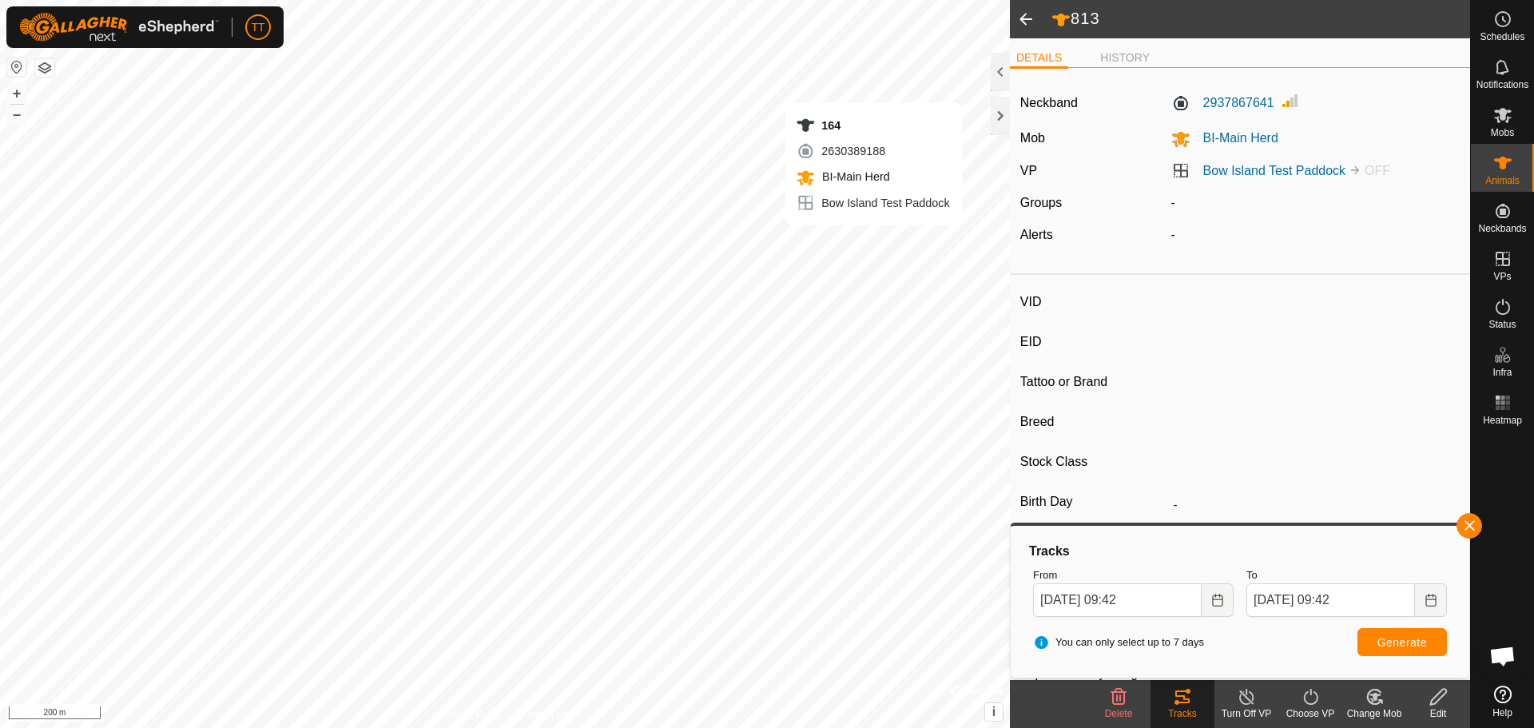
type input "164"
type input "124000190890233"
type input "Y"
type input "Mixed"
type input "Heifer"
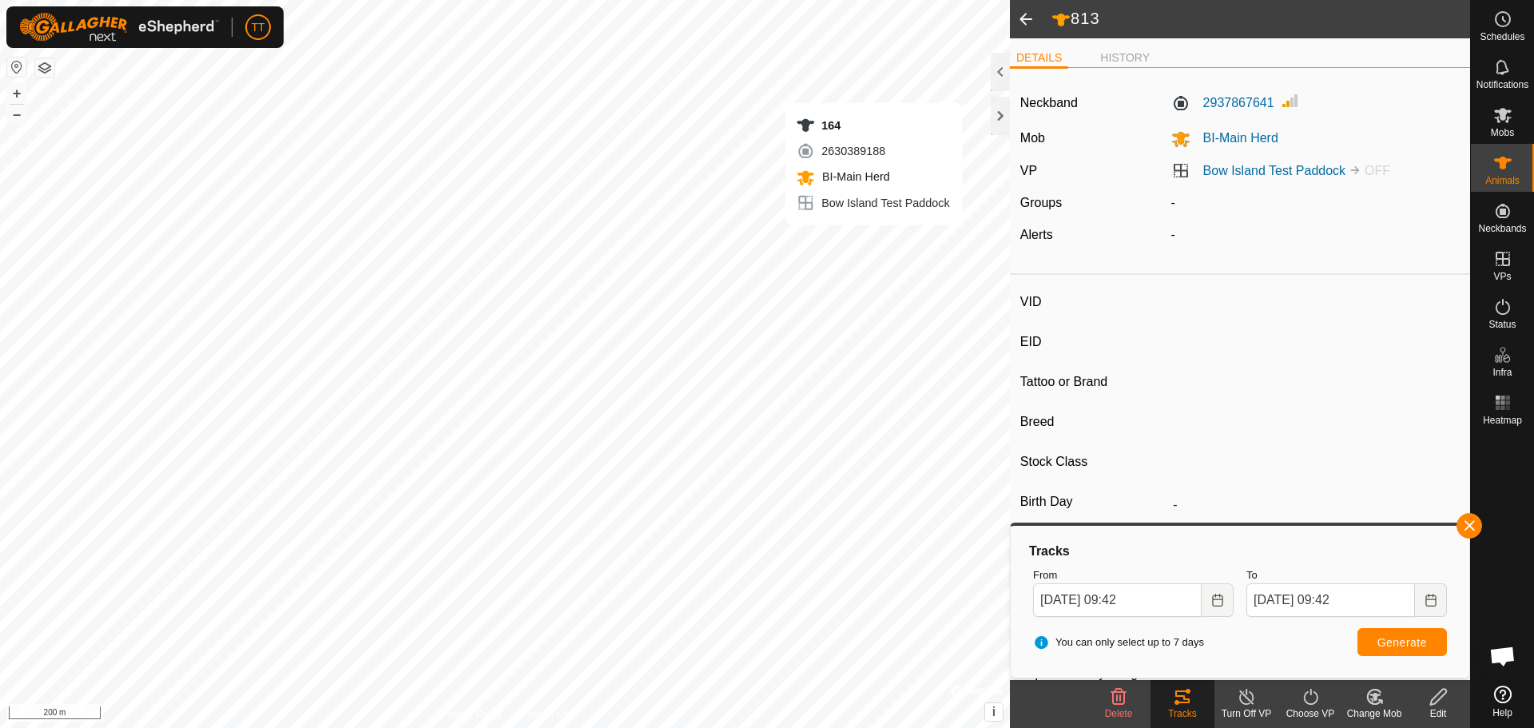
type input "0 kg"
type input "-"
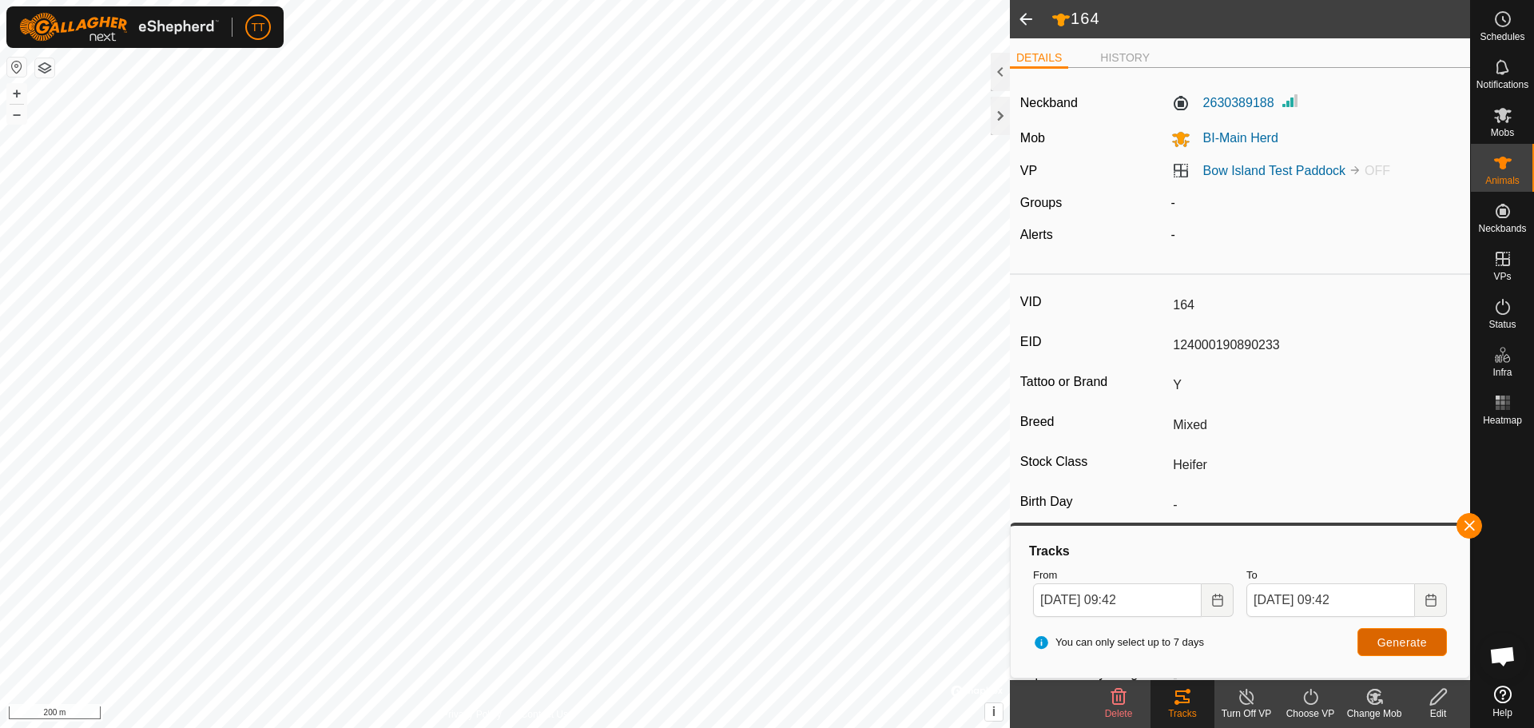
click at [1416, 642] on span "Generate" at bounding box center [1402, 642] width 50 height 13
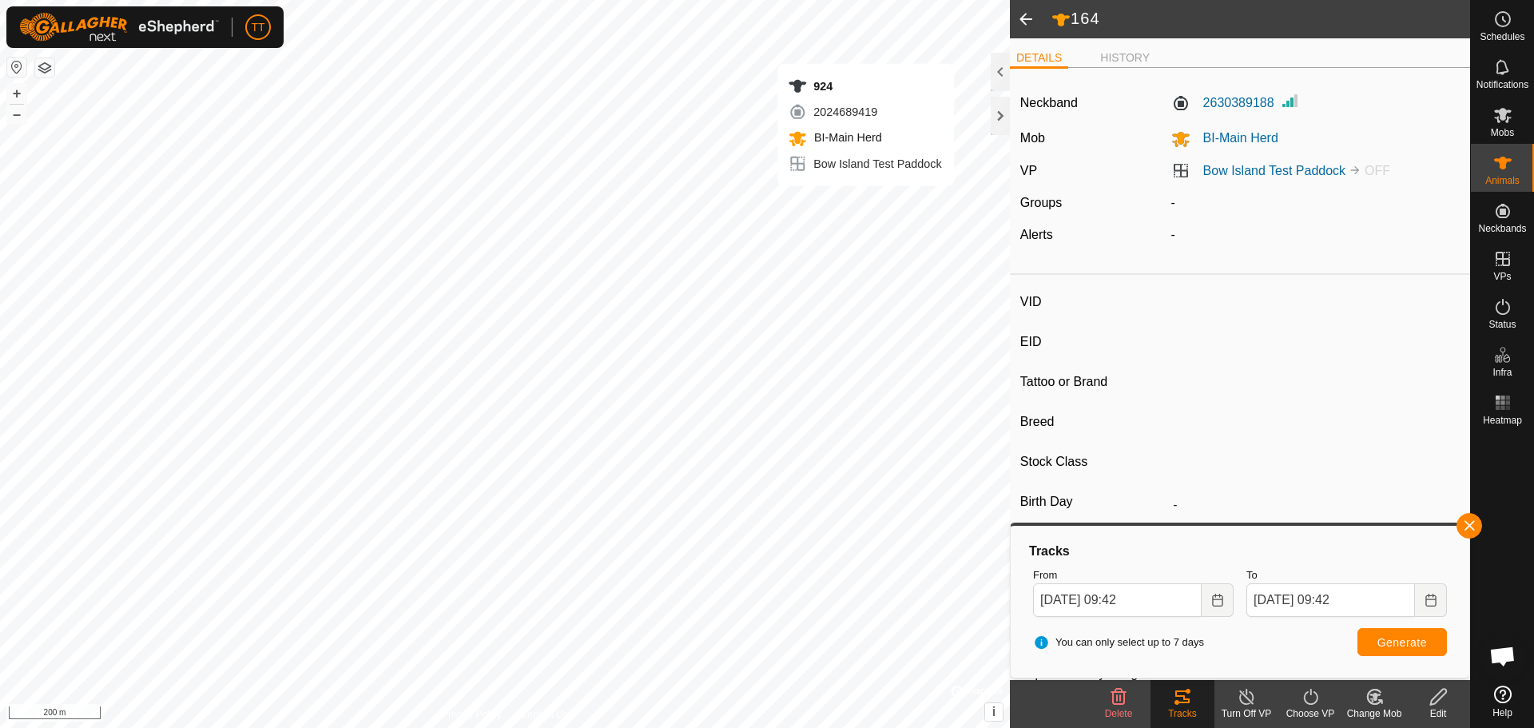
type input "924"
type input "124000182036140"
type input "Y"
type input "Mixed"
type input "Heifer"
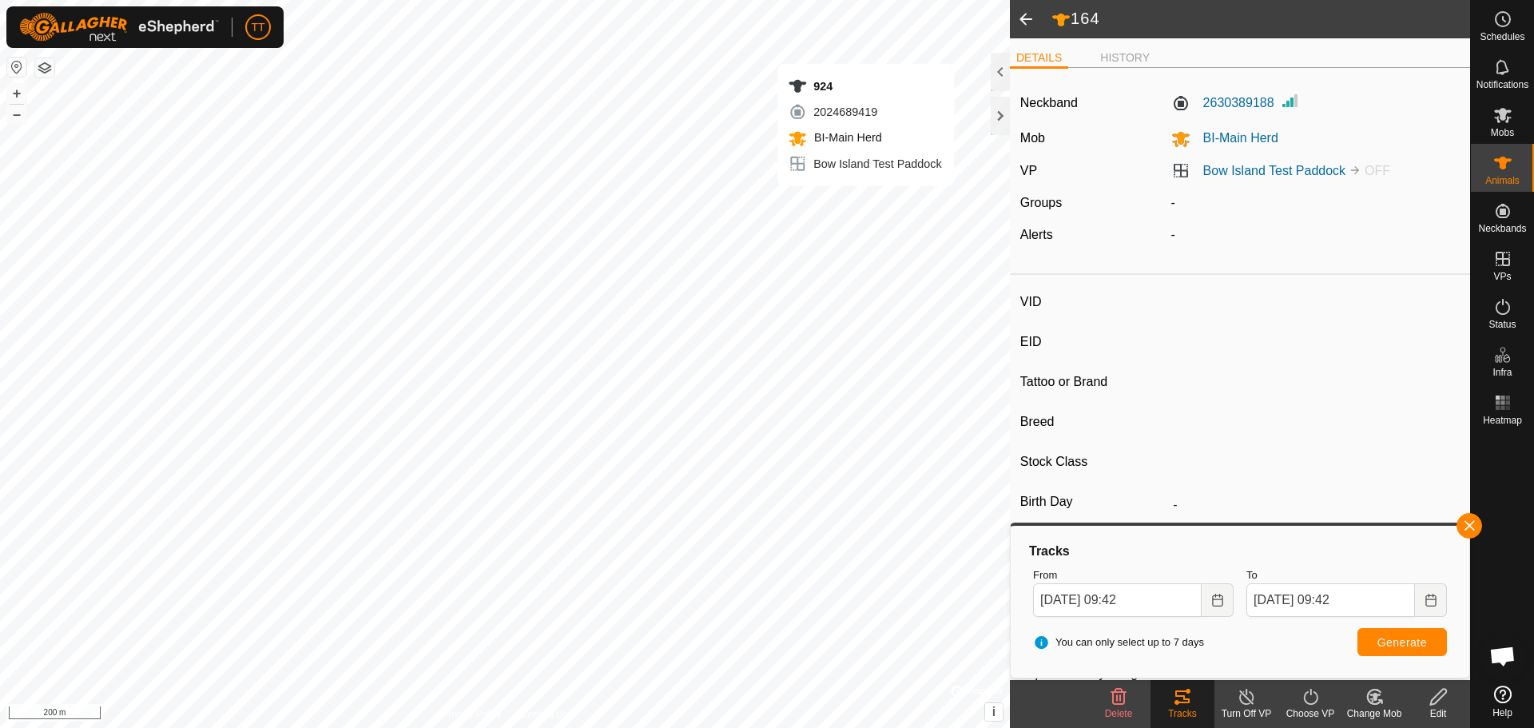
type input "0 kg"
type input "-"
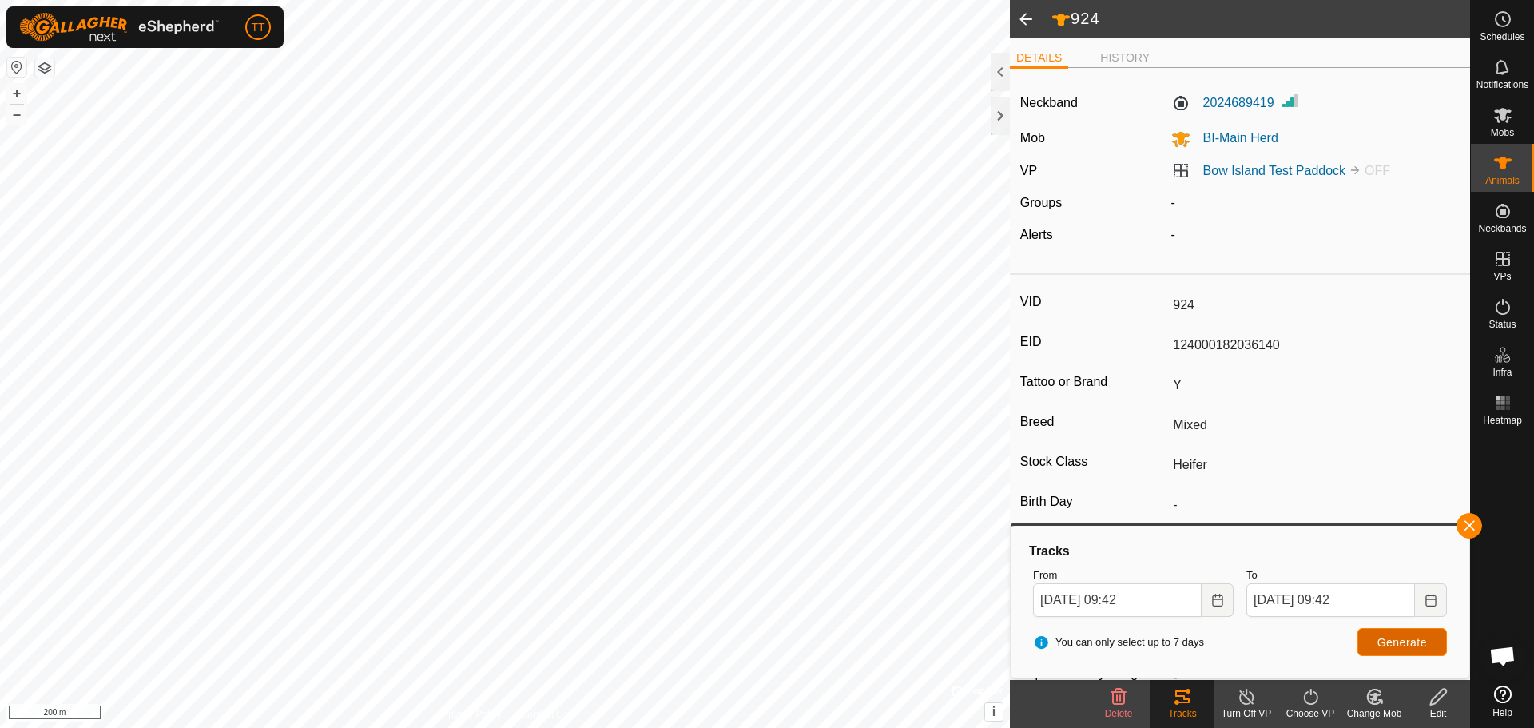
click at [1416, 645] on span "Generate" at bounding box center [1402, 642] width 50 height 13
type input "L21"
type input "124000190890680"
type input "Y"
type input "Mixed"
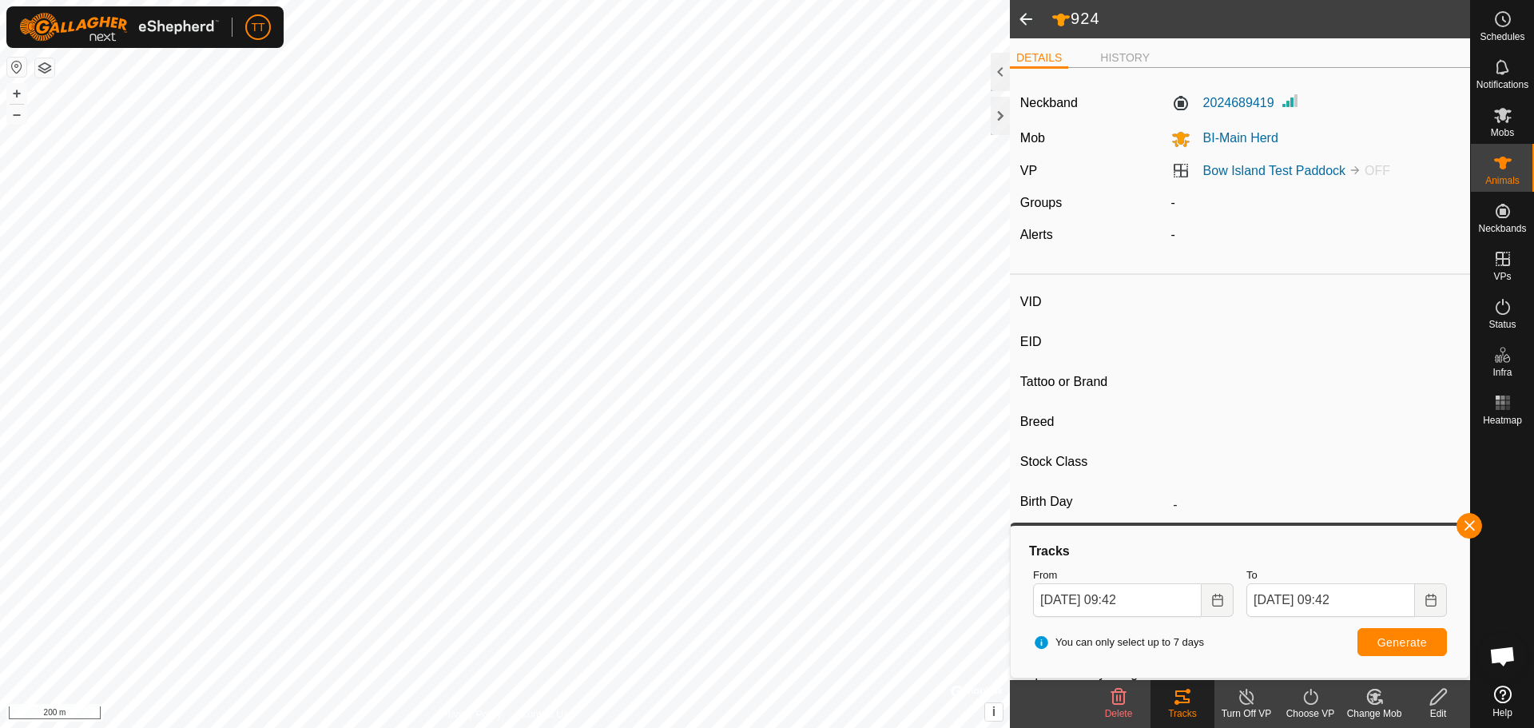
type input "Heifer"
type input "01/2023"
type input "2 years 9 months"
type input "0 kg"
type input "-"
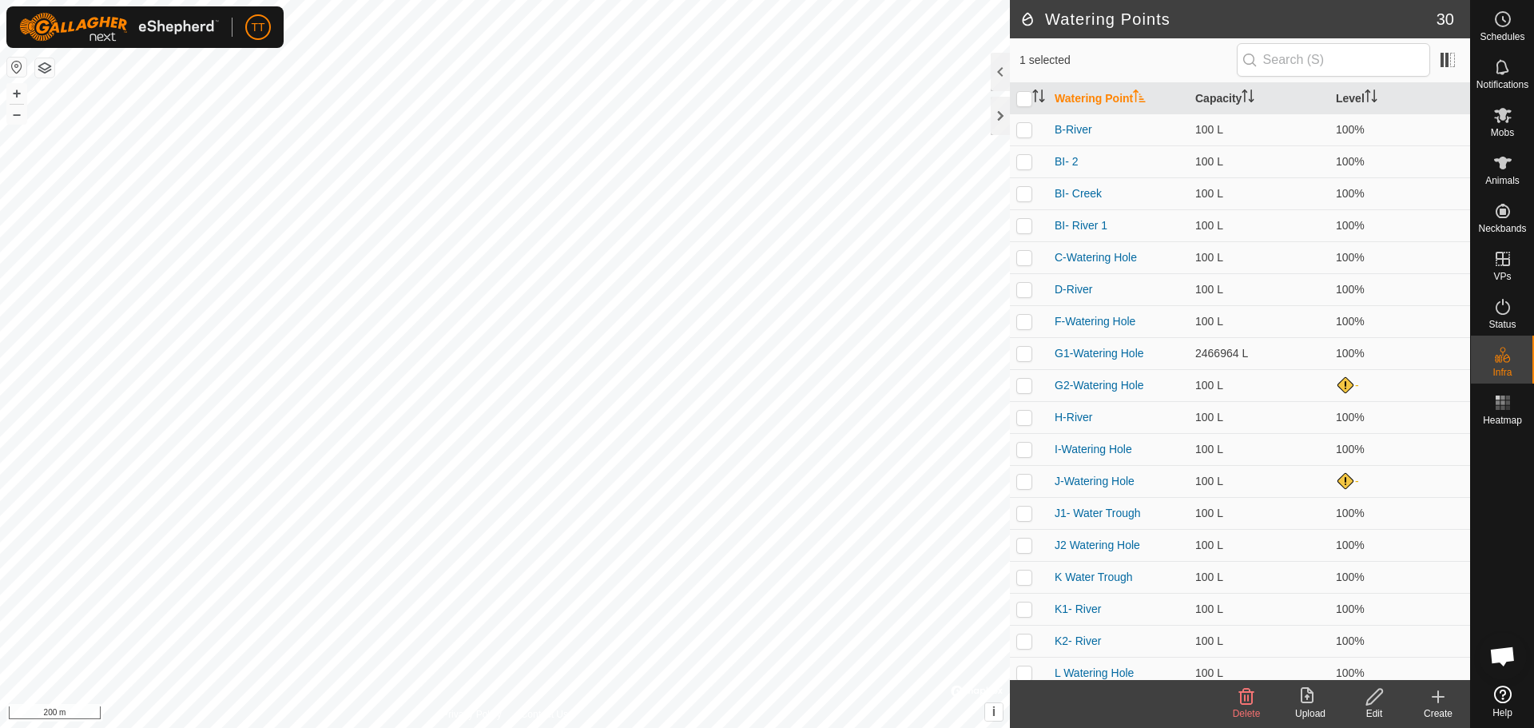
click at [1374, 693] on icon at bounding box center [1374, 697] width 16 height 16
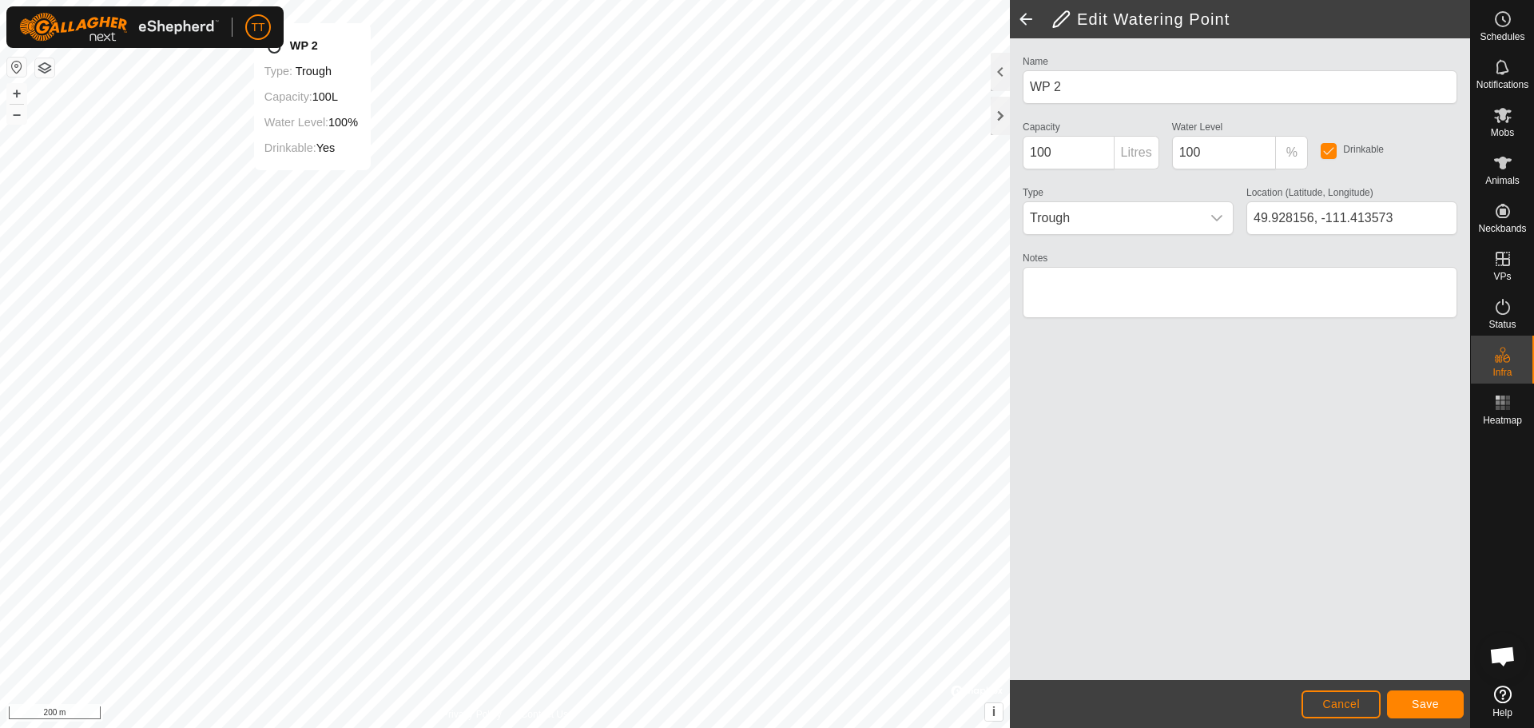
type input "49.927705, -111.411251"
click at [1412, 695] on button "Save" at bounding box center [1425, 704] width 77 height 28
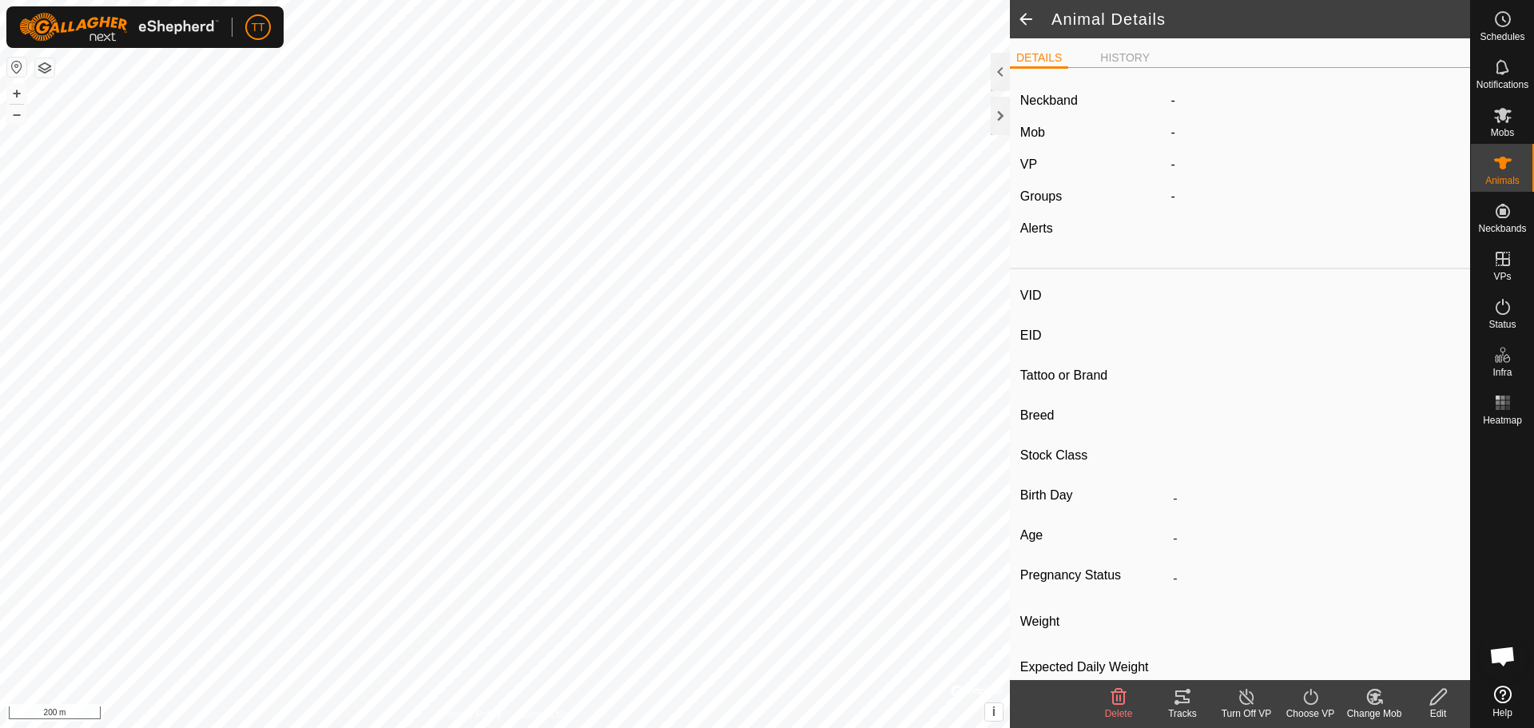
type input "483"
type input "124000194888107"
type input "Y"
type input "Mixed"
type input "Heifer"
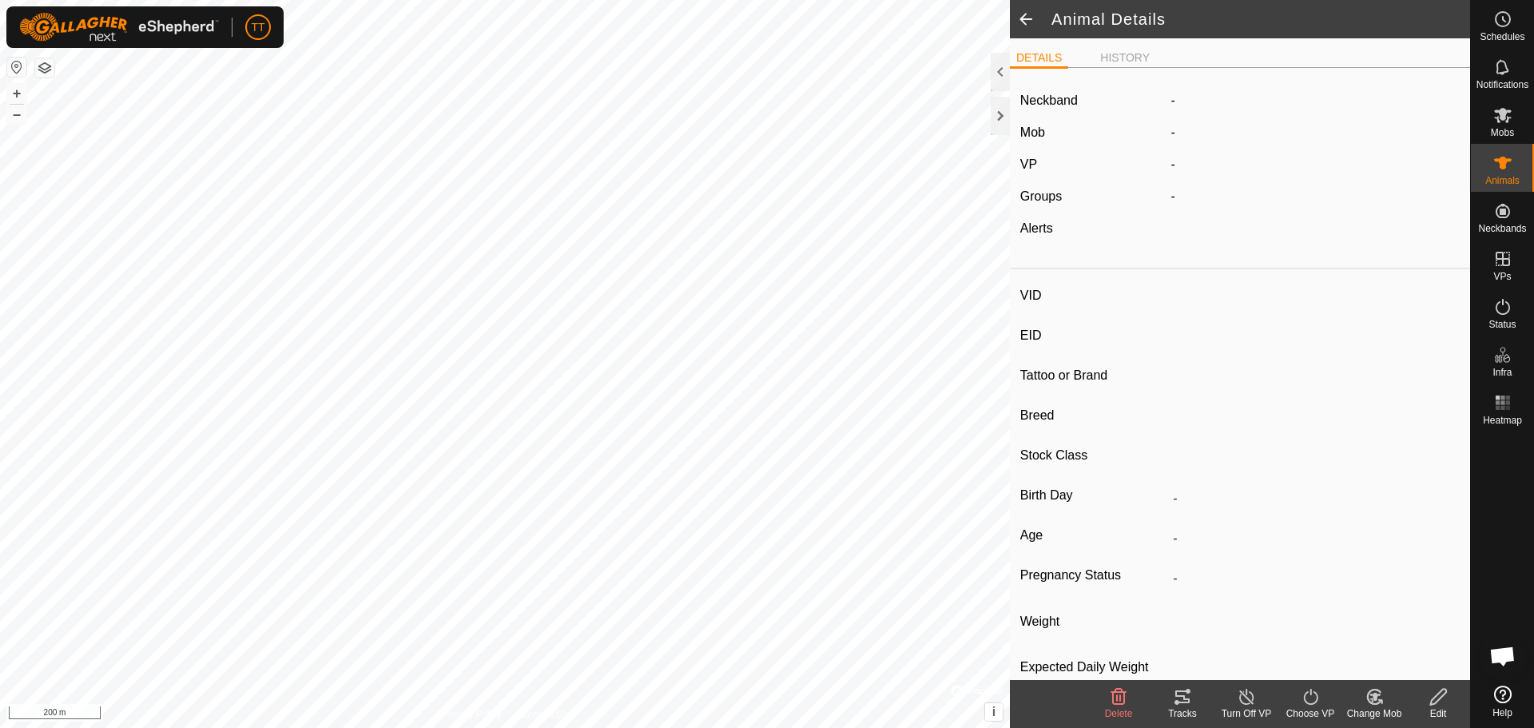
type input "0 kg"
type input "-"
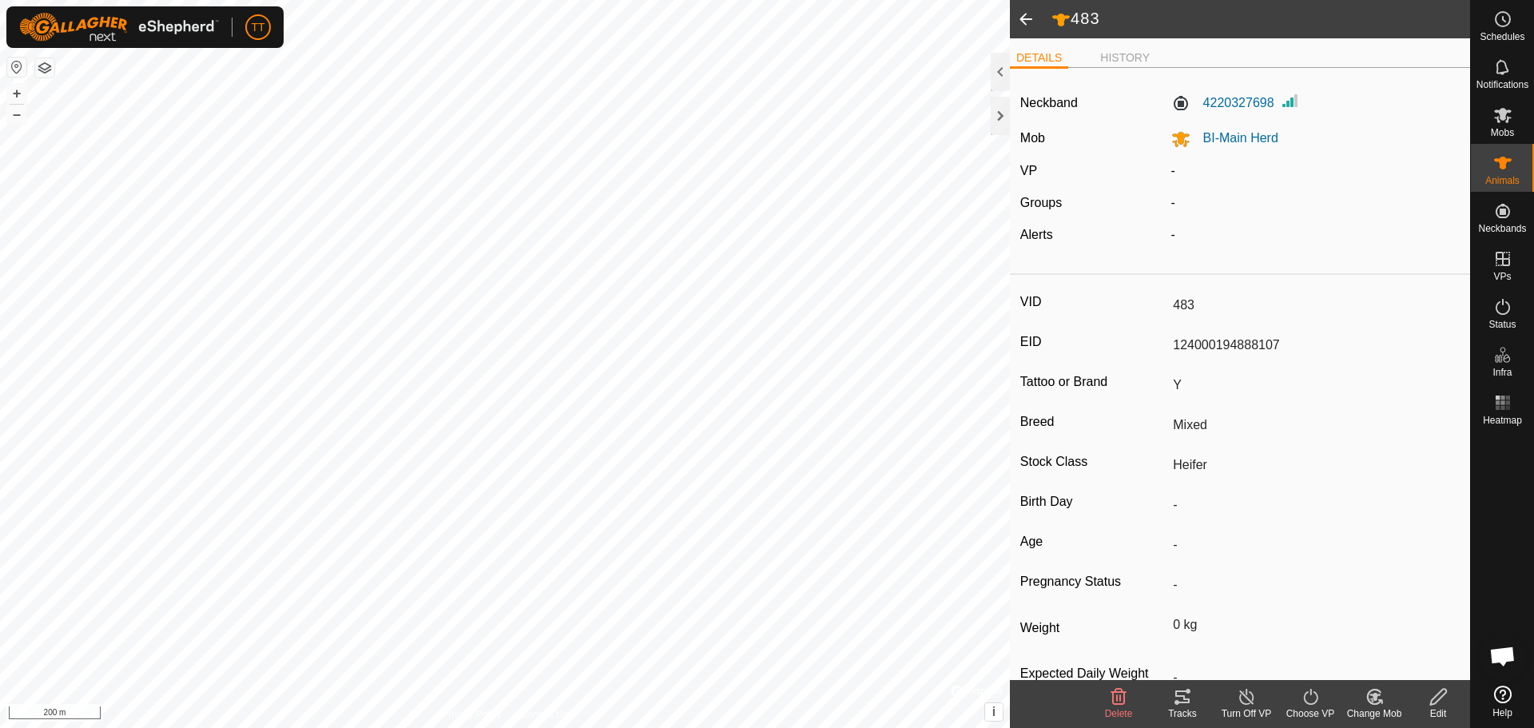
click at [1186, 692] on icon at bounding box center [1182, 696] width 14 height 13
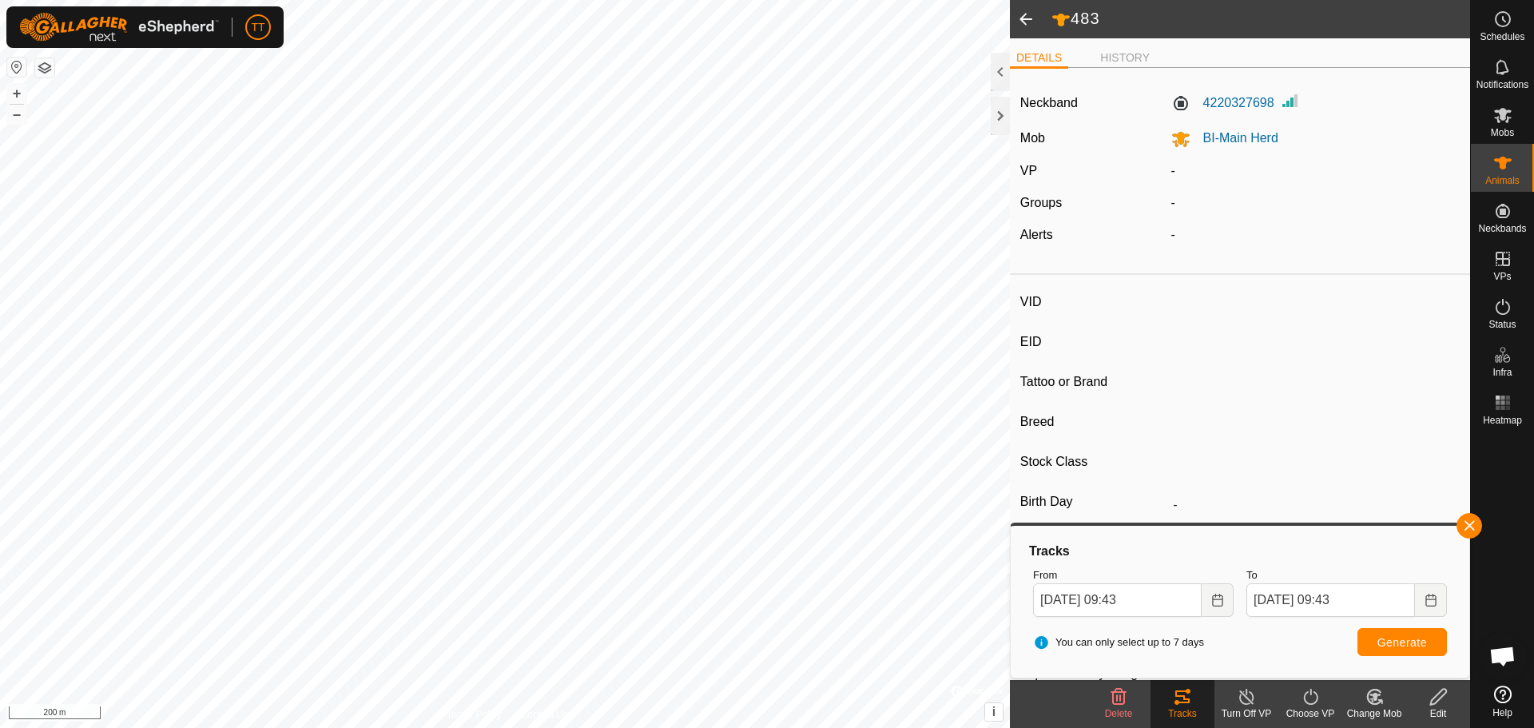
type input "230"
type input "124000231776632"
type input "Y"
type input "Mixed"
type input "Heifer"
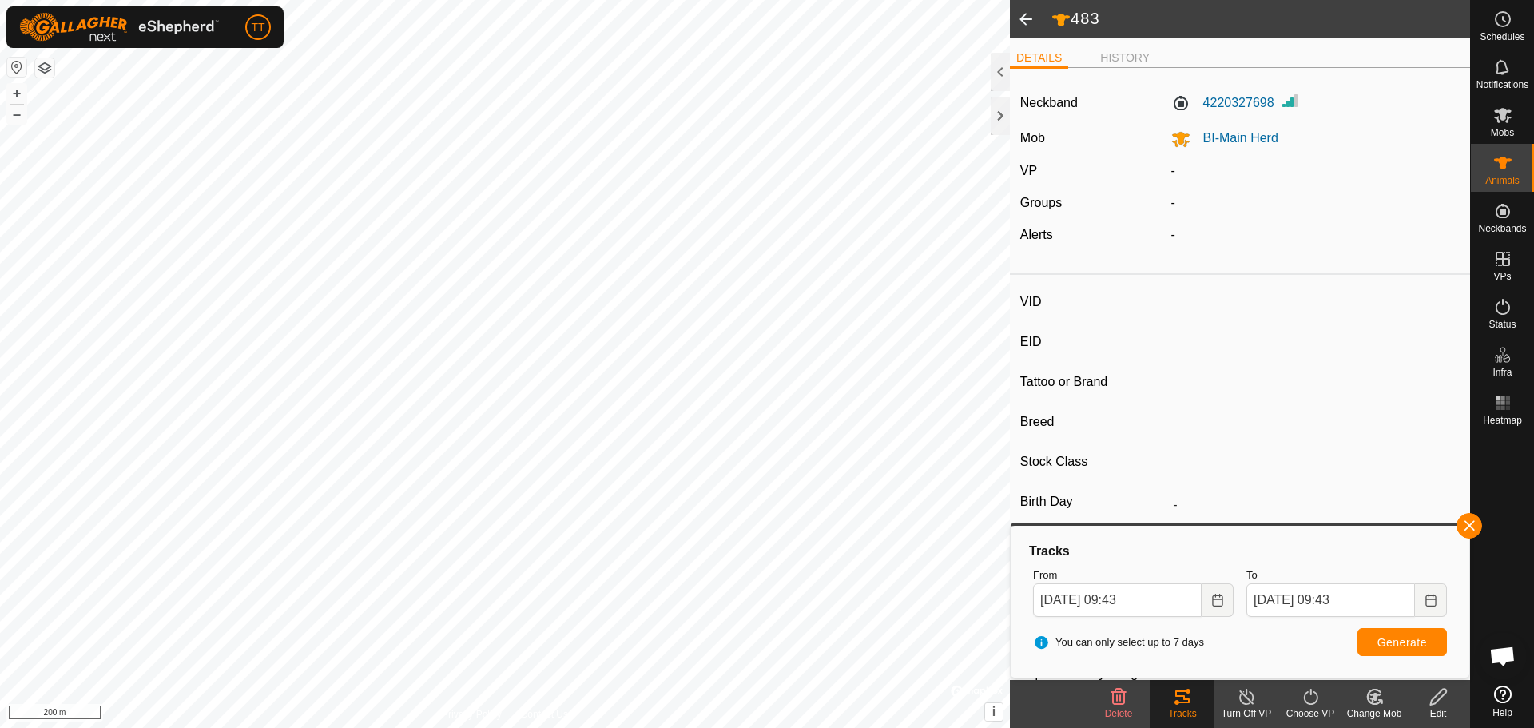
type input "0 kg"
type input "-"
click at [1384, 641] on span "Generate" at bounding box center [1402, 642] width 50 height 13
type input "BI-413"
type input "124000199589044"
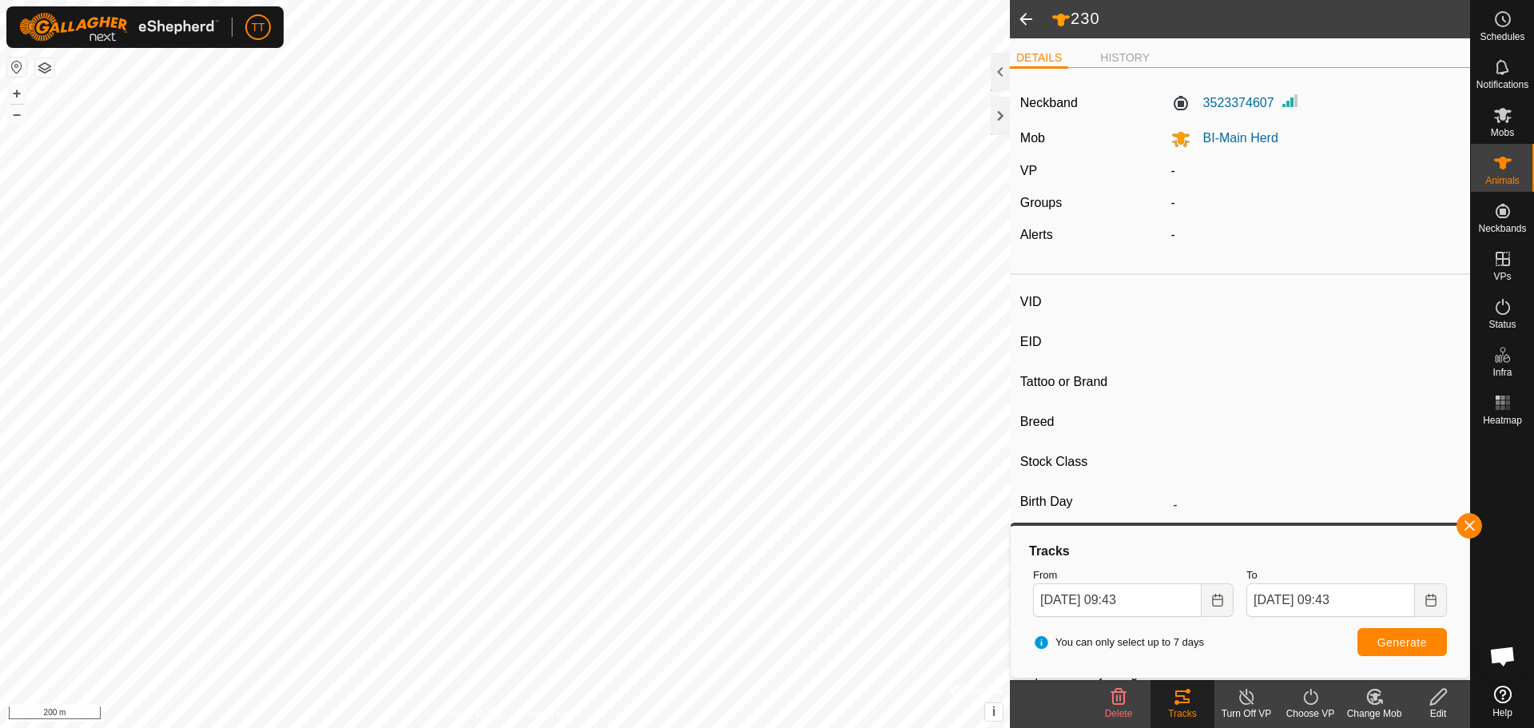
type input "Y"
type input "Mixed"
type input "Heifer"
type input "0 kg"
type input "-"
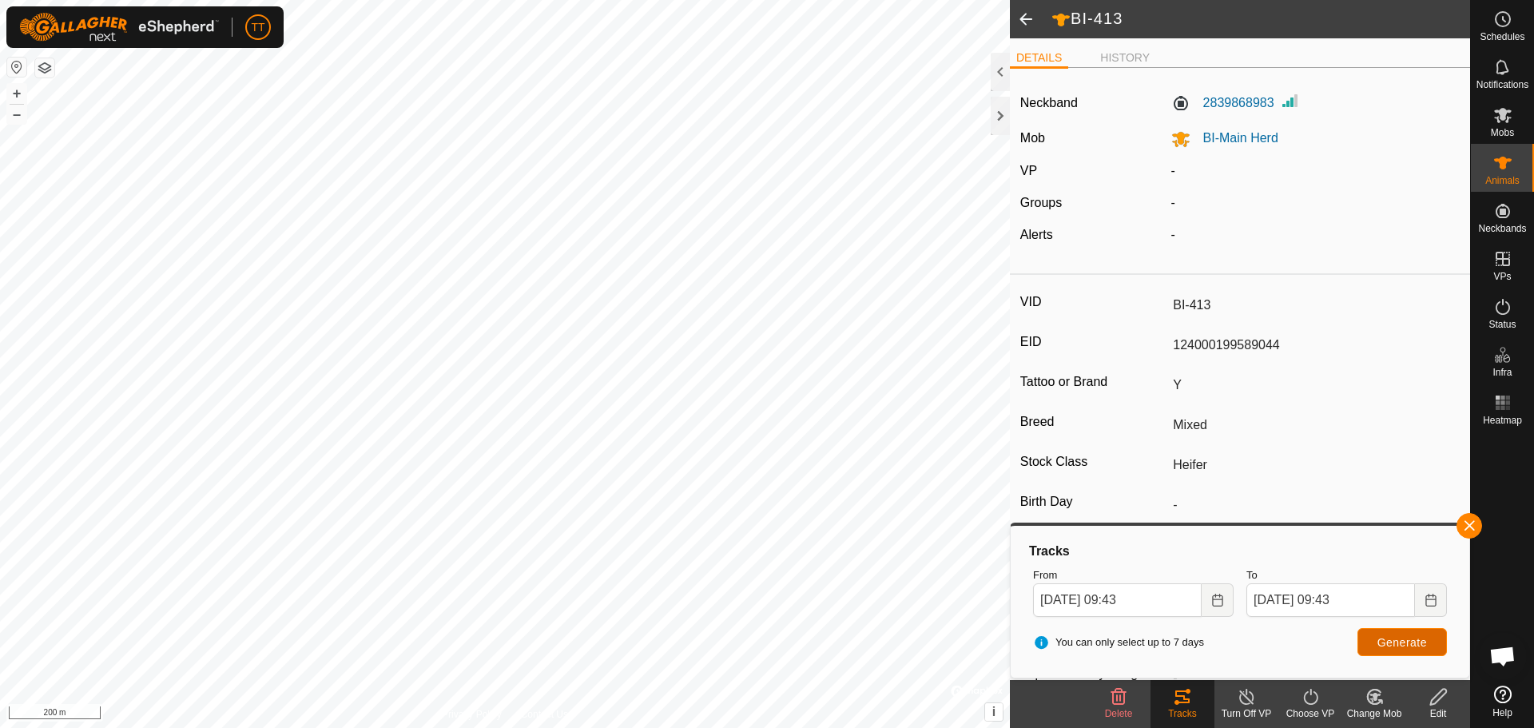
click at [1377, 646] on span "Generate" at bounding box center [1402, 642] width 50 height 13
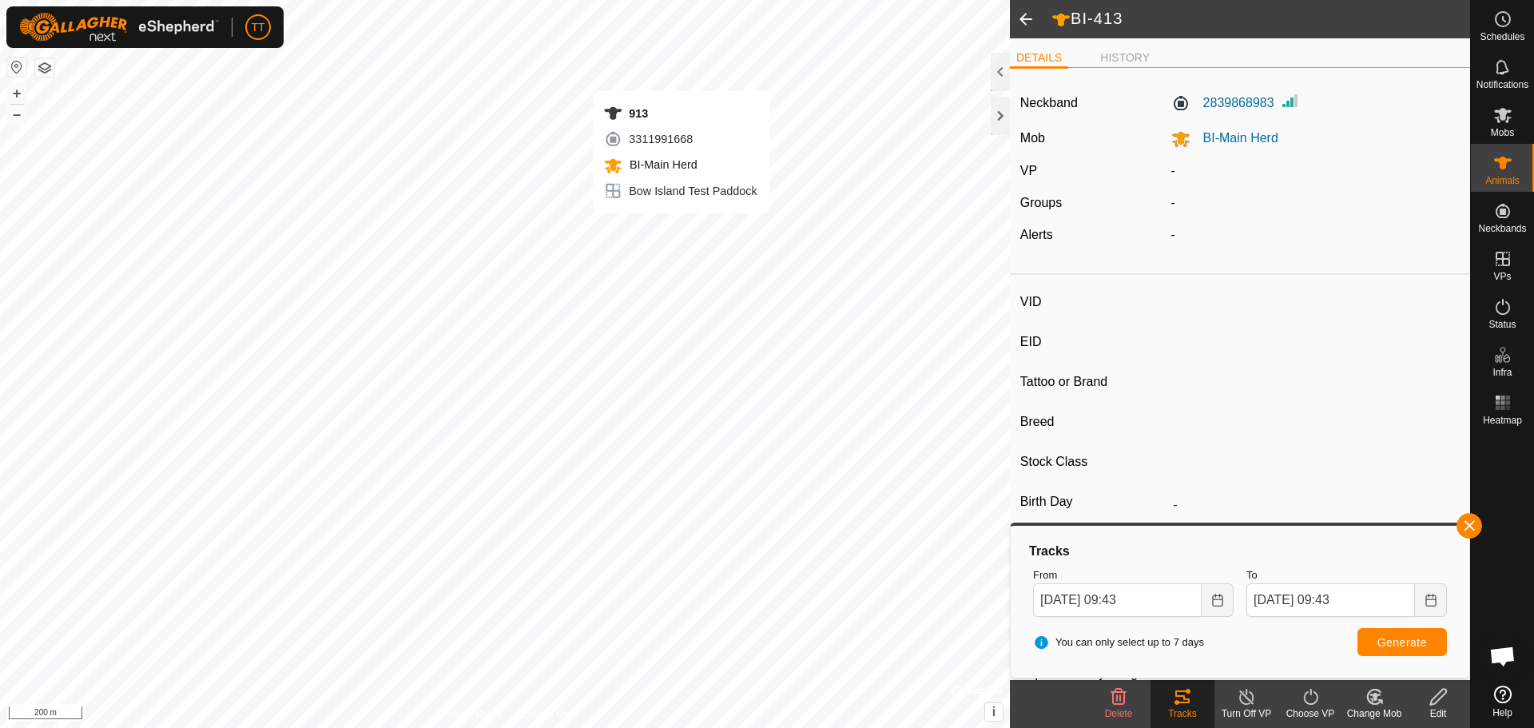
type input "913"
type input "124000182036112"
type input "Y"
type input "Mixed"
type input "Heifer"
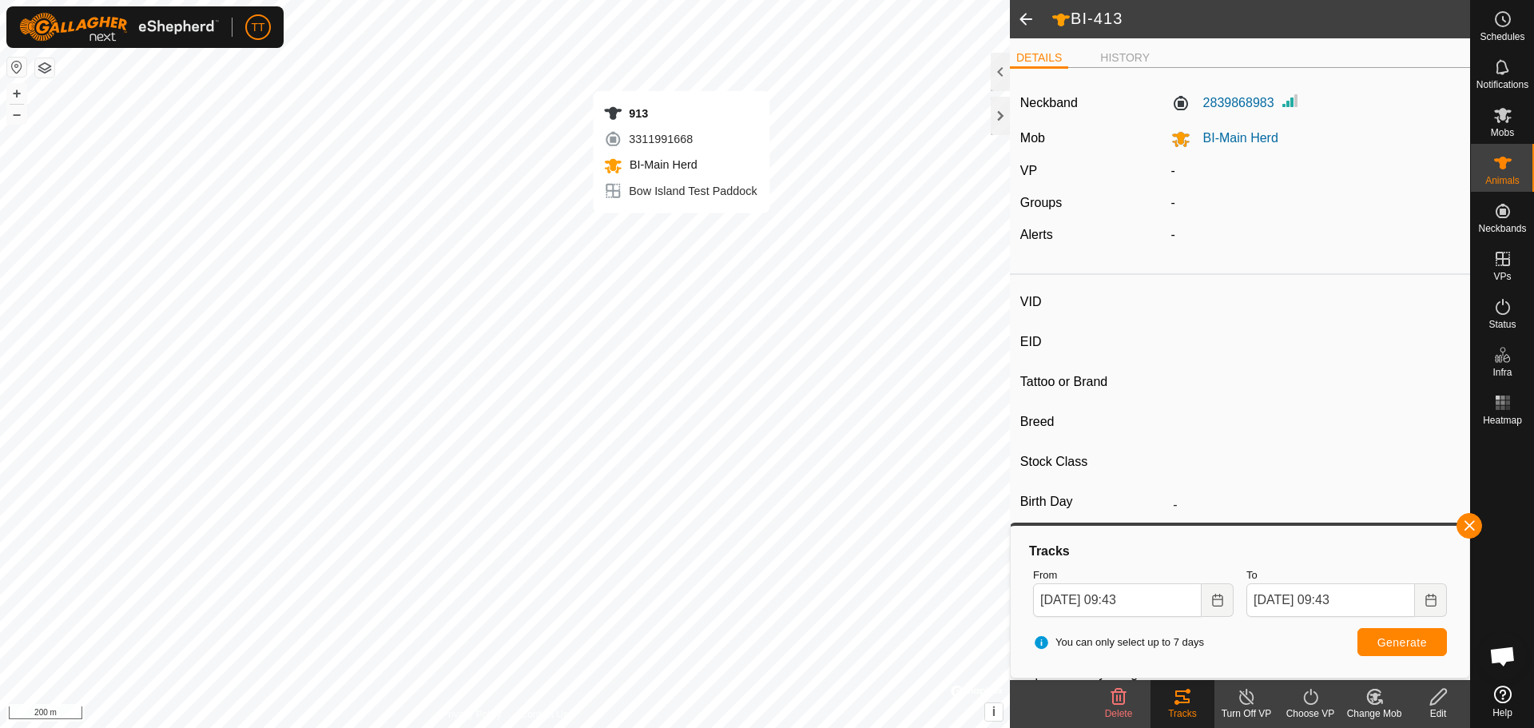
type input "0 kg"
type input "-"
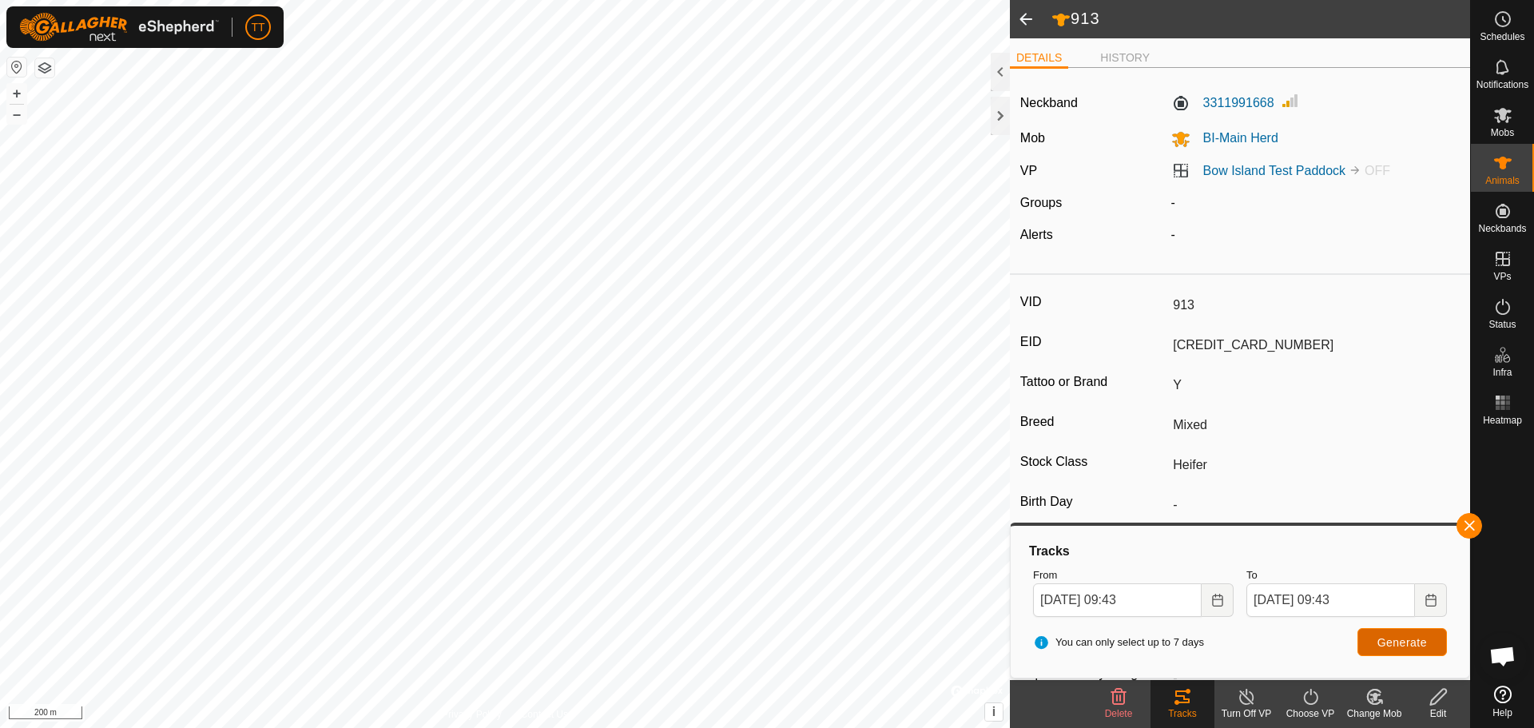
click at [1389, 645] on span "Generate" at bounding box center [1402, 642] width 50 height 13
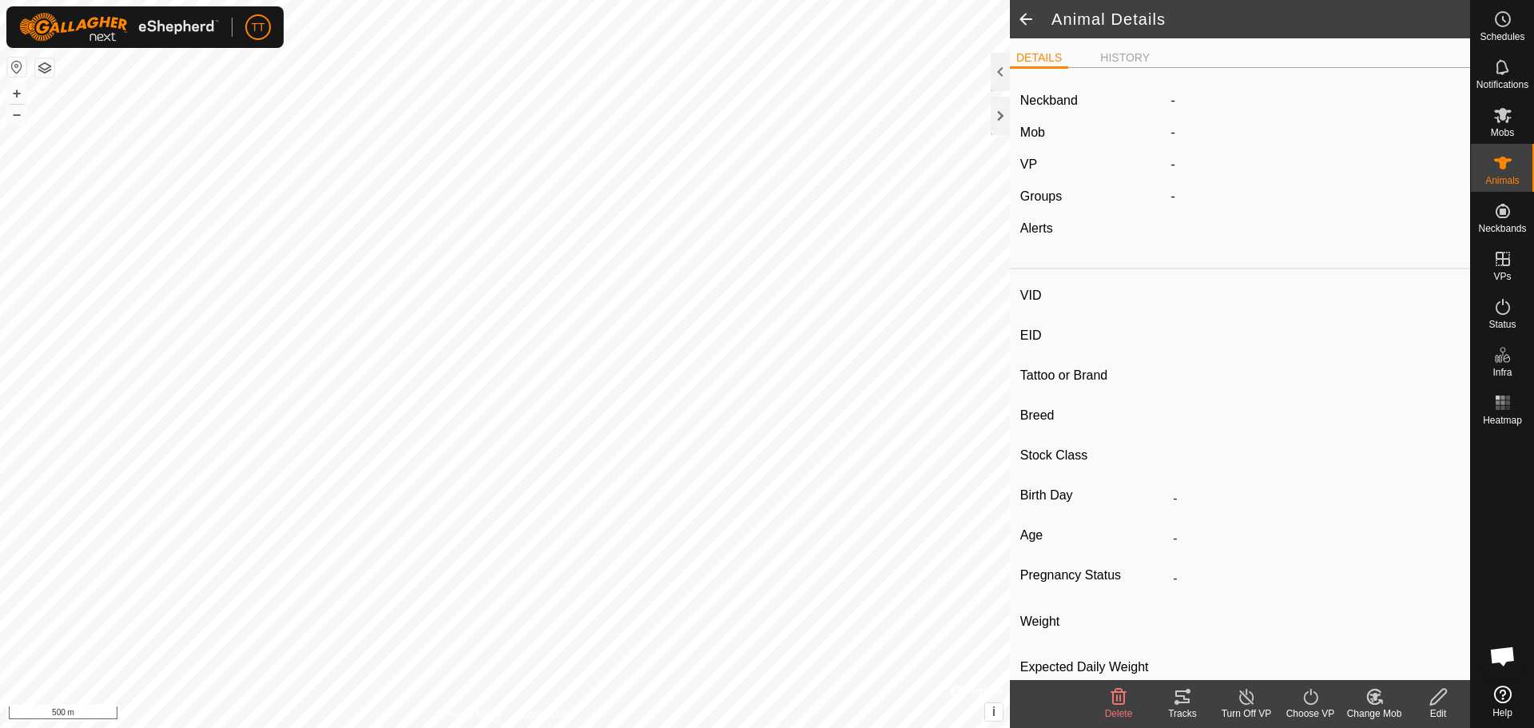
type input "177"
type input "124000179564978"
type input "77"
type input "Angus Cross"
type input "-"
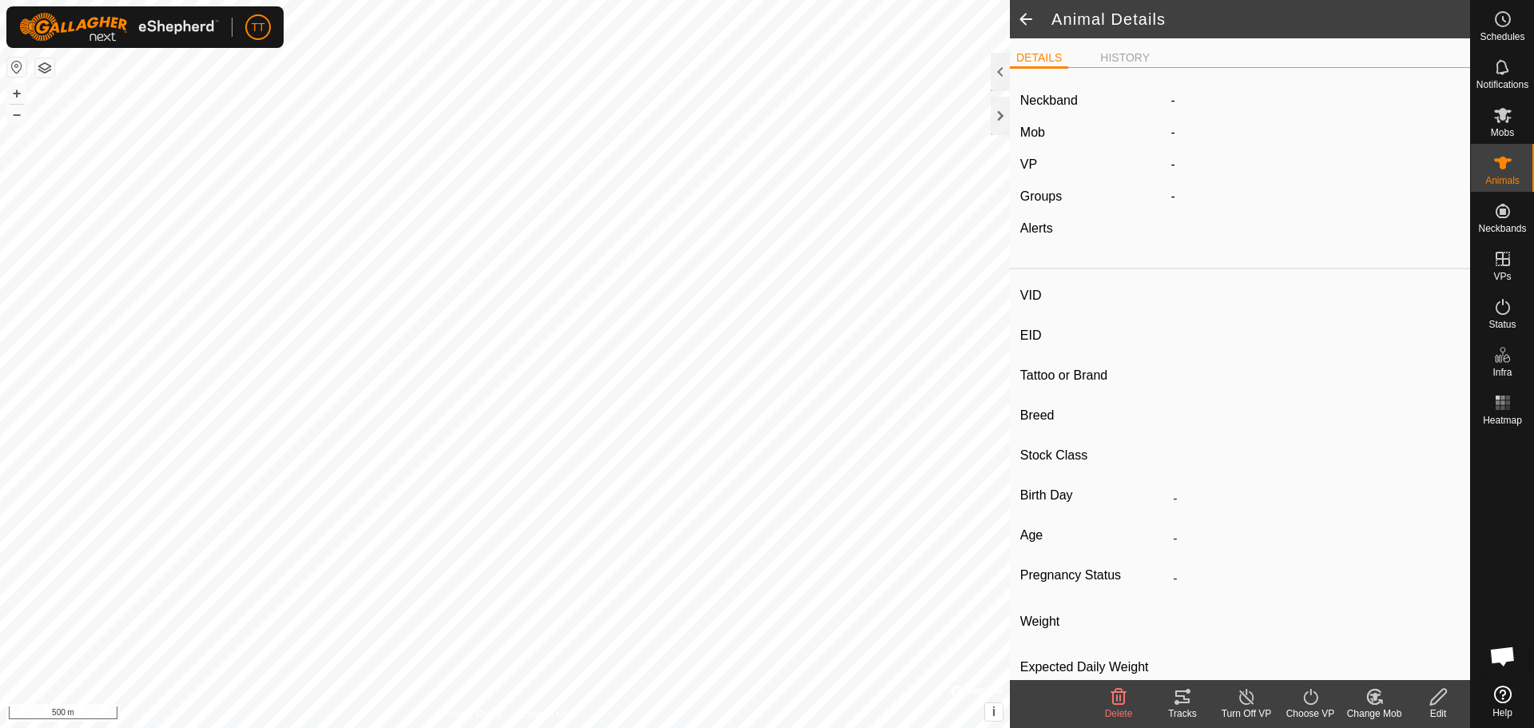
type input "01/2019"
type input "6 years 9 months"
type input "0 kg"
type input "-"
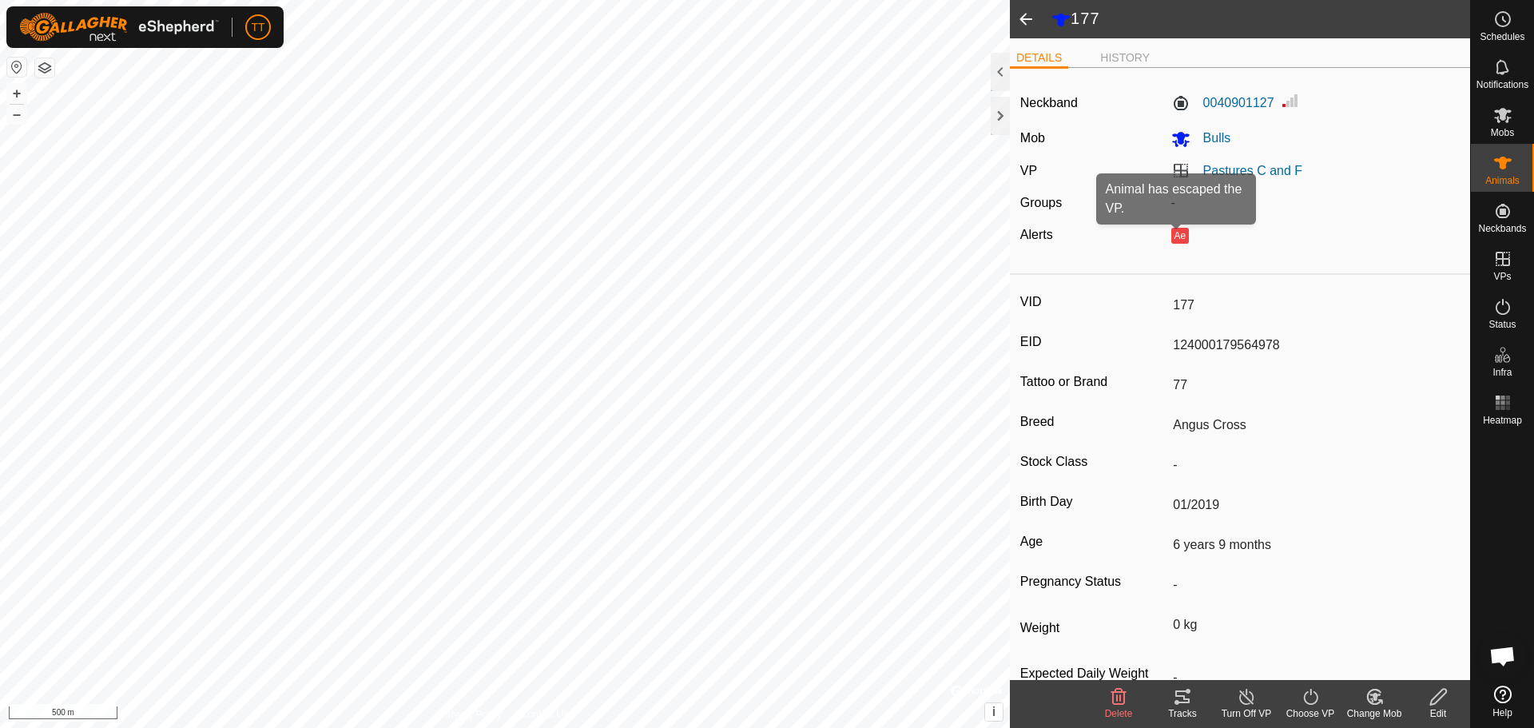
click at [1171, 236] on button "Ae" at bounding box center [1180, 236] width 18 height 16
click at [1184, 231] on button "Ae" at bounding box center [1180, 236] width 18 height 16
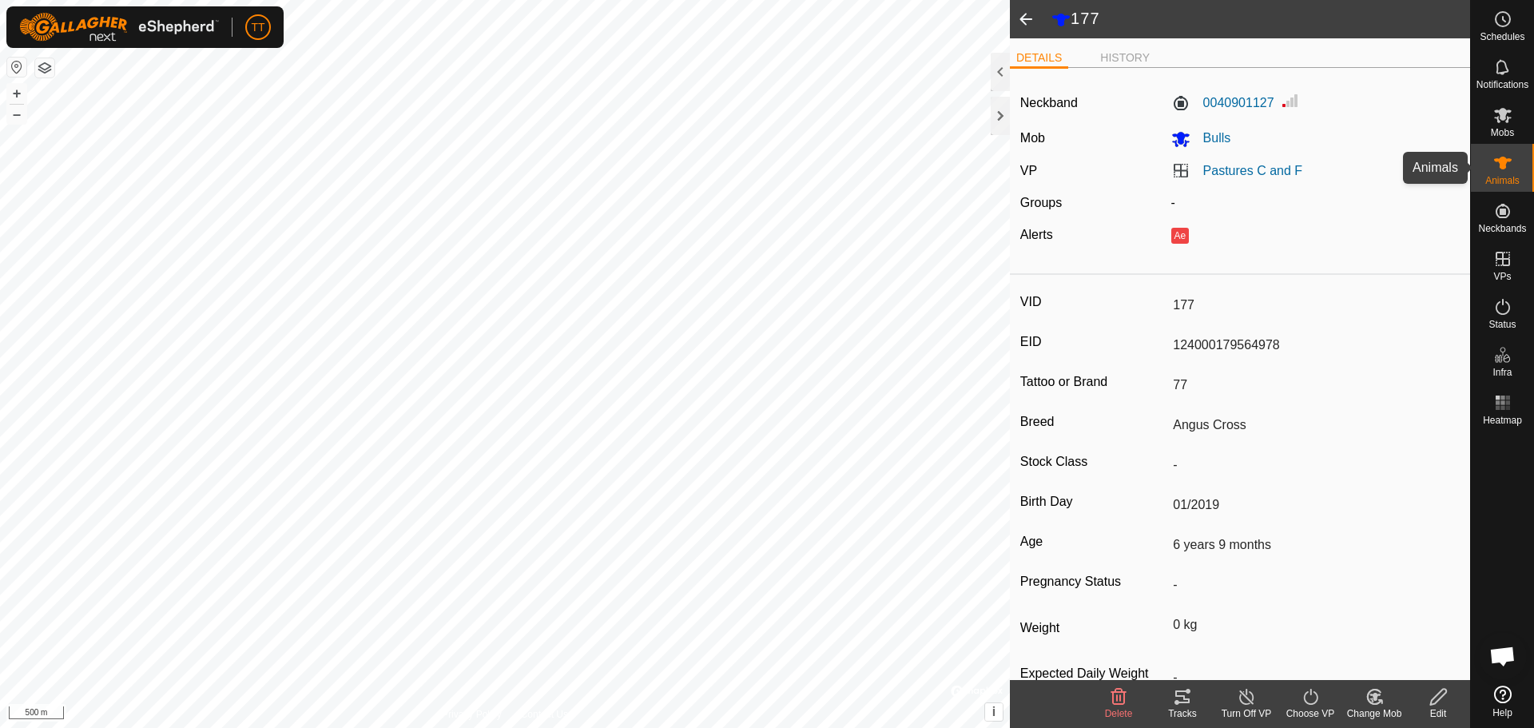
click at [1500, 158] on icon at bounding box center [1503, 163] width 18 height 13
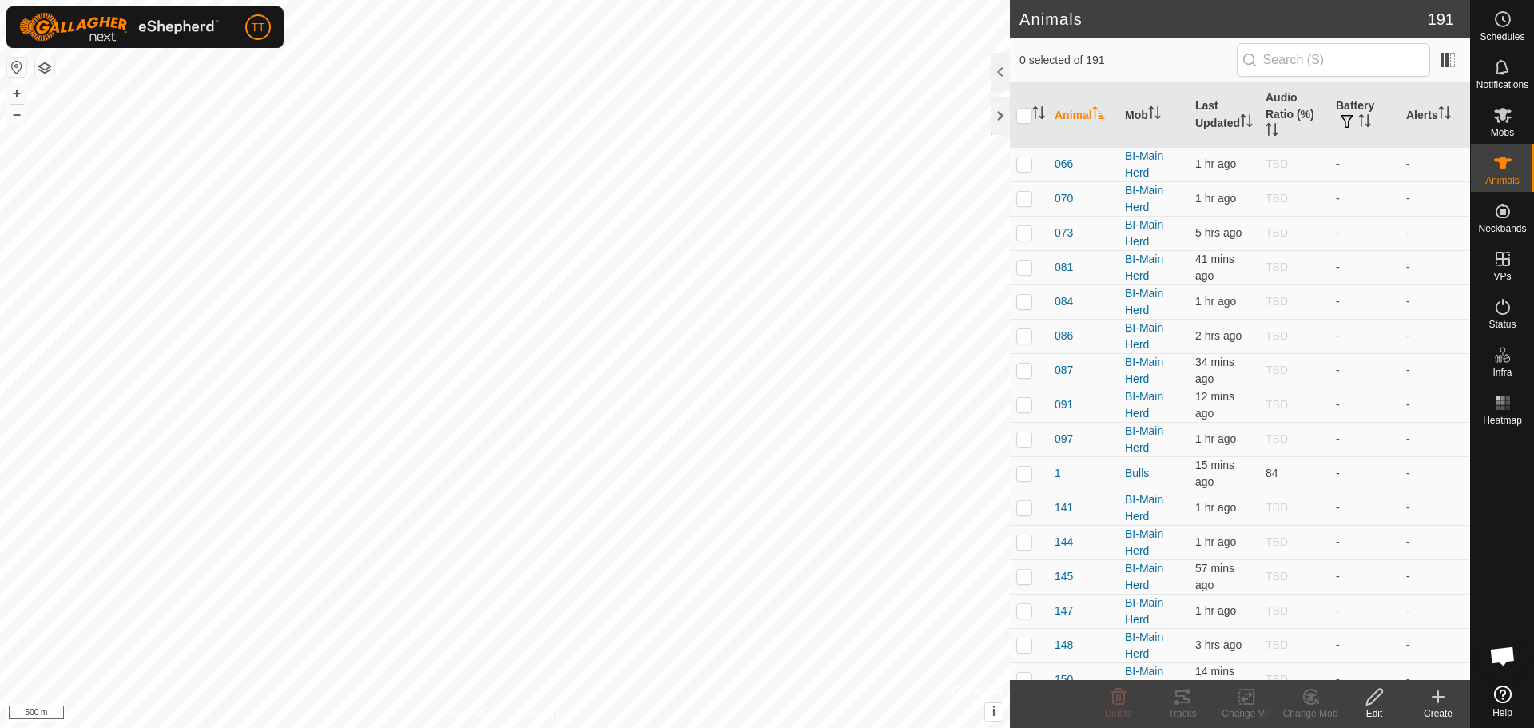
drag, startPoint x: 1106, startPoint y: 56, endPoint x: 1085, endPoint y: 60, distance: 21.2
click at [1085, 60] on span "0 selected of 191" at bounding box center [1127, 60] width 217 height 17
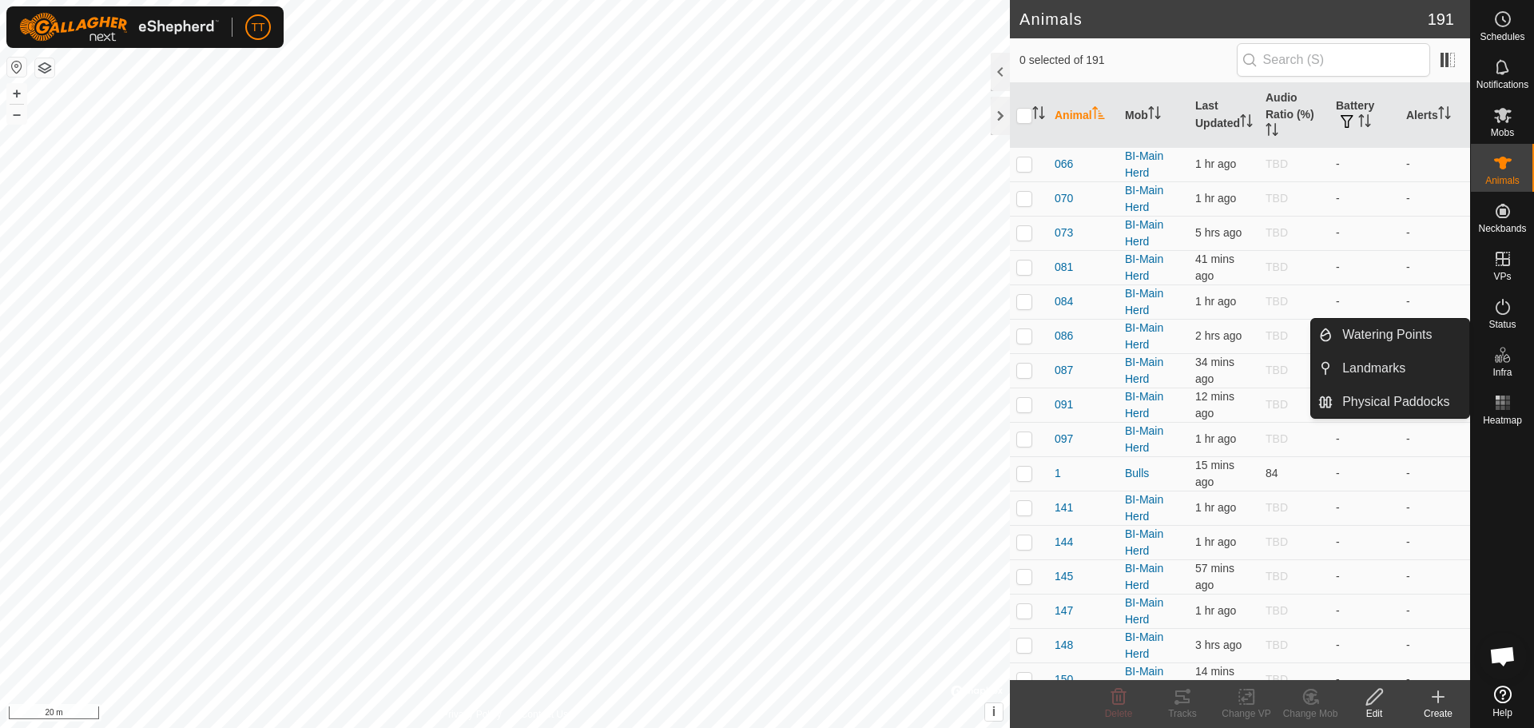
drag, startPoint x: 1511, startPoint y: 336, endPoint x: 1502, endPoint y: 356, distance: 21.1
click at [1502, 356] on icon at bounding box center [1502, 354] width 19 height 19
click at [1409, 409] on link "Physical Paddocks" at bounding box center [1401, 402] width 137 height 32
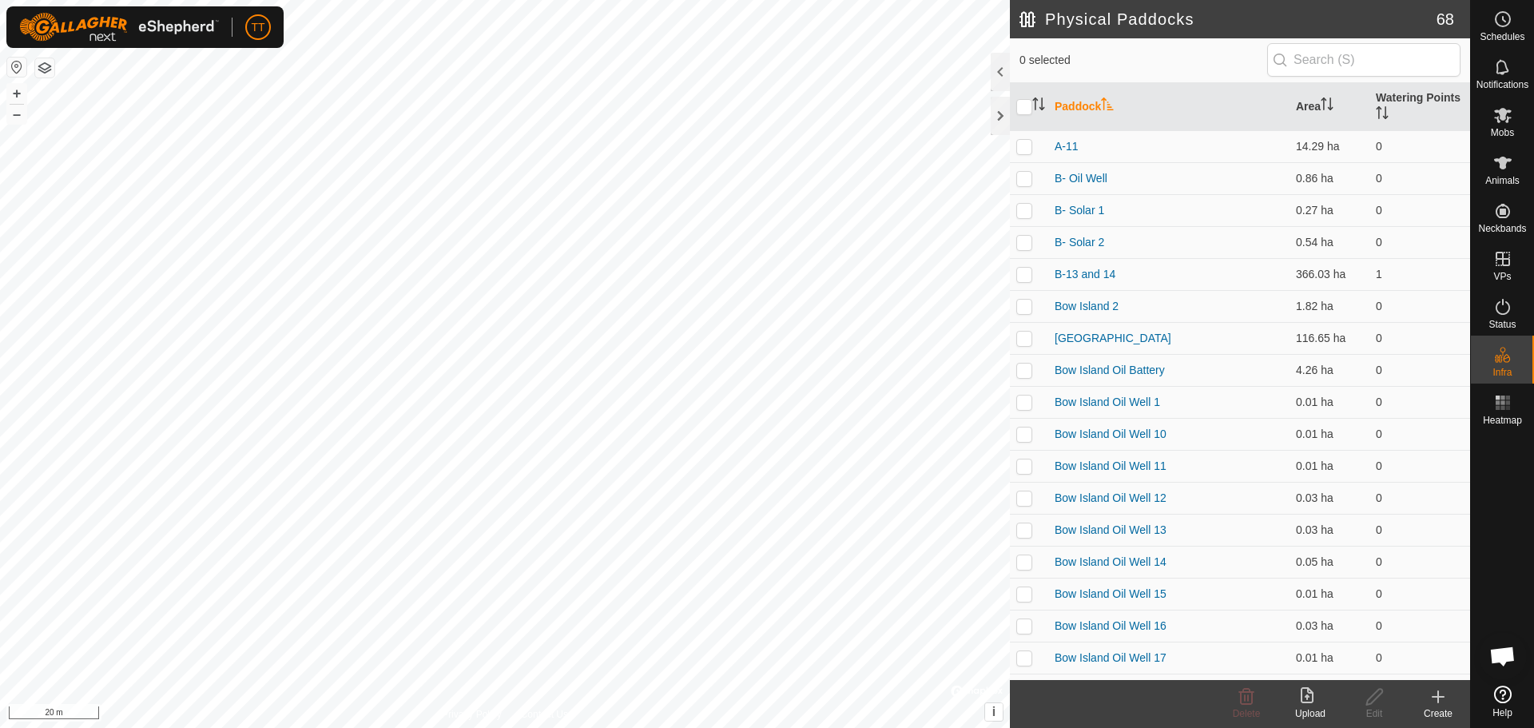
click at [1444, 696] on icon at bounding box center [1437, 696] width 19 height 19
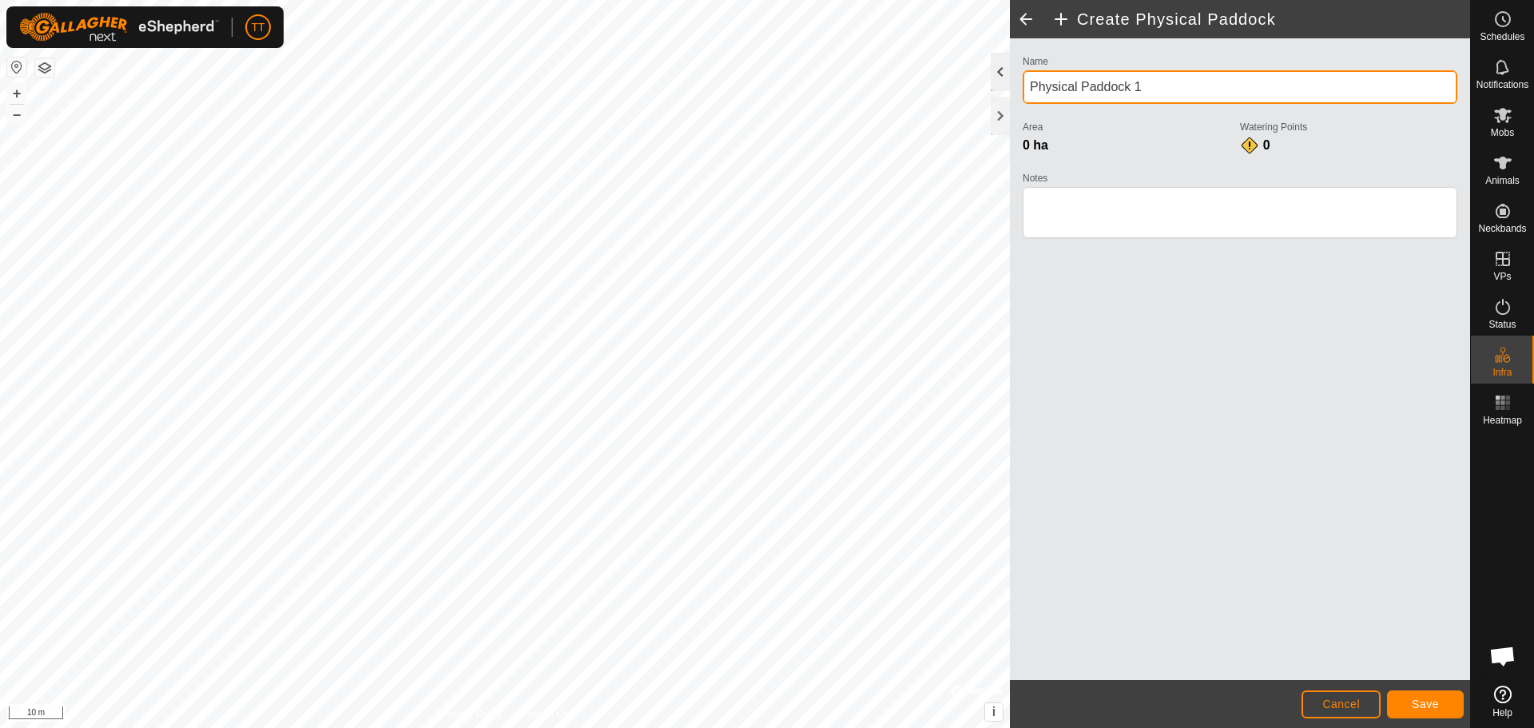
drag, startPoint x: 1171, startPoint y: 89, endPoint x: 1001, endPoint y: 89, distance: 170.2
click at [1010, 89] on div "Create Physical Paddock Name Physical Paddock 1 Area 0 ha Watering Points 0 Not…" at bounding box center [1240, 364] width 460 height 728
type input "BI- Alleyway"
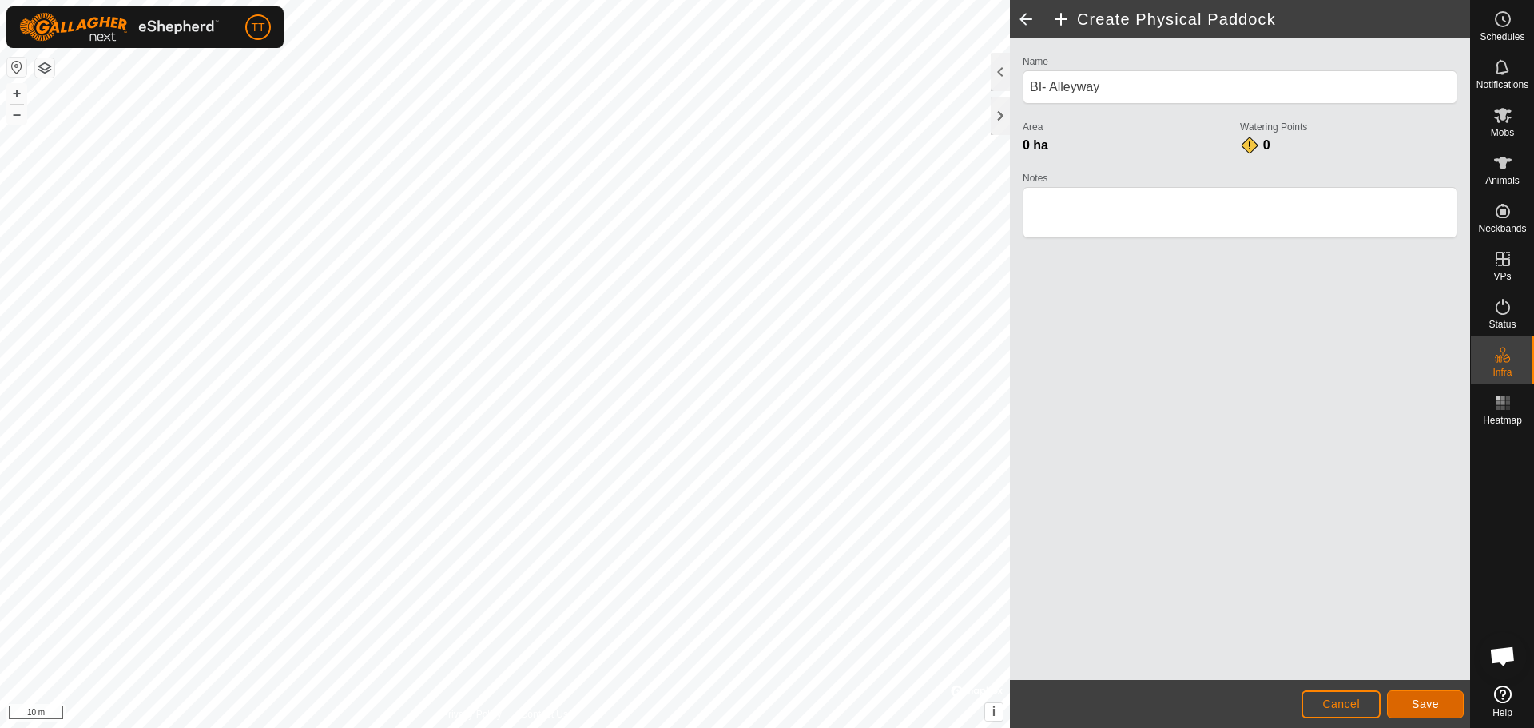
click at [1439, 701] on button "Save" at bounding box center [1425, 704] width 77 height 28
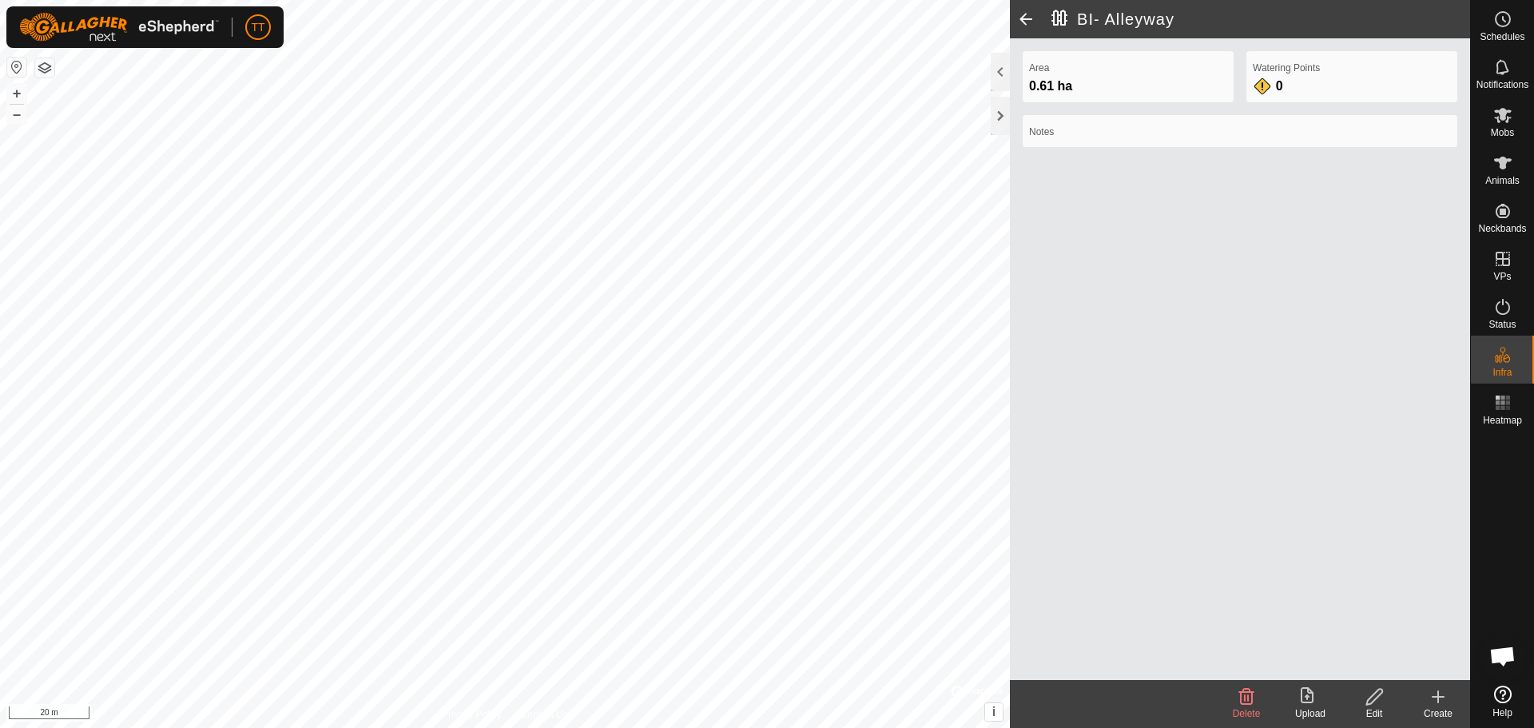
click at [1441, 697] on icon at bounding box center [1437, 697] width 11 height 0
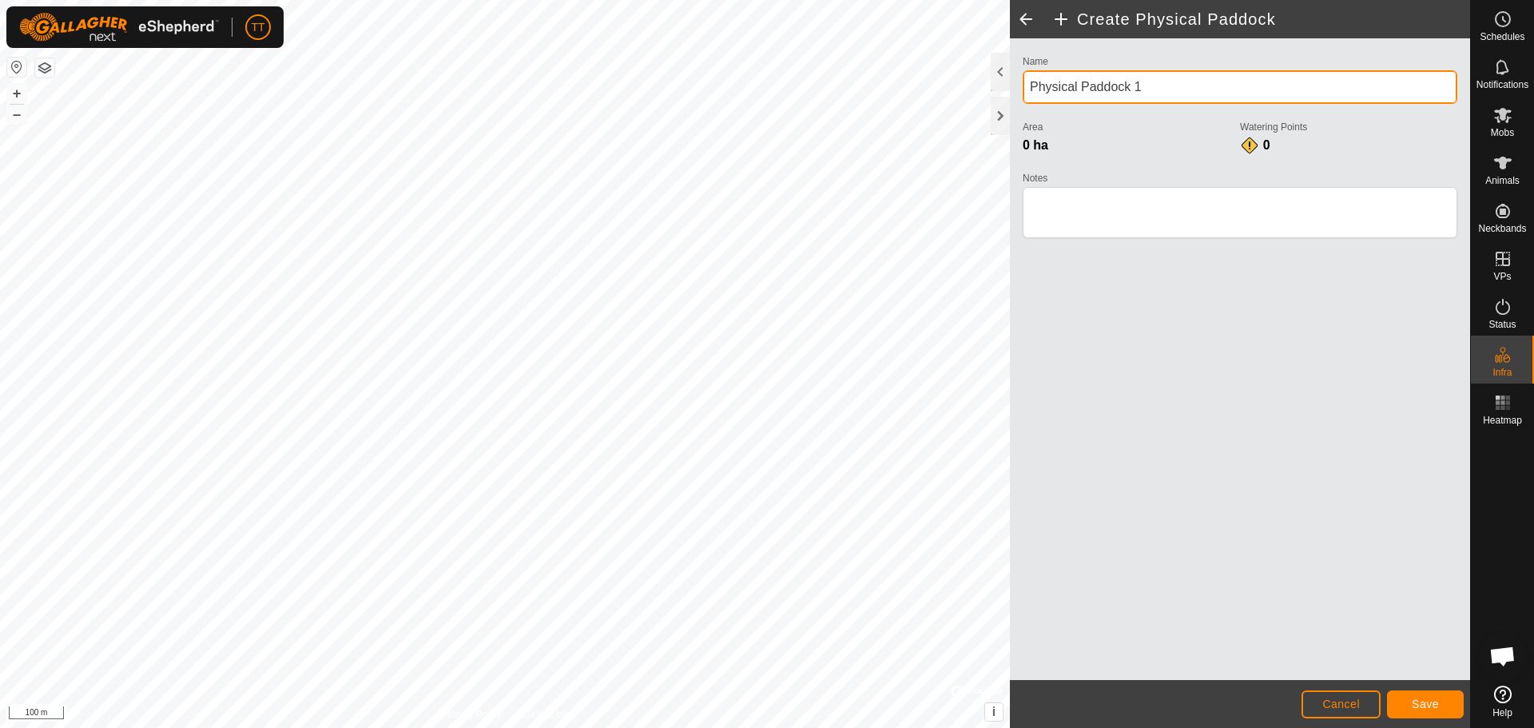
drag, startPoint x: 1153, startPoint y: 84, endPoint x: 1027, endPoint y: 84, distance: 125.4
click at [1027, 84] on input "Physical Paddock 1" at bounding box center [1240, 87] width 435 height 34
type input "House and Corrals"
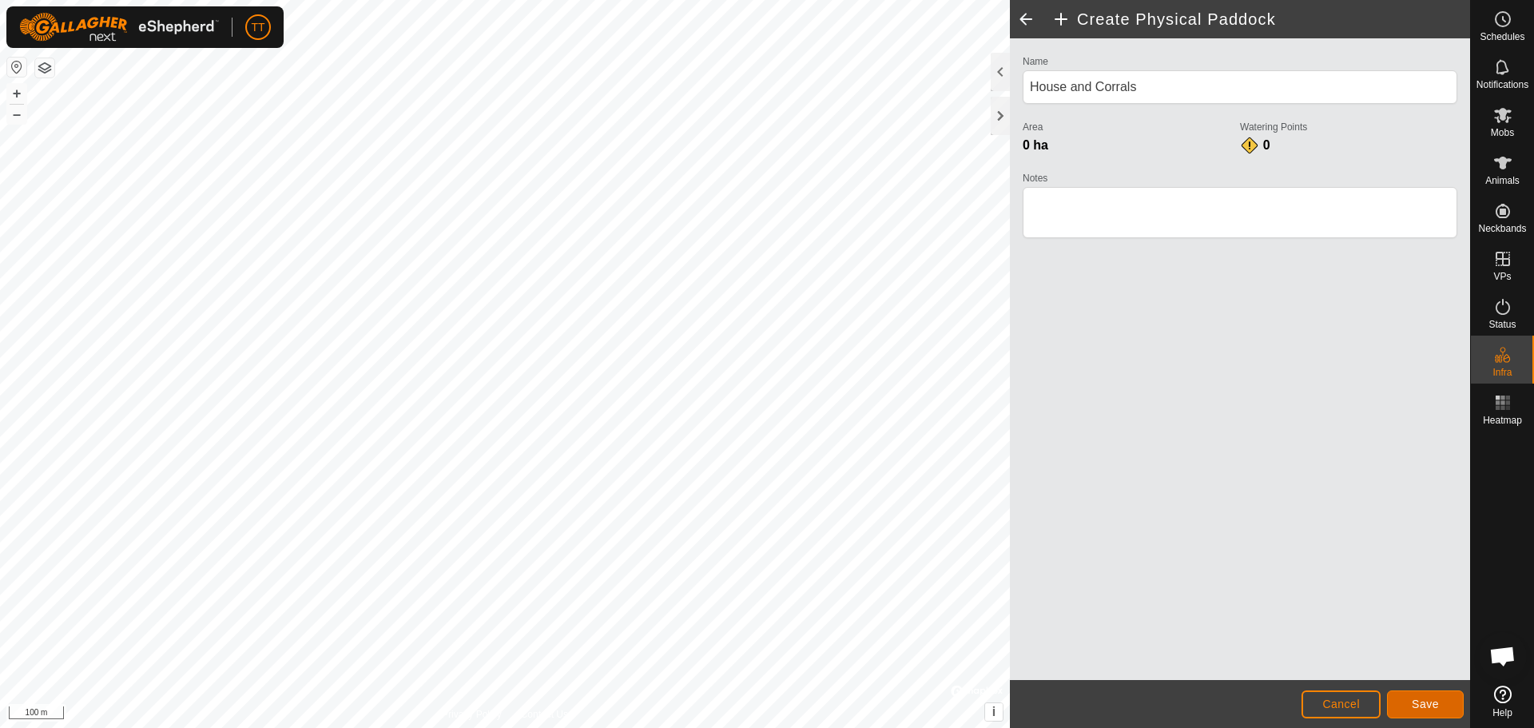
click at [1424, 704] on span "Save" at bounding box center [1425, 703] width 27 height 13
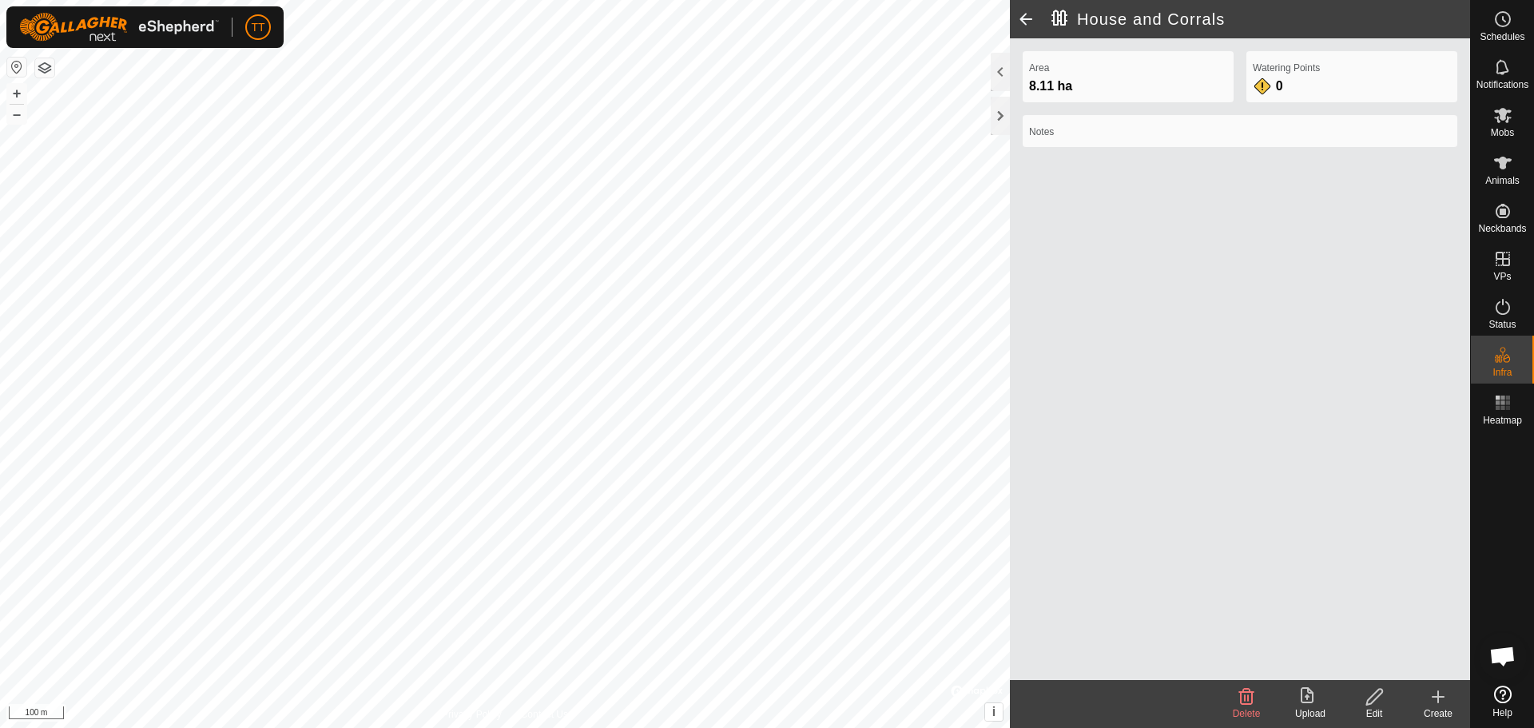
click at [1029, 20] on span at bounding box center [1026, 19] width 32 height 38
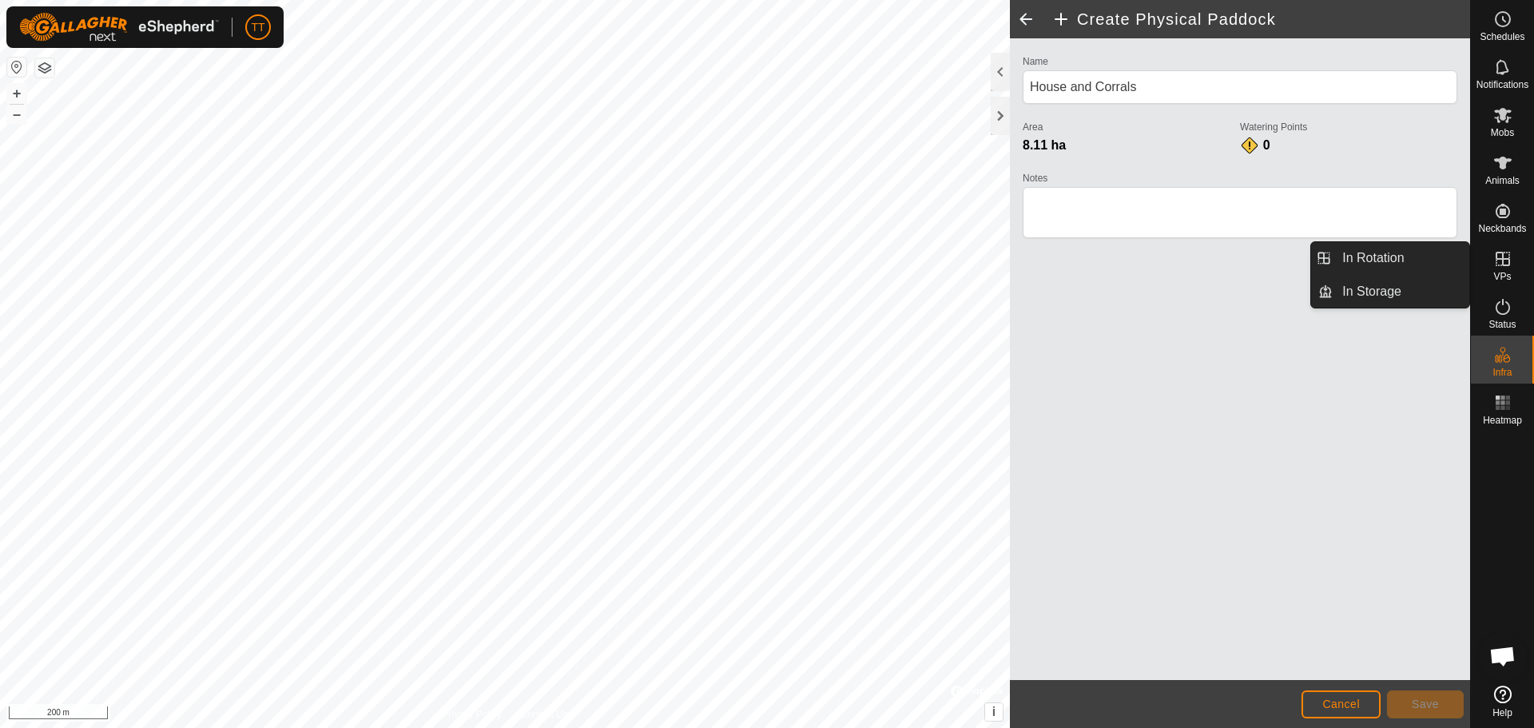
click at [1508, 259] on icon at bounding box center [1503, 259] width 14 height 14
click at [1428, 256] on link "In Rotation" at bounding box center [1401, 258] width 137 height 32
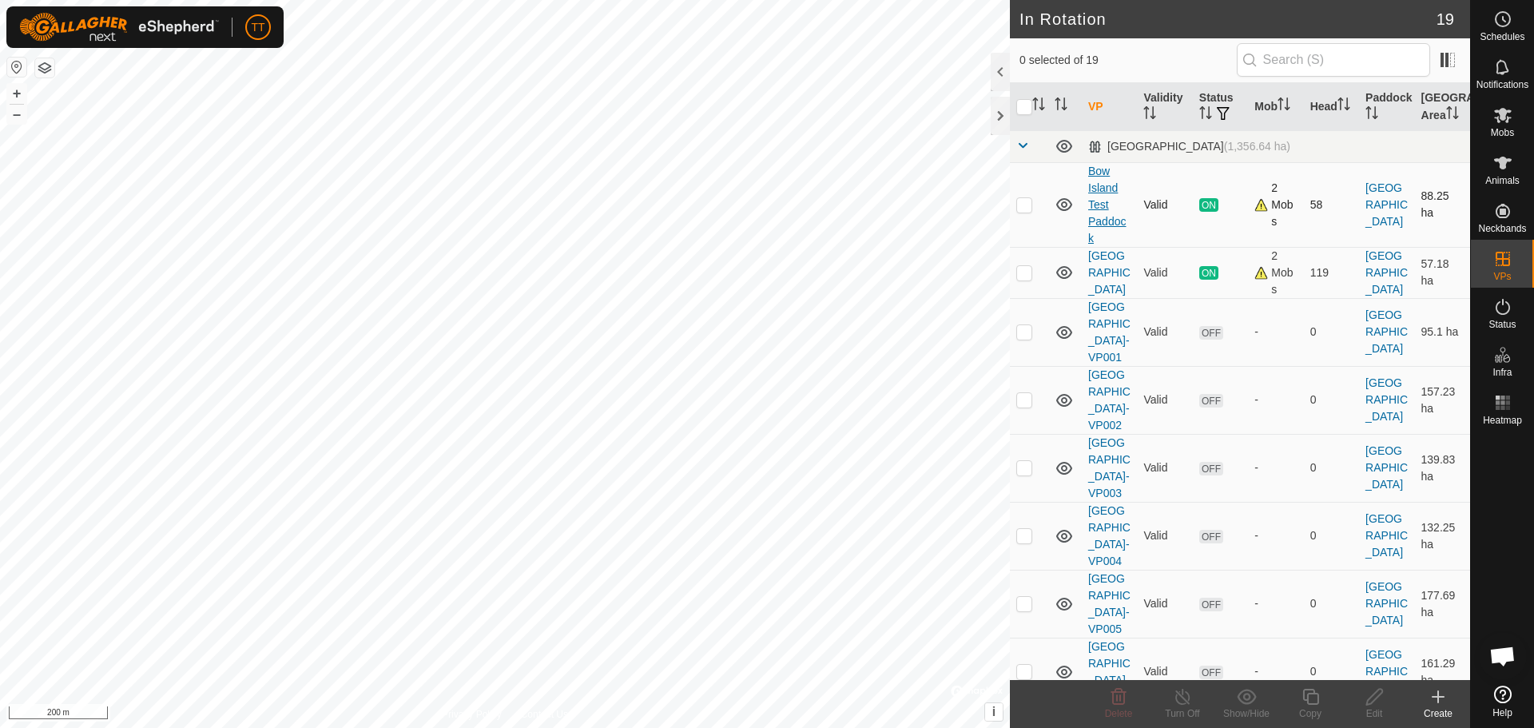
click at [1101, 204] on link "Bow Island Test Paddock" at bounding box center [1107, 205] width 38 height 80
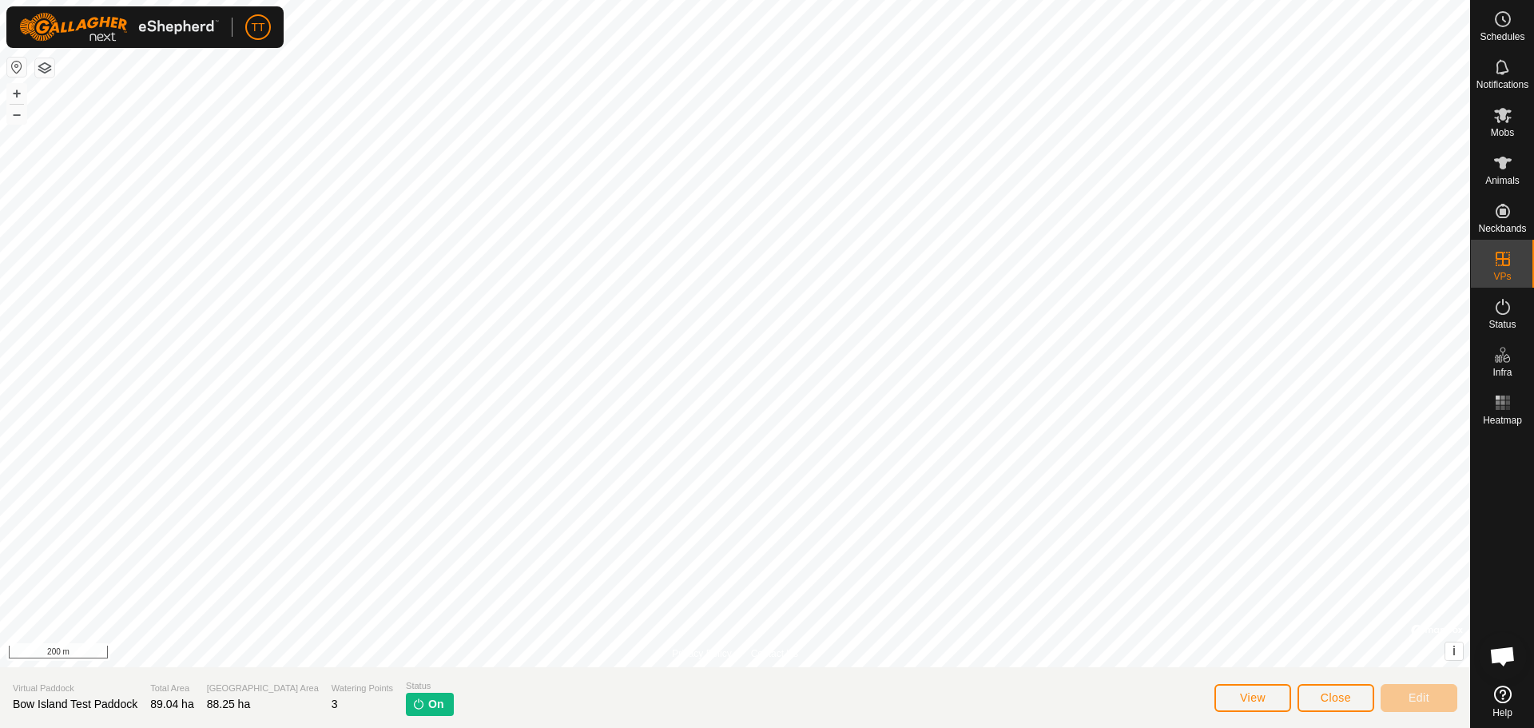
click at [406, 697] on p-tag "On" at bounding box center [429, 704] width 47 height 23
click at [1335, 706] on button "Close" at bounding box center [1335, 698] width 77 height 28
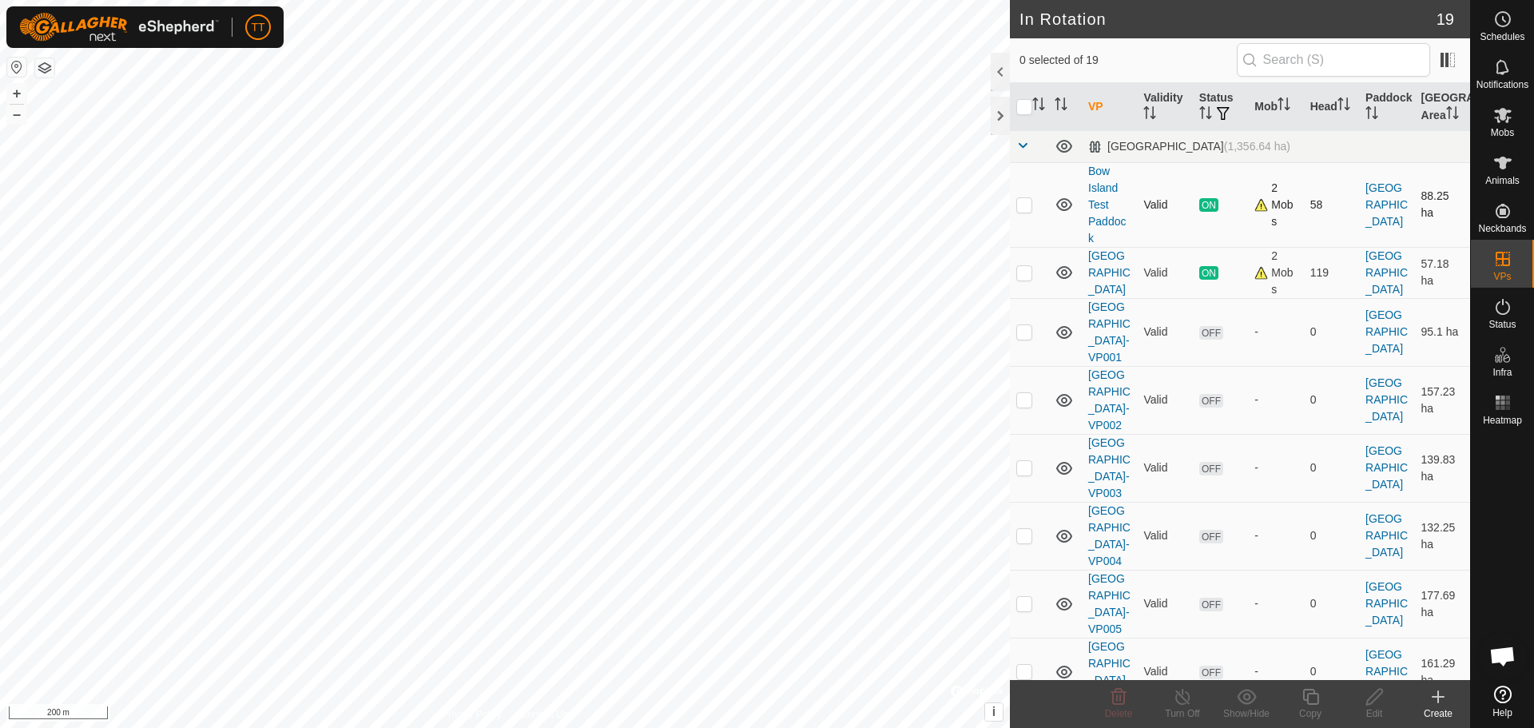
click at [1029, 204] on p-checkbox at bounding box center [1024, 204] width 16 height 13
checkbox input "true"
click at [1187, 701] on line at bounding box center [1182, 697] width 13 height 13
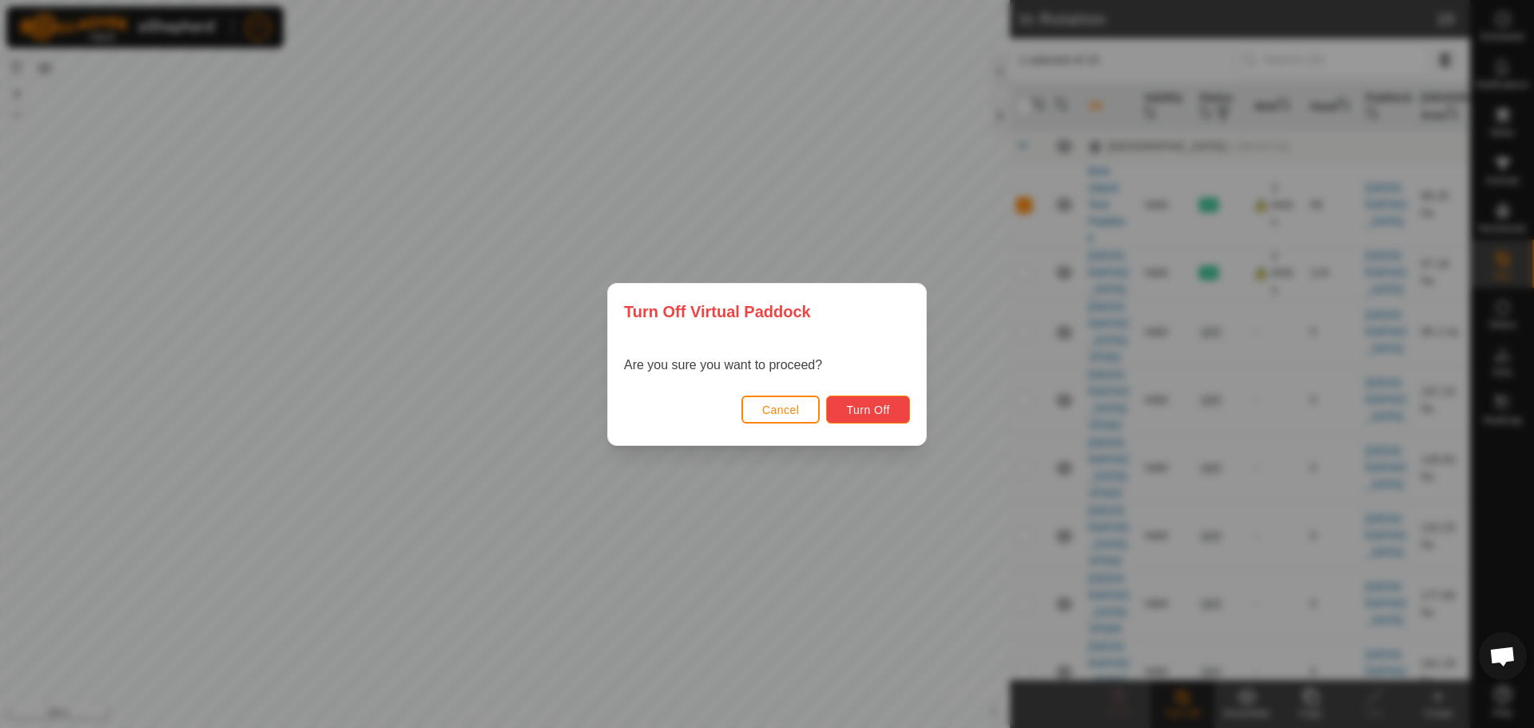
click at [876, 411] on span "Turn Off" at bounding box center [868, 409] width 44 height 13
